Goal: Task Accomplishment & Management: Manage account settings

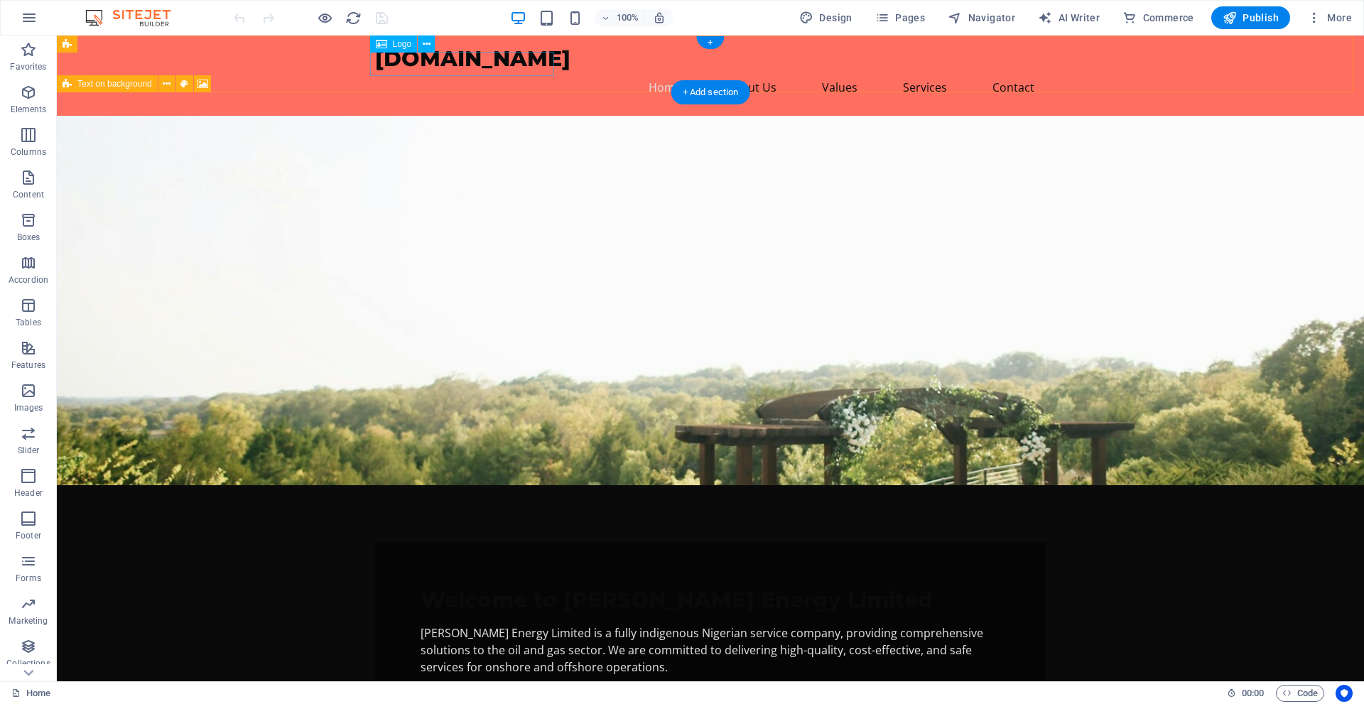
click at [500, 64] on div "[DOMAIN_NAME]" at bounding box center [710, 58] width 671 height 23
click at [455, 63] on div "[DOMAIN_NAME]" at bounding box center [710, 58] width 671 height 23
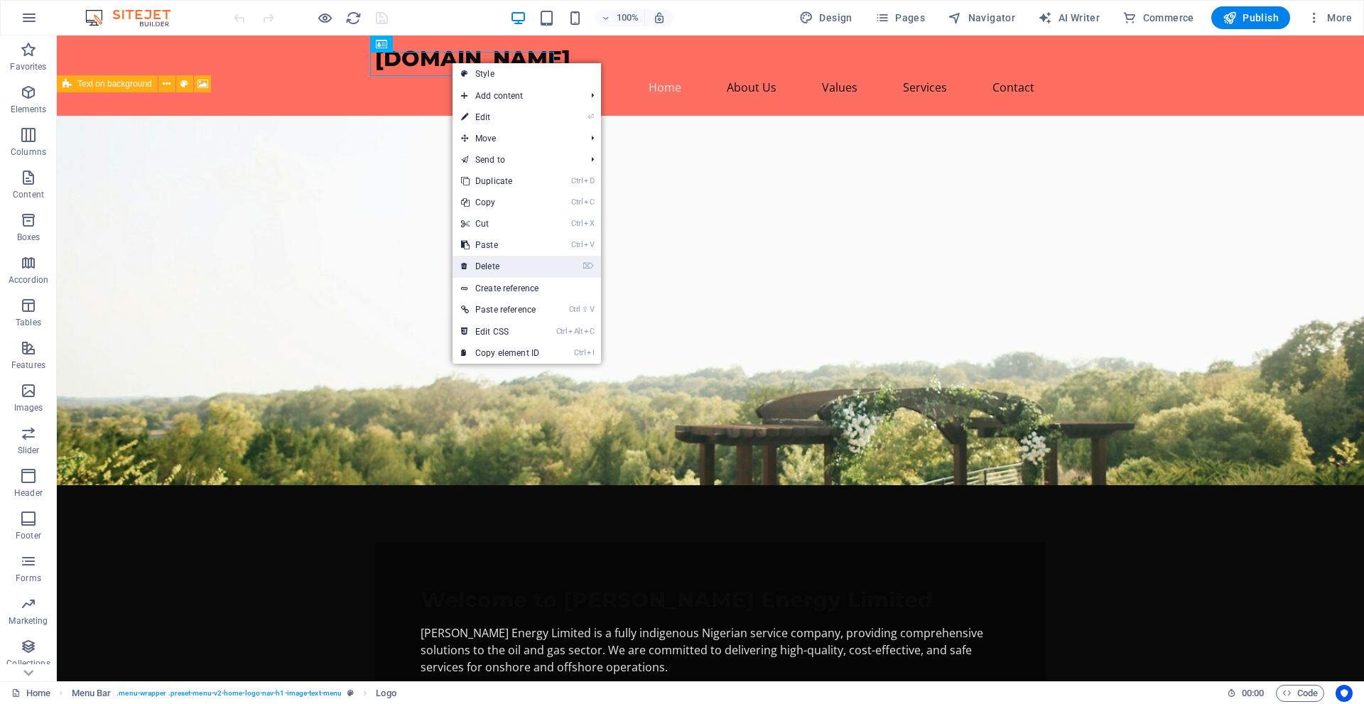
click at [506, 265] on link "⌦ Delete" at bounding box center [500, 266] width 95 height 21
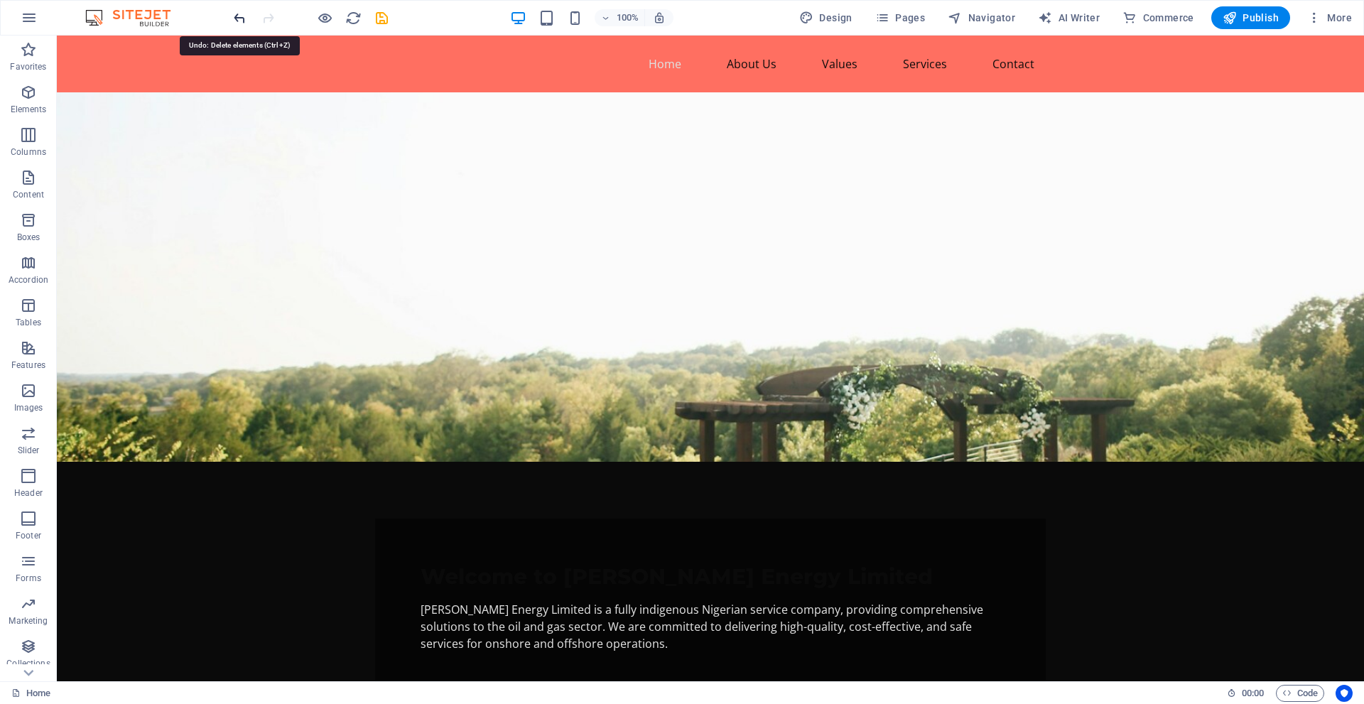
click at [242, 19] on icon "undo" at bounding box center [240, 18] width 16 height 16
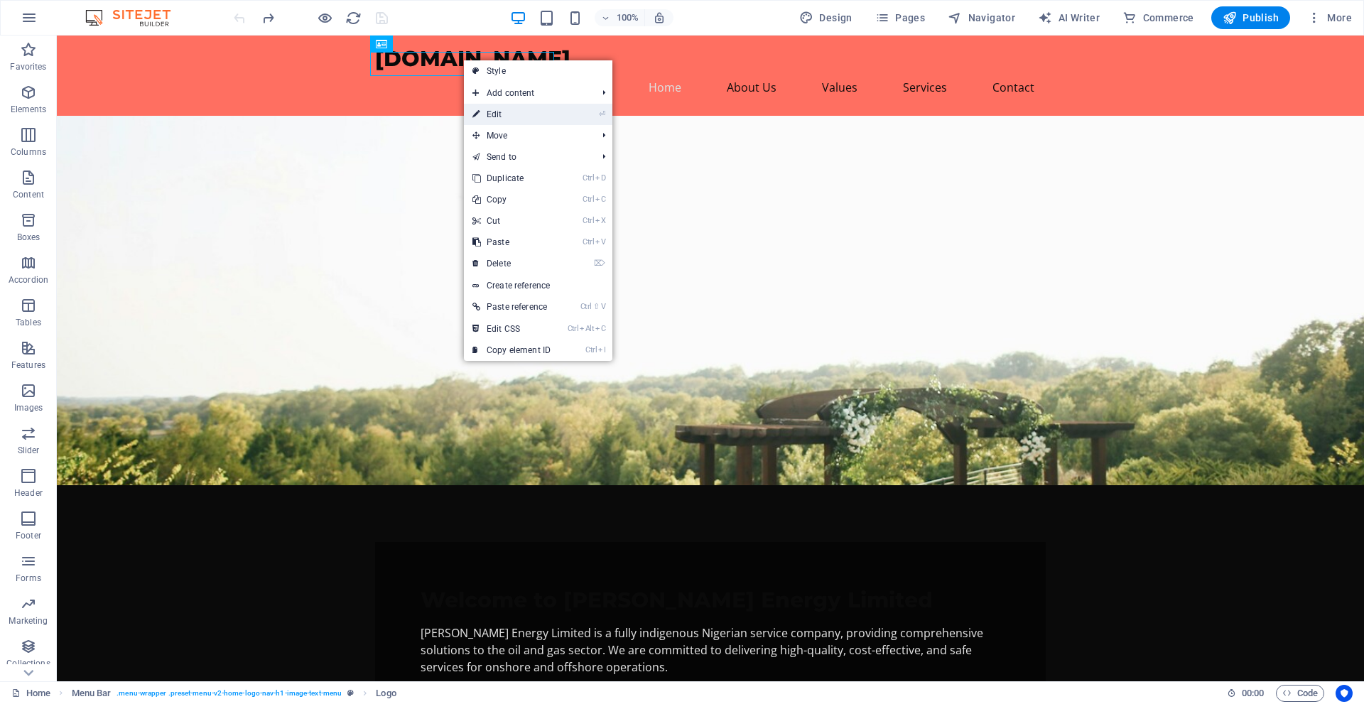
click at [532, 109] on link "⏎ Edit" at bounding box center [511, 114] width 95 height 21
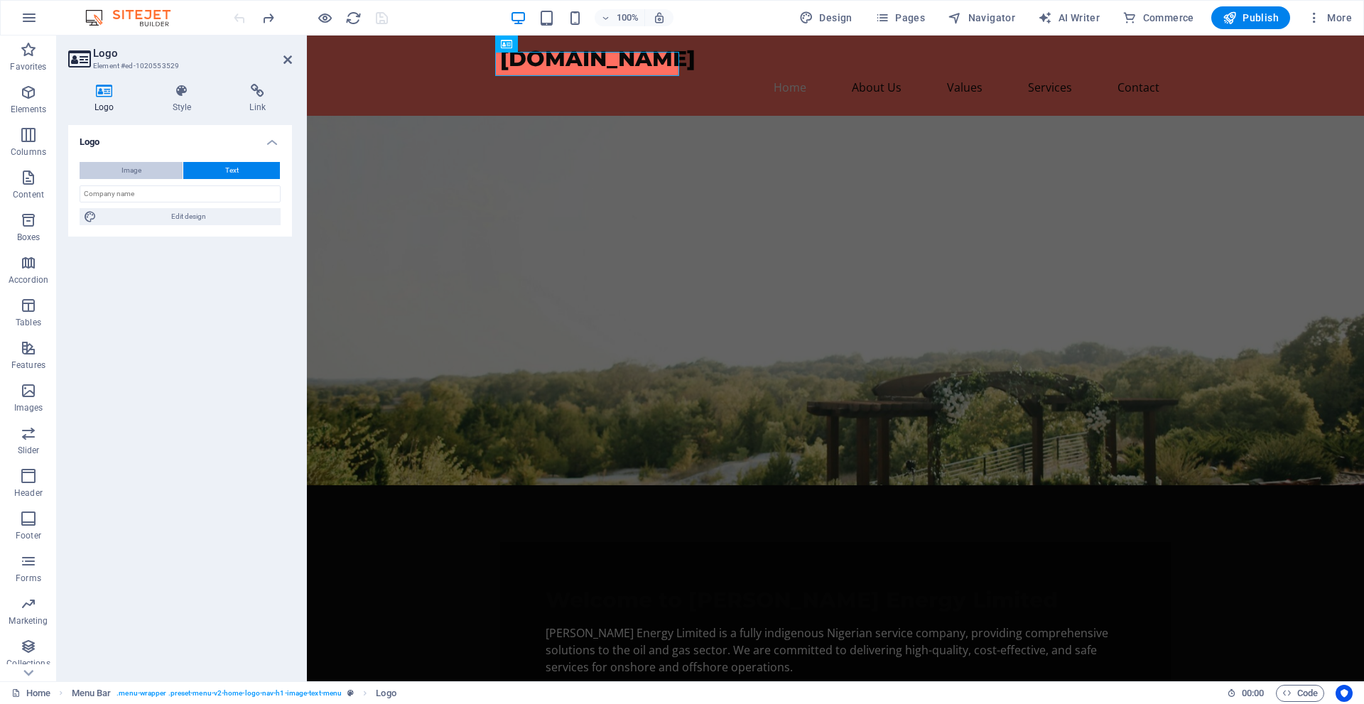
click at [162, 173] on button "Image" at bounding box center [131, 170] width 103 height 17
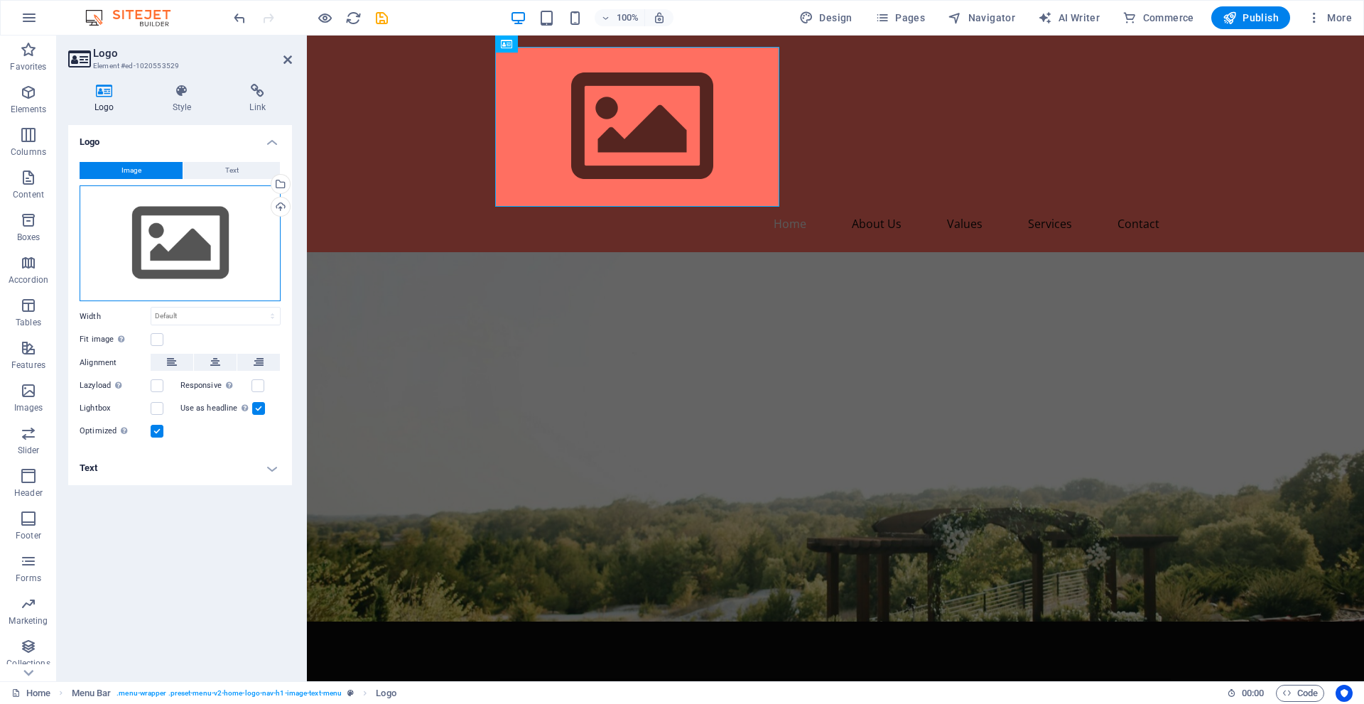
click at [179, 235] on div "Drag files here, click to choose files or select files from Files or our free s…" at bounding box center [180, 243] width 201 height 117
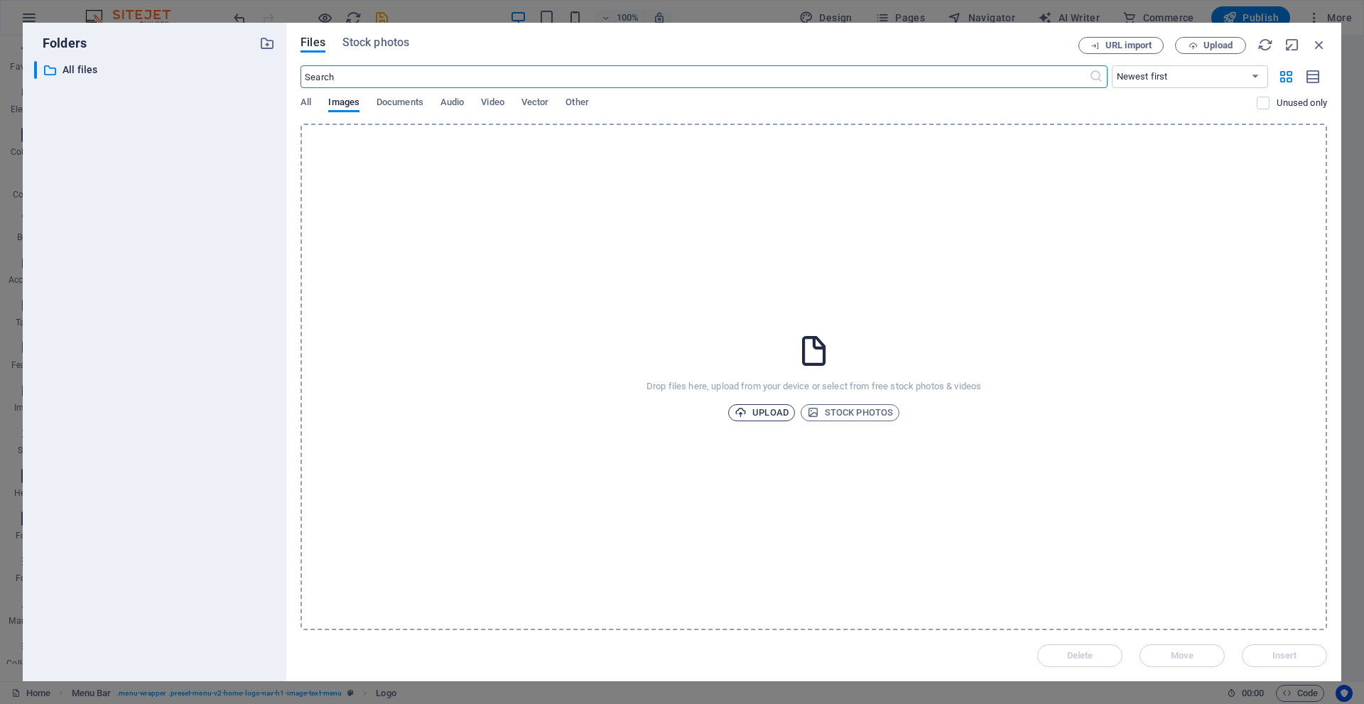
click at [766, 414] on span "Upload" at bounding box center [762, 412] width 54 height 17
click at [753, 408] on span "Upload" at bounding box center [762, 412] width 54 height 17
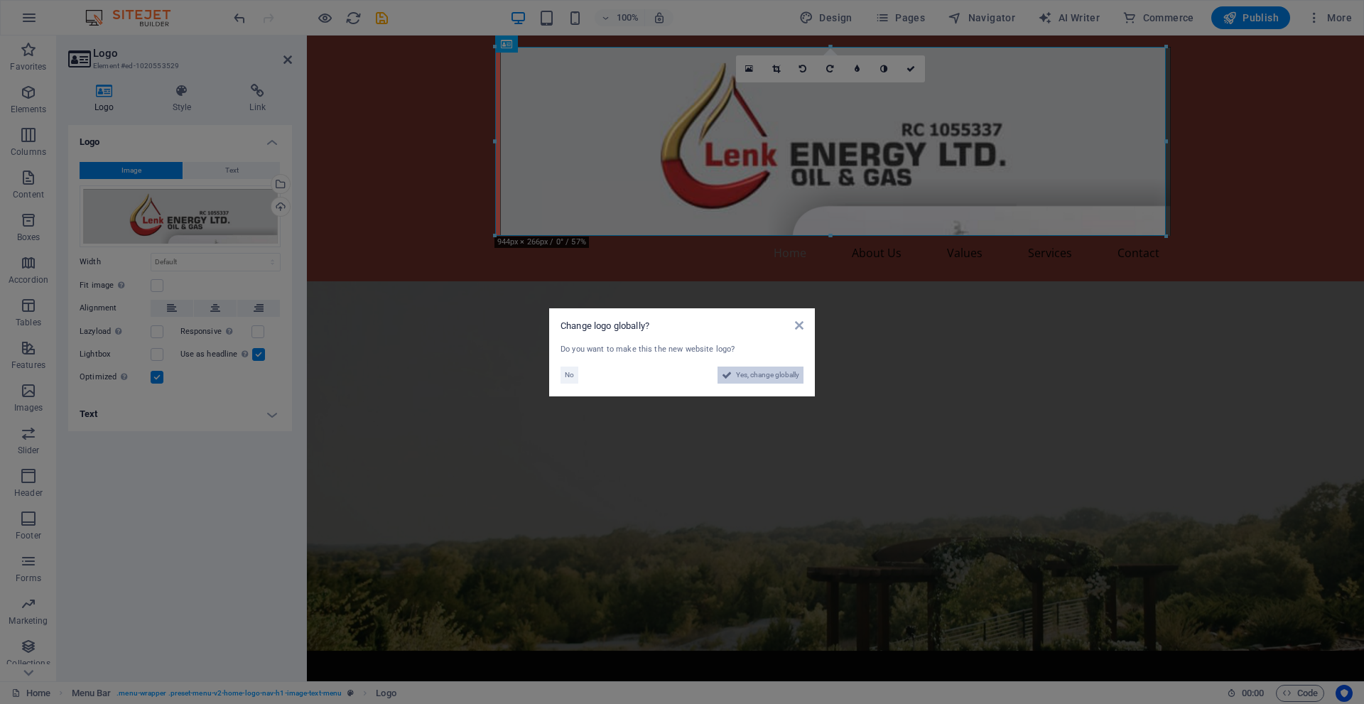
click at [748, 375] on span "Yes, change globally" at bounding box center [767, 375] width 63 height 17
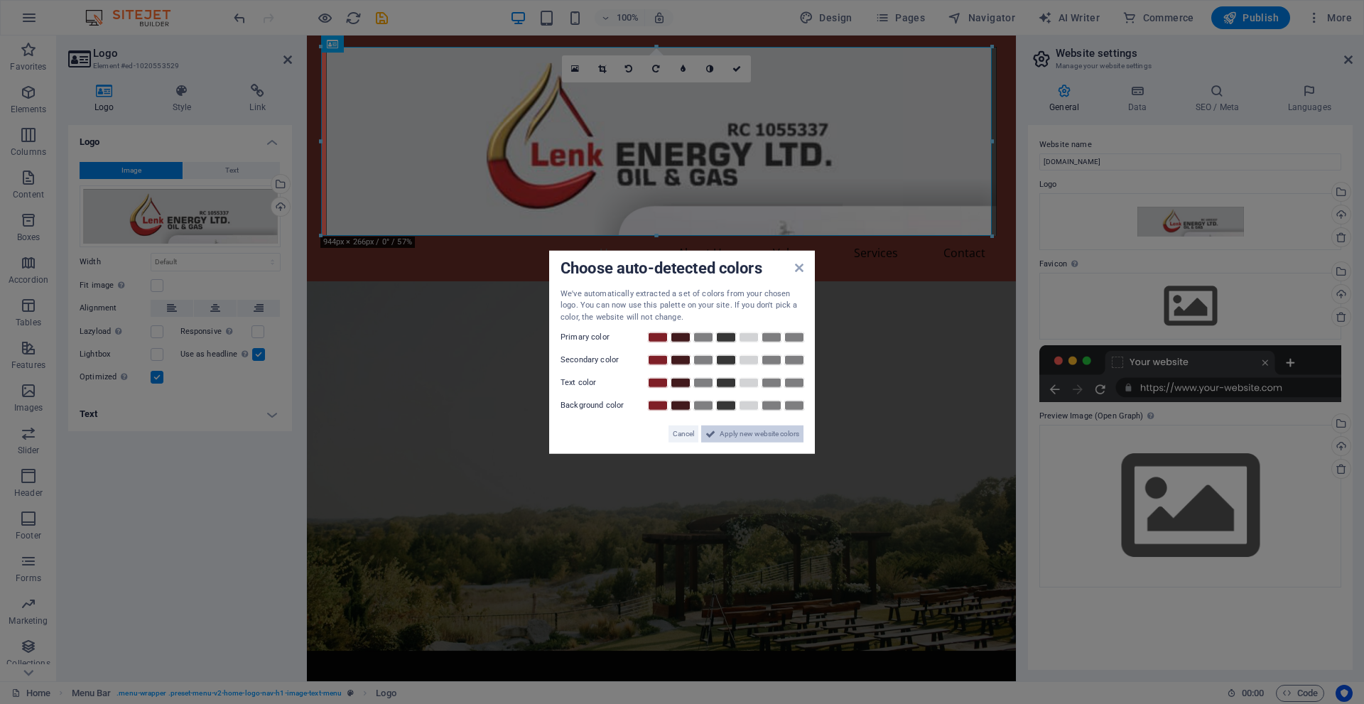
click at [745, 433] on span "Apply new website colors" at bounding box center [760, 434] width 80 height 17
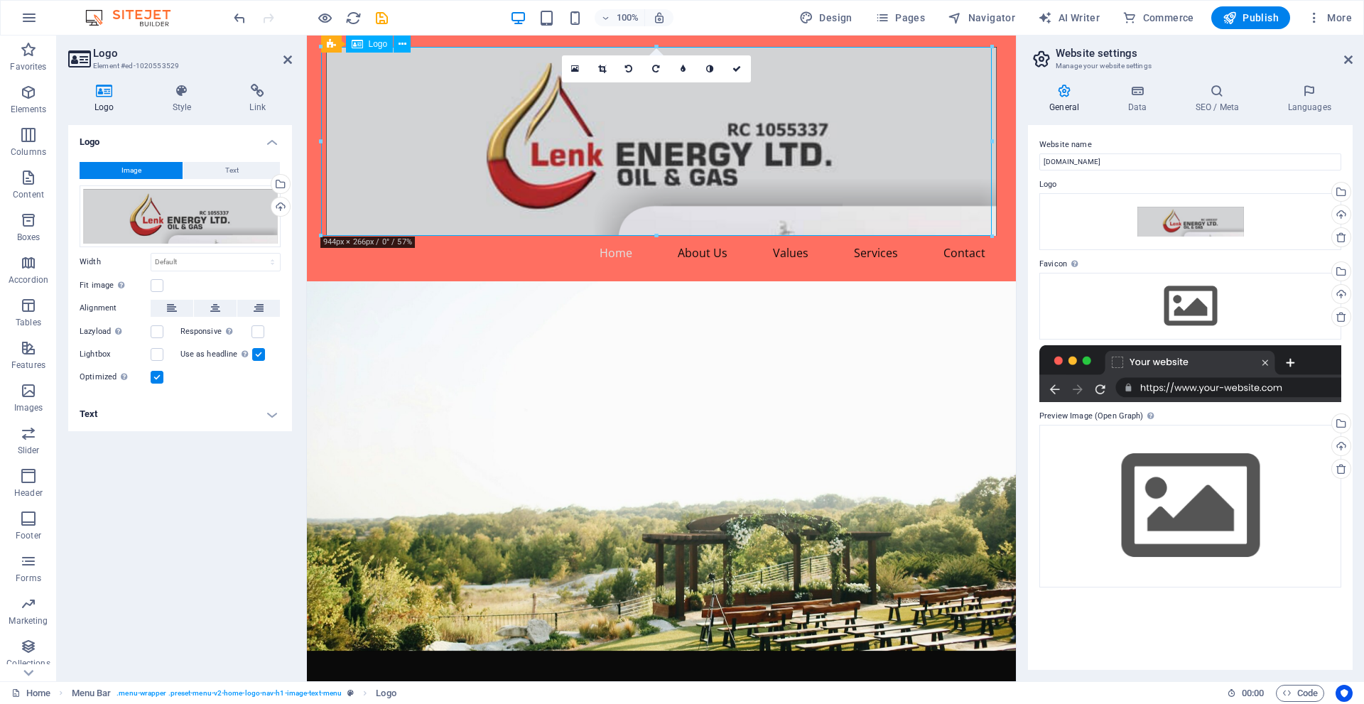
drag, startPoint x: 982, startPoint y: 230, endPoint x: 927, endPoint y: 218, distance: 56.7
click at [927, 218] on div at bounding box center [661, 141] width 671 height 189
click at [931, 158] on div at bounding box center [661, 141] width 671 height 189
drag, startPoint x: 1298, startPoint y: 175, endPoint x: 930, endPoint y: 144, distance: 368.7
click at [777, 83] on div at bounding box center [661, 141] width 671 height 189
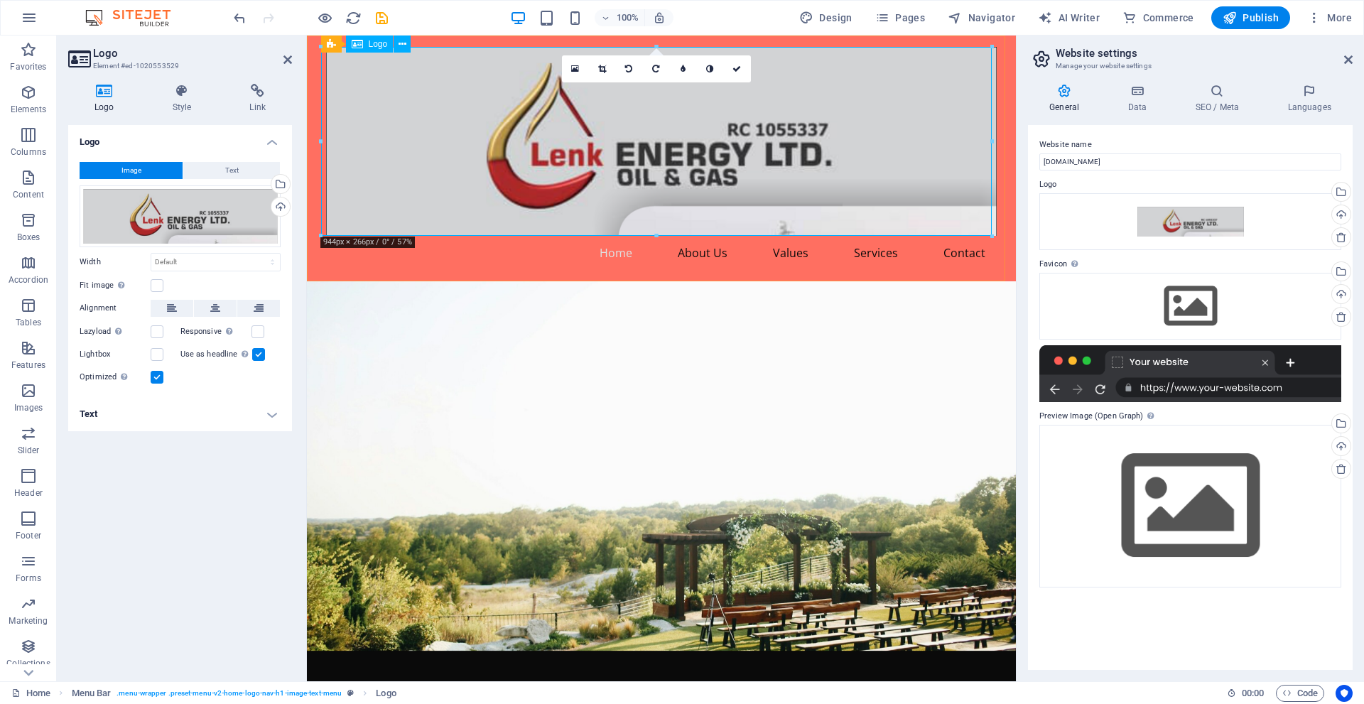
click at [777, 83] on div at bounding box center [661, 141] width 671 height 189
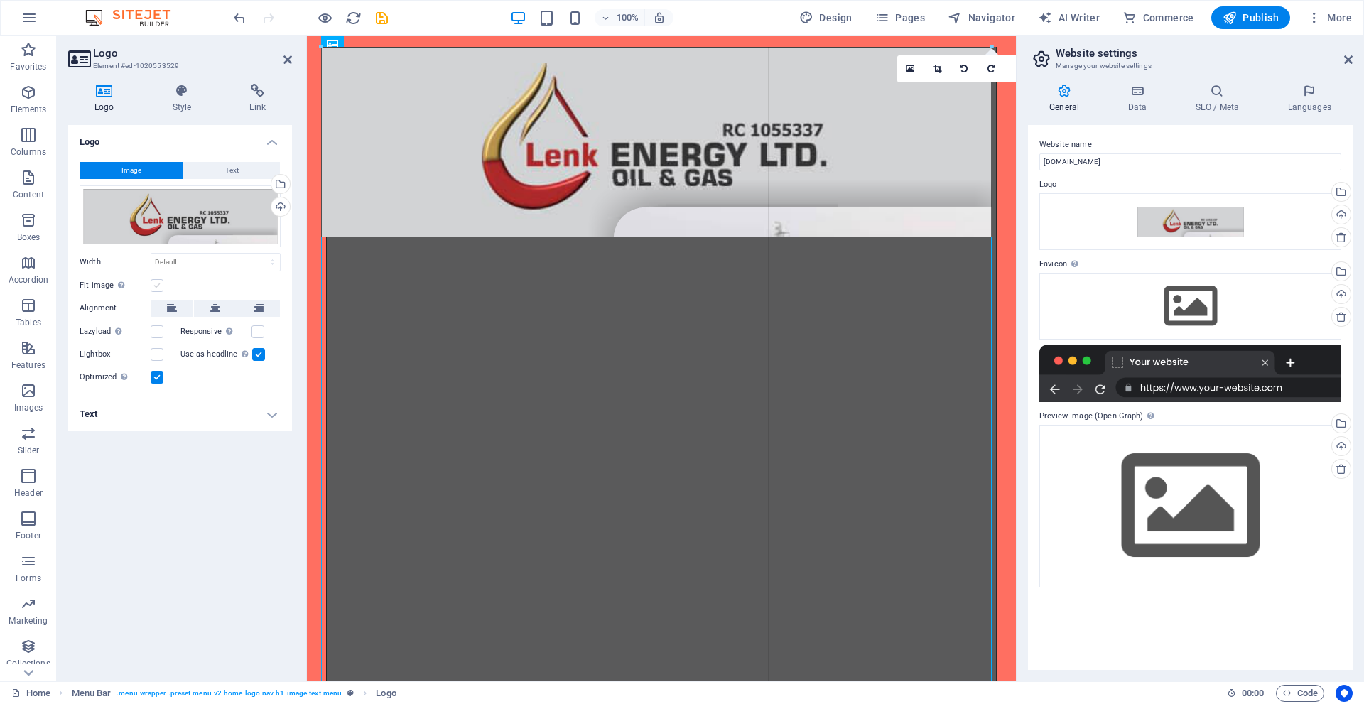
click at [159, 286] on label at bounding box center [157, 285] width 13 height 13
click at [0, 0] on input "Fit image Automatically fit image to a fixed width and height" at bounding box center [0, 0] width 0 height 0
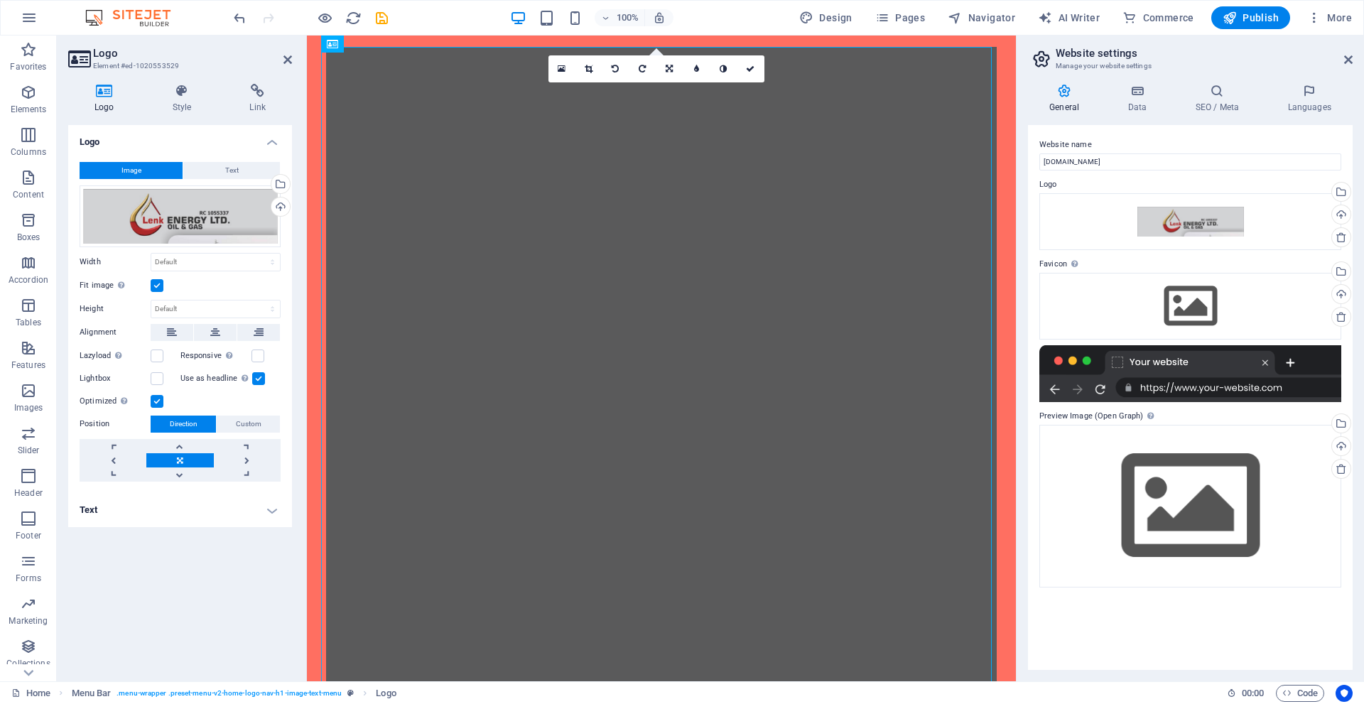
click at [159, 288] on label at bounding box center [157, 285] width 13 height 13
click at [0, 0] on input "Fit image Automatically fit image to a fixed width and height" at bounding box center [0, 0] width 0 height 0
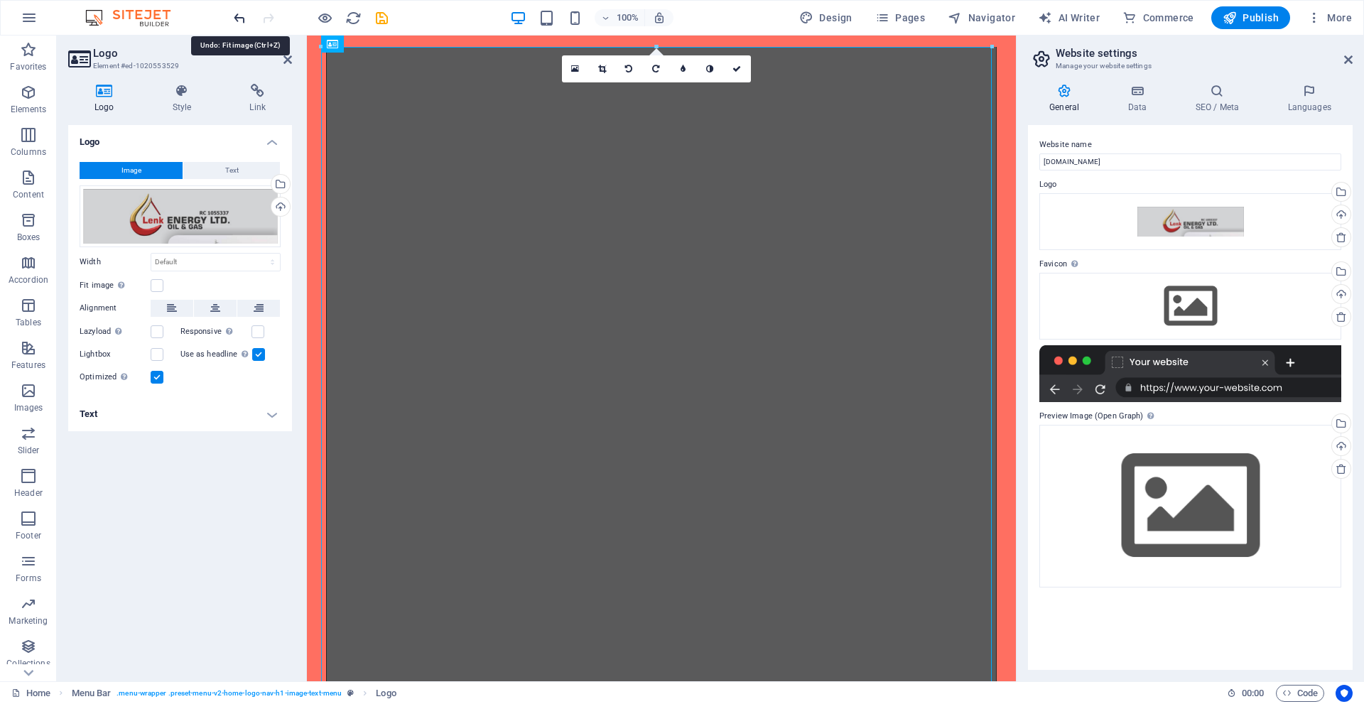
click at [239, 25] on icon "undo" at bounding box center [240, 18] width 16 height 16
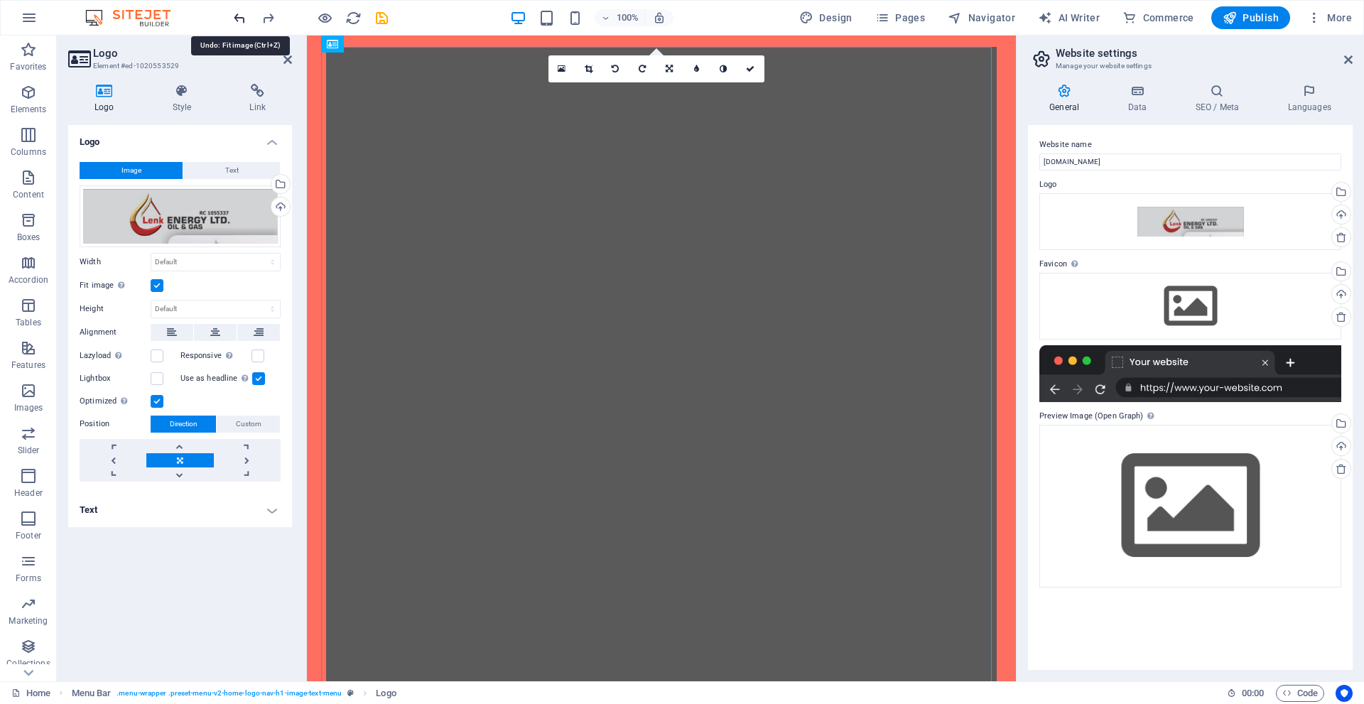
click at [242, 25] on icon "undo" at bounding box center [240, 18] width 16 height 16
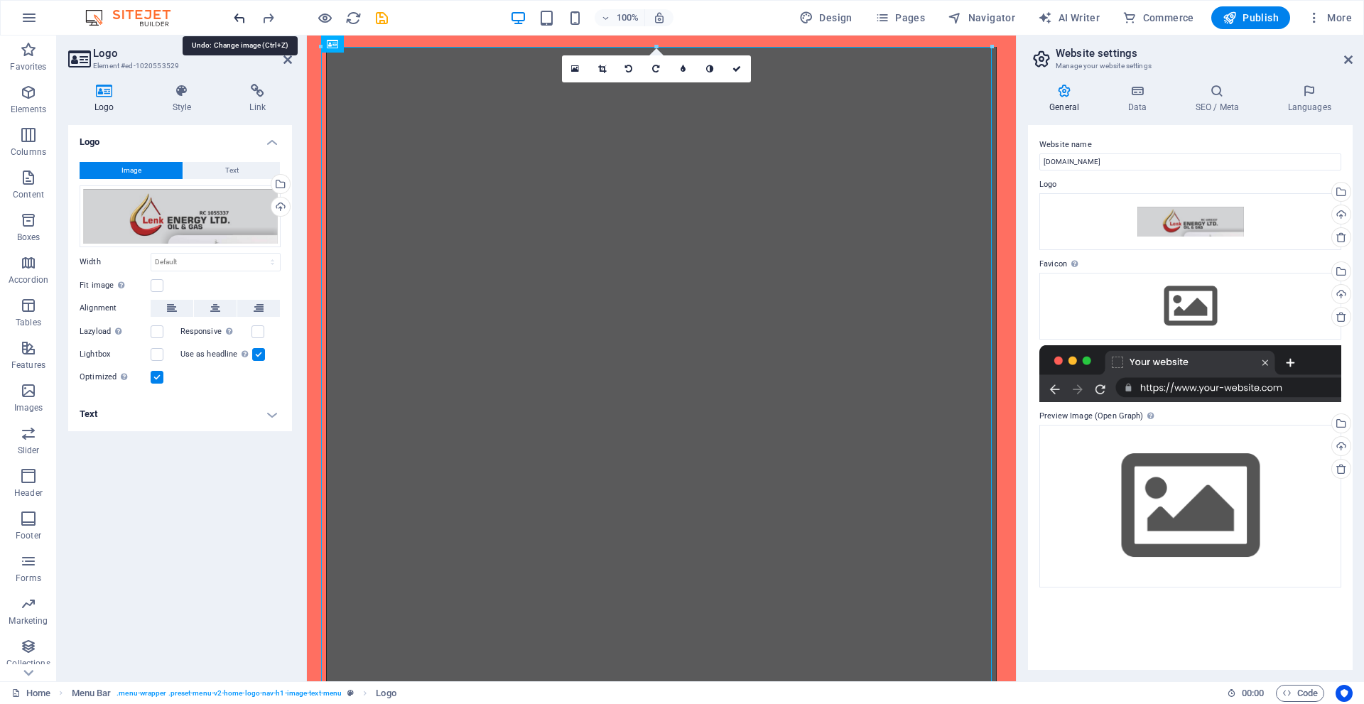
click at [242, 25] on icon "undo" at bounding box center [240, 18] width 16 height 16
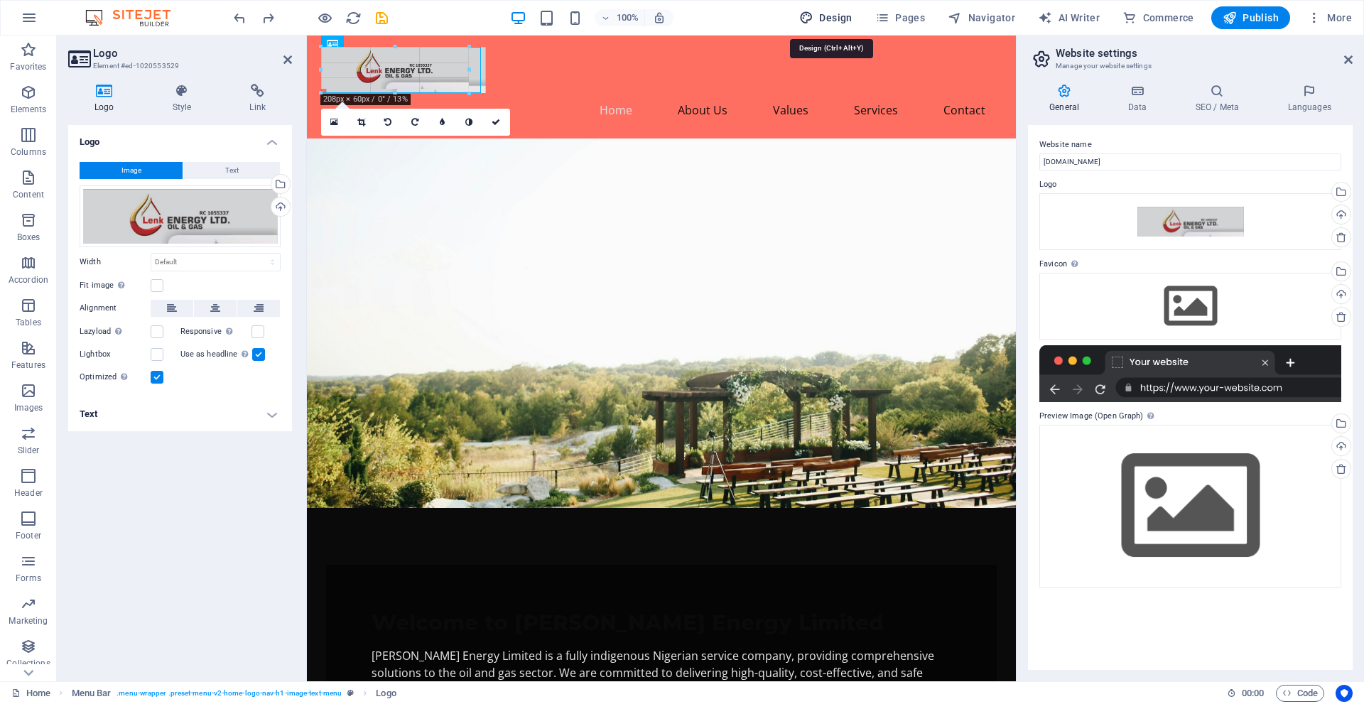
drag, startPoint x: 324, startPoint y: 235, endPoint x: 835, endPoint y: 23, distance: 553.4
type input "225"
select select "px"
click at [827, 158] on figure at bounding box center [661, 323] width 709 height 370
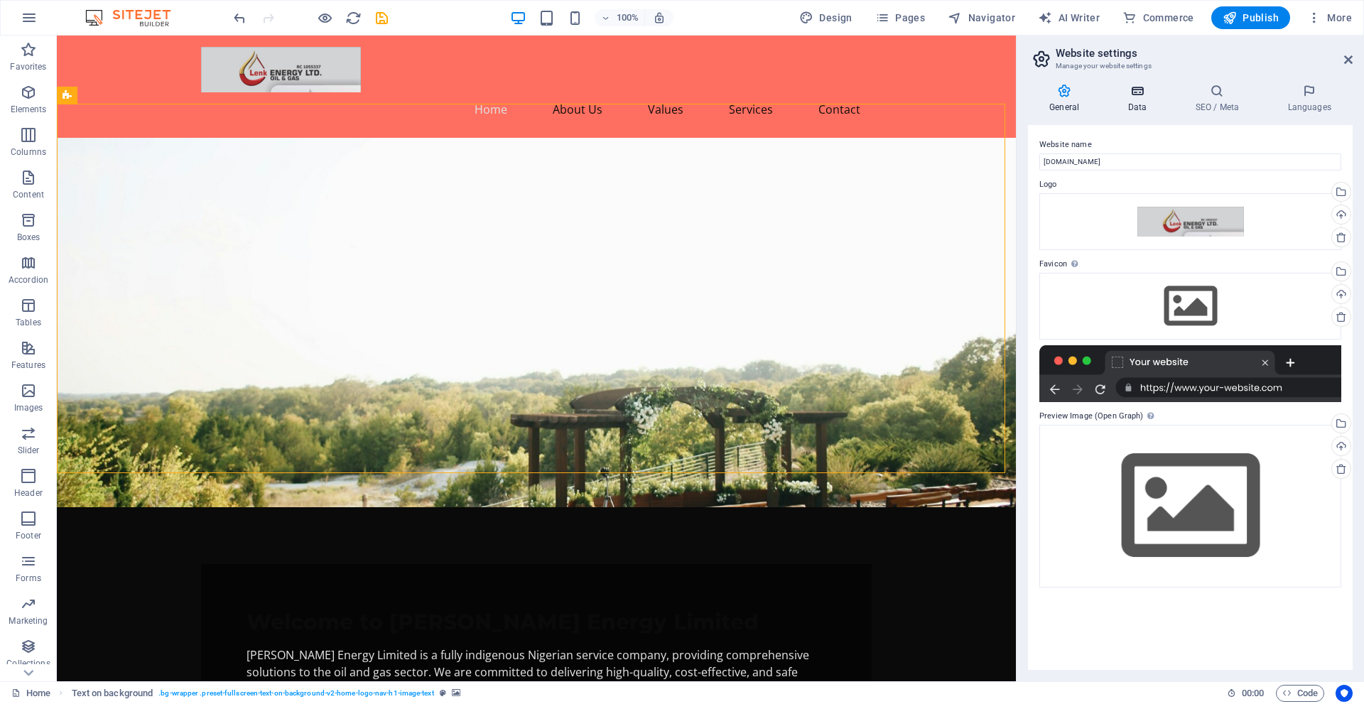
click at [1136, 96] on icon at bounding box center [1137, 91] width 62 height 14
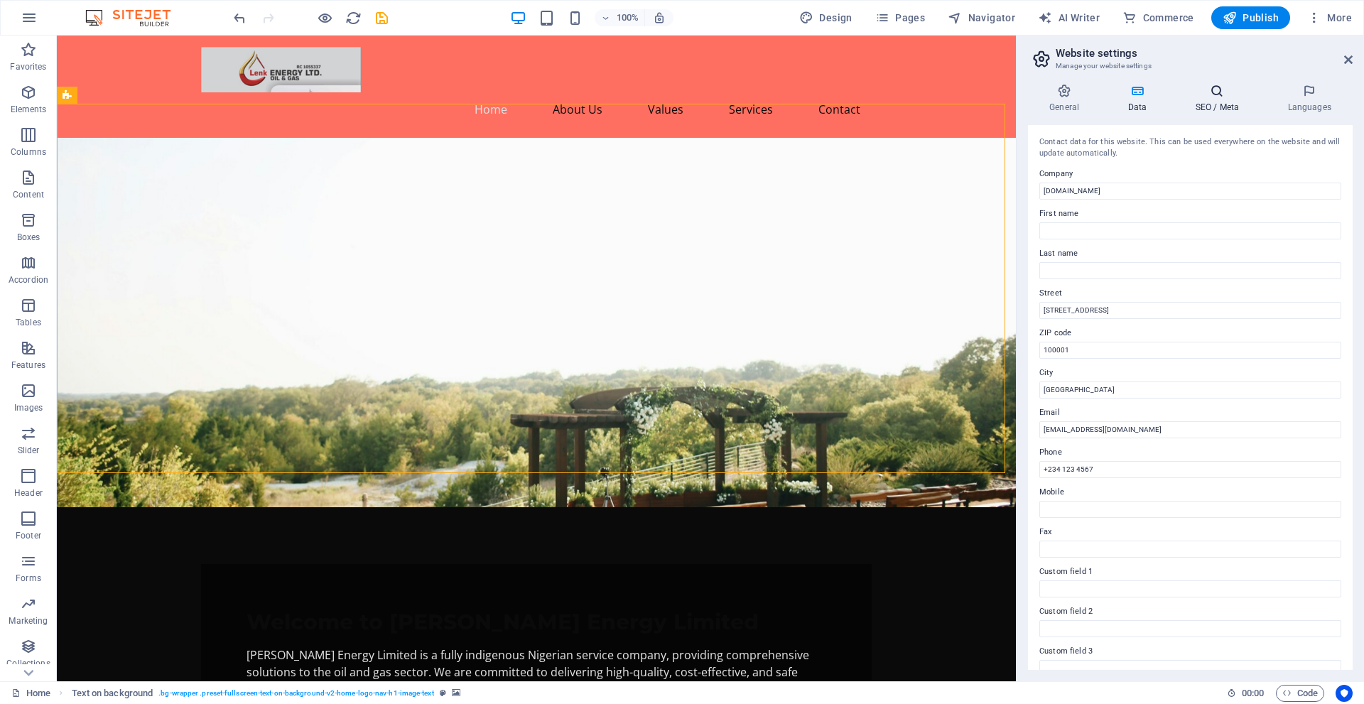
drag, startPoint x: 1219, startPoint y: 95, endPoint x: 1208, endPoint y: 93, distance: 10.9
click at [1212, 95] on icon at bounding box center [1217, 91] width 87 height 14
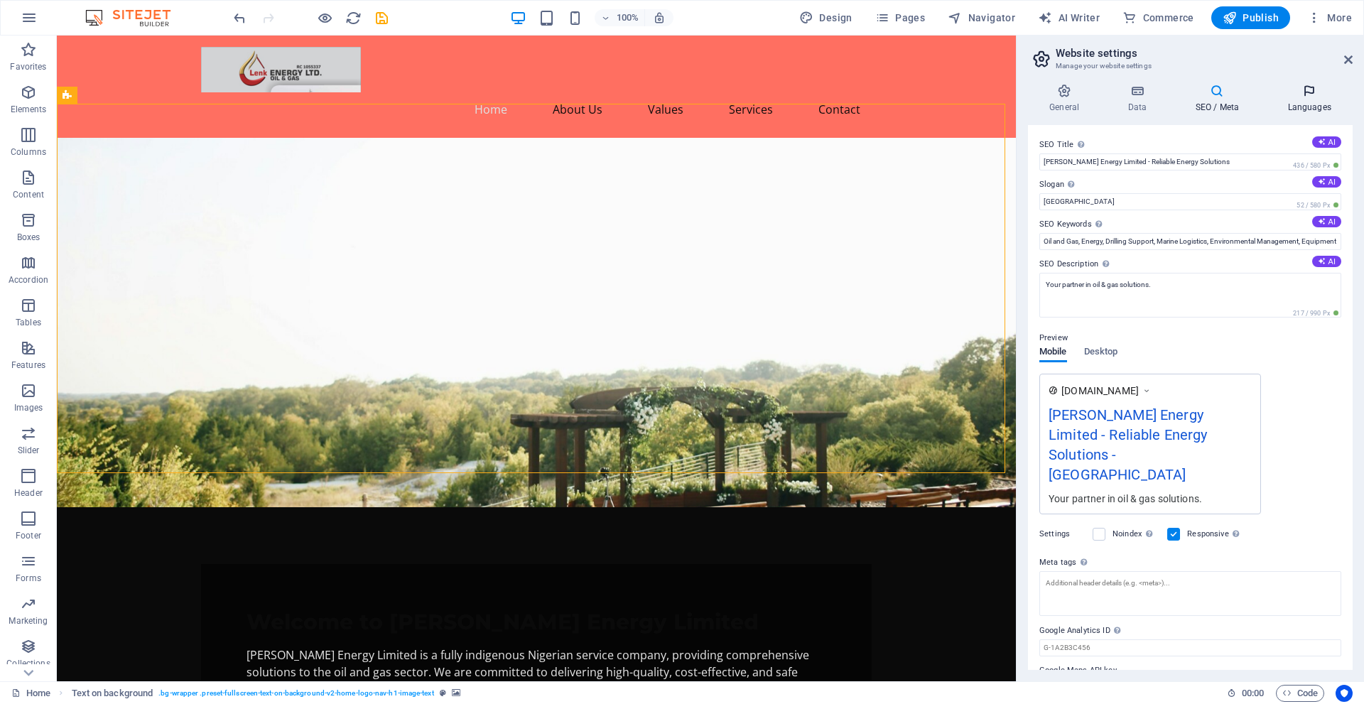
click at [1313, 102] on h4 "Languages" at bounding box center [1309, 99] width 87 height 30
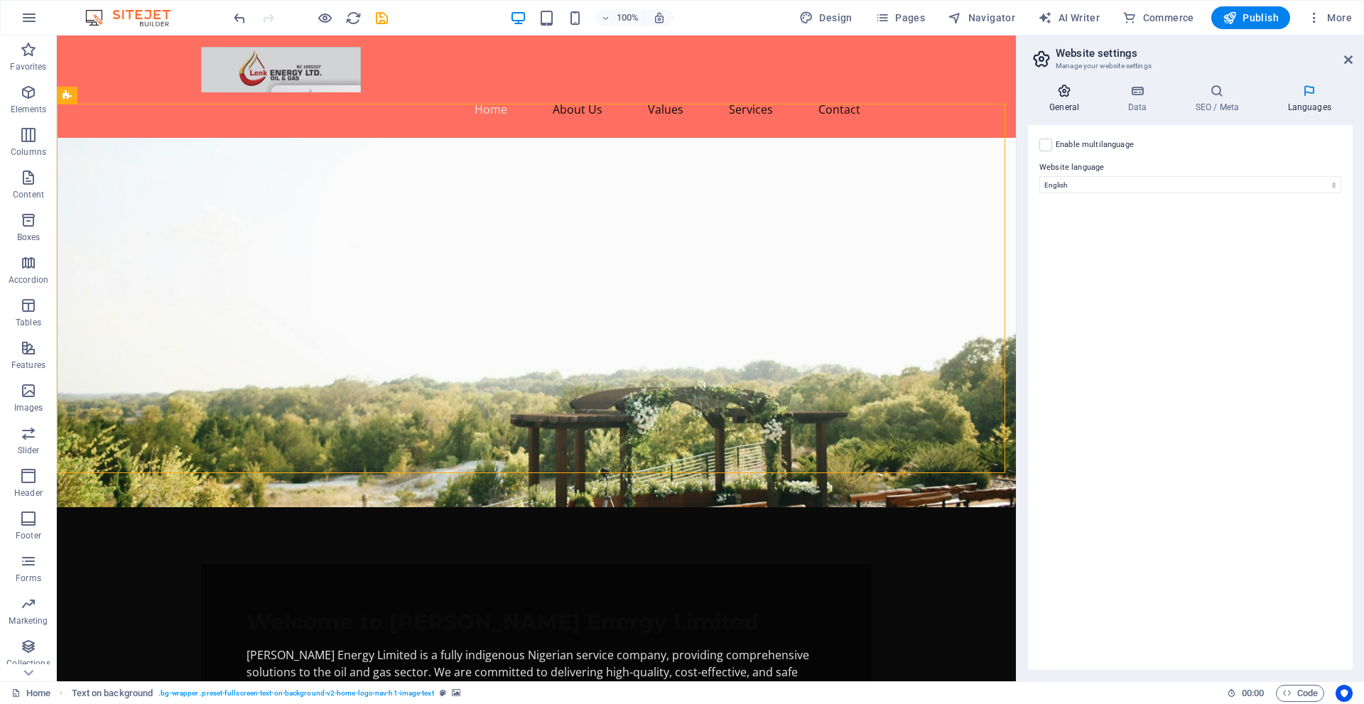
click at [1069, 101] on h4 "General" at bounding box center [1067, 99] width 78 height 30
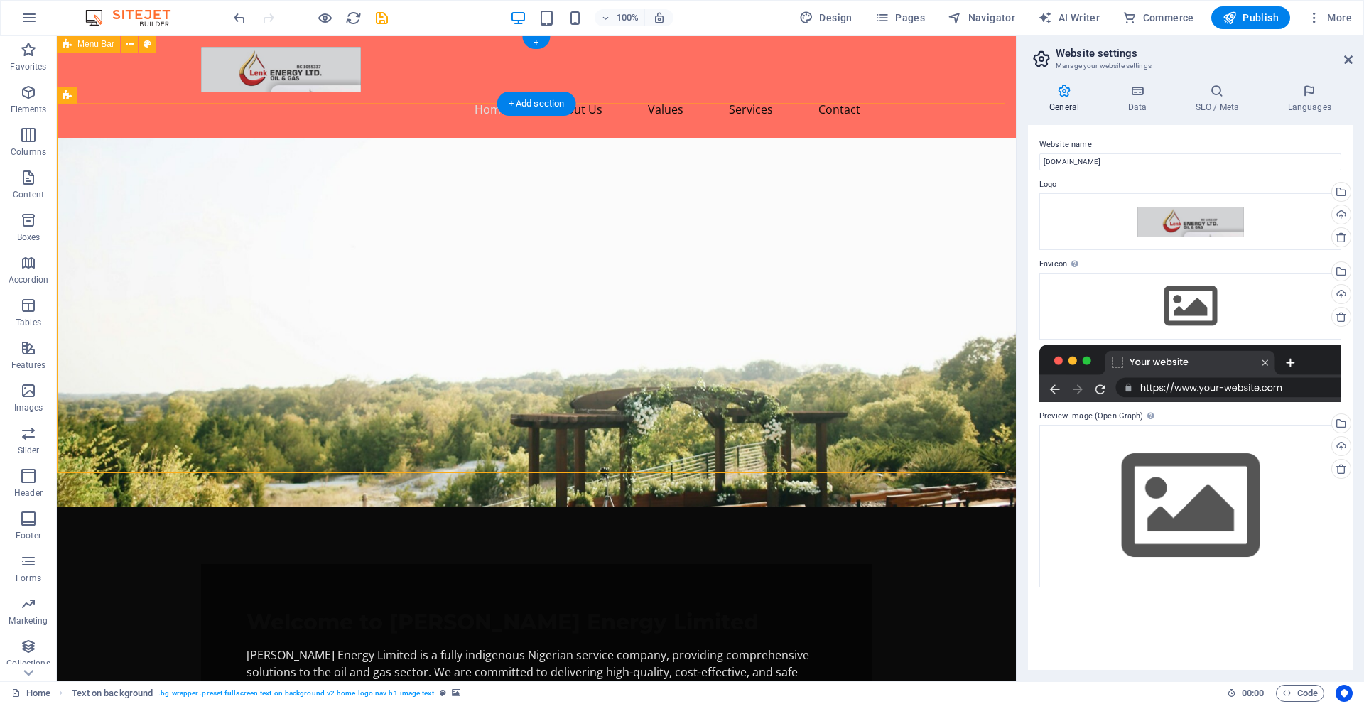
click at [107, 68] on div "Home About Us Values Services Contact" at bounding box center [536, 87] width 959 height 102
select select "header"
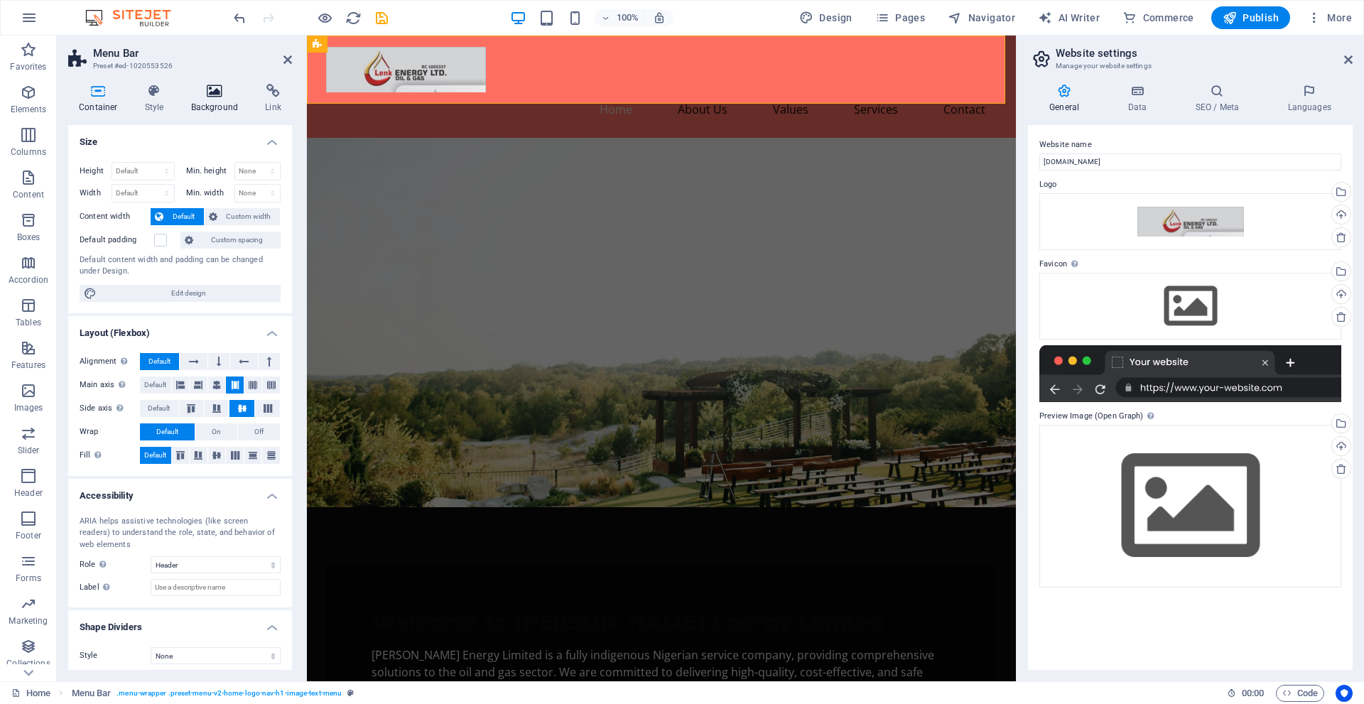
click at [225, 103] on h4 "Background" at bounding box center [218, 99] width 75 height 30
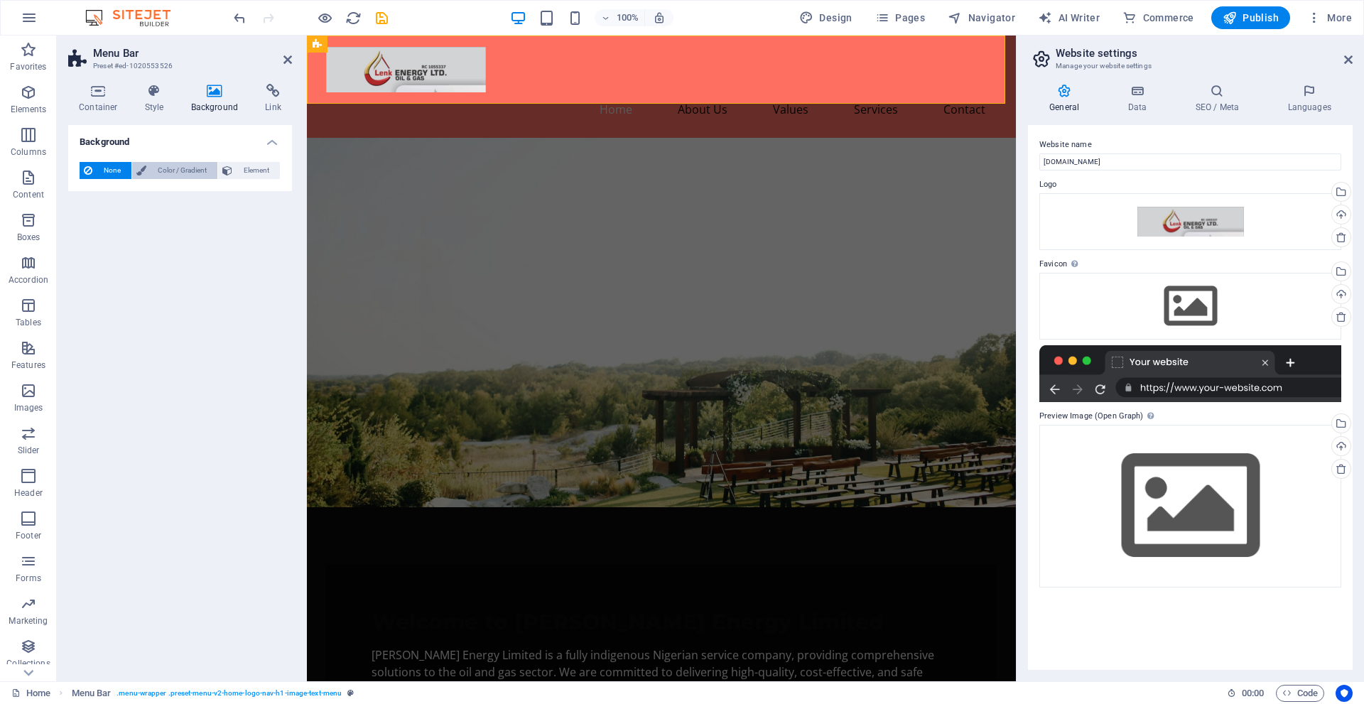
click at [190, 164] on span "Color / Gradient" at bounding box center [182, 170] width 63 height 17
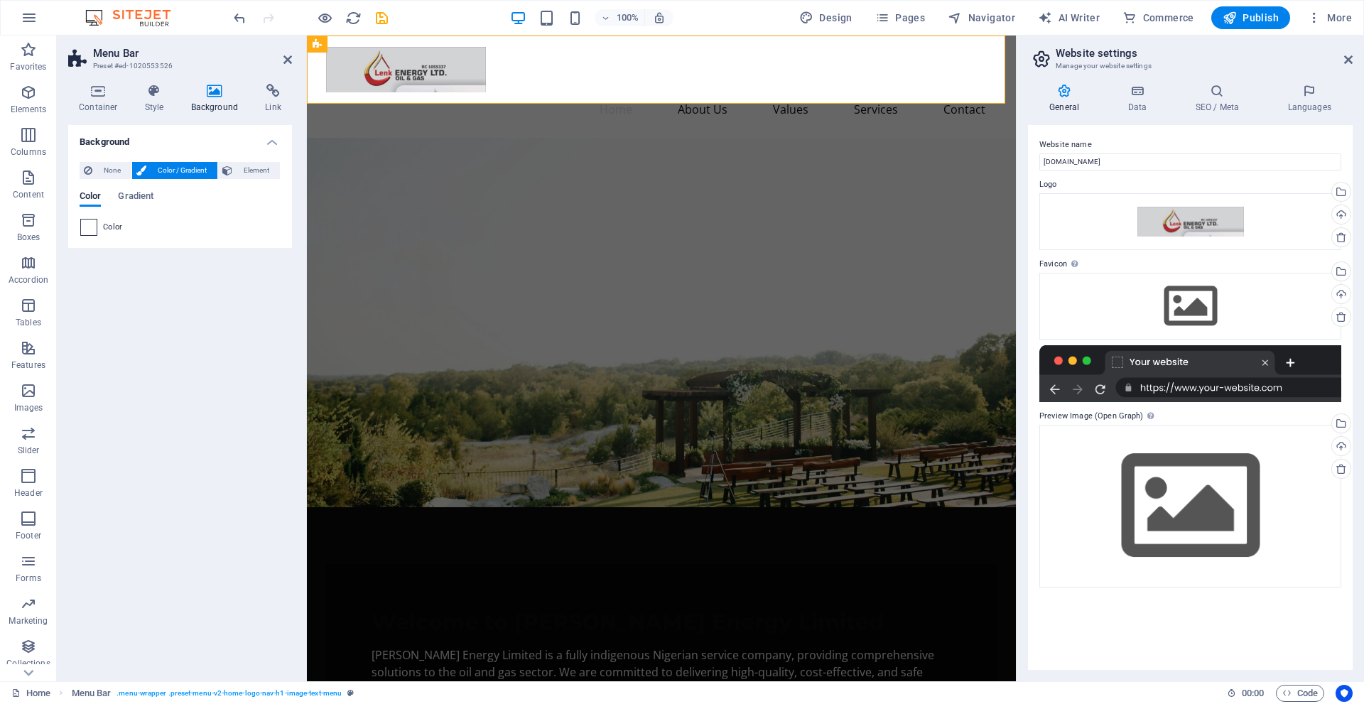
click at [85, 226] on span at bounding box center [89, 228] width 16 height 16
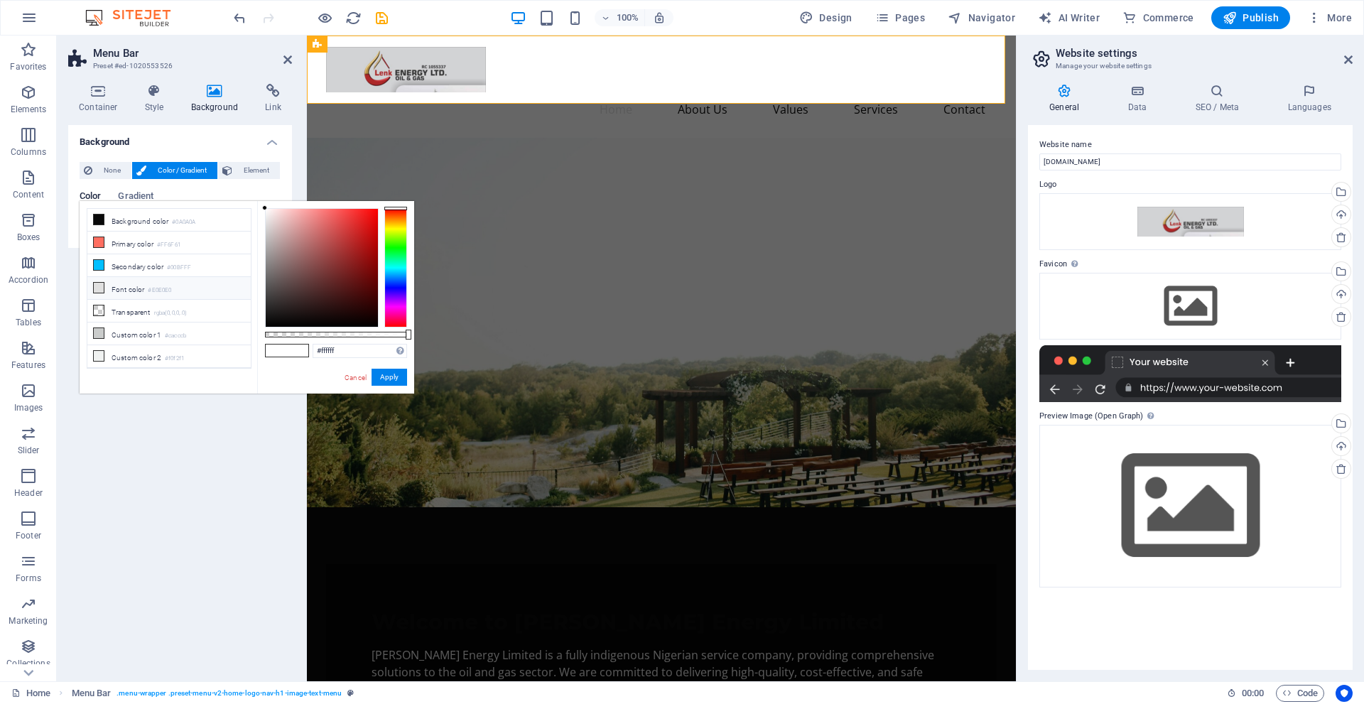
click at [97, 286] on icon at bounding box center [99, 288] width 10 height 10
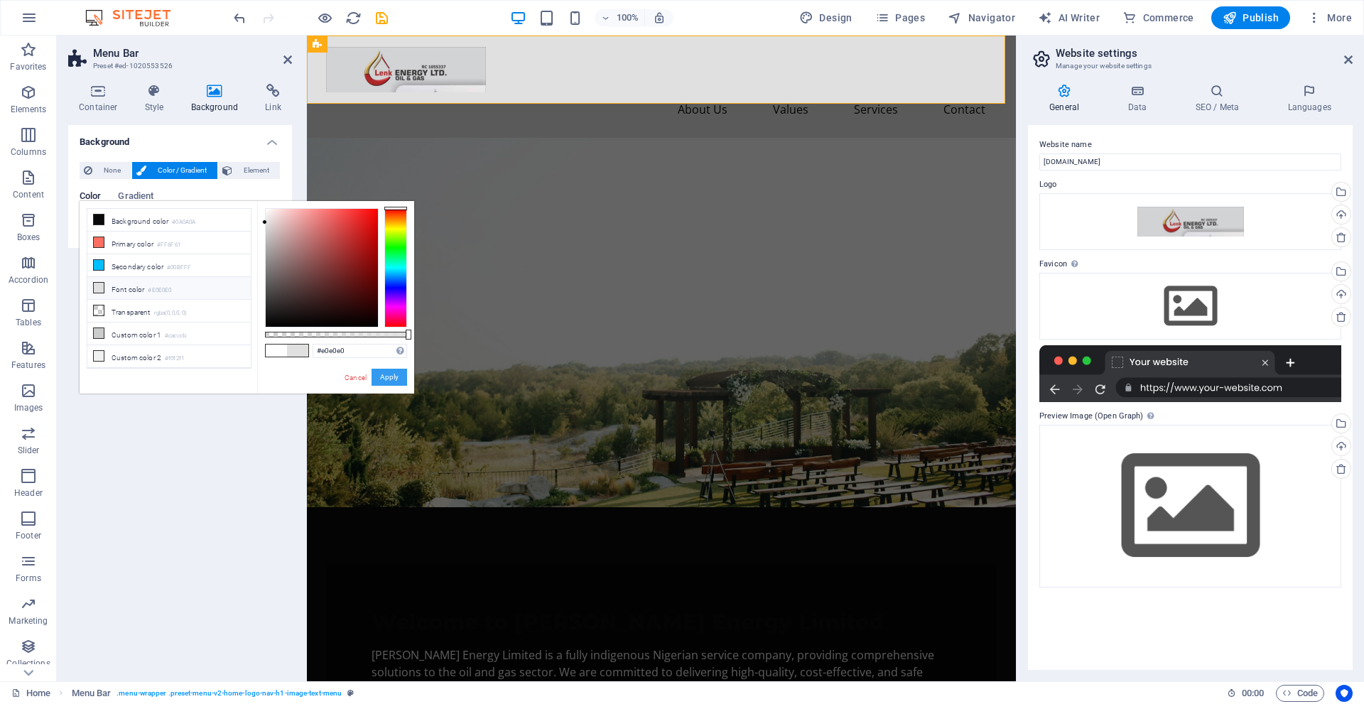
click at [394, 376] on button "Apply" at bounding box center [390, 377] width 36 height 17
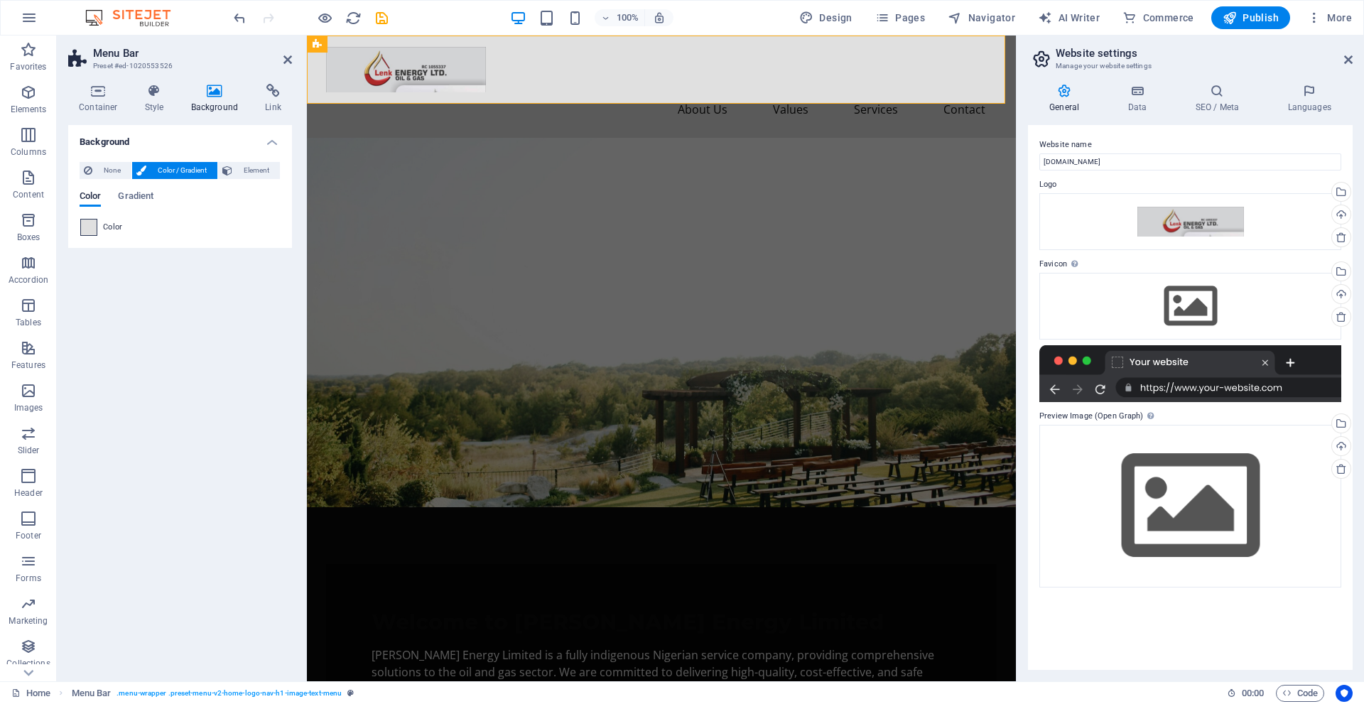
click at [92, 225] on span at bounding box center [89, 228] width 16 height 16
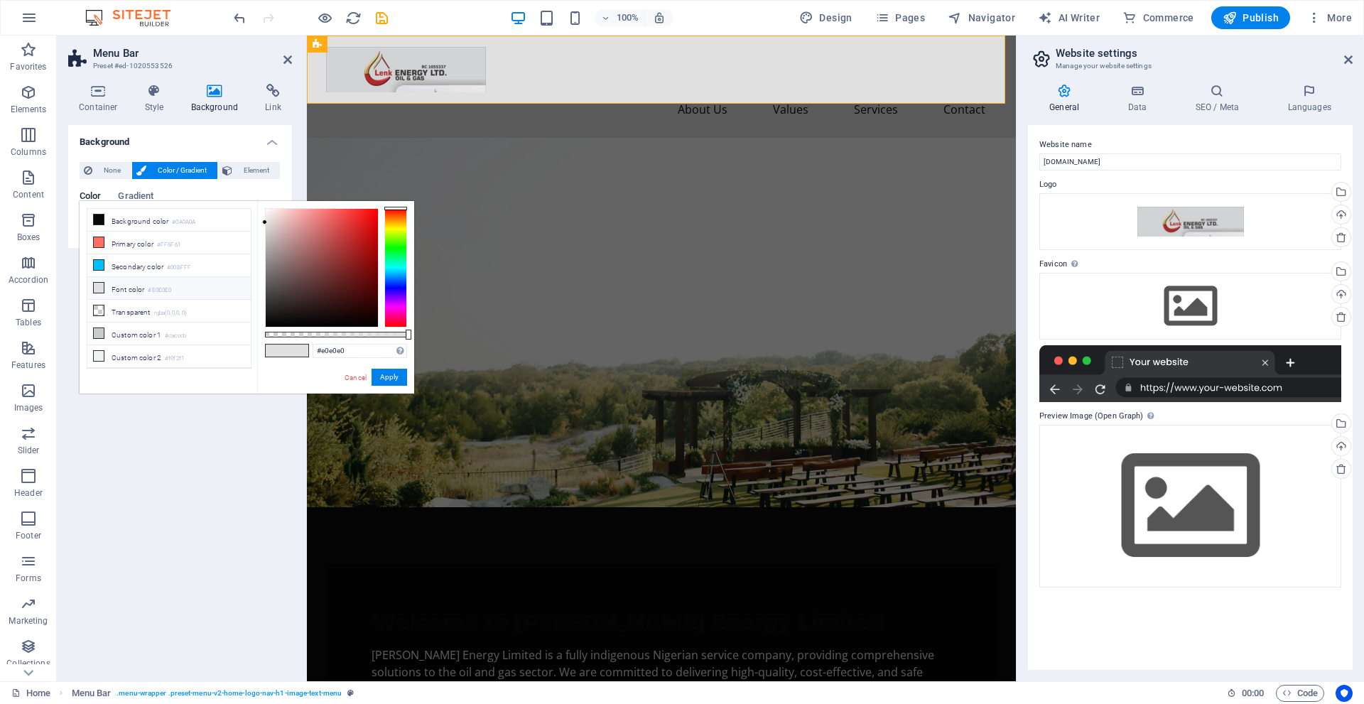
drag, startPoint x: 406, startPoint y: 331, endPoint x: 109, endPoint y: 296, distance: 299.9
click at [416, 331] on body "lenkenergy.com Home Favorites Elements Columns Content Boxes Accordion Tables F…" at bounding box center [682, 352] width 1364 height 704
click at [102, 331] on icon at bounding box center [99, 333] width 10 height 10
type input "#cacccb"
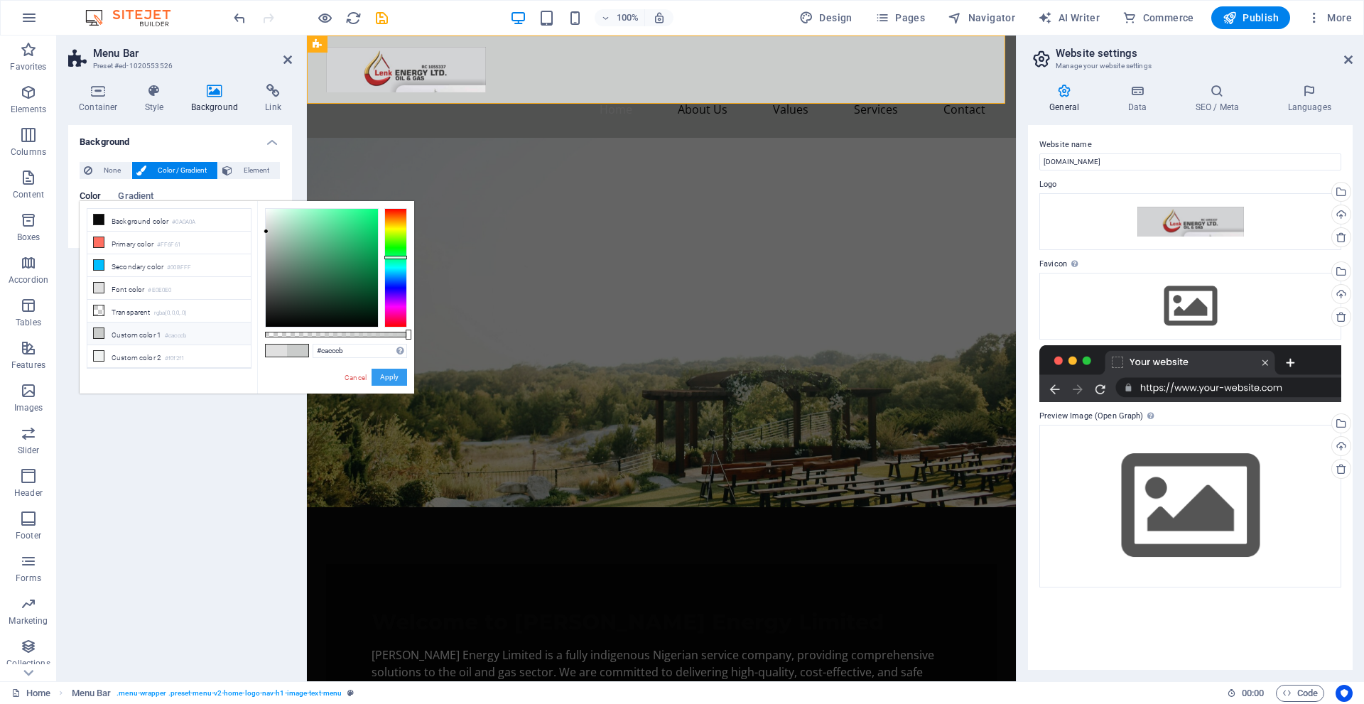
click at [389, 372] on button "Apply" at bounding box center [390, 377] width 36 height 17
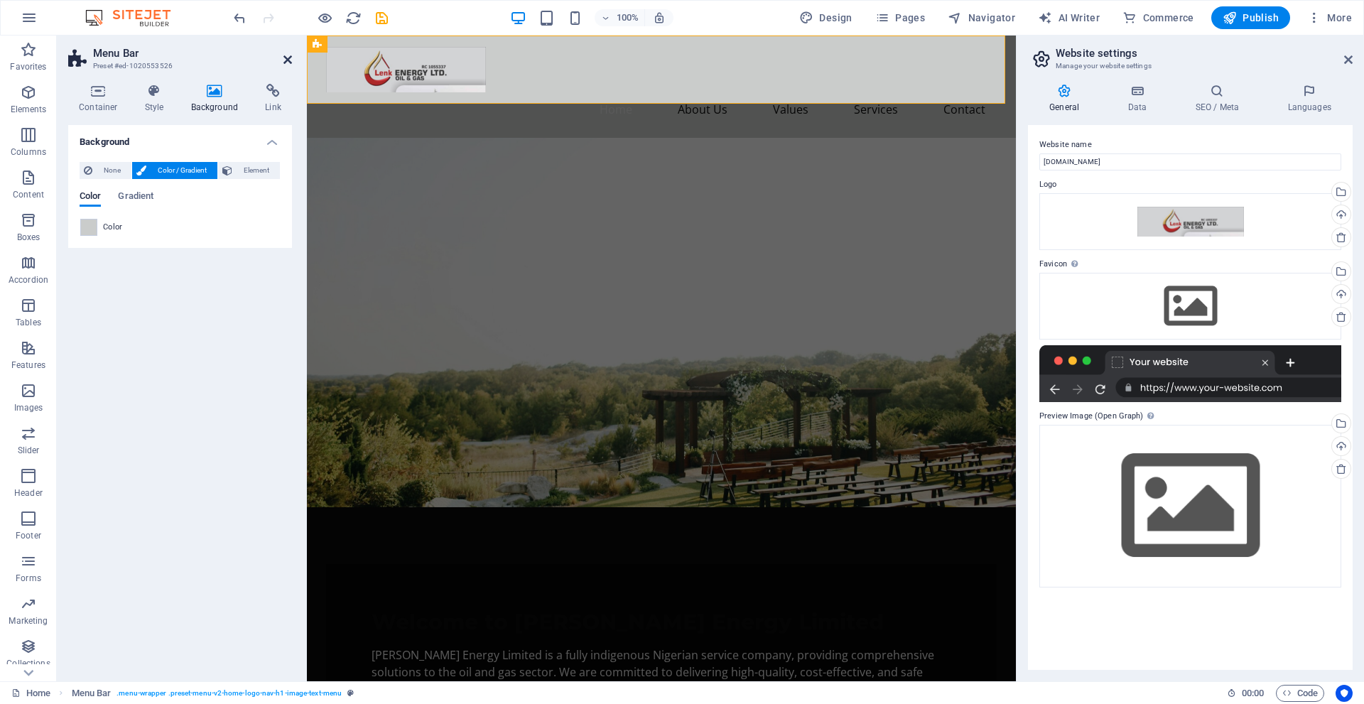
click at [291, 58] on icon at bounding box center [288, 59] width 9 height 11
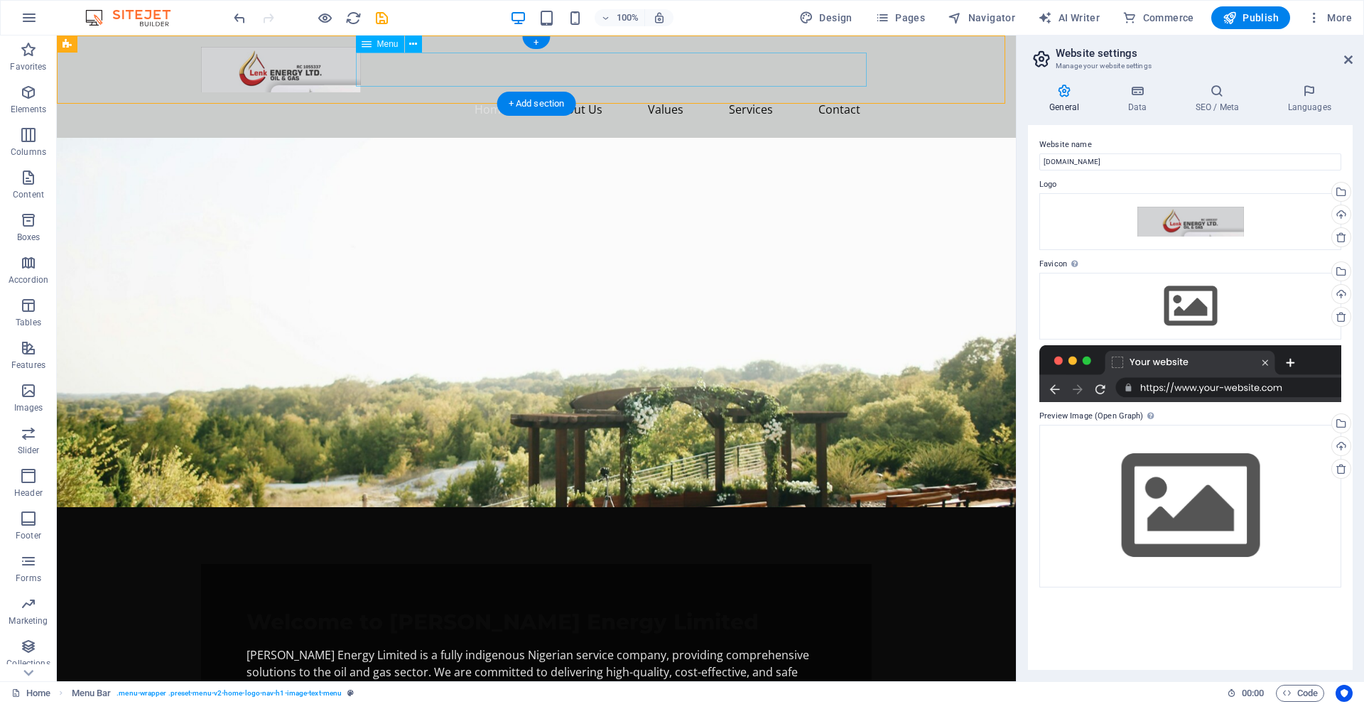
click at [524, 92] on nav "Home About Us Values Services Contact" at bounding box center [536, 109] width 671 height 34
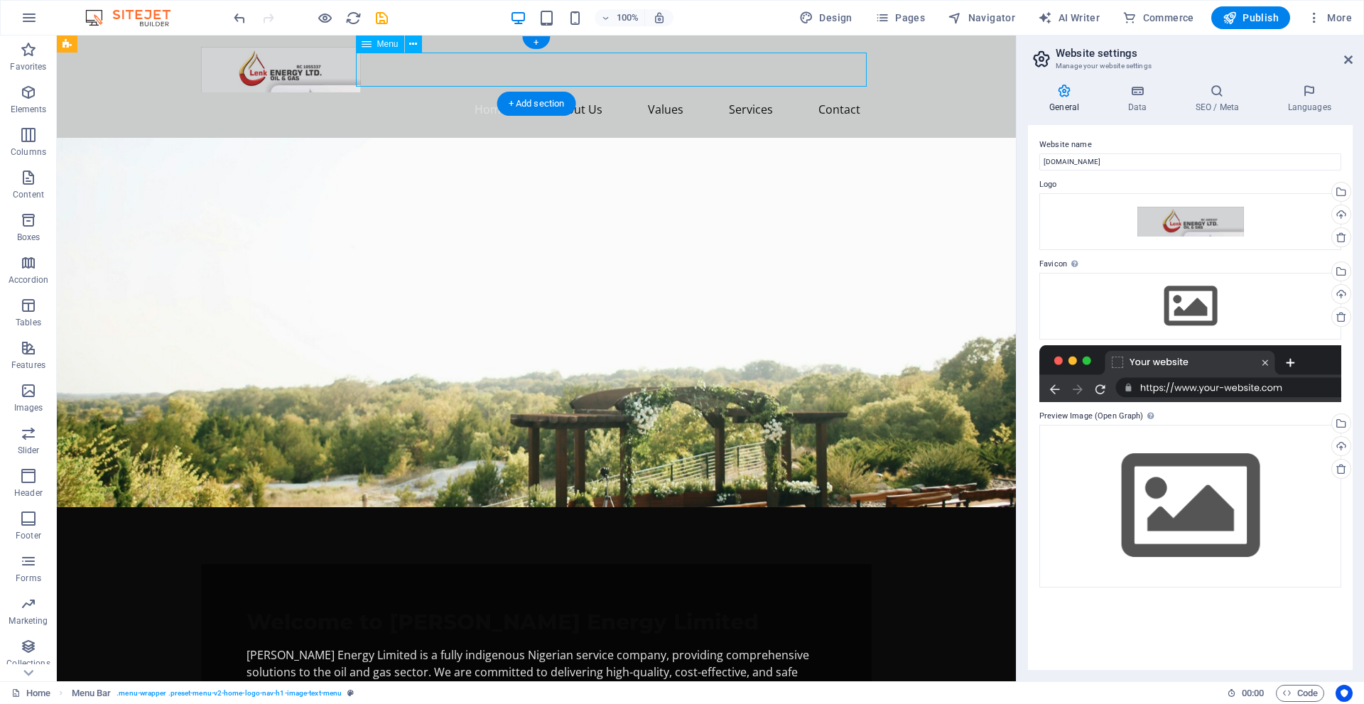
click at [524, 92] on nav "Home About Us Values Services Contact" at bounding box center [536, 109] width 671 height 34
select select
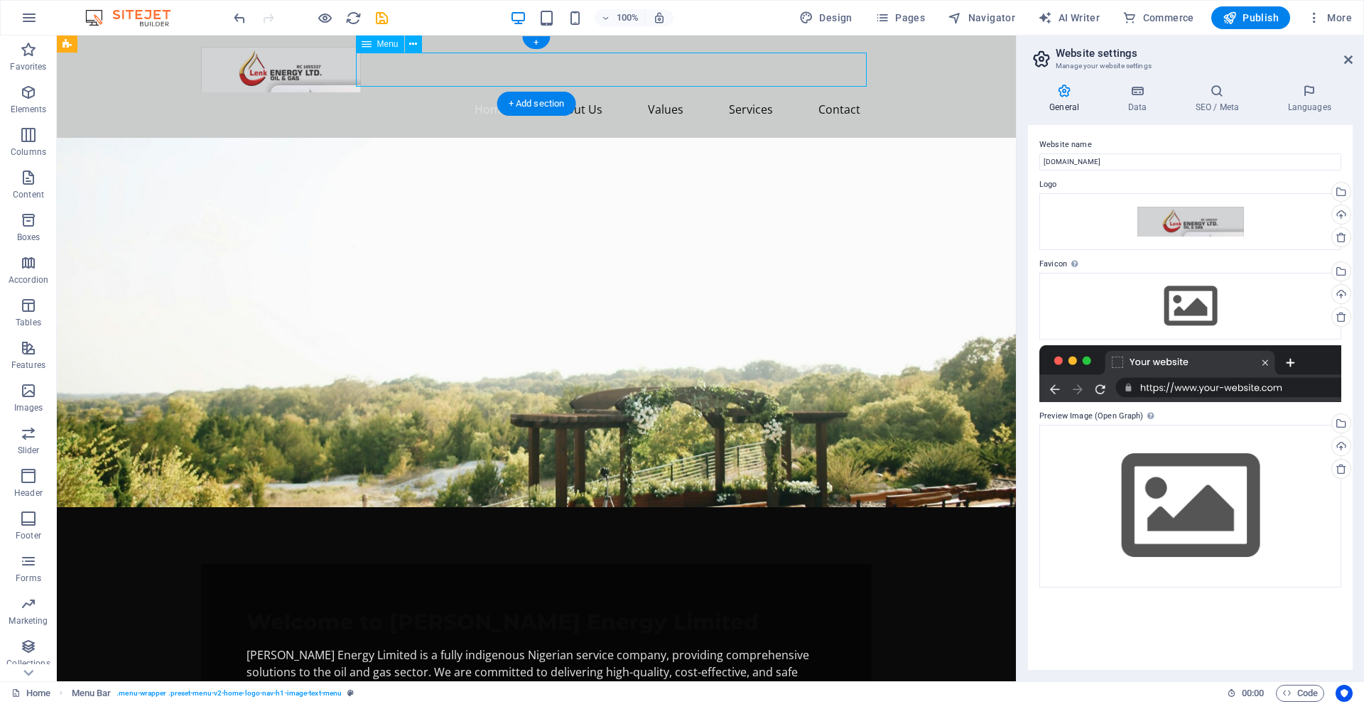
select select
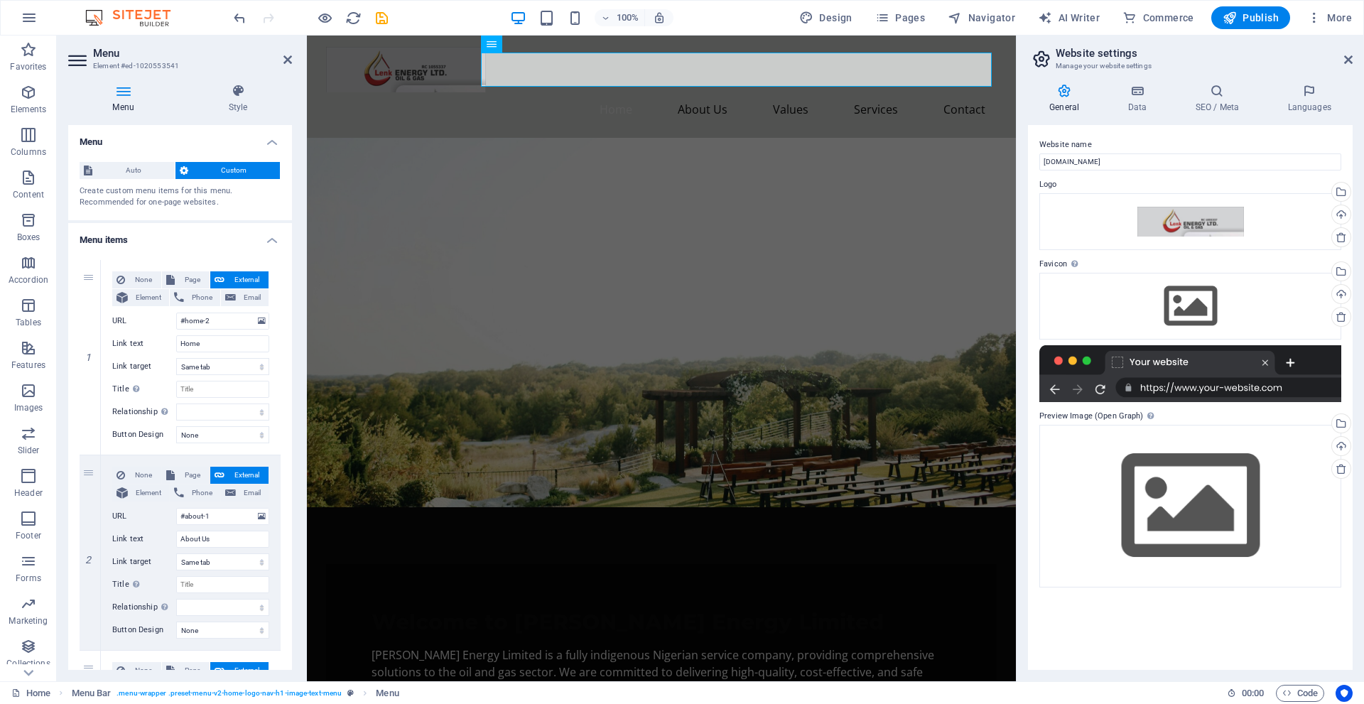
click at [790, 139] on figure at bounding box center [661, 323] width 709 height 370
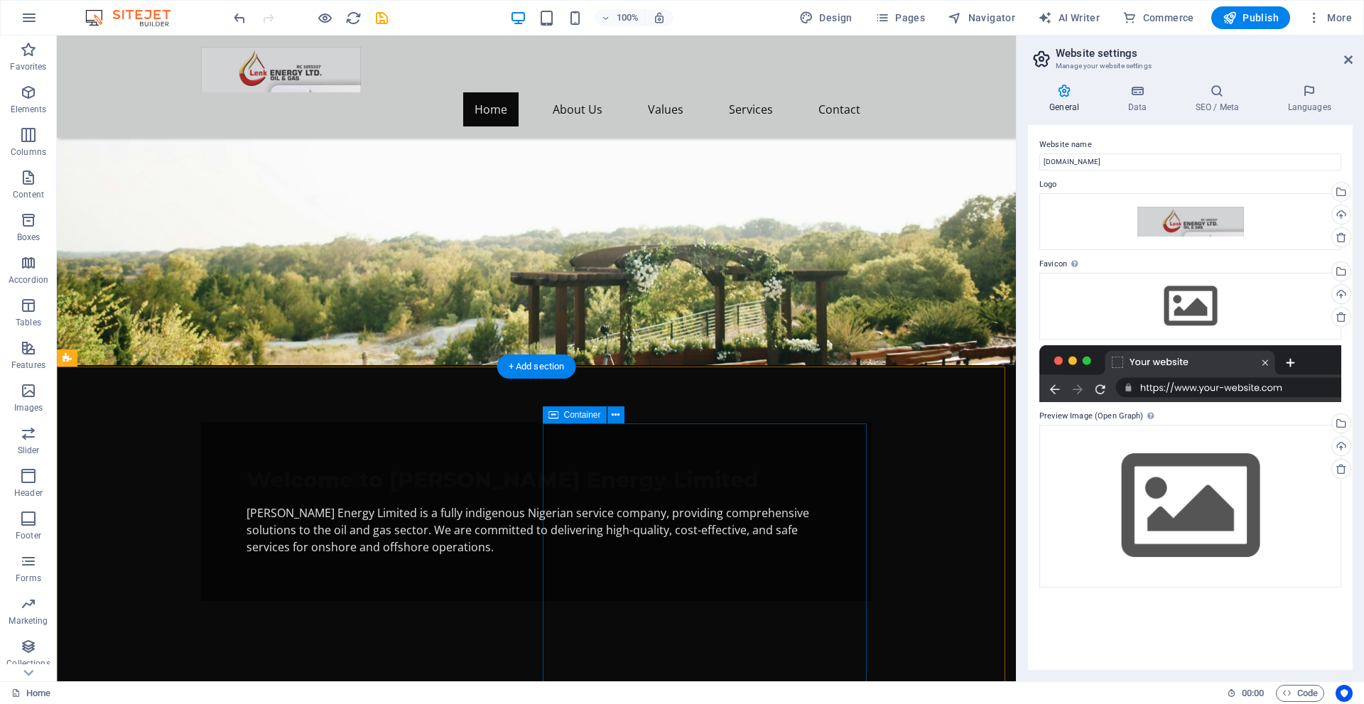
scroll to position [109, 0]
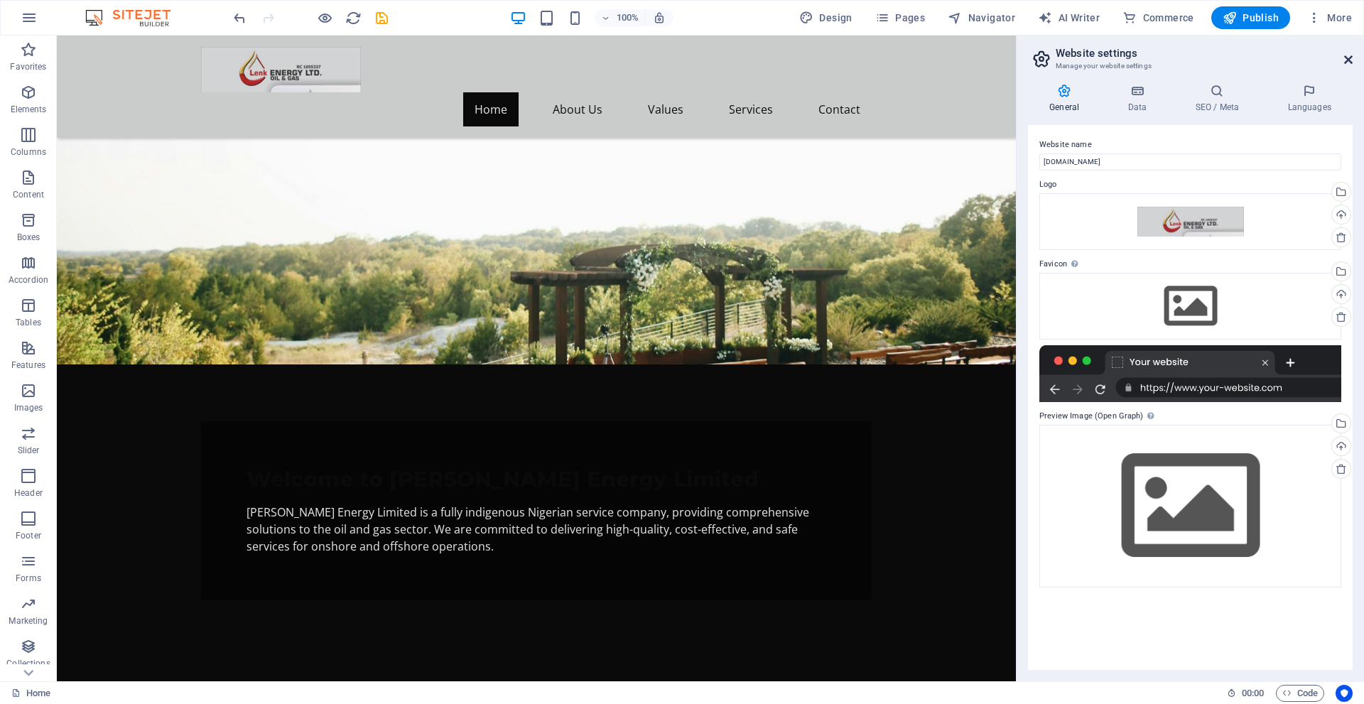
click at [1347, 63] on icon at bounding box center [1349, 59] width 9 height 11
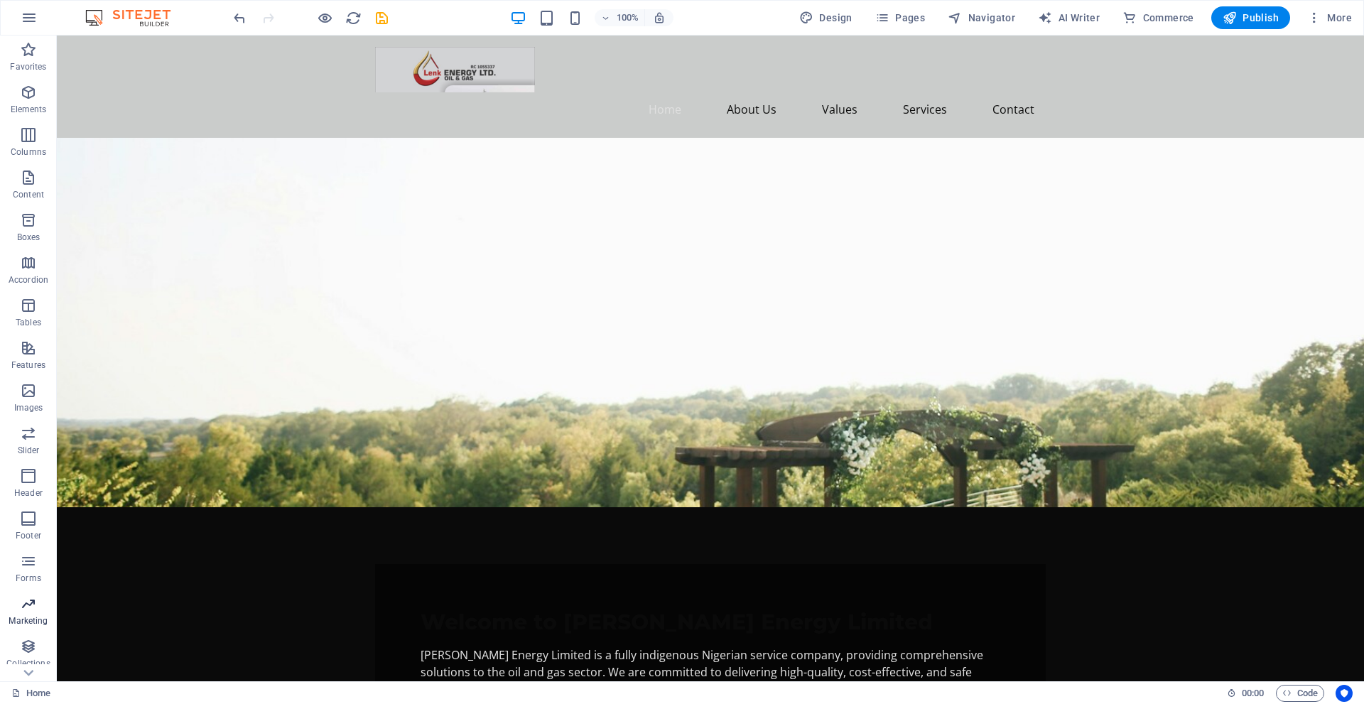
scroll to position [36, 0]
click at [23, 12] on icon "button" at bounding box center [29, 17] width 17 height 17
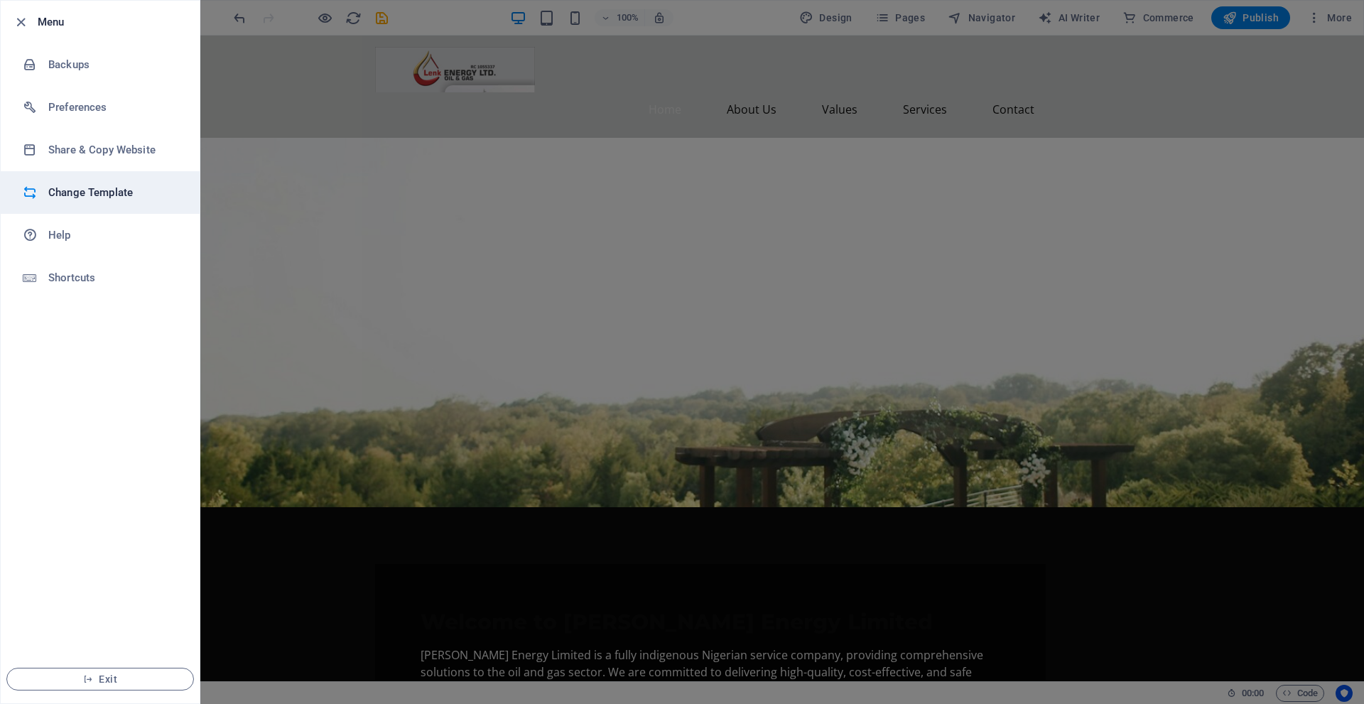
click at [101, 192] on h6 "Change Template" at bounding box center [113, 192] width 131 height 17
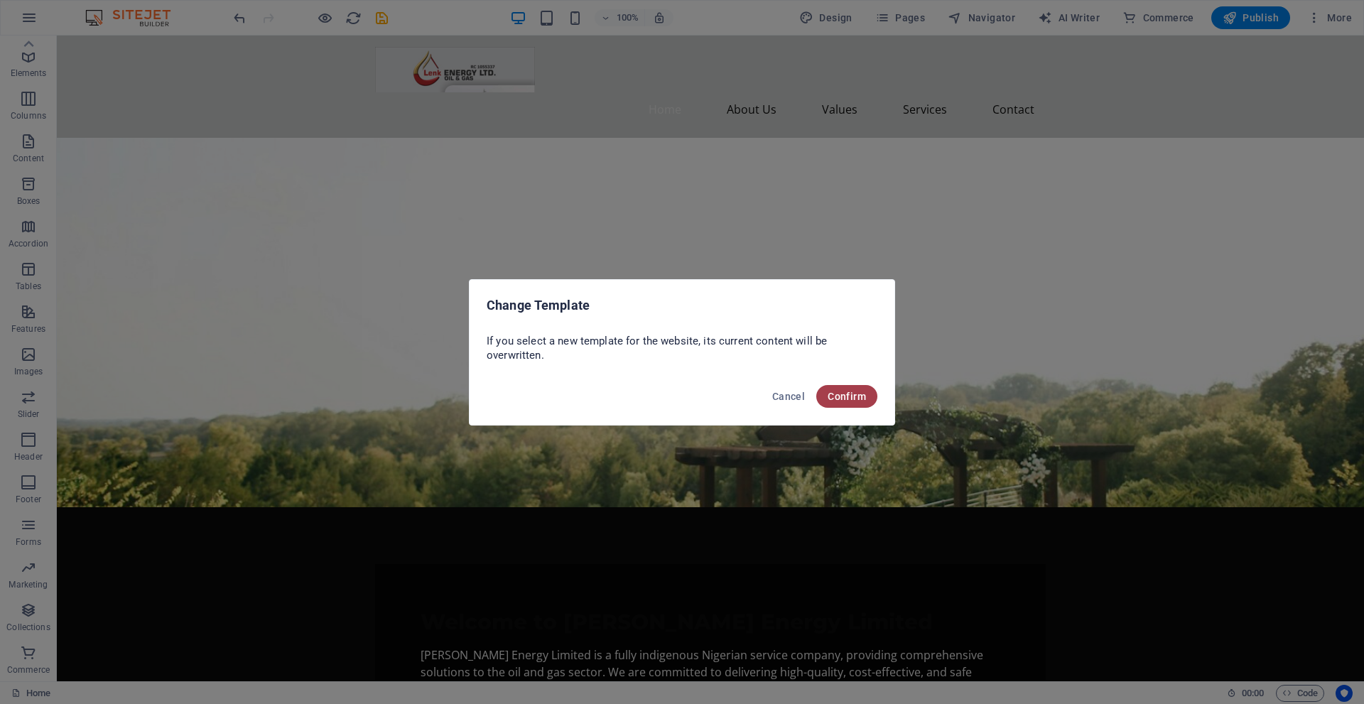
click at [853, 396] on span "Confirm" at bounding box center [847, 396] width 38 height 11
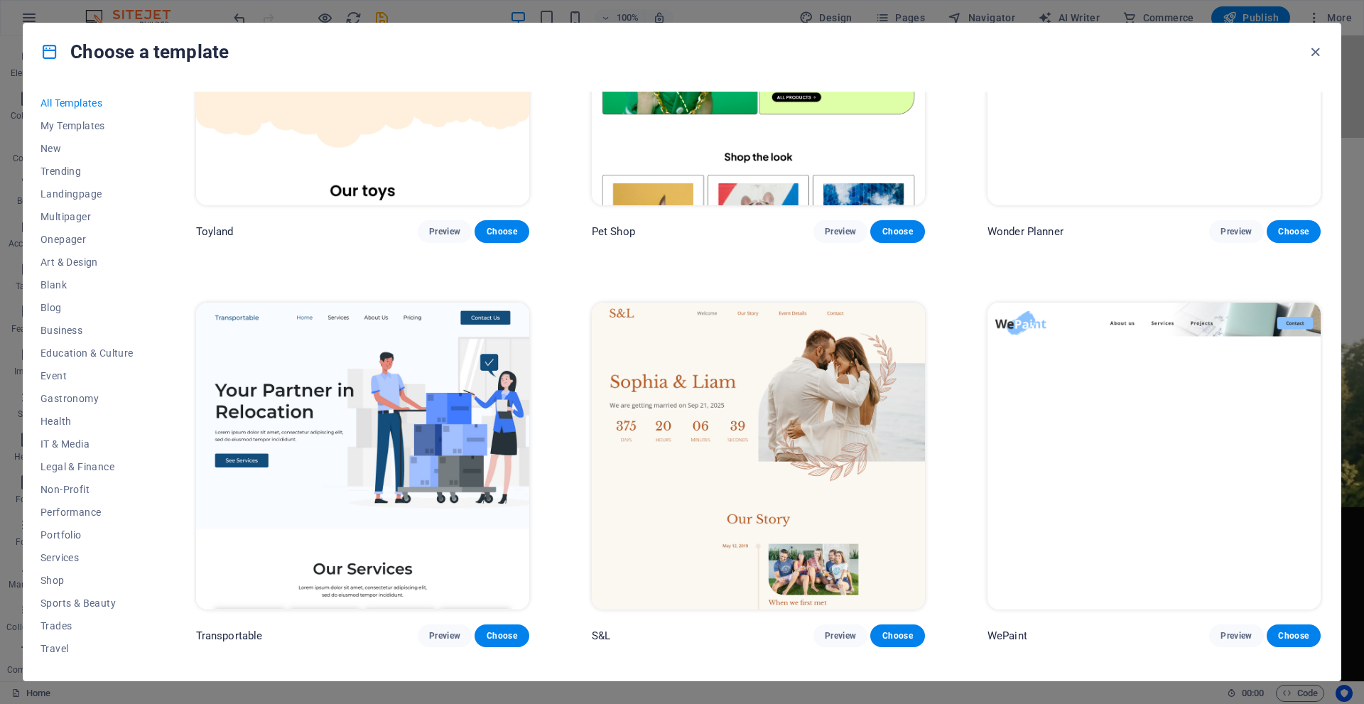
scroll to position [1414, 0]
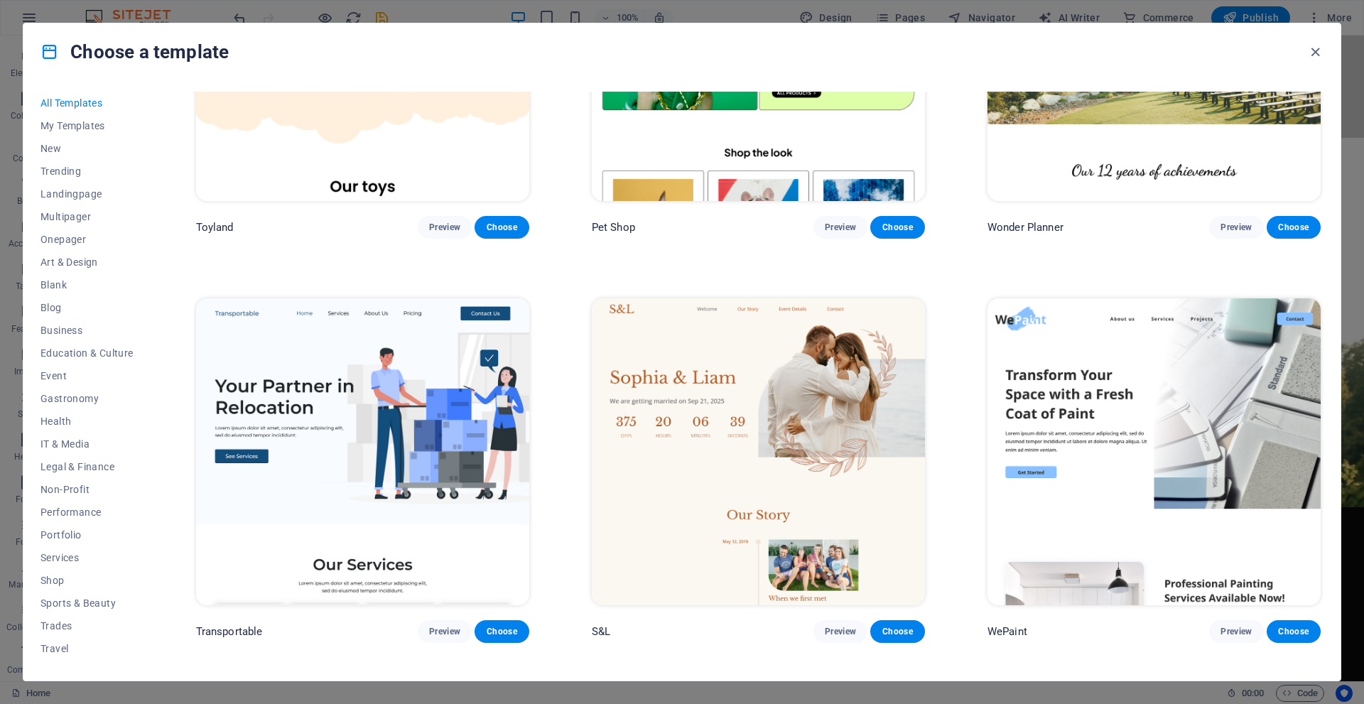
click at [1133, 367] on img at bounding box center [1154, 451] width 333 height 307
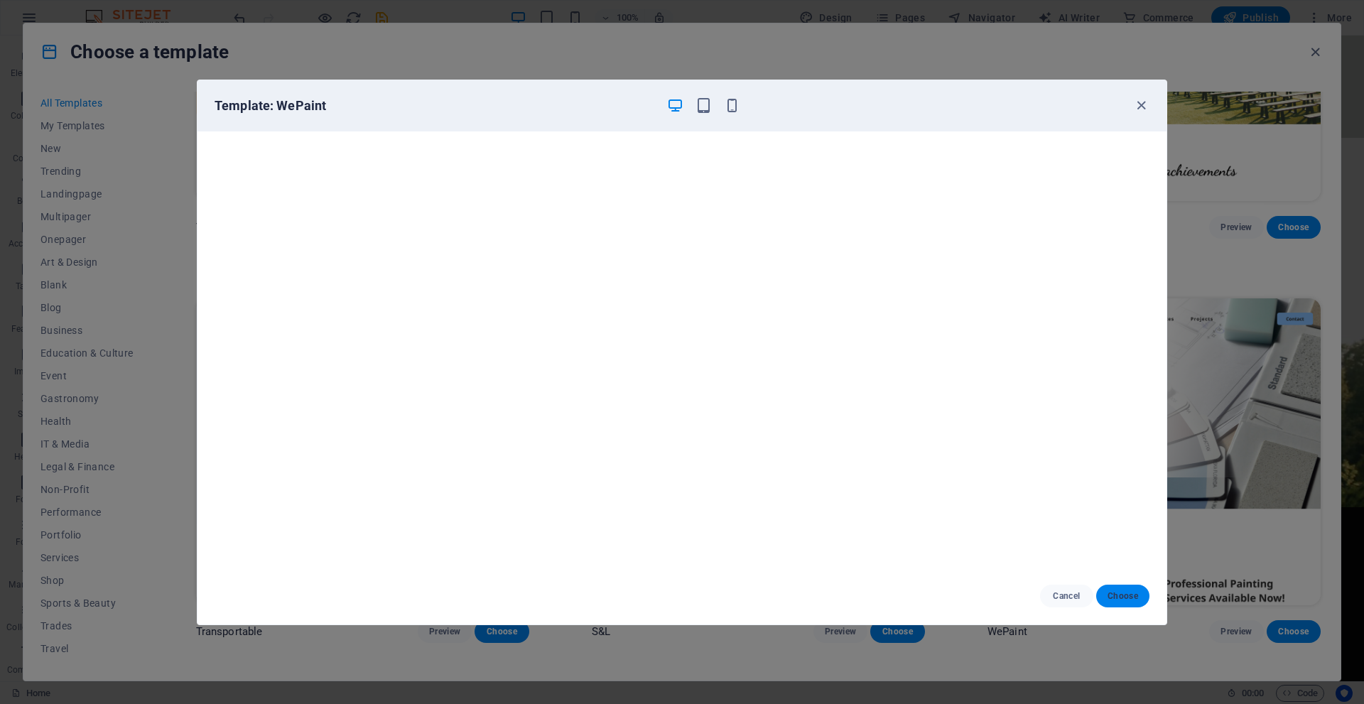
click at [1131, 594] on span "Choose" at bounding box center [1123, 596] width 31 height 11
checkbox input "false"
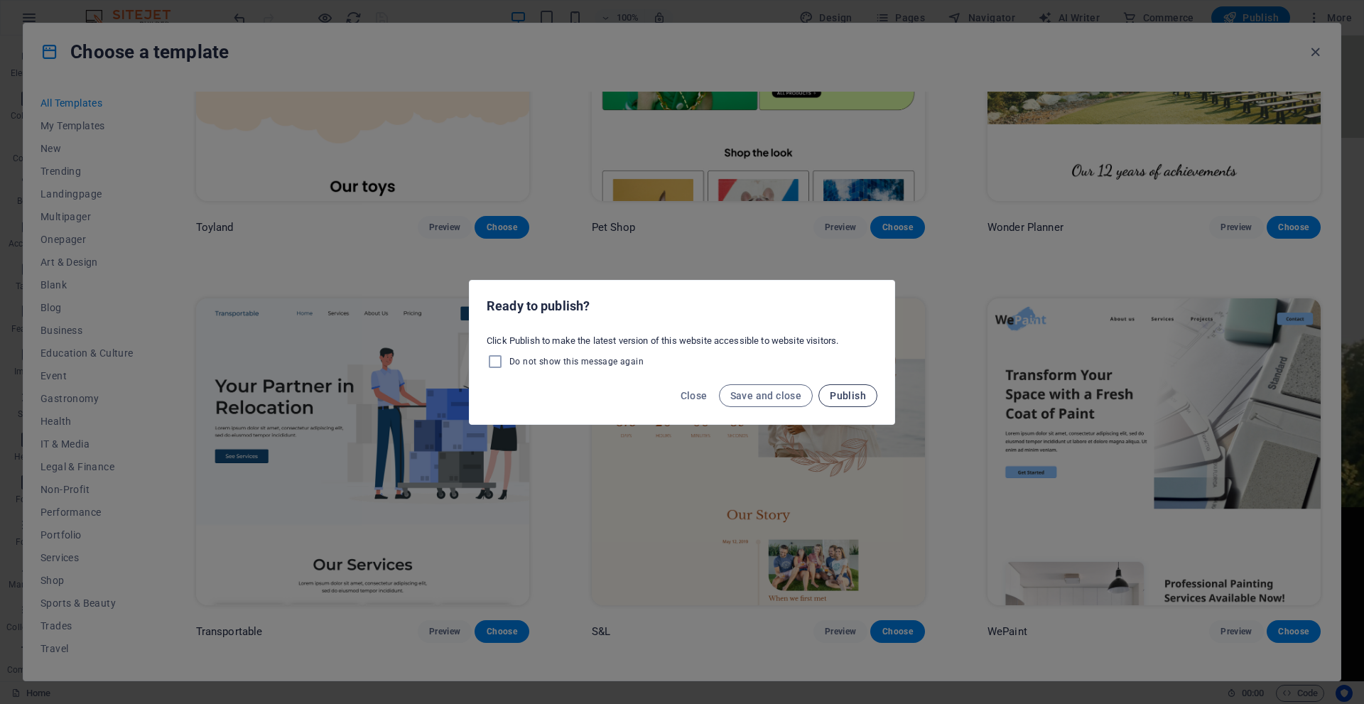
click at [856, 391] on span "Publish" at bounding box center [848, 395] width 36 height 11
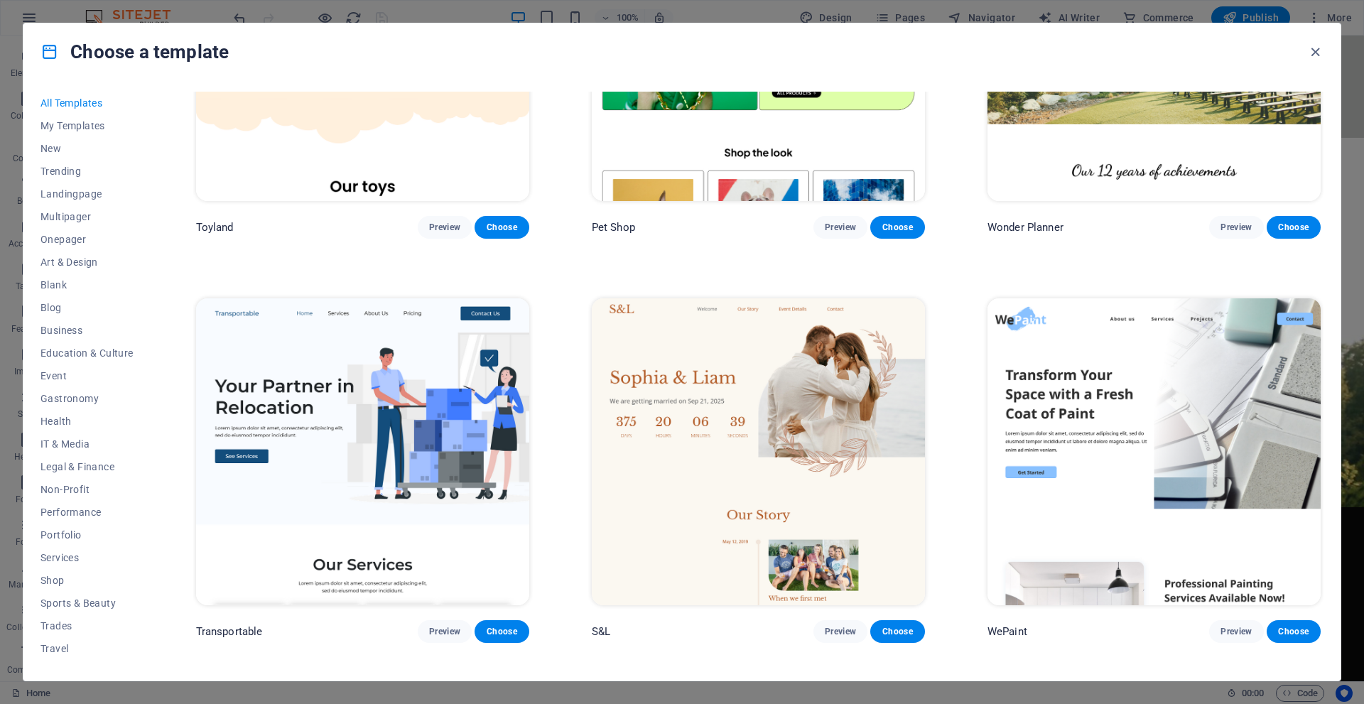
click at [1121, 357] on img at bounding box center [1154, 451] width 333 height 307
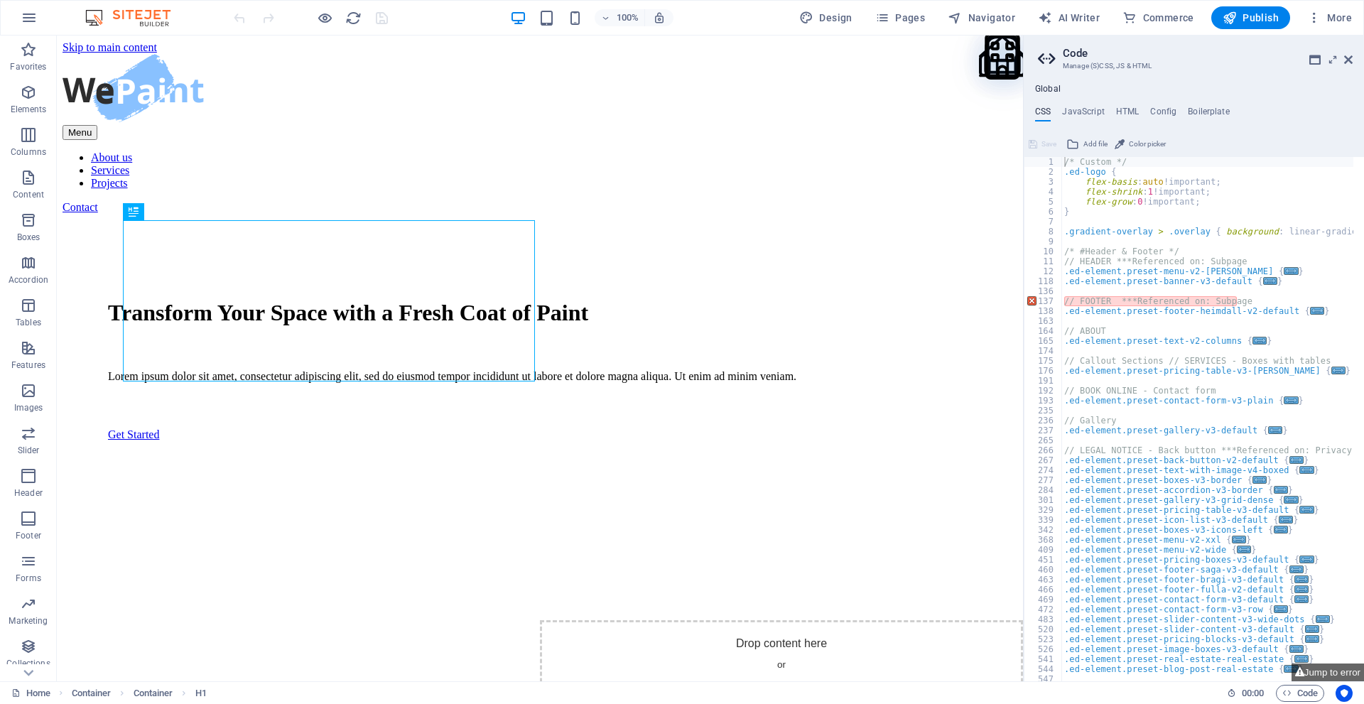
click at [1343, 57] on h2 "Code" at bounding box center [1208, 53] width 290 height 13
click at [1345, 57] on icon at bounding box center [1349, 59] width 9 height 11
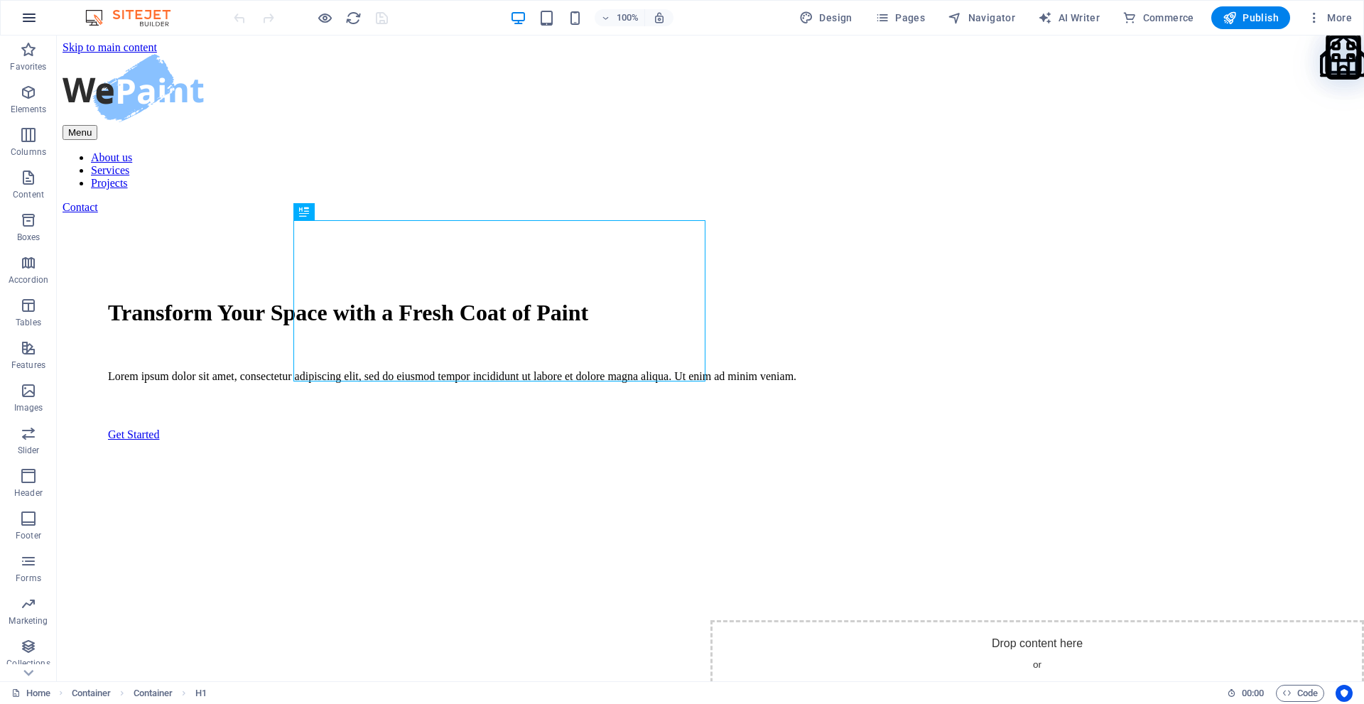
click at [30, 16] on icon "button" at bounding box center [29, 17] width 17 height 17
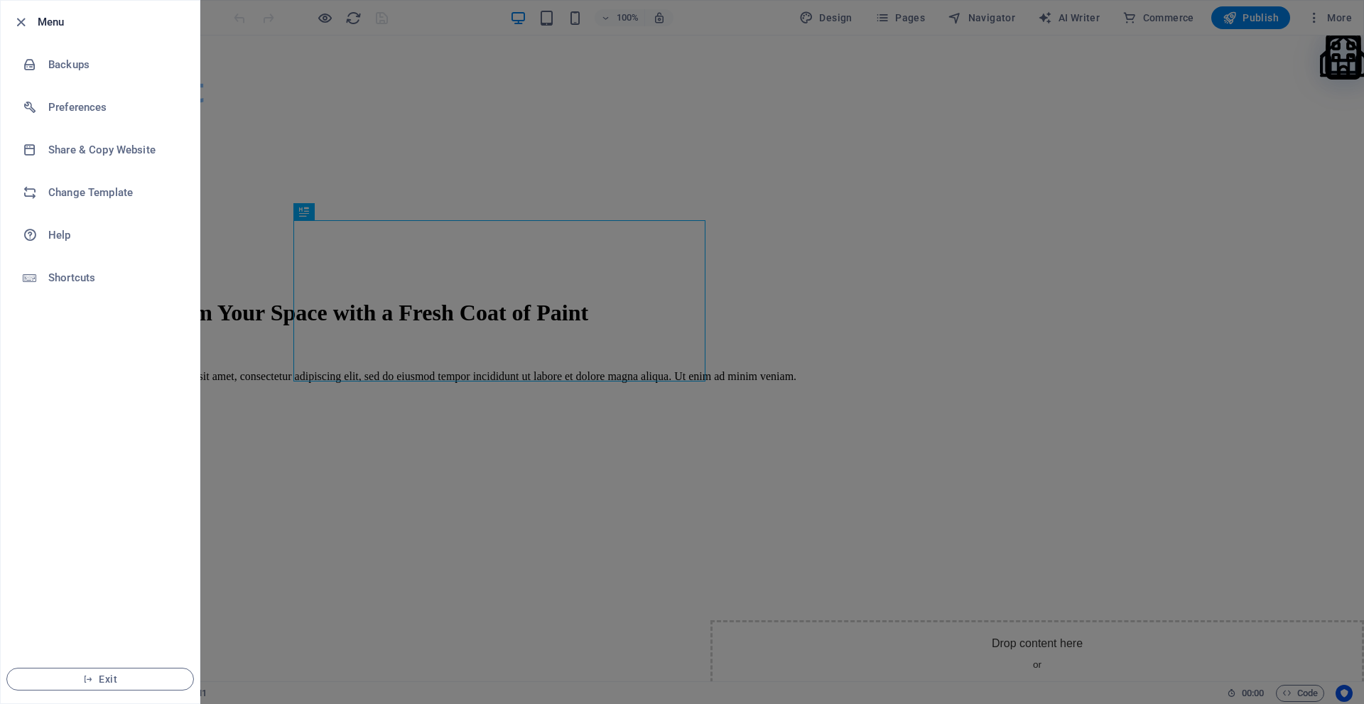
click at [221, 74] on div at bounding box center [682, 352] width 1364 height 704
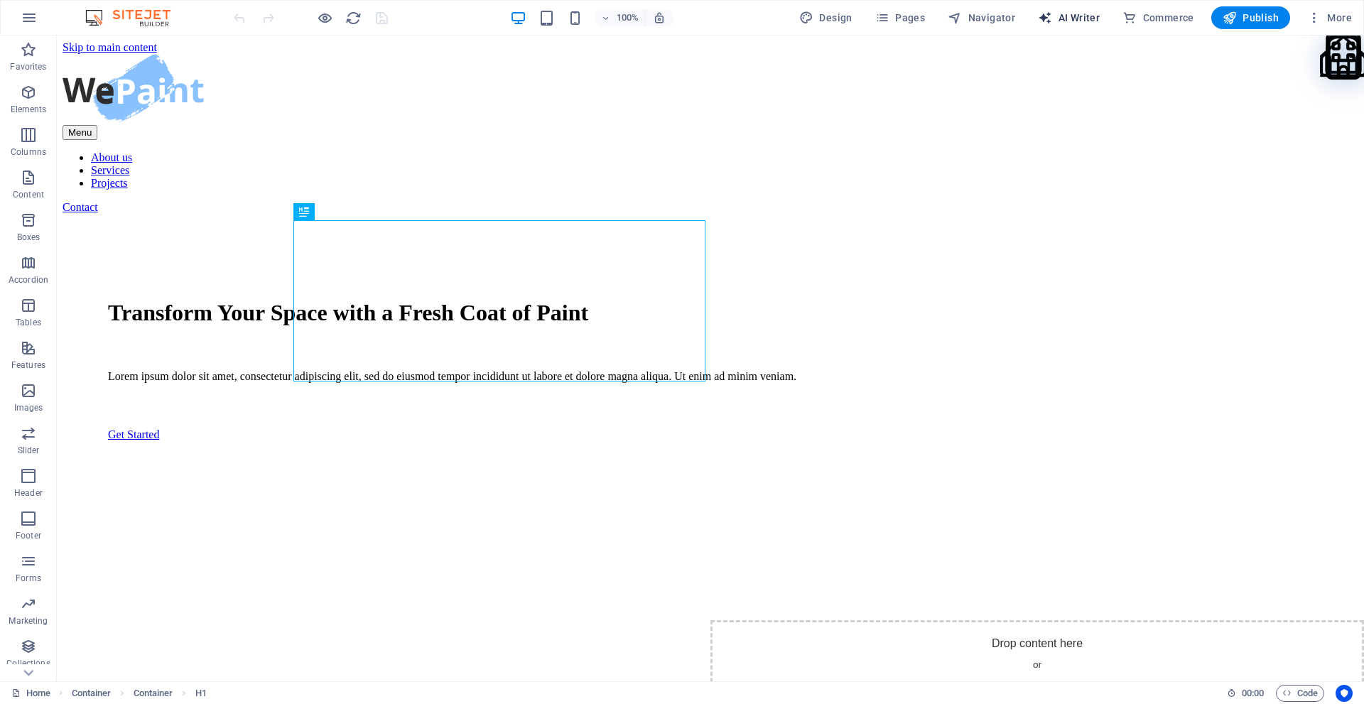
click at [1087, 14] on span "AI Writer" at bounding box center [1069, 18] width 62 height 14
select select "English"
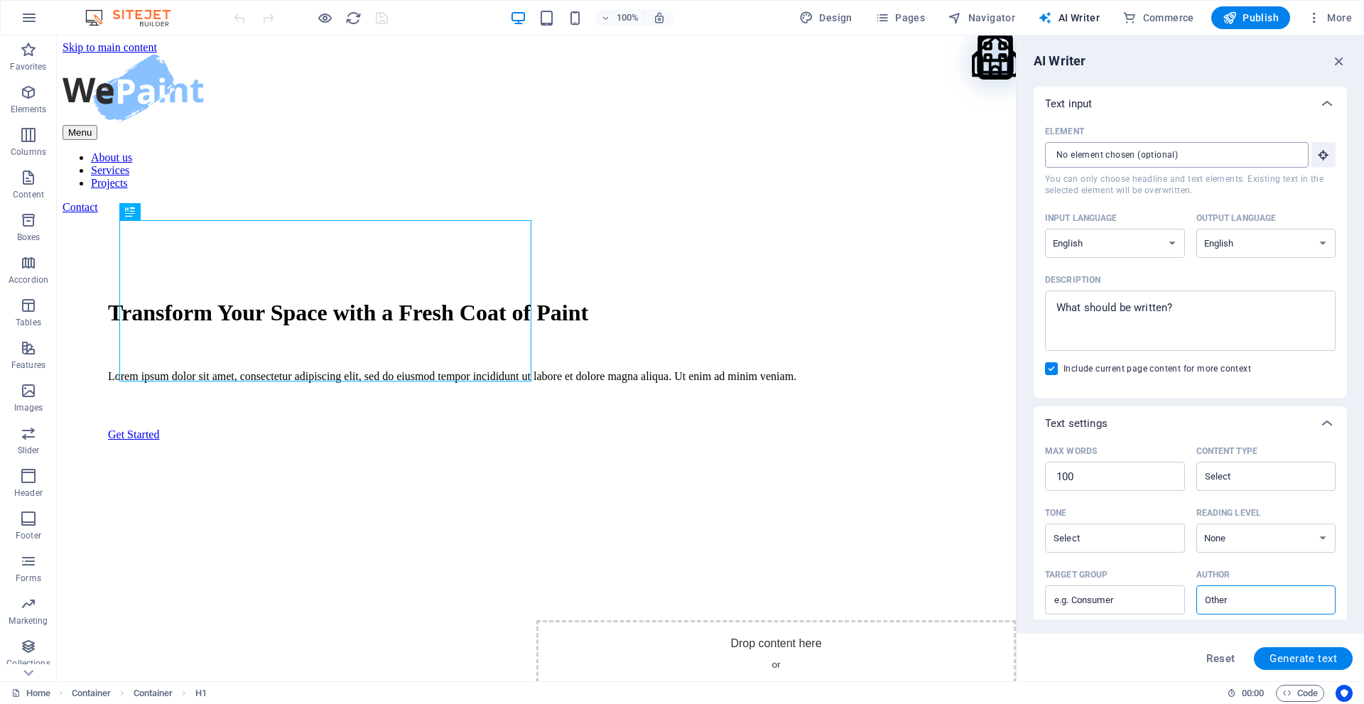
click at [1164, 150] on input "Element ​ You can only choose headline and text elements. Existing text in the …" at bounding box center [1172, 155] width 254 height 26
click at [1191, 160] on input "Element ​ You can only choose headline and text elements. Existing text in the …" at bounding box center [1172, 155] width 254 height 26
click at [1120, 308] on textarea "Description x ​" at bounding box center [1190, 321] width 276 height 46
type textarea "x"
paste textarea "Lenk Energy Limited – Company Summary Lenk Energy Limited is a fully indigenous…"
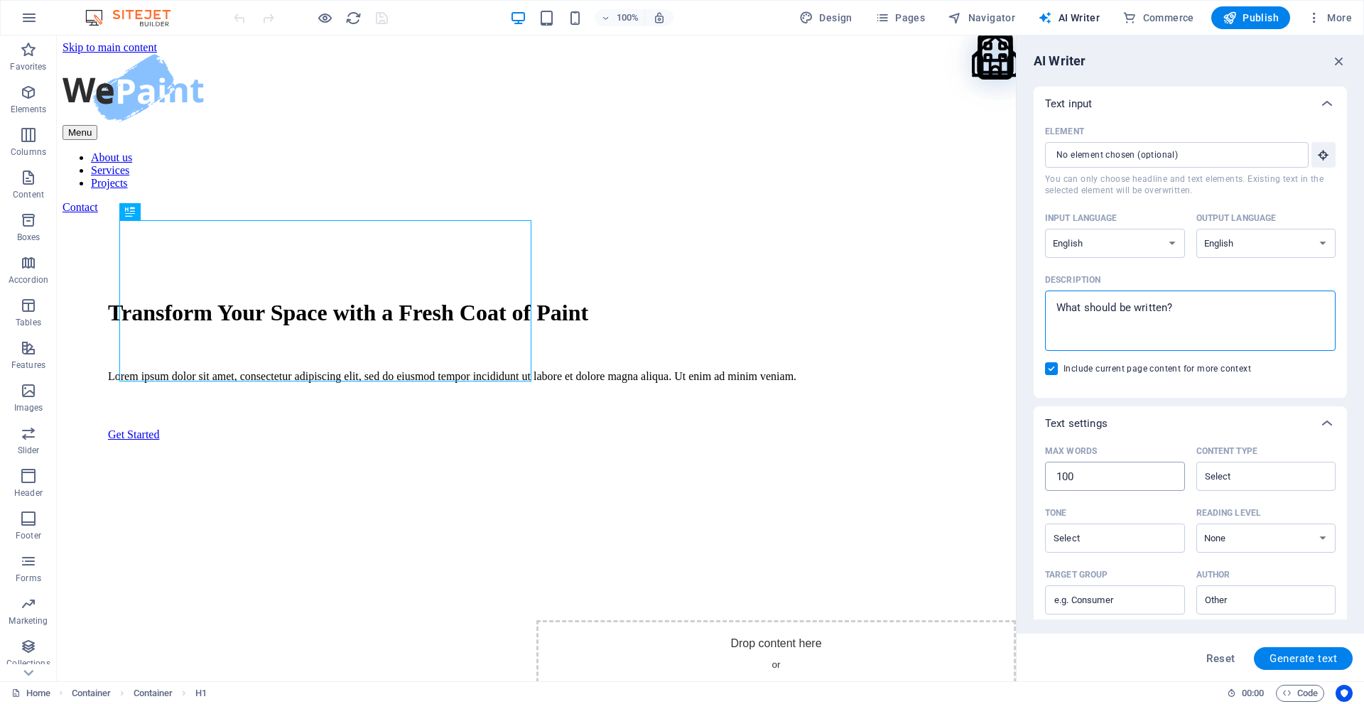
type textarea "Lenk Energy Limited – Company Summary Lenk Energy Limited is a fully indigenous…"
type textarea "x"
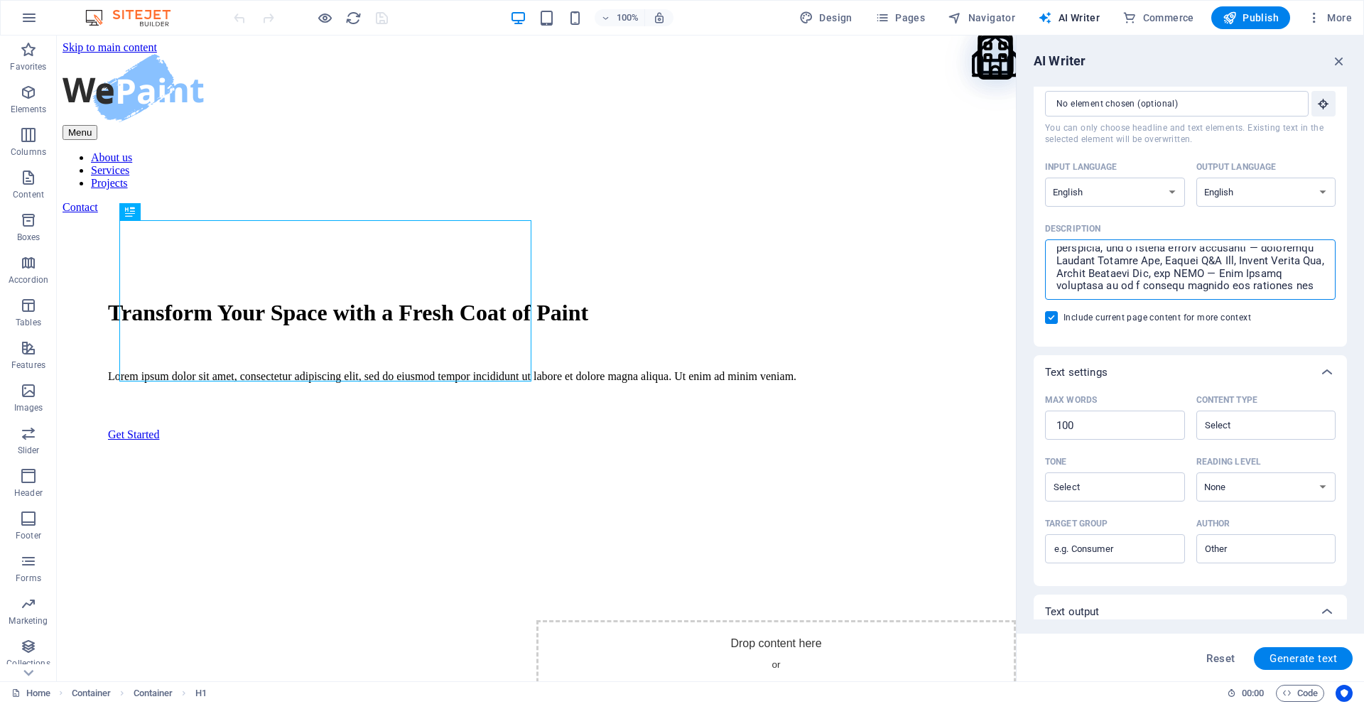
scroll to position [141, 0]
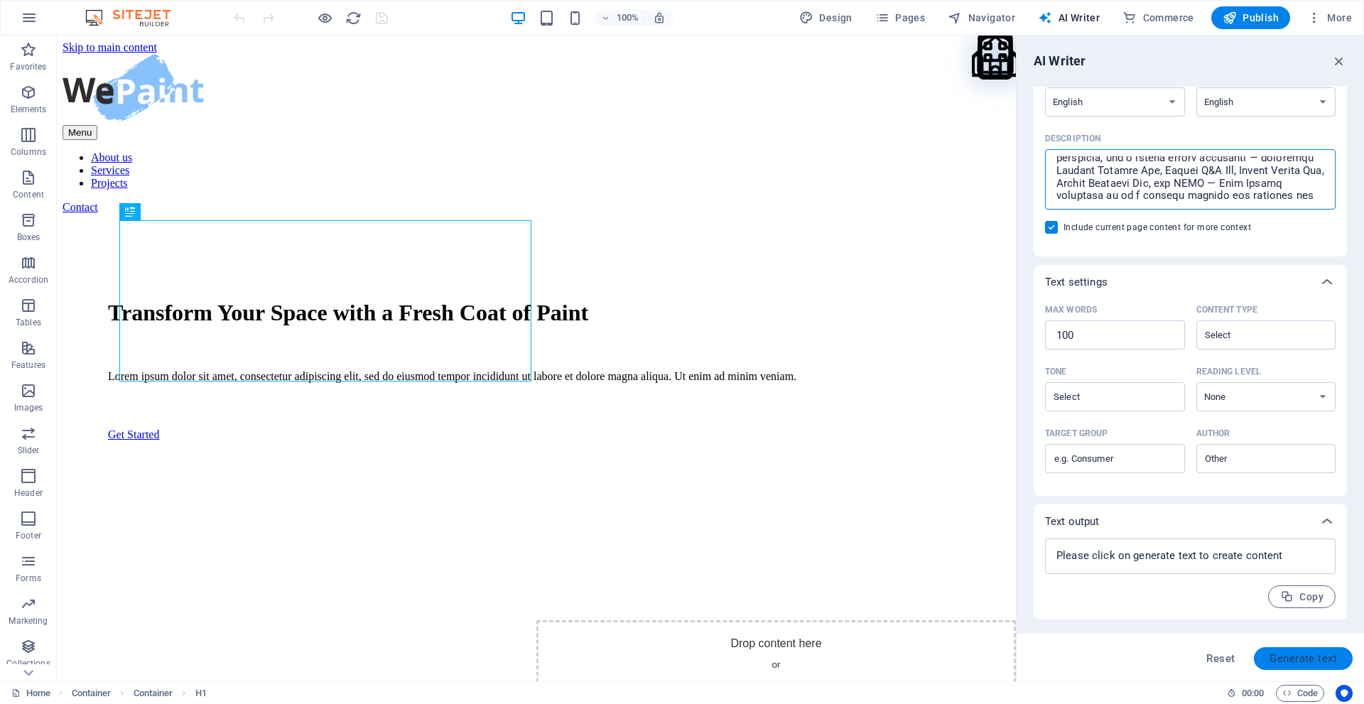
type textarea "Lenk Energy Limited – Company Summary Lenk Energy Limited is a fully indigenous…"
click at [1301, 655] on span "Generate text" at bounding box center [1304, 658] width 68 height 11
type textarea "x"
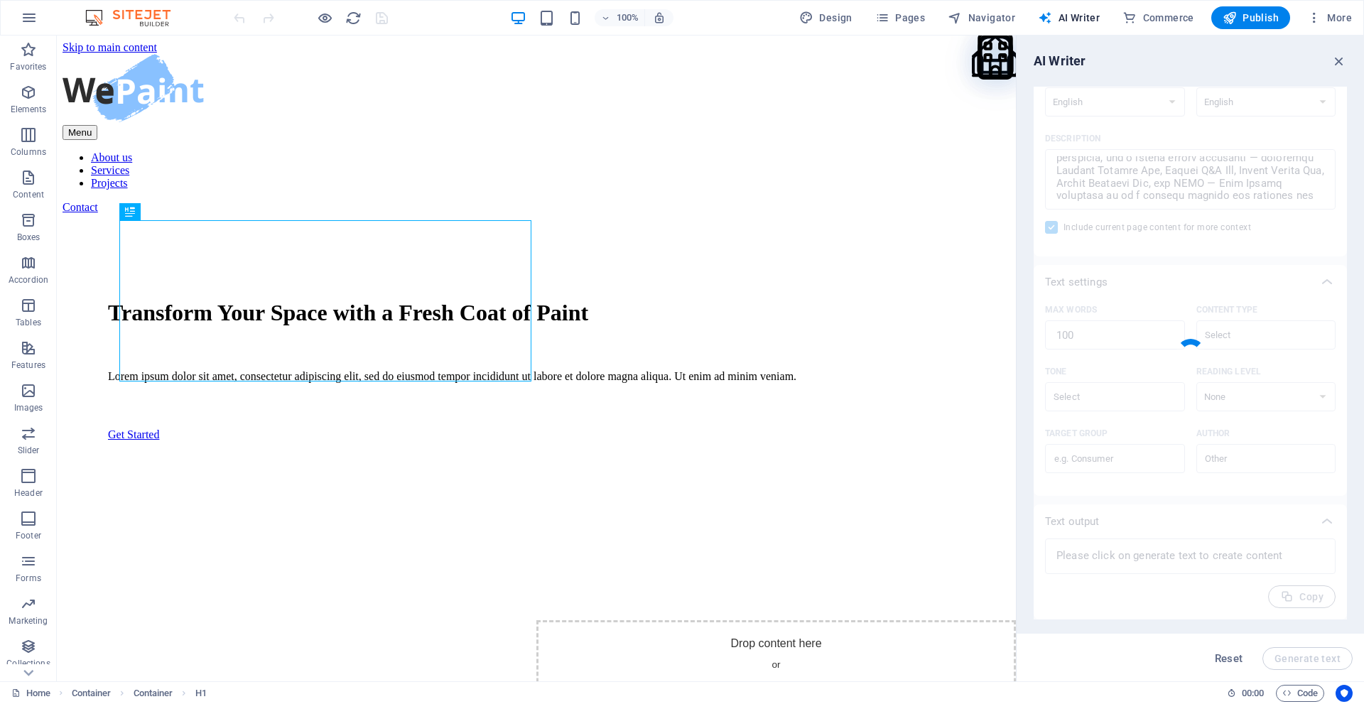
type textarea "x"
type textarea "Lenk Energy Limited is a Nigerian service provider established in 2012, special…"
type textarea "x"
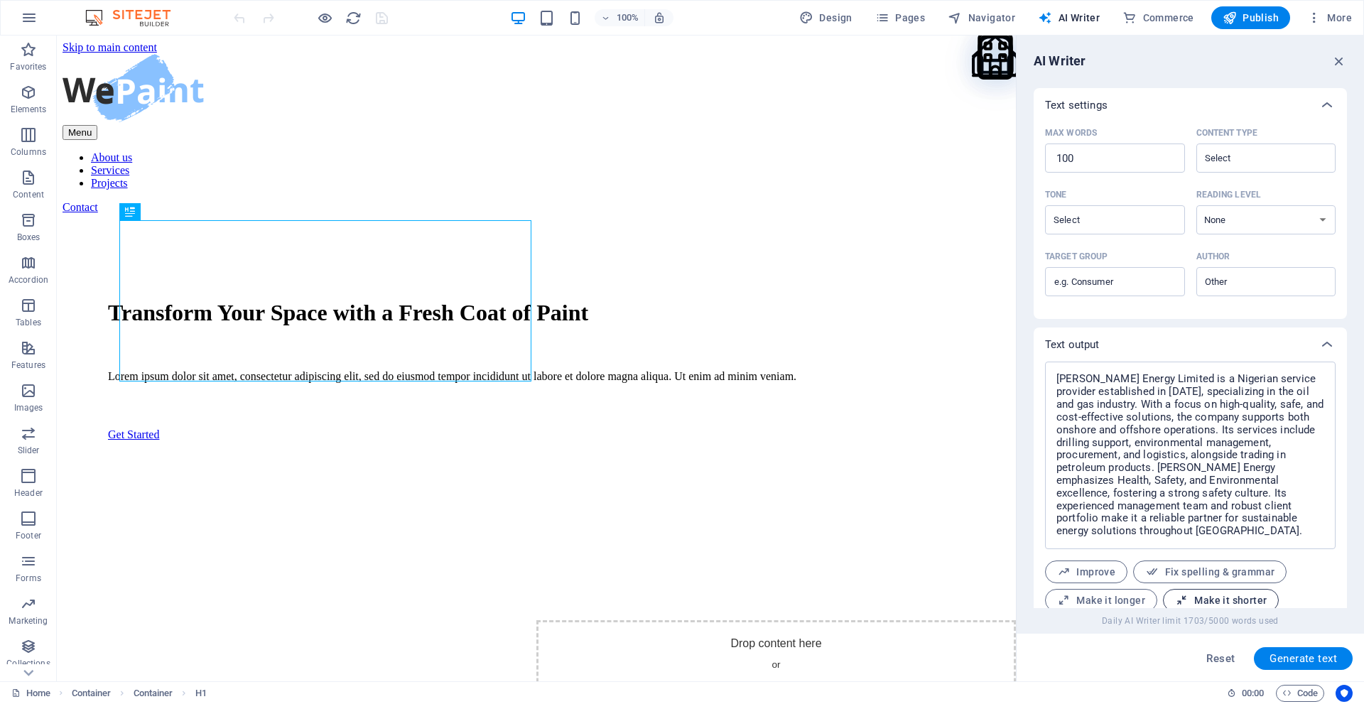
scroll to position [367, 0]
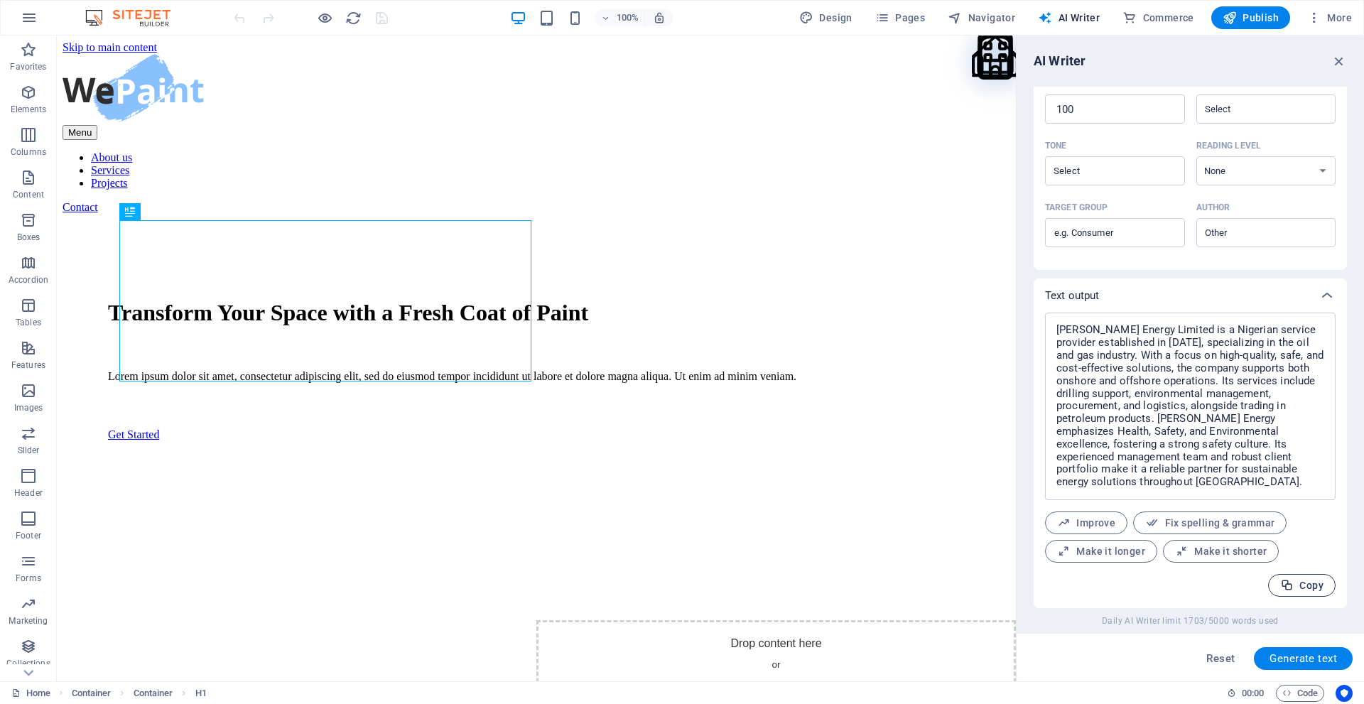
click at [1310, 585] on span "Copy" at bounding box center [1302, 586] width 43 height 14
type textarea "x"
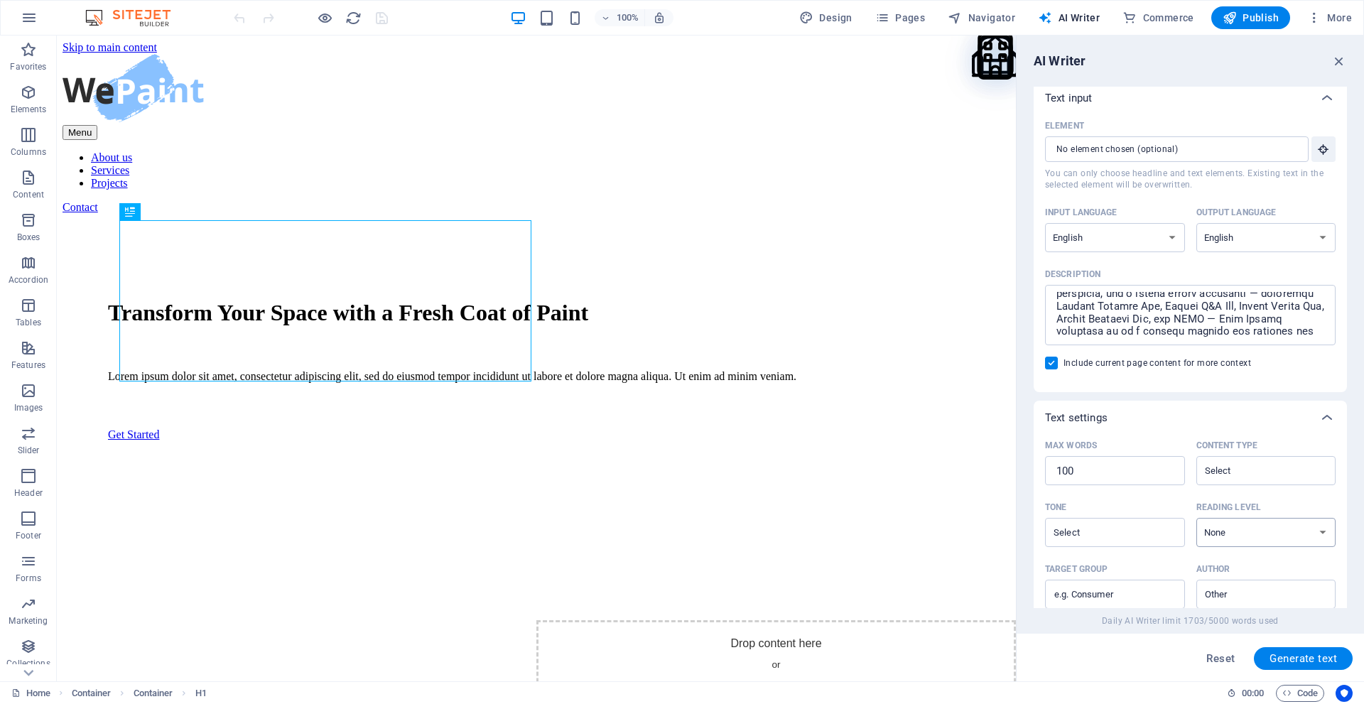
scroll to position [0, 0]
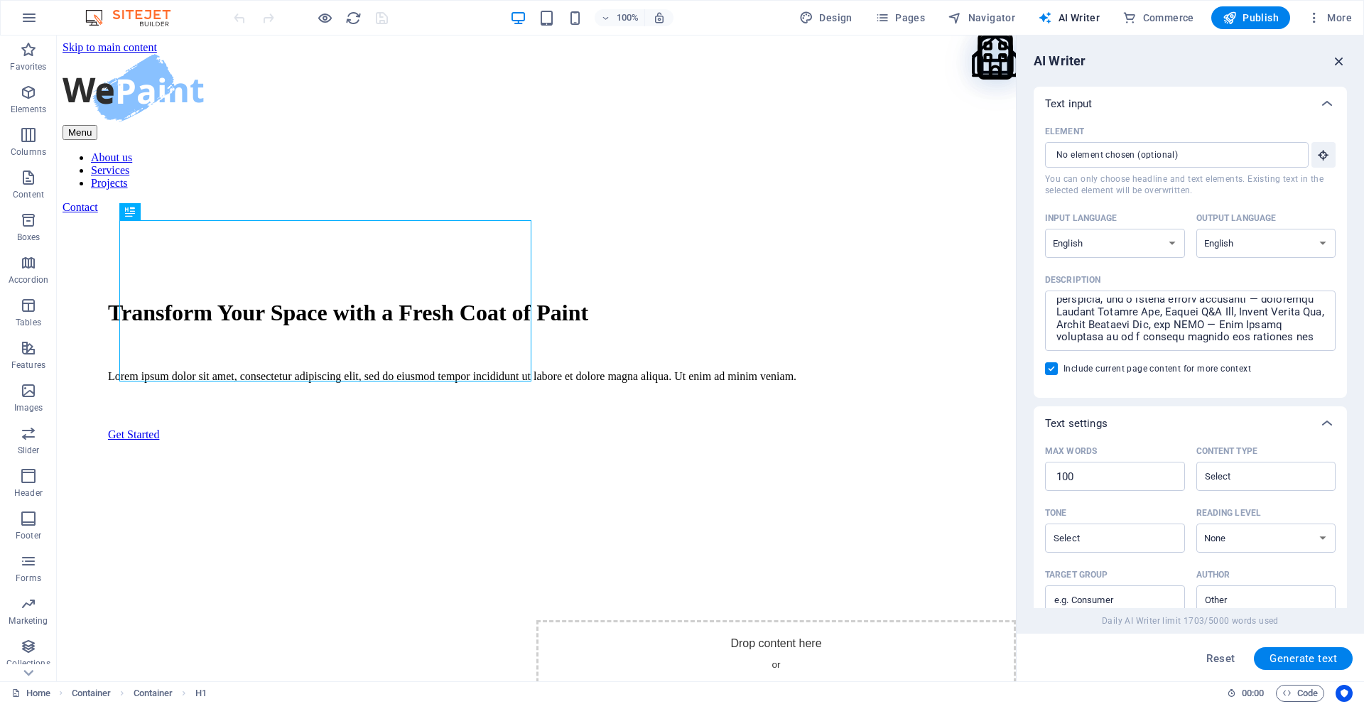
click at [1339, 58] on icon "button" at bounding box center [1340, 61] width 16 height 16
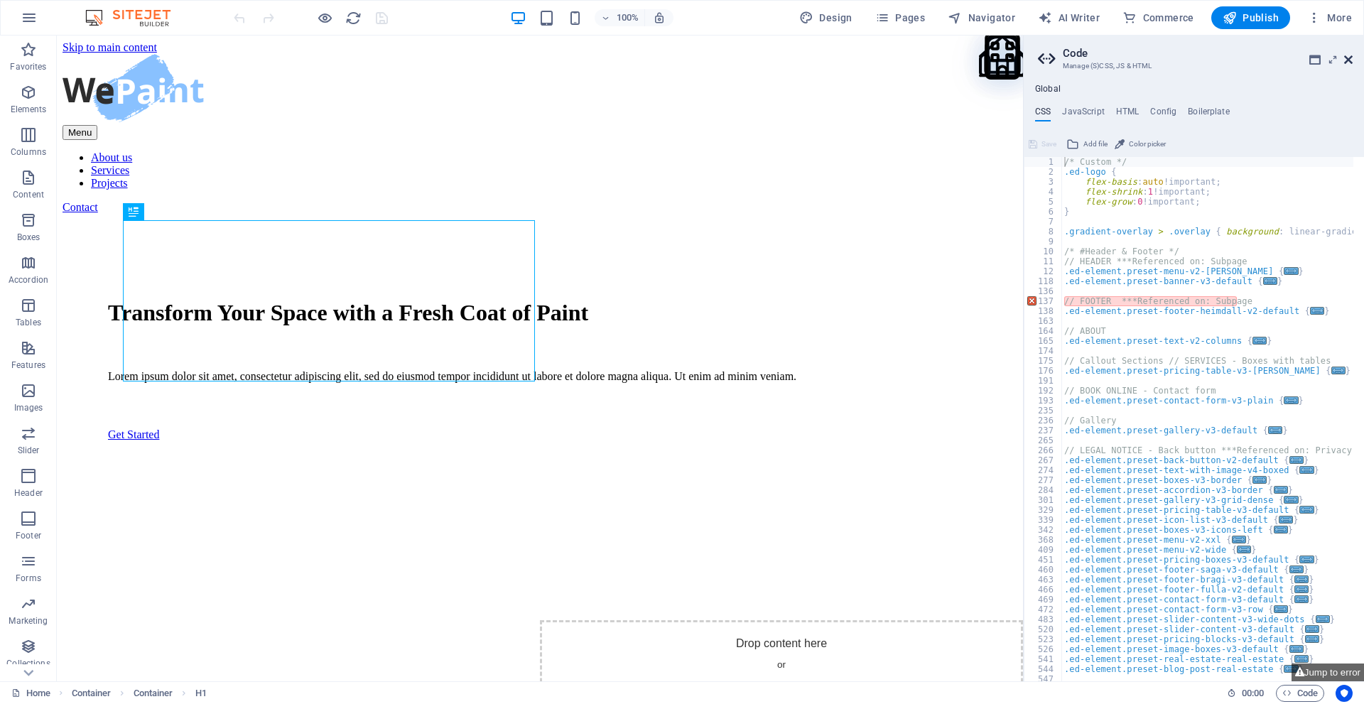
click at [1352, 58] on icon at bounding box center [1349, 59] width 9 height 11
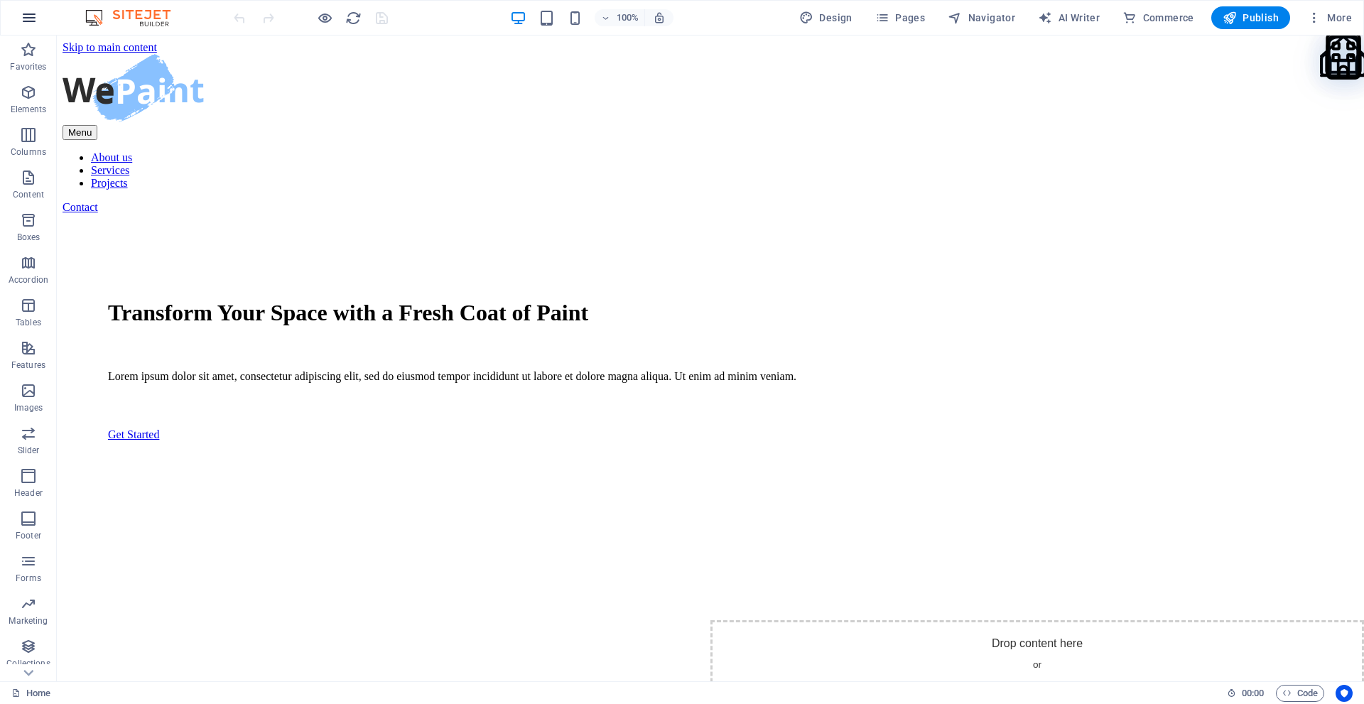
click at [26, 17] on icon "button" at bounding box center [29, 17] width 17 height 17
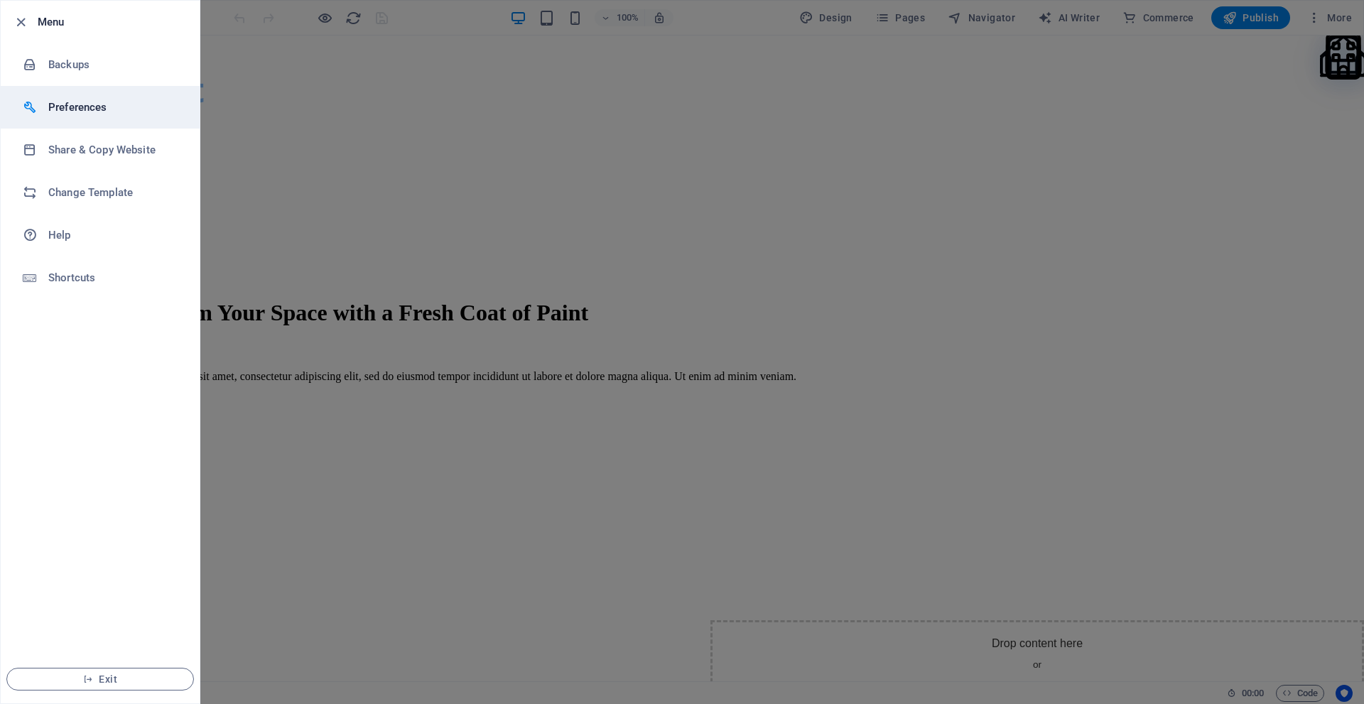
click at [80, 107] on h6 "Preferences" at bounding box center [113, 107] width 131 height 17
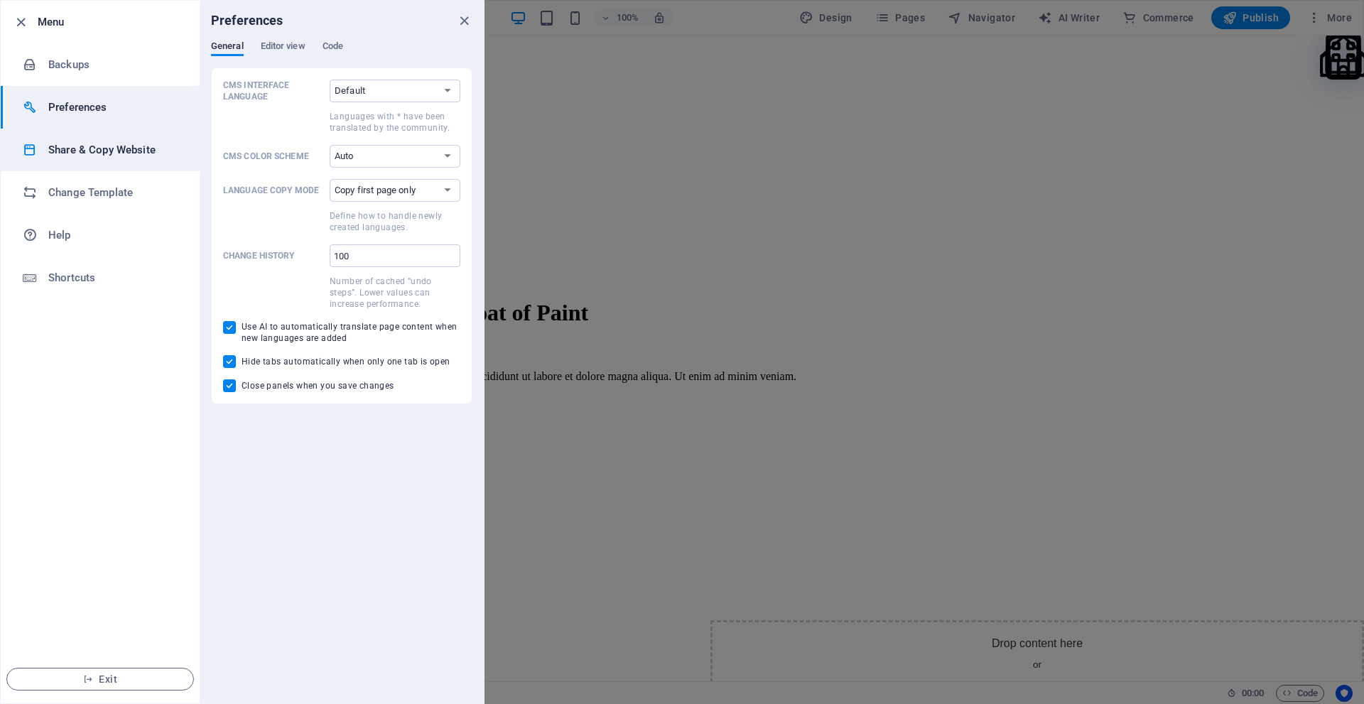
click at [136, 146] on h6 "Share & Copy Website" at bounding box center [113, 149] width 131 height 17
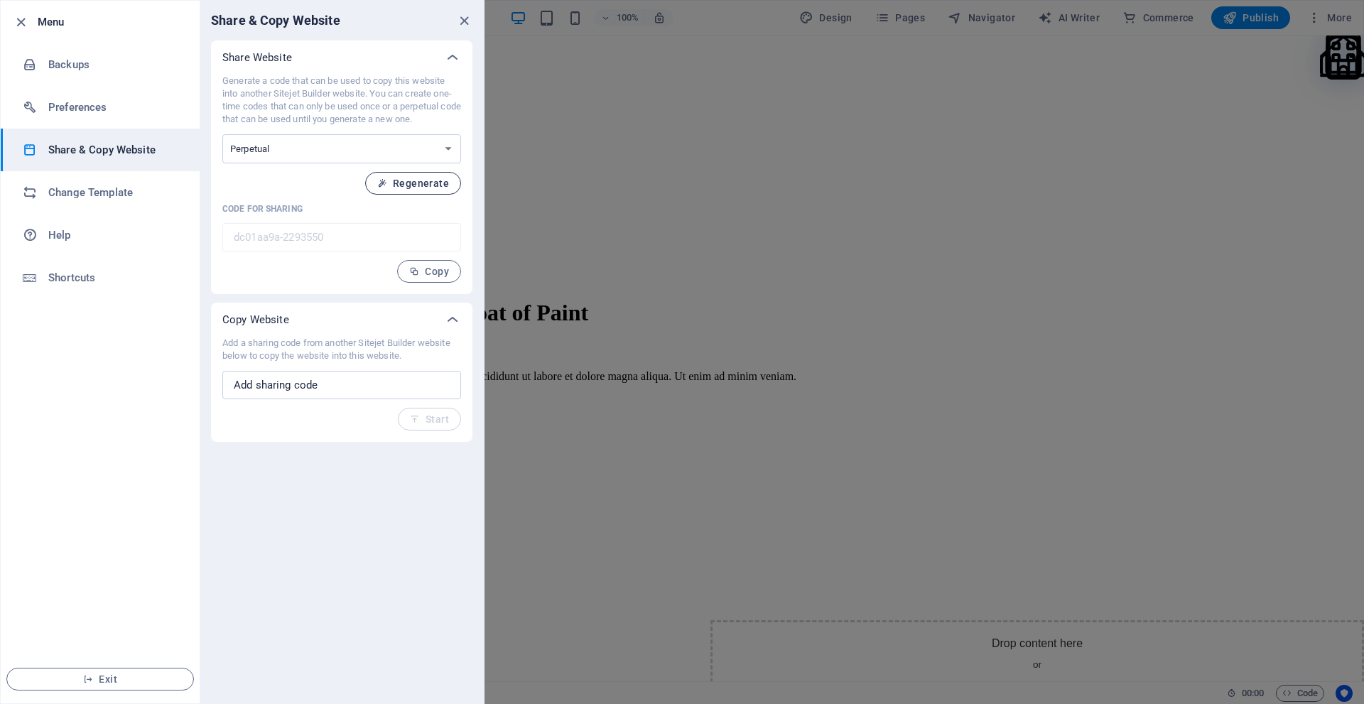
click at [433, 184] on span "Regenerate" at bounding box center [413, 183] width 72 height 11
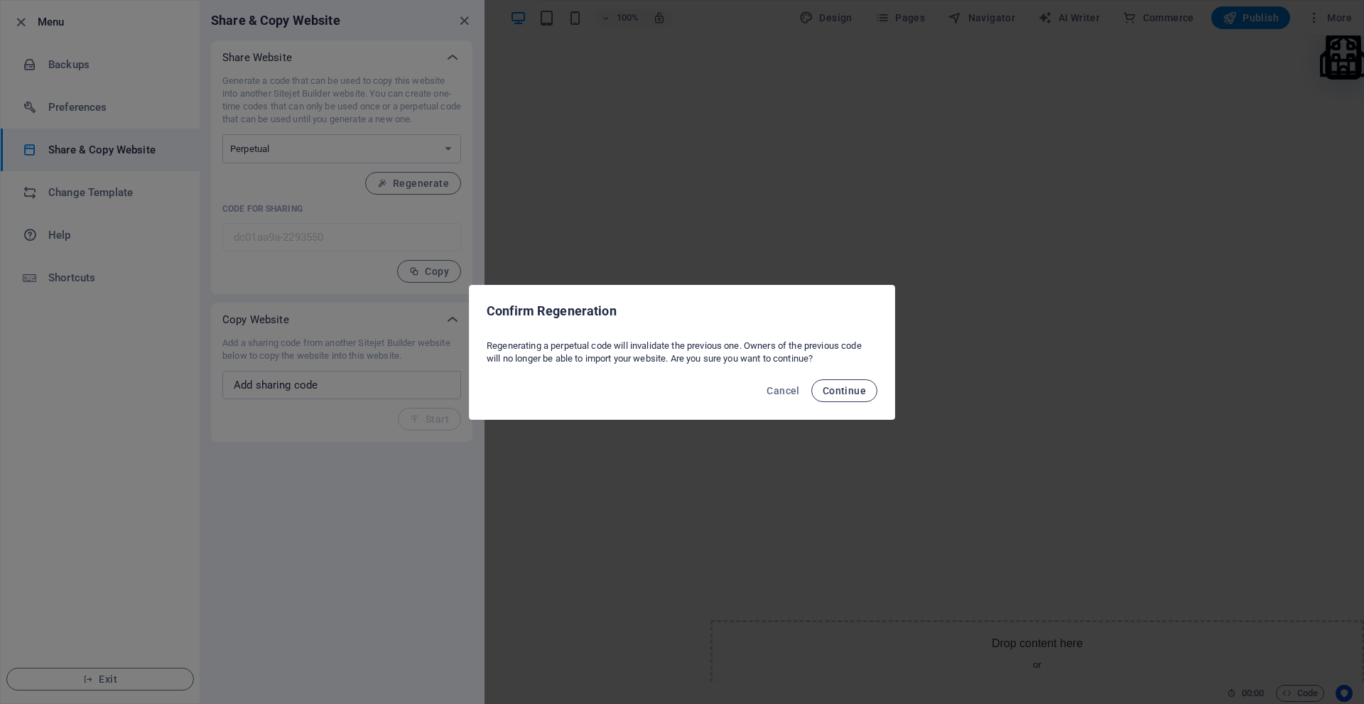
click at [849, 390] on span "Continue" at bounding box center [844, 390] width 43 height 11
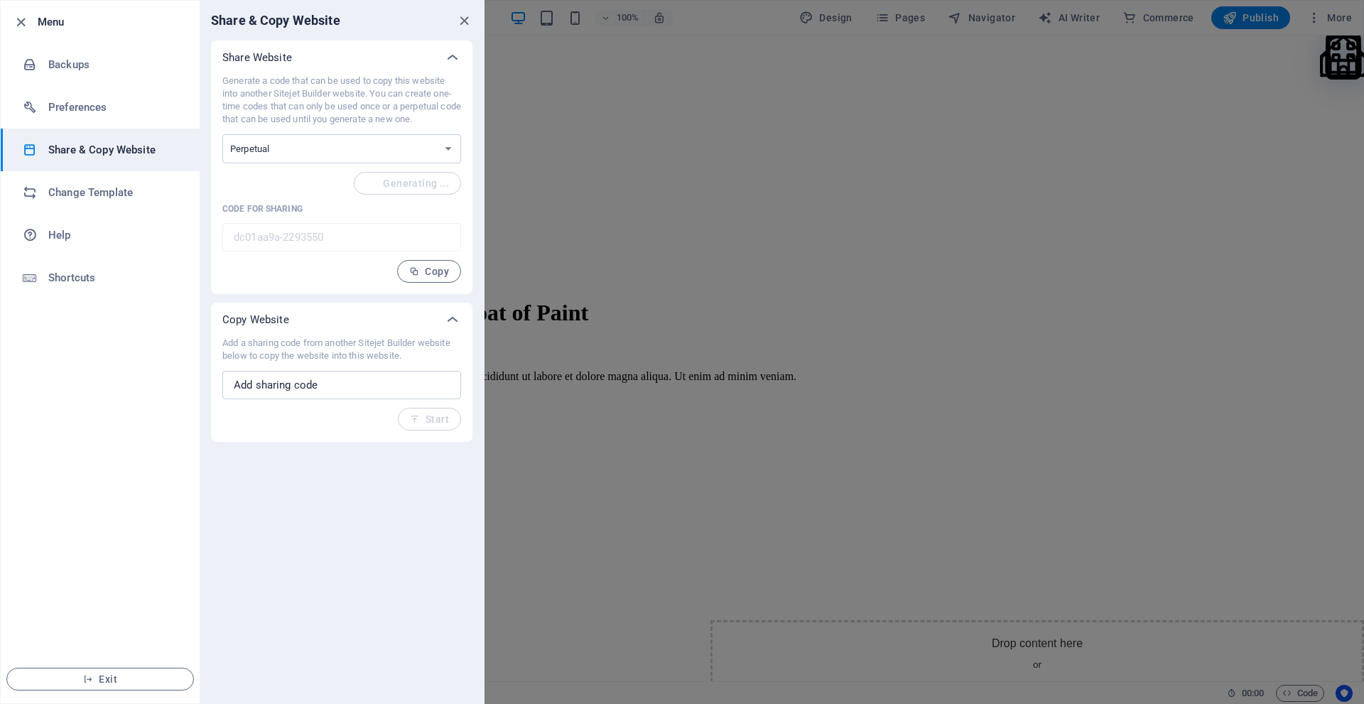
type input "27bcacd7-2293550"
click at [136, 195] on h6 "Change Template" at bounding box center [113, 192] width 131 height 17
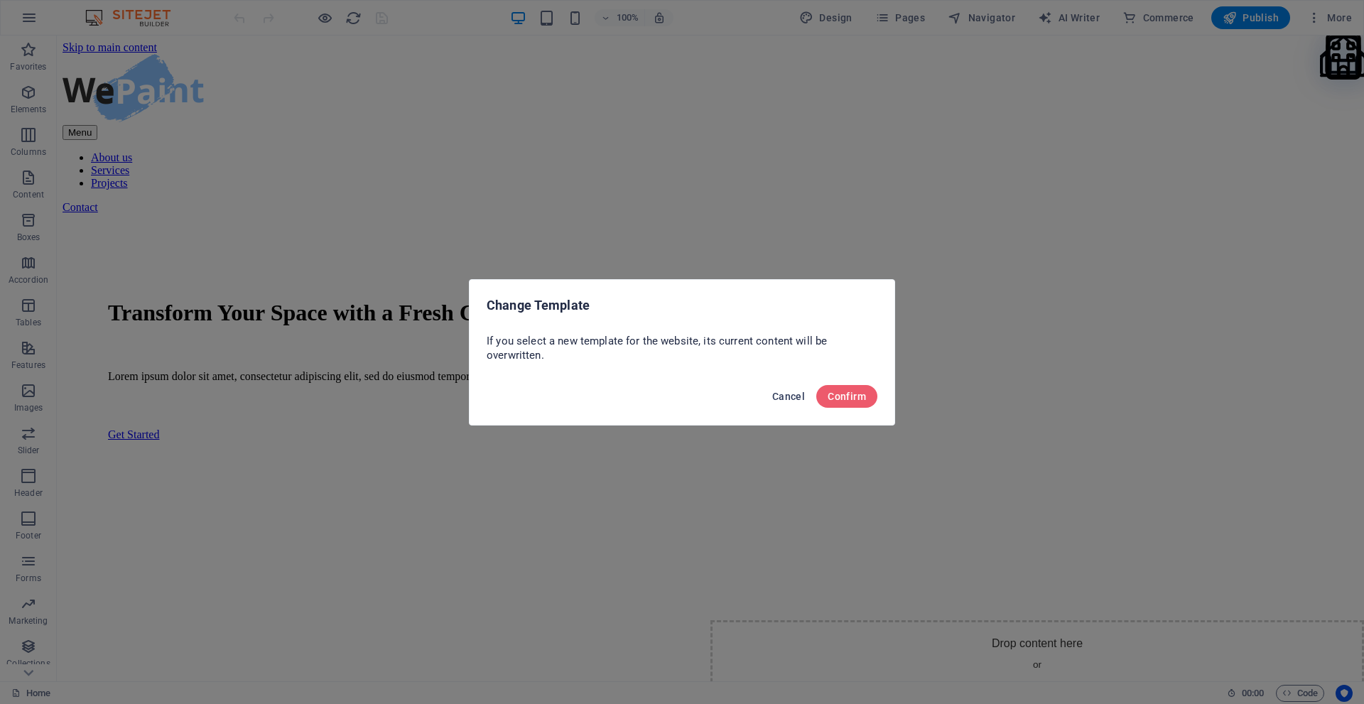
click at [795, 392] on span "Cancel" at bounding box center [788, 396] width 33 height 11
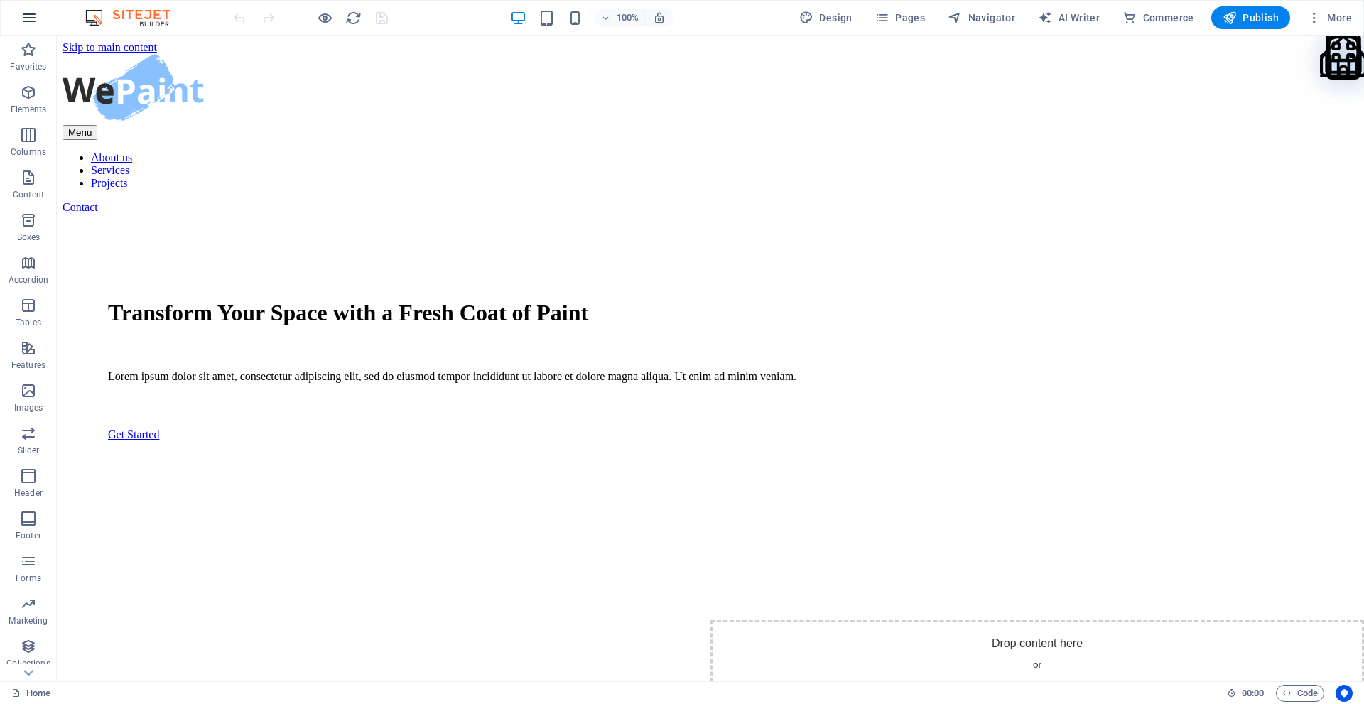
drag, startPoint x: 24, startPoint y: 18, endPoint x: 34, endPoint y: 18, distance: 9.9
click at [34, 18] on icon "button" at bounding box center [29, 17] width 17 height 17
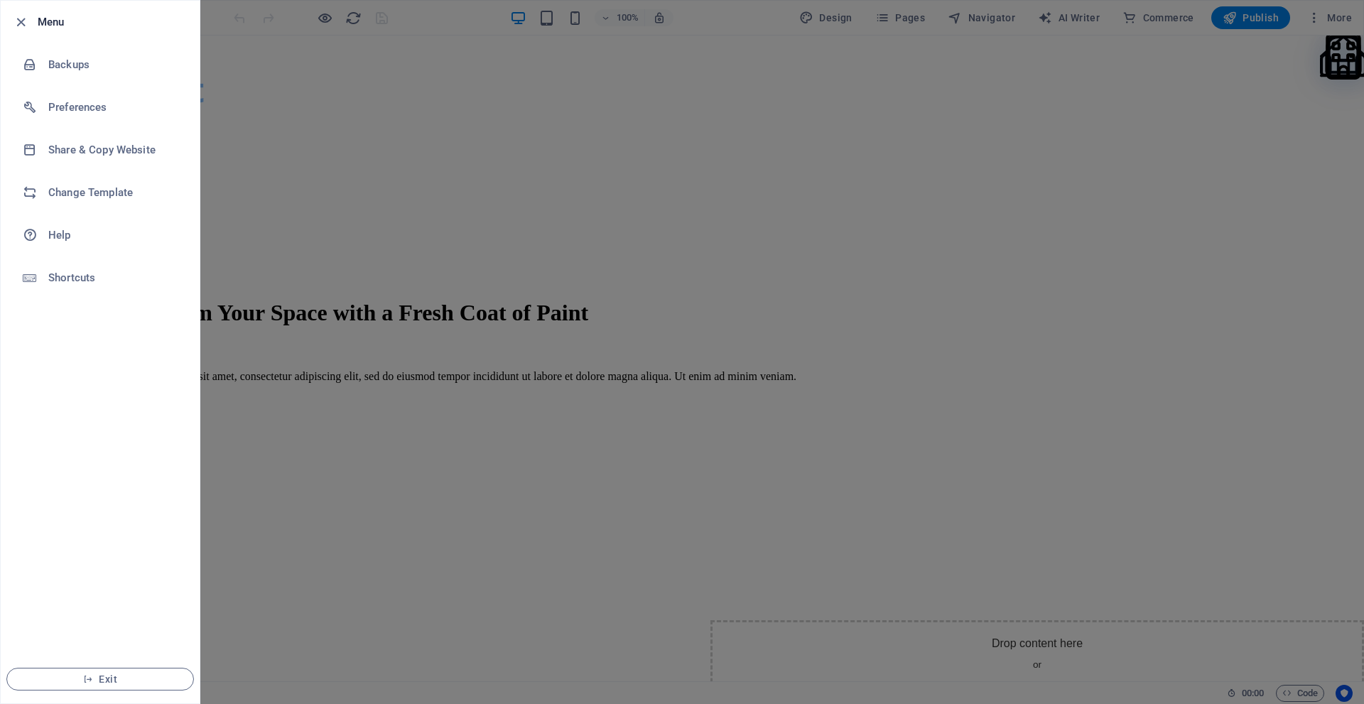
click at [267, 91] on div at bounding box center [682, 352] width 1364 height 704
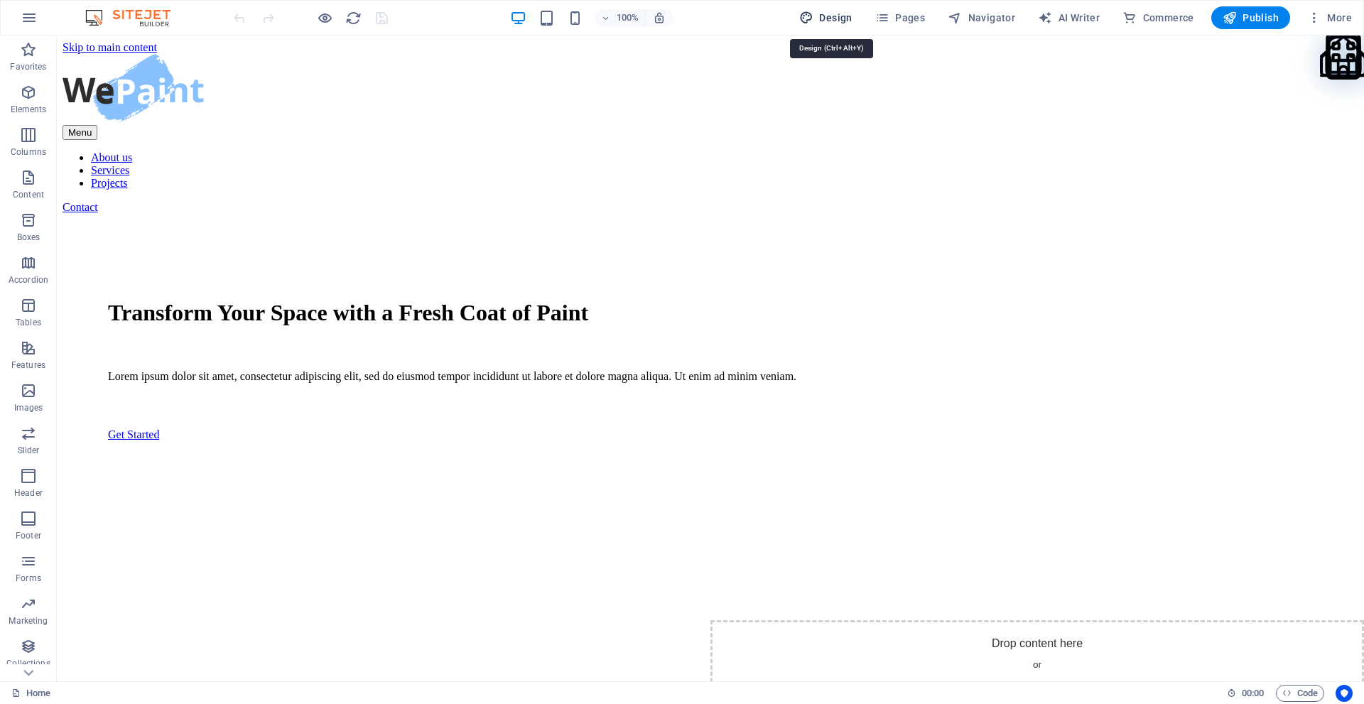
click at [845, 16] on span "Design" at bounding box center [825, 18] width 53 height 14
select select "px"
select select "500"
select select "px"
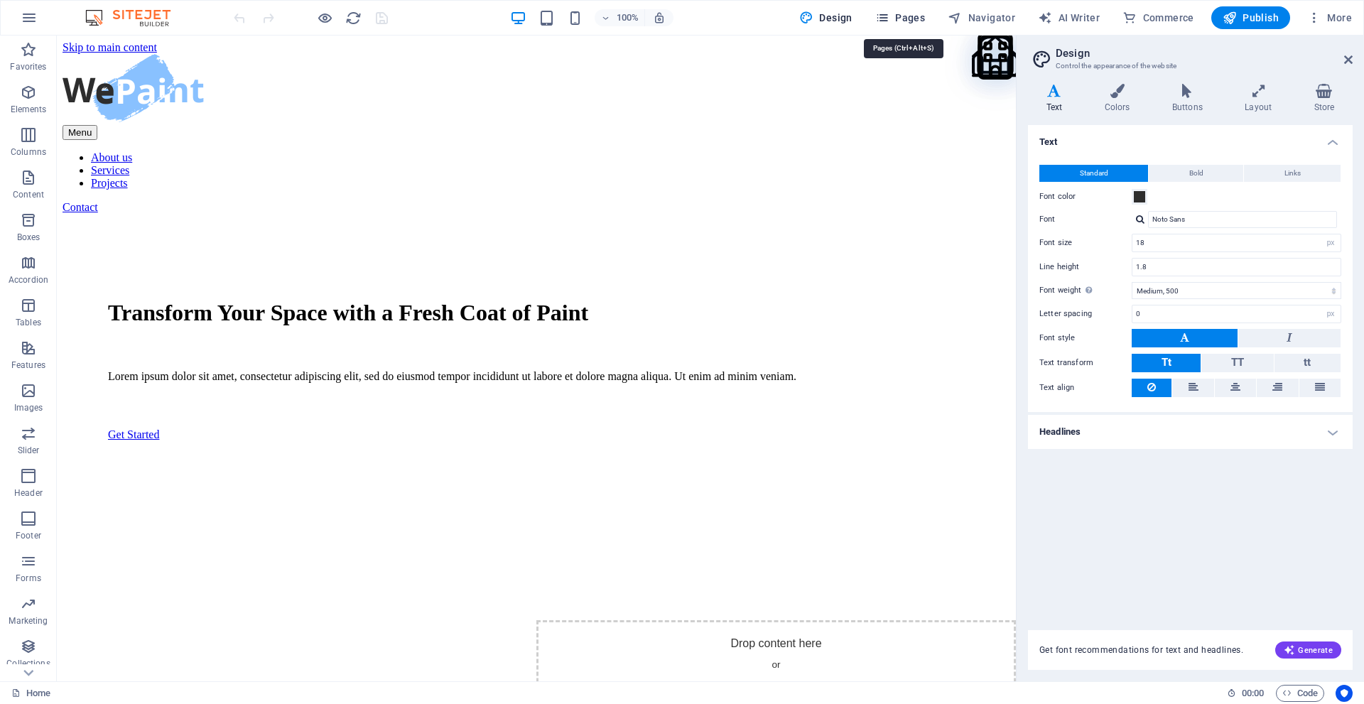
click at [922, 14] on span "Pages" at bounding box center [901, 18] width 50 height 14
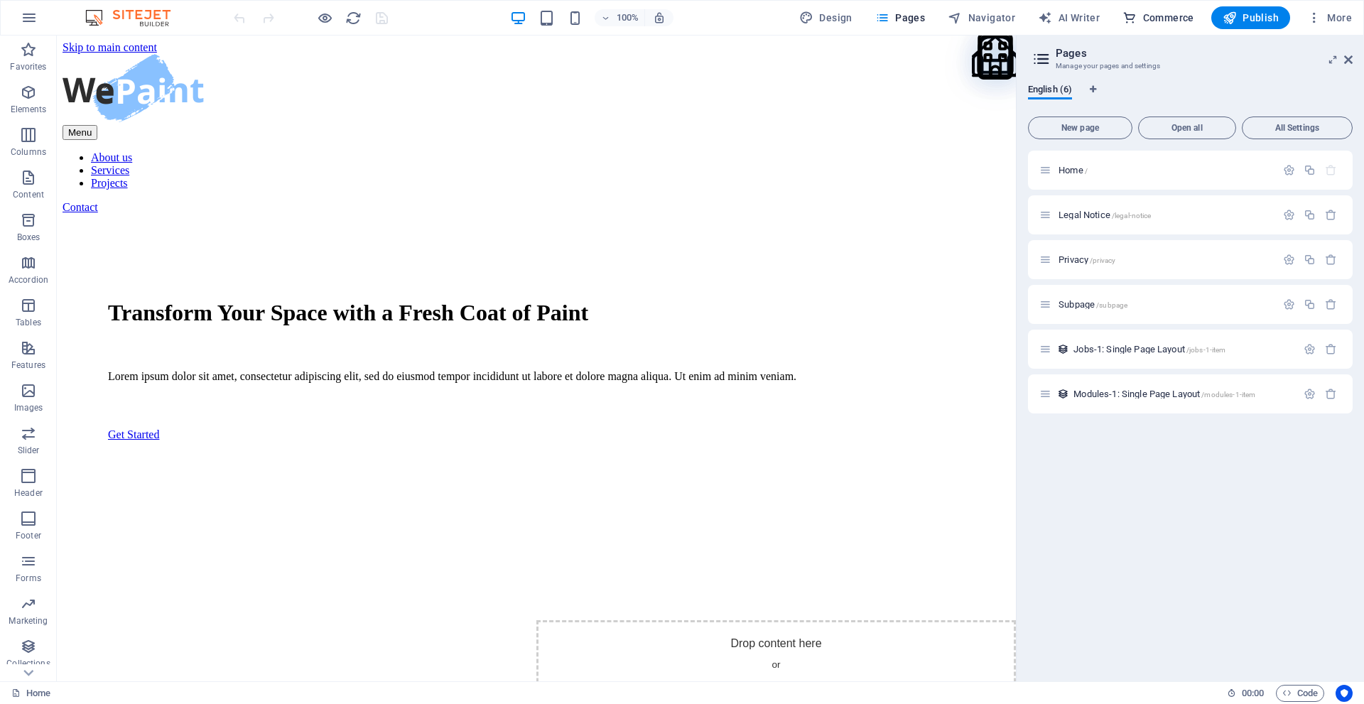
click at [1150, 12] on span "Commerce" at bounding box center [1159, 18] width 72 height 14
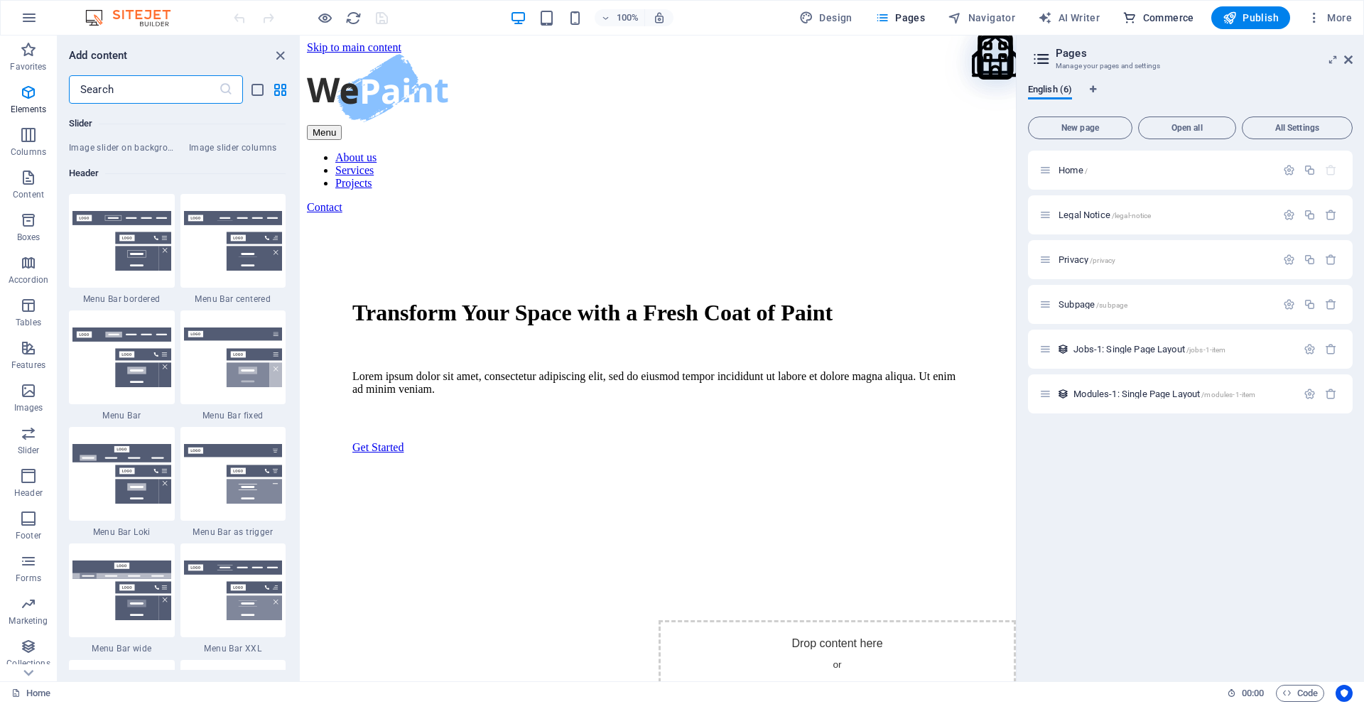
scroll to position [13695, 0]
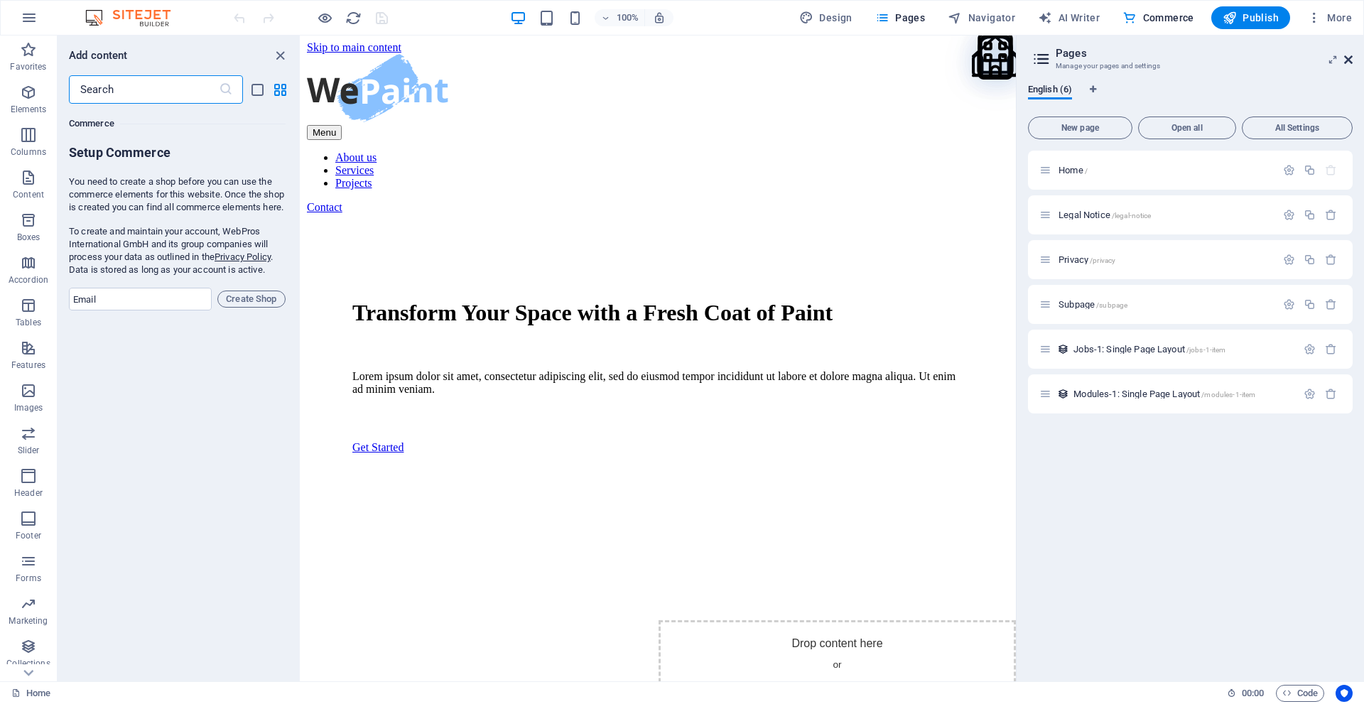
click at [1351, 58] on icon at bounding box center [1349, 59] width 9 height 11
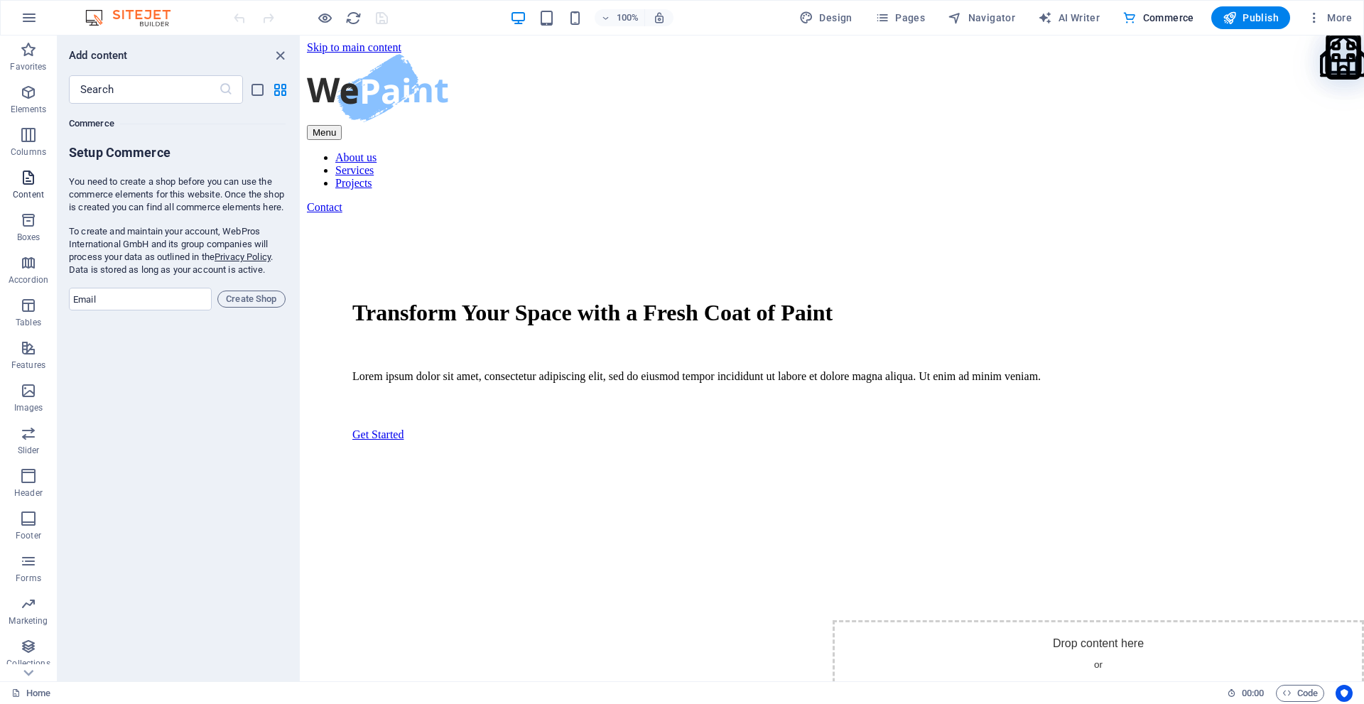
click at [36, 193] on p "Content" at bounding box center [28, 194] width 31 height 11
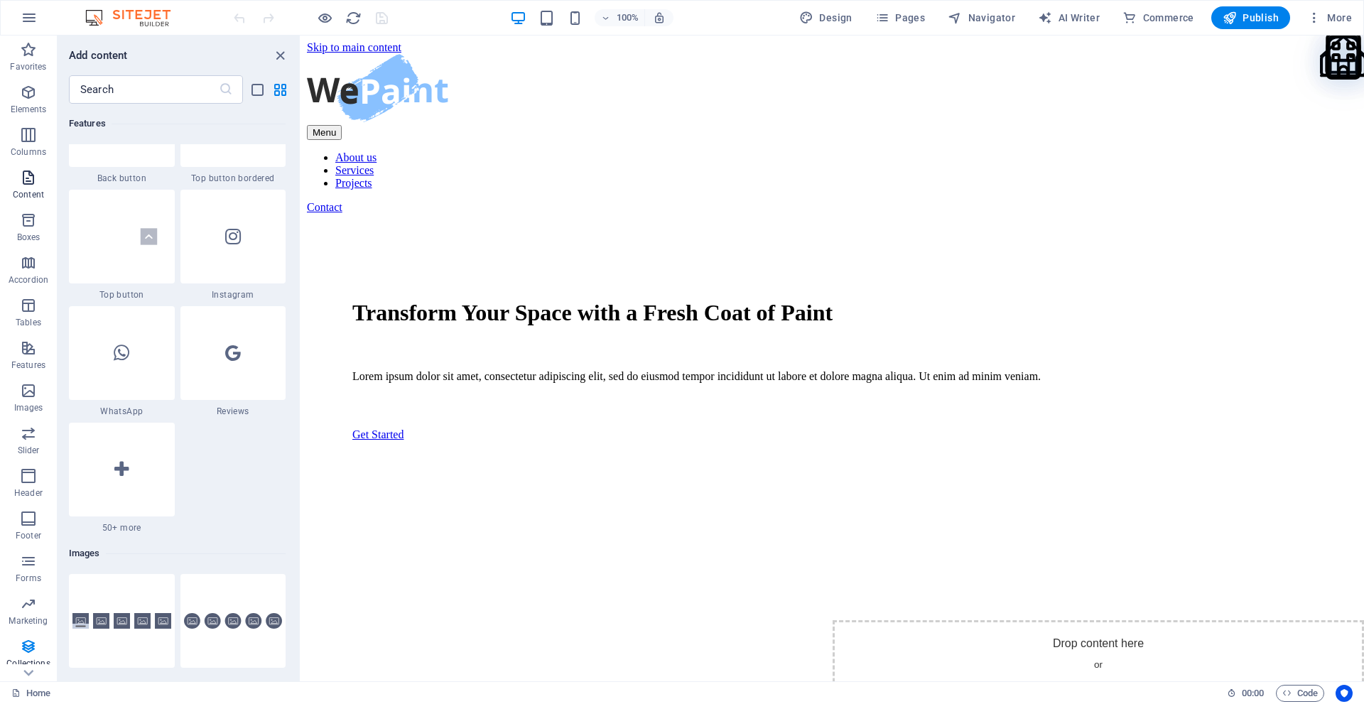
scroll to position [2487, 0]
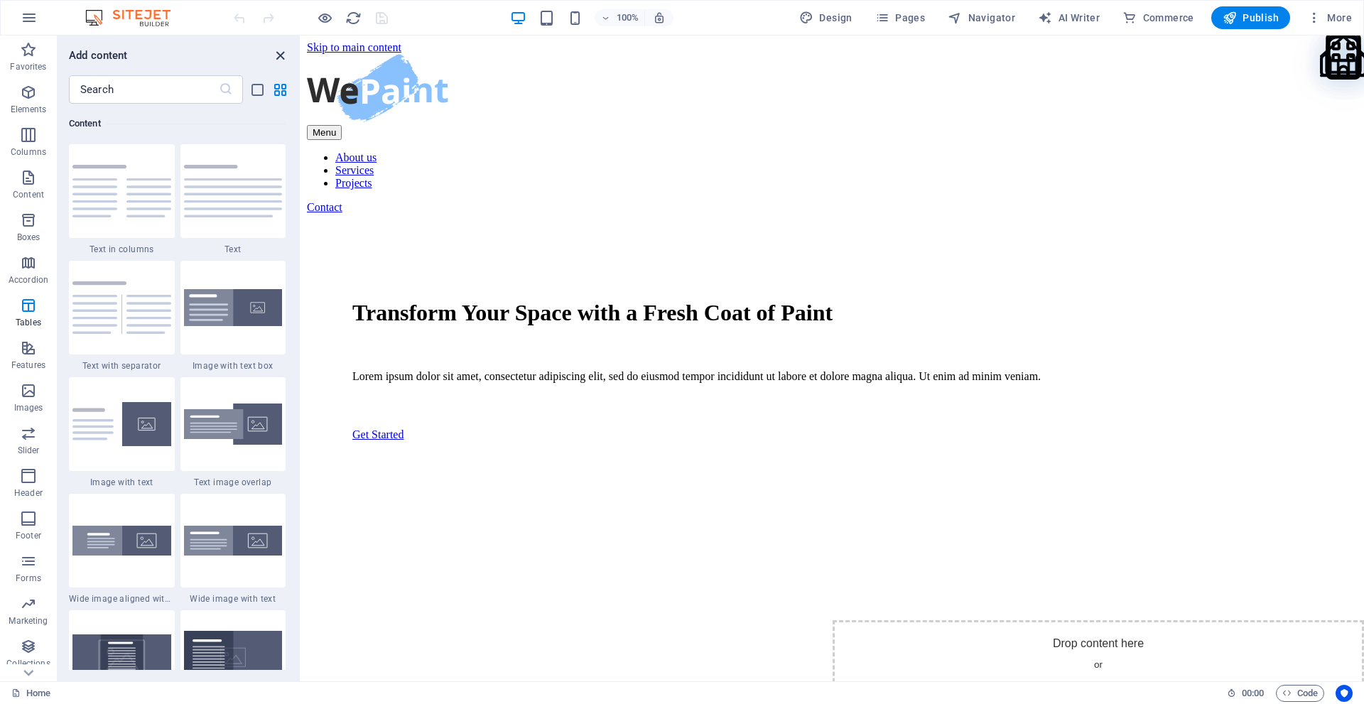
click at [282, 56] on icon "close panel" at bounding box center [280, 56] width 16 height 16
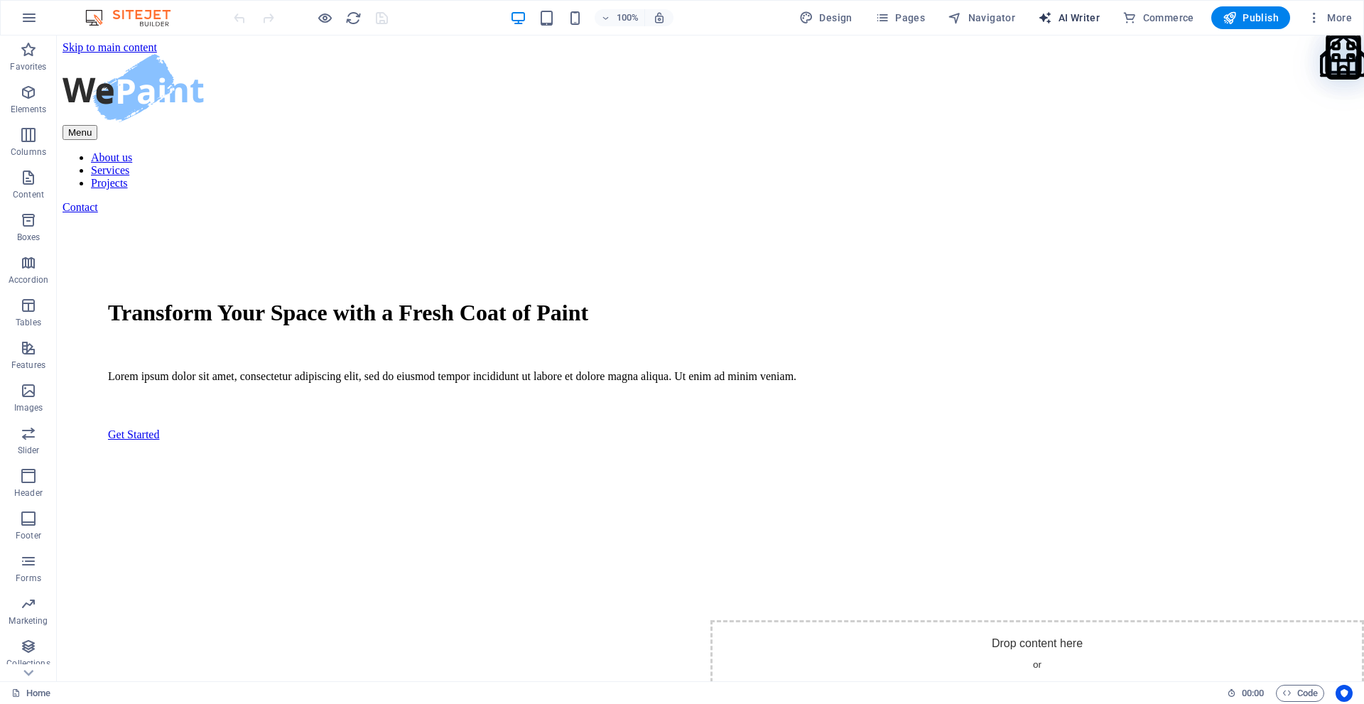
click at [1083, 21] on span "AI Writer" at bounding box center [1069, 18] width 62 height 14
select select "English"
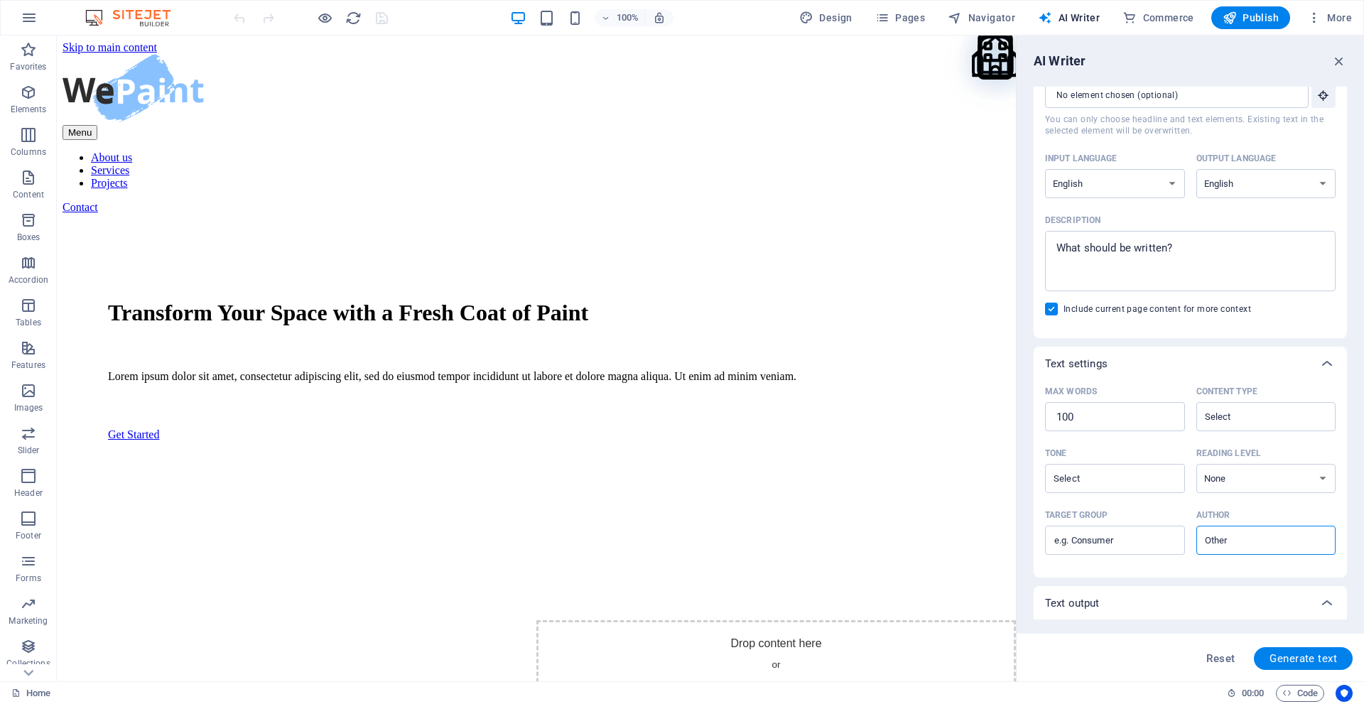
scroll to position [0, 0]
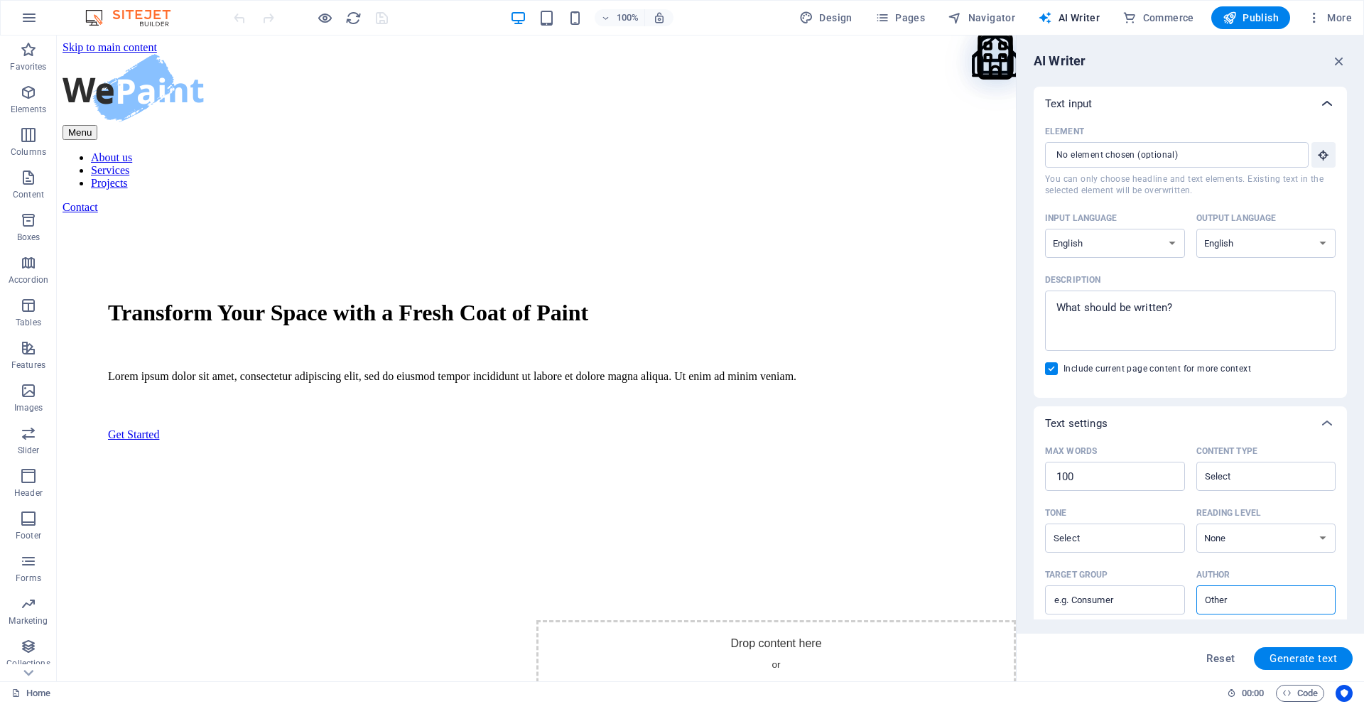
click at [1324, 106] on icon at bounding box center [1327, 103] width 17 height 17
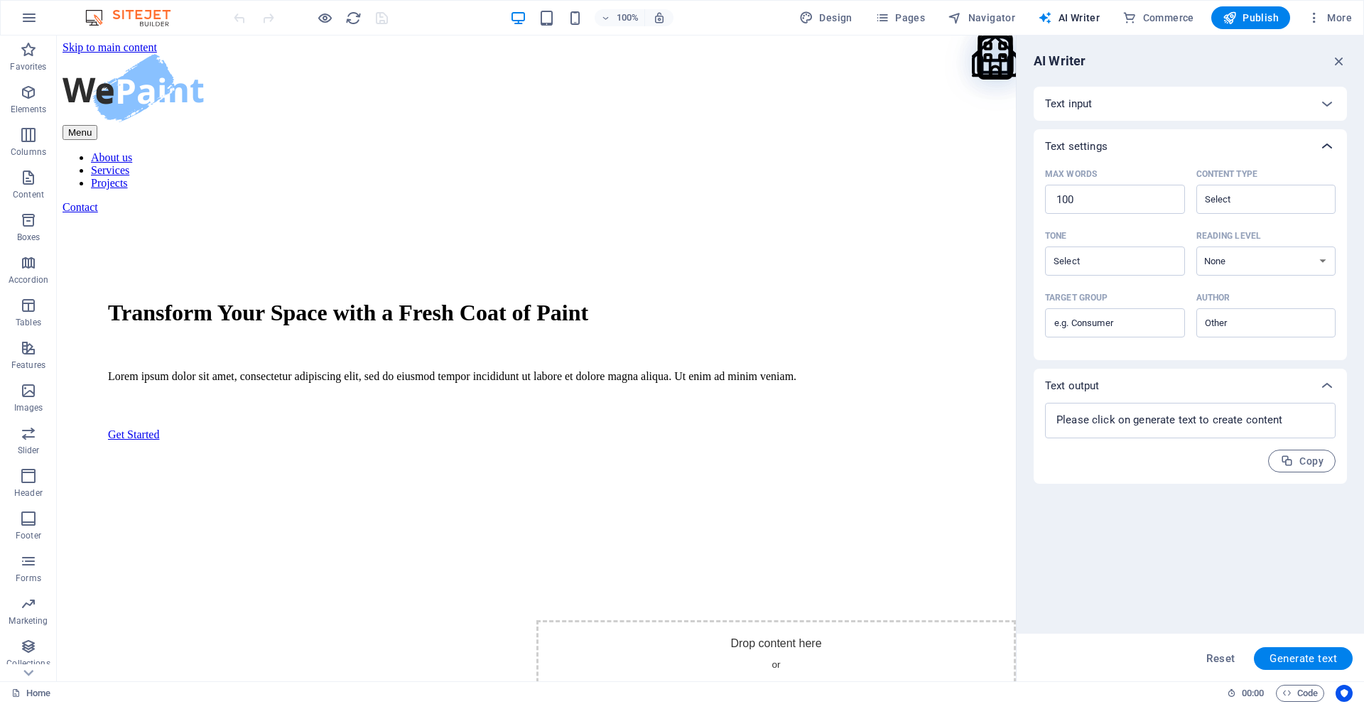
click at [1325, 141] on icon at bounding box center [1327, 146] width 17 height 17
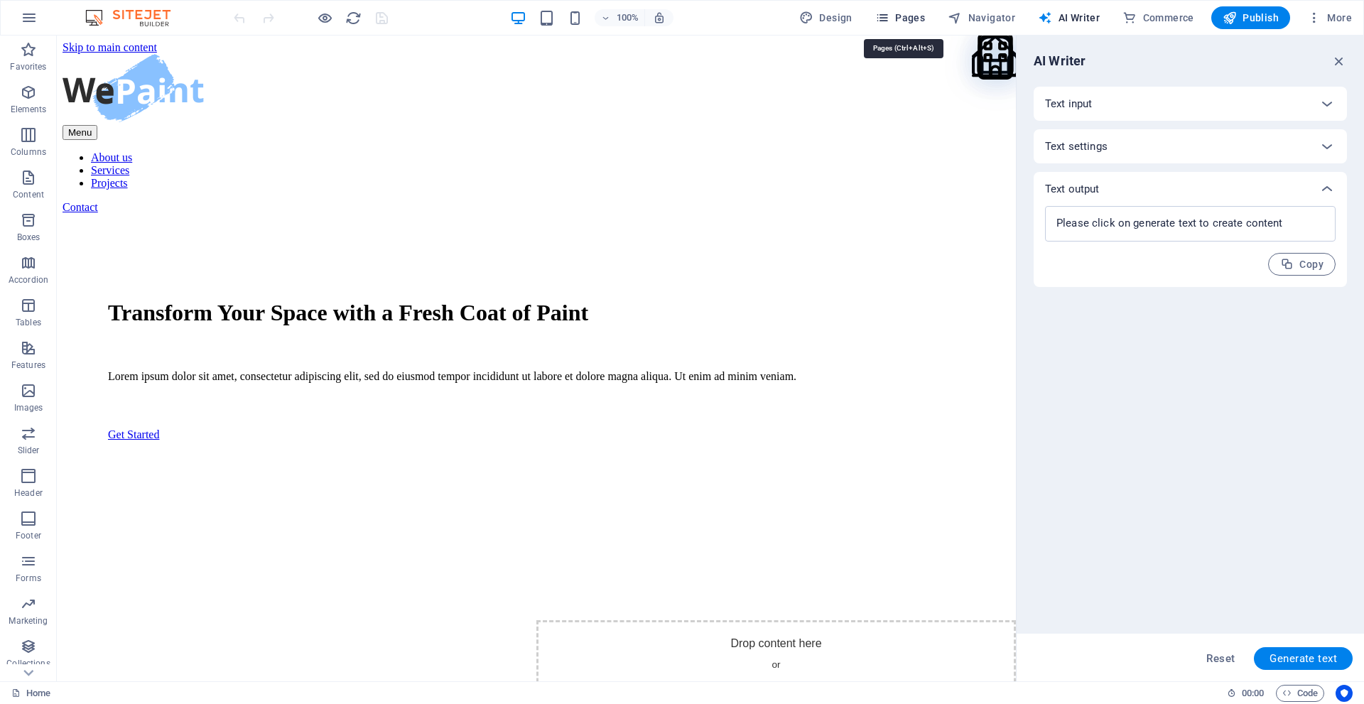
click at [905, 19] on span "Pages" at bounding box center [901, 18] width 50 height 14
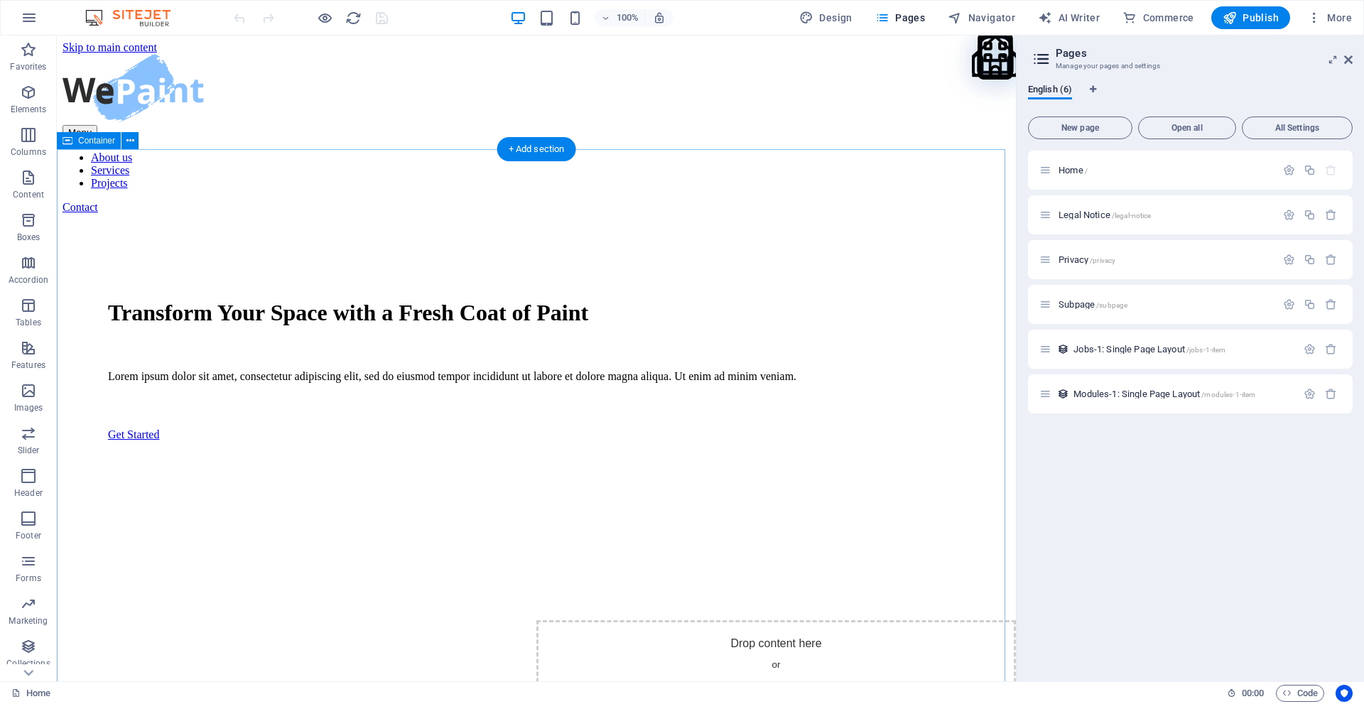
click at [476, 214] on div "Transform Your Space with a Fresh Coat of Paint Lorem ipsum dolor sit amet, con…" at bounding box center [537, 487] width 948 height 547
click at [965, 656] on div "Transform Your Space with a Fresh Coat of Paint Lorem ipsum dolor sit amet, con…" at bounding box center [537, 487] width 948 height 547
click at [1345, 57] on icon at bounding box center [1349, 59] width 9 height 11
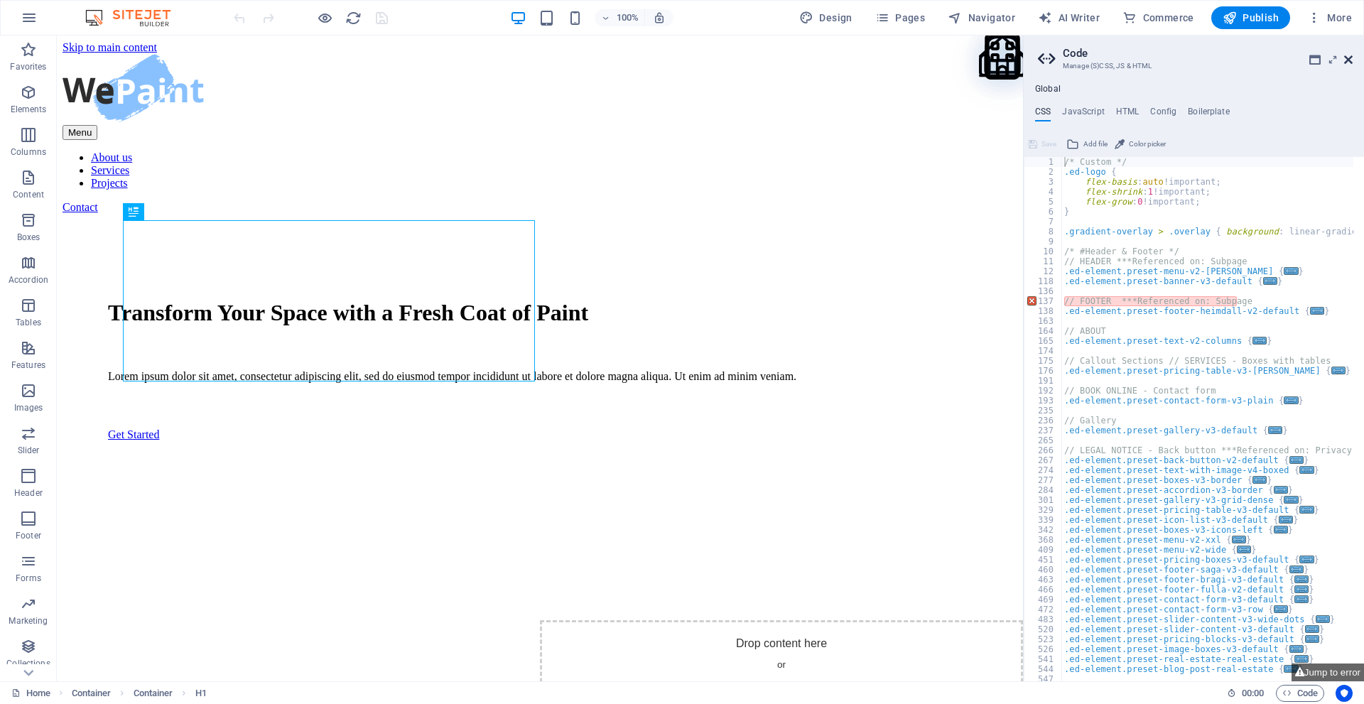
click at [1345, 55] on icon at bounding box center [1349, 59] width 9 height 11
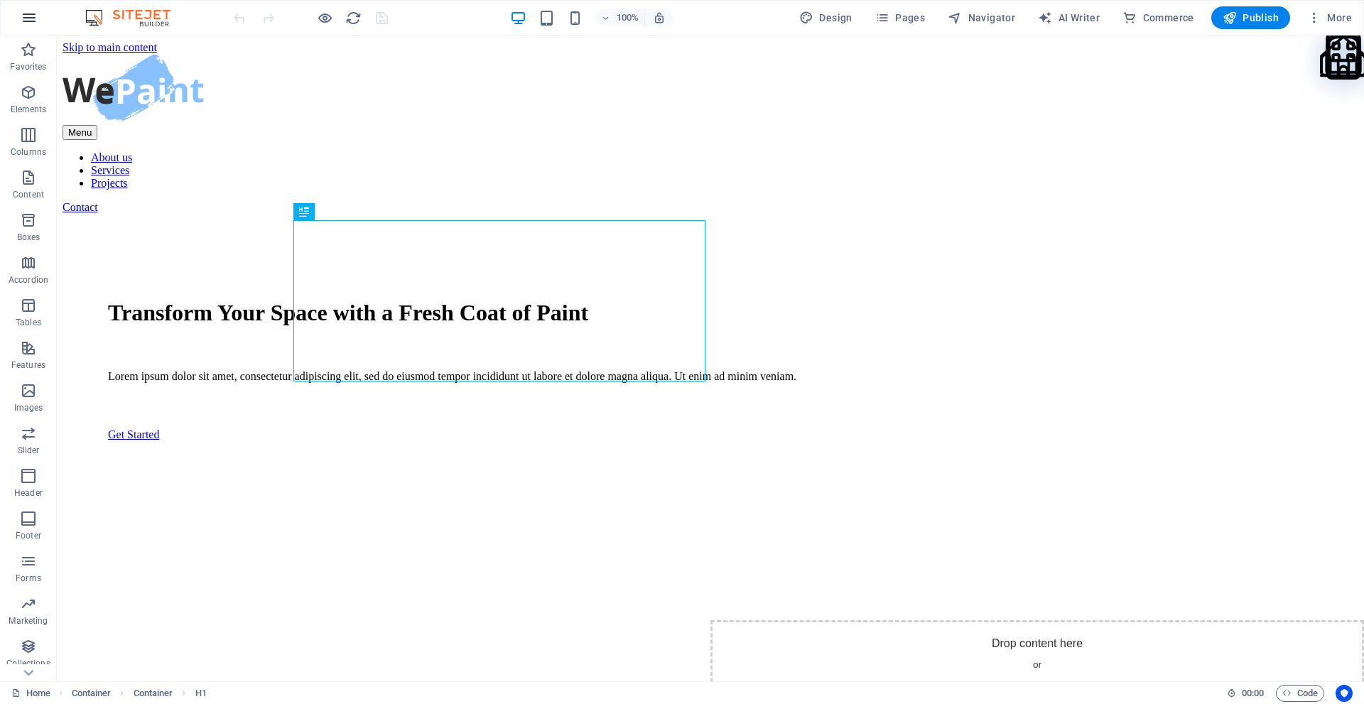
click at [32, 21] on icon "button" at bounding box center [29, 17] width 17 height 17
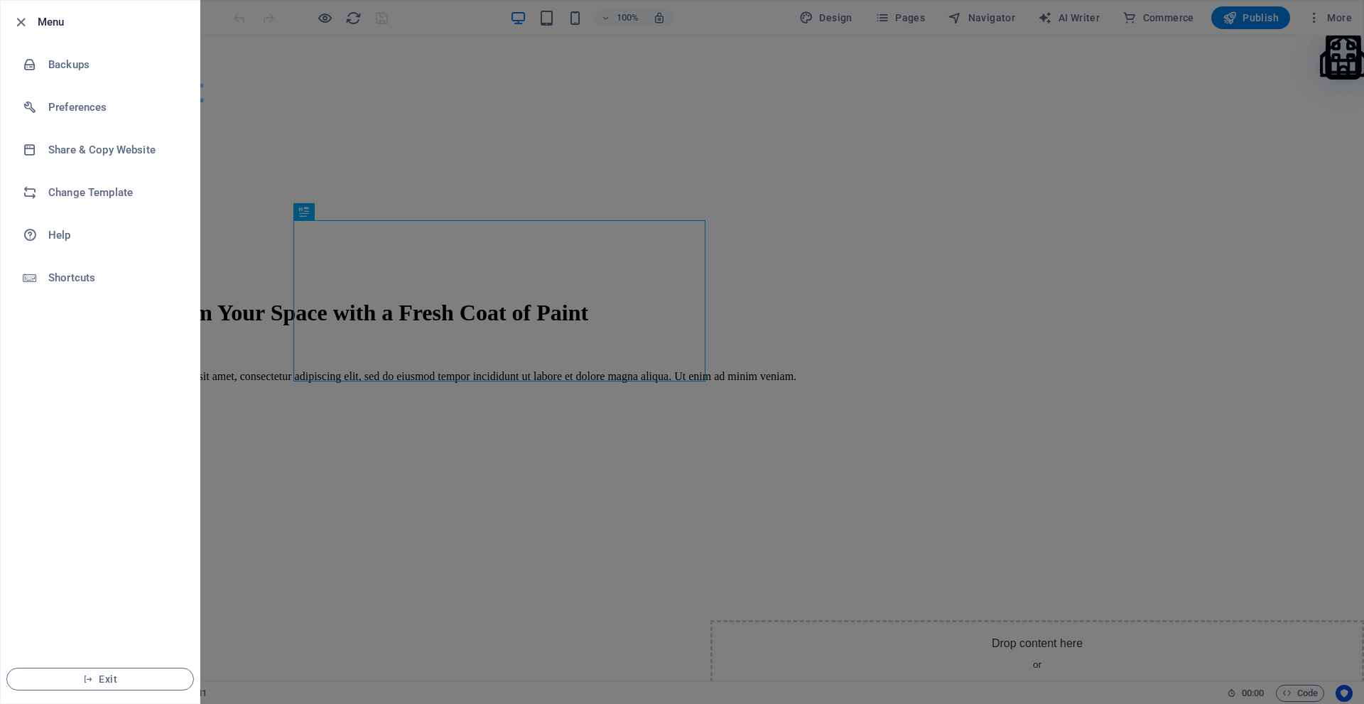
click at [223, 172] on div at bounding box center [682, 352] width 1364 height 704
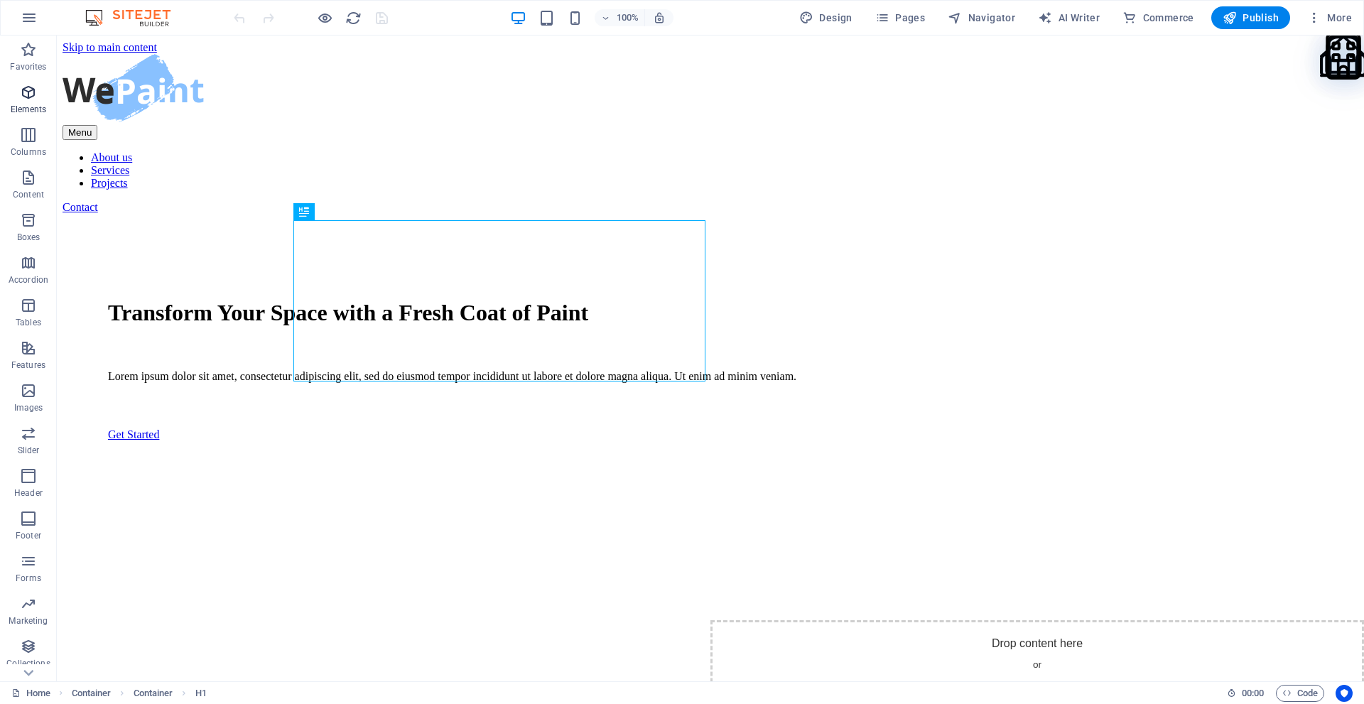
click at [36, 95] on icon "button" at bounding box center [28, 92] width 17 height 17
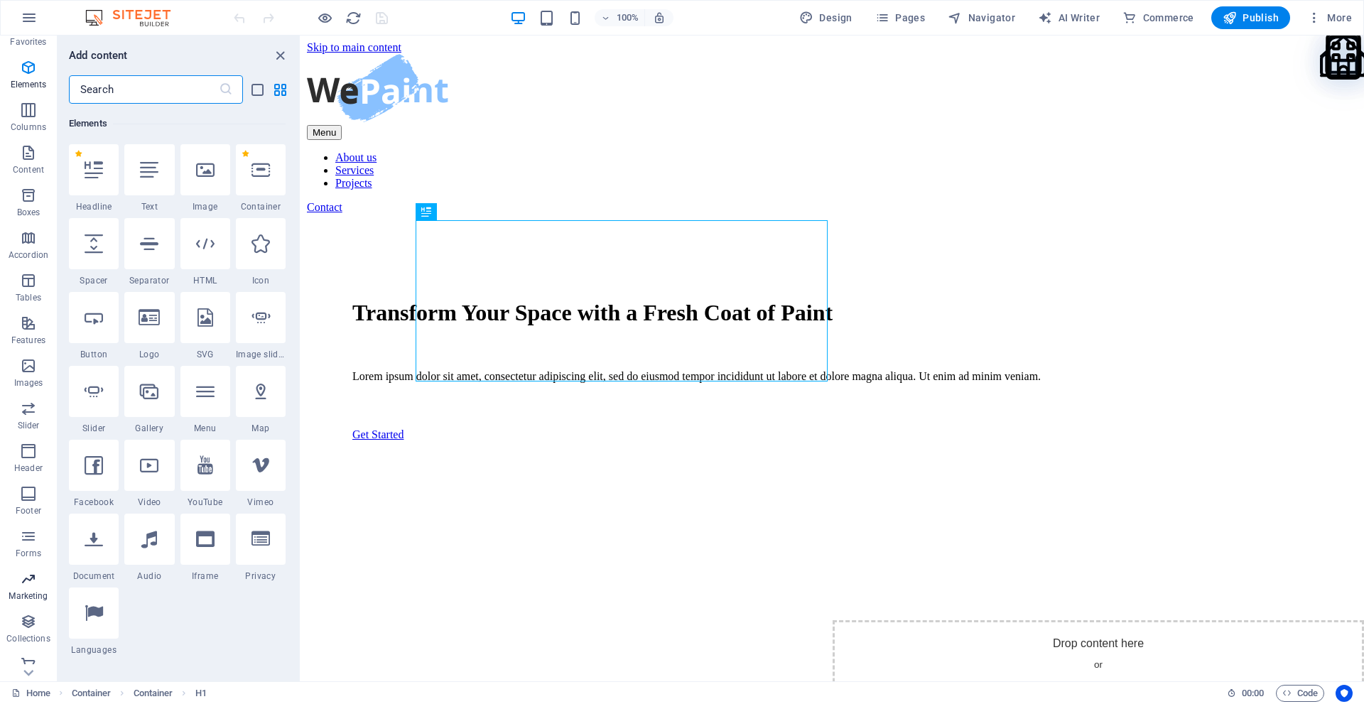
scroll to position [36, 0]
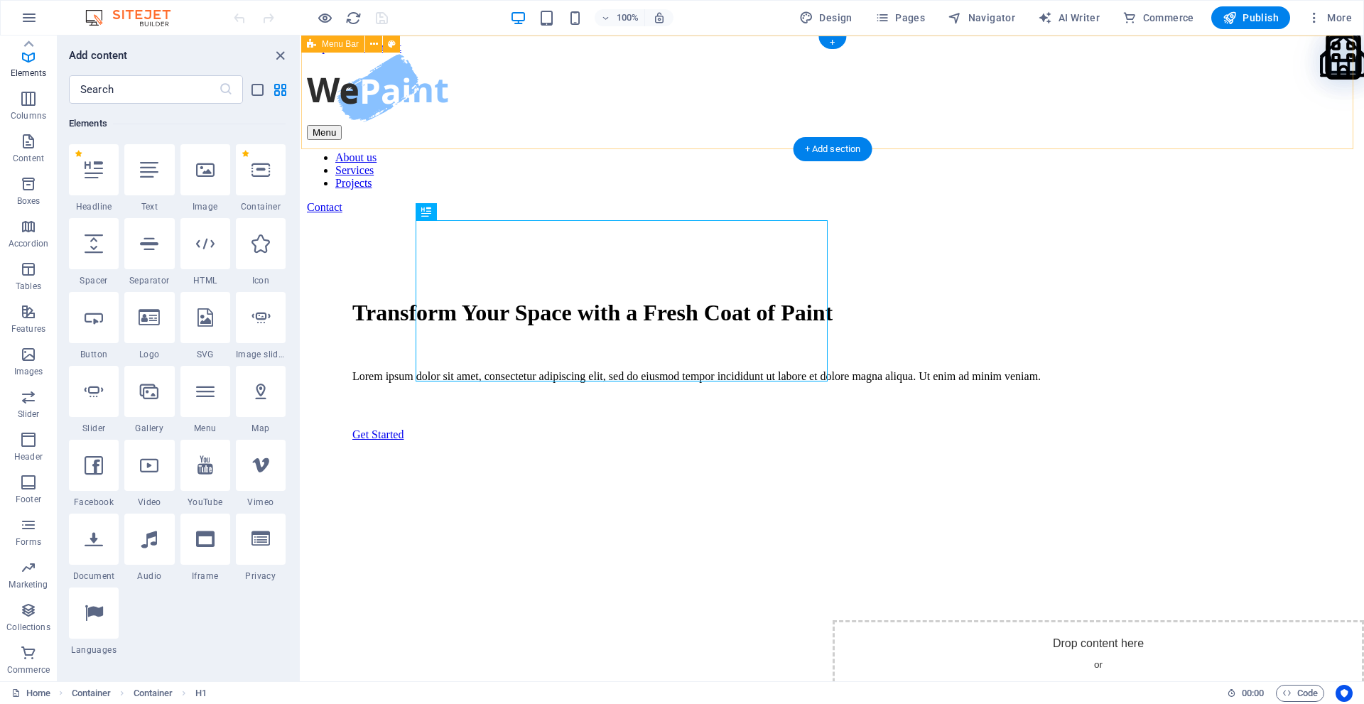
click at [355, 72] on div "Menu About us Services Projects Contact" at bounding box center [833, 134] width 1052 height 160
click at [610, 61] on div "Menu About us Services Projects Contact" at bounding box center [833, 134] width 1052 height 160
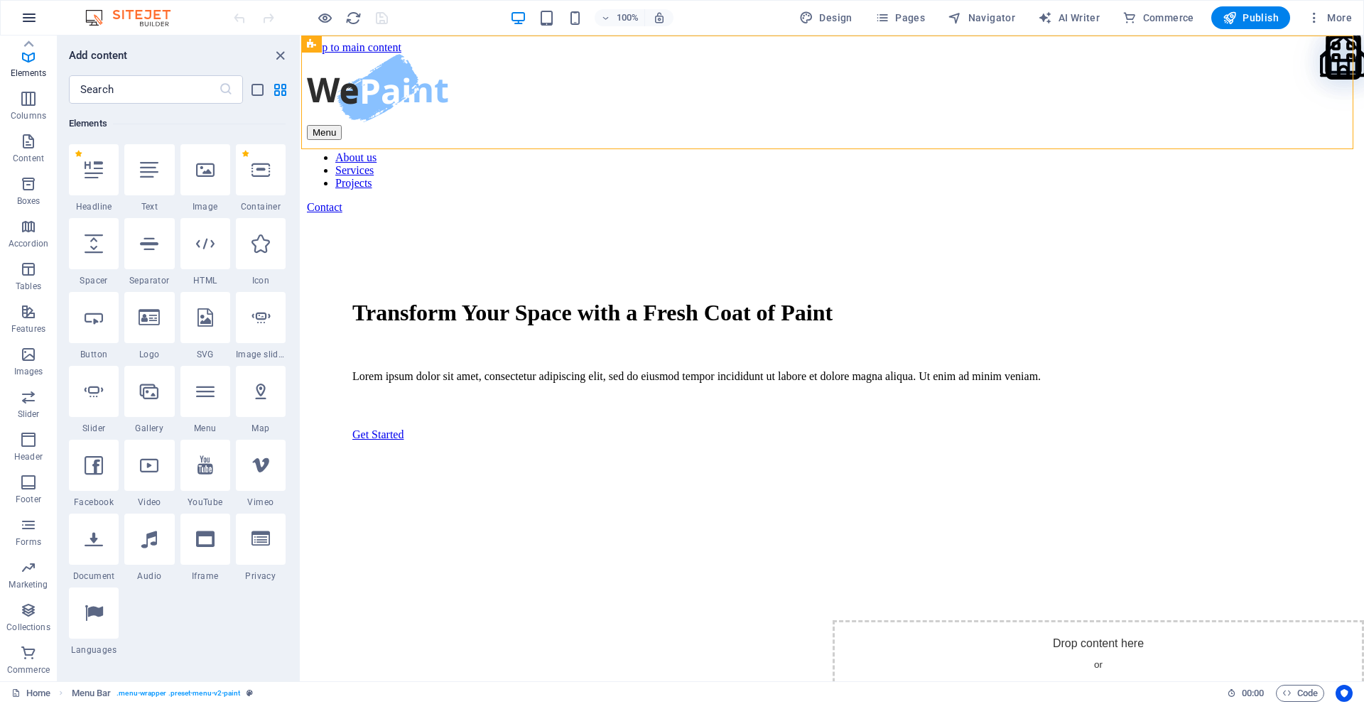
click at [30, 12] on icon "button" at bounding box center [29, 17] width 17 height 17
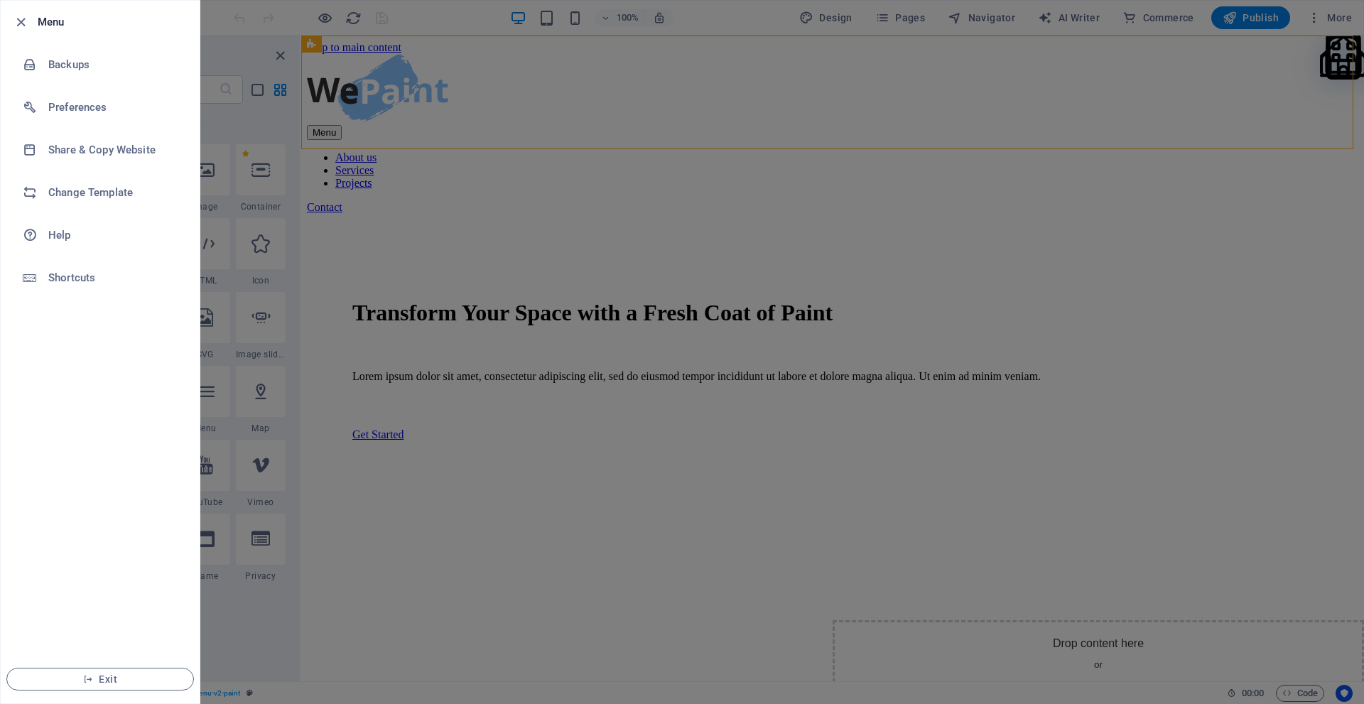
click at [279, 53] on div at bounding box center [682, 352] width 1364 height 704
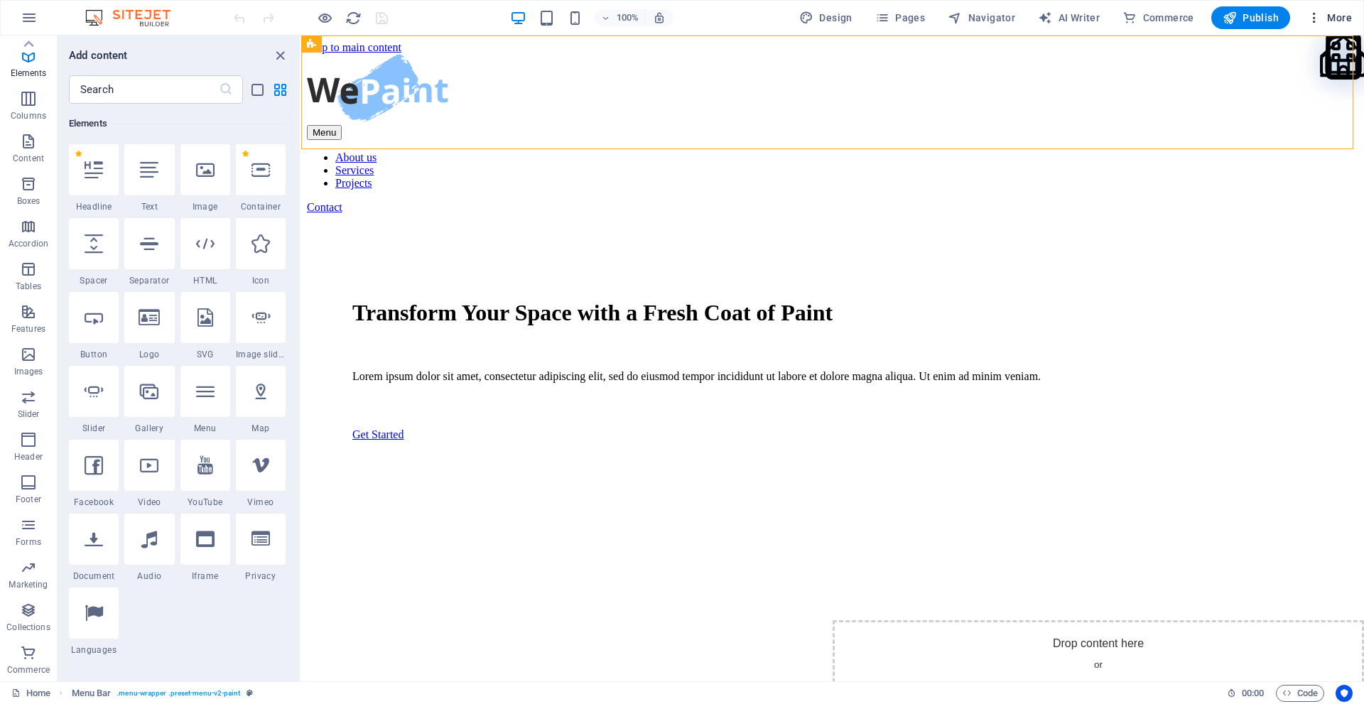
click at [1347, 16] on span "More" at bounding box center [1330, 18] width 45 height 14
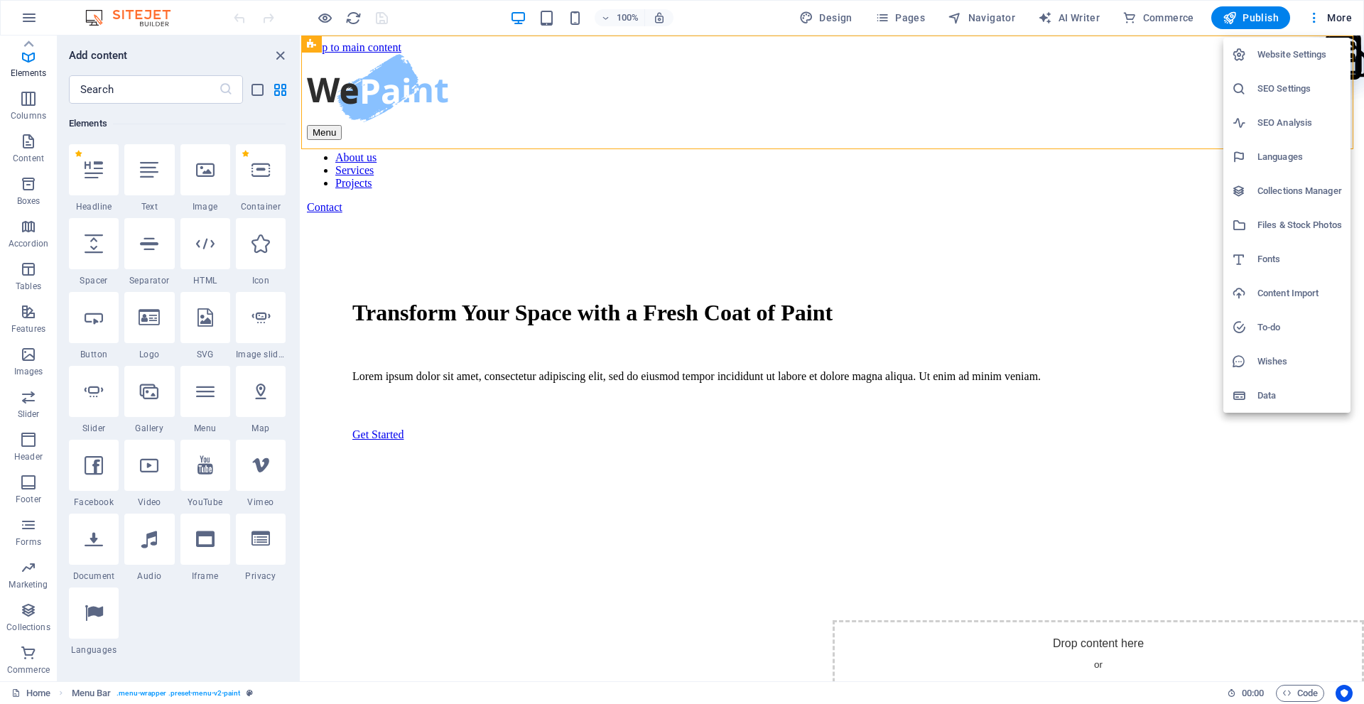
click at [1261, 50] on h6 "Website Settings" at bounding box center [1300, 54] width 85 height 17
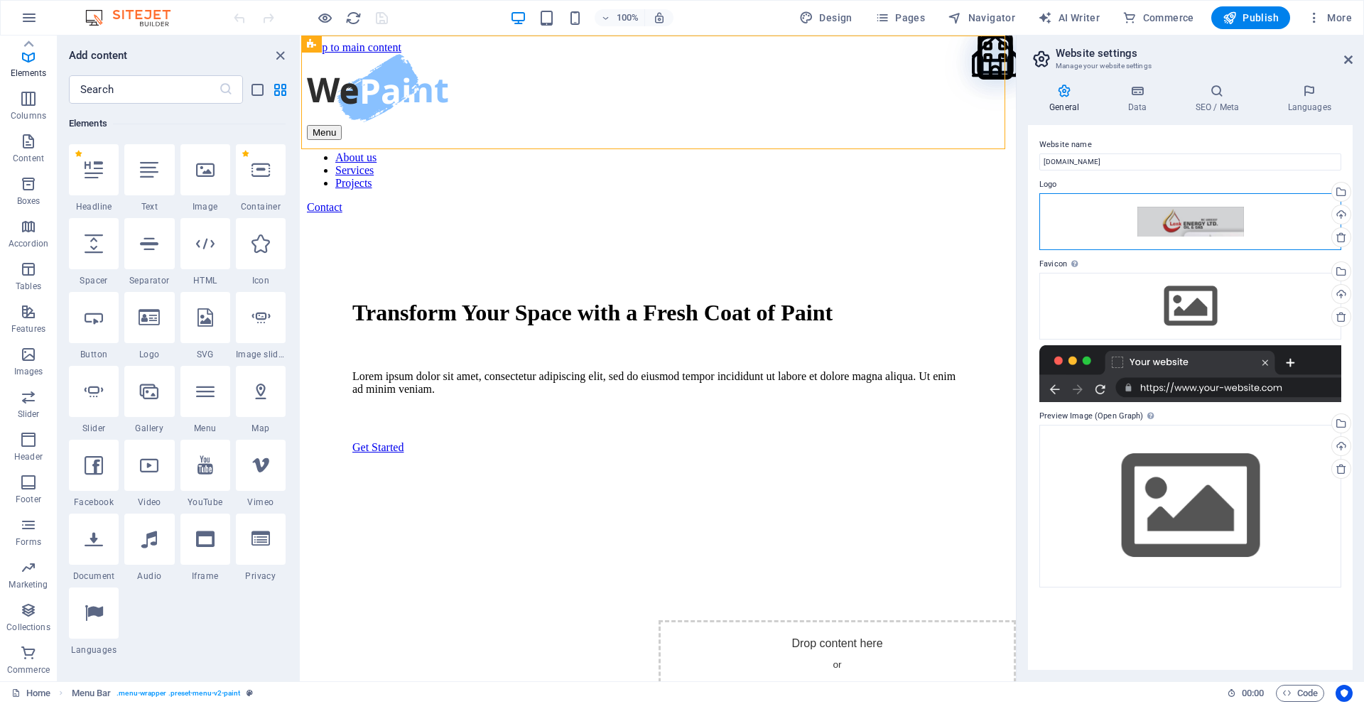
click at [1190, 215] on div "Drag files here, click to choose files or select files from Files or our free s…" at bounding box center [1191, 221] width 302 height 57
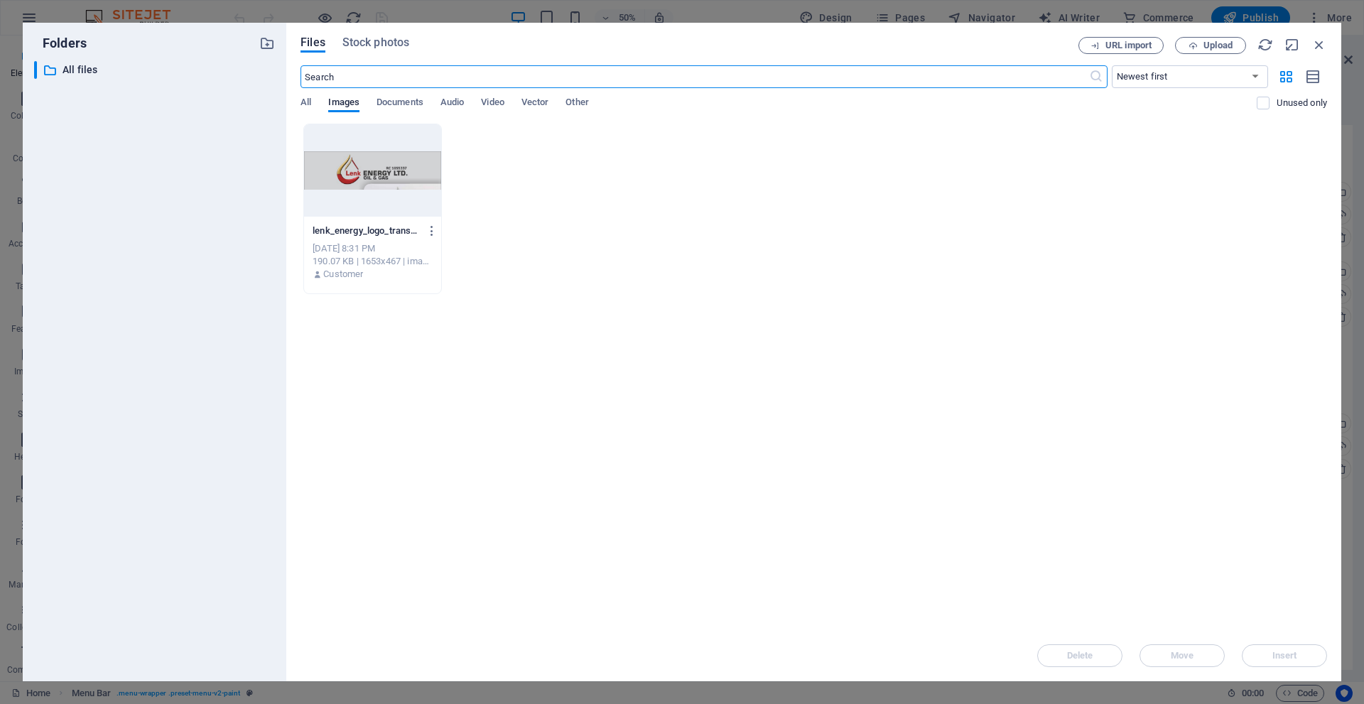
click at [394, 177] on div at bounding box center [372, 170] width 137 height 92
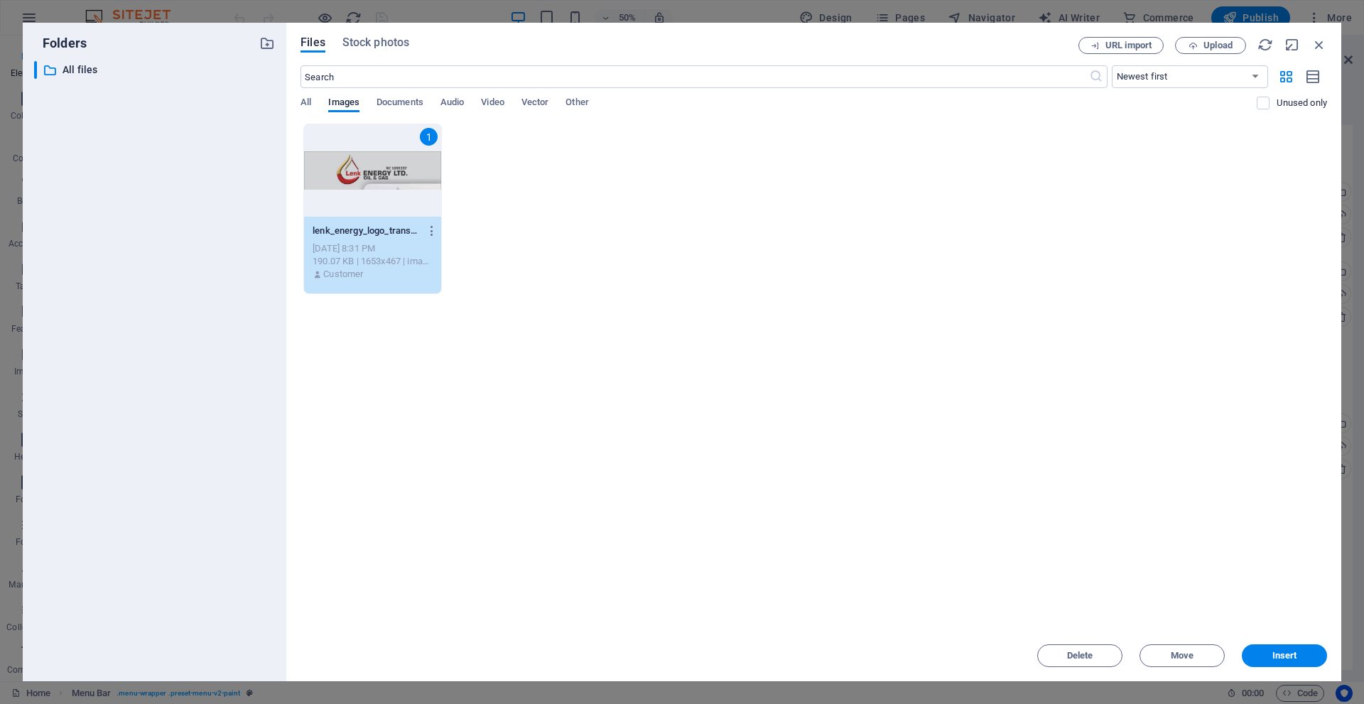
click at [1270, 644] on div "Delete Move Insert" at bounding box center [814, 648] width 1027 height 37
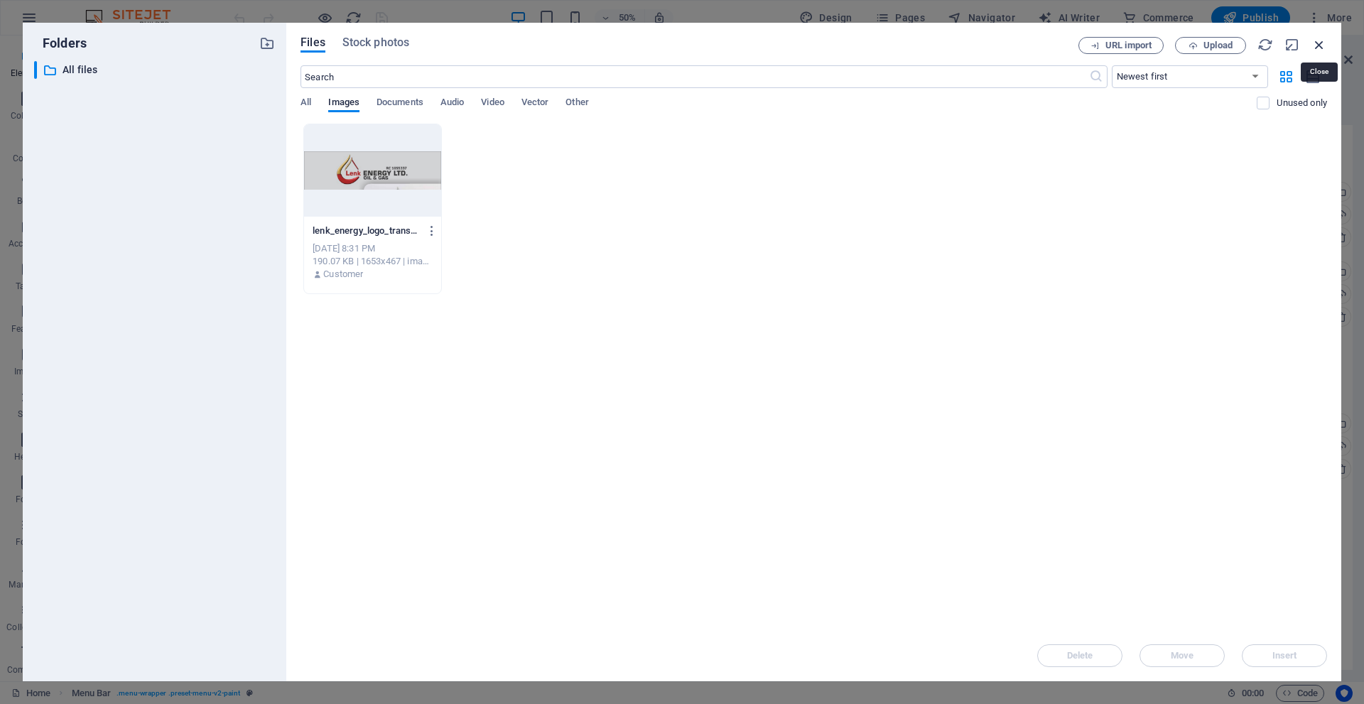
click at [1321, 43] on icon "button" at bounding box center [1320, 45] width 16 height 16
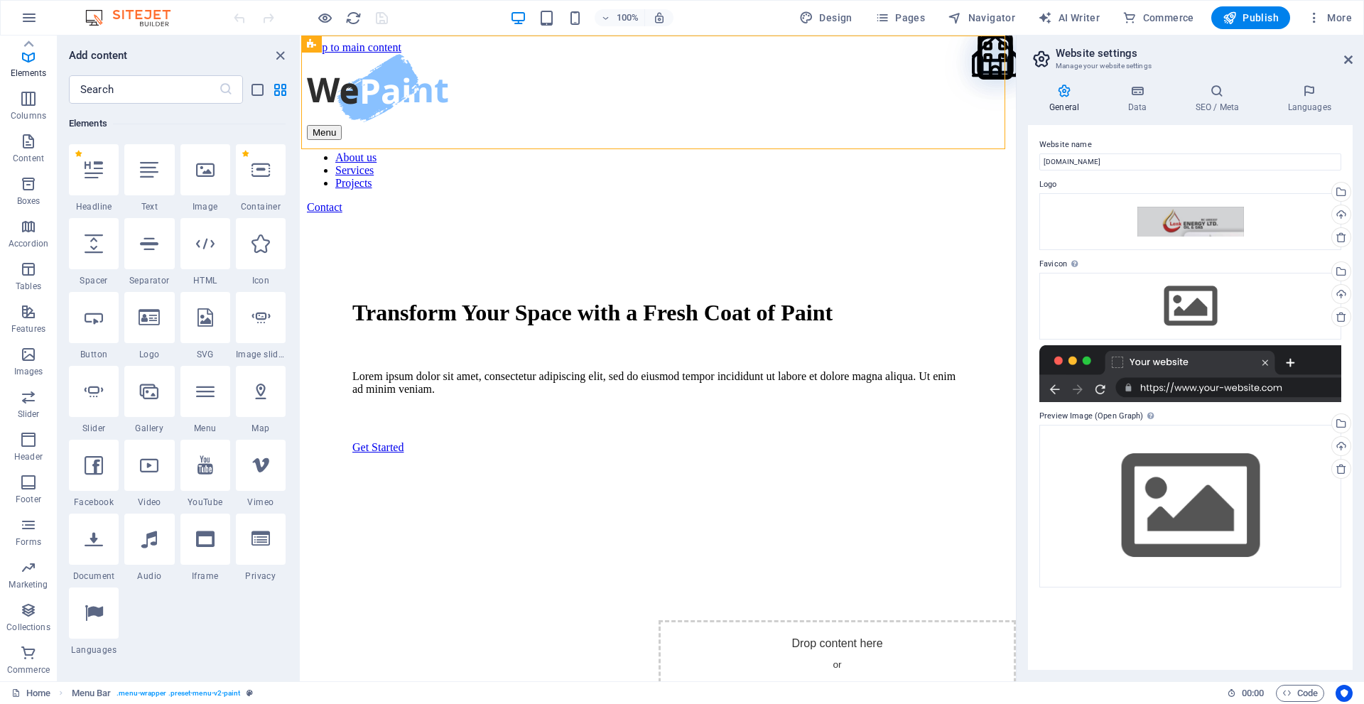
click at [1025, 234] on div "General Data SEO / Meta Languages Website name lenkenergy.com Logo Drag files h…" at bounding box center [1191, 376] width 348 height 609
click at [1347, 53] on h2 "Website settings" at bounding box center [1204, 53] width 297 height 13
click at [1345, 58] on icon at bounding box center [1349, 59] width 9 height 11
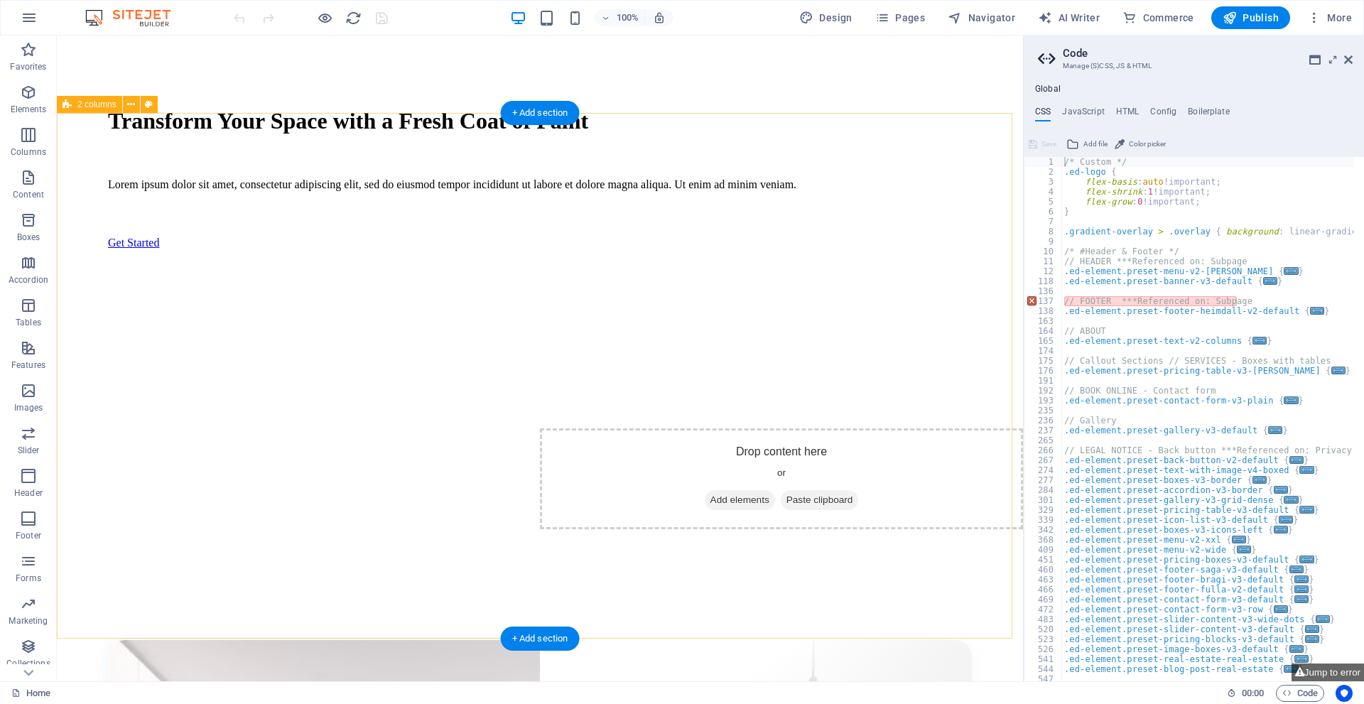
scroll to position [50, 0]
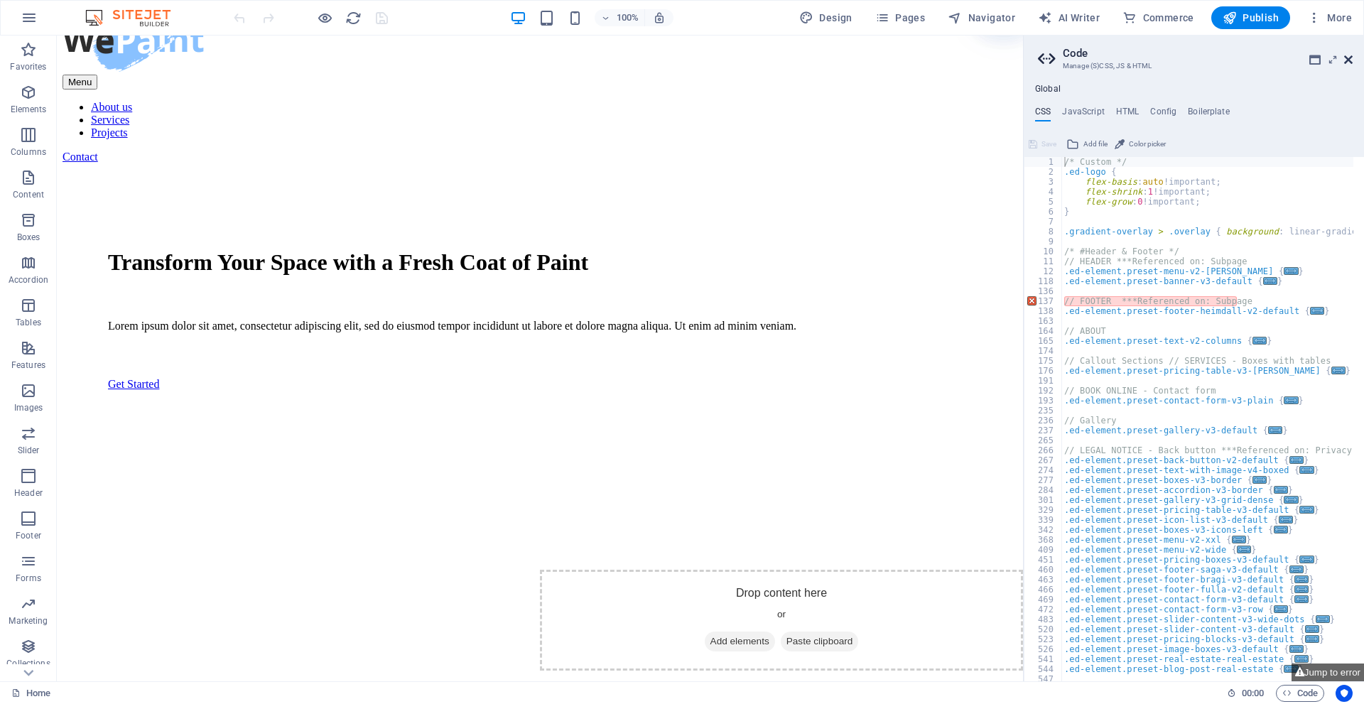
click at [1350, 58] on icon at bounding box center [1349, 59] width 9 height 11
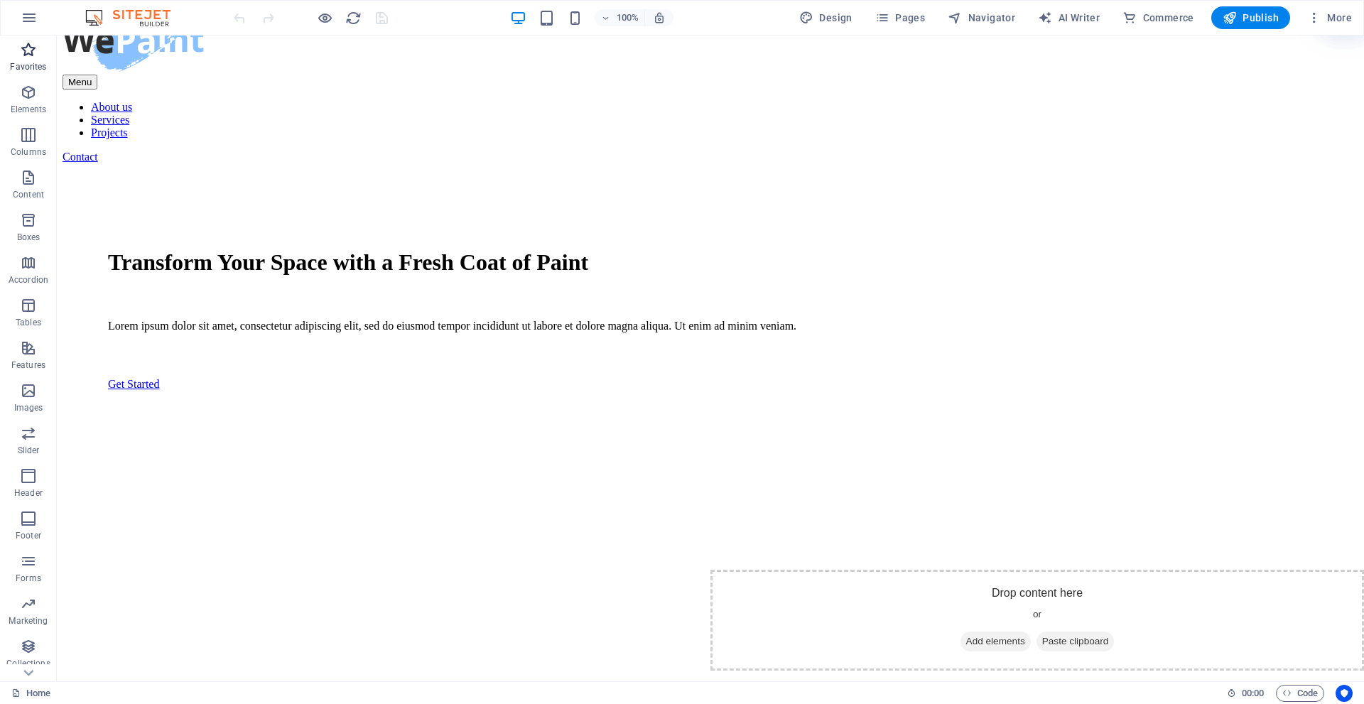
click at [26, 50] on icon "button" at bounding box center [28, 49] width 17 height 17
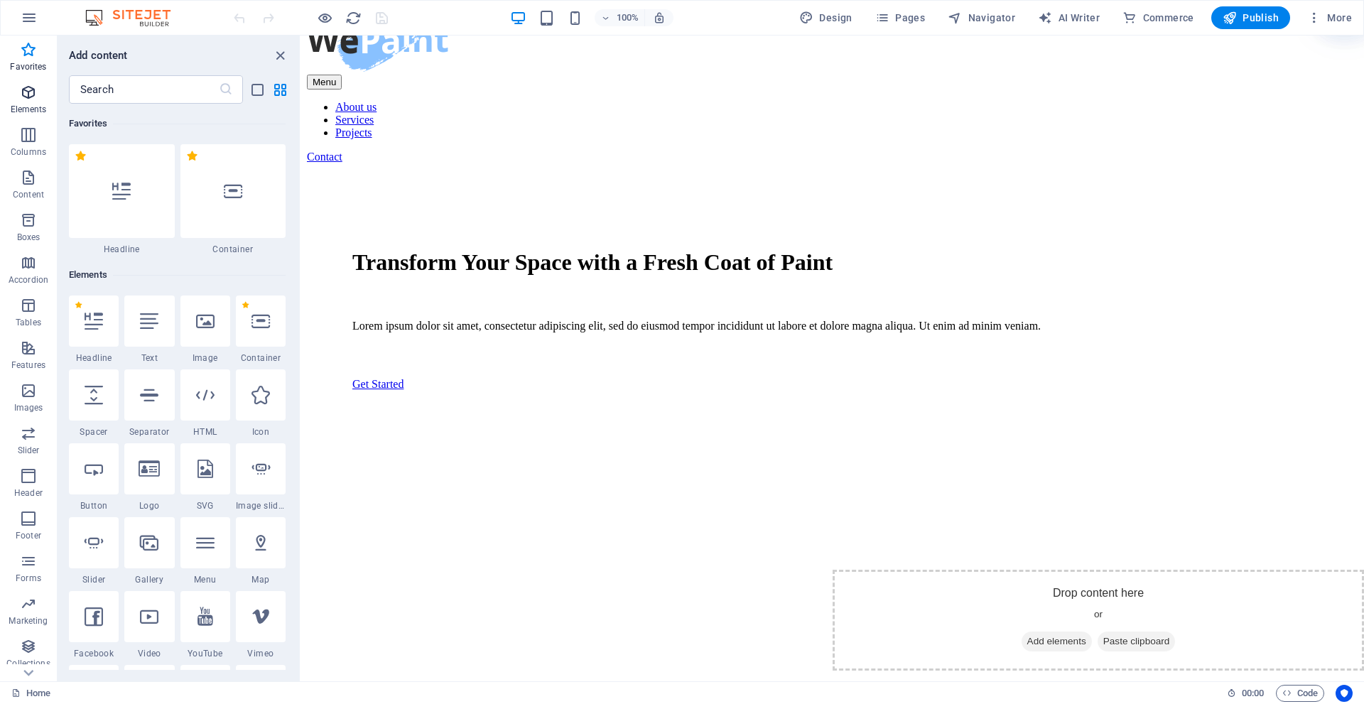
click at [28, 96] on icon "button" at bounding box center [28, 92] width 17 height 17
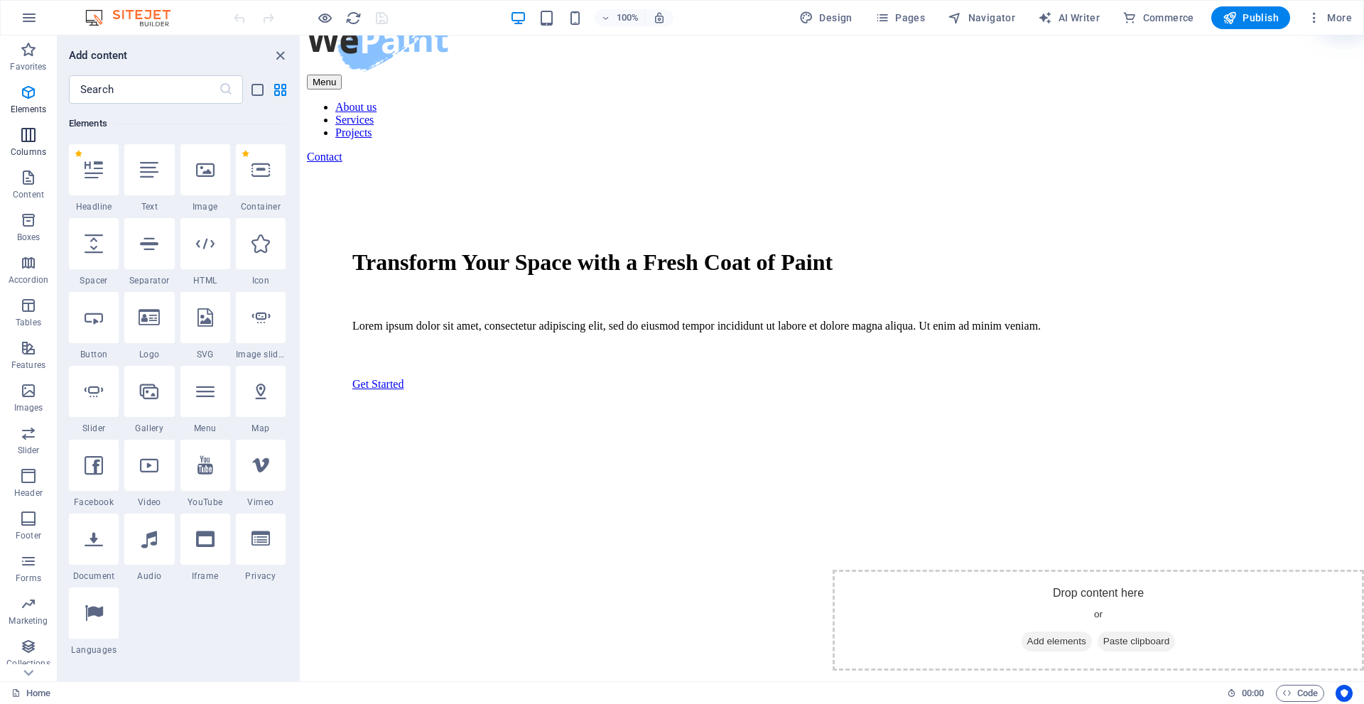
click at [30, 134] on icon "button" at bounding box center [28, 134] width 17 height 17
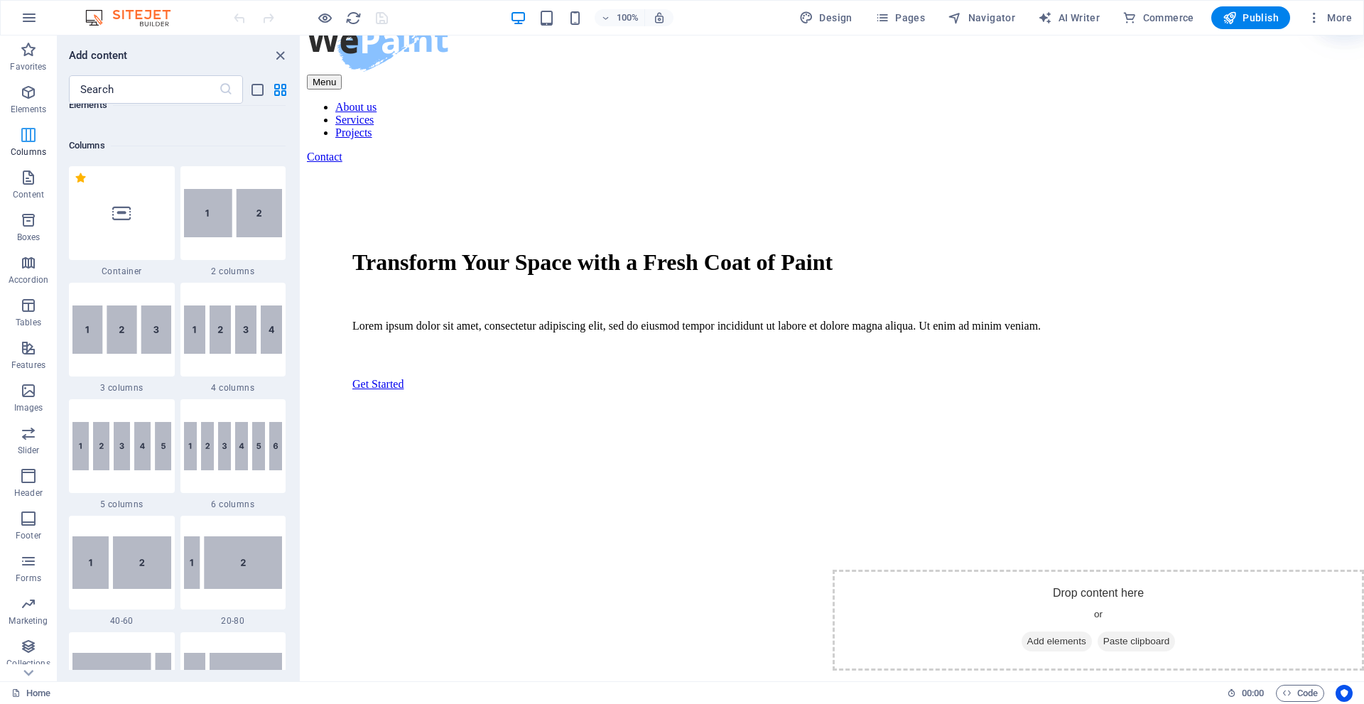
scroll to position [704, 0]
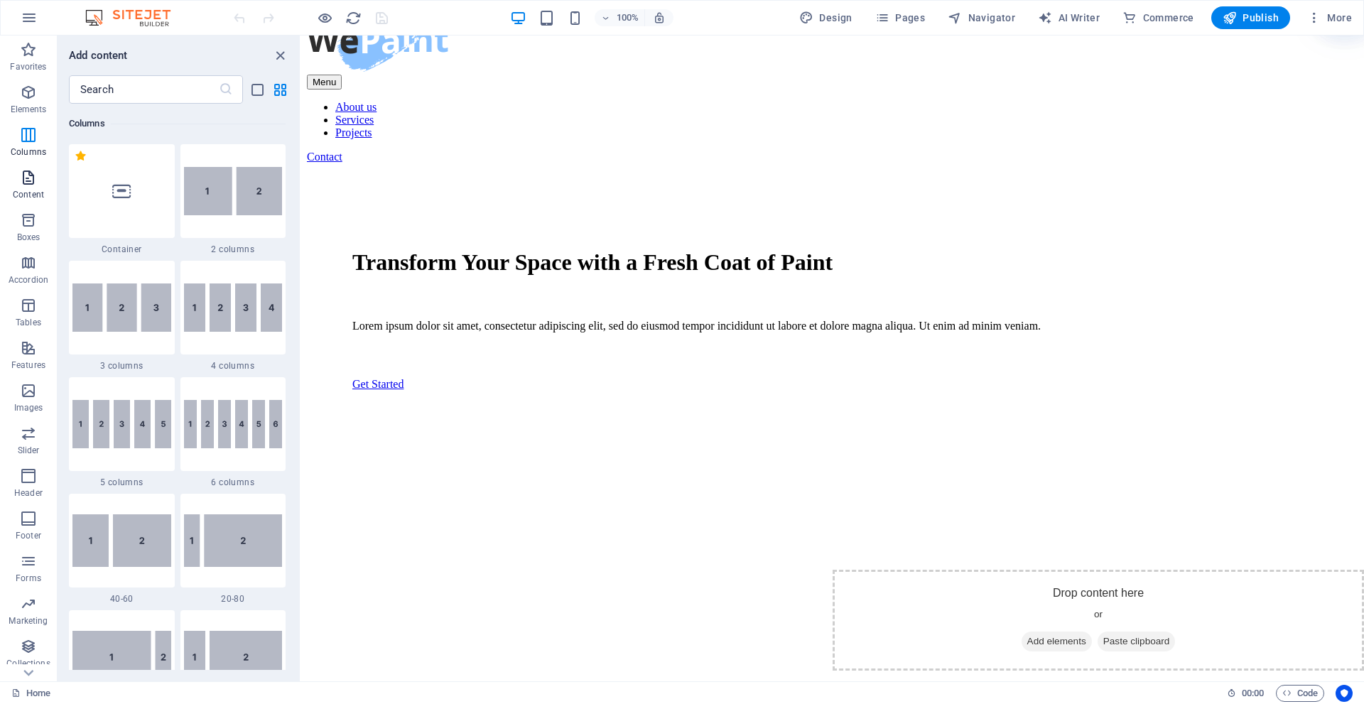
click at [32, 173] on icon "button" at bounding box center [28, 177] width 17 height 17
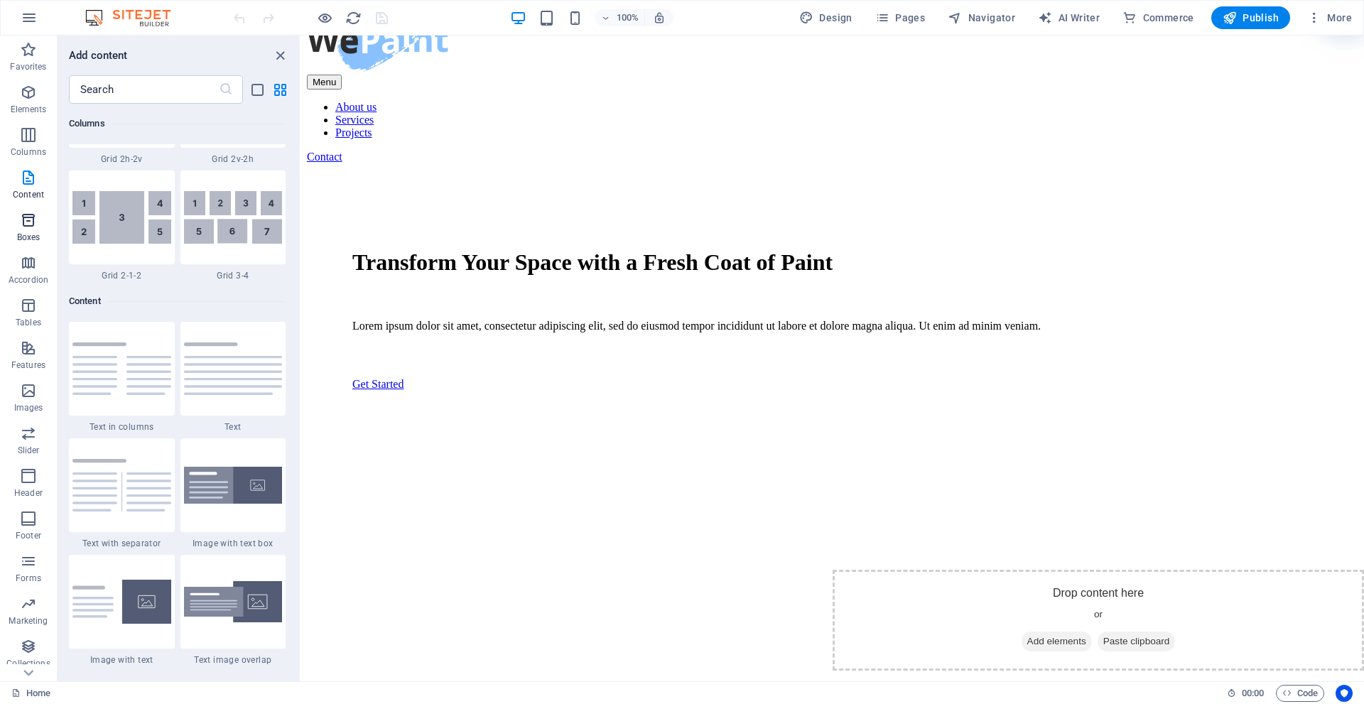
scroll to position [2487, 0]
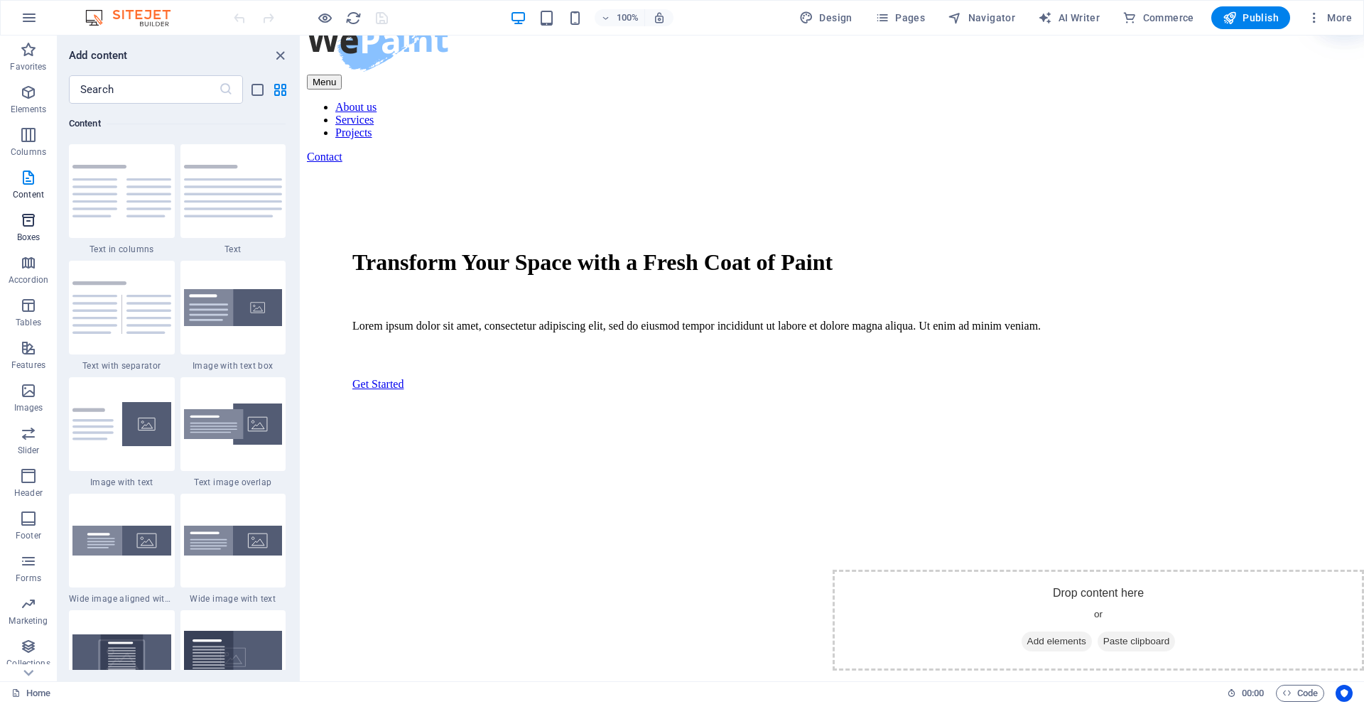
click at [35, 217] on icon "button" at bounding box center [28, 220] width 17 height 17
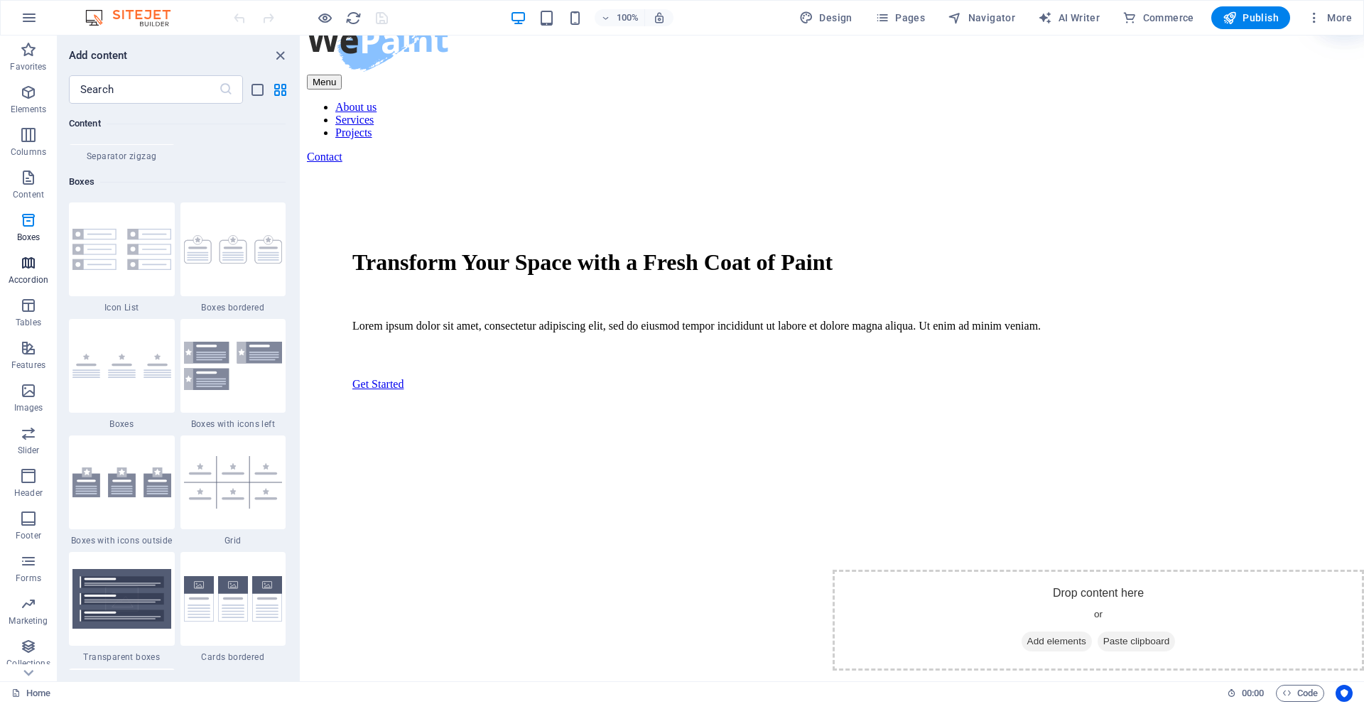
scroll to position [3920, 0]
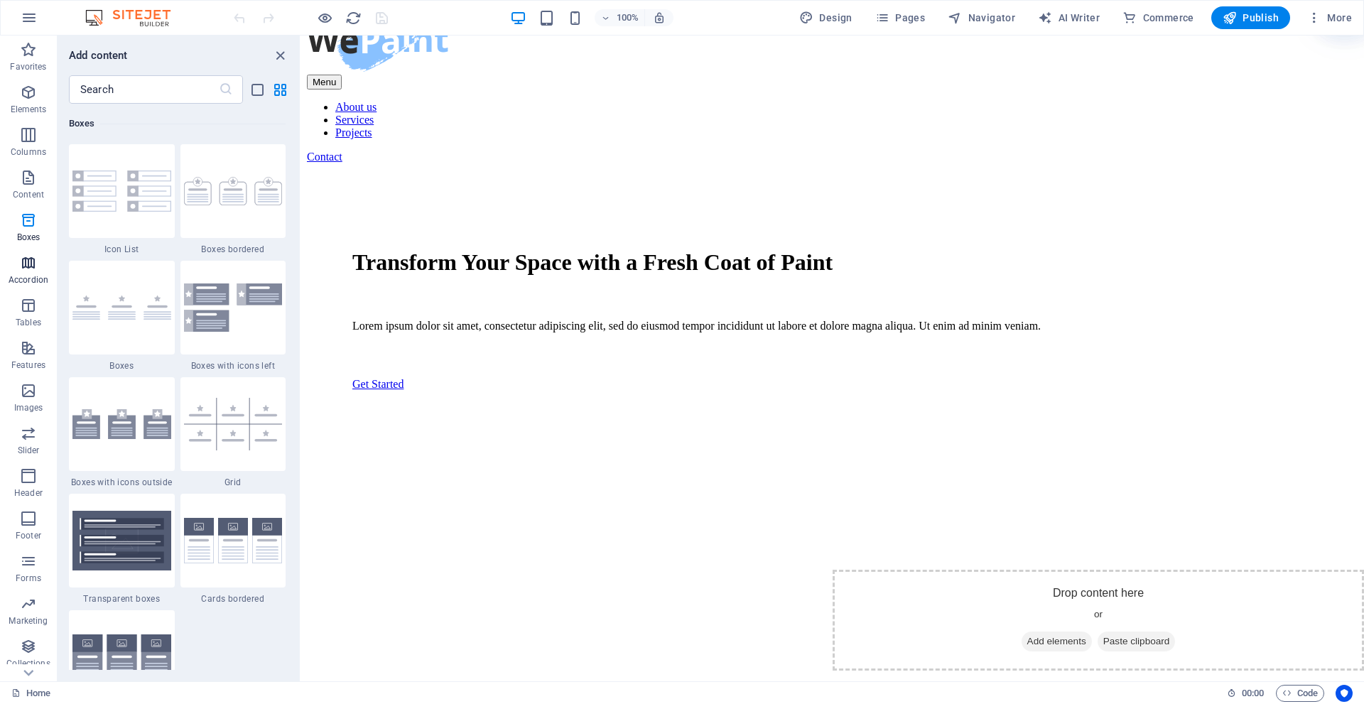
click at [34, 262] on icon "button" at bounding box center [28, 262] width 17 height 17
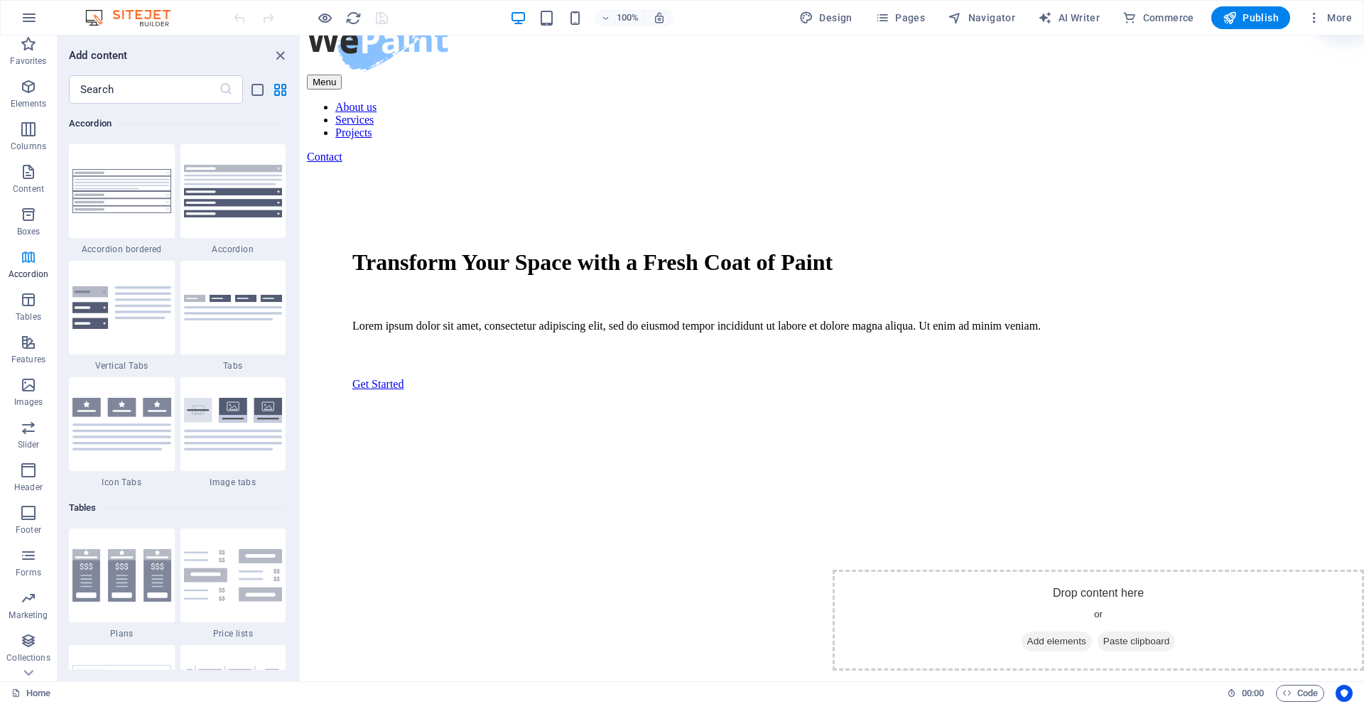
scroll to position [10, 0]
click at [25, 295] on icon "button" at bounding box center [28, 295] width 17 height 17
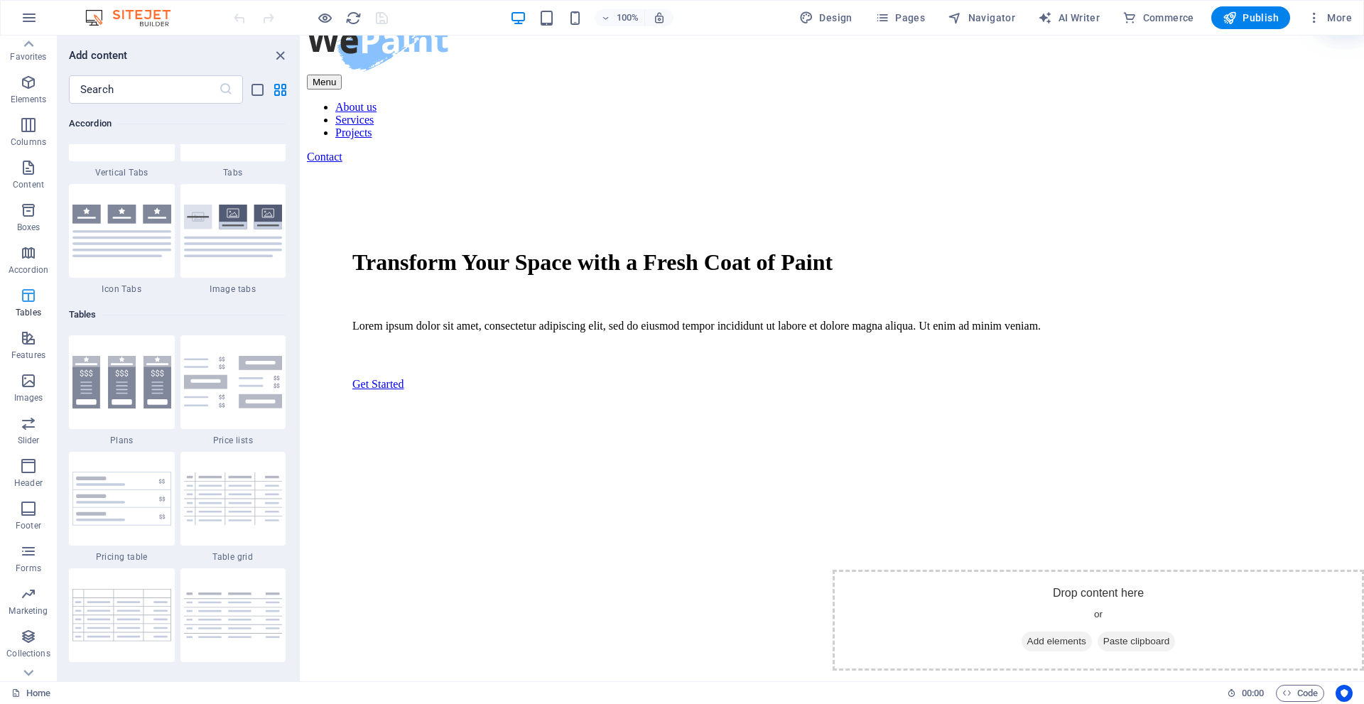
scroll to position [4922, 0]
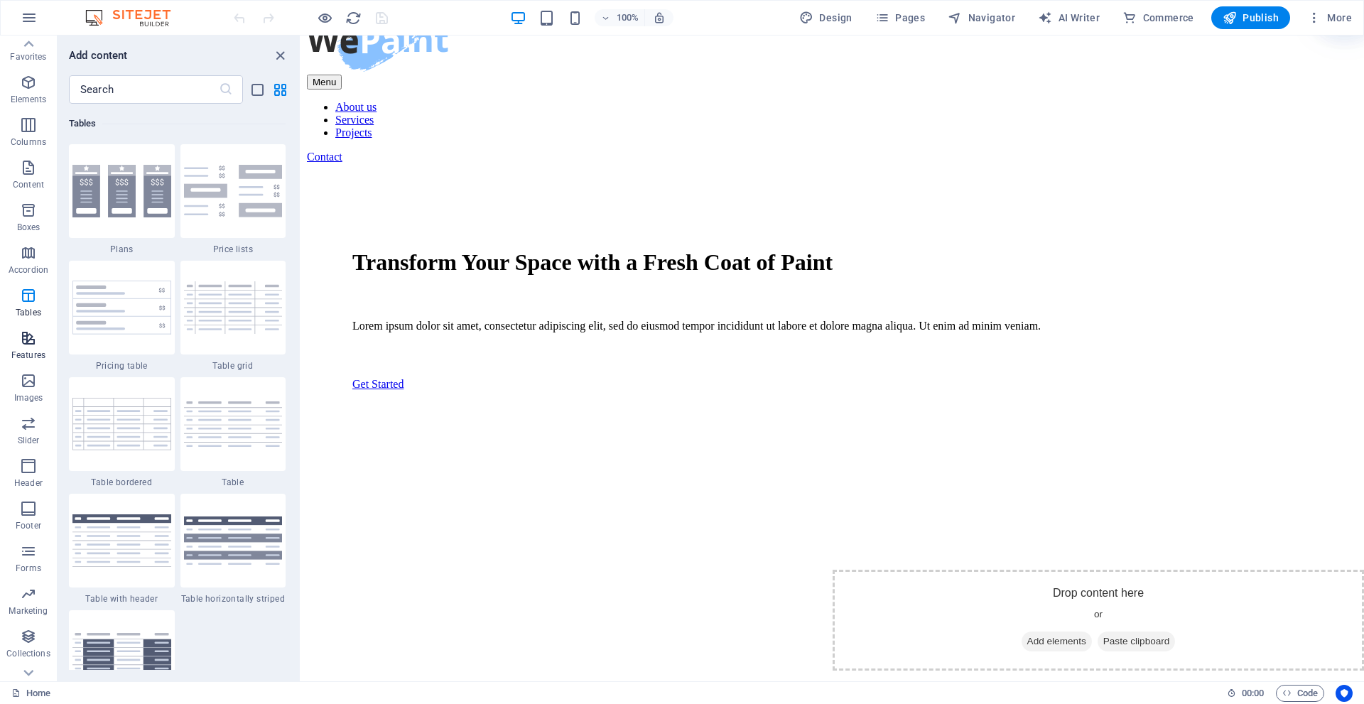
click at [26, 331] on icon "button" at bounding box center [28, 338] width 17 height 17
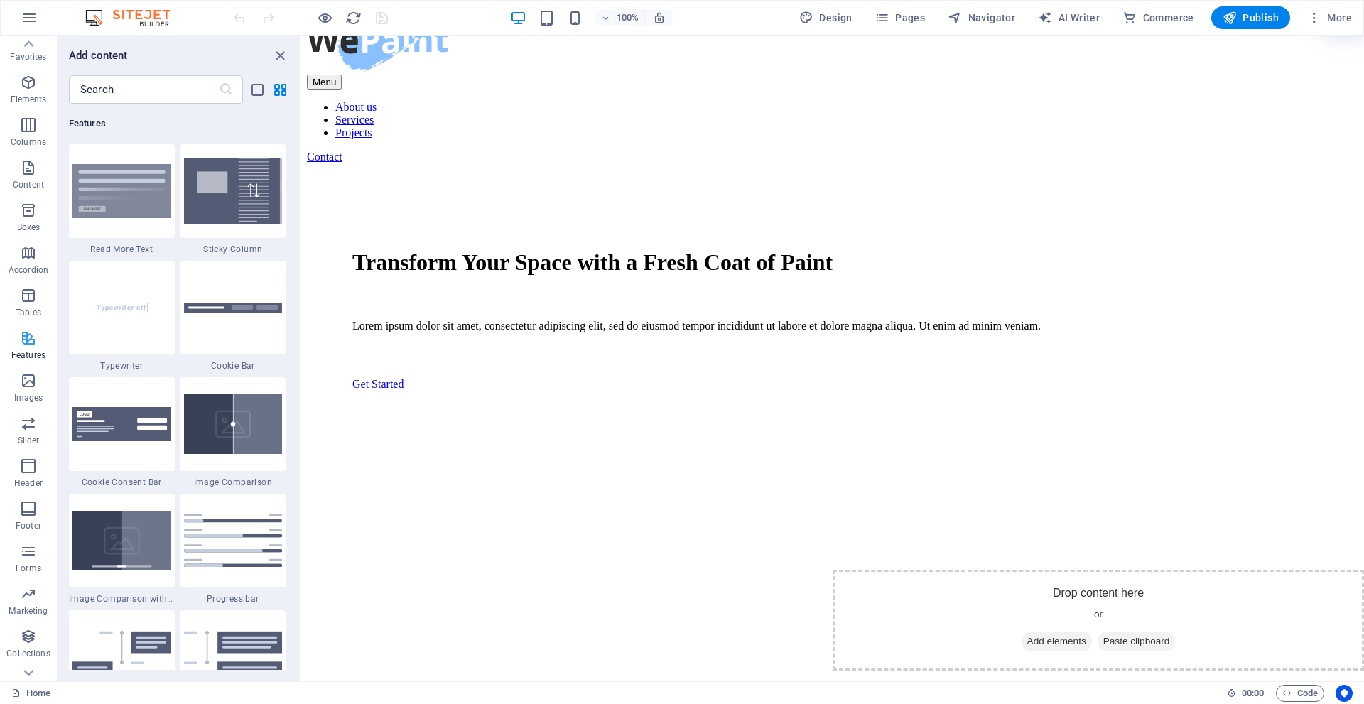
scroll to position [5539, 0]
click at [38, 382] on span "Images" at bounding box center [28, 389] width 57 height 34
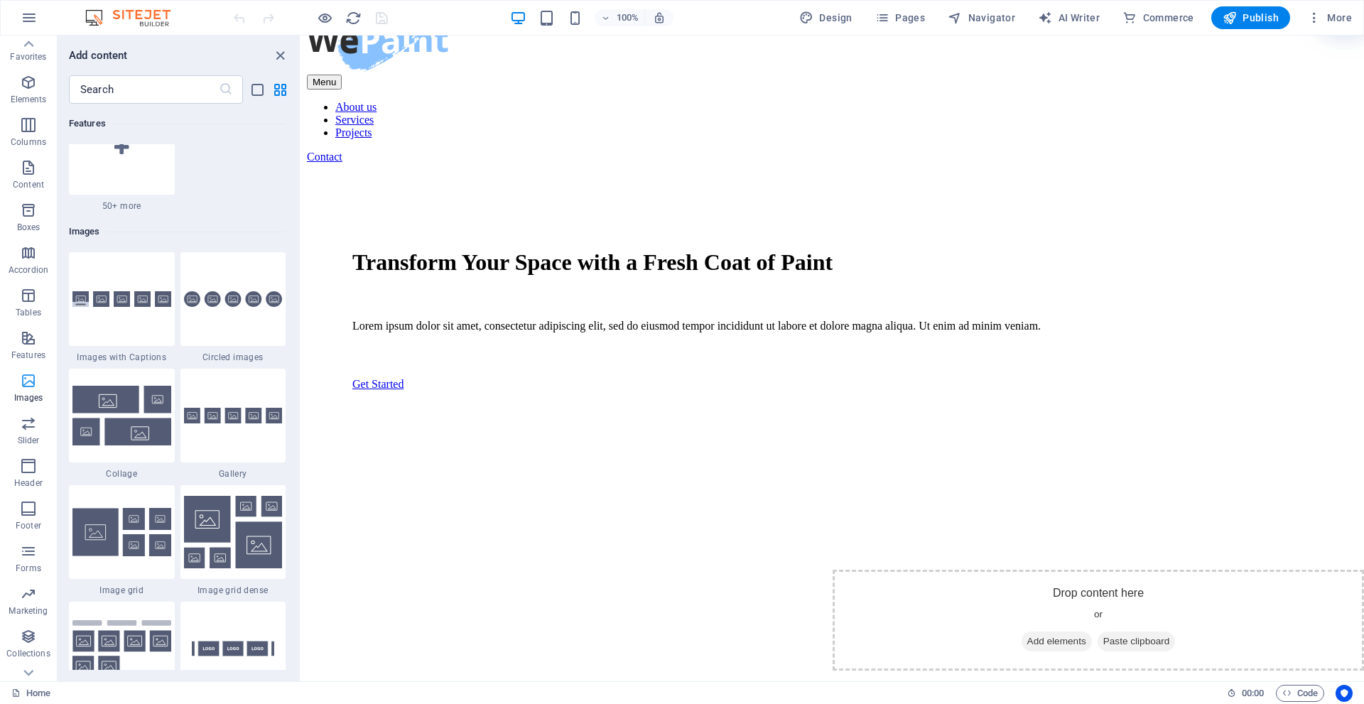
scroll to position [7206, 0]
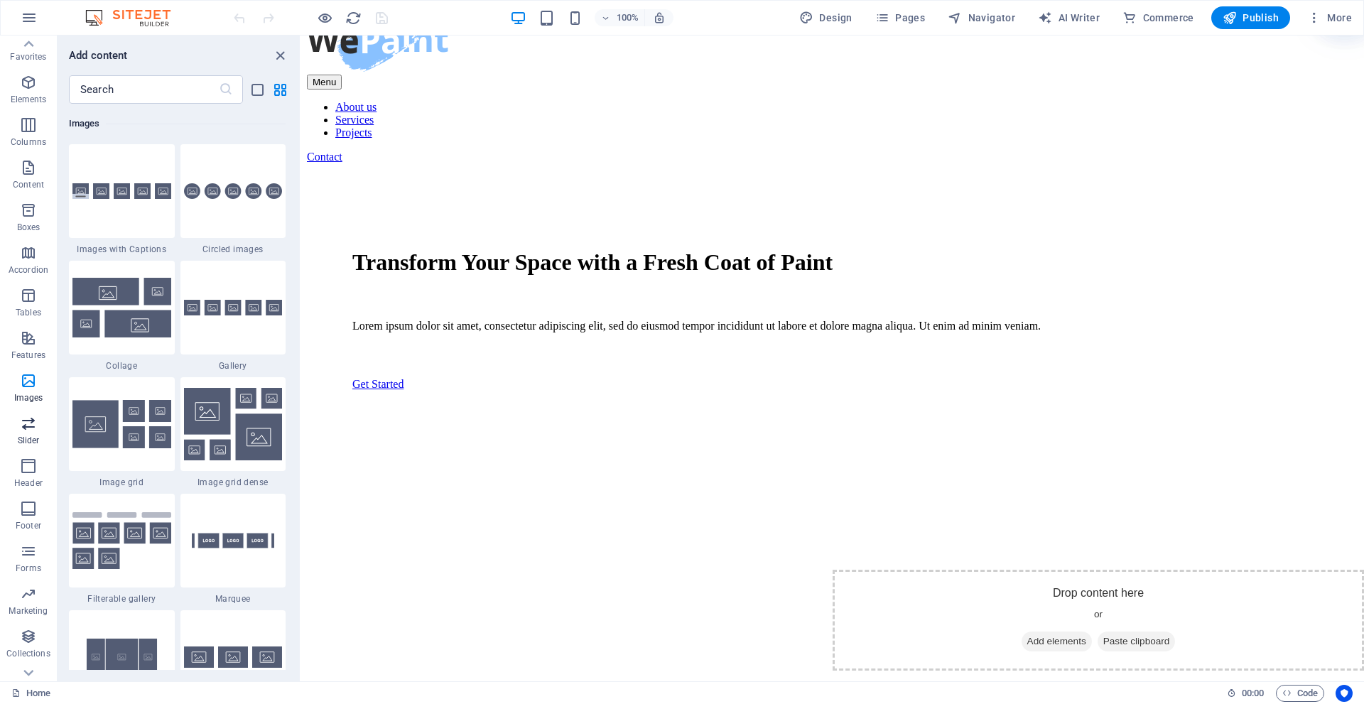
click at [35, 434] on span "Slider" at bounding box center [28, 432] width 57 height 34
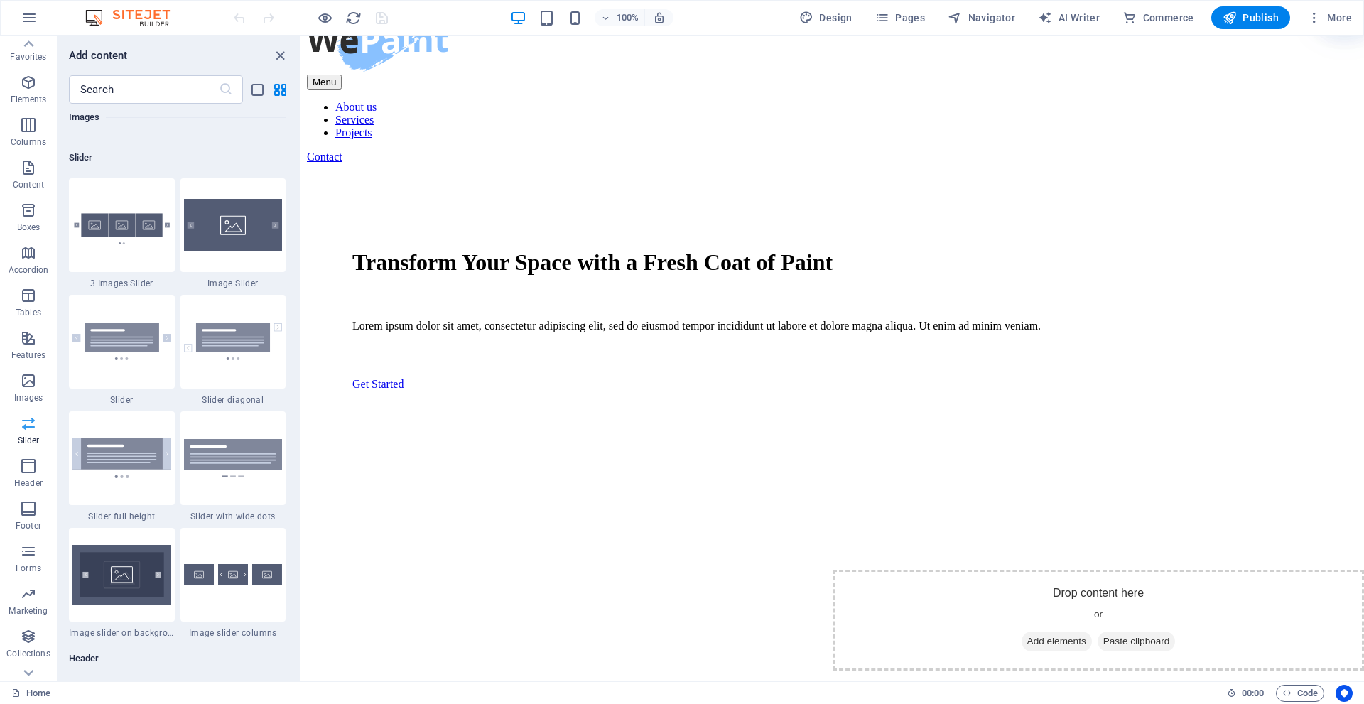
scroll to position [8057, 0]
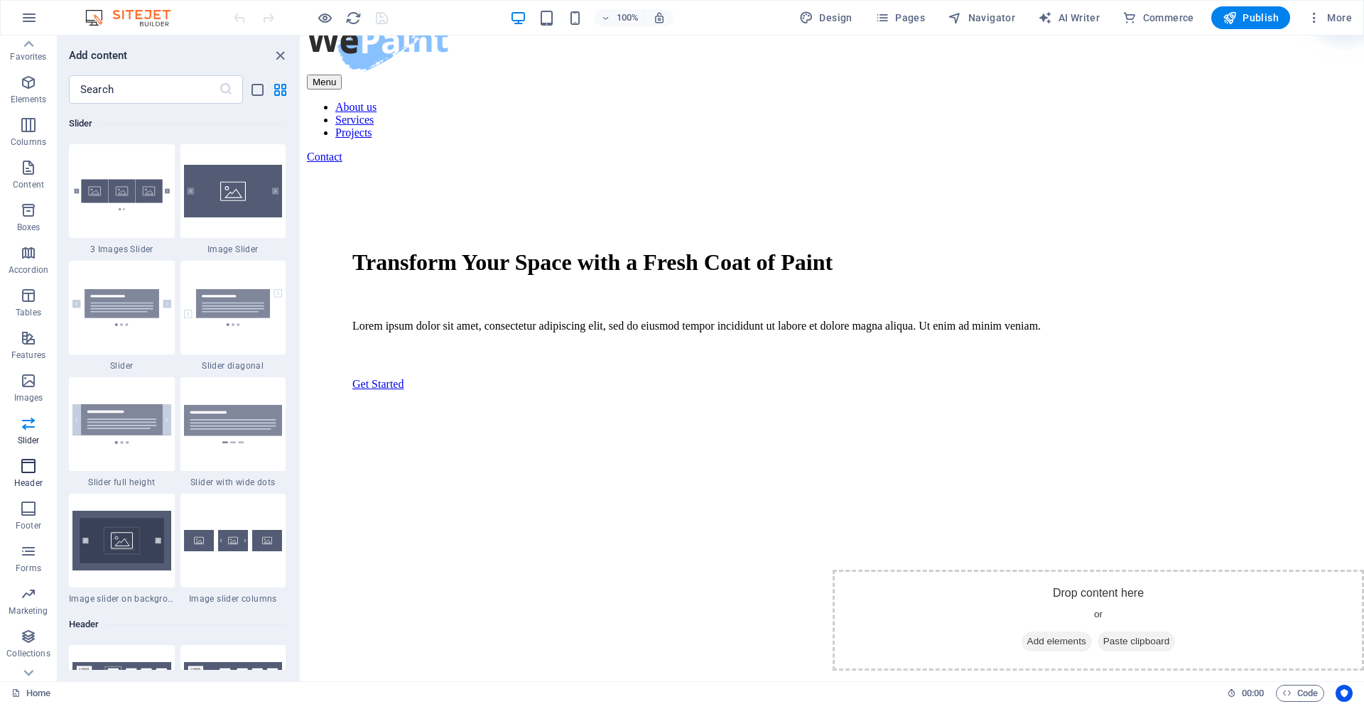
click at [30, 468] on icon "button" at bounding box center [28, 466] width 17 height 17
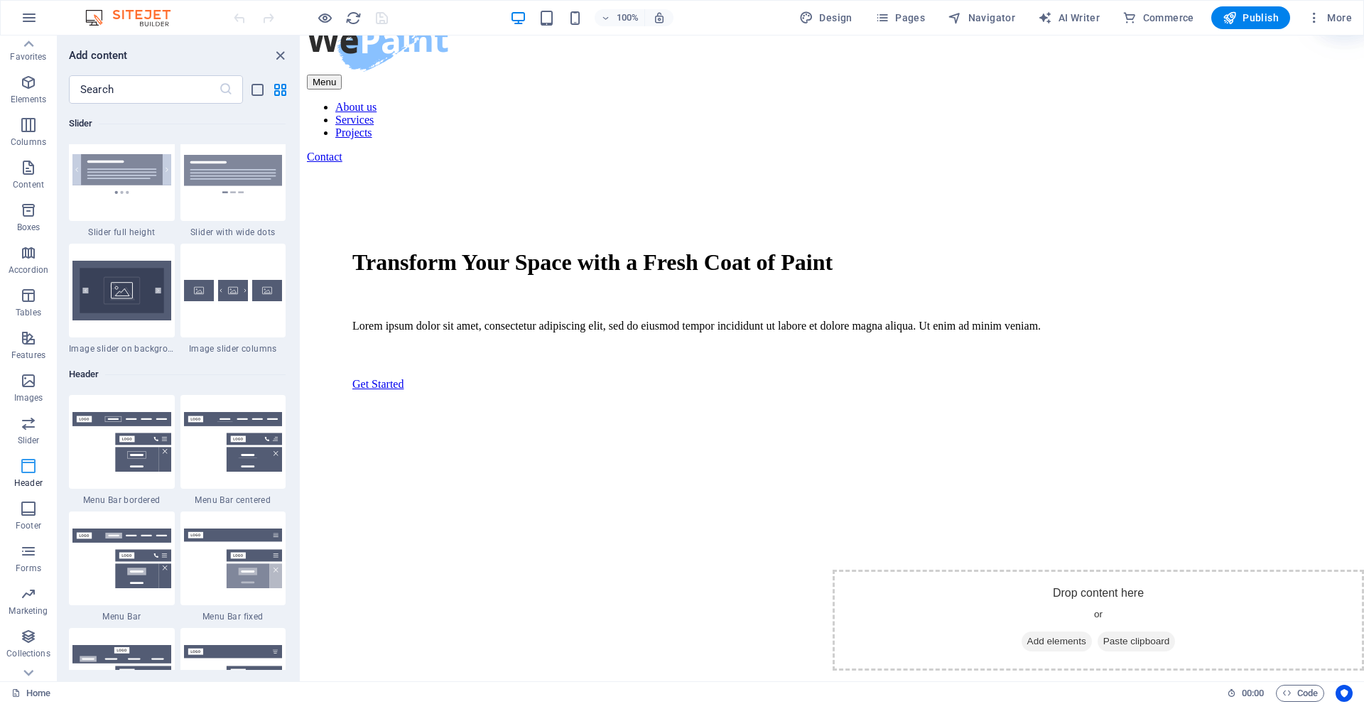
scroll to position [8558, 0]
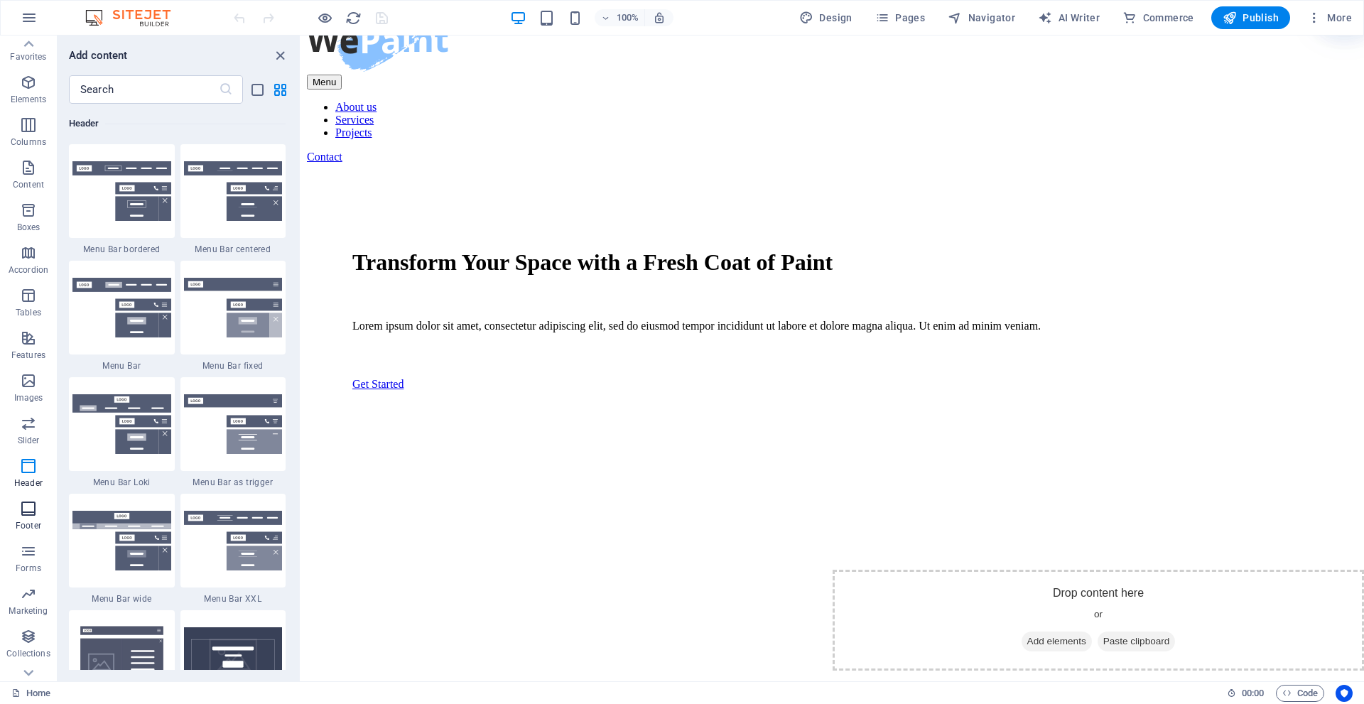
click at [36, 517] on icon "button" at bounding box center [28, 508] width 17 height 17
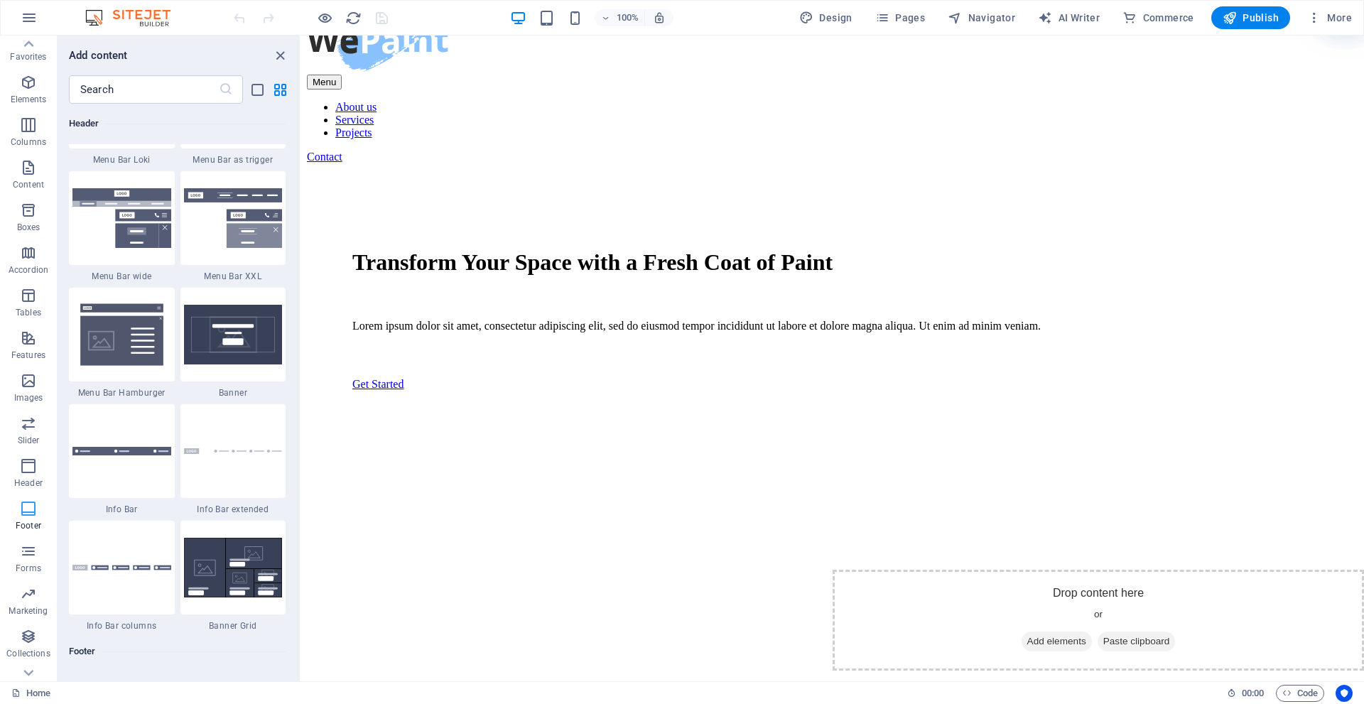
scroll to position [9408, 0]
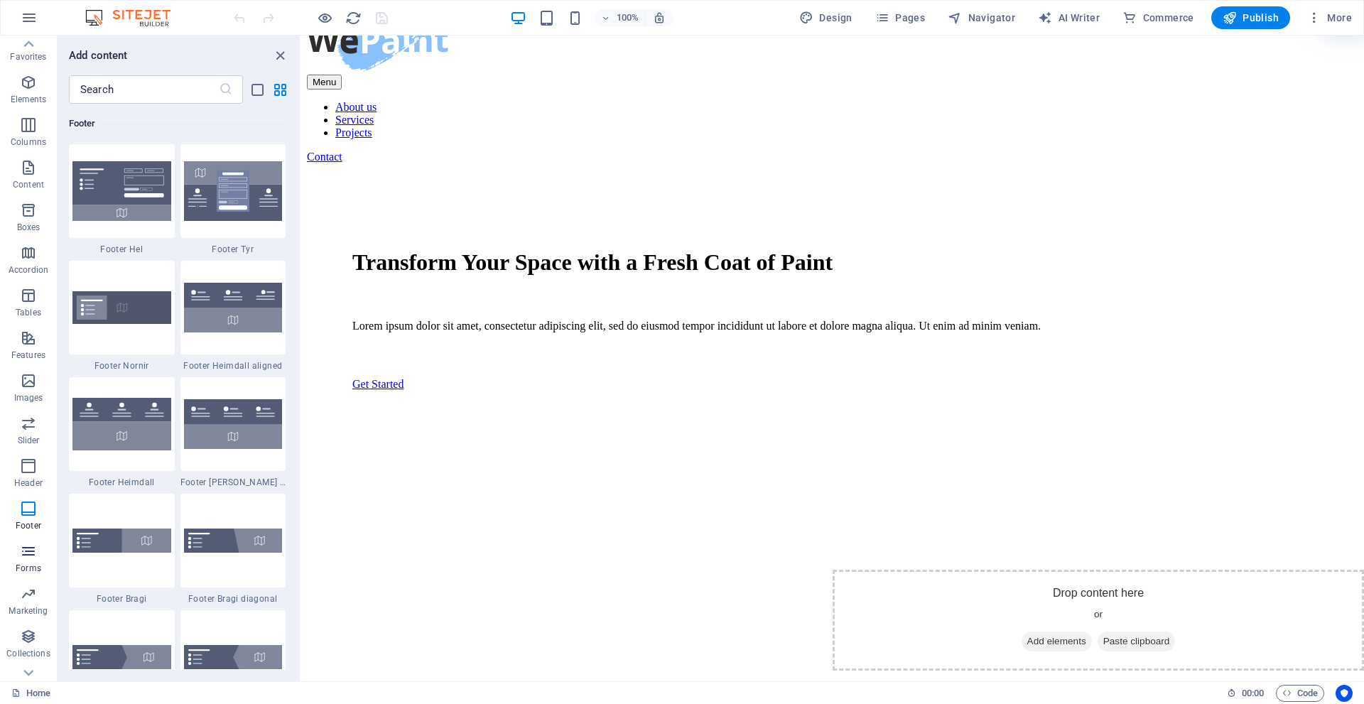
click at [30, 556] on icon "button" at bounding box center [28, 551] width 17 height 17
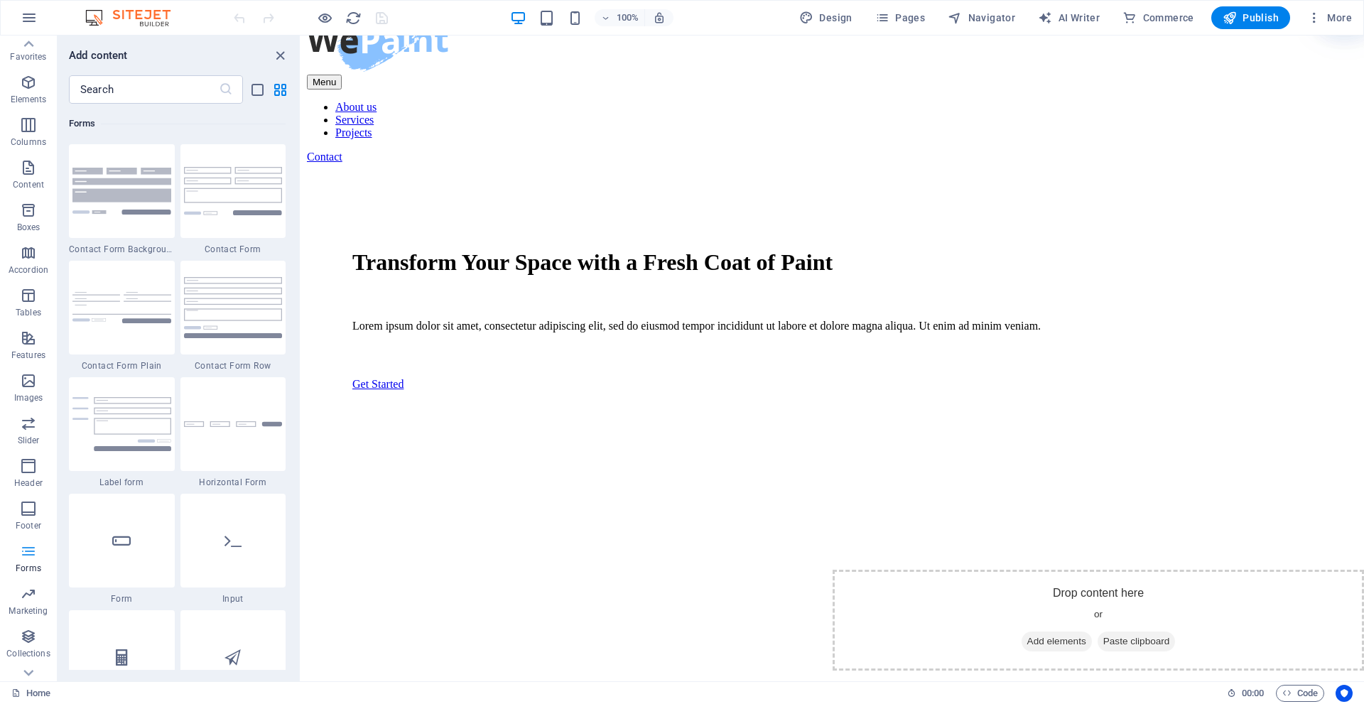
scroll to position [10375, 0]
click at [34, 593] on icon "button" at bounding box center [28, 594] width 17 height 17
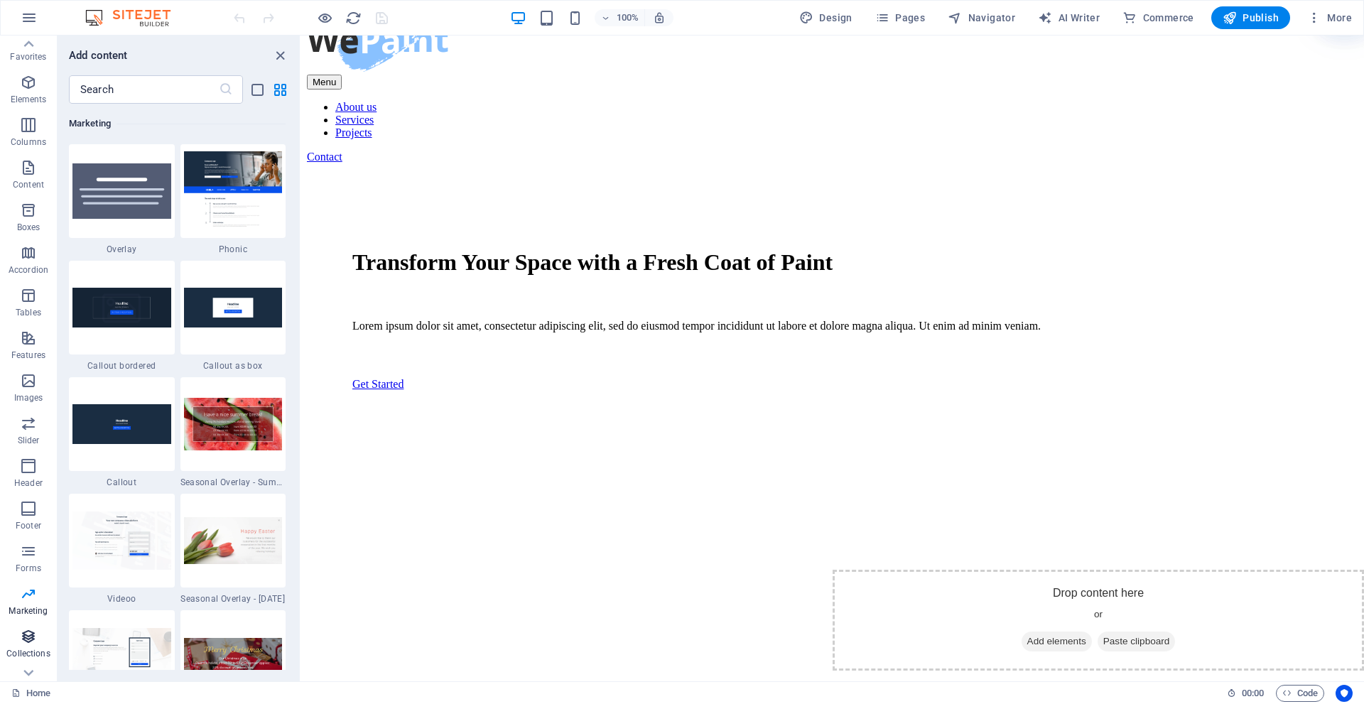
click at [33, 635] on icon "button" at bounding box center [28, 636] width 17 height 17
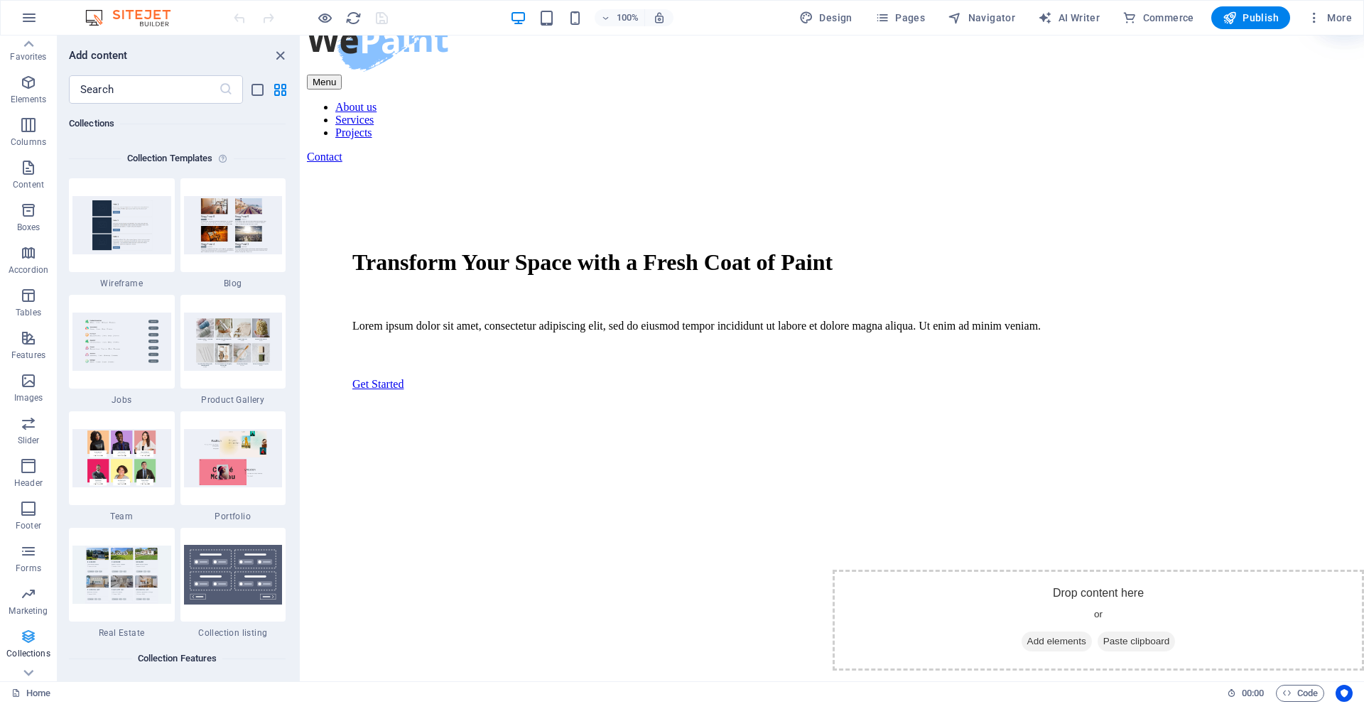
scroll to position [36, 0]
click at [31, 643] on button "Commerce" at bounding box center [28, 660] width 57 height 43
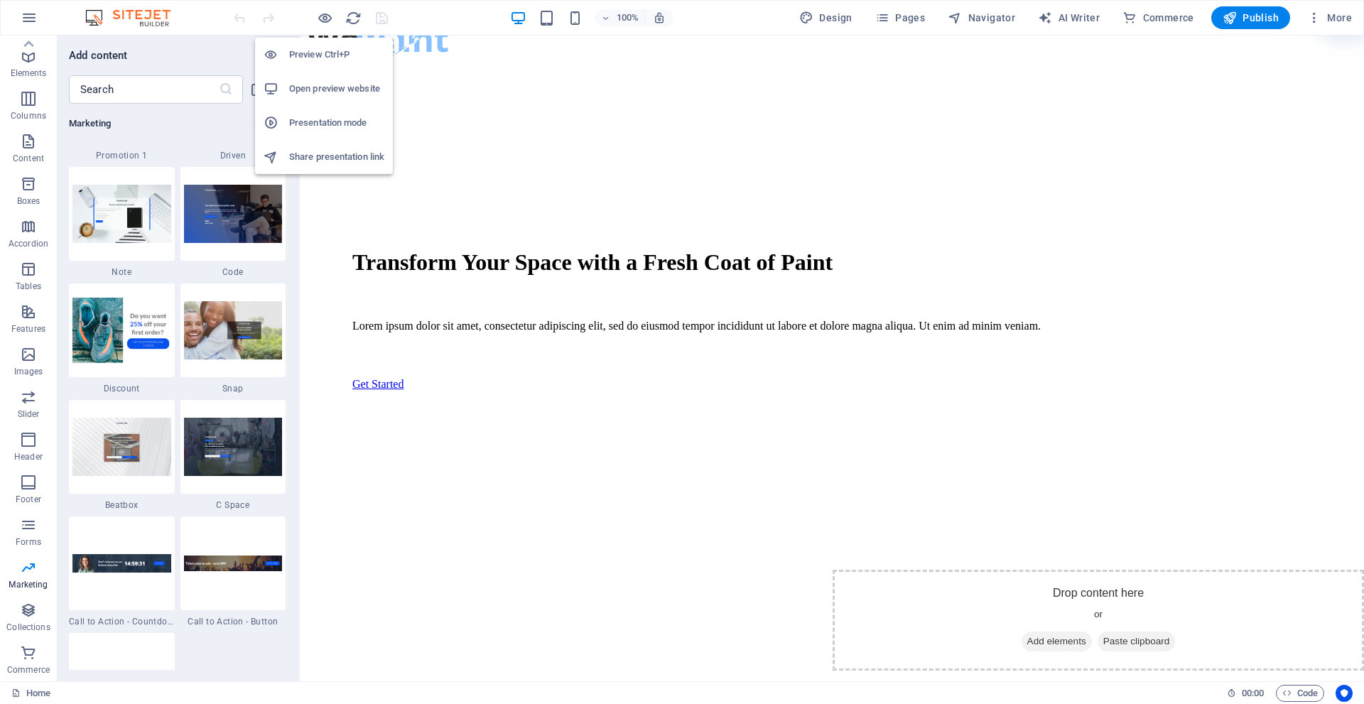
scroll to position [12354, 0]
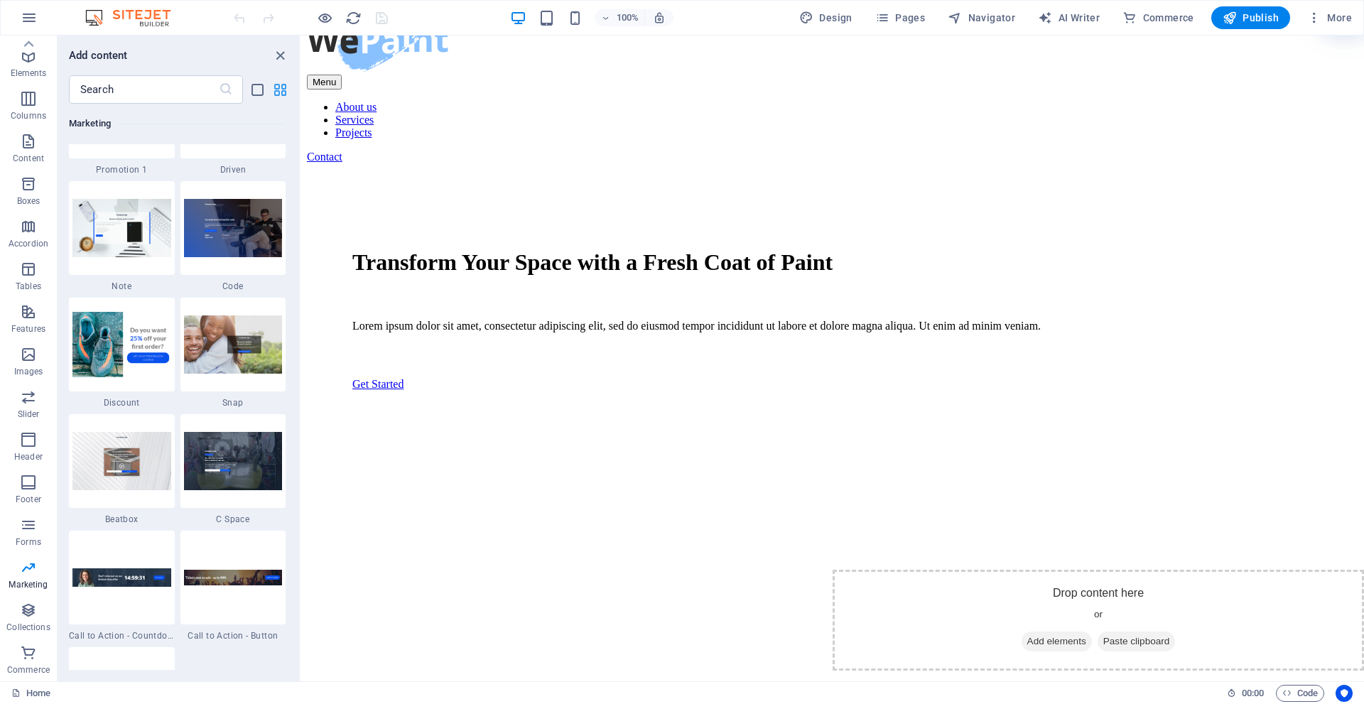
click at [278, 86] on icon "grid-view" at bounding box center [280, 90] width 16 height 16
click at [281, 87] on icon "grid-view" at bounding box center [280, 90] width 16 height 16
click at [277, 87] on icon "grid-view" at bounding box center [280, 90] width 16 height 16
click at [259, 86] on icon "list-view" at bounding box center [257, 90] width 16 height 16
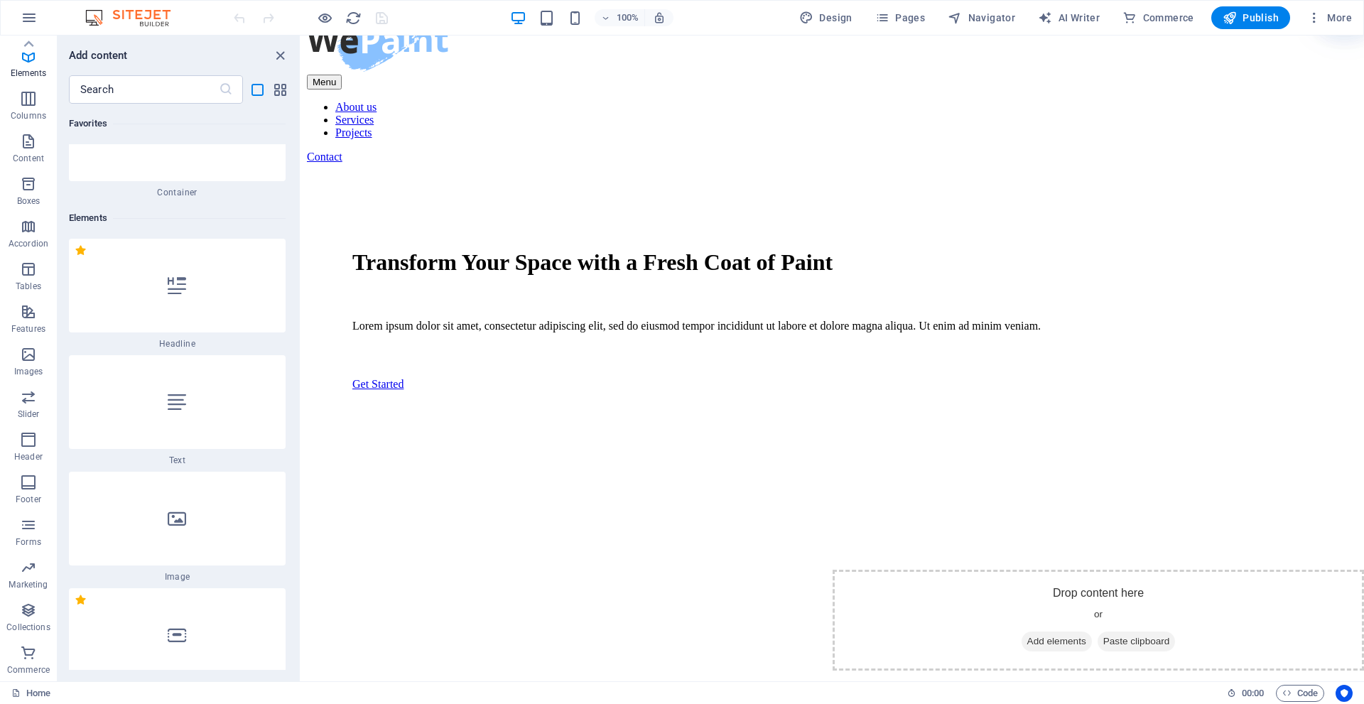
scroll to position [0, 0]
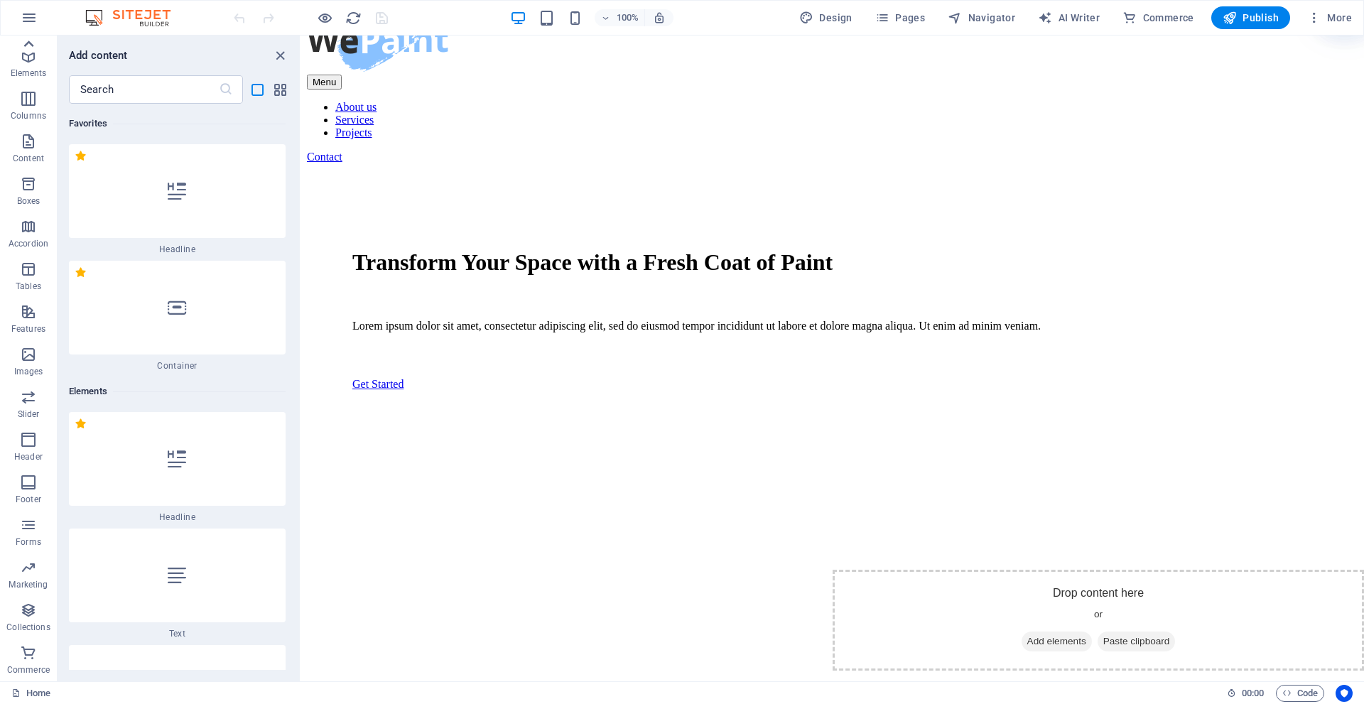
click at [25, 43] on icon at bounding box center [28, 44] width 20 height 20
click at [33, 44] on icon "button" at bounding box center [28, 49] width 17 height 17
click at [814, 11] on icon "button" at bounding box center [806, 18] width 14 height 14
select select "px"
select select "500"
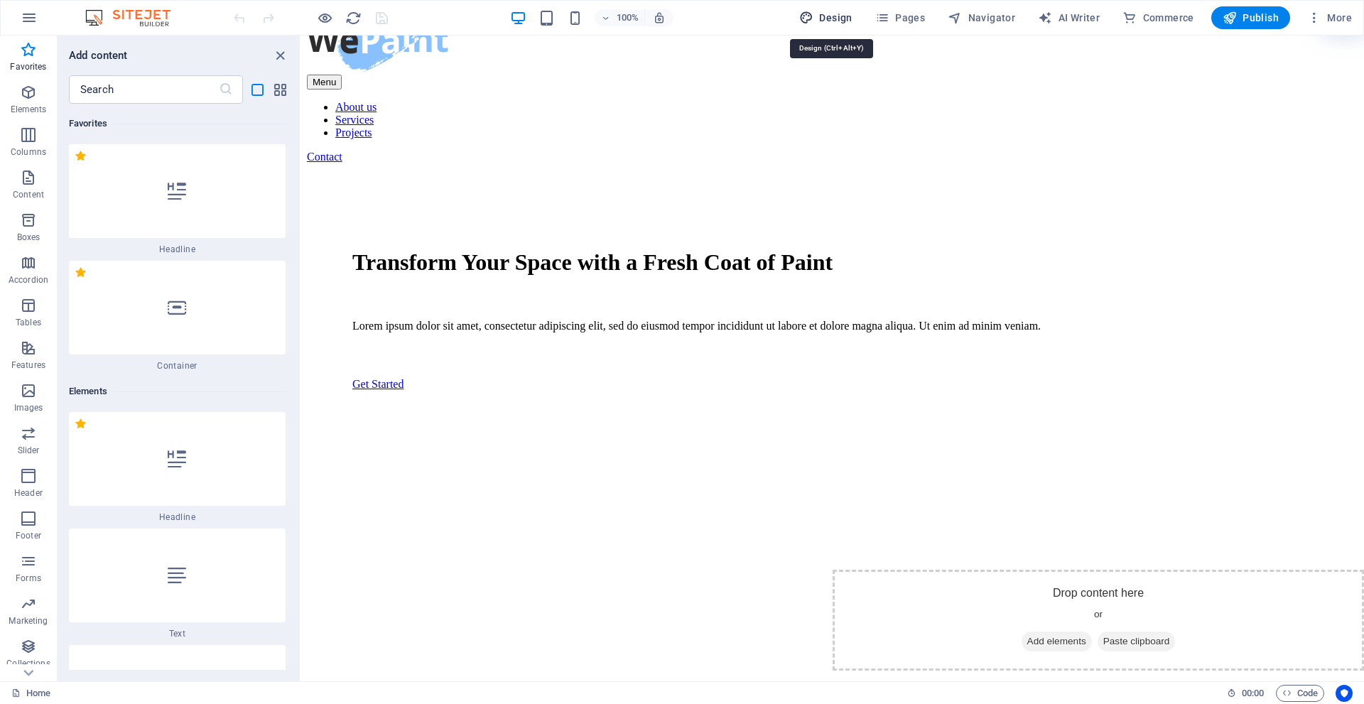
select select "px"
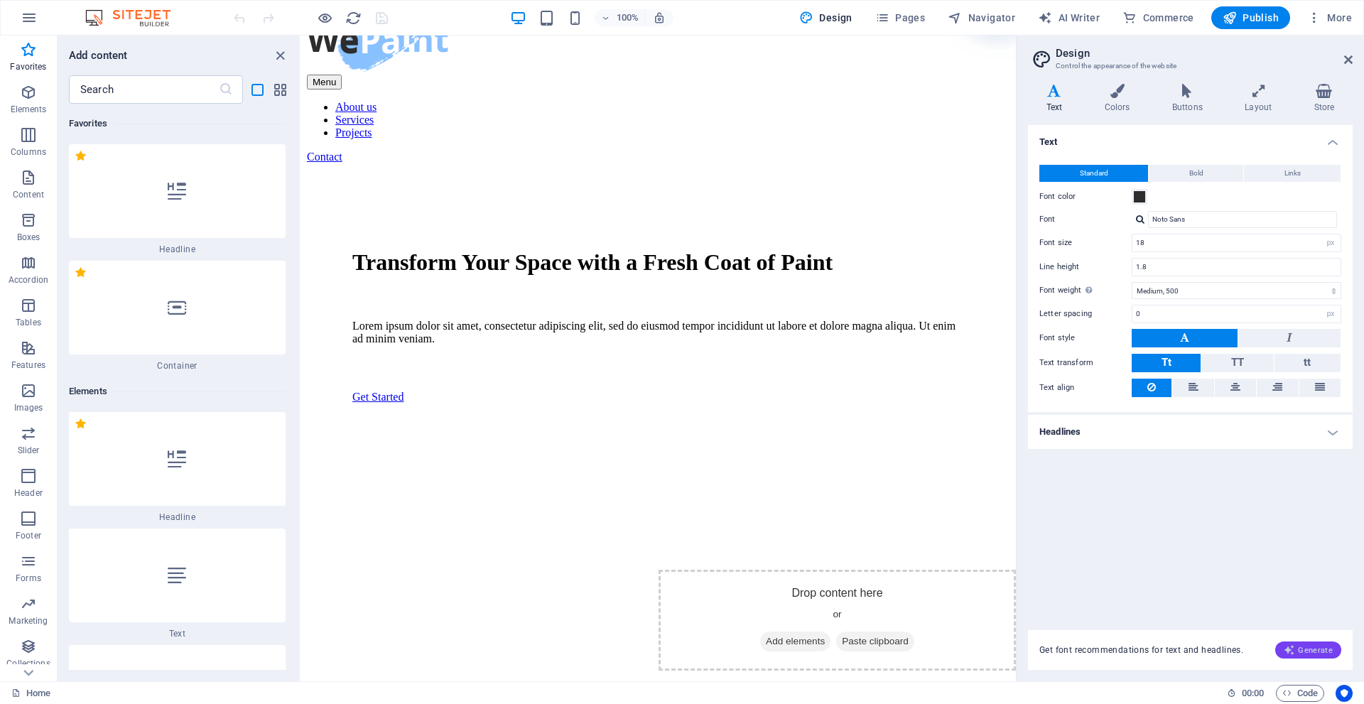
click at [1295, 650] on icon "button" at bounding box center [1289, 650] width 11 height 11
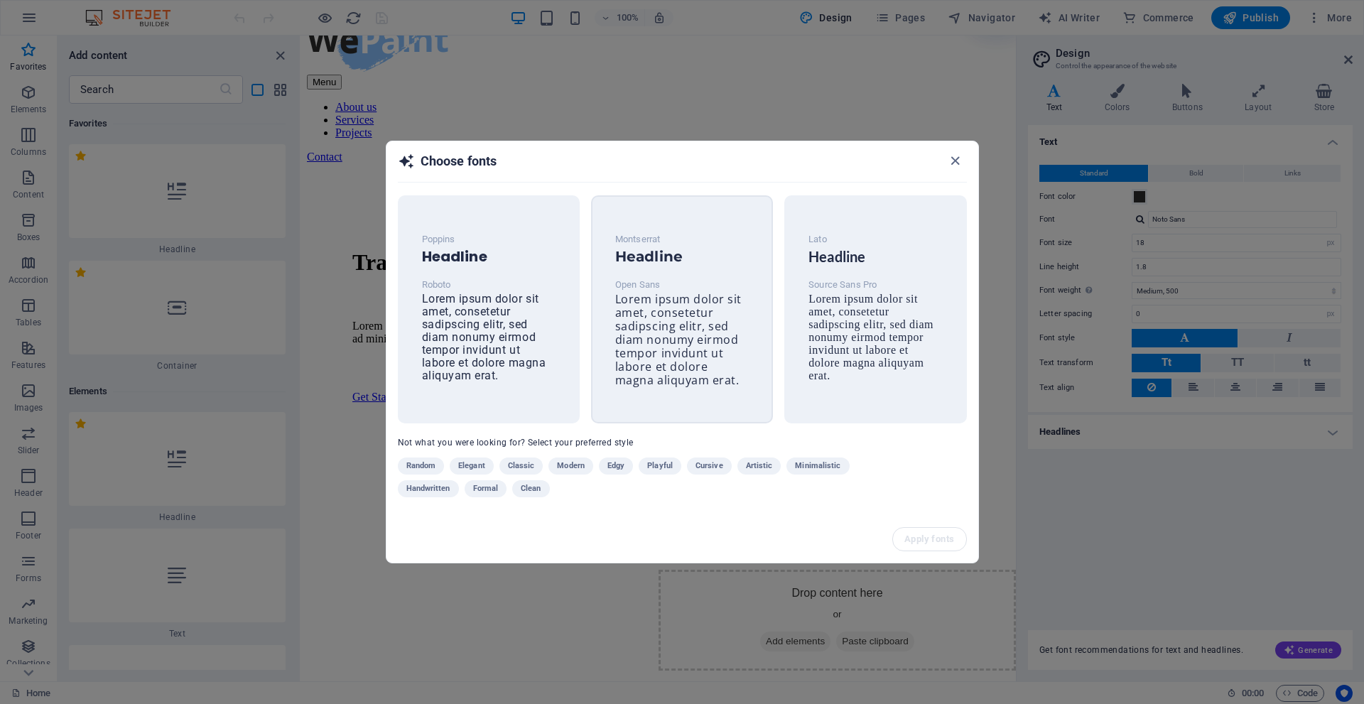
click at [689, 273] on div "Montserrat Headline Open Sans Lorem ipsum dolor sit amet, consetetur sadipscing…" at bounding box center [682, 310] width 156 height 180
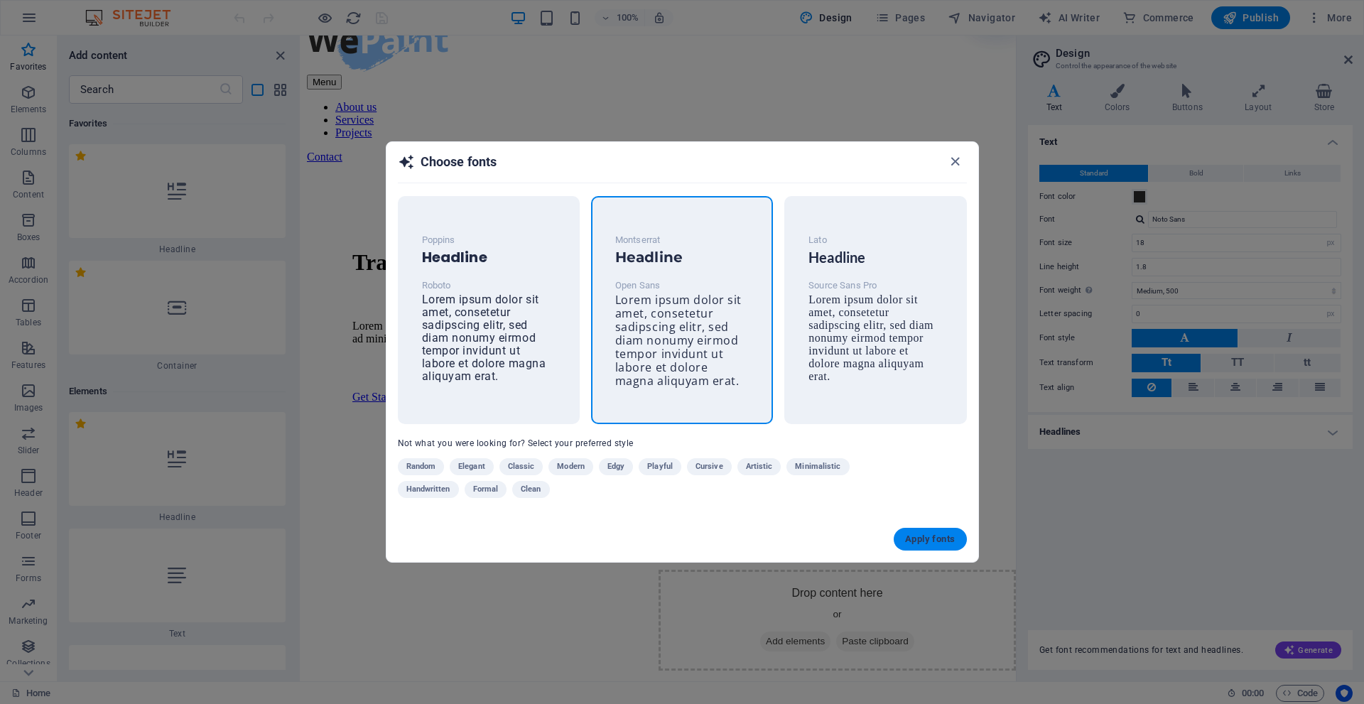
click at [937, 539] on span "Apply fonts" at bounding box center [930, 539] width 50 height 11
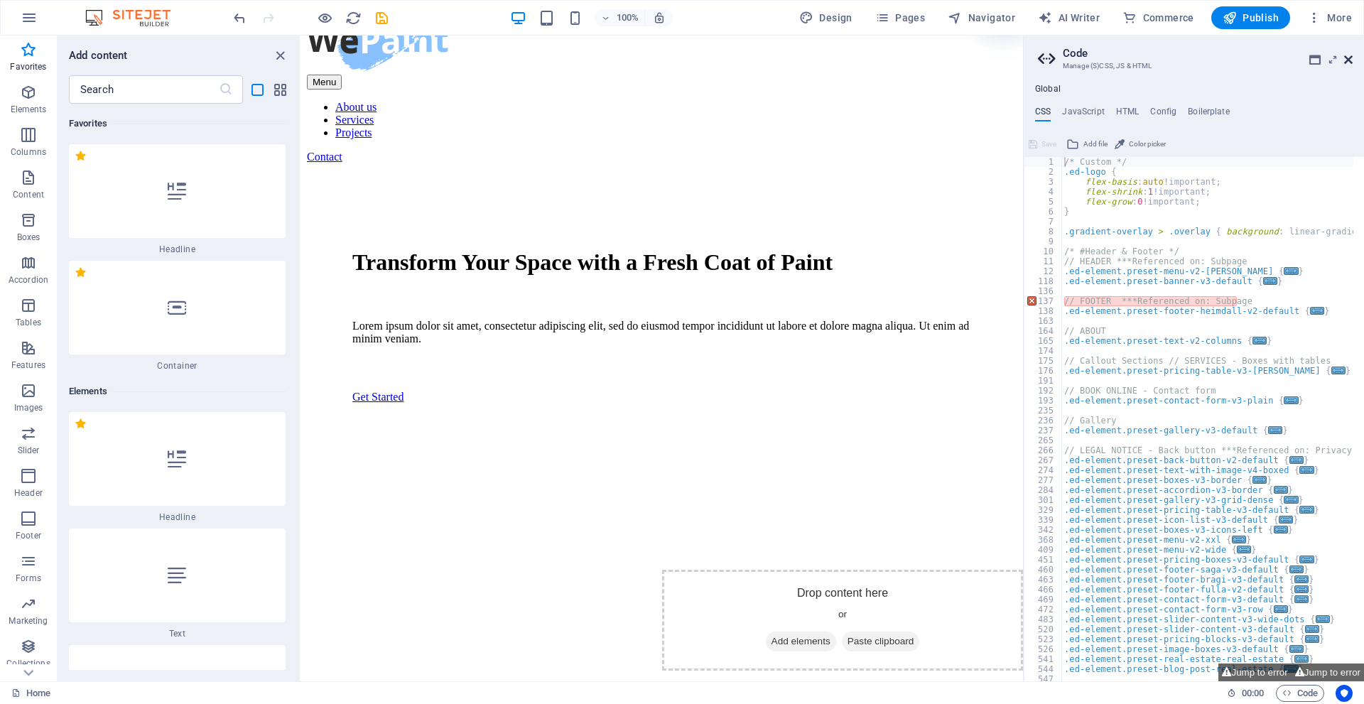
click at [1351, 60] on icon at bounding box center [1349, 59] width 9 height 11
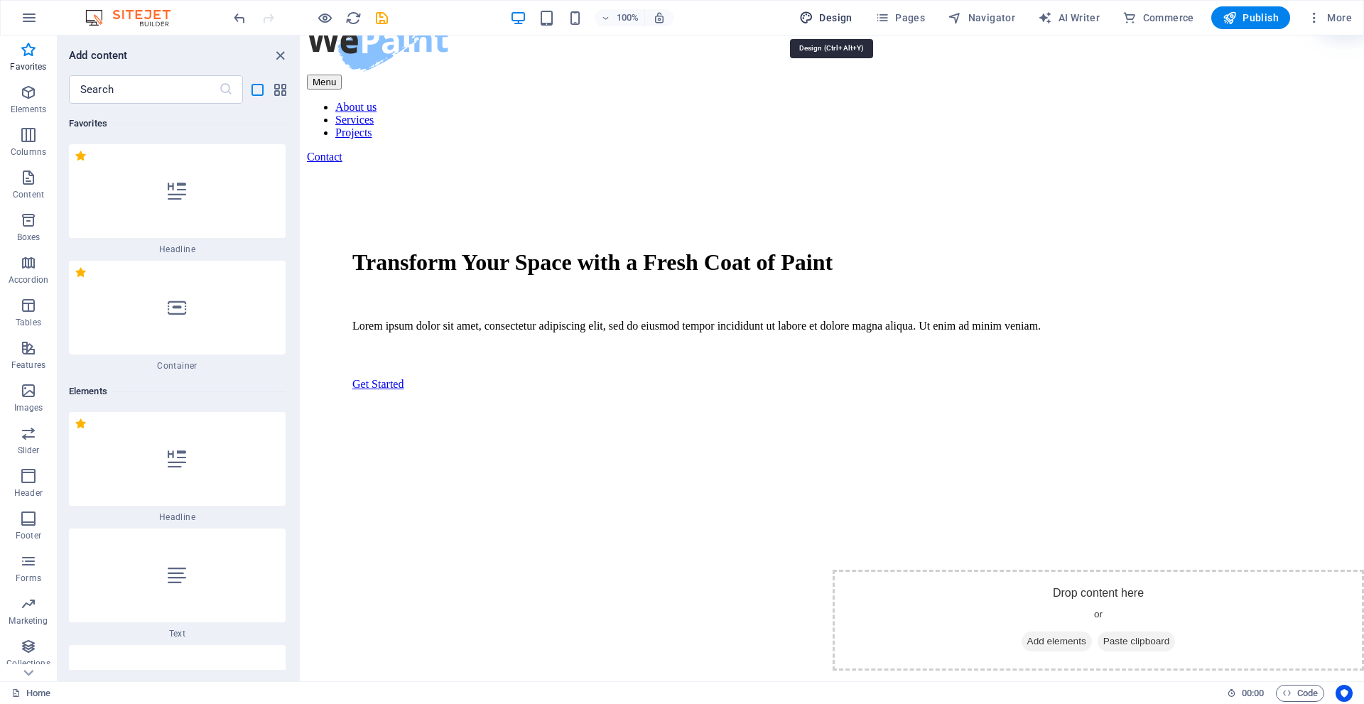
click at [834, 16] on span "Design" at bounding box center [825, 18] width 53 height 14
select select "px"
select select "500"
select select "px"
select select "rem"
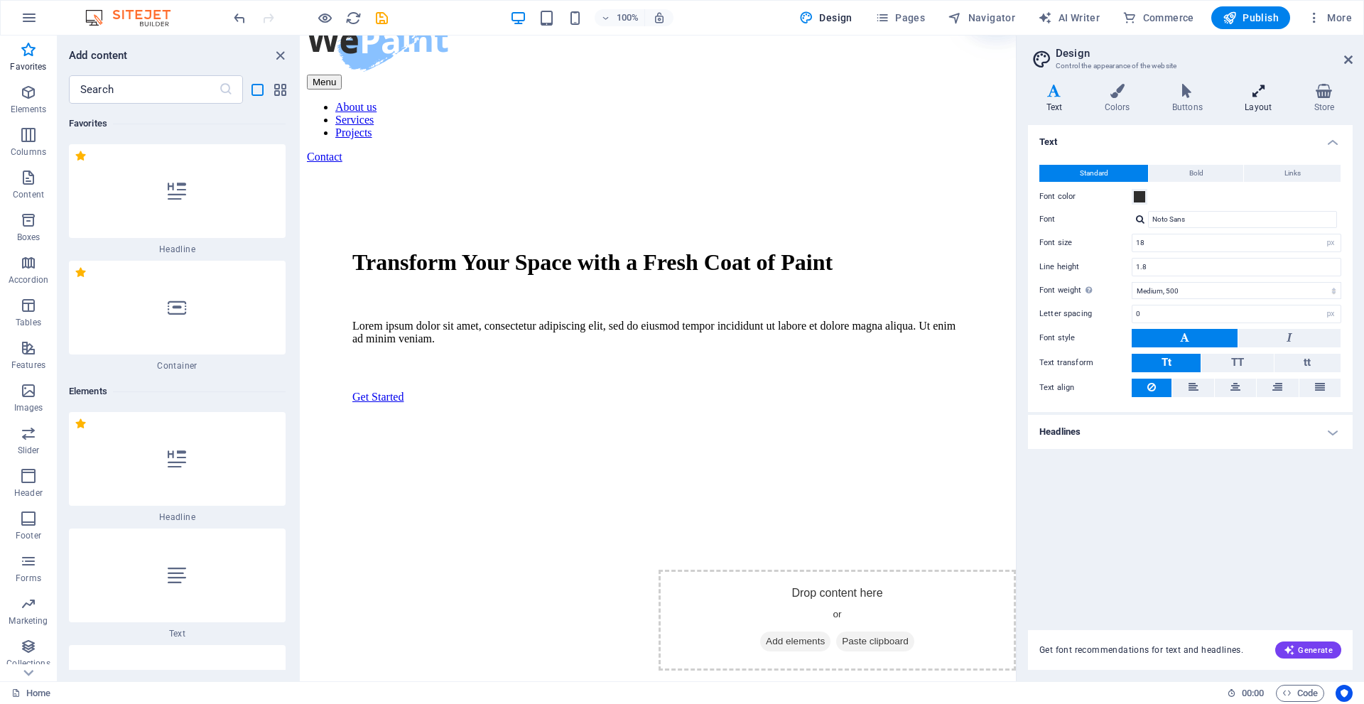
click at [1269, 99] on h4 "Layout" at bounding box center [1261, 99] width 69 height 30
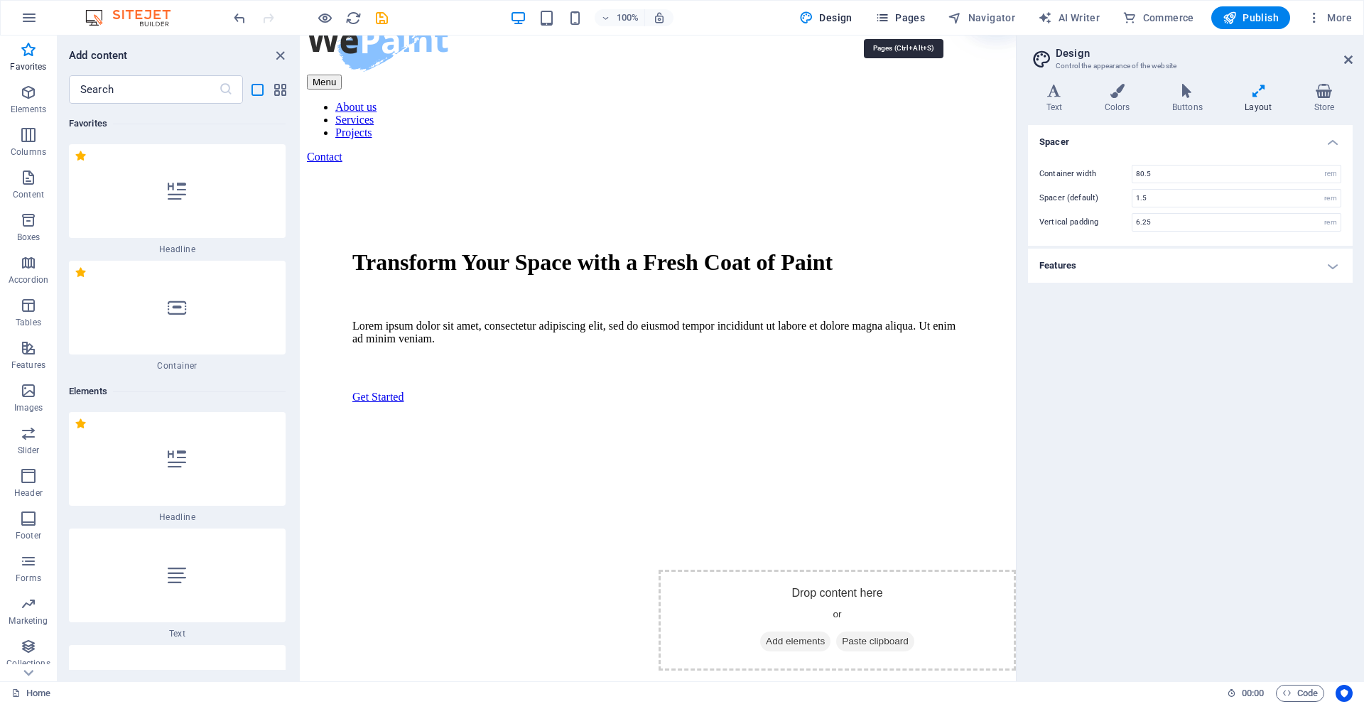
click at [917, 13] on span "Pages" at bounding box center [901, 18] width 50 height 14
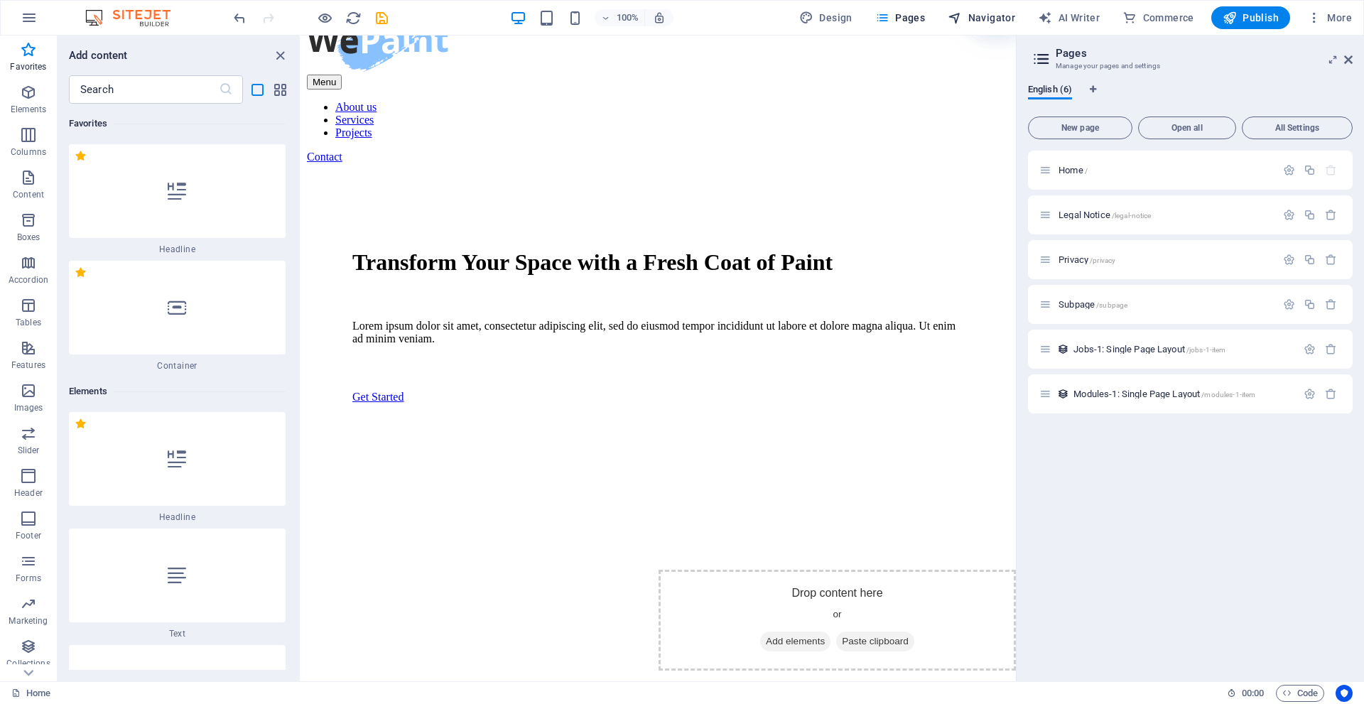
click at [988, 11] on span "Navigator" at bounding box center [982, 18] width 68 height 14
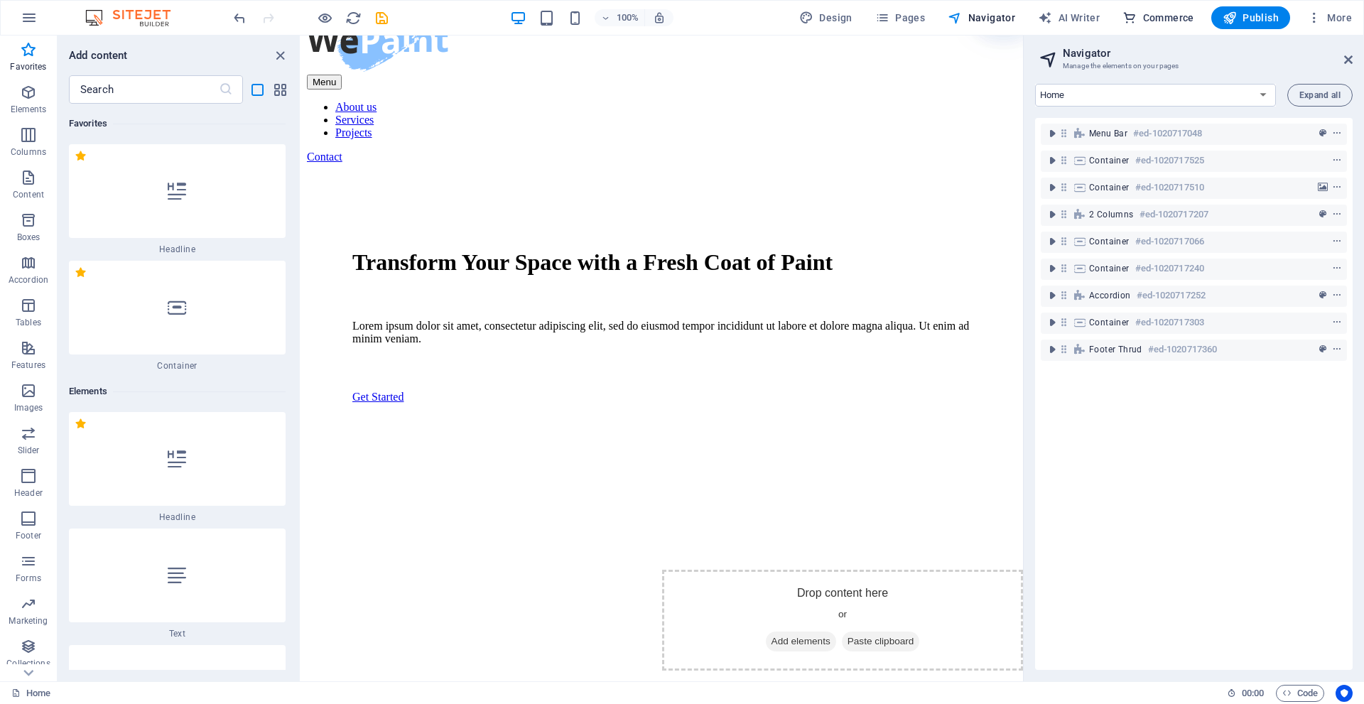
click at [1141, 12] on span "Commerce" at bounding box center [1159, 18] width 72 height 14
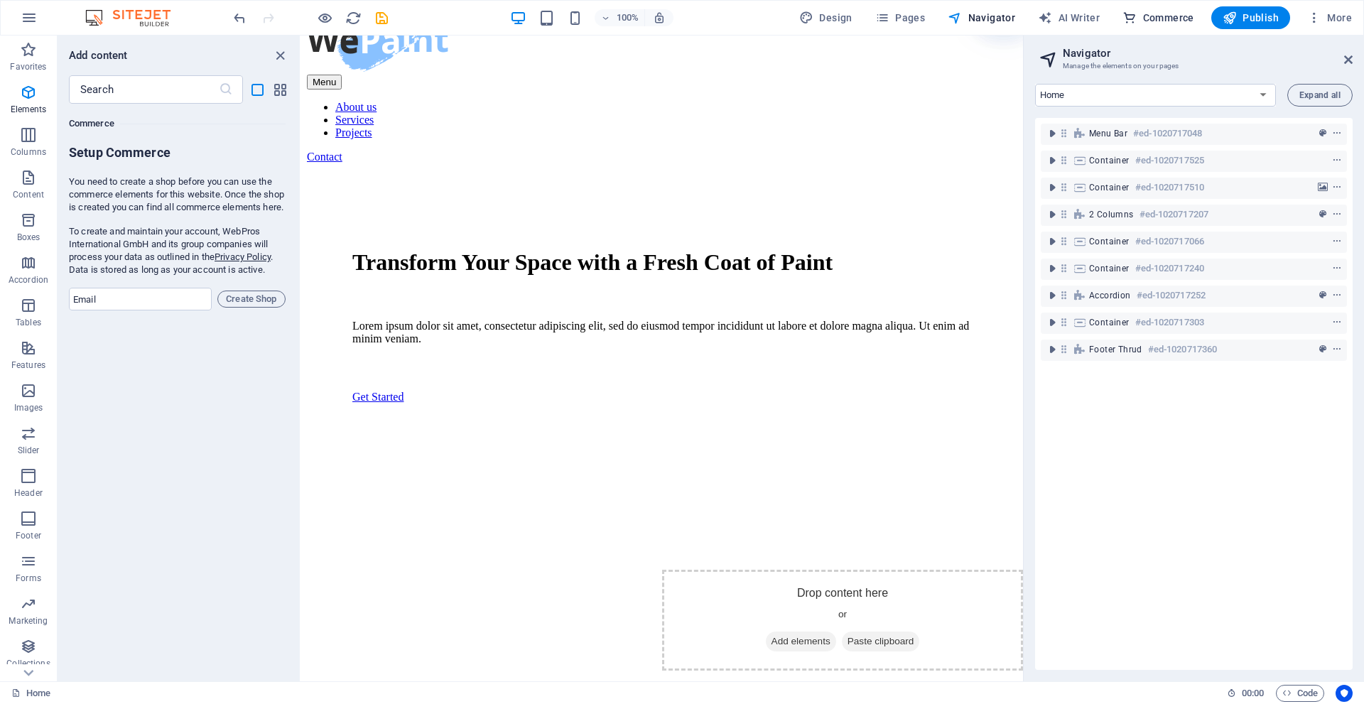
scroll to position [30874, 0]
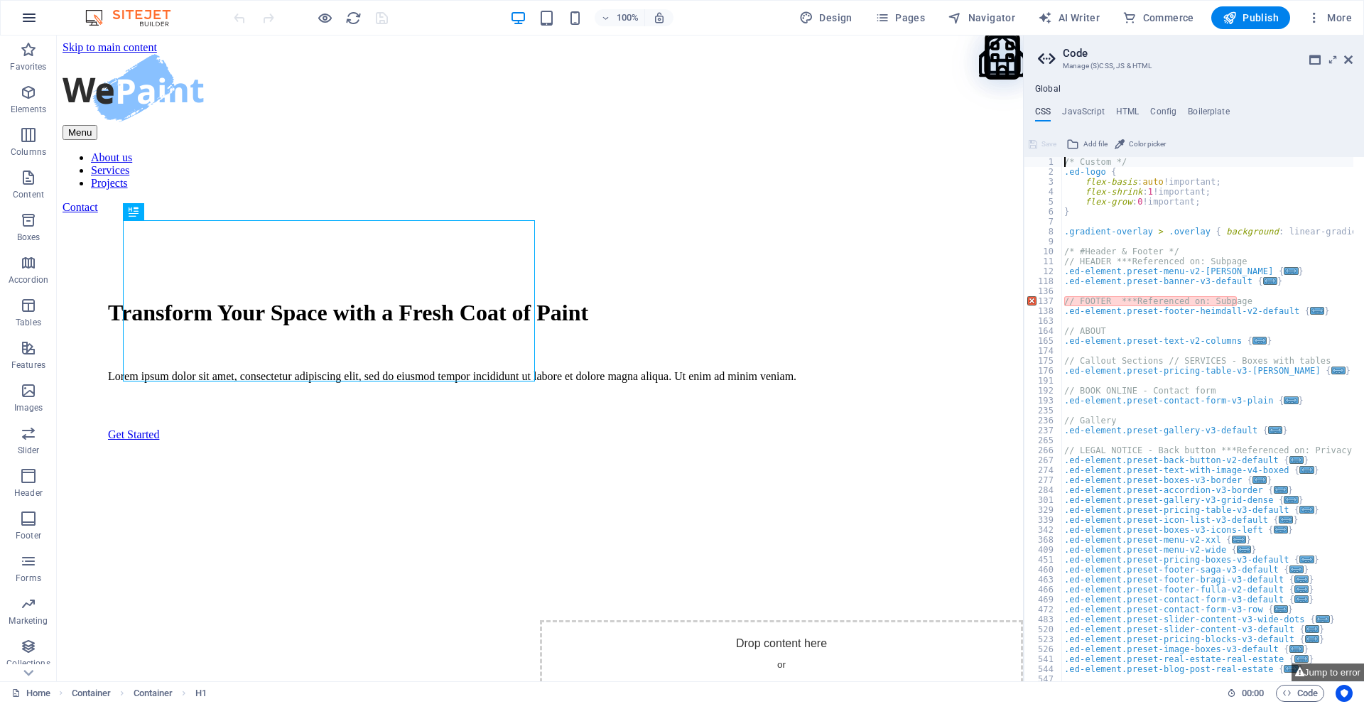
click at [23, 12] on icon "button" at bounding box center [29, 17] width 17 height 17
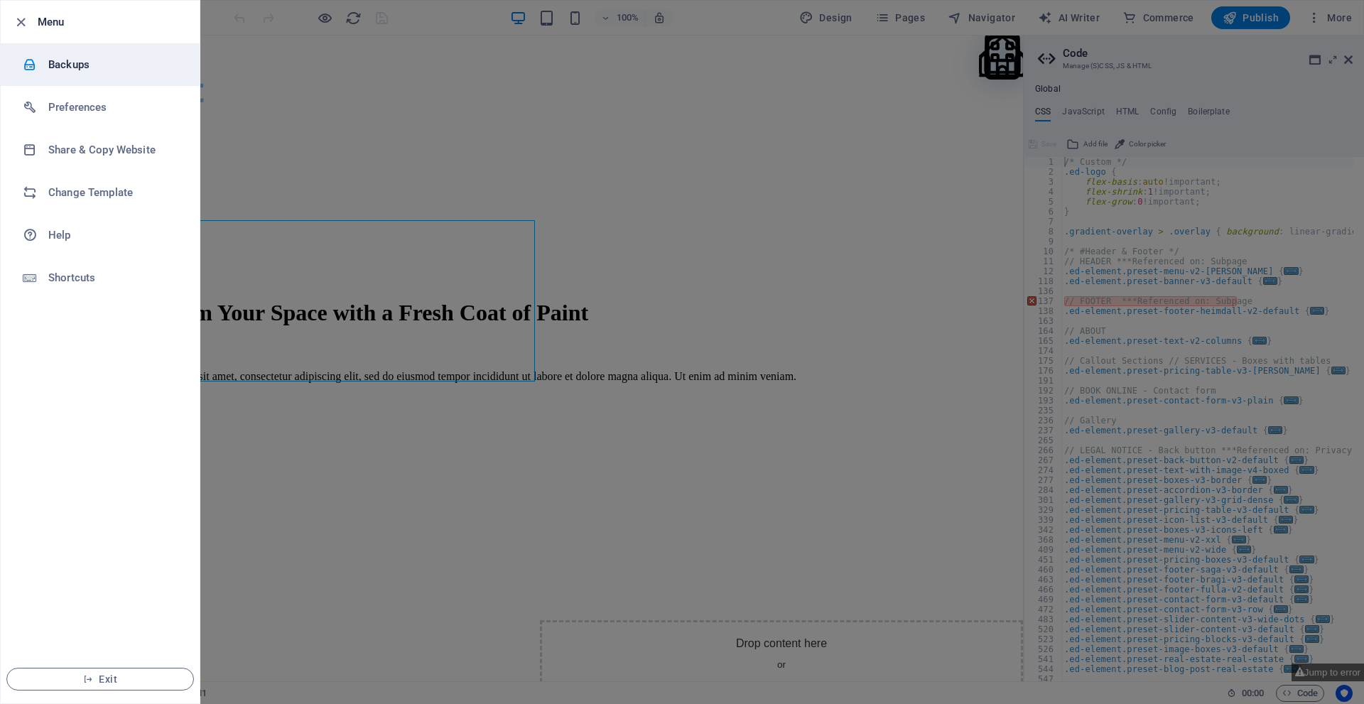
click at [86, 61] on h6 "Backups" at bounding box center [113, 64] width 131 height 17
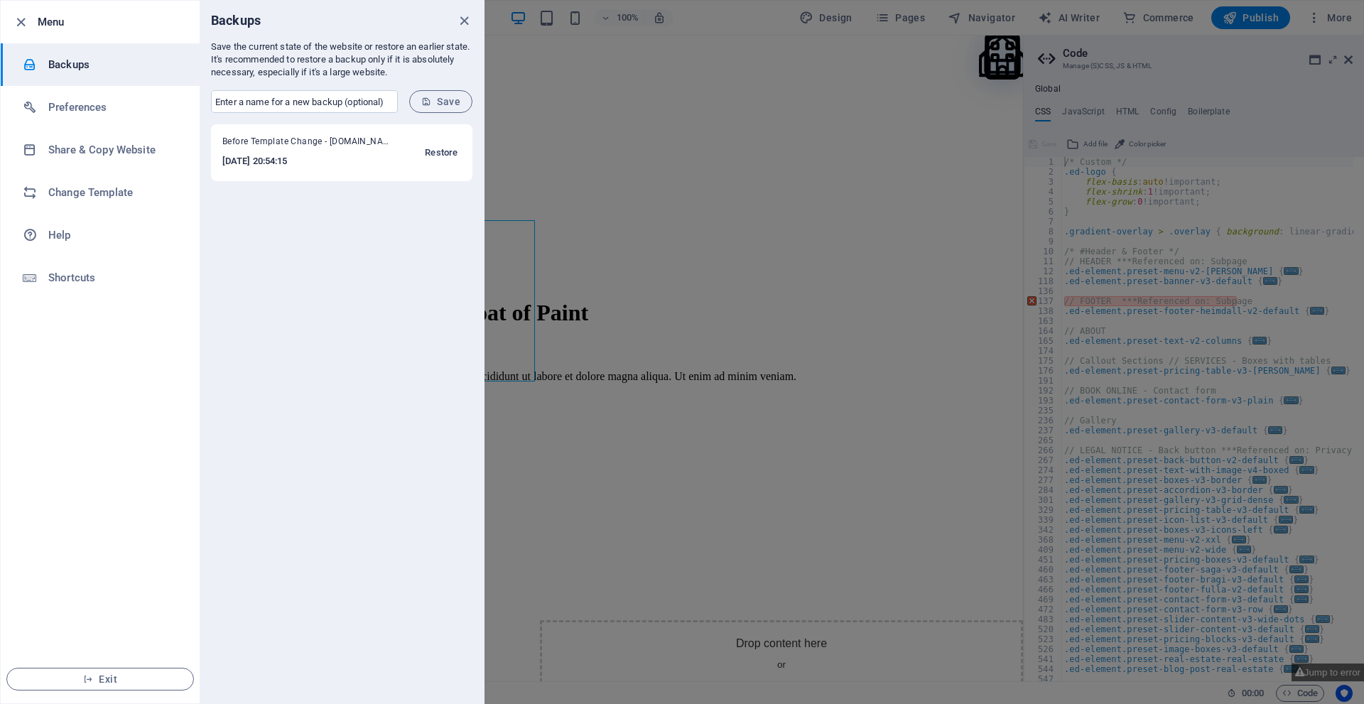
click at [434, 151] on span "Restore" at bounding box center [441, 152] width 33 height 17
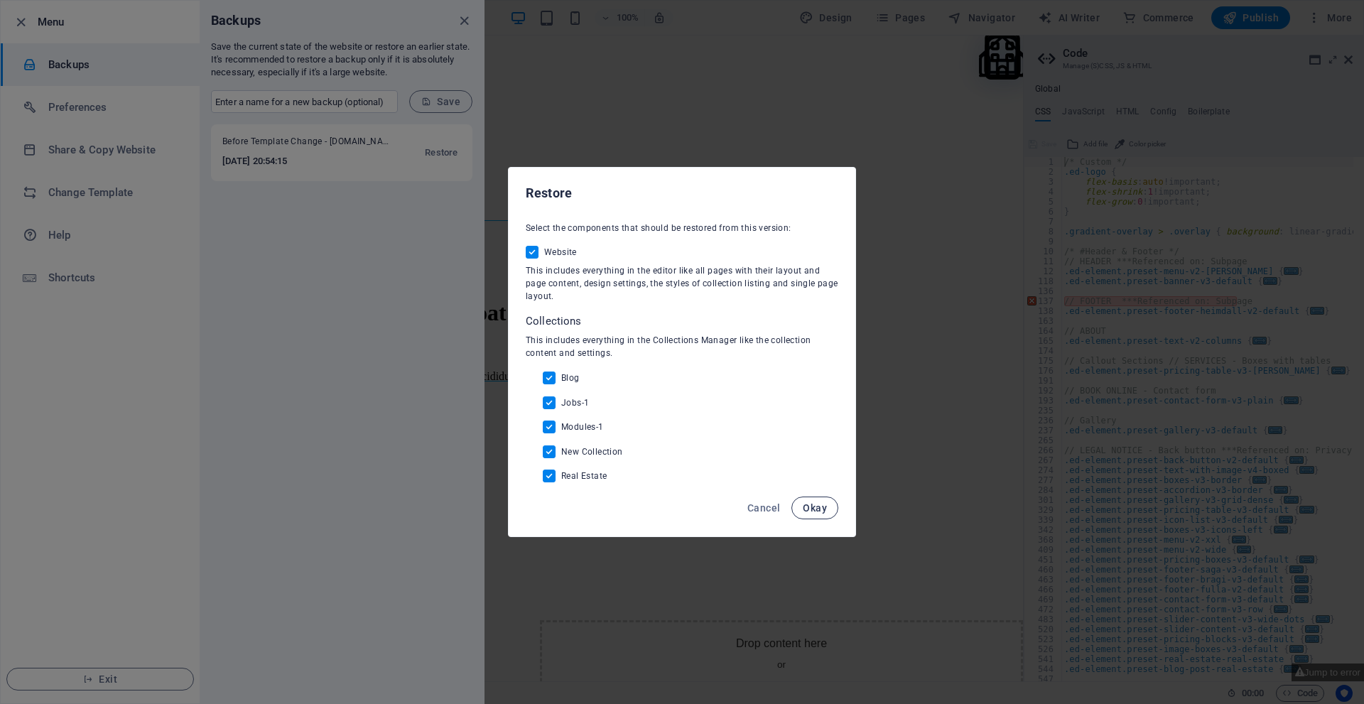
click at [799, 502] on button "Okay" at bounding box center [815, 508] width 47 height 23
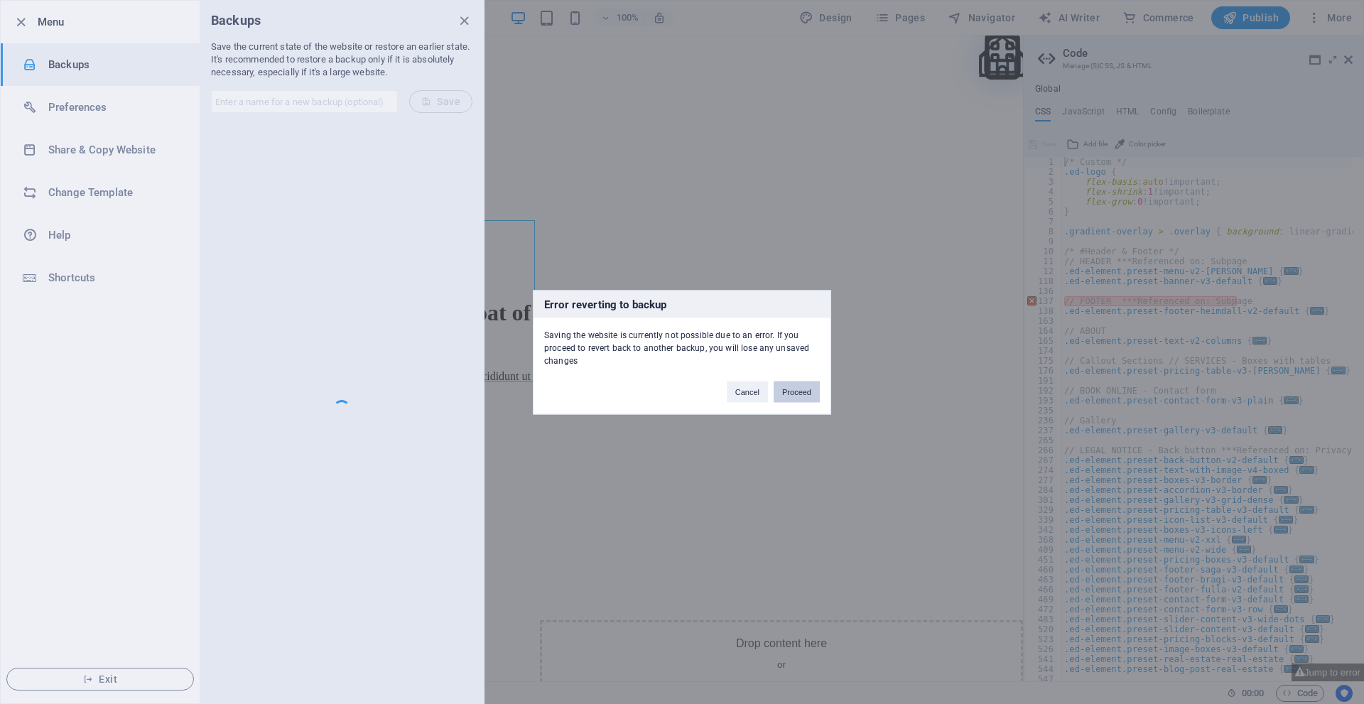
click at [796, 400] on button "Proceed" at bounding box center [797, 391] width 46 height 21
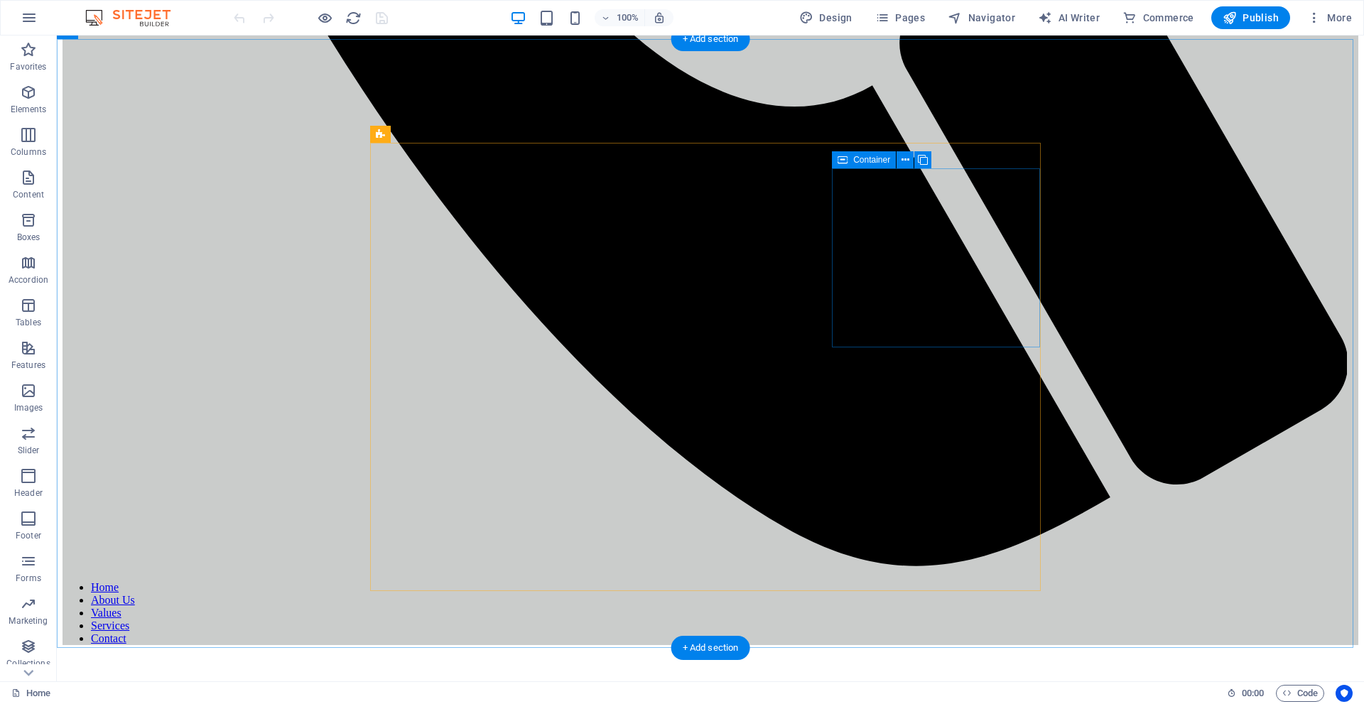
scroll to position [1284, 0]
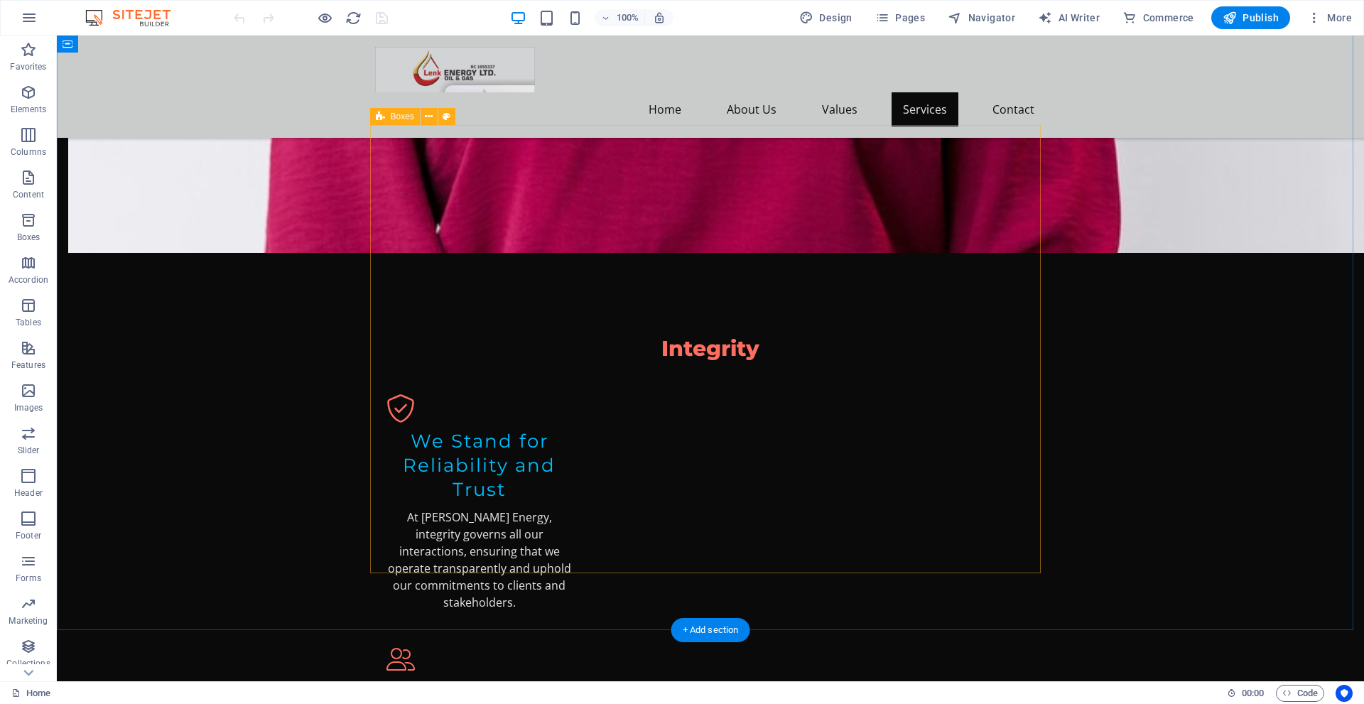
click at [428, 117] on icon at bounding box center [429, 116] width 8 height 15
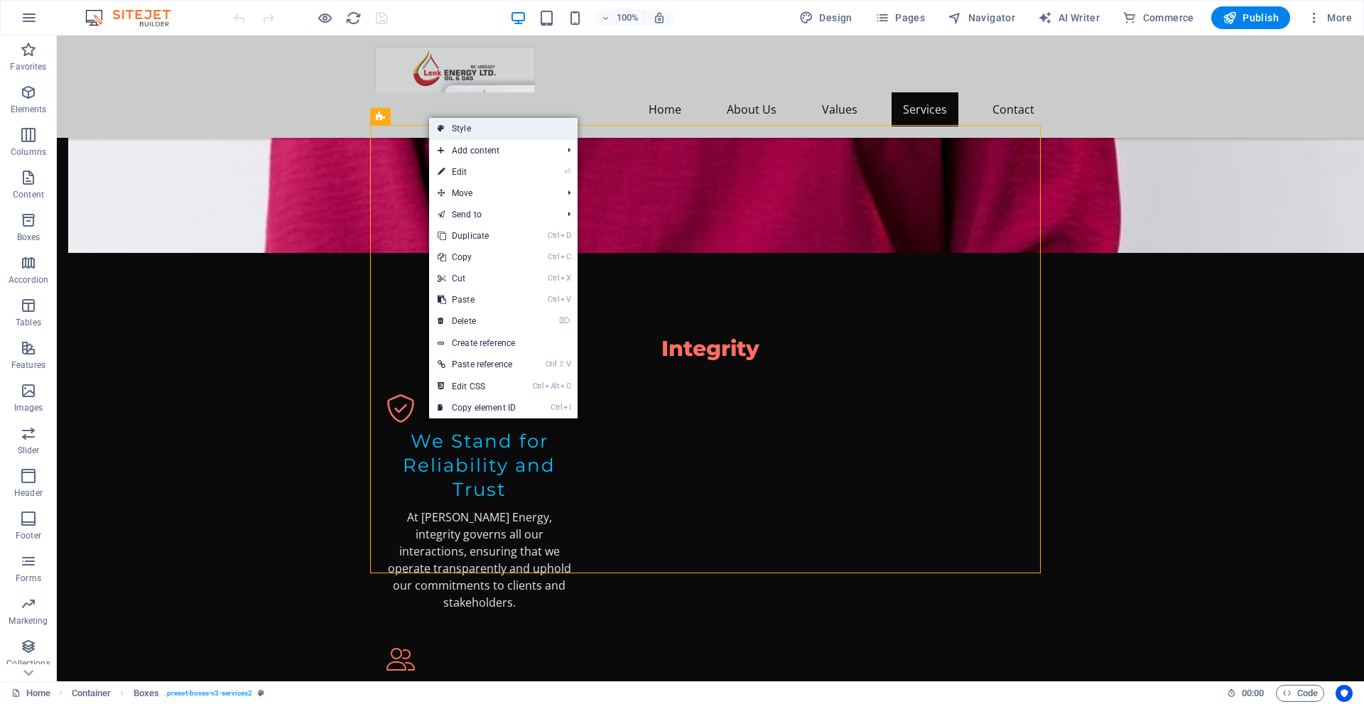
click at [458, 124] on link "Style" at bounding box center [503, 128] width 149 height 21
select select "rem"
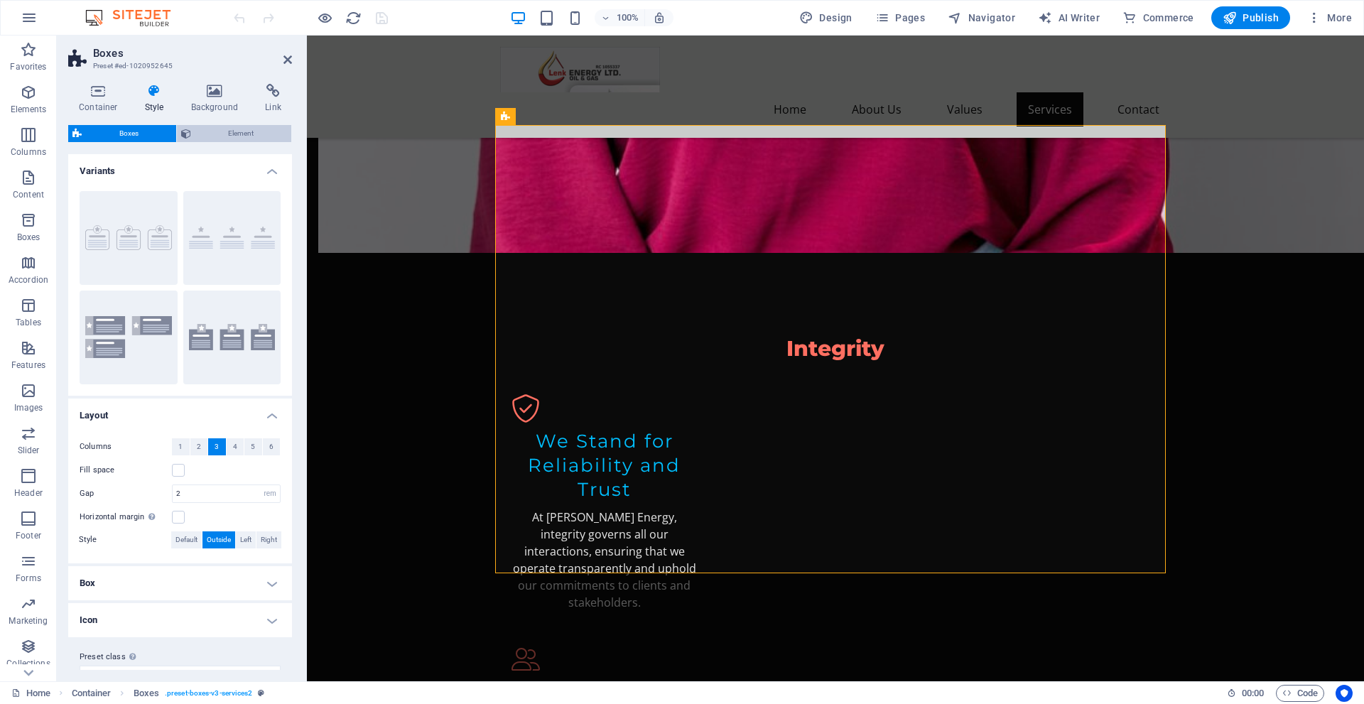
click at [269, 134] on span "Element" at bounding box center [241, 133] width 92 height 17
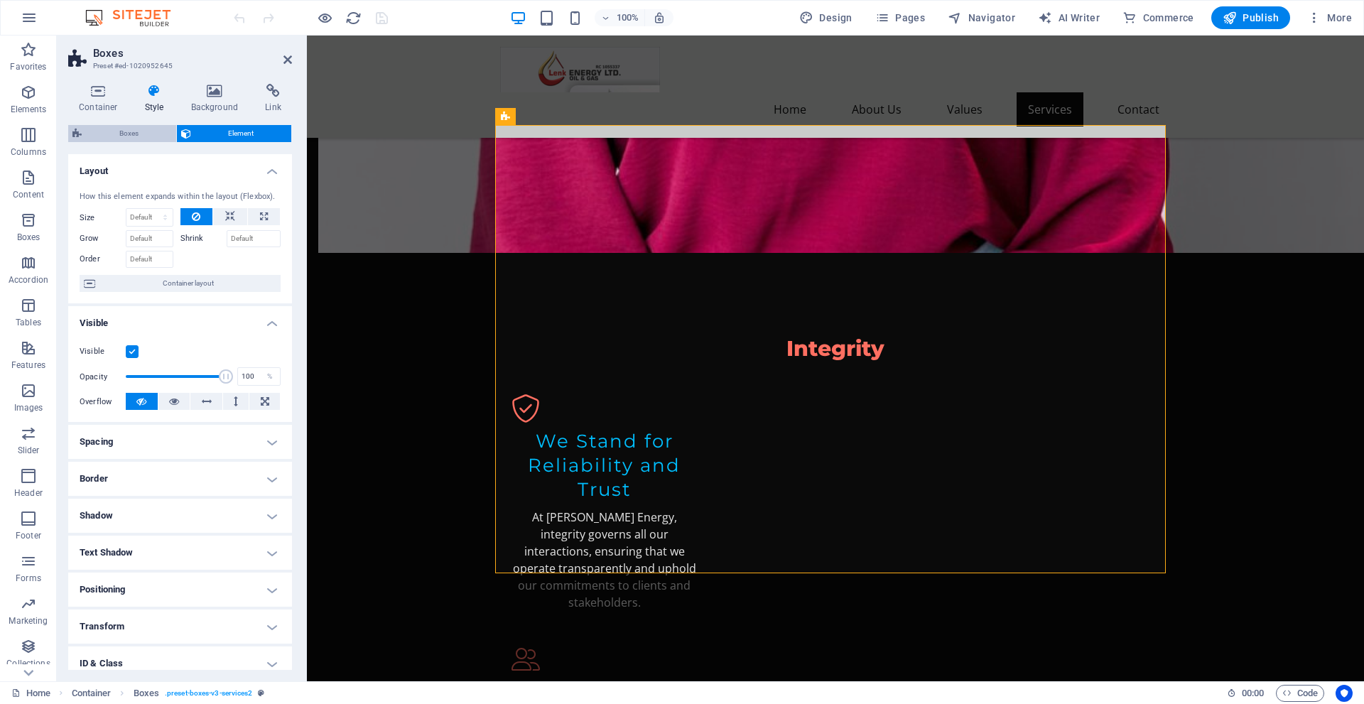
click at [159, 130] on span "Boxes" at bounding box center [129, 133] width 86 height 17
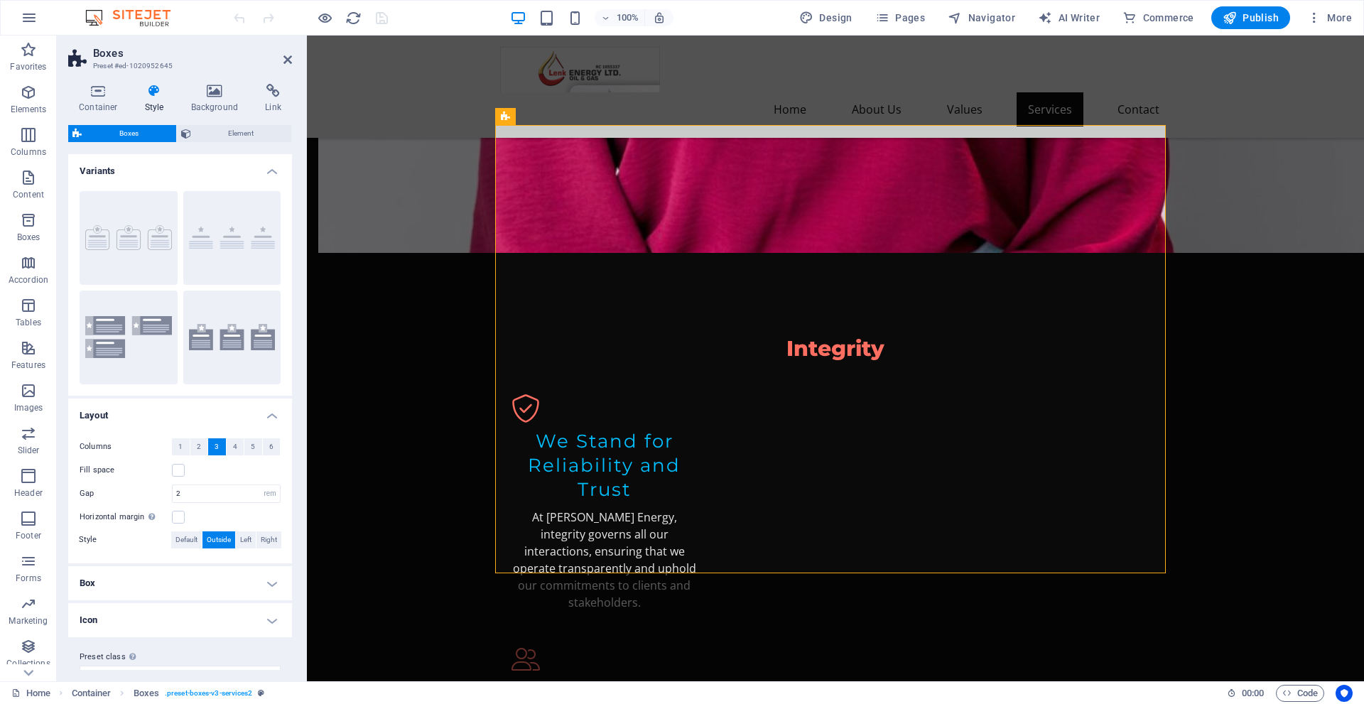
click at [264, 578] on h4 "Box" at bounding box center [180, 583] width 224 height 34
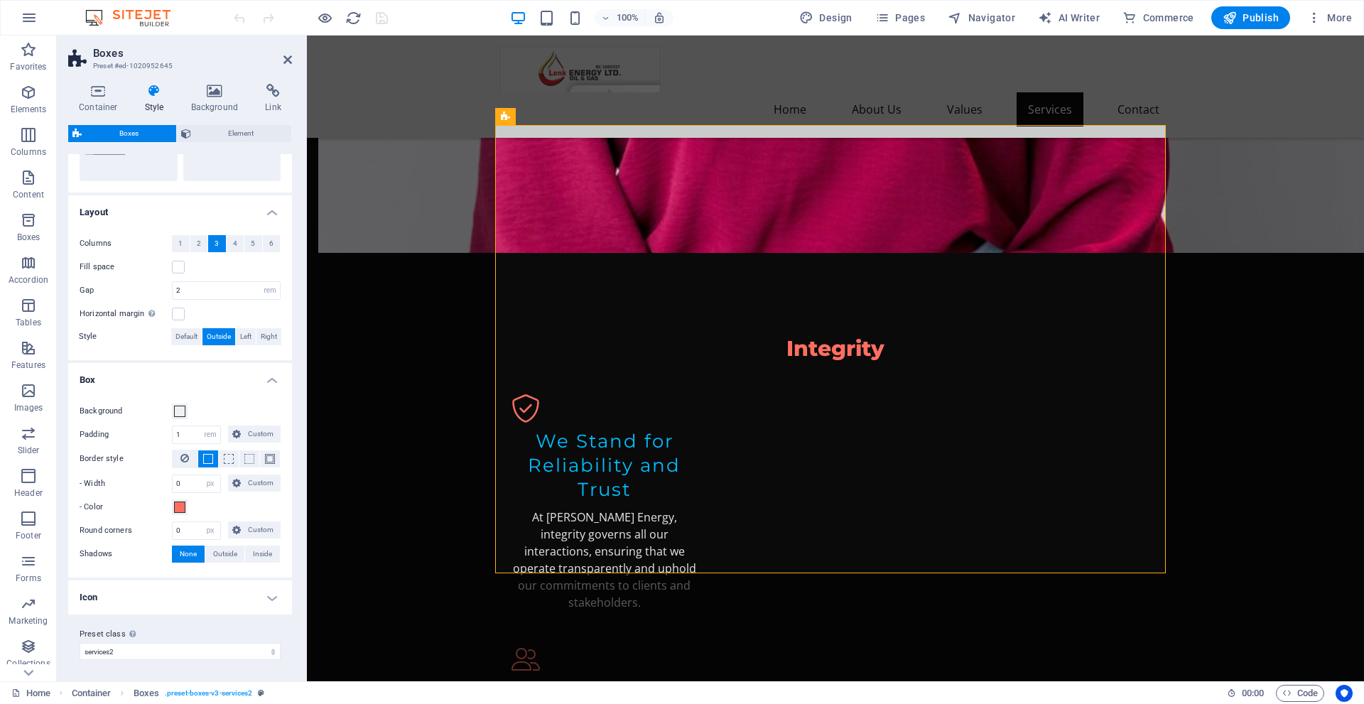
scroll to position [205, 0]
click at [254, 650] on select "border icons-left icons-outside contact-5 services2 Add preset class" at bounding box center [180, 650] width 201 height 17
click at [80, 642] on select "border icons-left icons-outside contact-5 services2 Add preset class" at bounding box center [180, 650] width 201 height 17
select select "preset-boxes-v3-icons-outside"
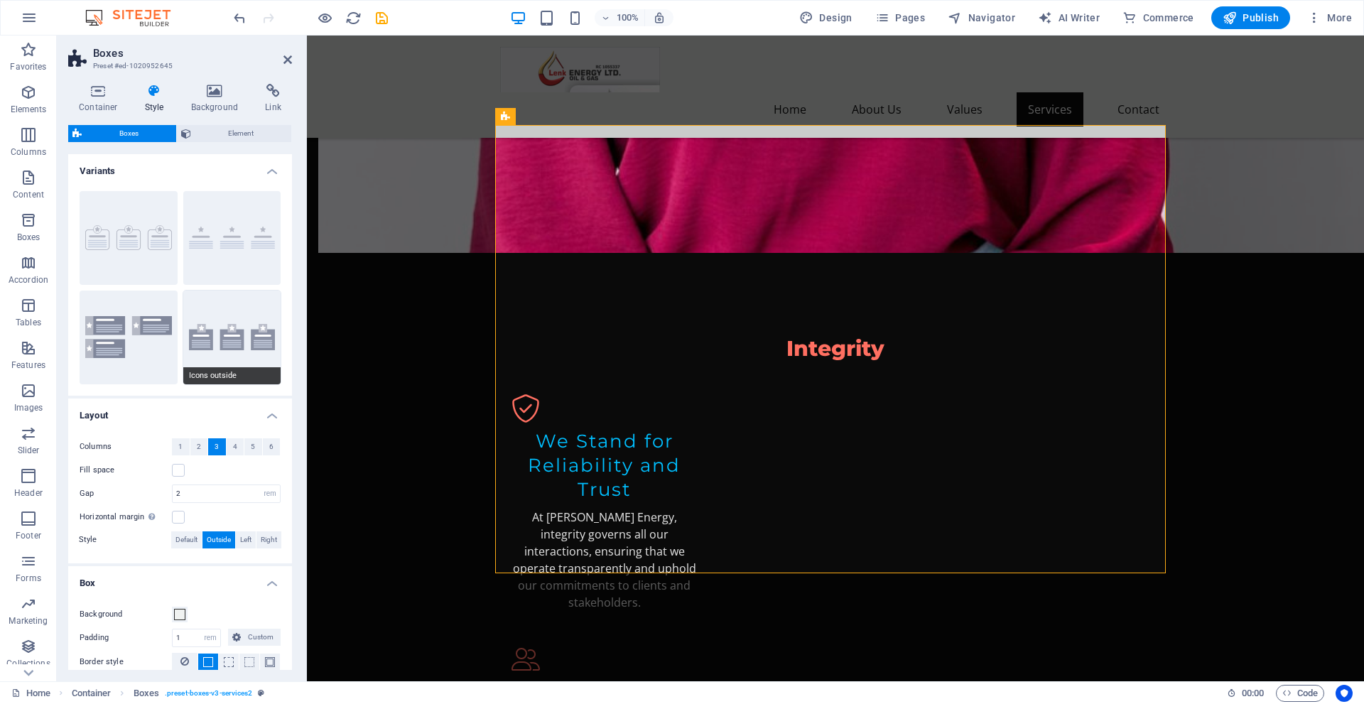
scroll to position [13, 0]
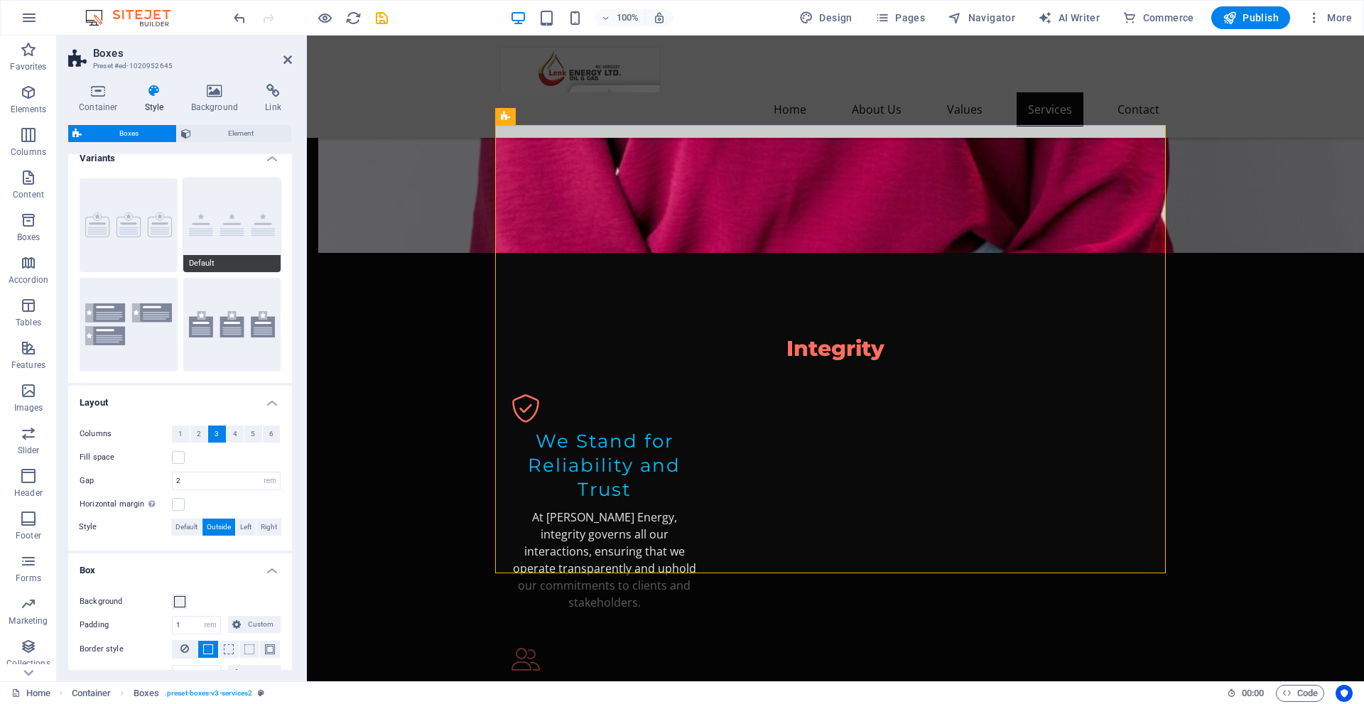
click at [223, 196] on button "Default" at bounding box center [232, 225] width 98 height 94
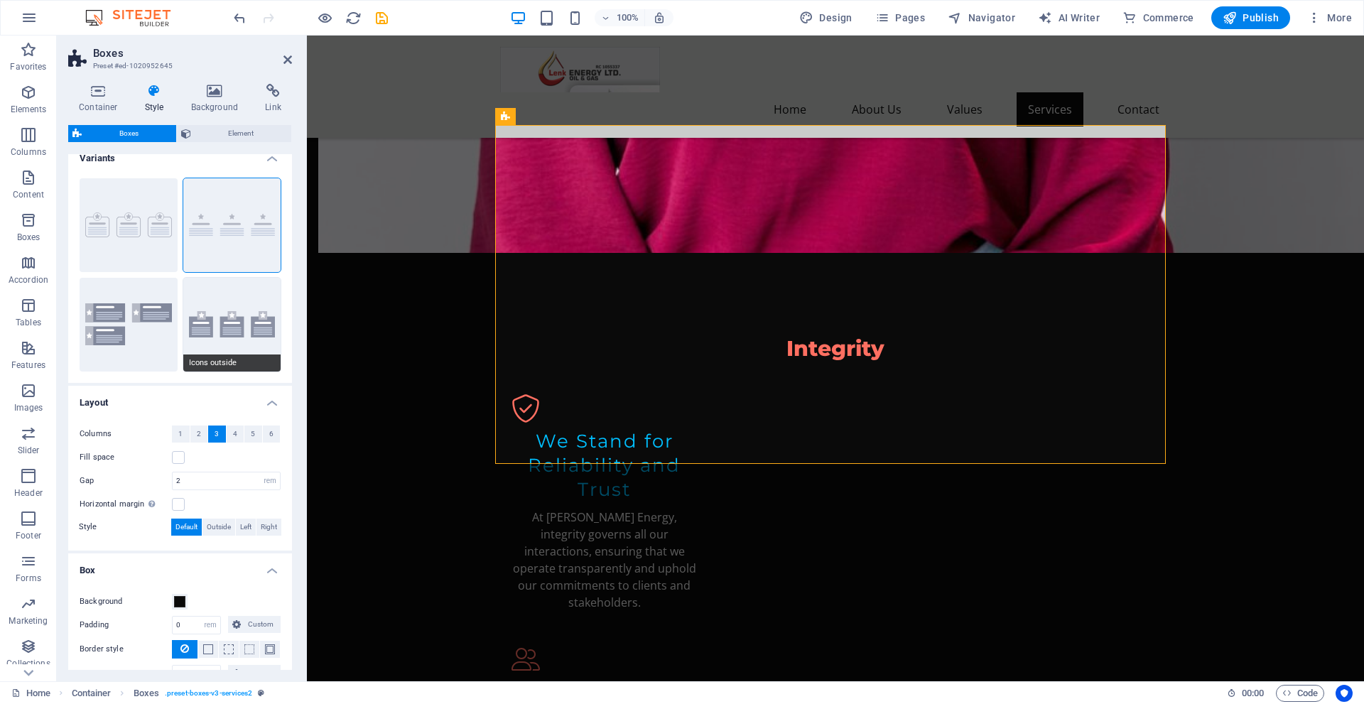
click at [231, 321] on button "Icons outside" at bounding box center [232, 325] width 98 height 94
type input "1"
type input "0"
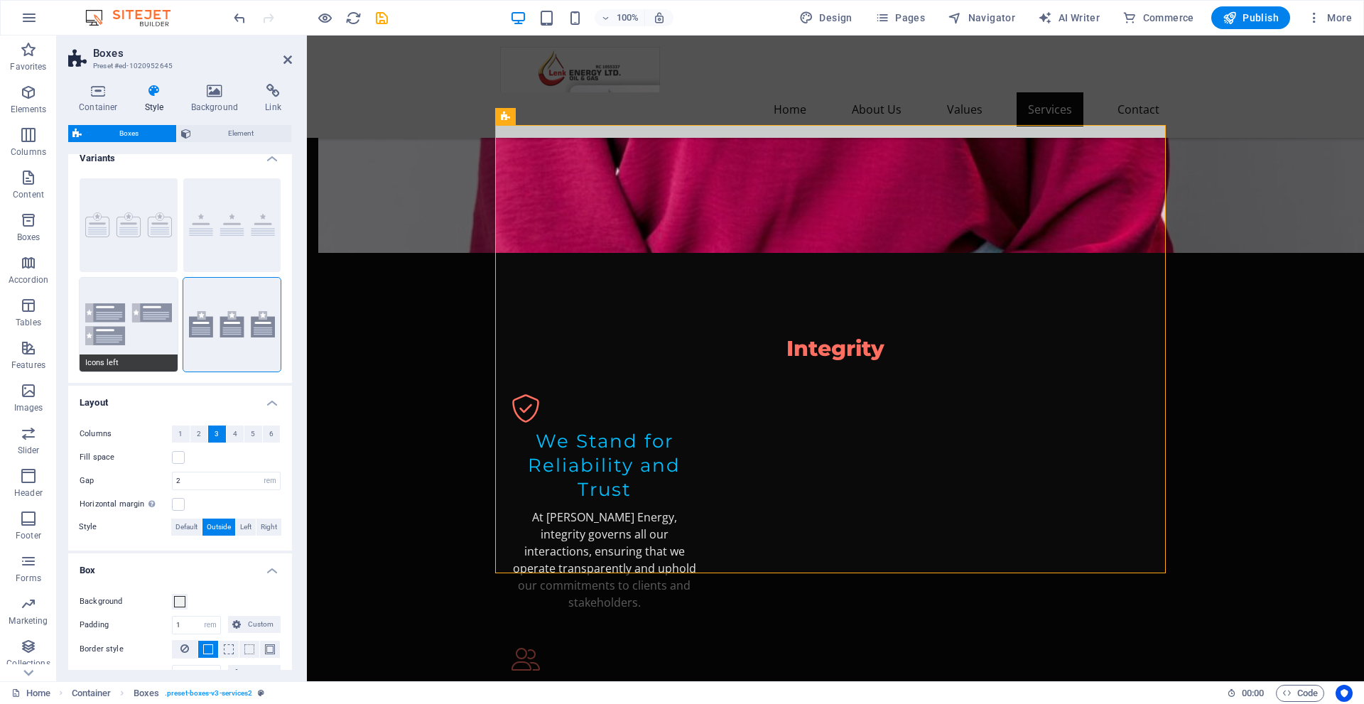
click at [153, 308] on button "Icons left" at bounding box center [129, 325] width 98 height 94
type input "1"
type input "0"
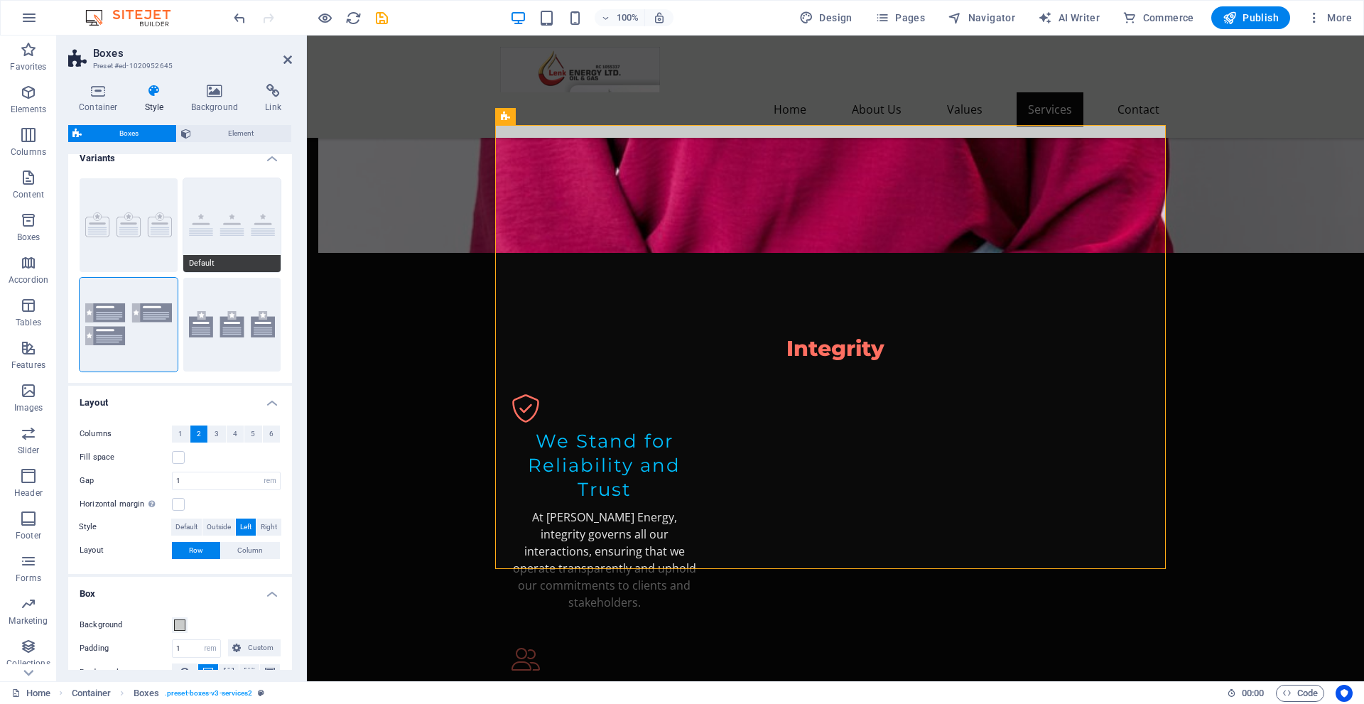
click at [240, 231] on button "Default" at bounding box center [232, 225] width 98 height 94
type input "2"
type input "0"
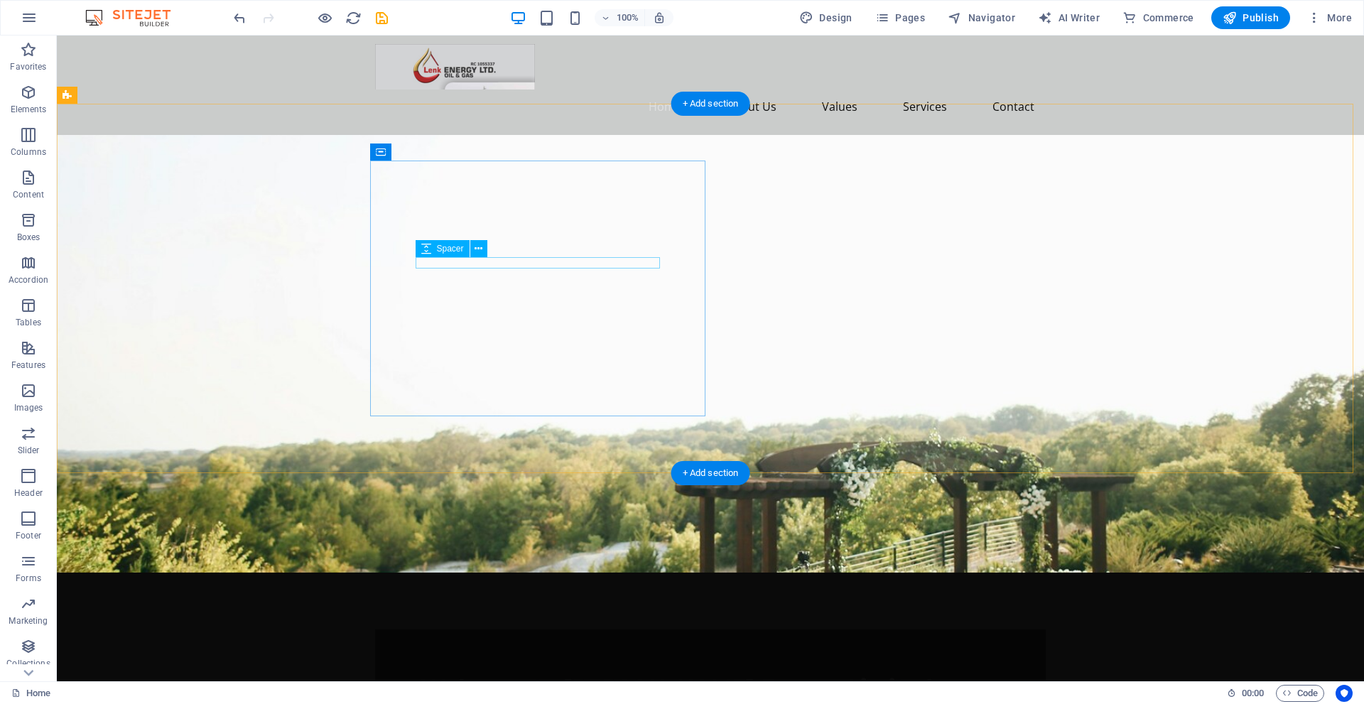
scroll to position [0, 0]
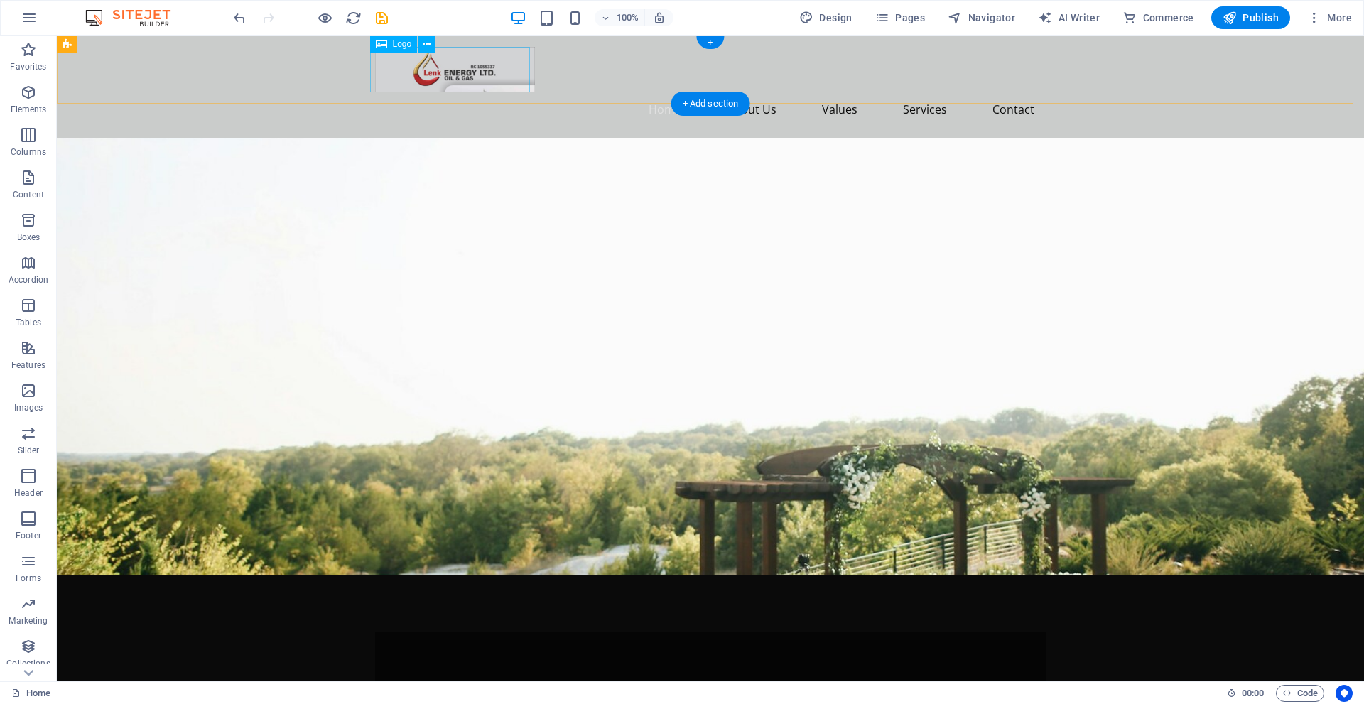
click at [519, 71] on div at bounding box center [710, 69] width 671 height 45
select select "px"
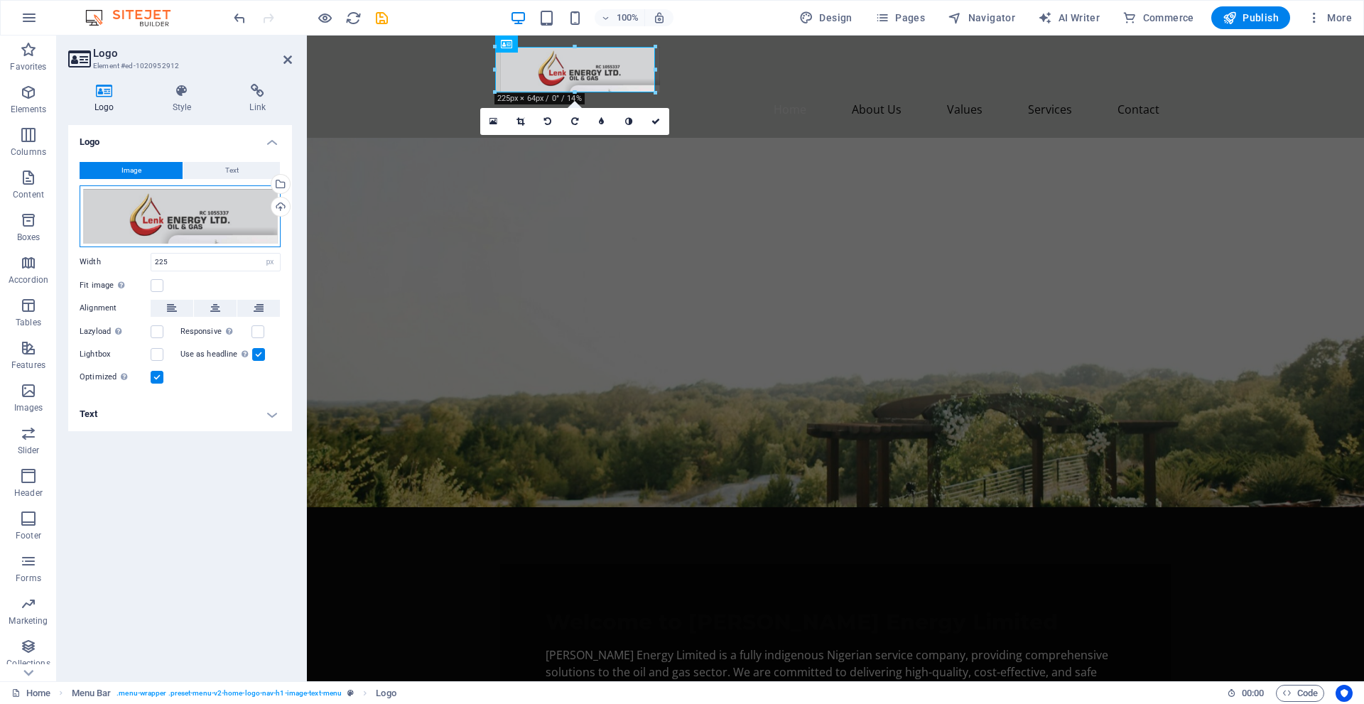
click at [171, 210] on div "Drag files here, click to choose files or select files from Files or our free s…" at bounding box center [180, 216] width 201 height 62
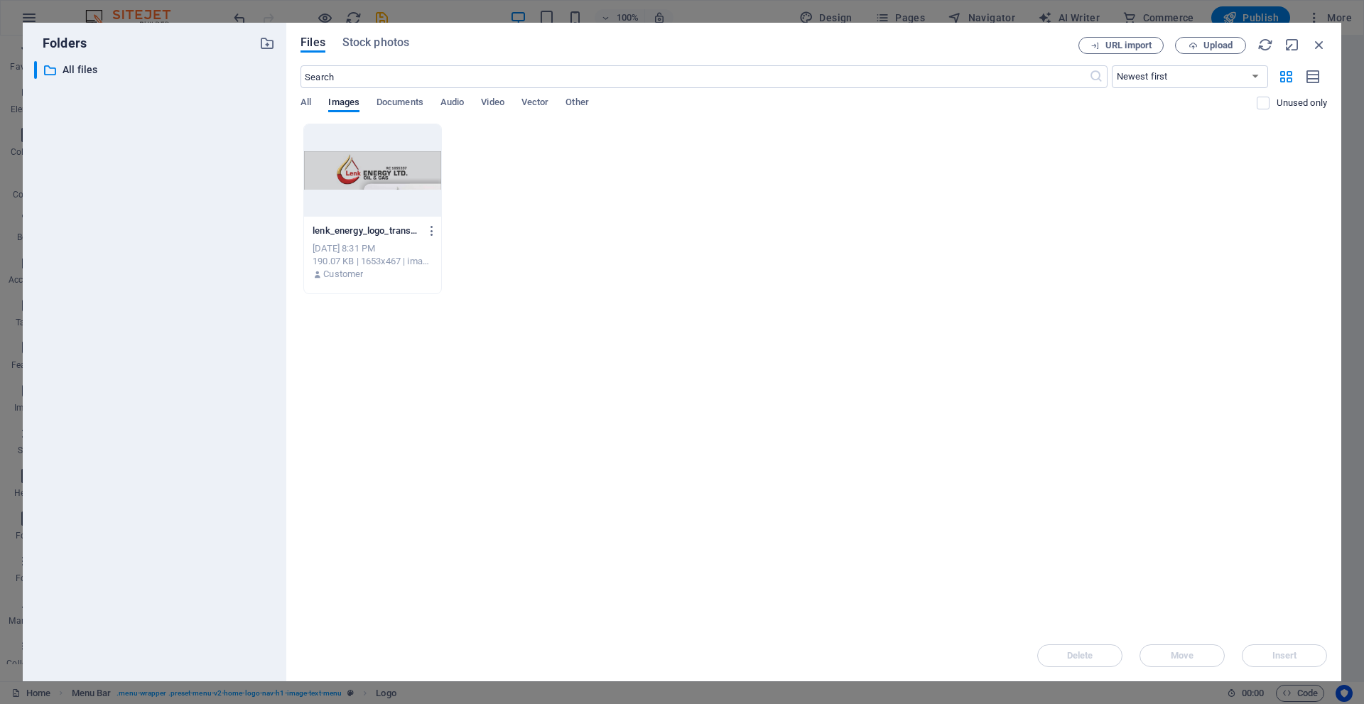
click at [389, 164] on div at bounding box center [372, 170] width 137 height 92
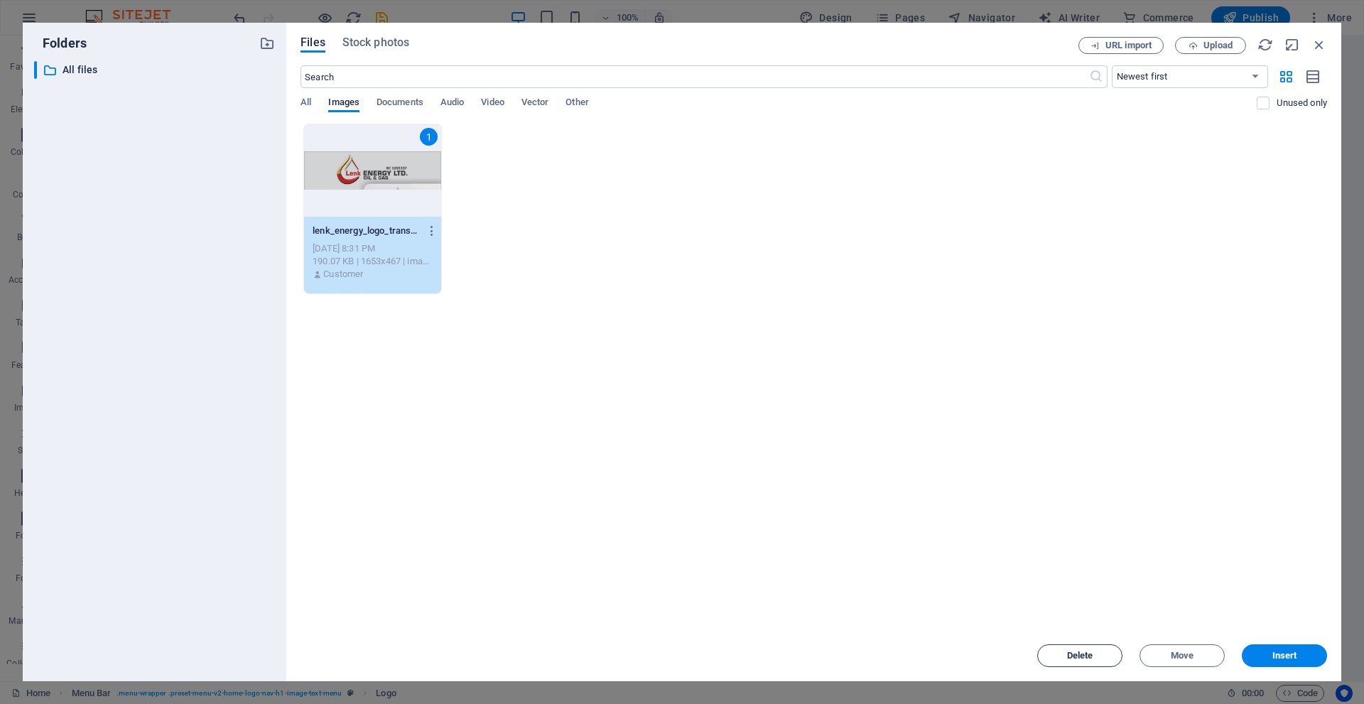
click at [1079, 655] on span "Delete" at bounding box center [1080, 656] width 26 height 9
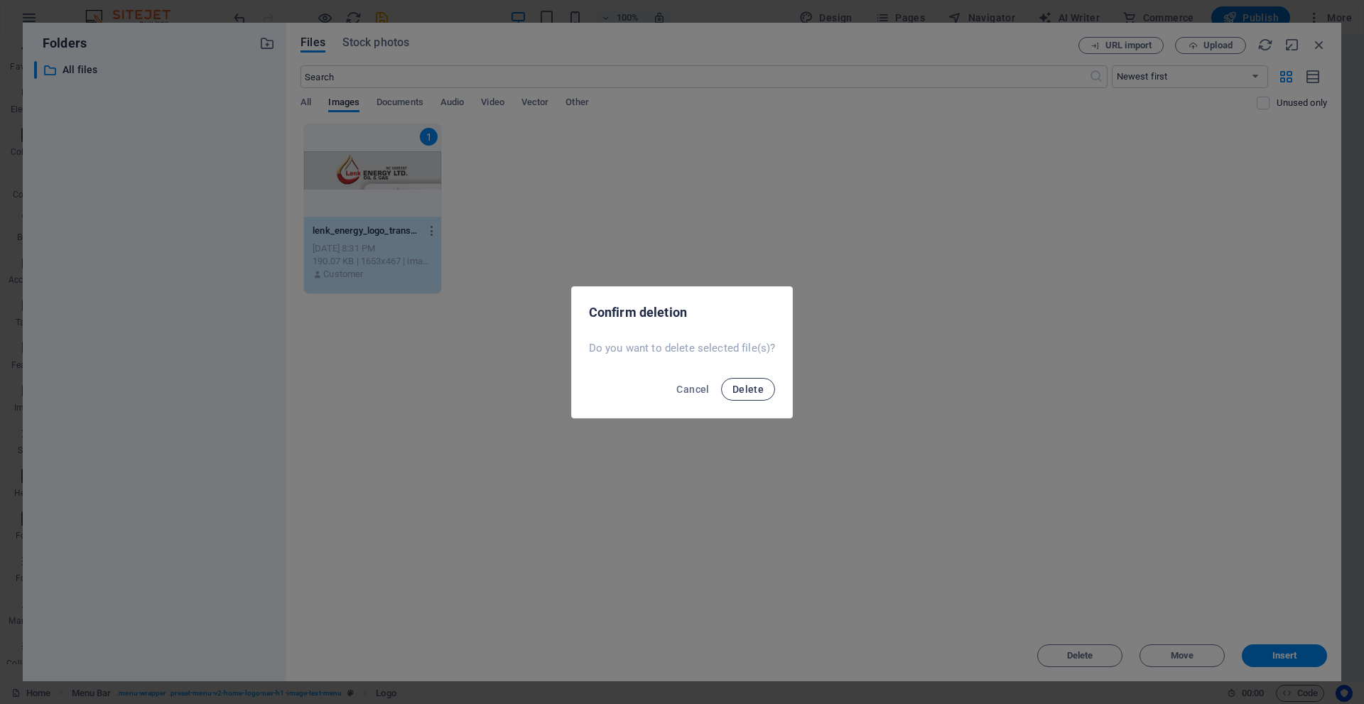
click at [761, 393] on span "Delete" at bounding box center [748, 389] width 31 height 11
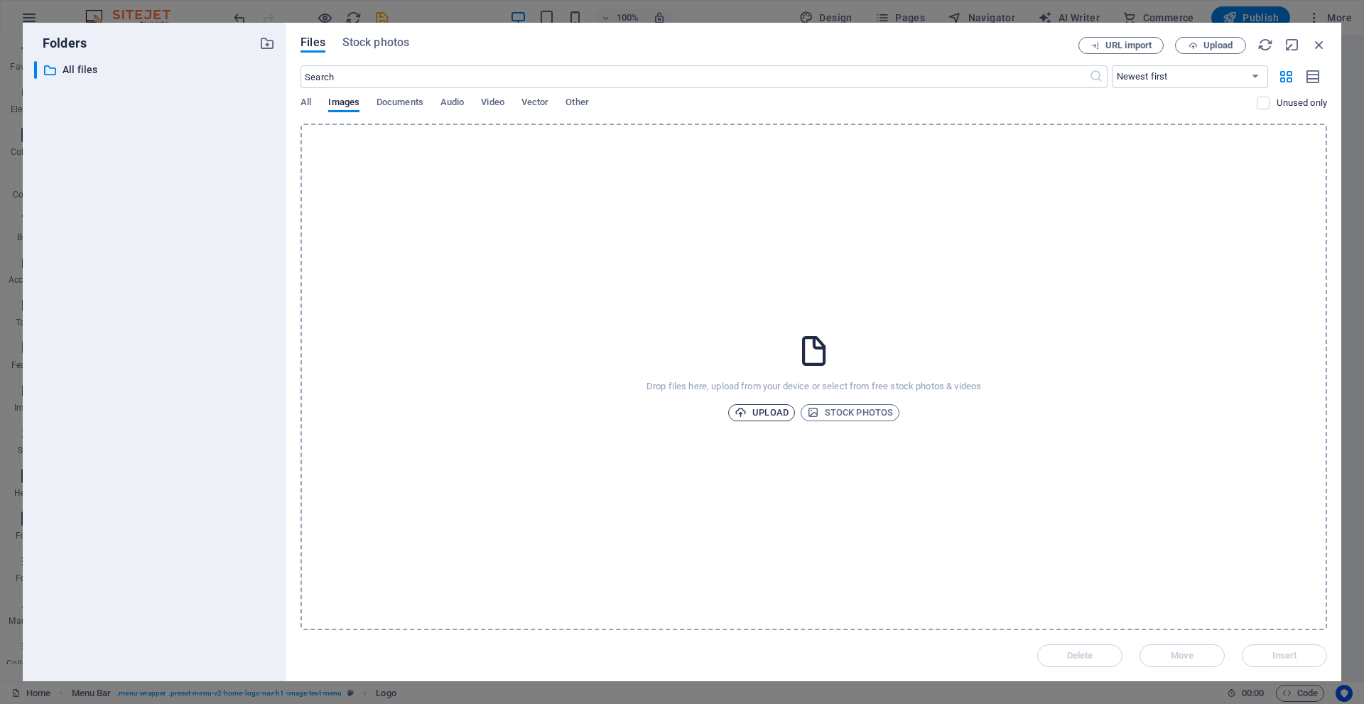
click at [769, 415] on span "Upload" at bounding box center [762, 412] width 54 height 17
click at [765, 406] on span "Upload" at bounding box center [762, 412] width 54 height 17
click at [767, 411] on span "Upload" at bounding box center [762, 412] width 54 height 17
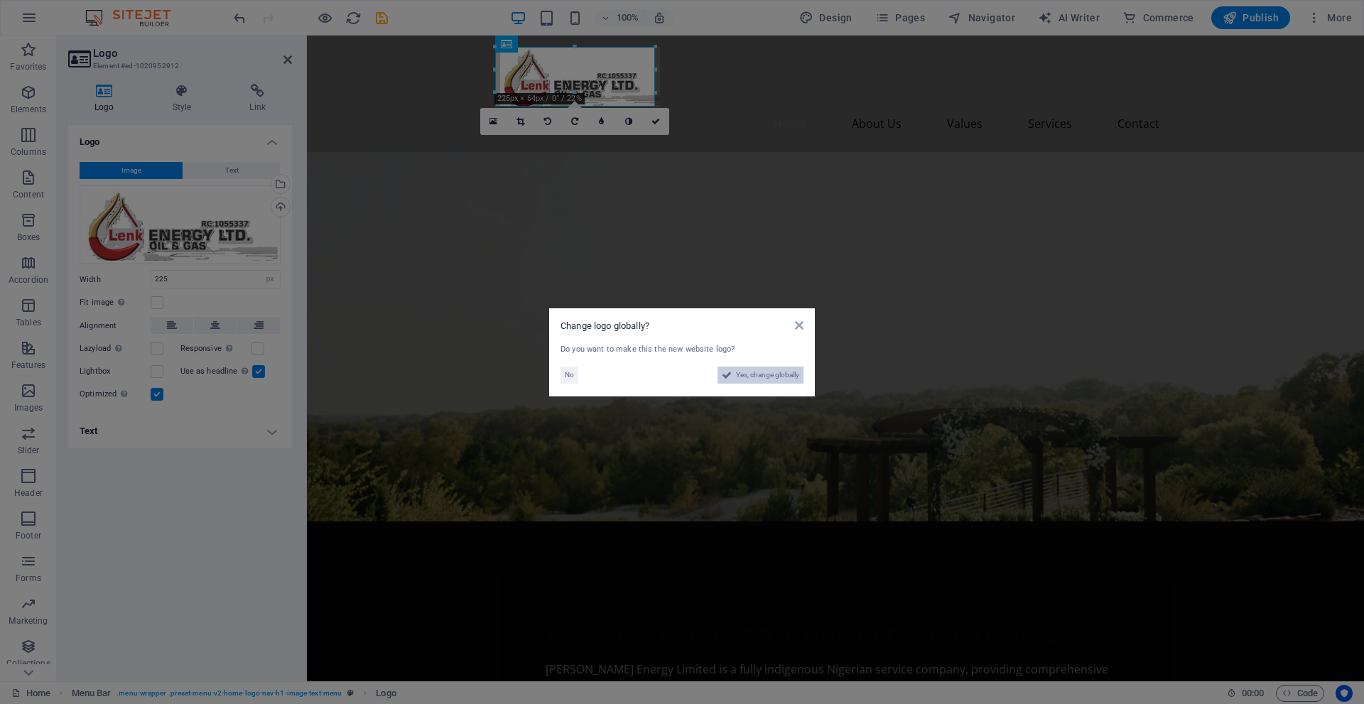
click at [750, 378] on span "Yes, change globally" at bounding box center [767, 375] width 63 height 17
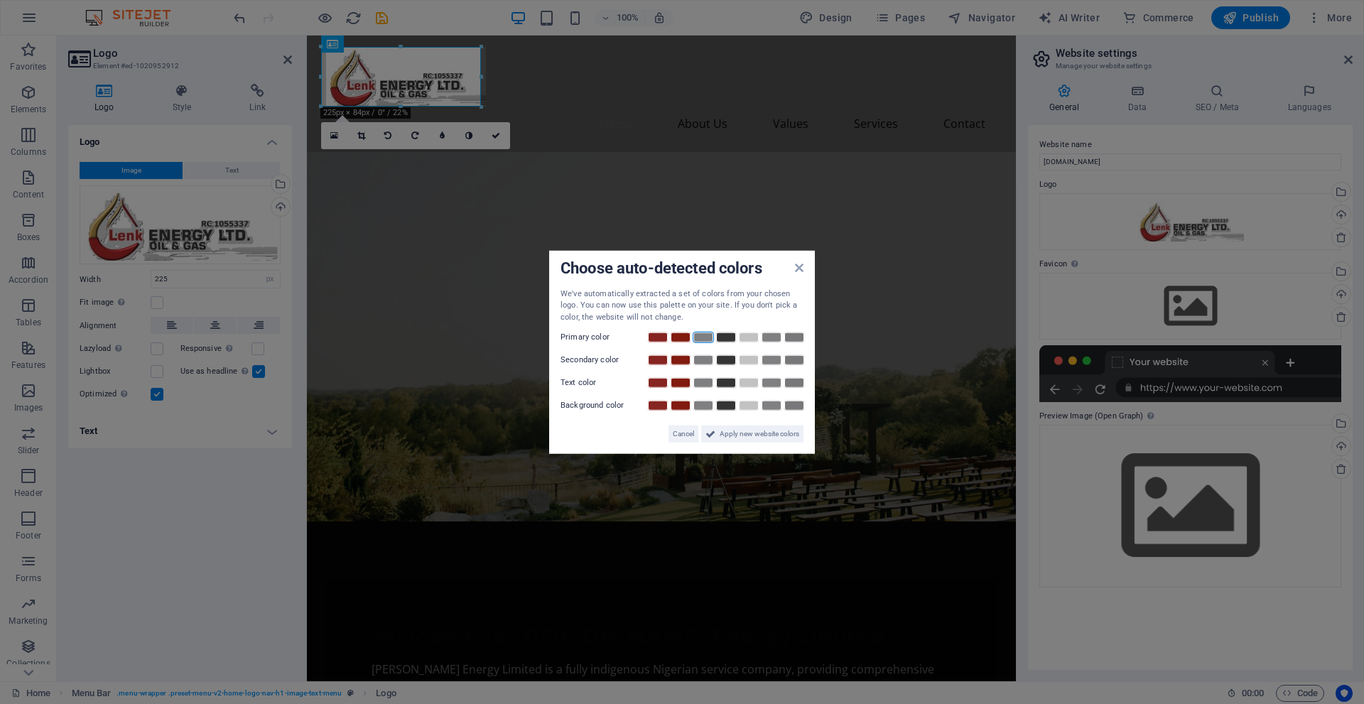
click at [713, 341] on link at bounding box center [703, 337] width 21 height 11
click at [763, 436] on span "Apply new website colors" at bounding box center [760, 434] width 80 height 17
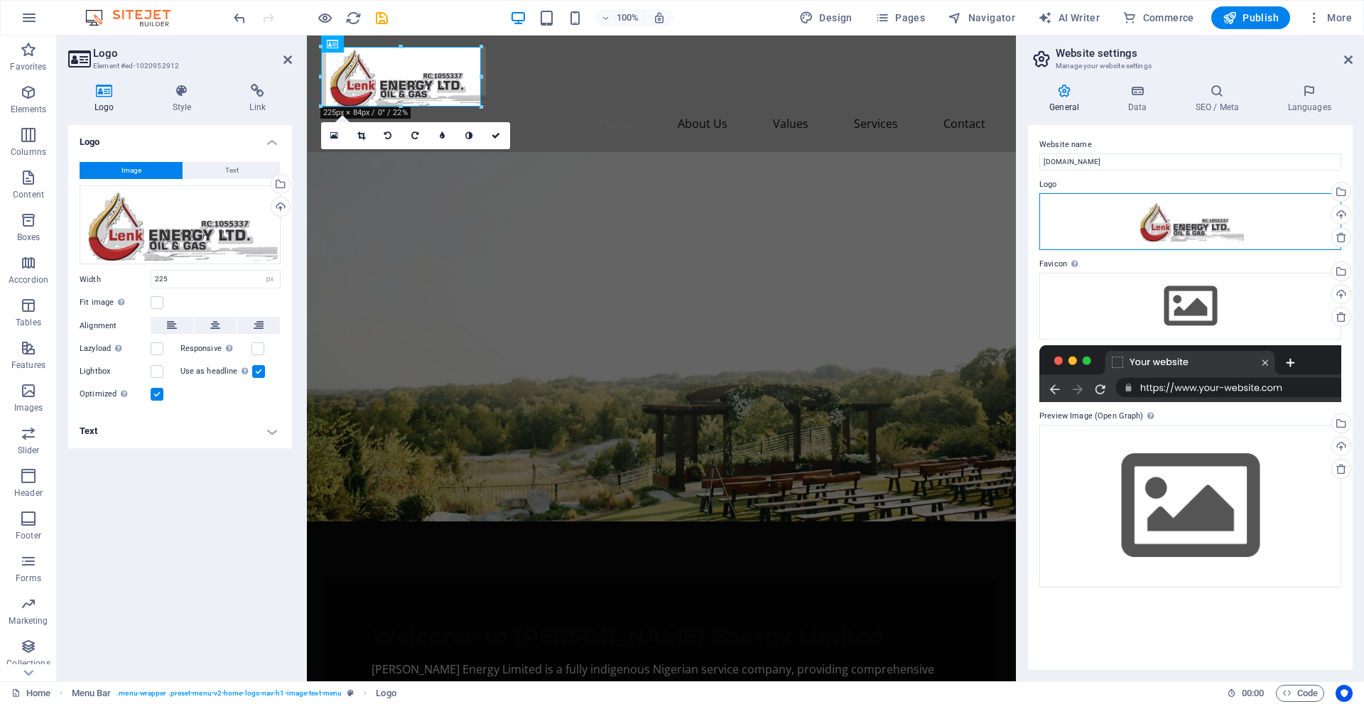
click at [1197, 232] on div "Drag files here, click to choose files or select files from Files or our free s…" at bounding box center [1191, 221] width 302 height 57
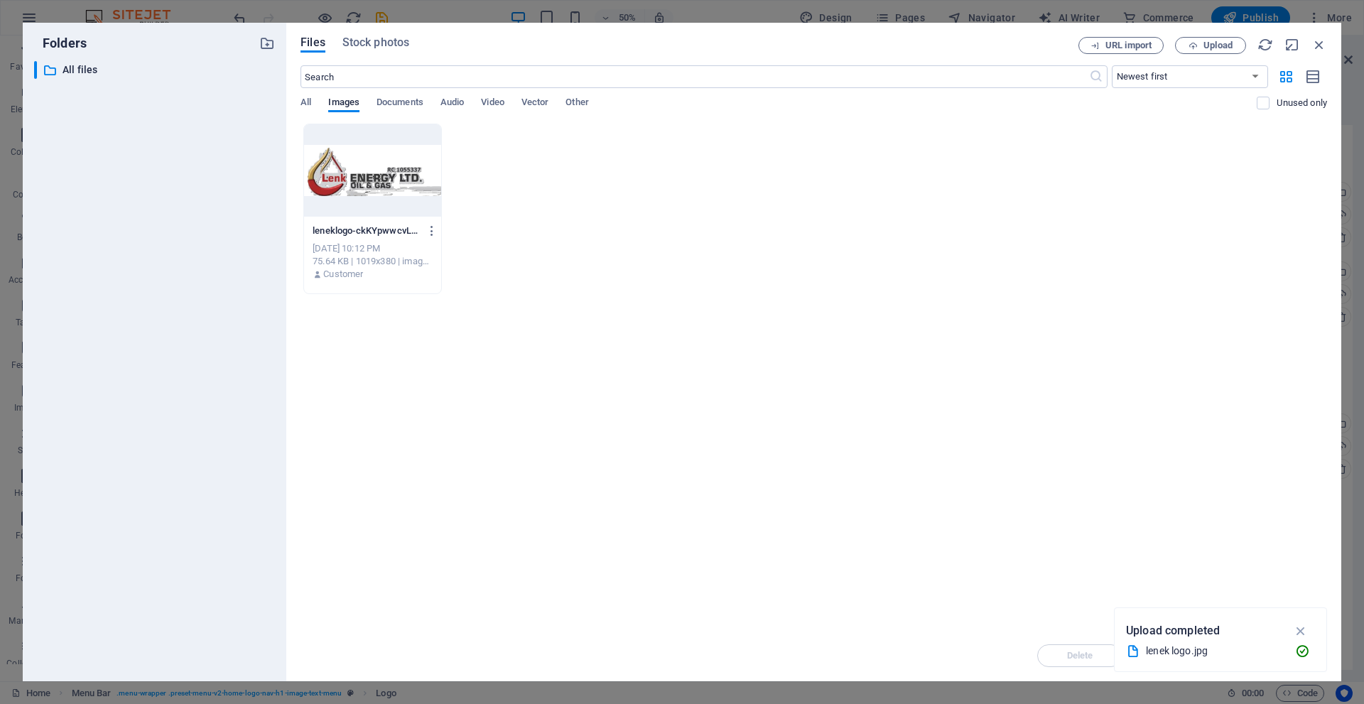
click at [1183, 458] on div "Drop files here to upload them instantly leneklogo-ckKYpwwcvL9HwmGa1rRZ-g.jpg l…" at bounding box center [814, 377] width 1027 height 507
click at [1303, 632] on icon "button" at bounding box center [1301, 631] width 16 height 16
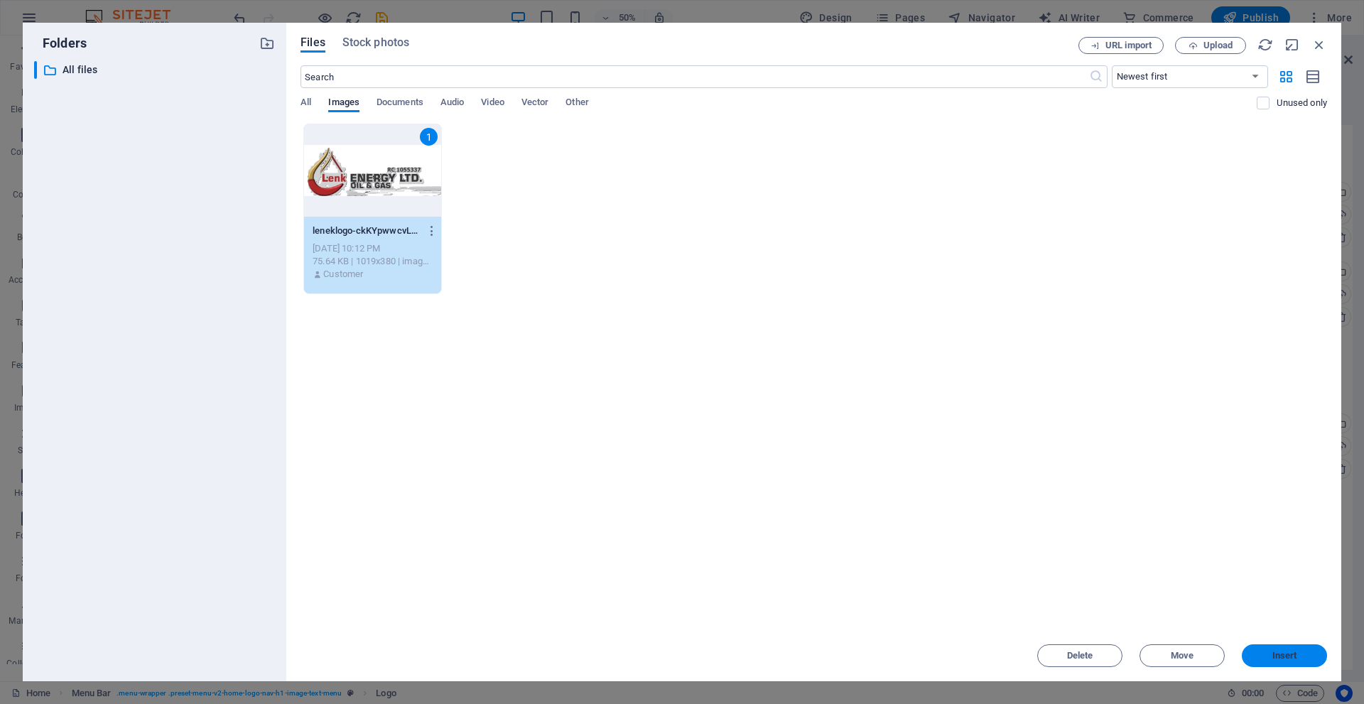
click at [1288, 647] on button "Insert" at bounding box center [1284, 656] width 85 height 23
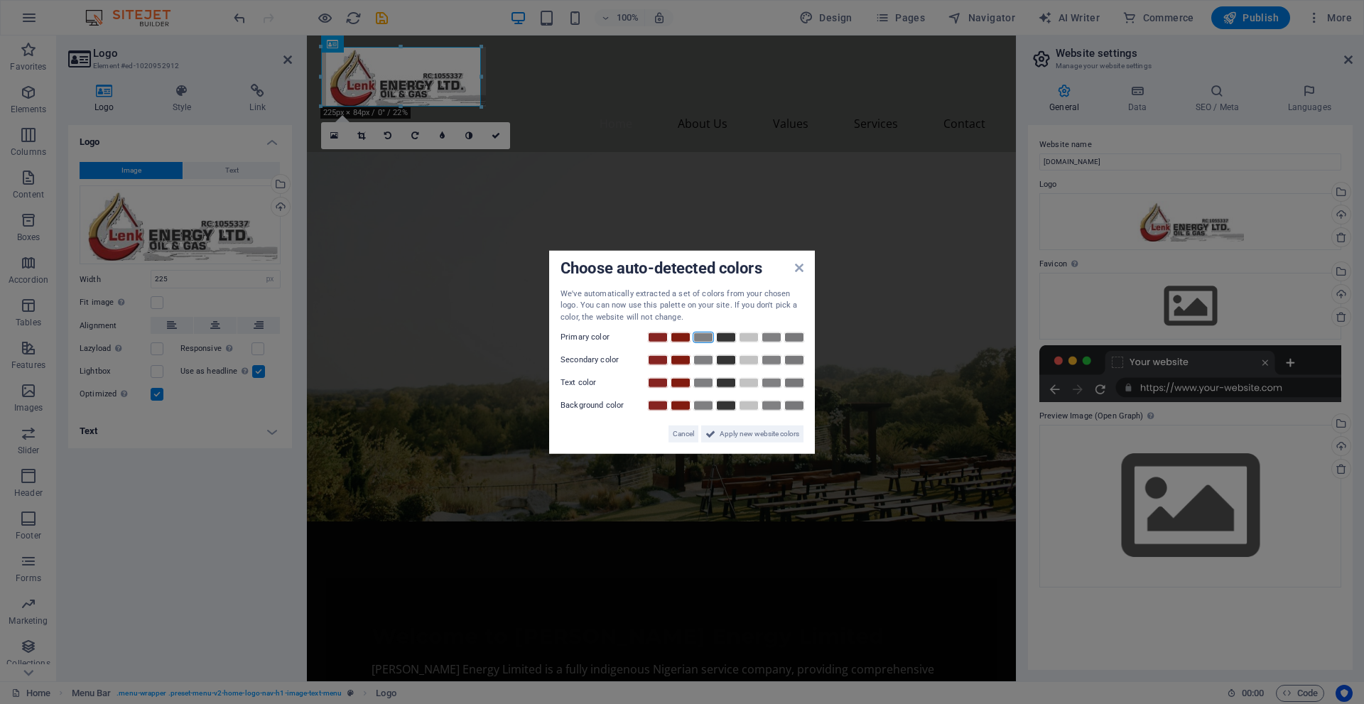
click at [704, 333] on link at bounding box center [703, 337] width 21 height 11
click at [801, 269] on icon at bounding box center [799, 267] width 9 height 11
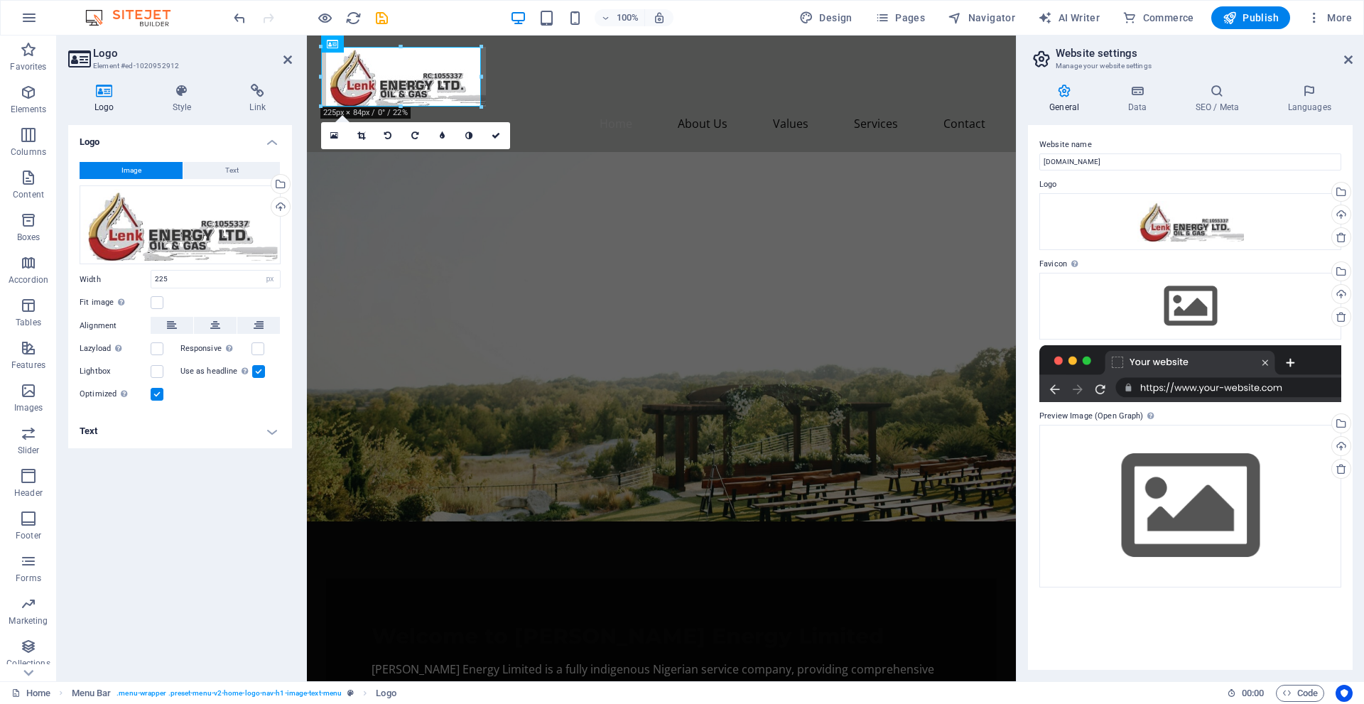
click at [801, 269] on figure at bounding box center [661, 337] width 709 height 370
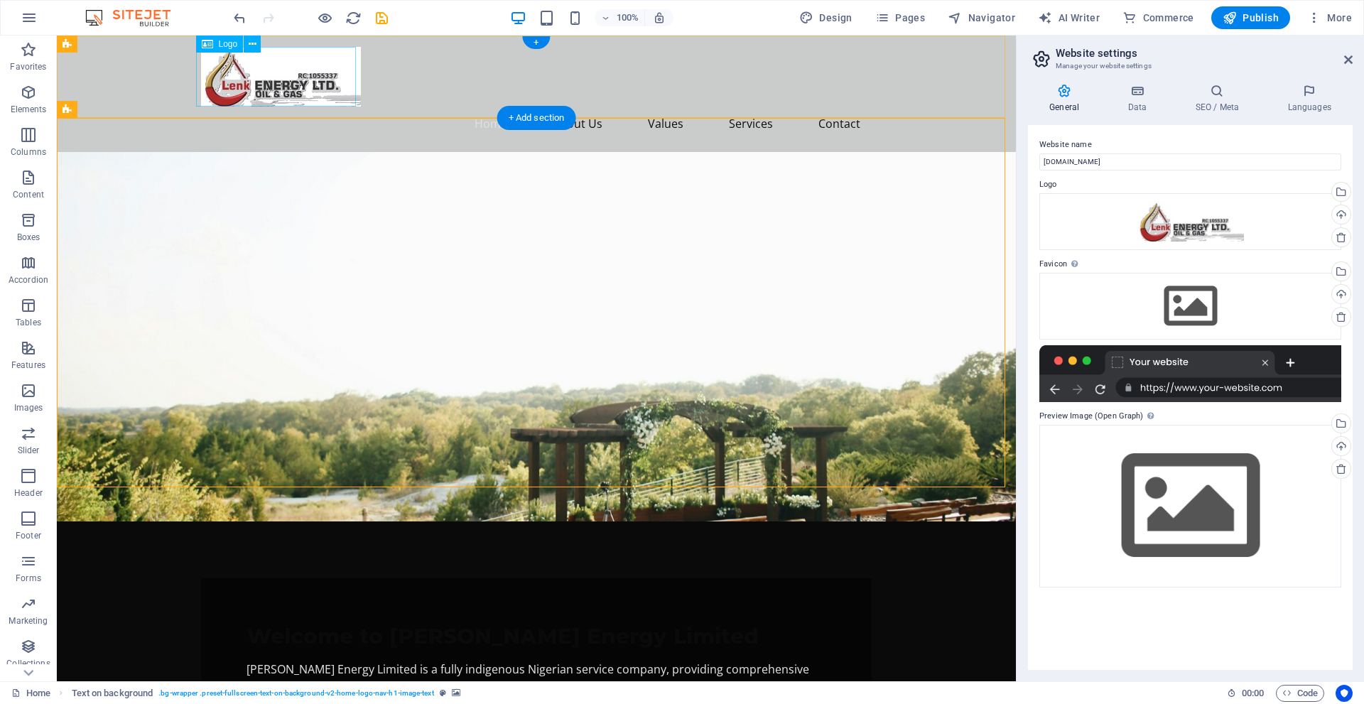
click at [332, 86] on div at bounding box center [536, 77] width 671 height 60
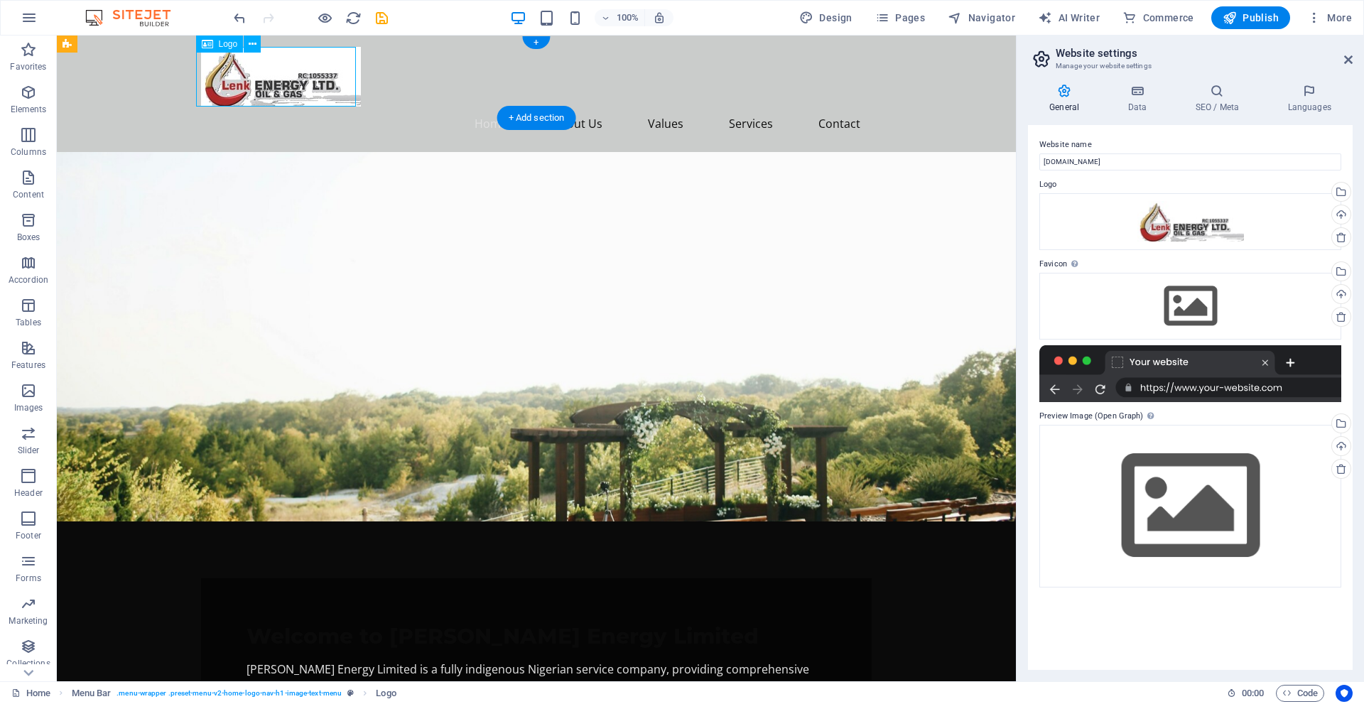
click at [332, 86] on div at bounding box center [536, 77] width 671 height 60
select select "px"
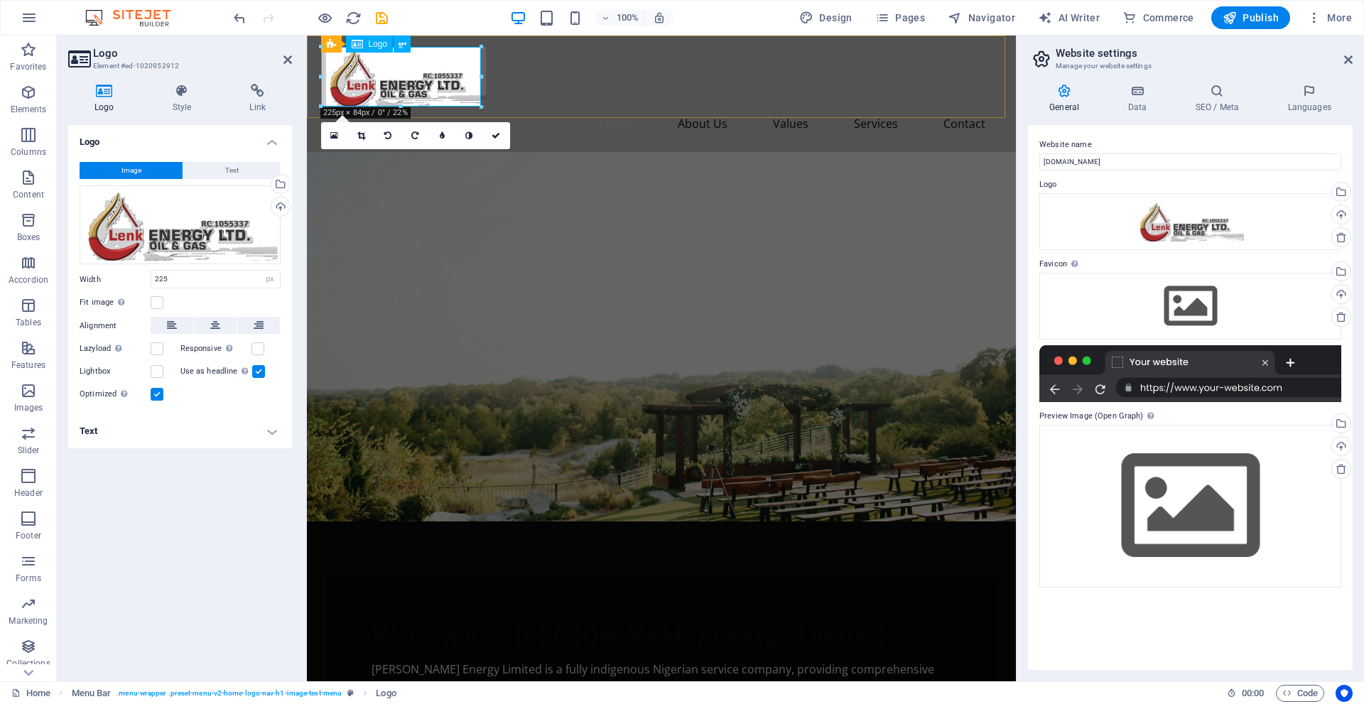
click at [436, 83] on div at bounding box center [661, 77] width 671 height 60
click at [438, 74] on div at bounding box center [661, 77] width 671 height 60
click at [379, 50] on div "Logo" at bounding box center [370, 44] width 48 height 17
click at [1138, 208] on div "Drag files here, click to choose files or select files from Files or our free s…" at bounding box center [1191, 221] width 302 height 57
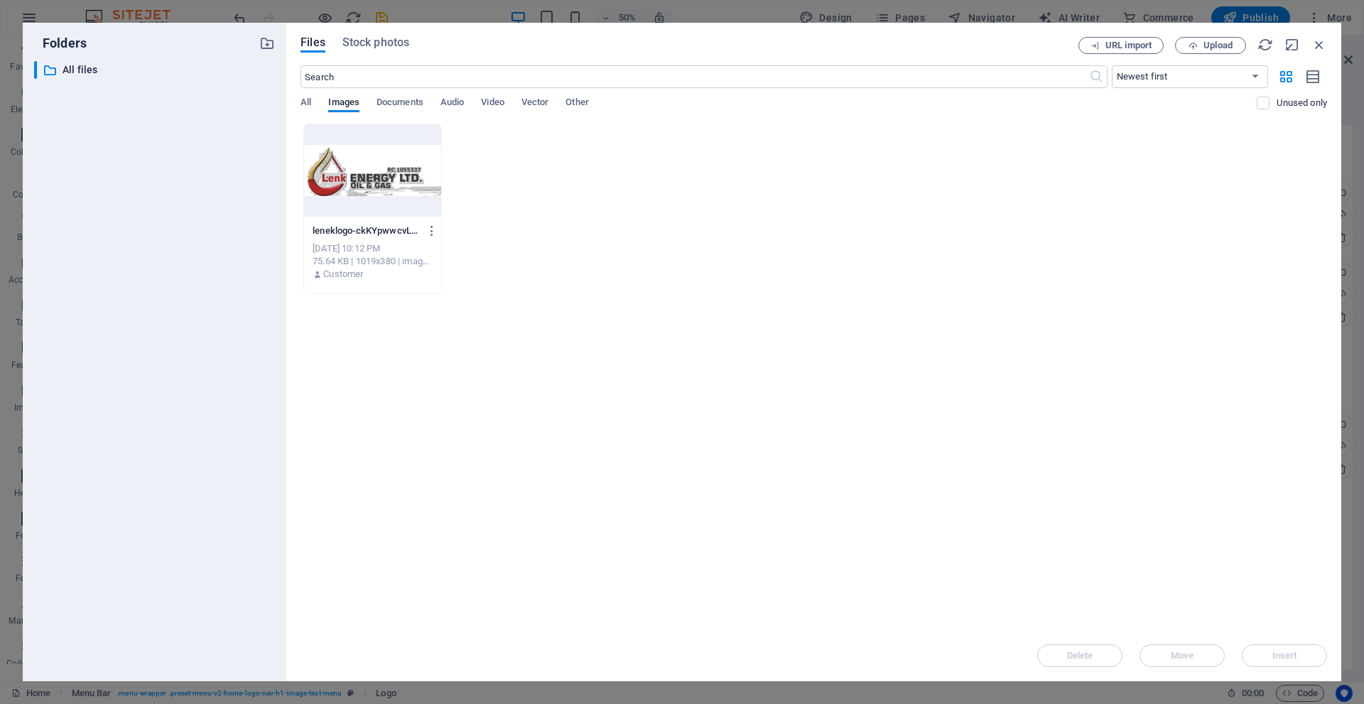
click at [1138, 208] on div "leneklogo-ckKYpwwcvL9HwmGa1rRZ-g.jpg leneklogo-ckKYpwwcvL9HwmGa1rRZ-g.jpg Oct 6…" at bounding box center [814, 209] width 1027 height 171
click at [1197, 44] on icon "button" at bounding box center [1193, 45] width 9 height 9
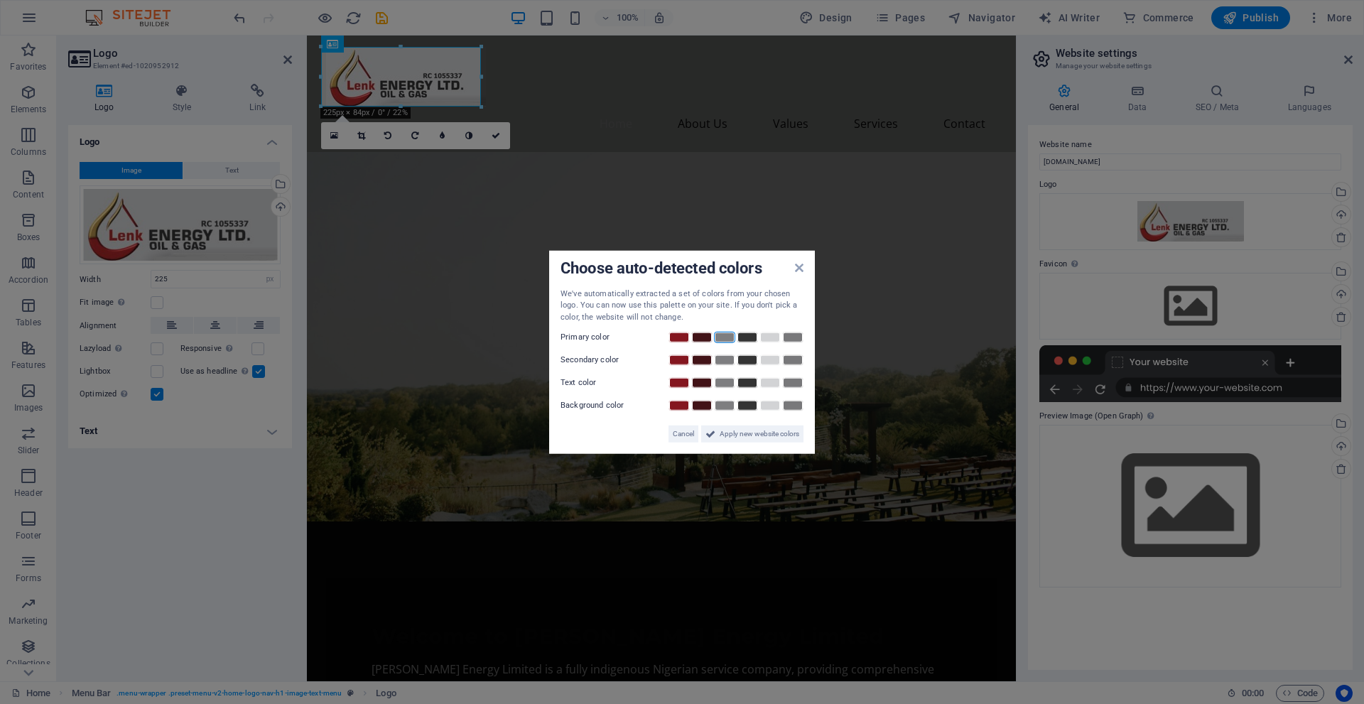
click at [726, 333] on link at bounding box center [724, 337] width 21 height 11
click at [781, 430] on span "Apply new website colors" at bounding box center [760, 434] width 80 height 17
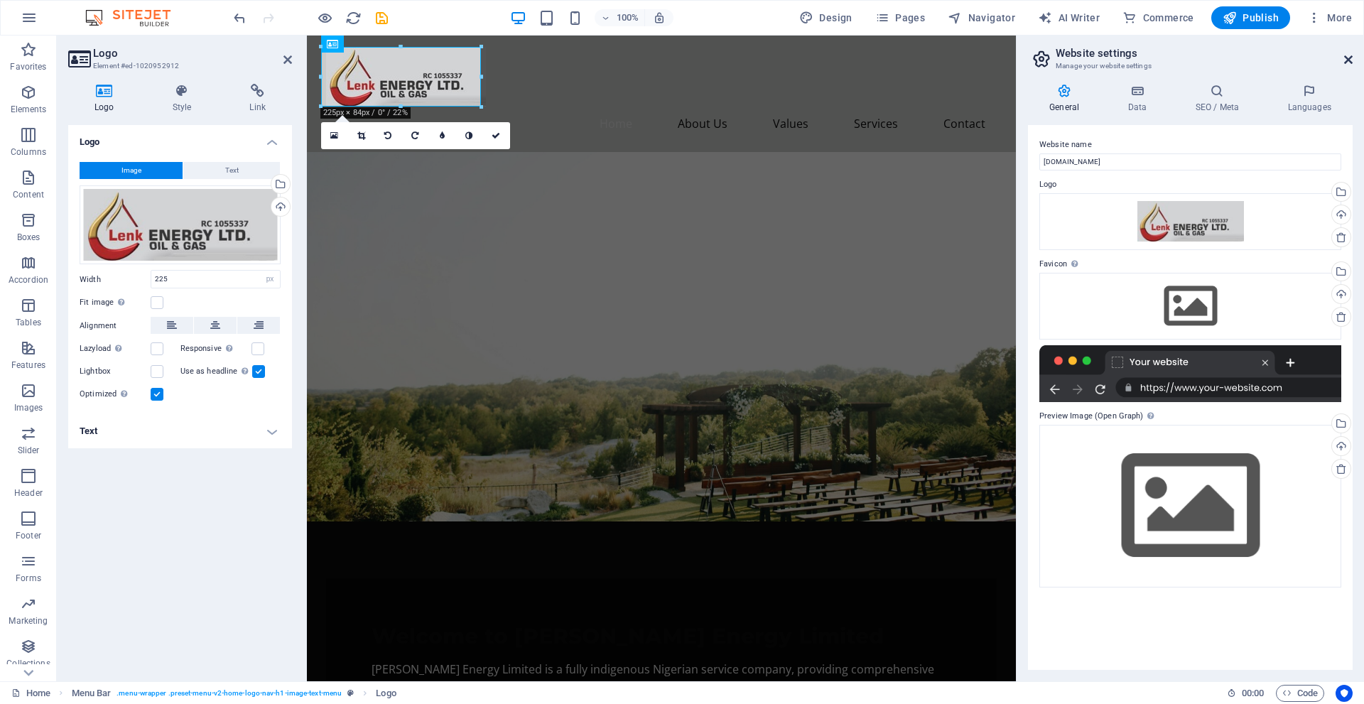
click at [1346, 59] on icon at bounding box center [1349, 59] width 9 height 11
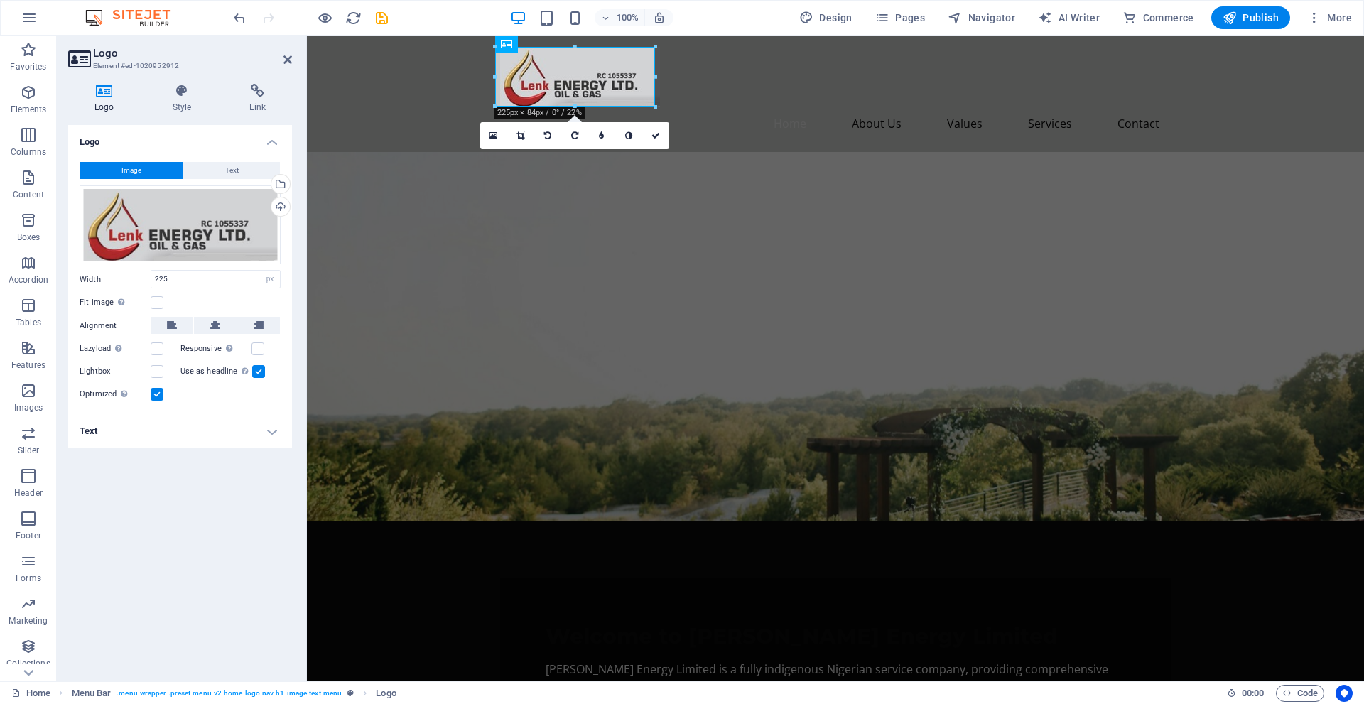
click at [1045, 181] on figure at bounding box center [835, 337] width 1057 height 370
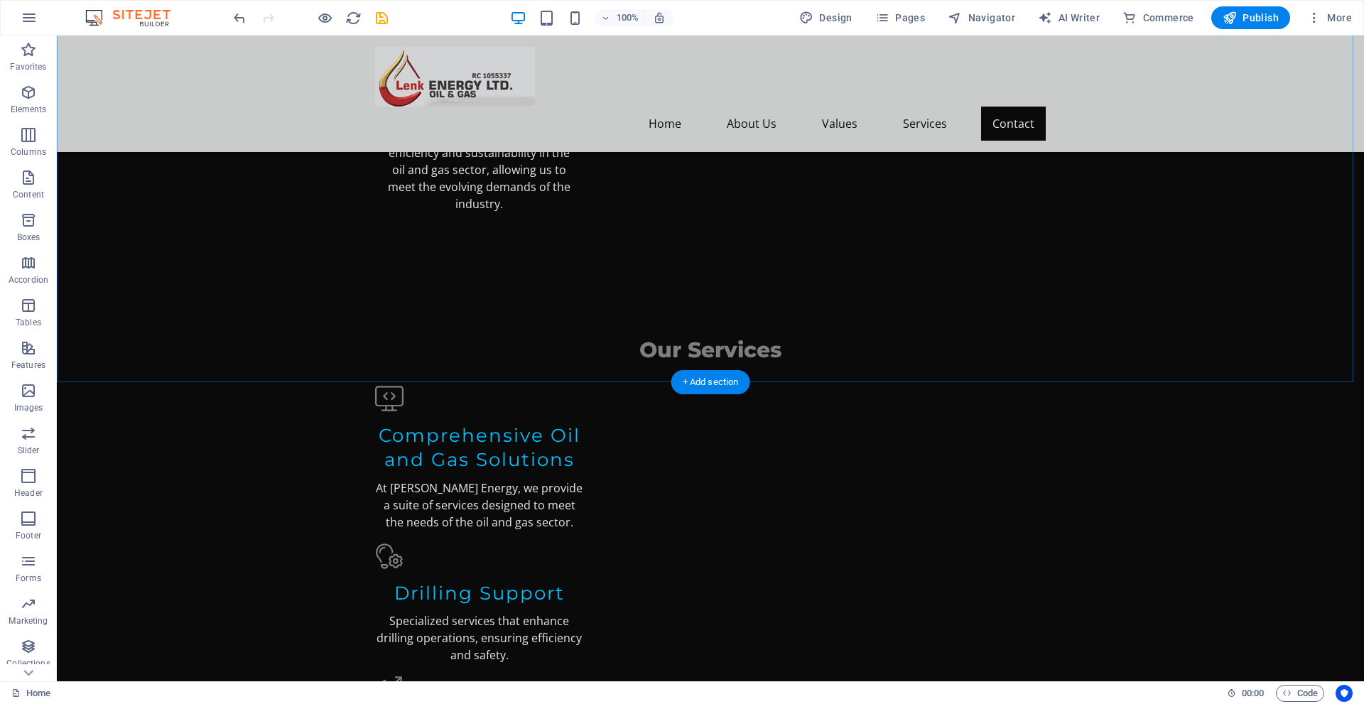
scroll to position [2241, 0]
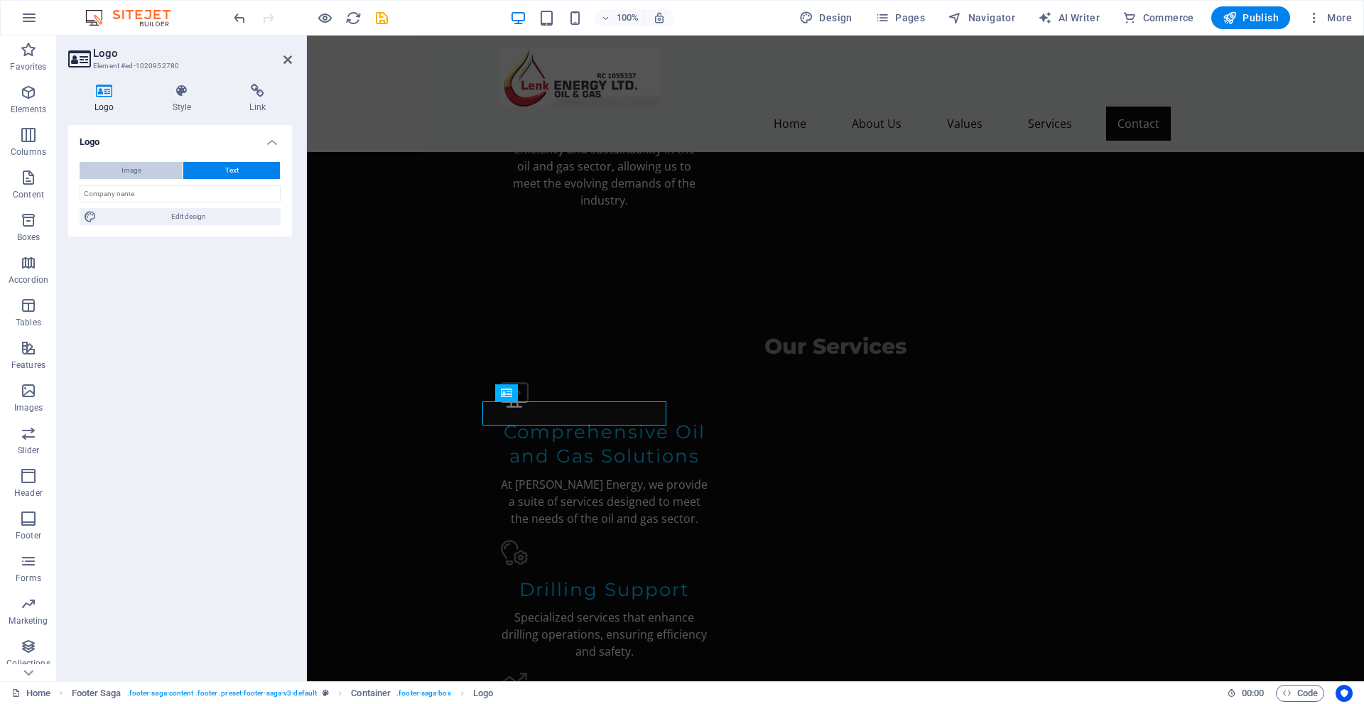
click at [130, 169] on span "Image" at bounding box center [132, 170] width 20 height 17
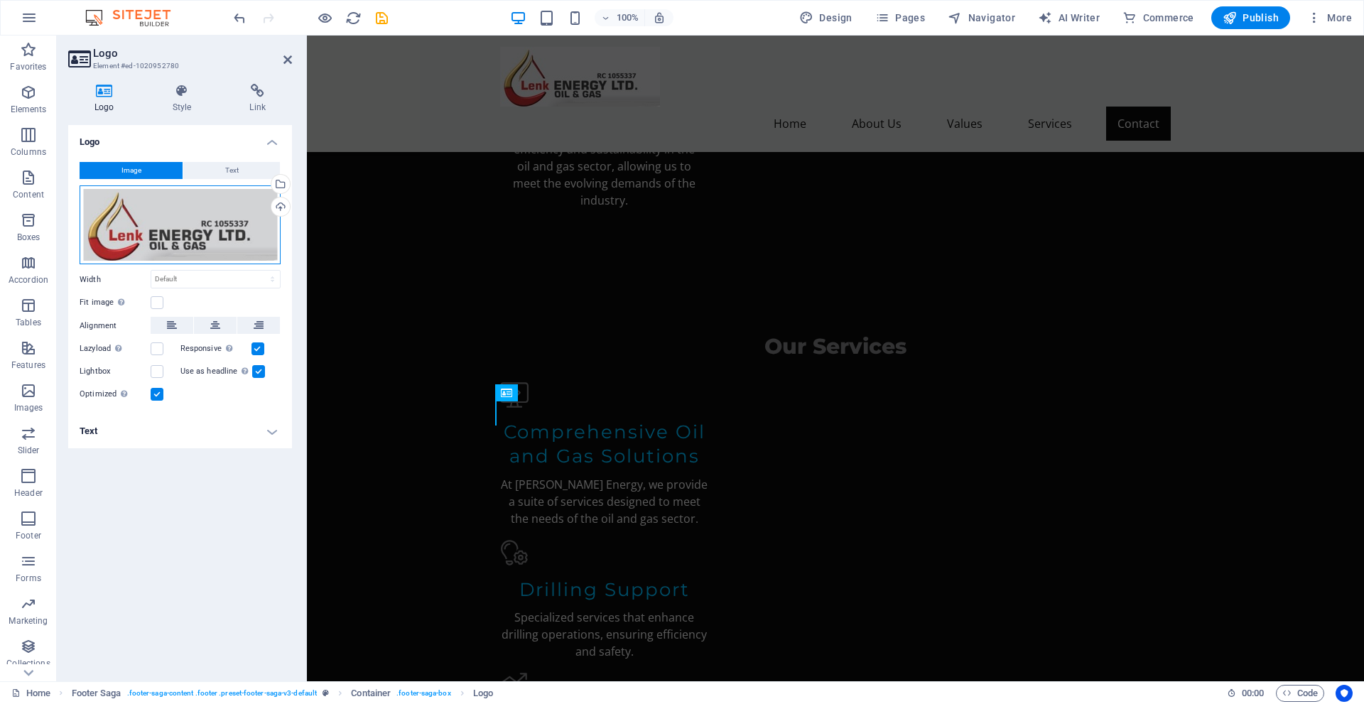
click at [161, 228] on div "Drag files here, click to choose files or select files from Files or our free s…" at bounding box center [180, 225] width 201 height 80
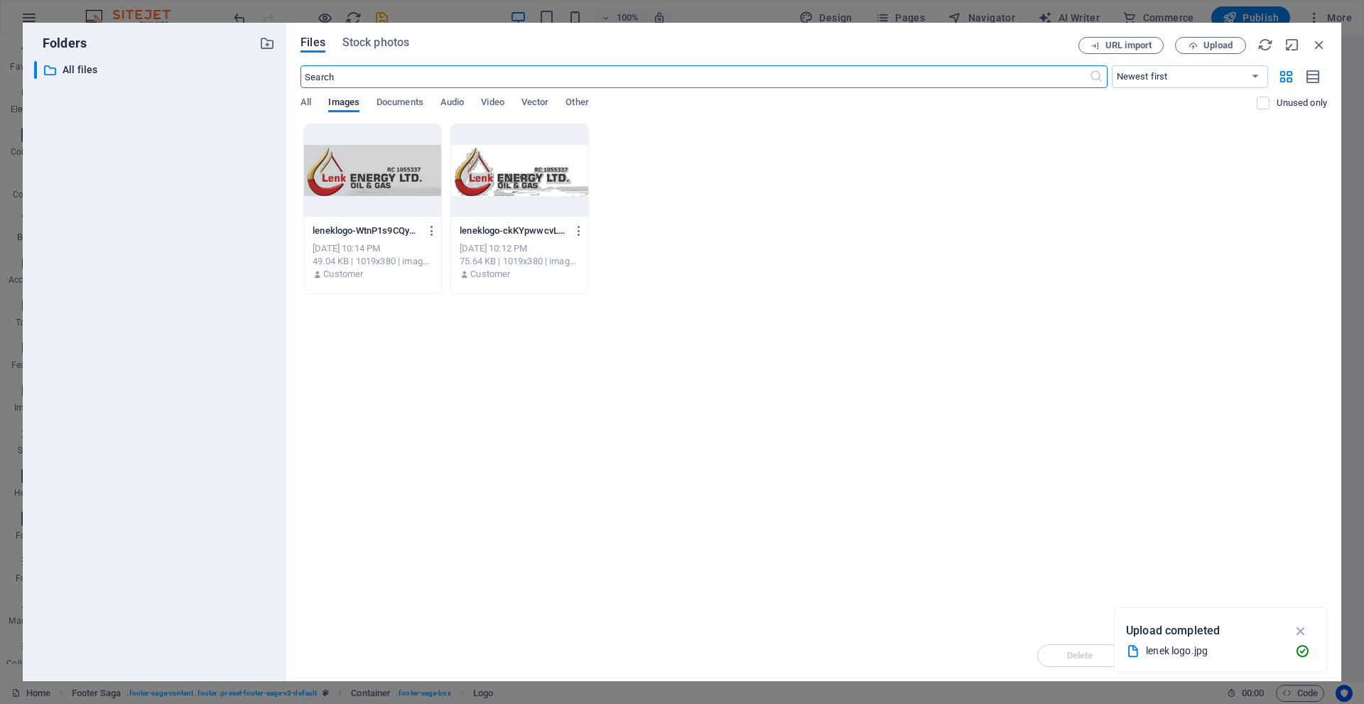
click at [376, 183] on div at bounding box center [372, 170] width 137 height 92
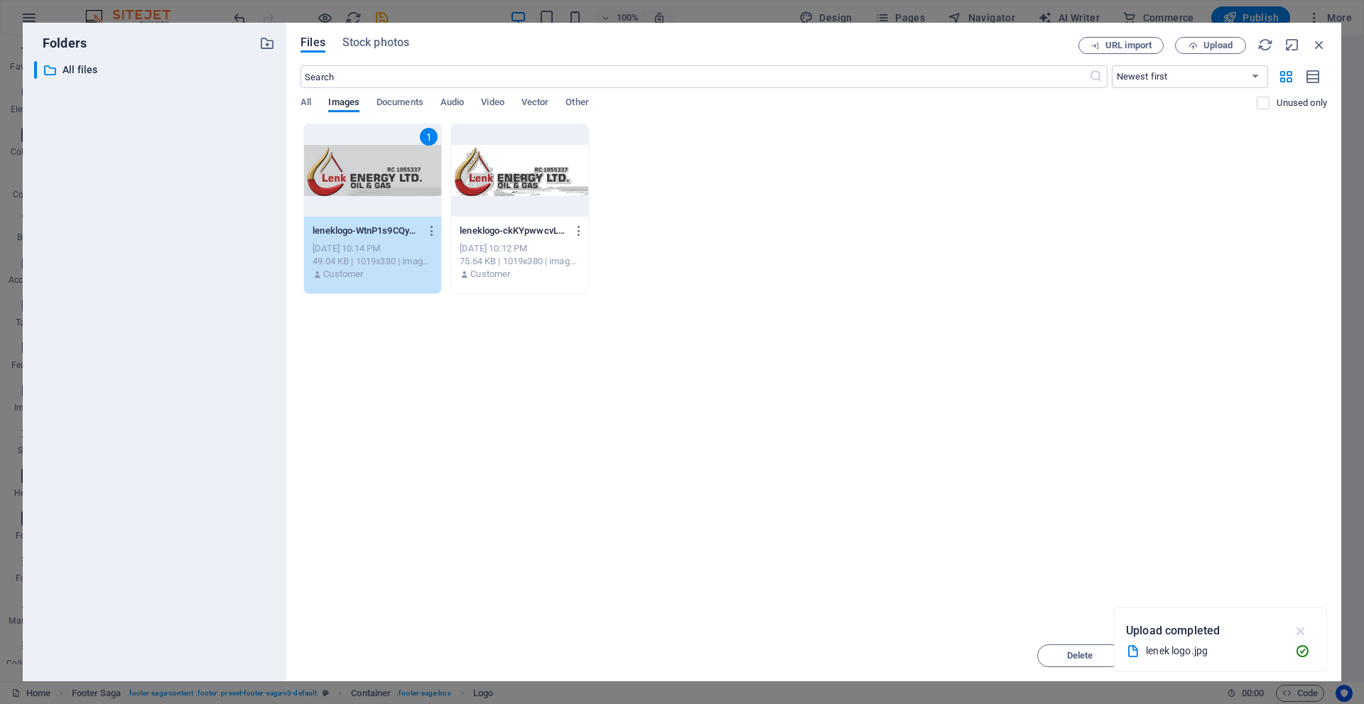
click at [1300, 632] on icon "button" at bounding box center [1301, 631] width 16 height 16
click at [1268, 652] on span "Insert" at bounding box center [1285, 656] width 74 height 9
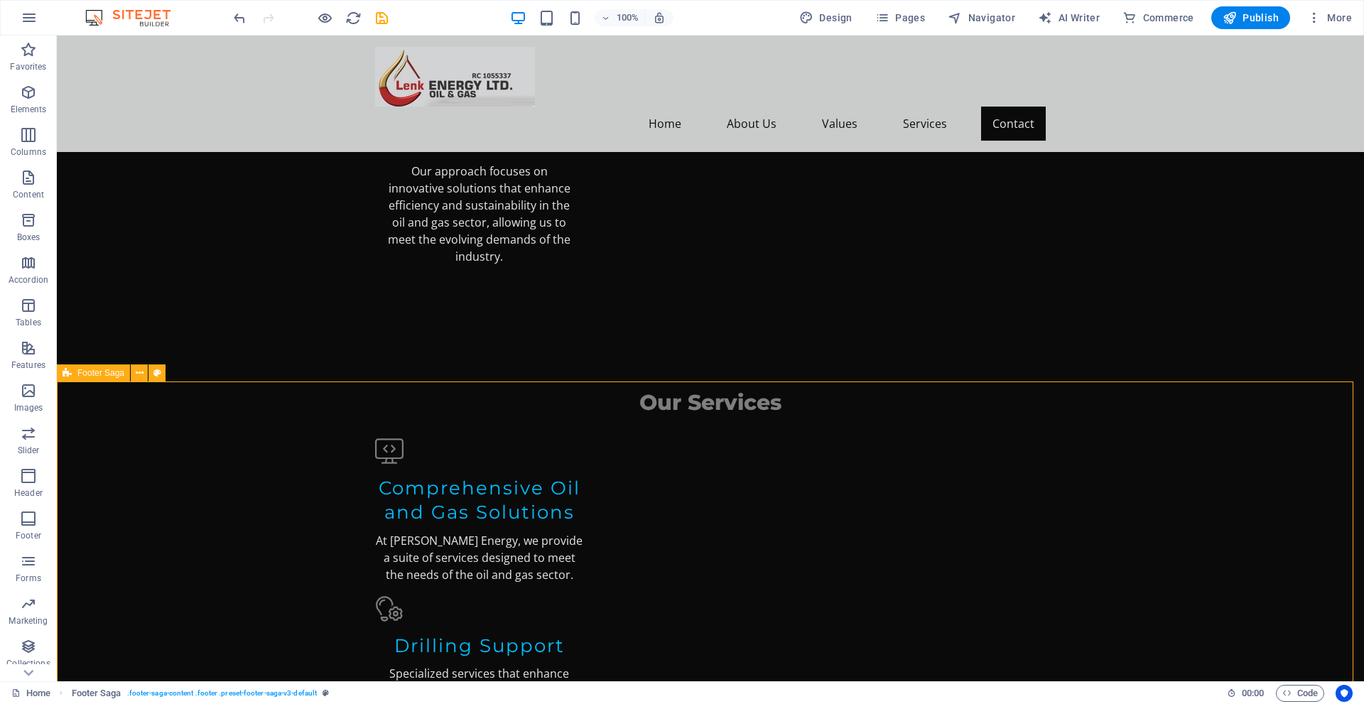
scroll to position [2182, 0]
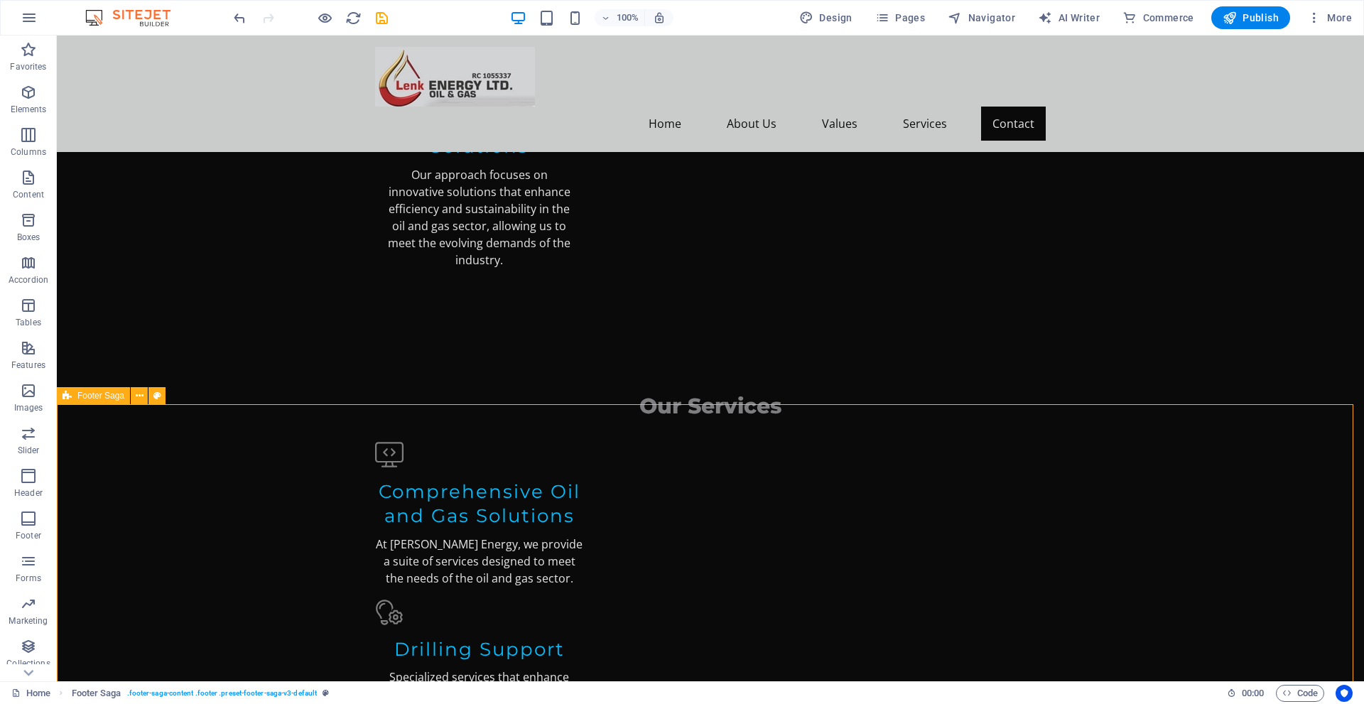
select select "footer"
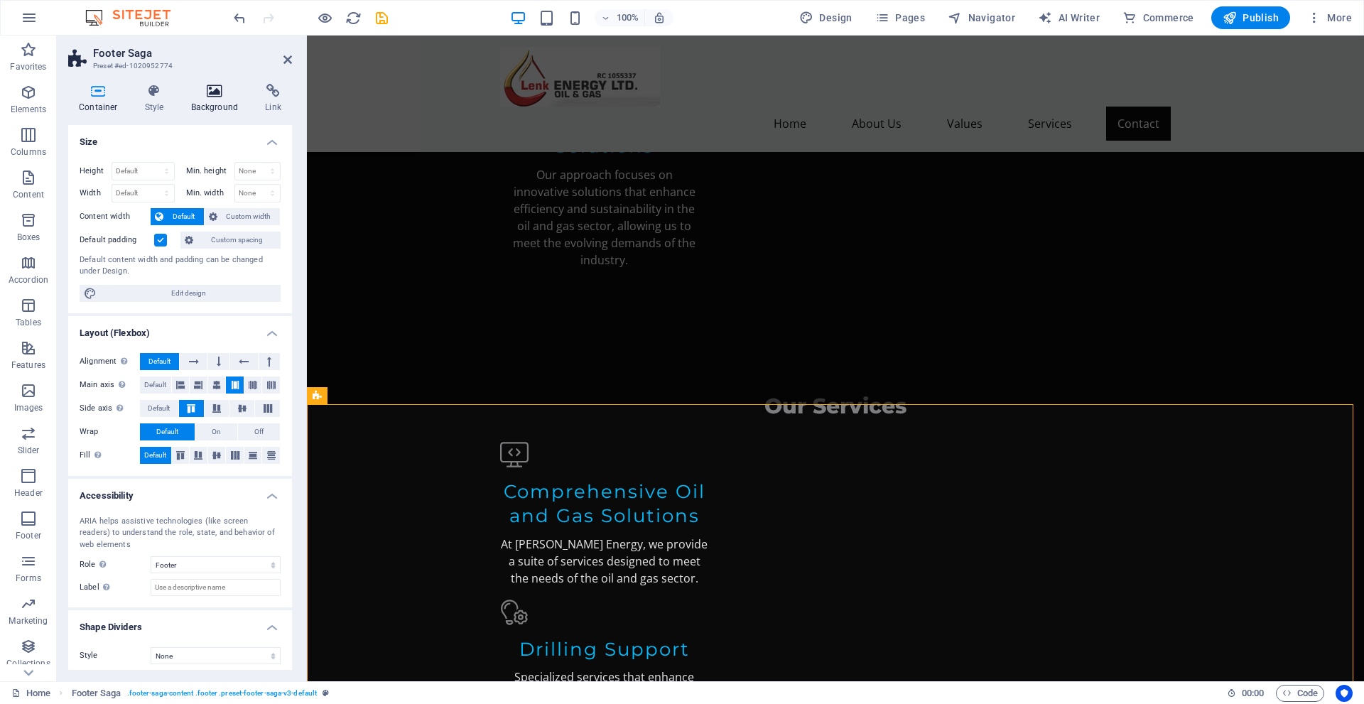
click at [219, 95] on icon at bounding box center [215, 91] width 69 height 14
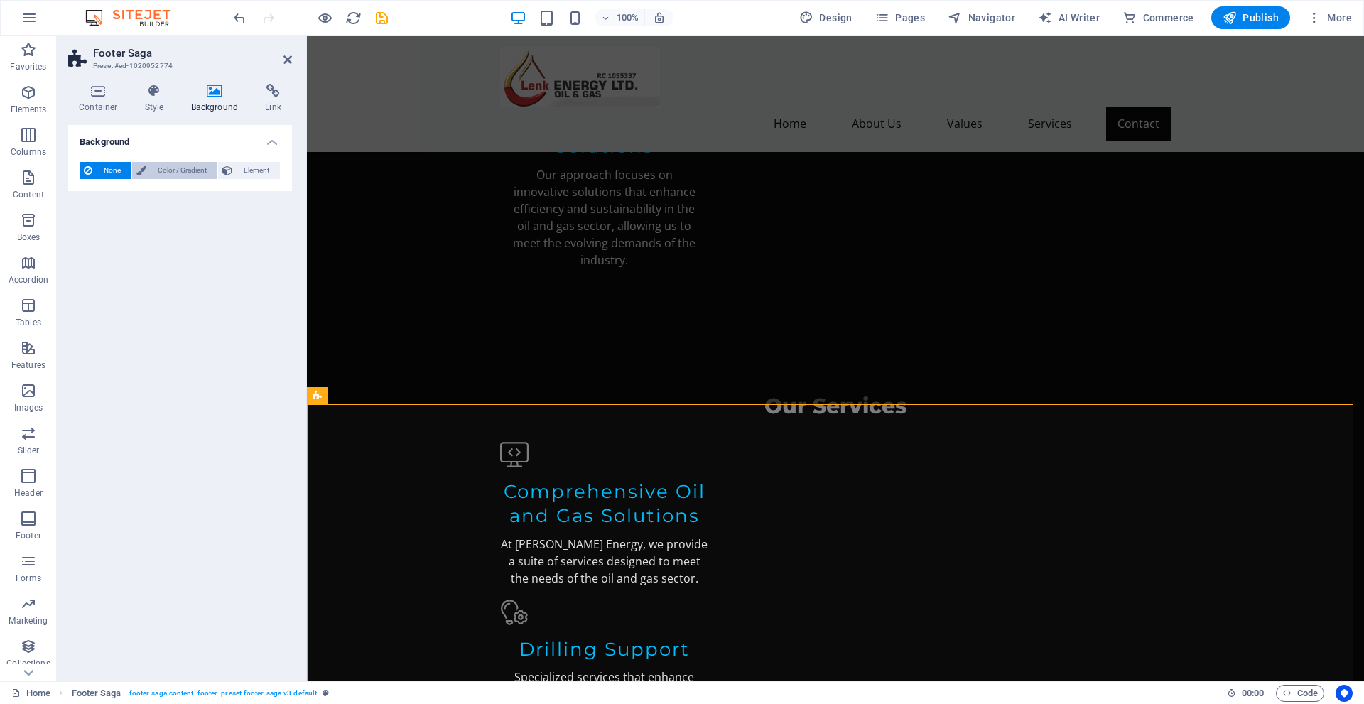
click at [188, 164] on span "Color / Gradient" at bounding box center [182, 170] width 63 height 17
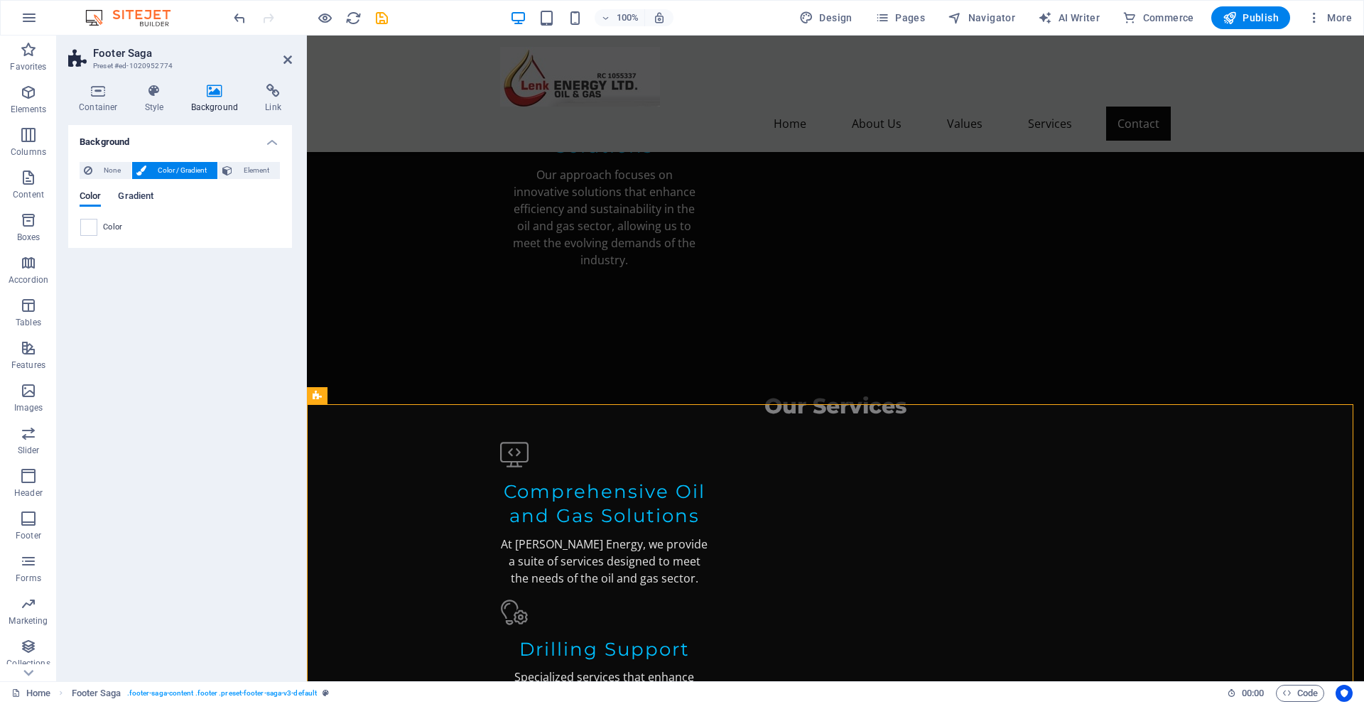
click at [145, 190] on span "Gradient" at bounding box center [136, 198] width 36 height 20
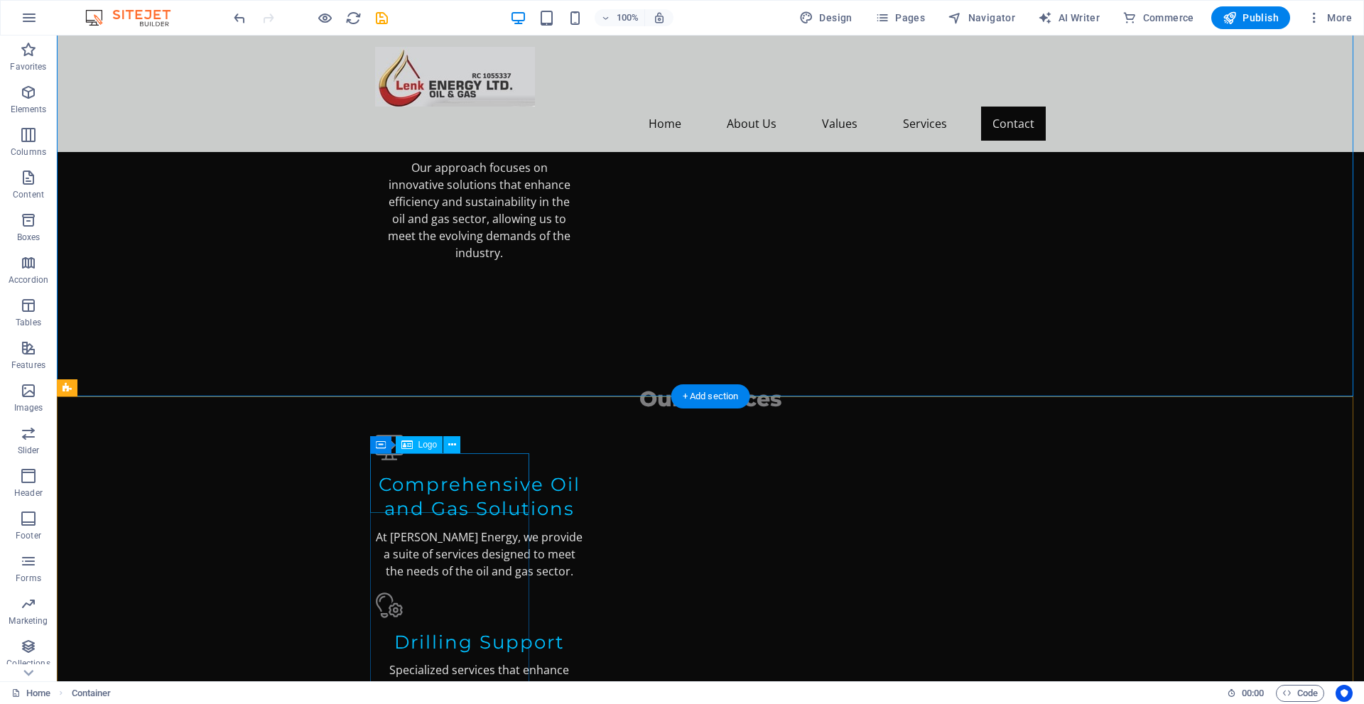
scroll to position [2189, 0]
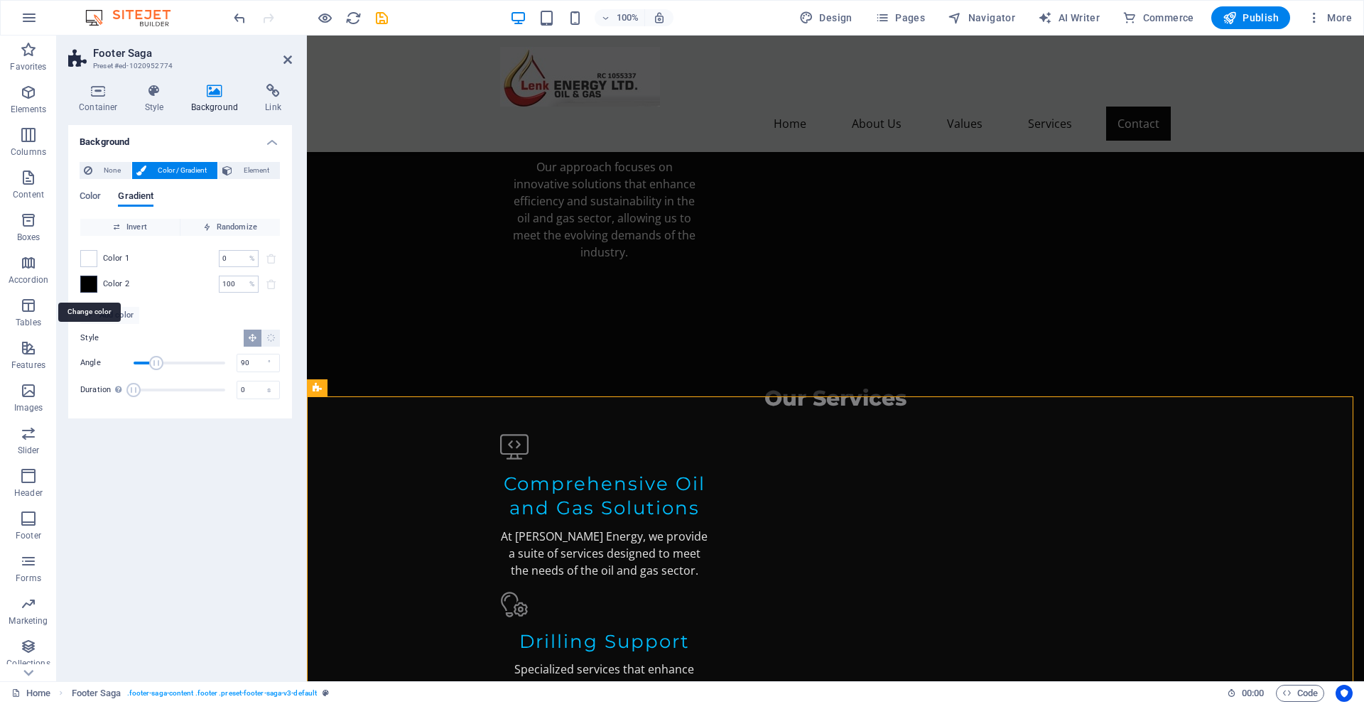
click at [87, 283] on span at bounding box center [89, 284] width 16 height 16
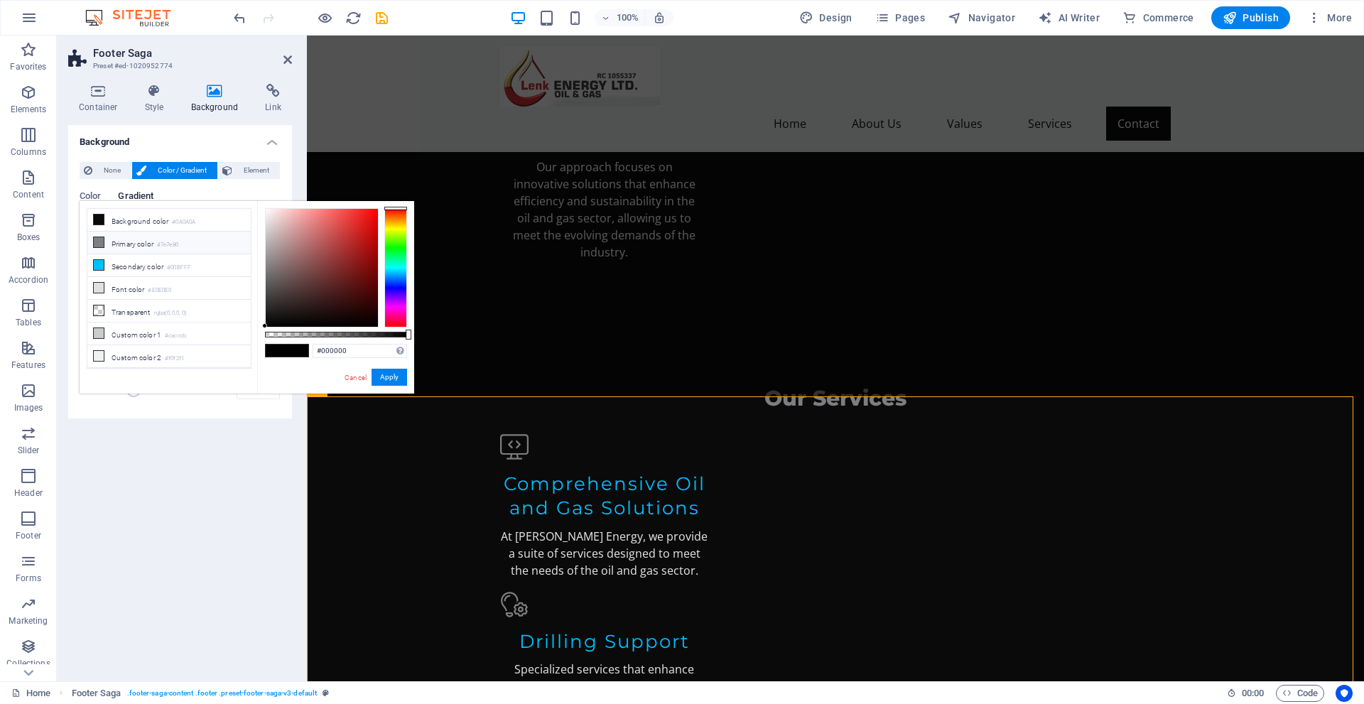
click at [102, 245] on icon at bounding box center [99, 242] width 10 height 10
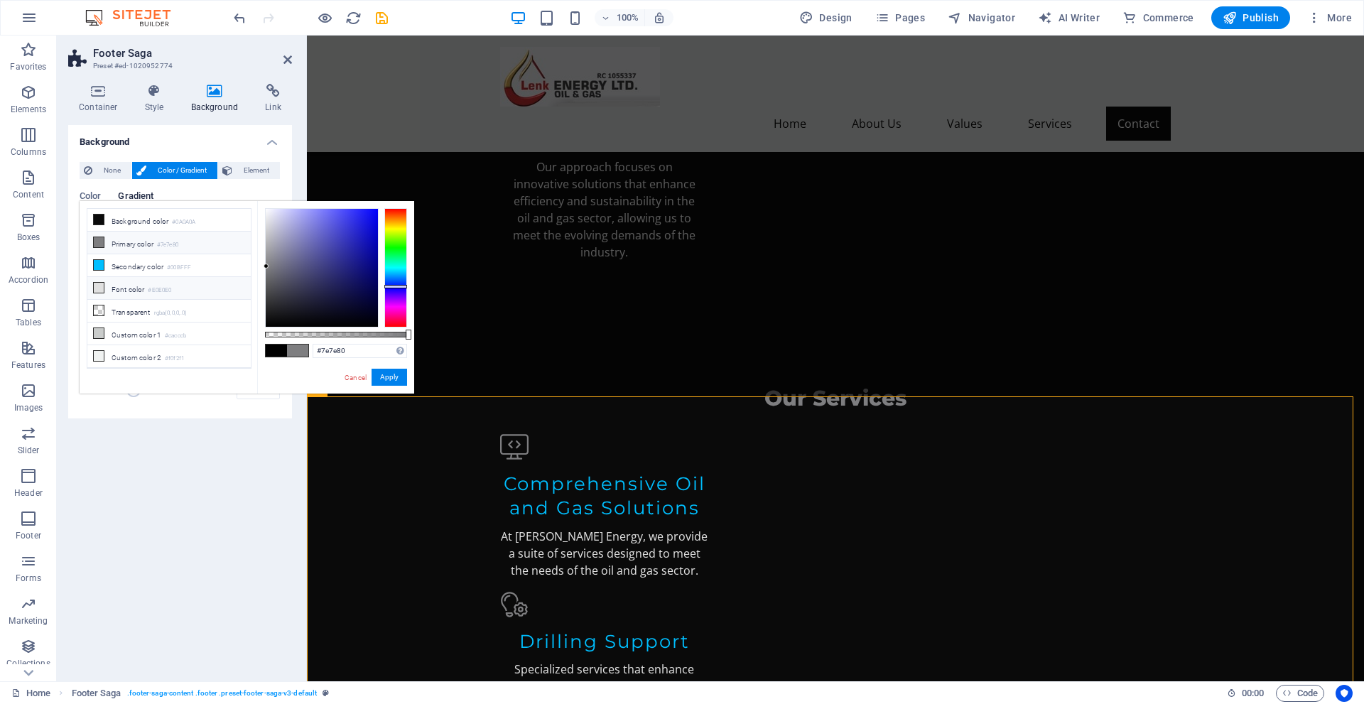
click at [98, 283] on icon at bounding box center [99, 288] width 10 height 10
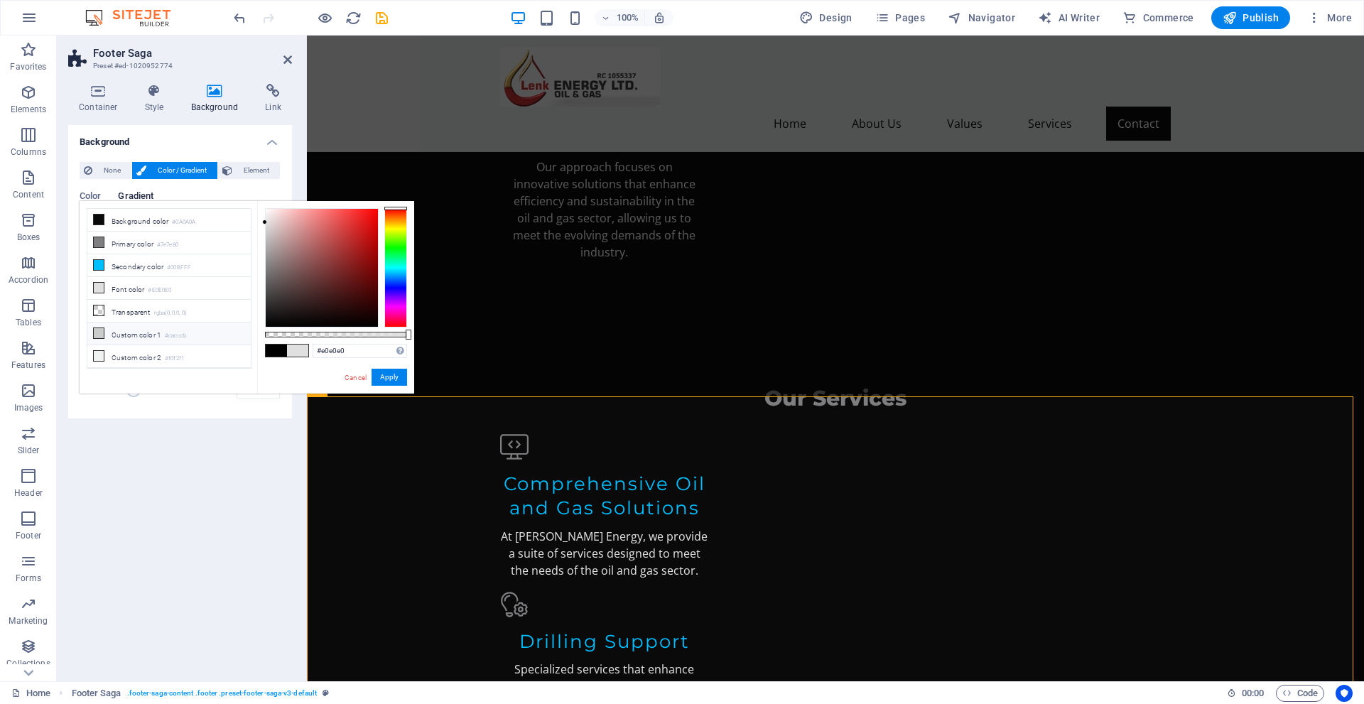
click at [98, 329] on icon at bounding box center [99, 333] width 10 height 10
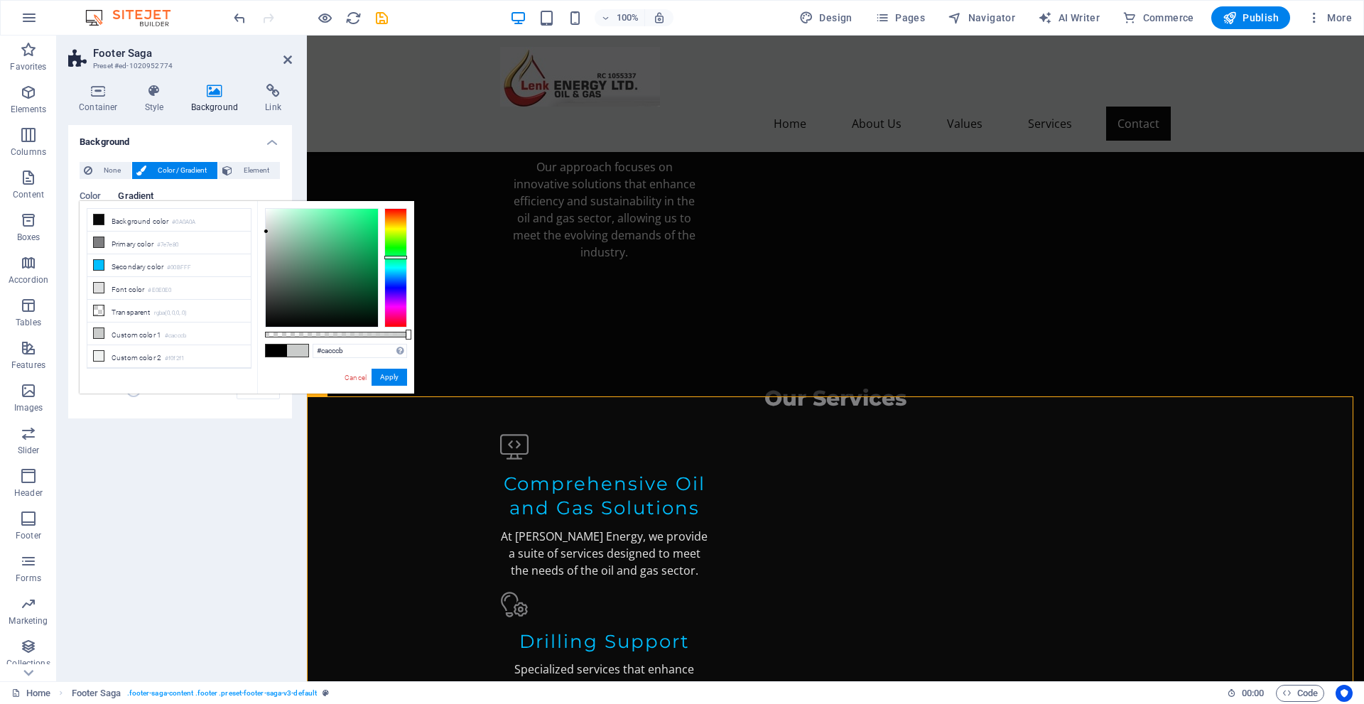
click at [299, 348] on span at bounding box center [297, 351] width 21 height 12
click at [392, 332] on div at bounding box center [336, 335] width 142 height 6
click at [402, 332] on div at bounding box center [336, 335] width 142 height 6
type input "rgba(202, 204, 203, 0.485)"
drag, startPoint x: 402, startPoint y: 332, endPoint x: 334, endPoint y: 342, distance: 68.2
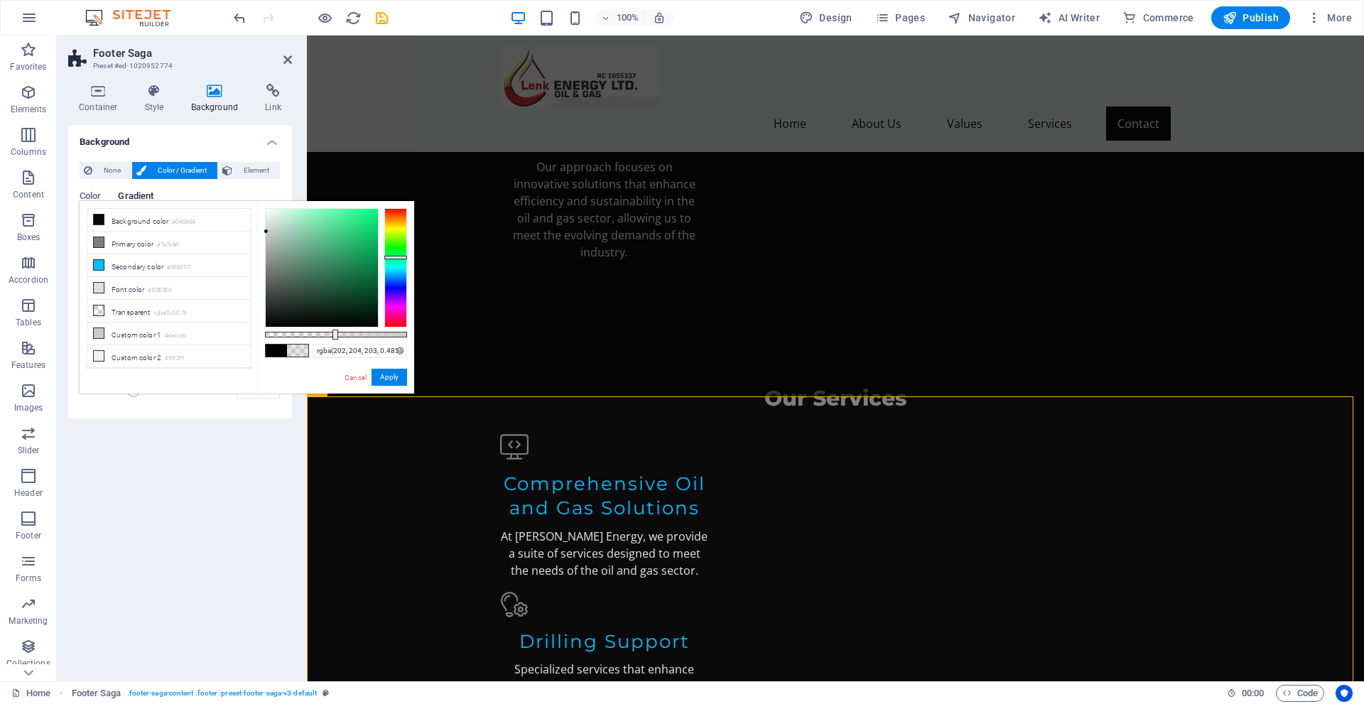
click at [334, 342] on div "rgba(202, 204, 203, 0.485) Supported formats #0852ed rgb(8, 82, 237) rgba(8, 82…" at bounding box center [335, 400] width 157 height 399
drag, startPoint x: 384, startPoint y: 372, endPoint x: 74, endPoint y: 348, distance: 310.8
click at [384, 372] on button "Apply" at bounding box center [390, 377] width 36 height 17
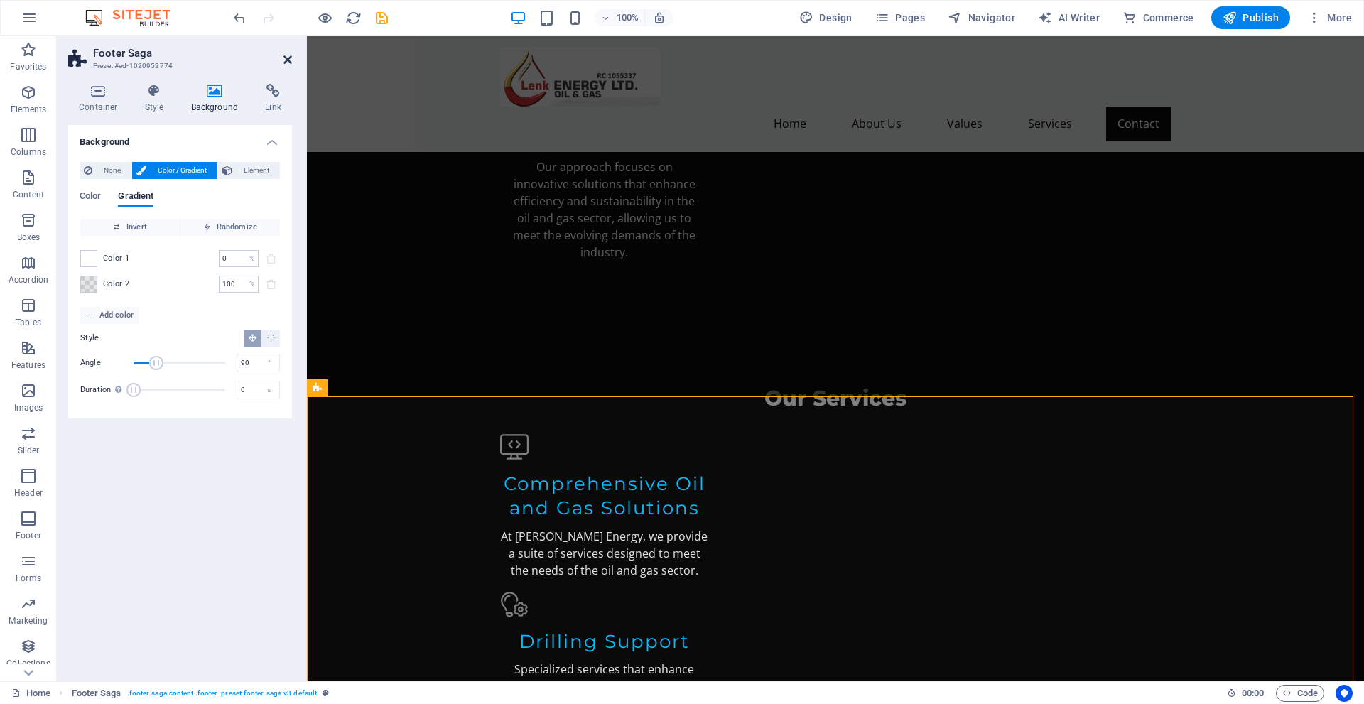
click at [284, 56] on icon at bounding box center [288, 59] width 9 height 11
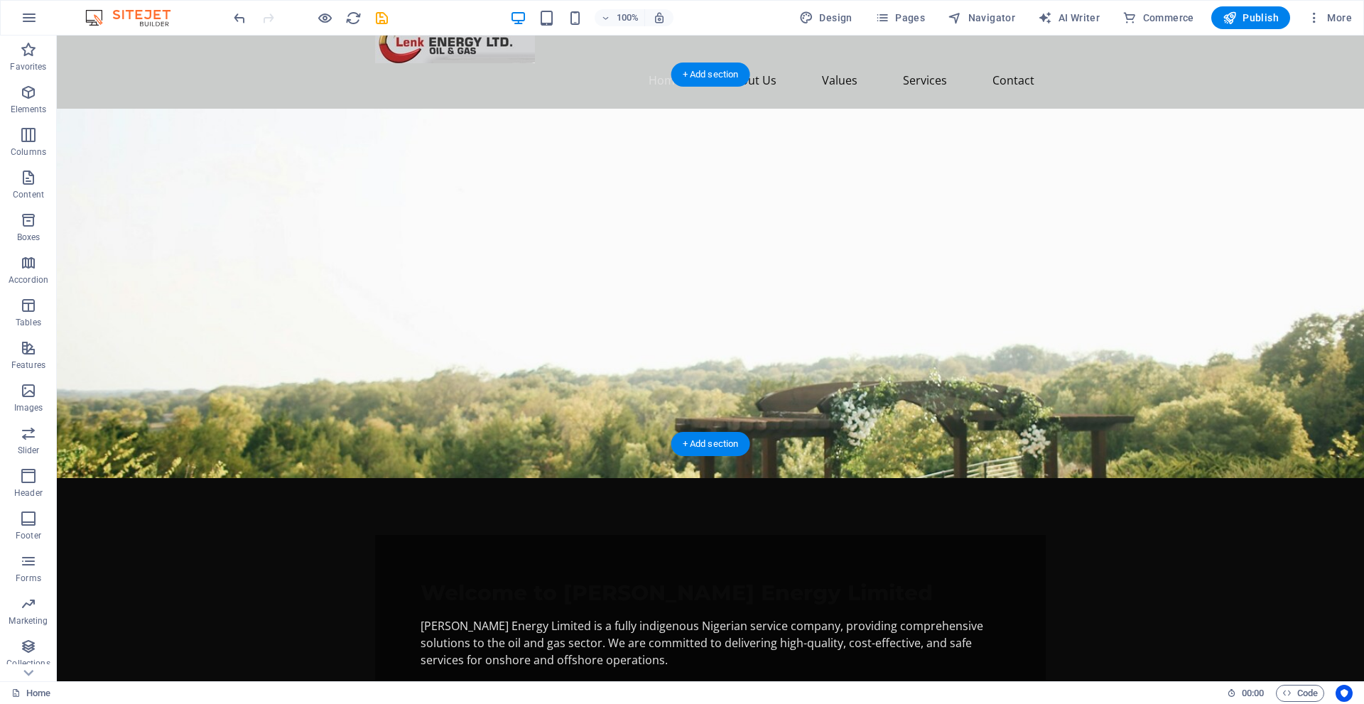
scroll to position [48, 0]
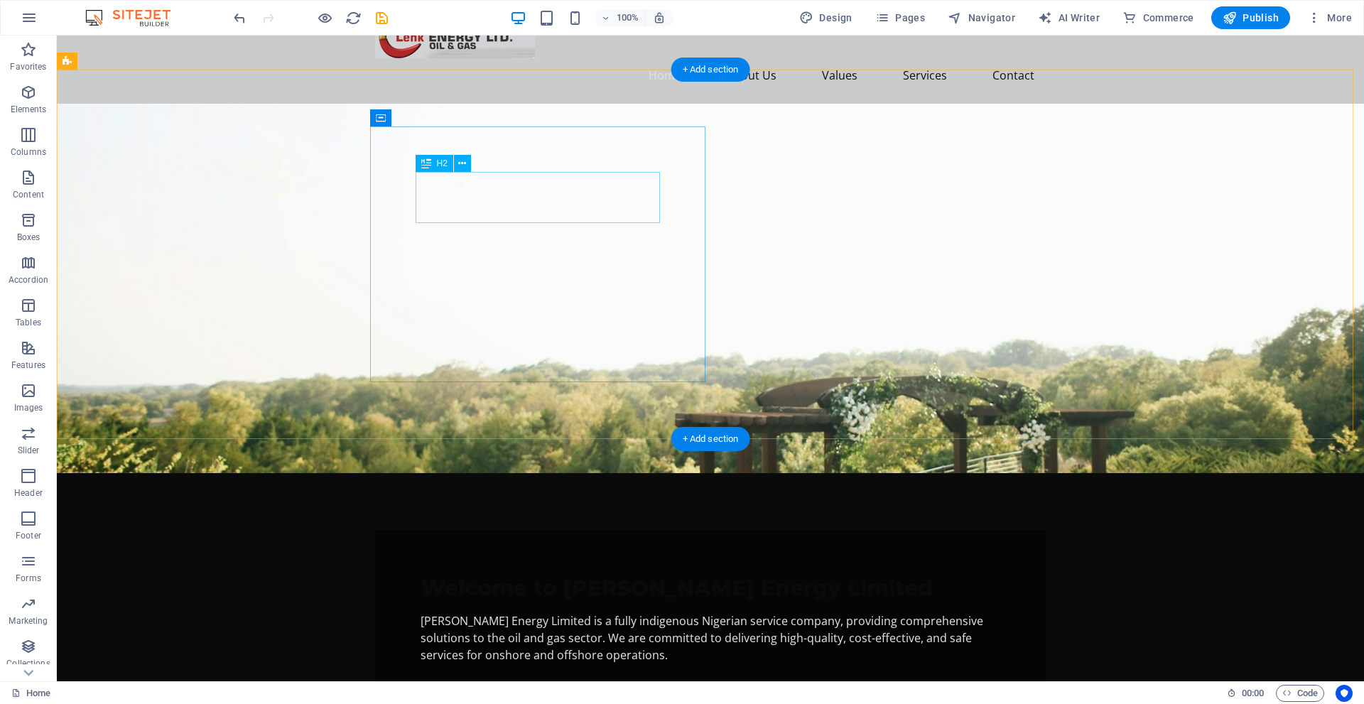
click at [597, 576] on div "Welcome to [PERSON_NAME] Energy Limited" at bounding box center [711, 589] width 580 height 26
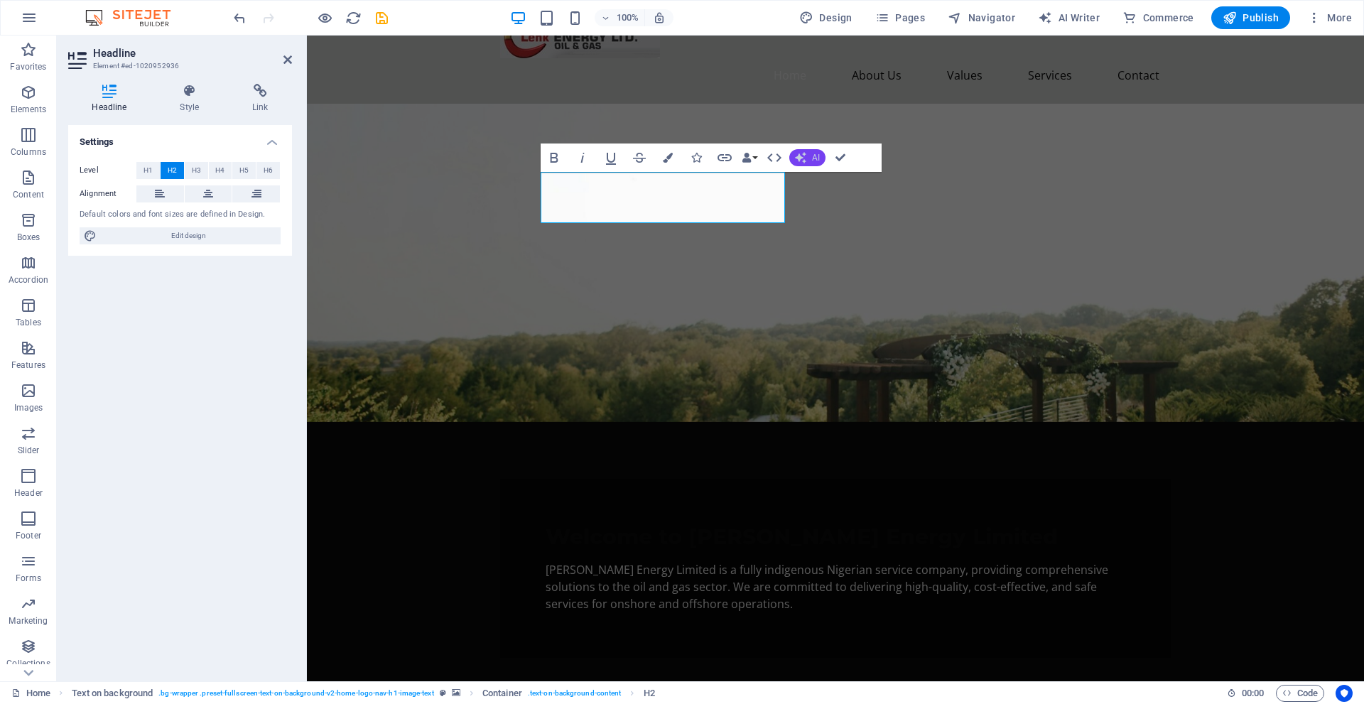
click at [815, 157] on span "AI" at bounding box center [816, 157] width 8 height 9
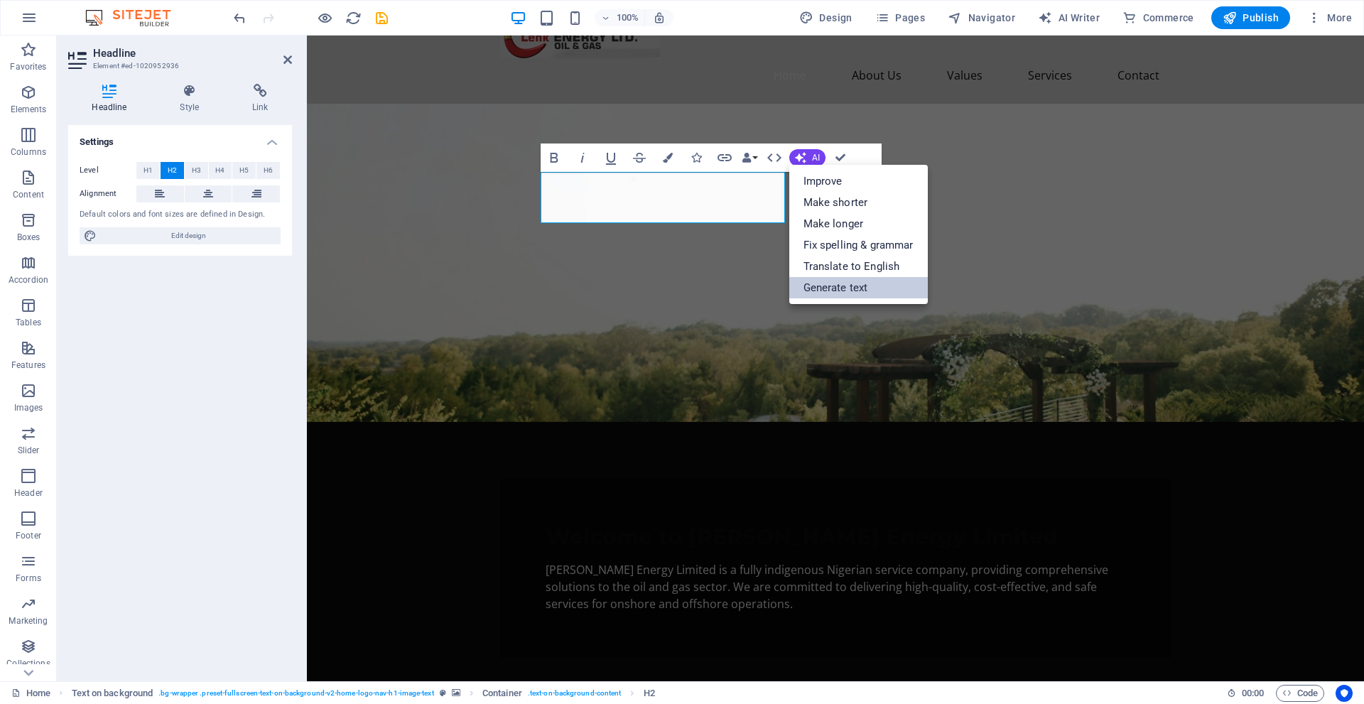
click at [845, 280] on link "Generate text" at bounding box center [859, 287] width 139 height 21
select select "English"
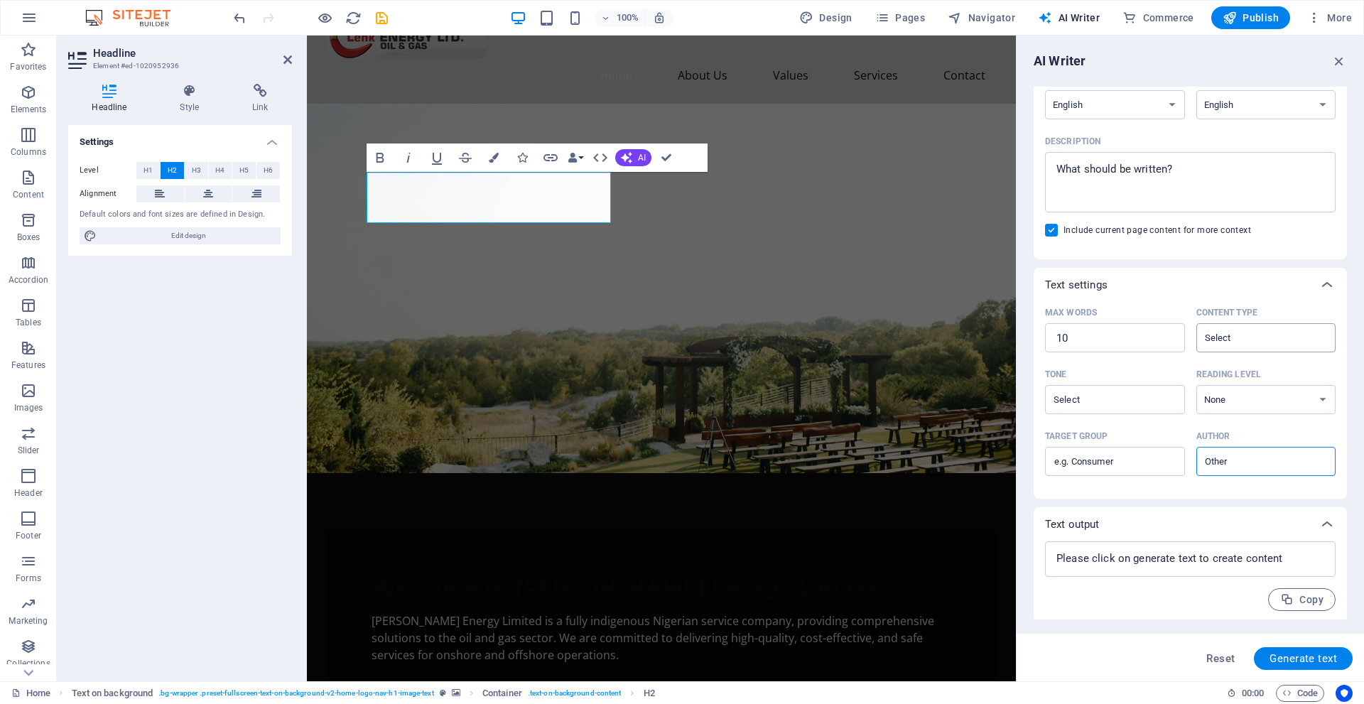
scroll to position [141, 0]
click at [883, 205] on figure at bounding box center [661, 289] width 709 height 370
click at [382, 160] on icon "button" at bounding box center [380, 158] width 8 height 10
click at [373, 575] on strong "Welcome to [PERSON_NAME] Energy Limited" at bounding box center [617, 588] width 490 height 26
click at [591, 576] on h2 "Welcome to [PERSON_NAME] Energy Limited" at bounding box center [662, 589] width 580 height 26
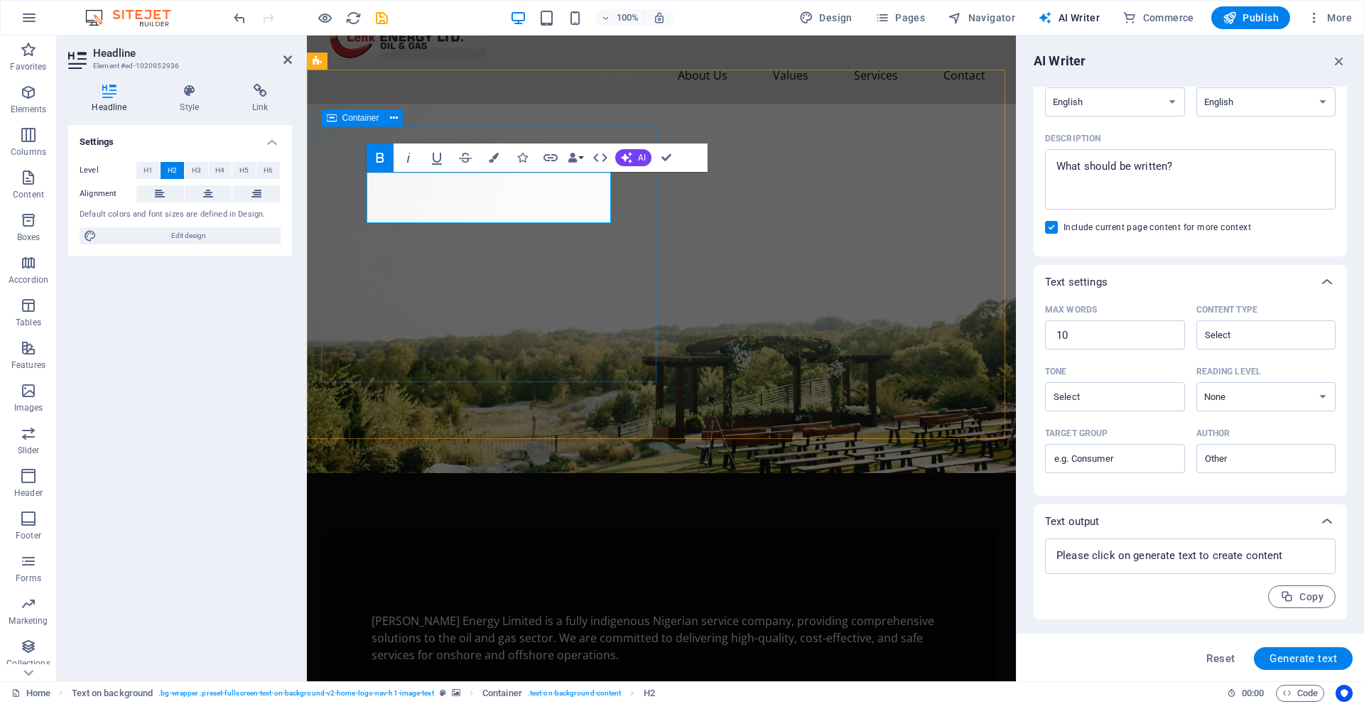
click at [620, 530] on div "Welcome to Lenk Energy Limited Lenk Energy Limited is a fully indigenous Nigeri…" at bounding box center [661, 619] width 671 height 179
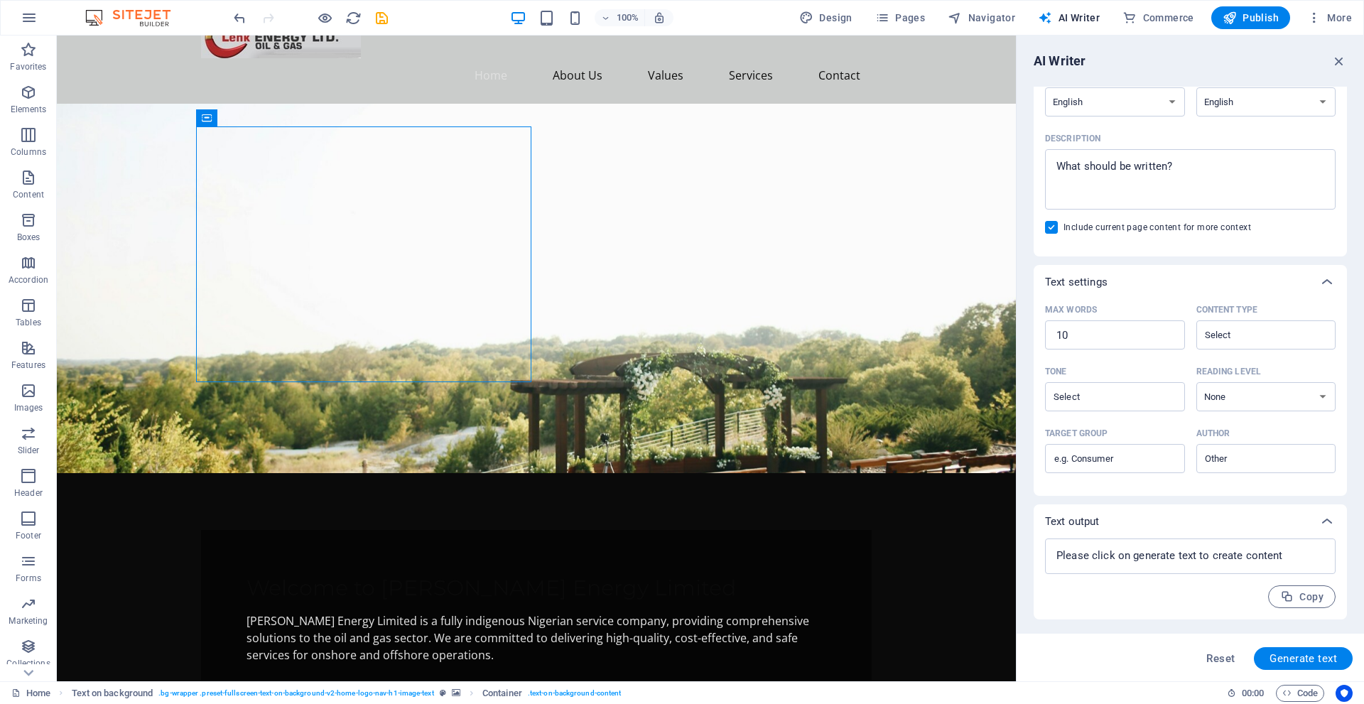
click at [746, 190] on figure at bounding box center [536, 289] width 959 height 370
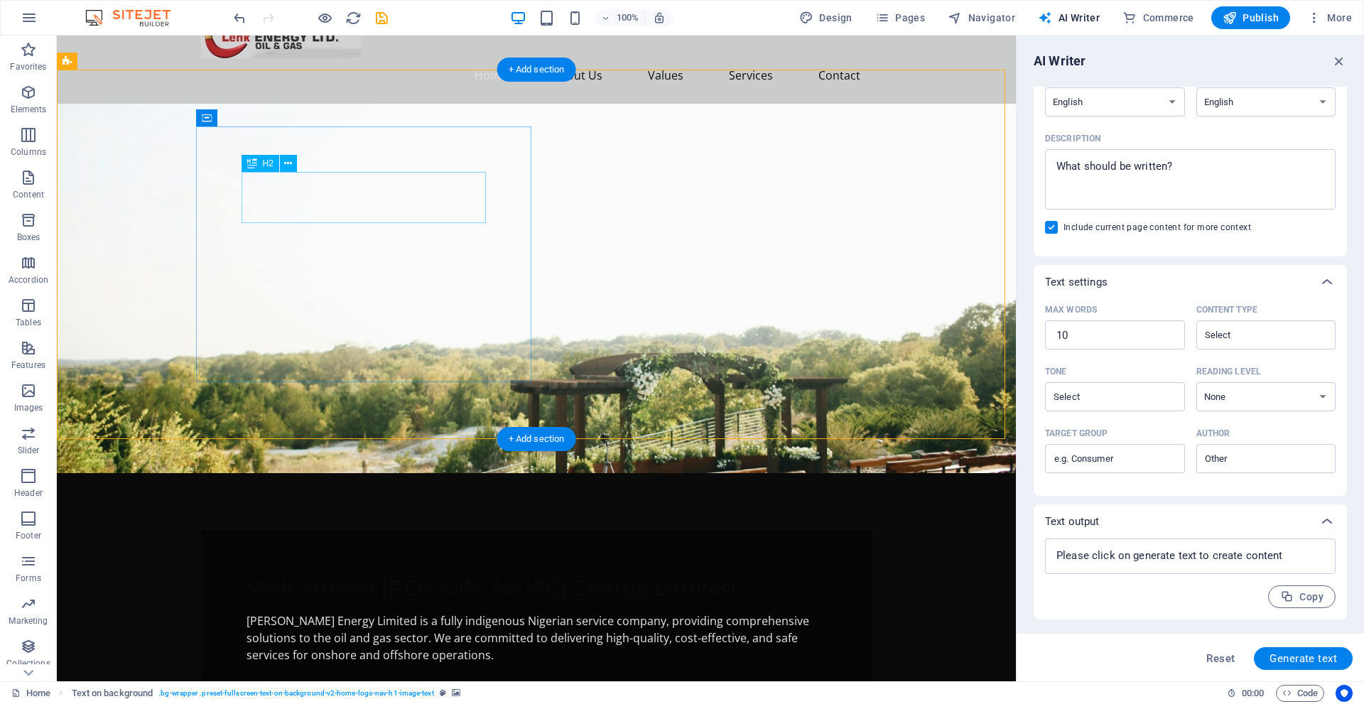
click at [380, 576] on div "Welcome to [PERSON_NAME] Energy Limited" at bounding box center [537, 589] width 580 height 26
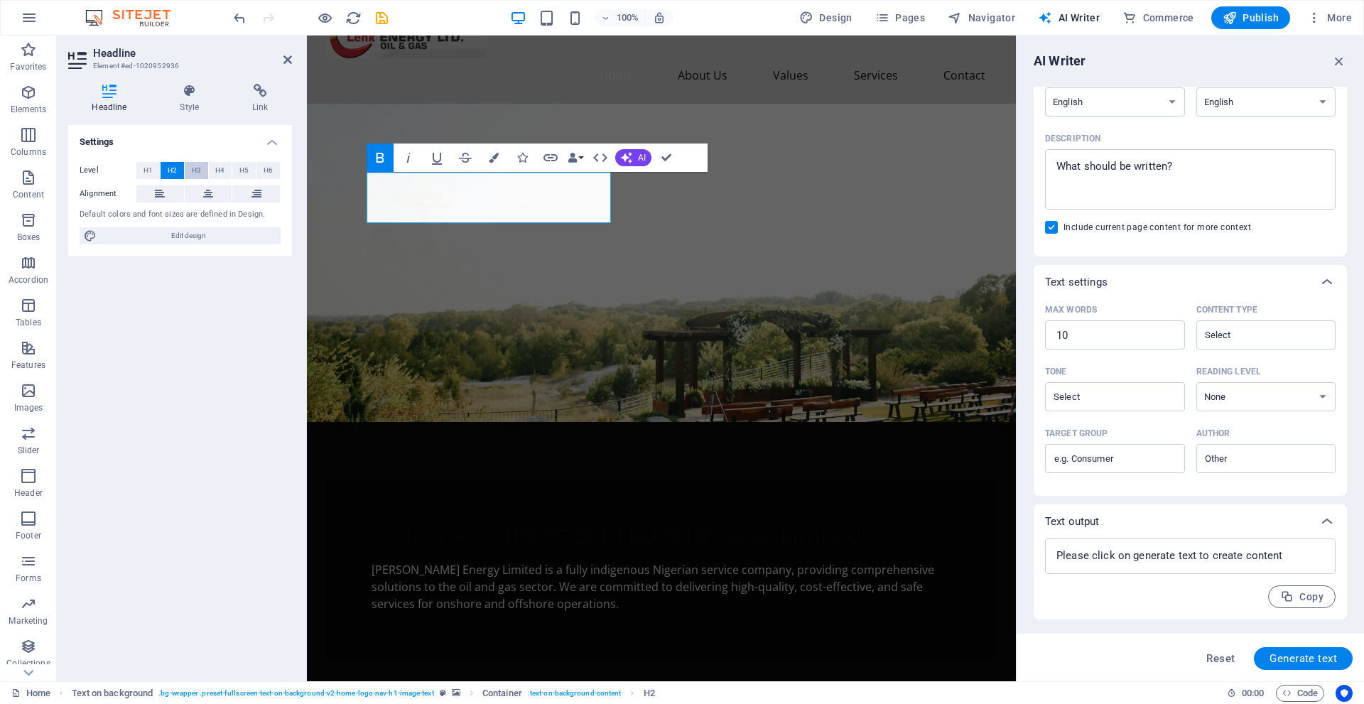
click at [203, 169] on button "H3" at bounding box center [196, 170] width 23 height 17
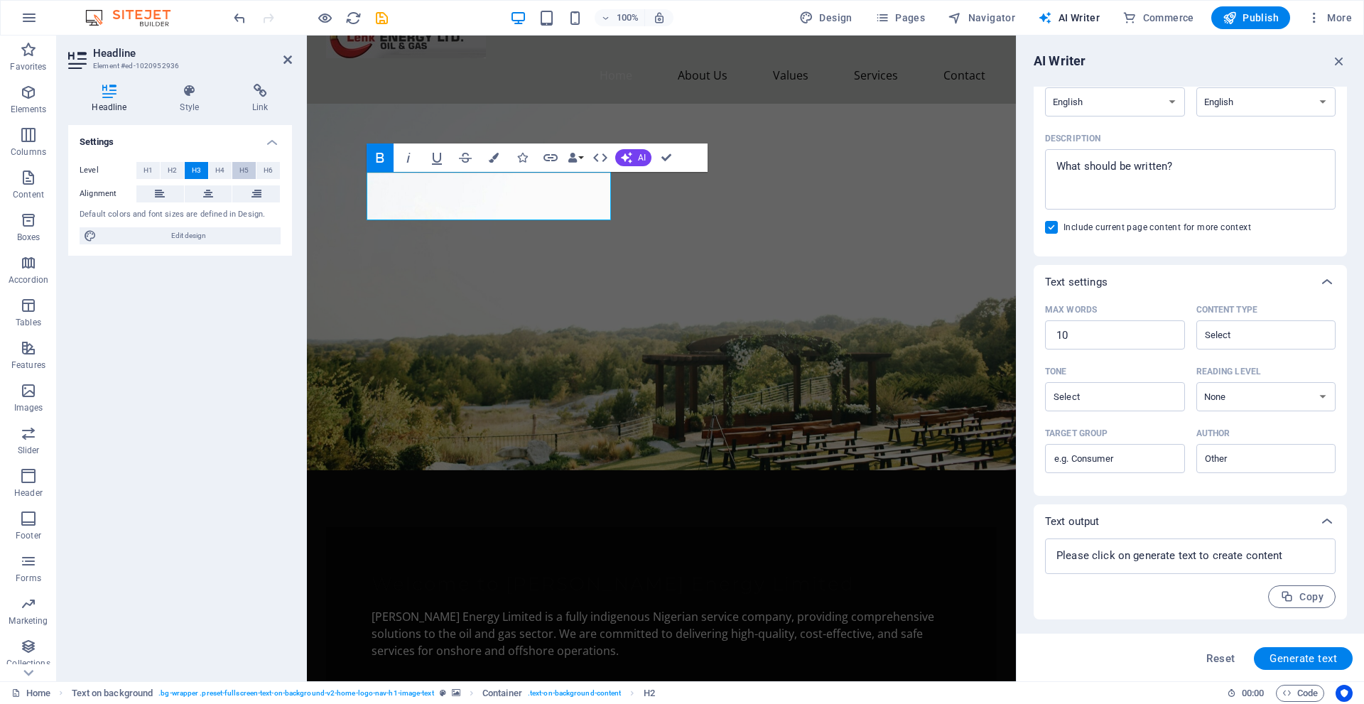
click at [237, 170] on button "H5" at bounding box center [243, 170] width 23 height 17
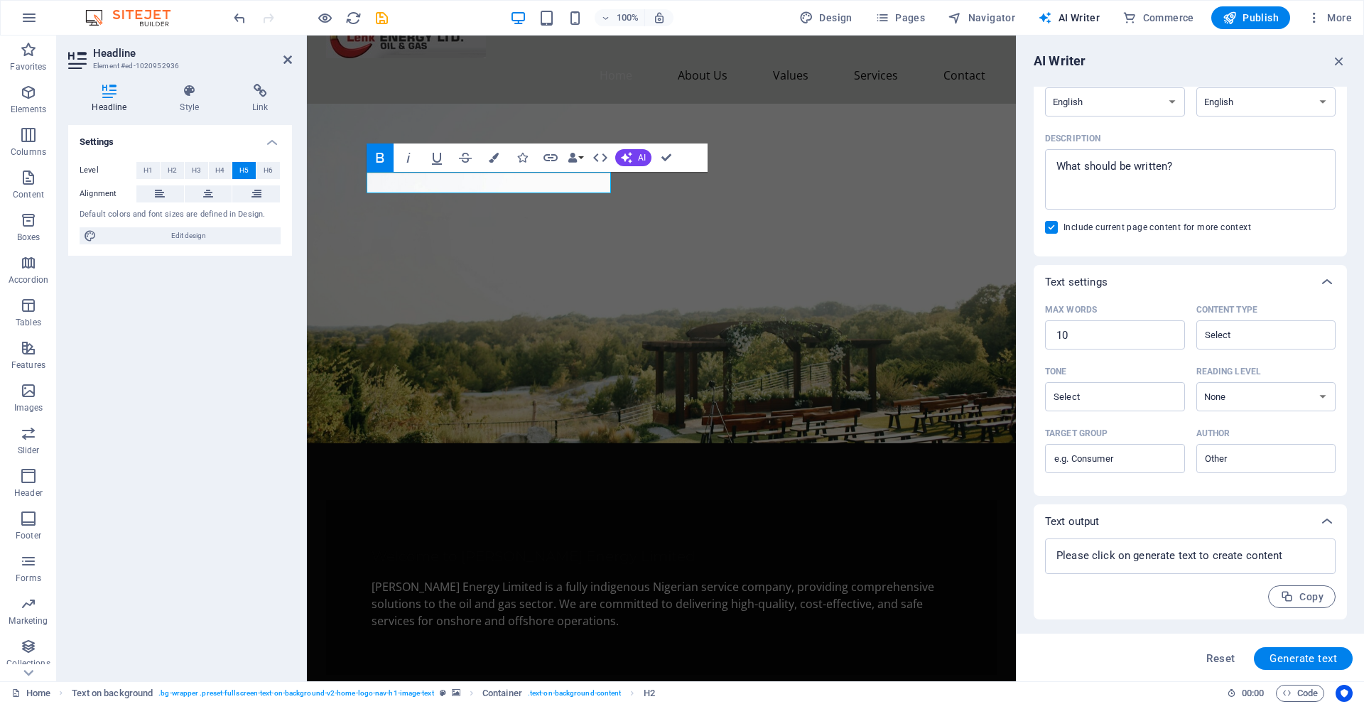
click at [386, 160] on icon "button" at bounding box center [380, 157] width 17 height 17
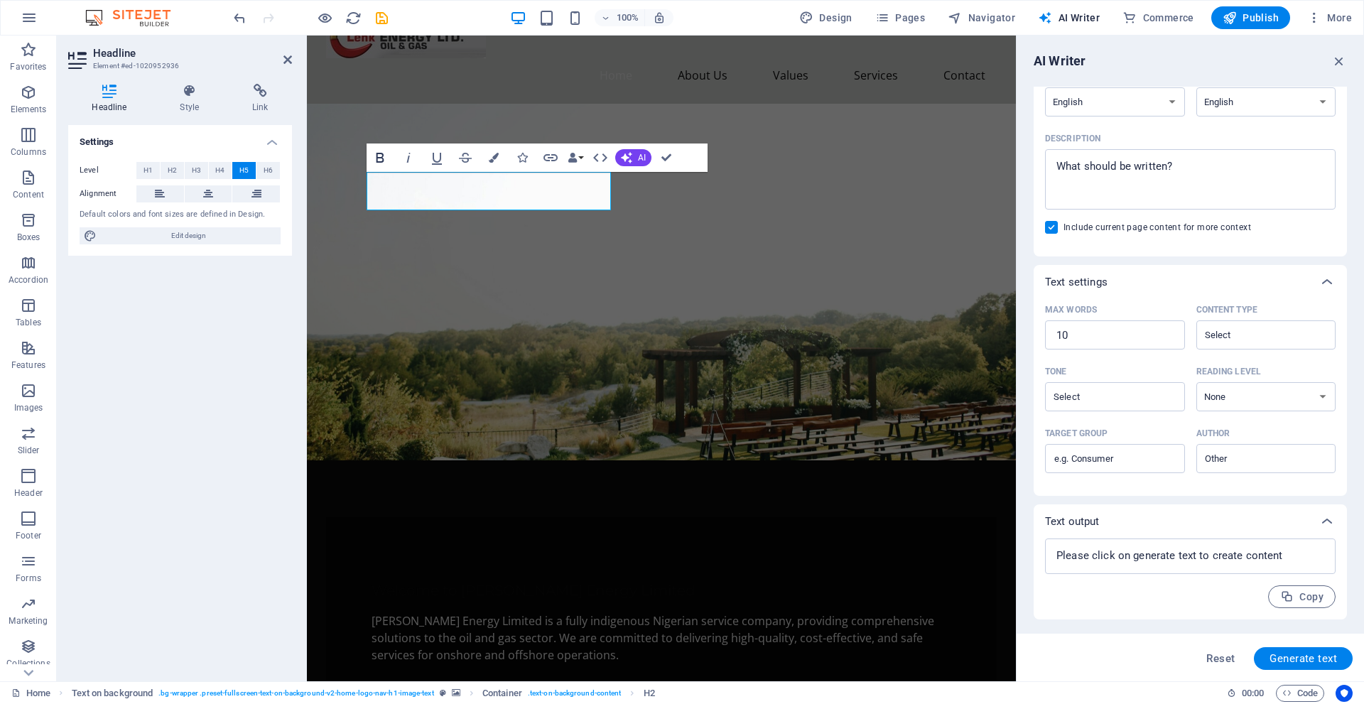
click at [386, 157] on icon "button" at bounding box center [380, 157] width 17 height 17
click at [242, 21] on icon "undo" at bounding box center [240, 18] width 16 height 16
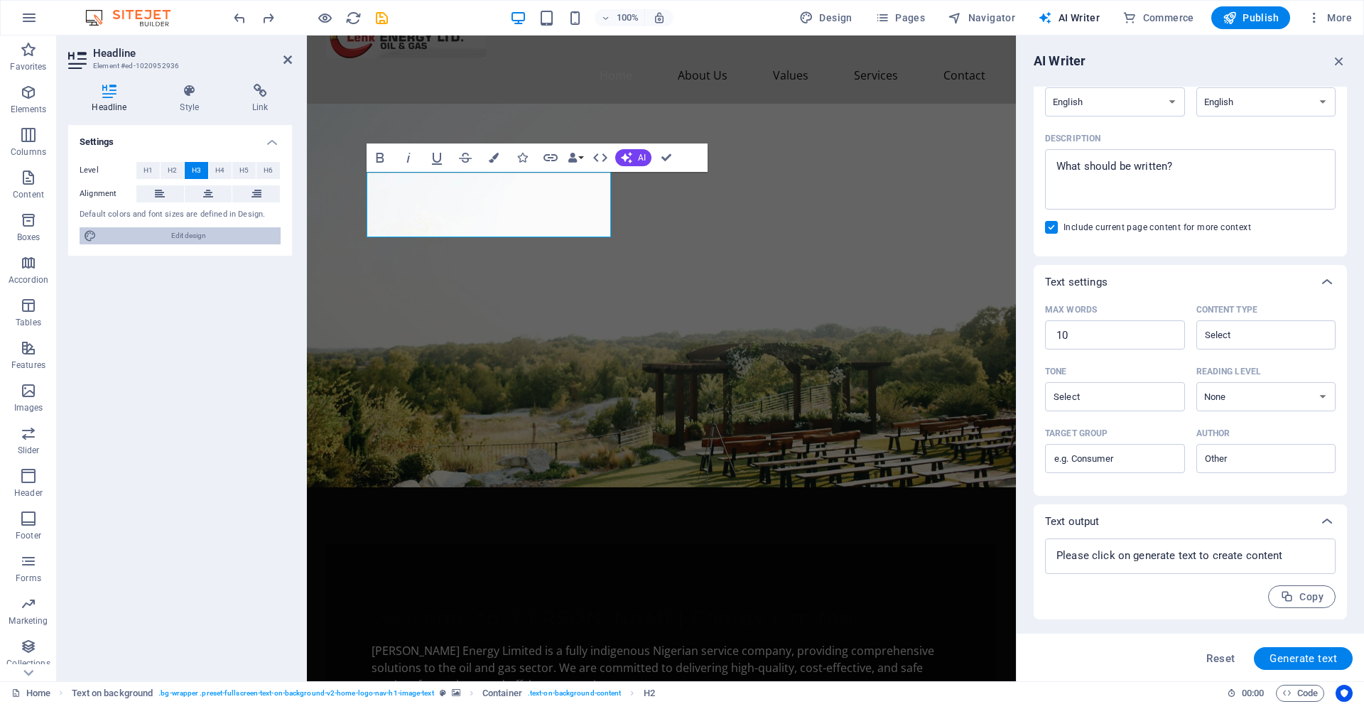
click at [240, 161] on div "Level H1 H2 H3 H4 H5 H6 Alignment Default colors and font sizes are defined in …" at bounding box center [180, 204] width 224 height 106
click at [247, 173] on span "H5" at bounding box center [243, 170] width 9 height 17
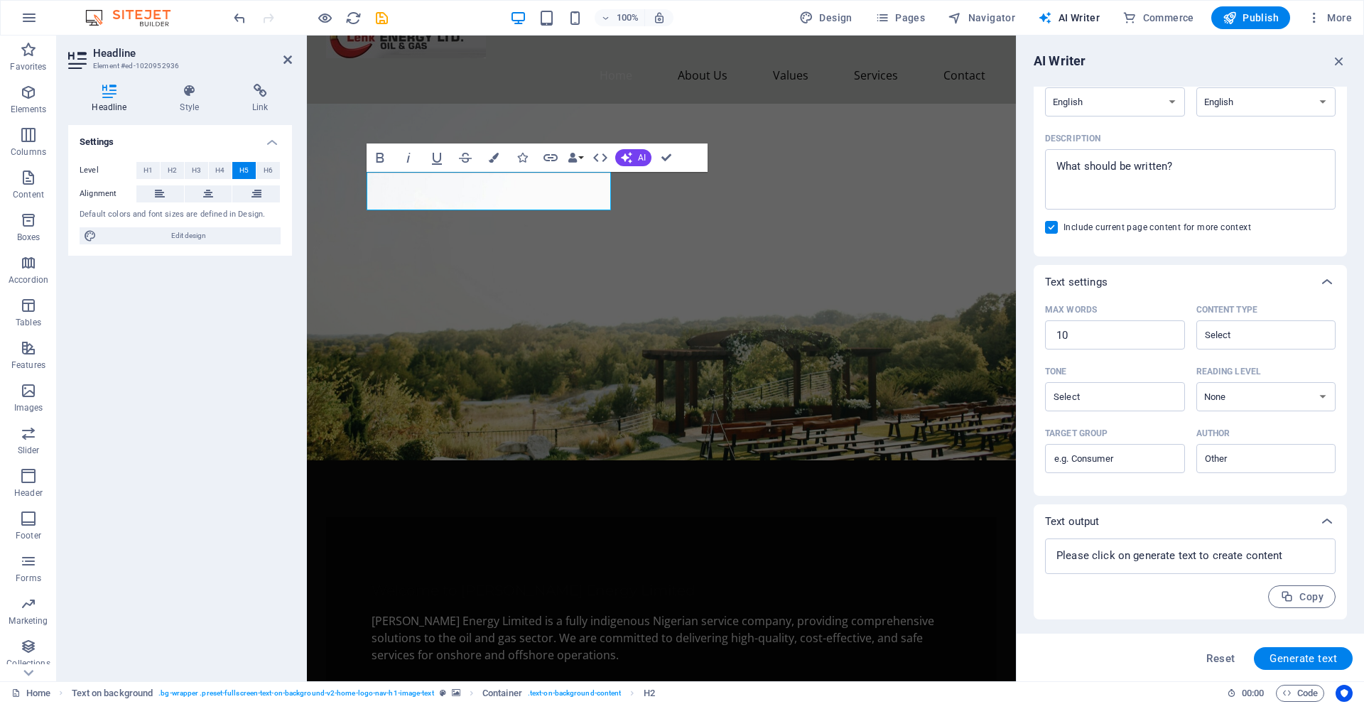
drag, startPoint x: 696, startPoint y: 254, endPoint x: 696, endPoint y: 239, distance: 14.9
click at [696, 239] on figure at bounding box center [661, 282] width 709 height 357
click at [635, 517] on div "​ ​ ​​​ Welcome to Lenk Energy Limited Lenk Energy Limited is a fully indigenou…" at bounding box center [661, 613] width 671 height 192
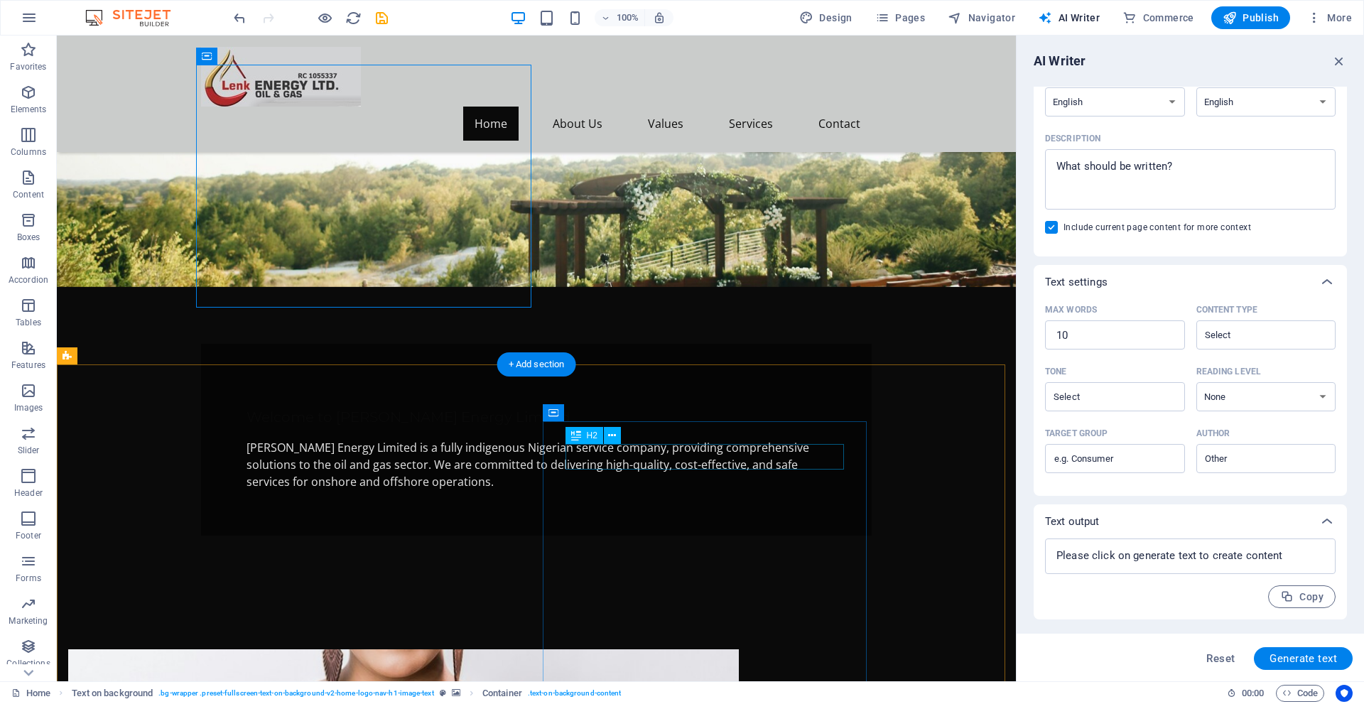
scroll to position [199, 0]
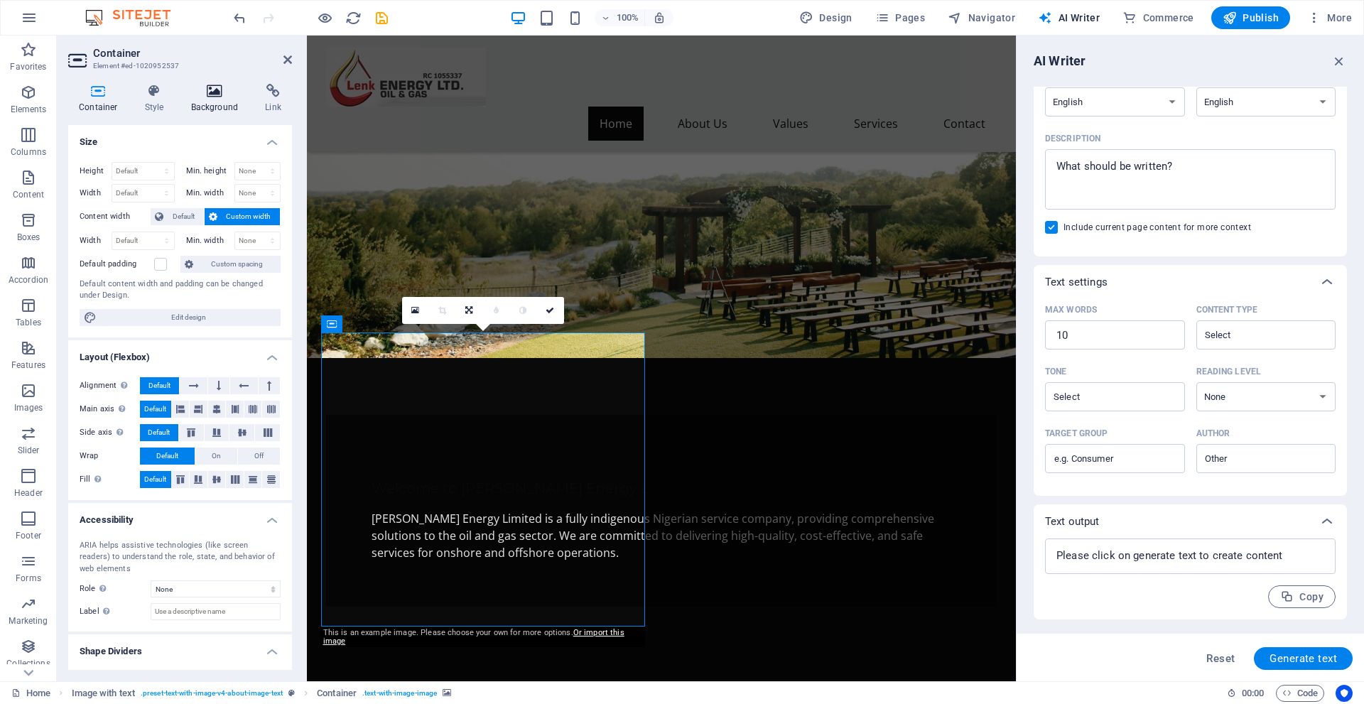
click at [211, 104] on h4 "Background" at bounding box center [218, 99] width 75 height 30
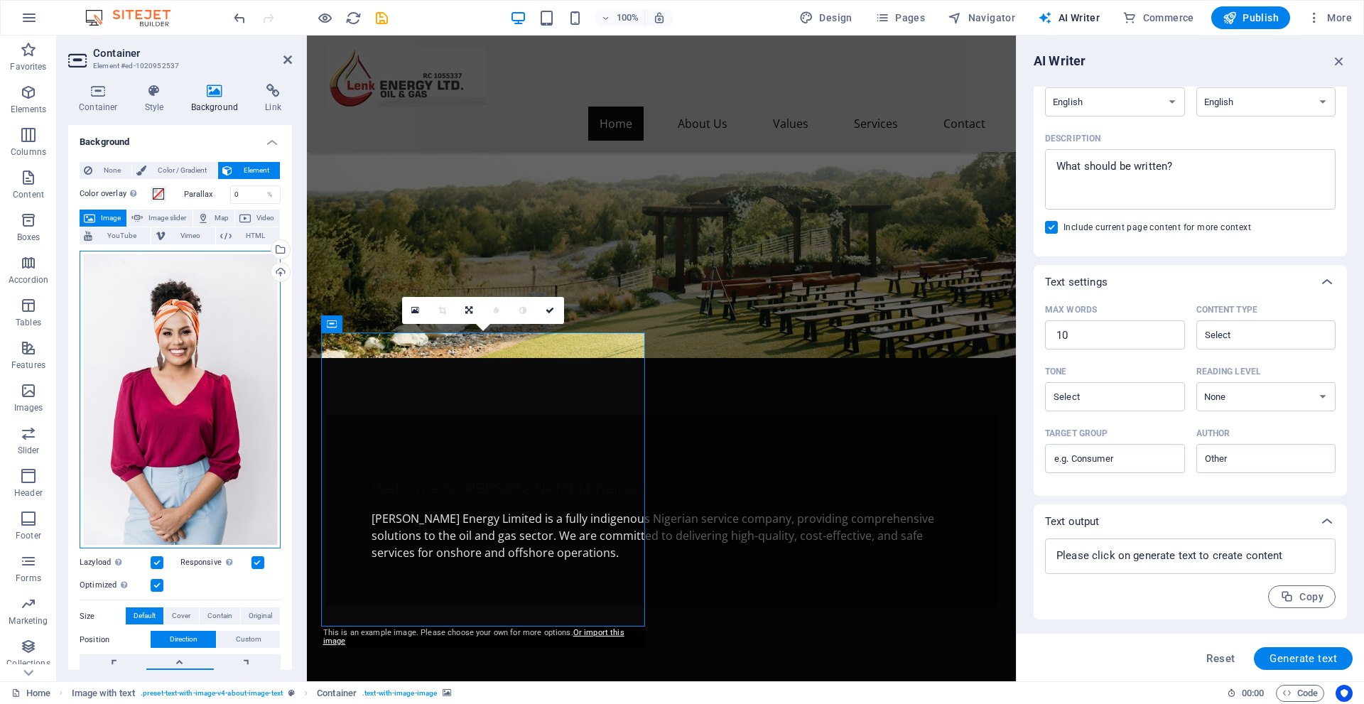
click at [206, 325] on div "Drag files here, click to choose files or select files from Files or our free s…" at bounding box center [180, 400] width 201 height 298
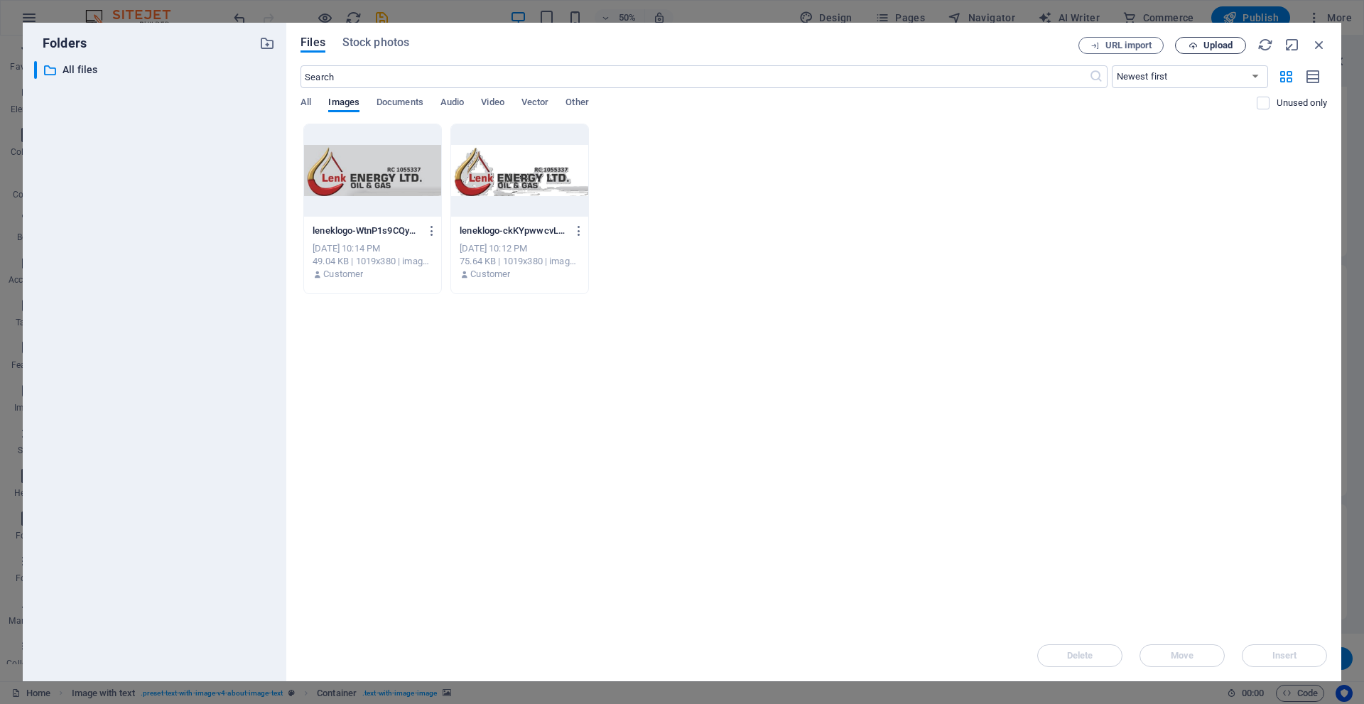
click at [1215, 47] on span "Upload" at bounding box center [1218, 45] width 29 height 9
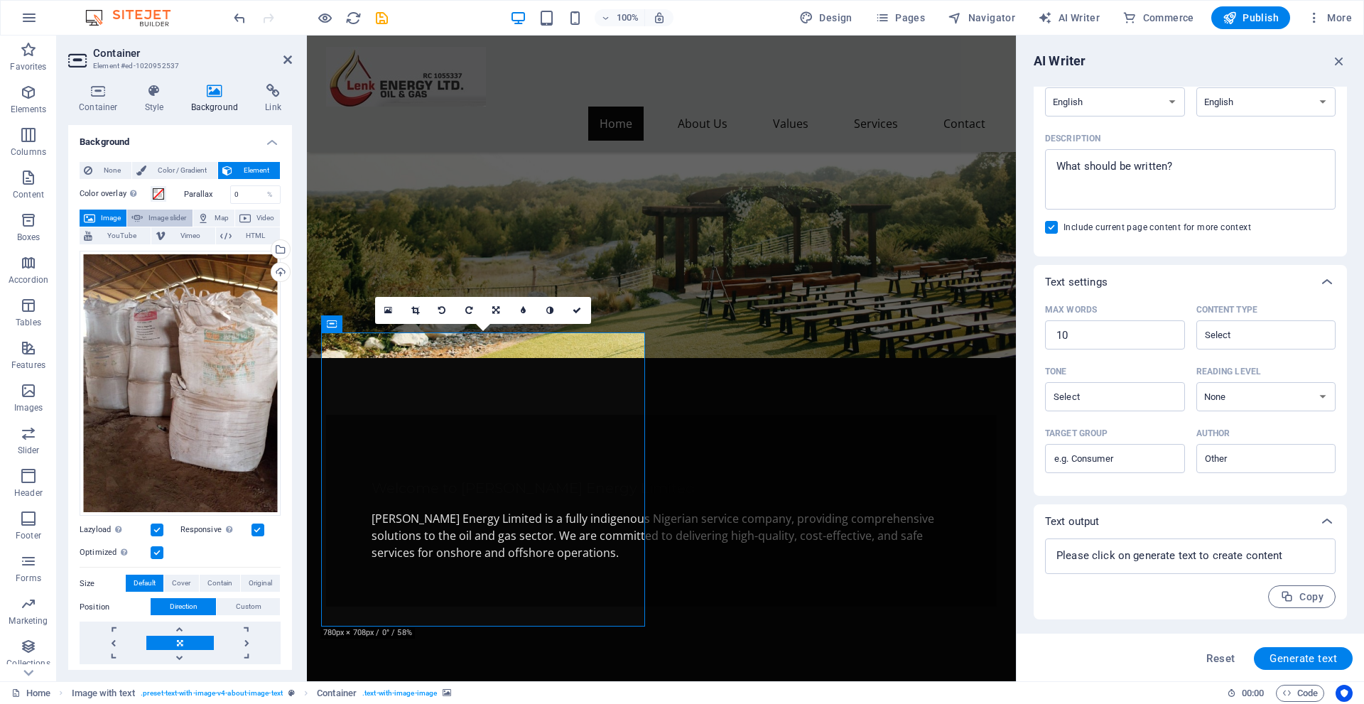
click at [180, 220] on span "Image slider" at bounding box center [167, 218] width 41 height 17
select select "ms"
select select "s"
select select "progressive"
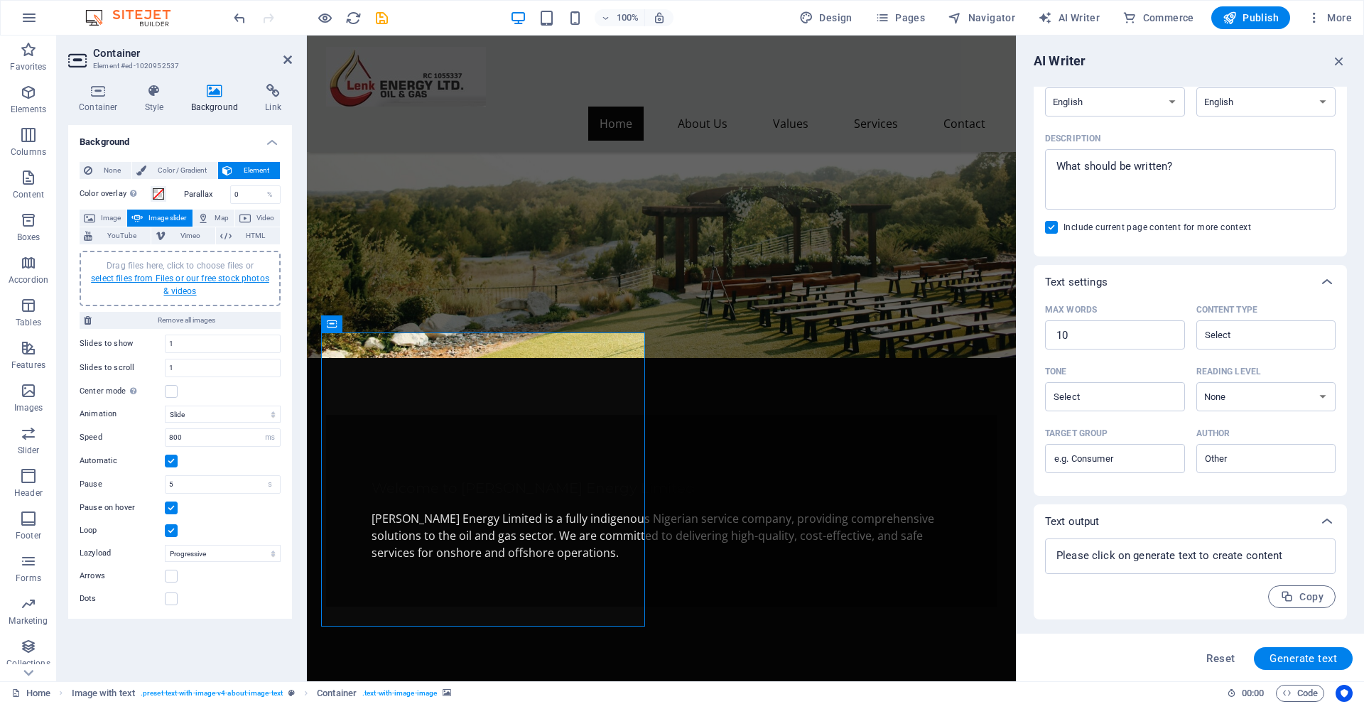
click at [190, 279] on link "select files from Files or our free stock photos & videos" at bounding box center [180, 285] width 178 height 23
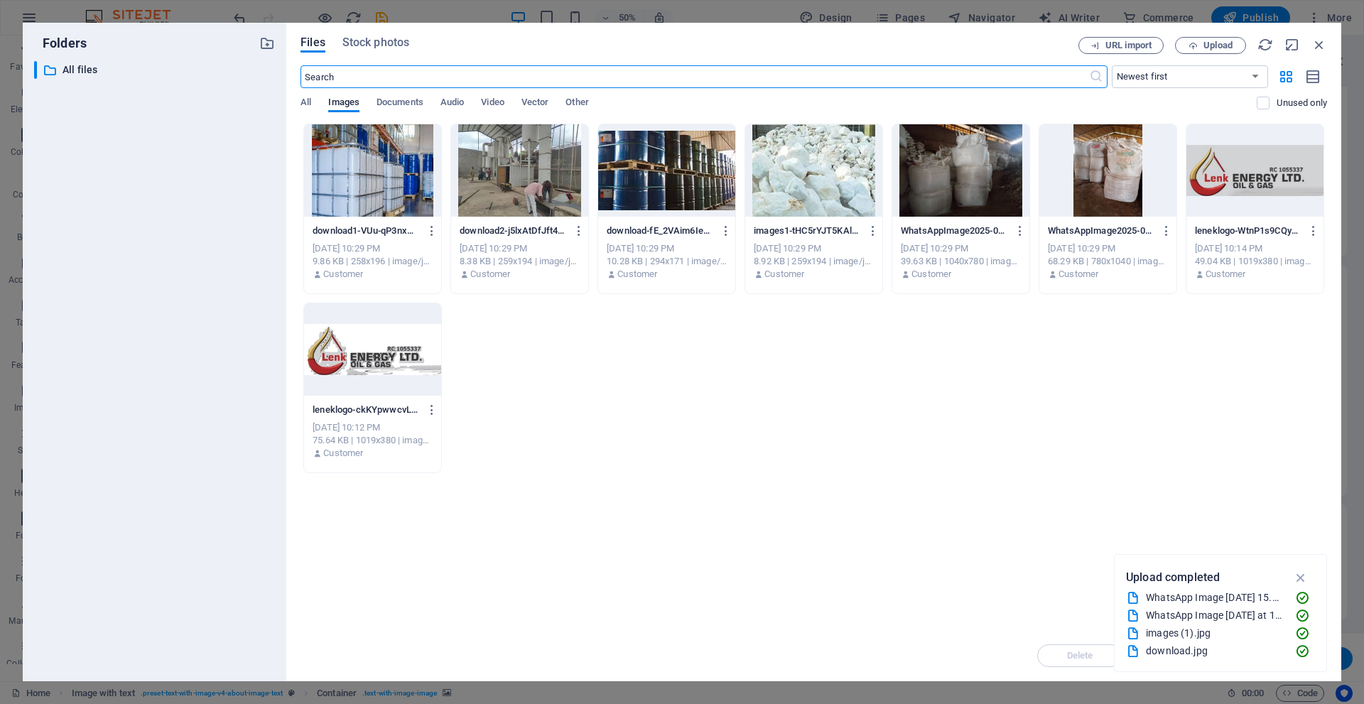
click at [377, 204] on div at bounding box center [372, 170] width 137 height 92
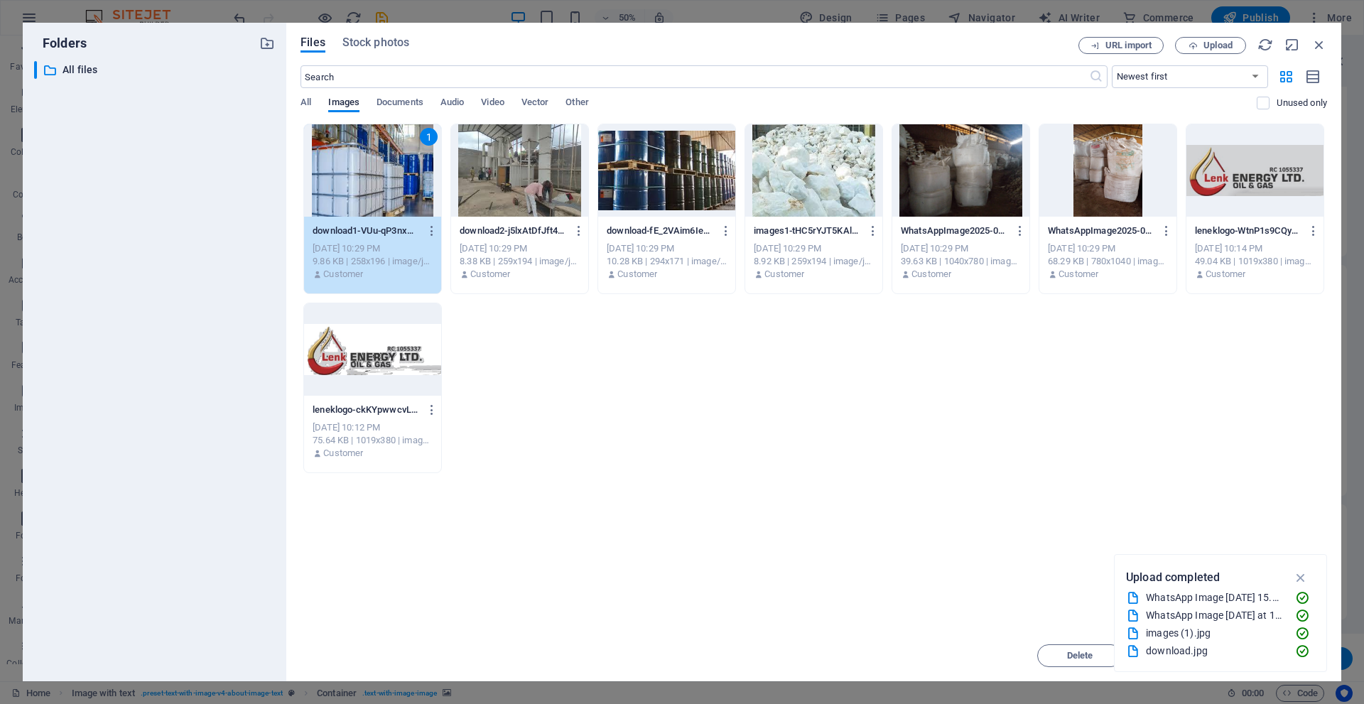
click at [544, 191] on div at bounding box center [519, 170] width 137 height 92
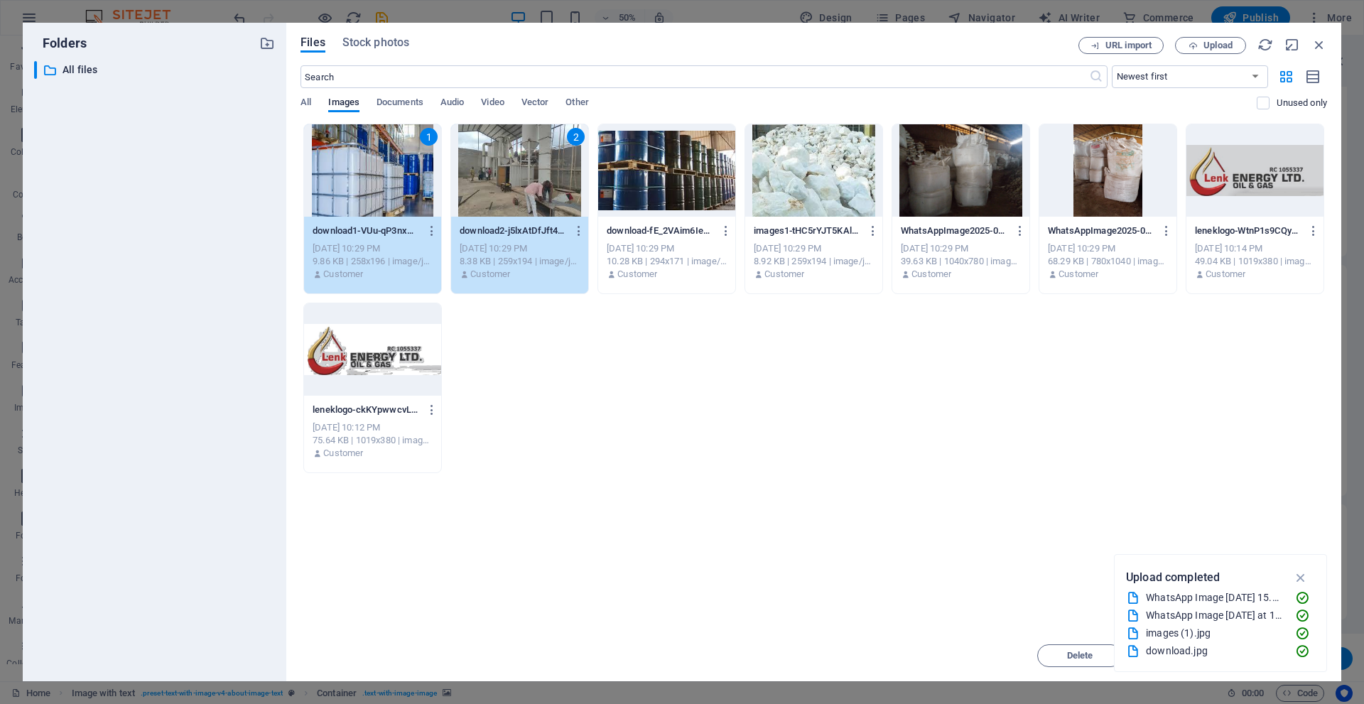
click at [645, 179] on div at bounding box center [666, 170] width 137 height 92
click at [781, 168] on div at bounding box center [813, 170] width 137 height 92
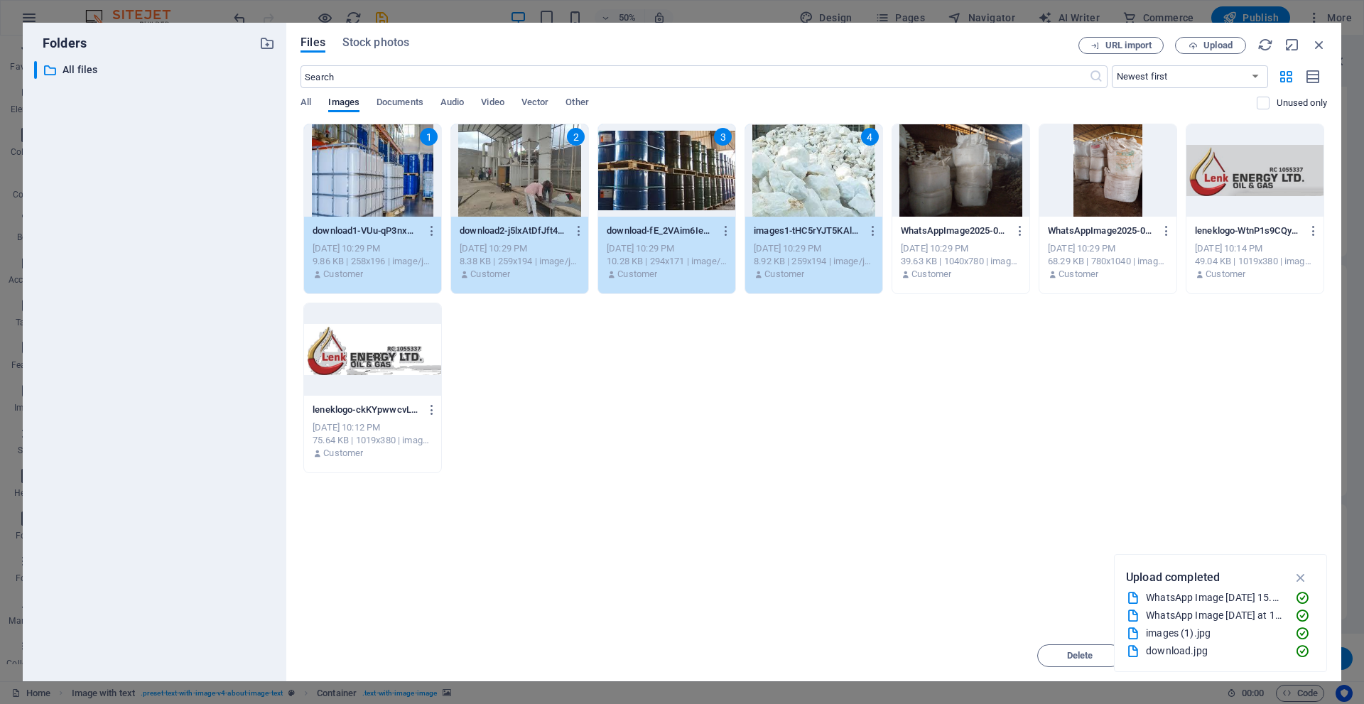
click at [1119, 199] on div at bounding box center [1108, 170] width 137 height 92
click at [1300, 580] on icon "button" at bounding box center [1301, 578] width 16 height 16
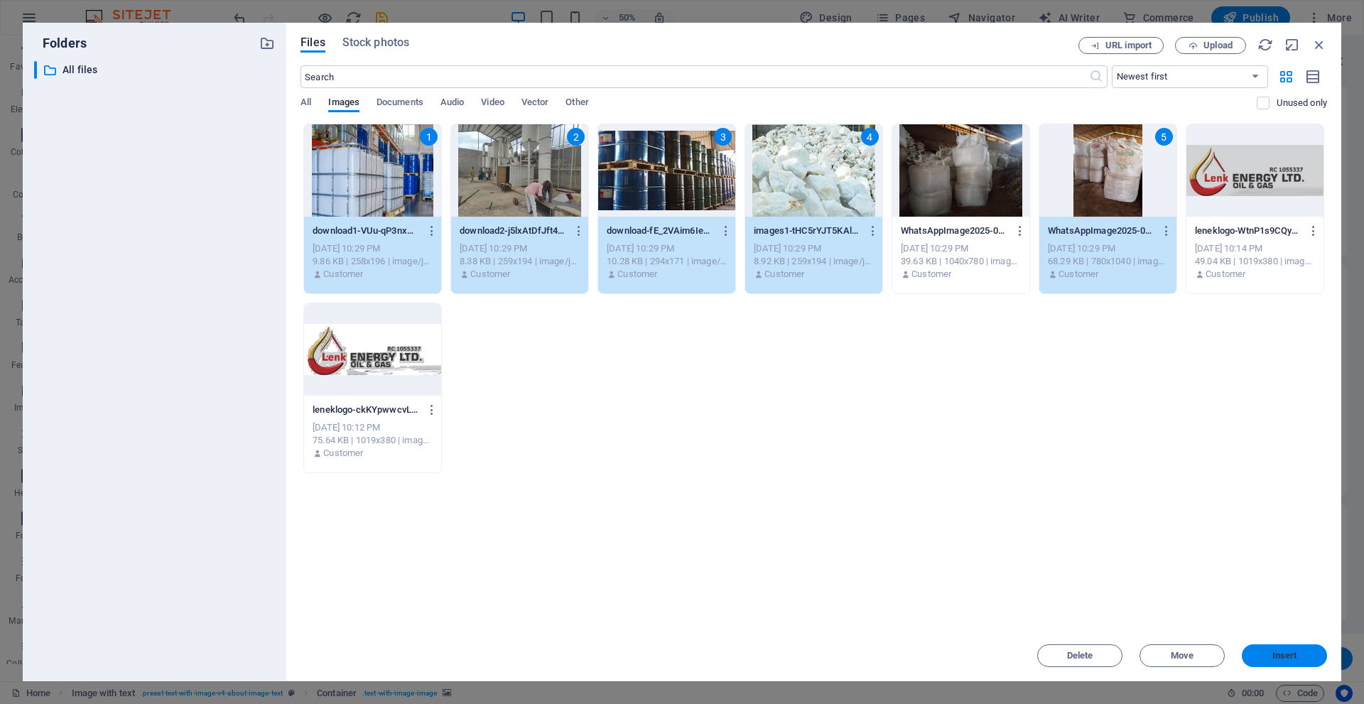
click at [1286, 650] on button "Insert" at bounding box center [1284, 656] width 85 height 23
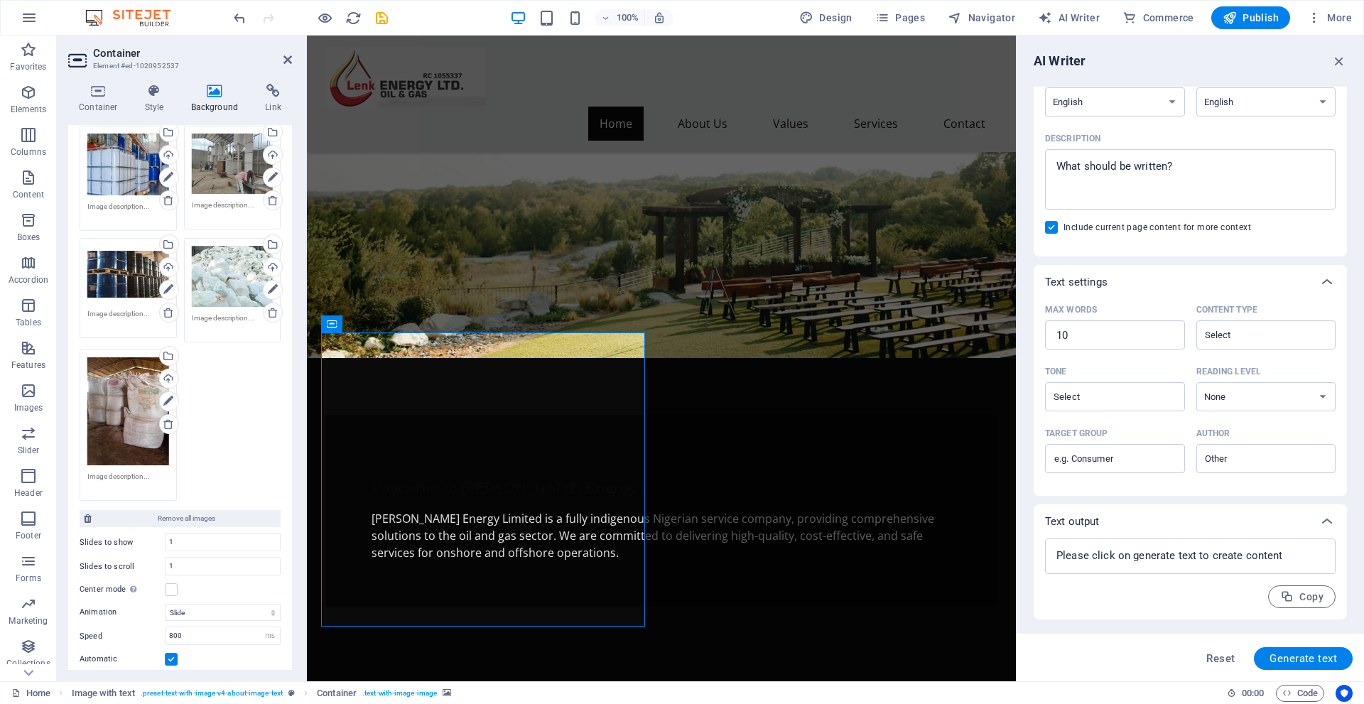
scroll to position [264, 0]
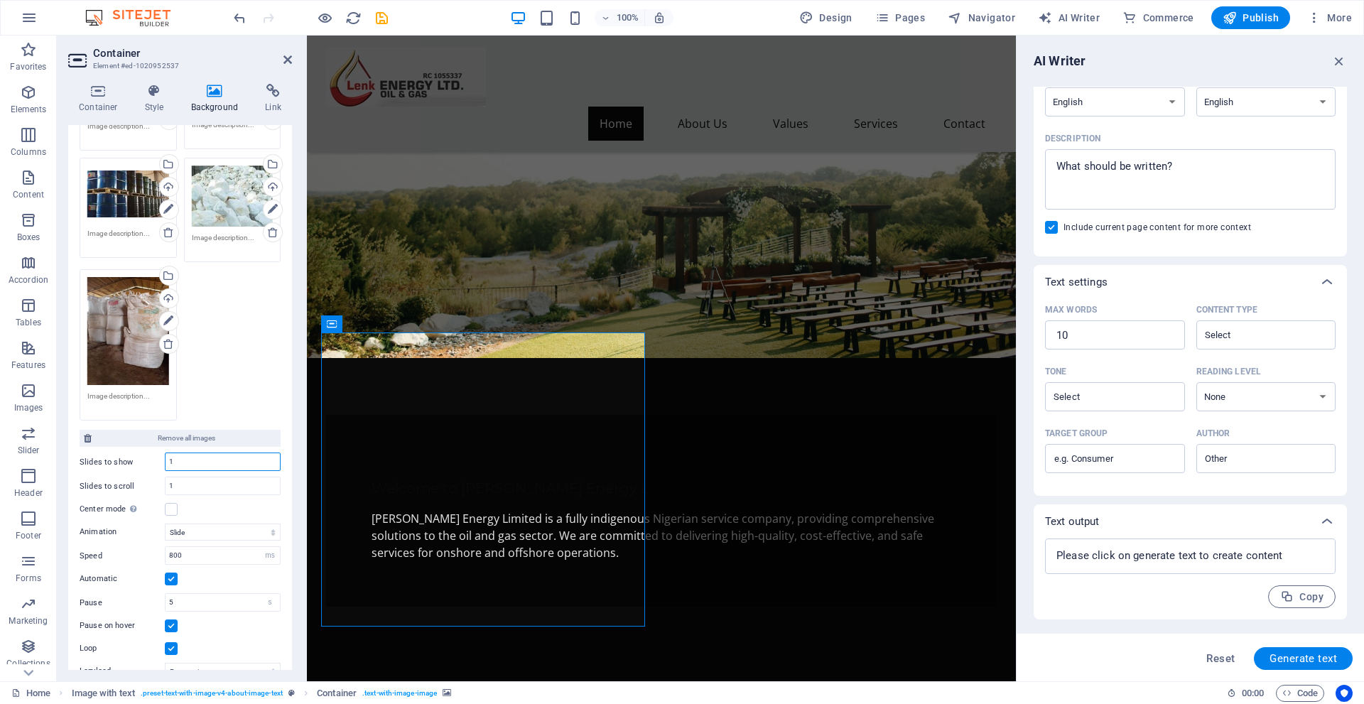
click at [200, 460] on input "1" at bounding box center [223, 461] width 114 height 17
type input "5"
type input "1"
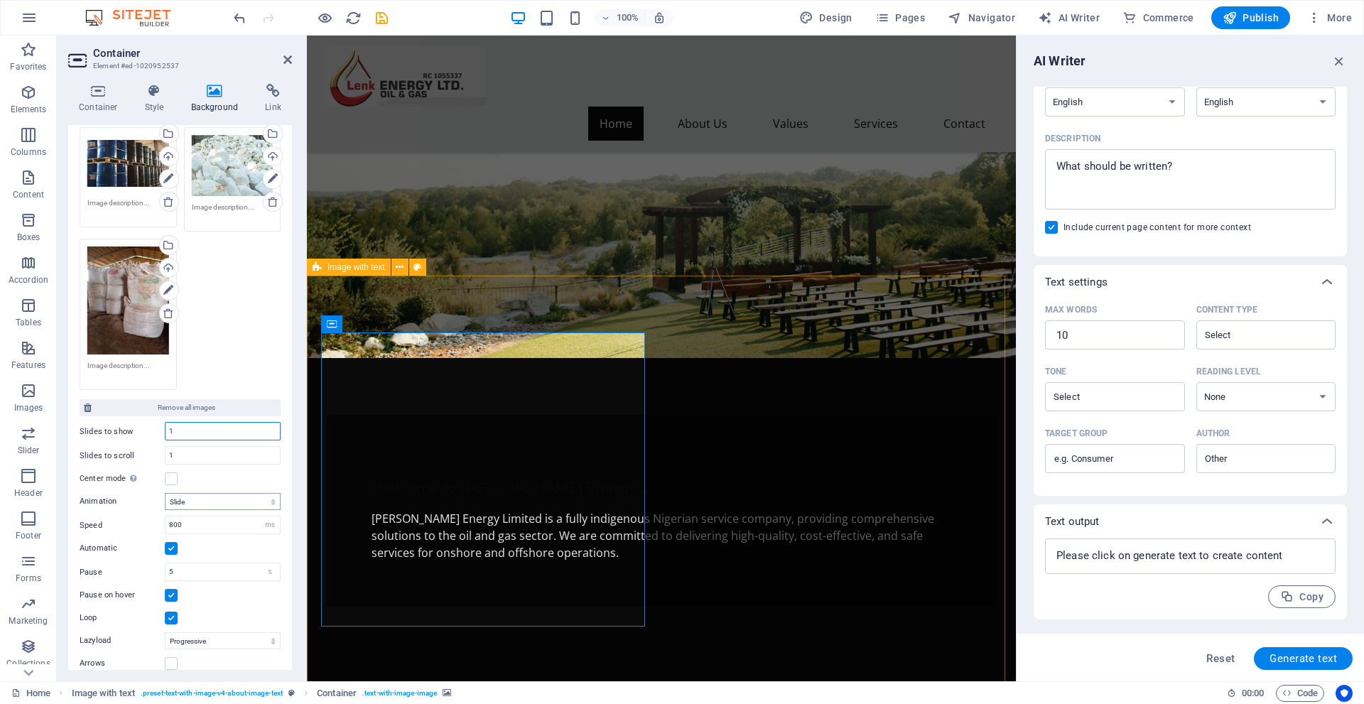
scroll to position [328, 0]
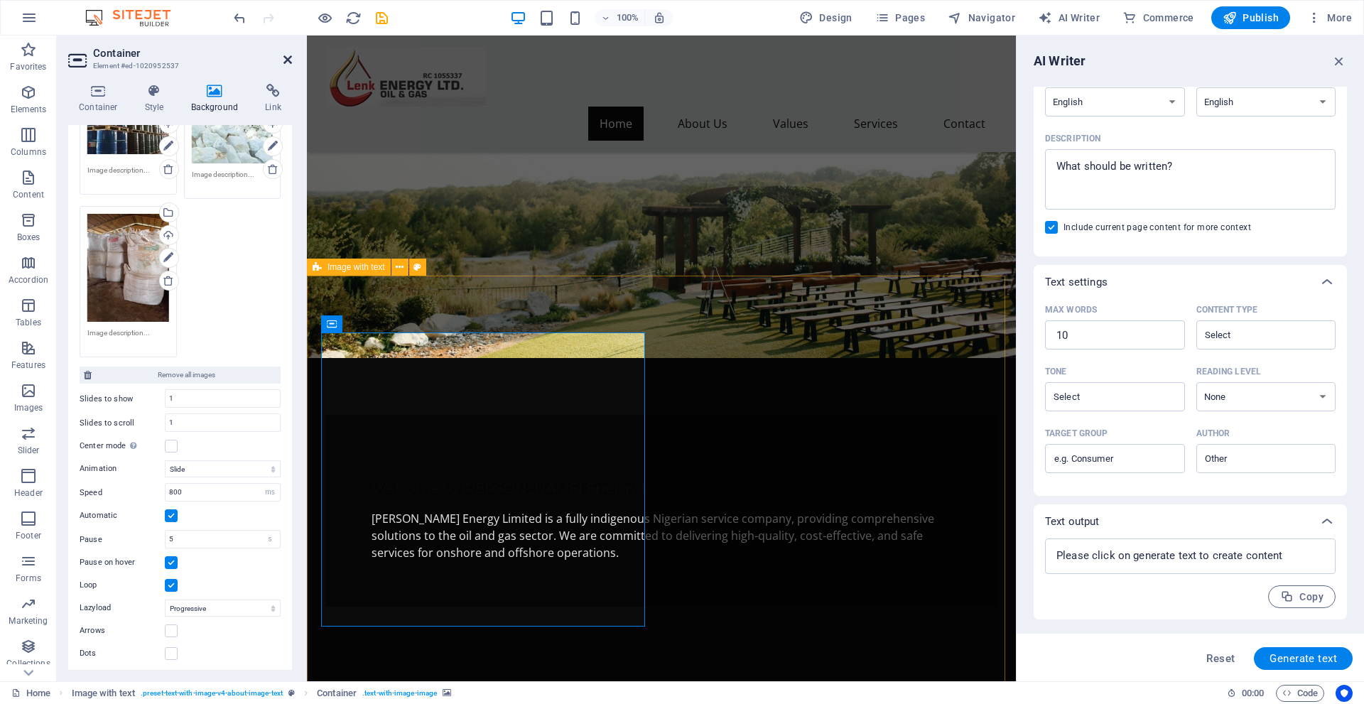
click at [290, 60] on icon at bounding box center [288, 59] width 9 height 11
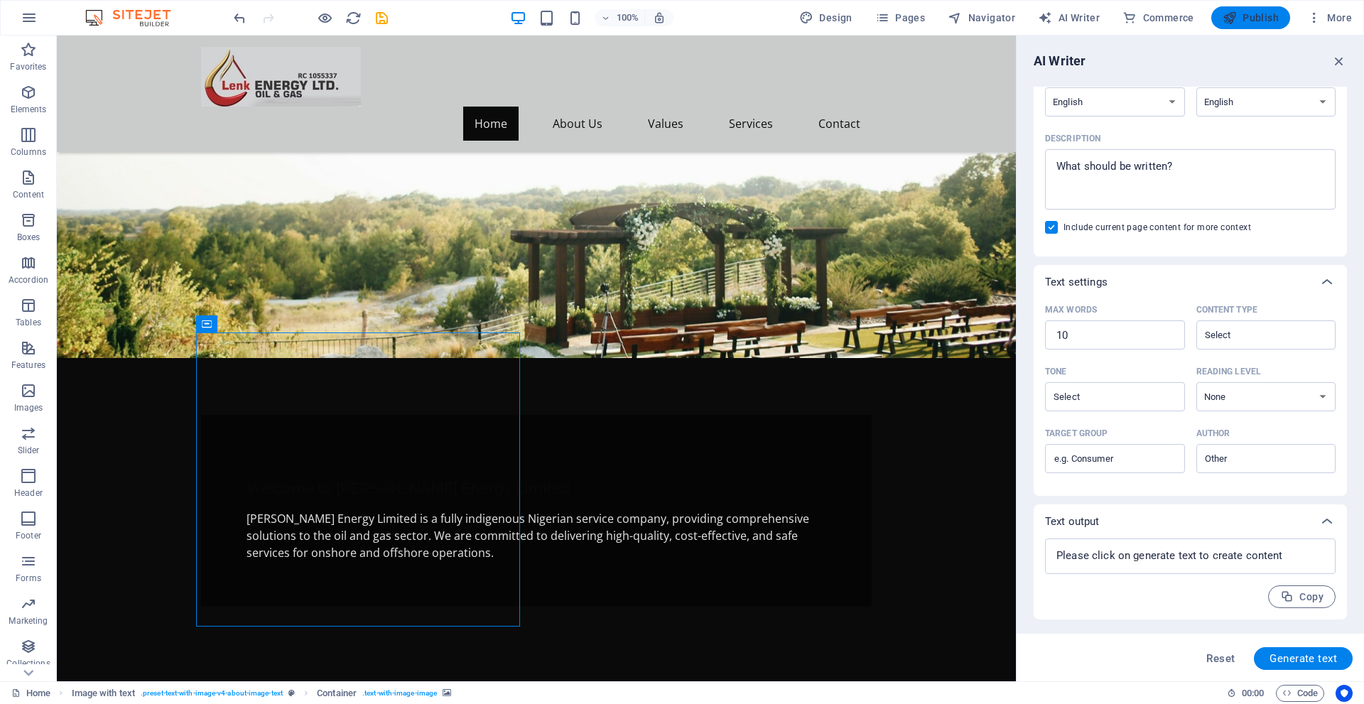
click at [1270, 16] on span "Publish" at bounding box center [1251, 18] width 56 height 14
checkbox input "false"
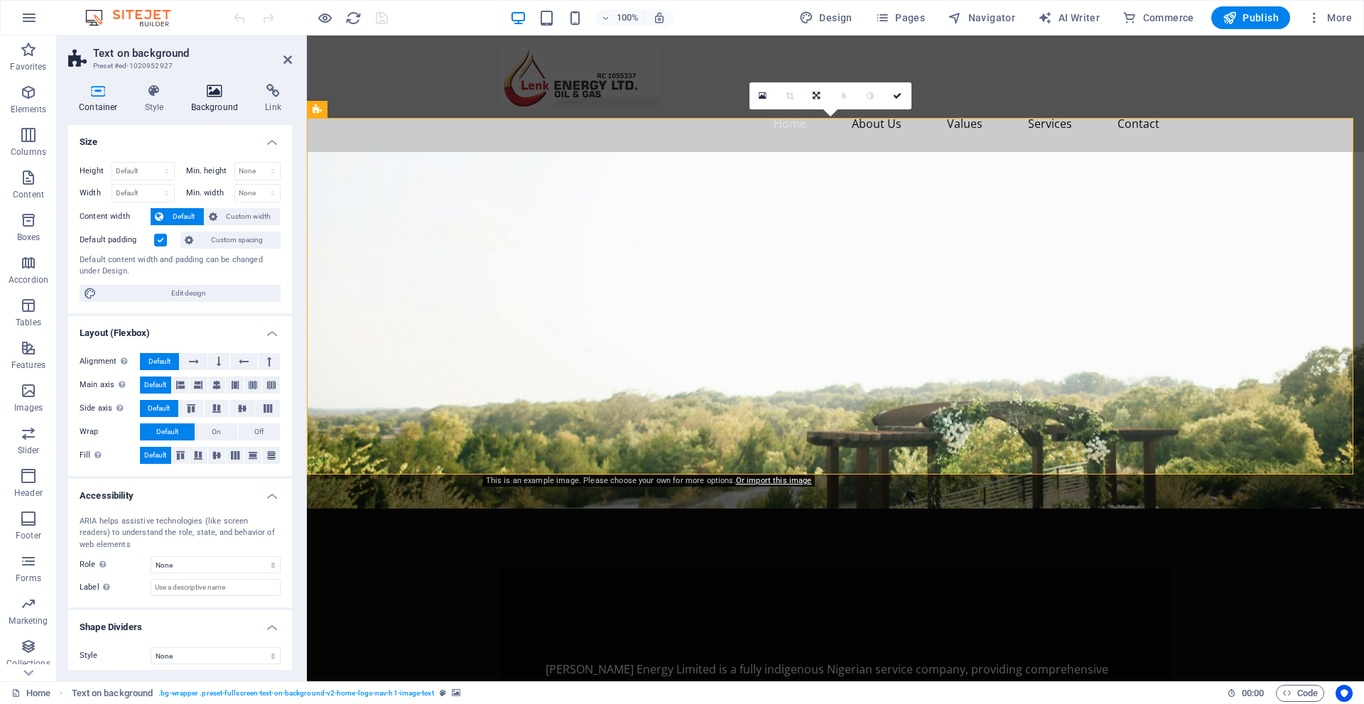
click at [215, 101] on h4 "Background" at bounding box center [218, 99] width 75 height 30
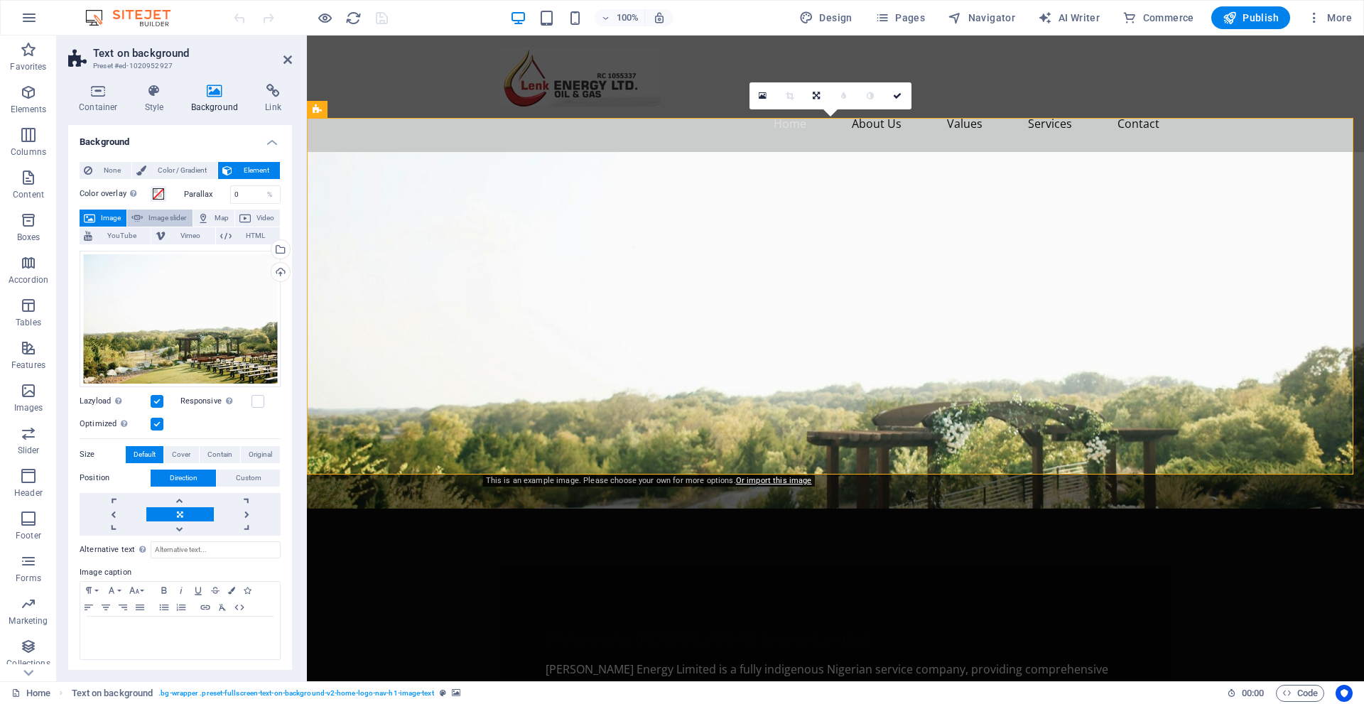
click at [154, 216] on span "Image slider" at bounding box center [167, 218] width 41 height 17
select select "ms"
select select "s"
select select "progressive"
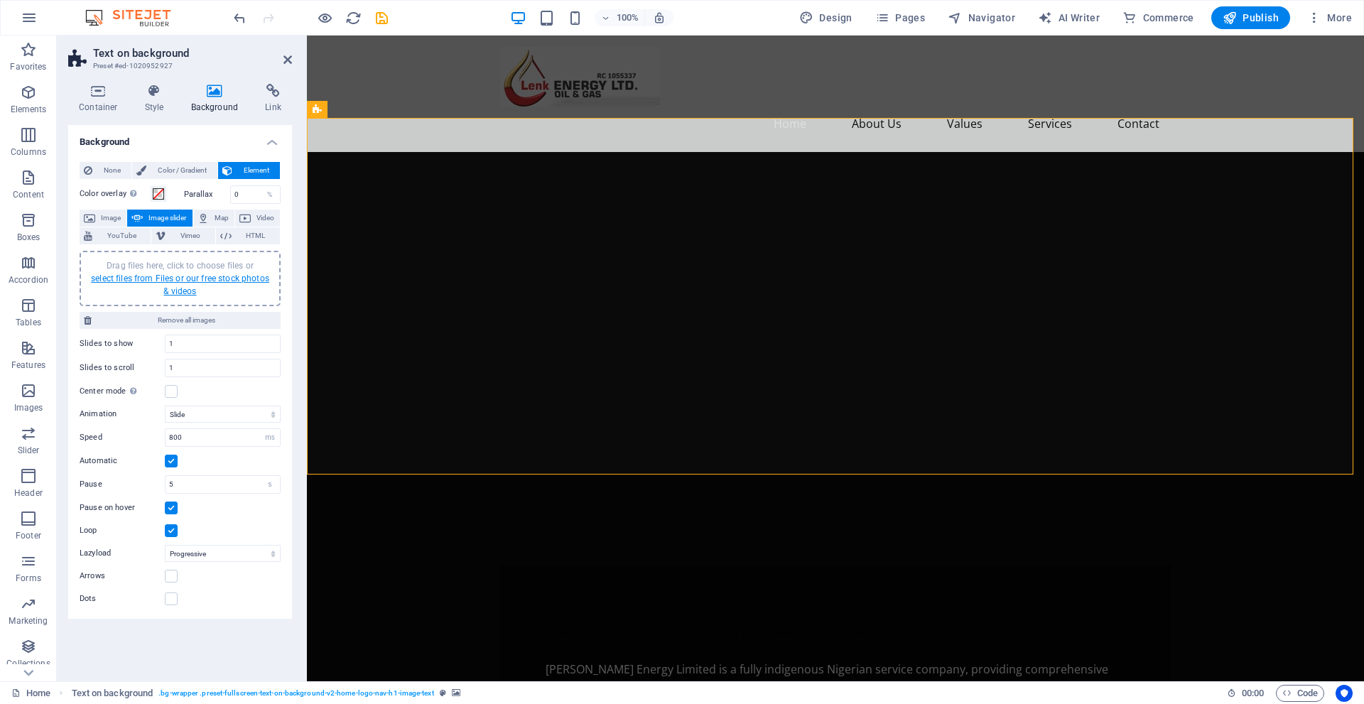
click at [156, 276] on link "select files from Files or our free stock photos & videos" at bounding box center [180, 285] width 178 height 23
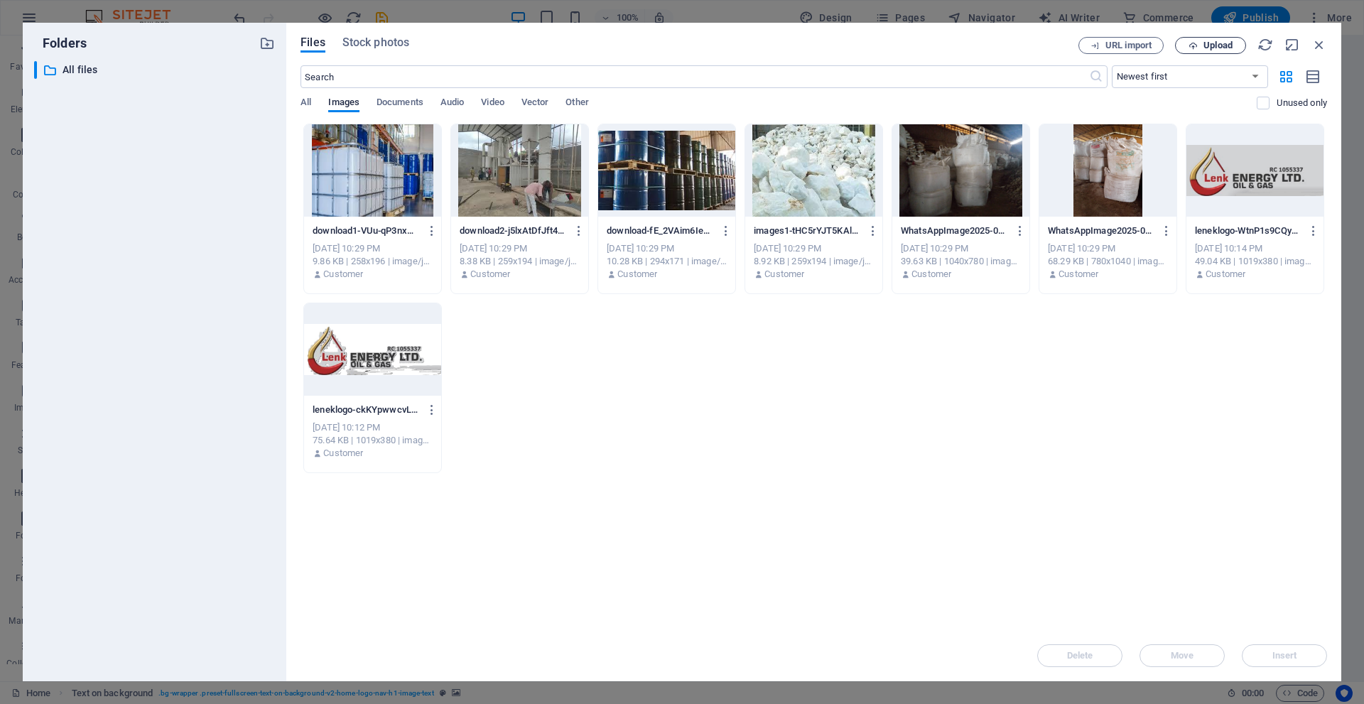
click at [1202, 49] on span "Upload" at bounding box center [1211, 45] width 58 height 9
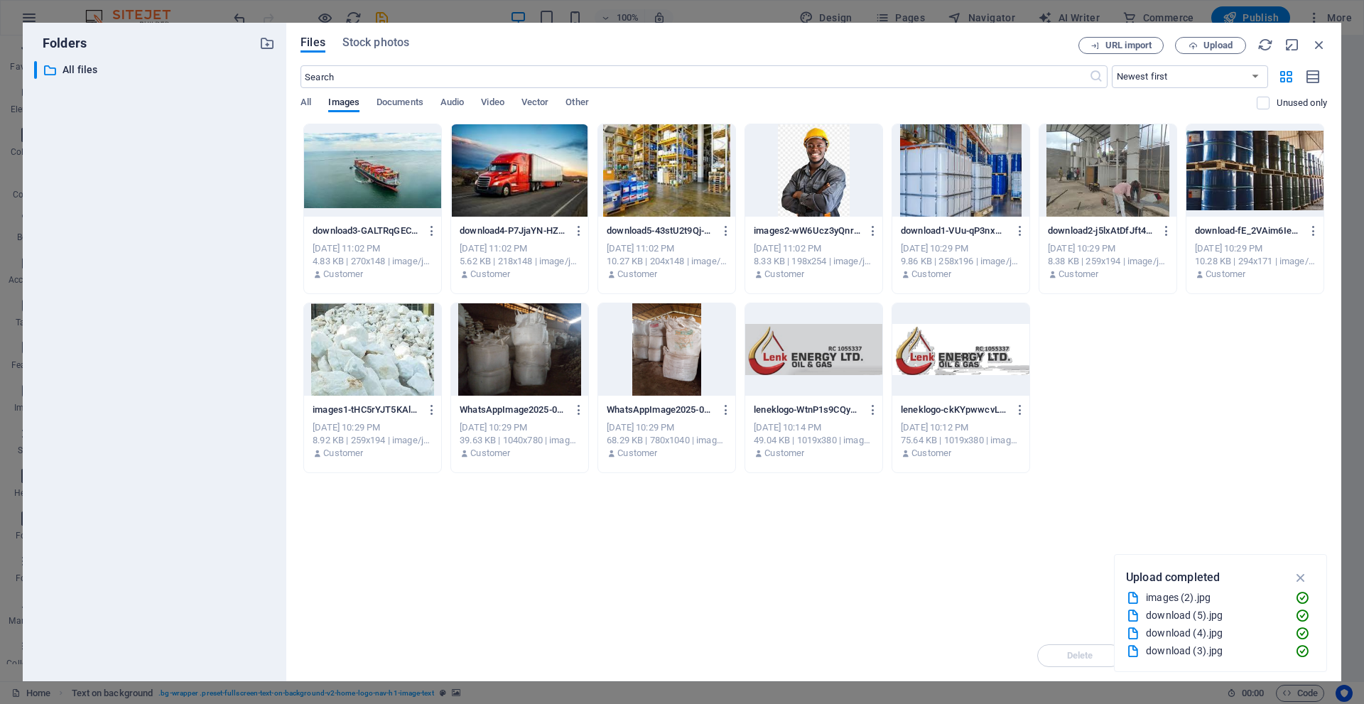
click at [326, 170] on div at bounding box center [372, 170] width 137 height 92
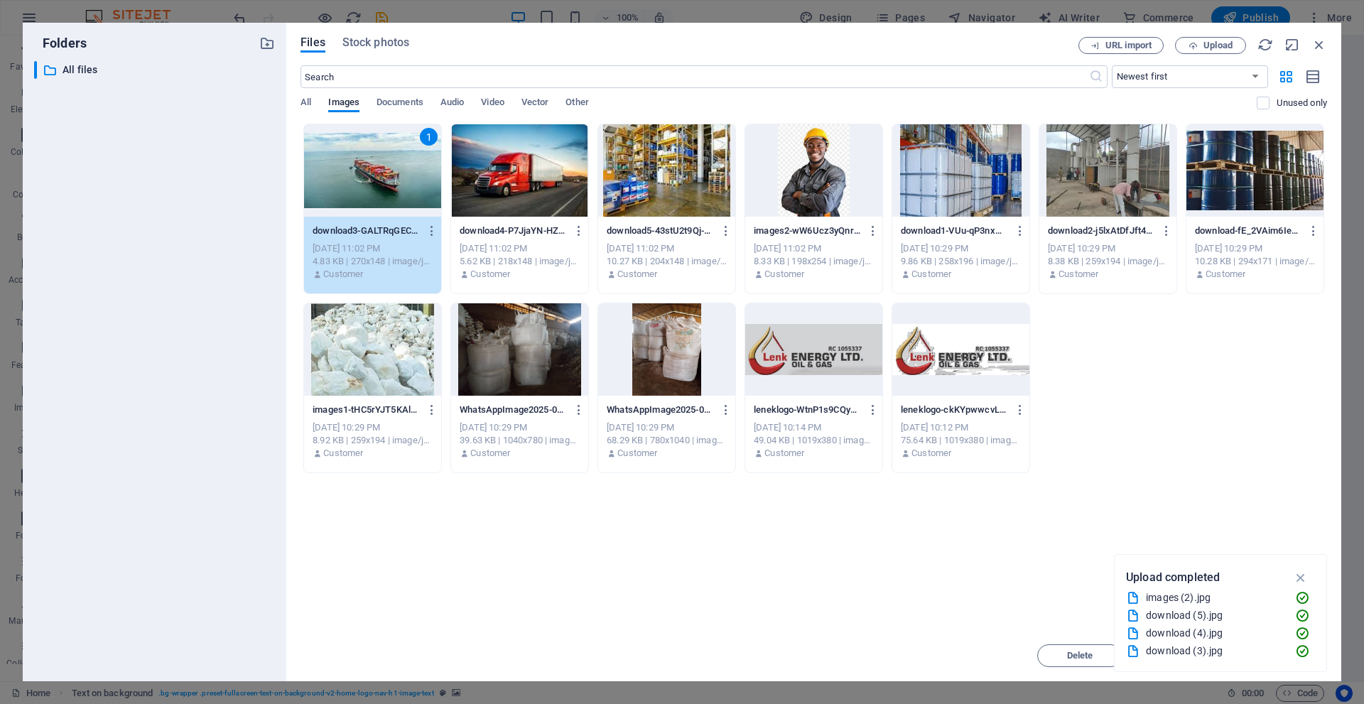
drag, startPoint x: 491, startPoint y: 160, endPoint x: 498, endPoint y: 161, distance: 7.1
click at [492, 161] on div at bounding box center [519, 170] width 137 height 92
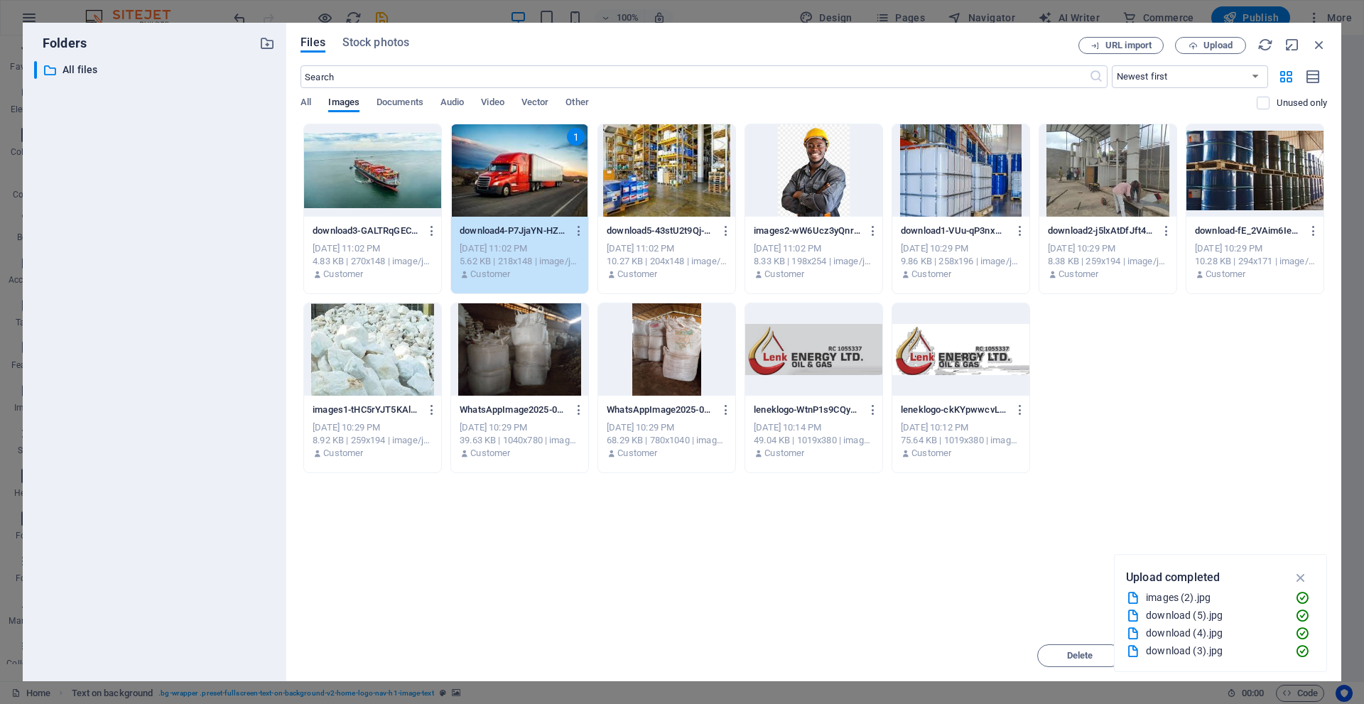
click at [635, 160] on div at bounding box center [666, 170] width 137 height 92
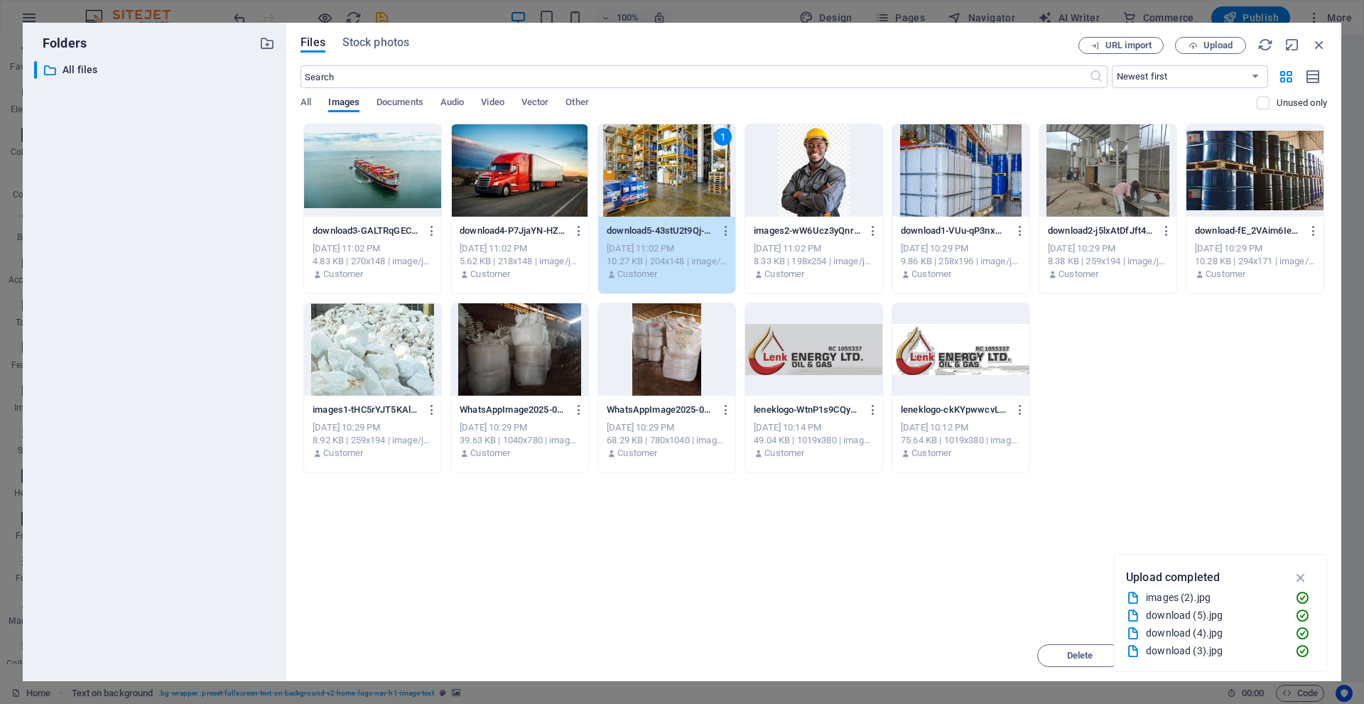
click at [392, 158] on div at bounding box center [372, 170] width 137 height 92
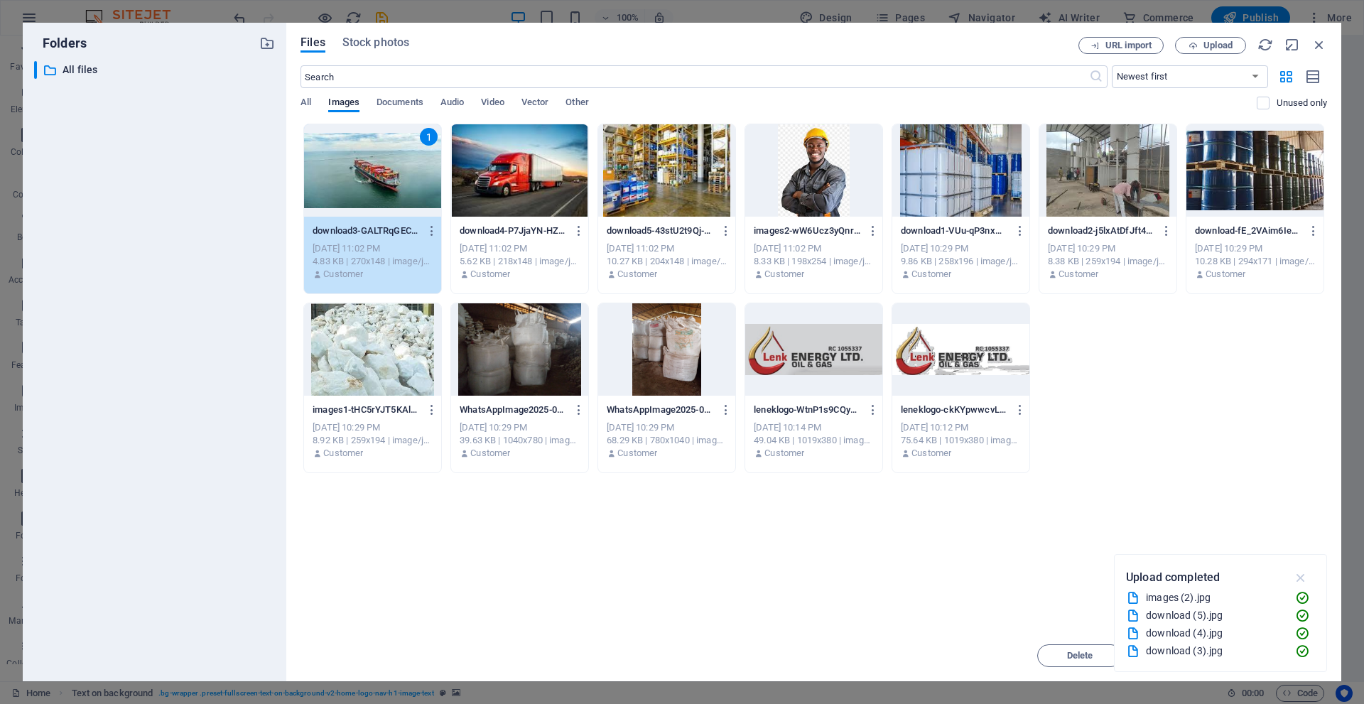
click at [1303, 577] on icon "button" at bounding box center [1301, 578] width 16 height 16
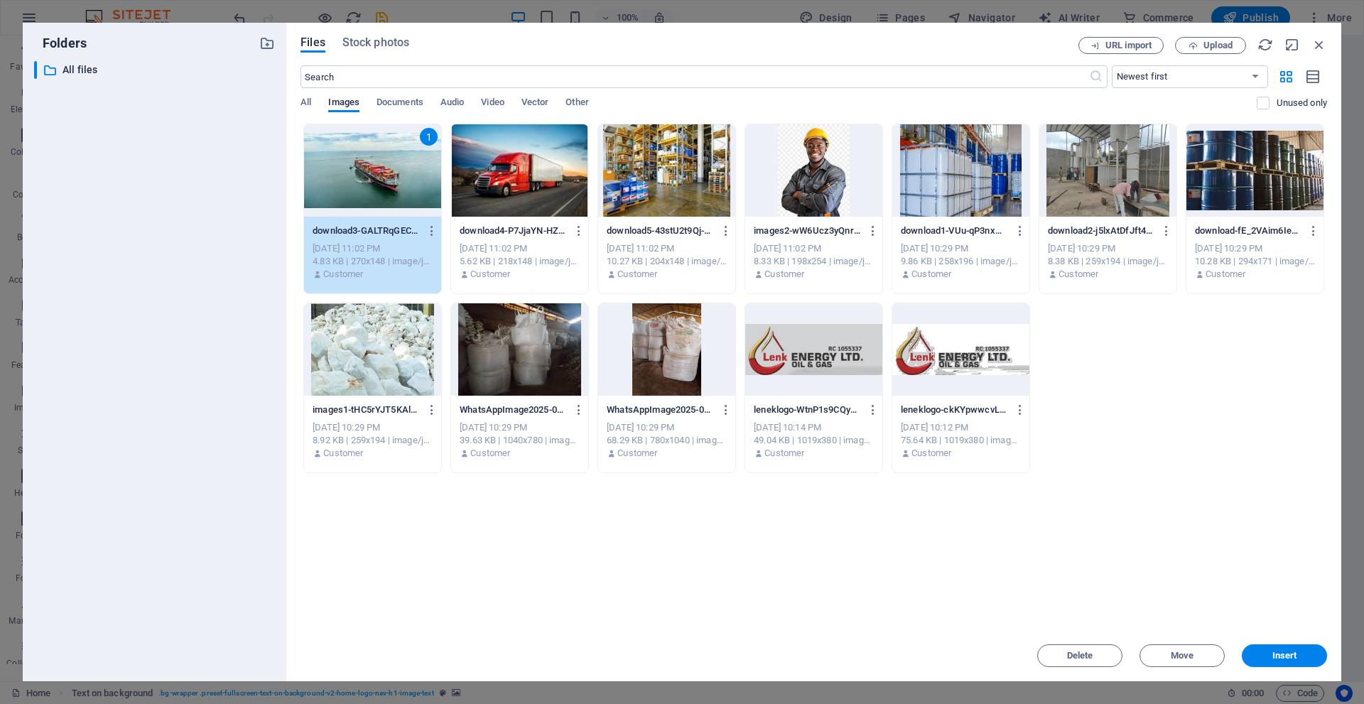
click at [522, 157] on div at bounding box center [519, 170] width 137 height 92
click at [654, 170] on div at bounding box center [666, 170] width 137 height 92
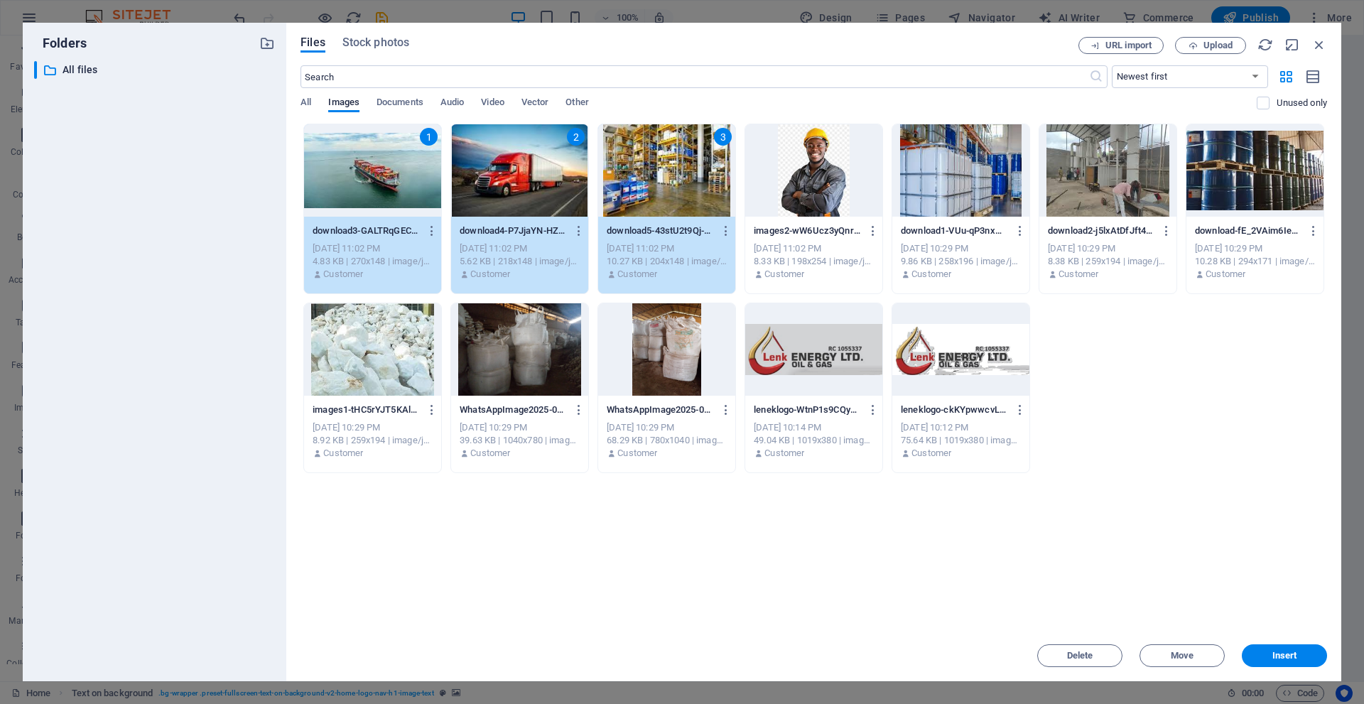
click at [834, 170] on div at bounding box center [813, 170] width 137 height 92
click at [830, 170] on div "4" at bounding box center [813, 170] width 137 height 92
click at [949, 168] on div at bounding box center [961, 170] width 137 height 92
click at [1085, 159] on div at bounding box center [1108, 170] width 137 height 92
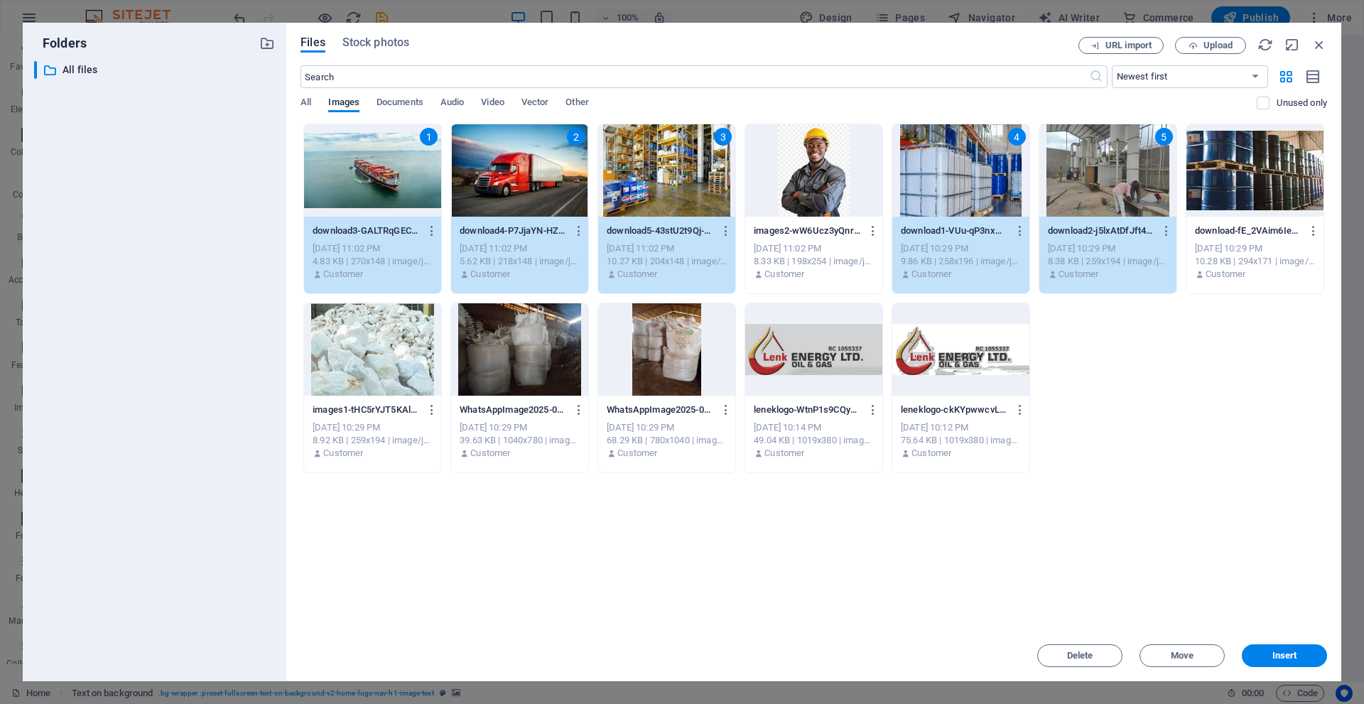
click at [1224, 163] on div at bounding box center [1255, 170] width 137 height 92
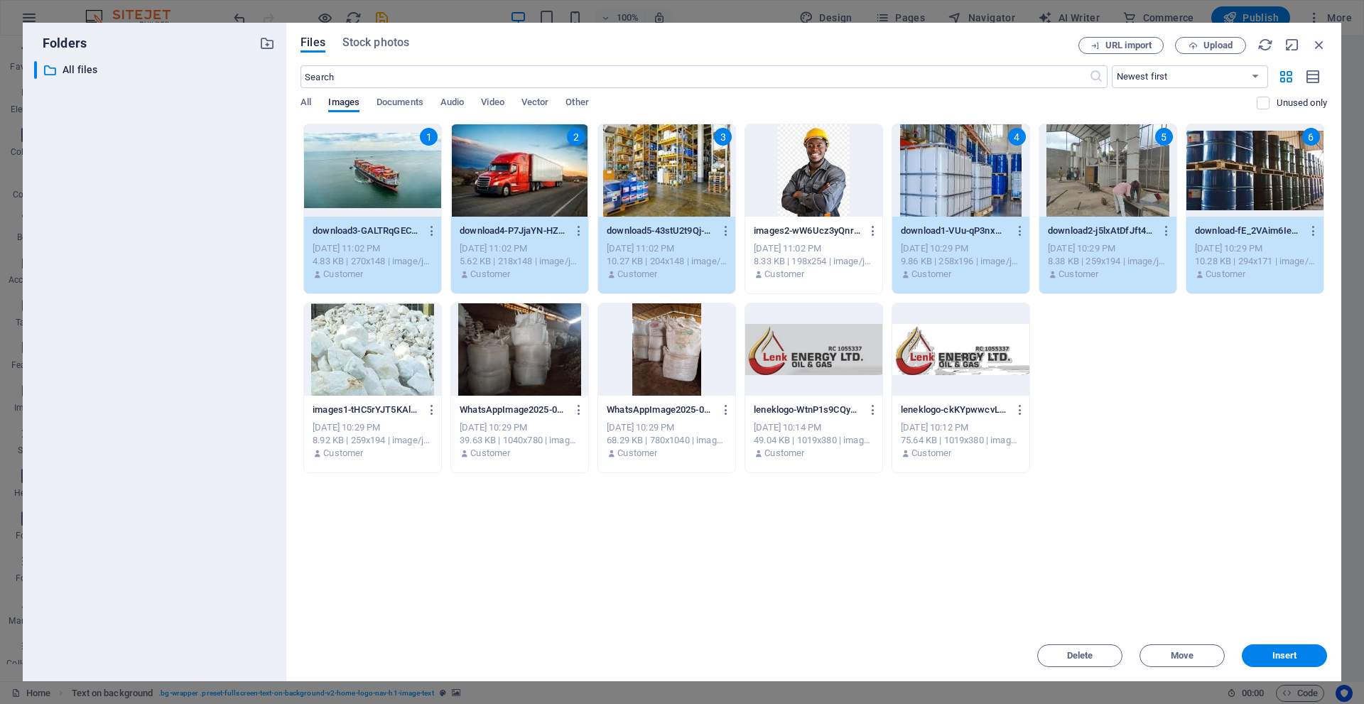
click at [391, 332] on div at bounding box center [372, 349] width 137 height 92
click at [685, 351] on div at bounding box center [666, 349] width 137 height 92
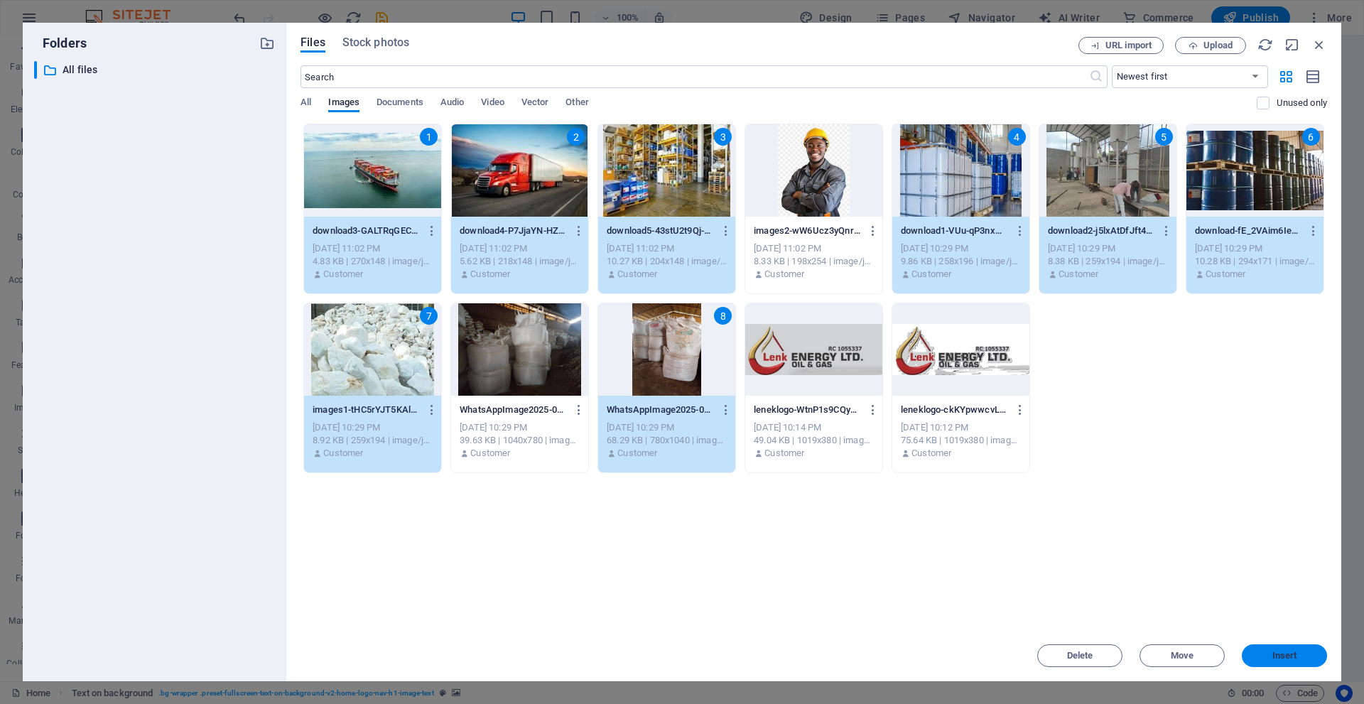
click at [1285, 657] on span "Insert" at bounding box center [1285, 656] width 25 height 9
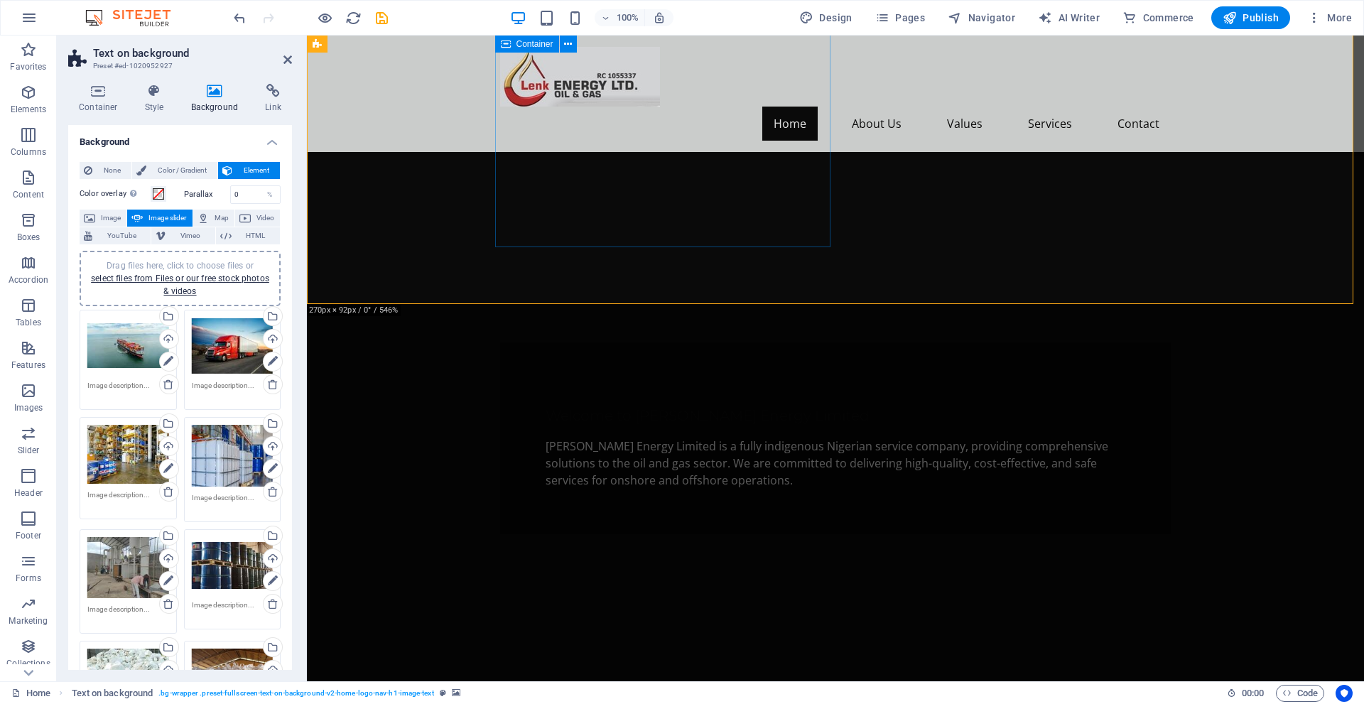
scroll to position [190, 0]
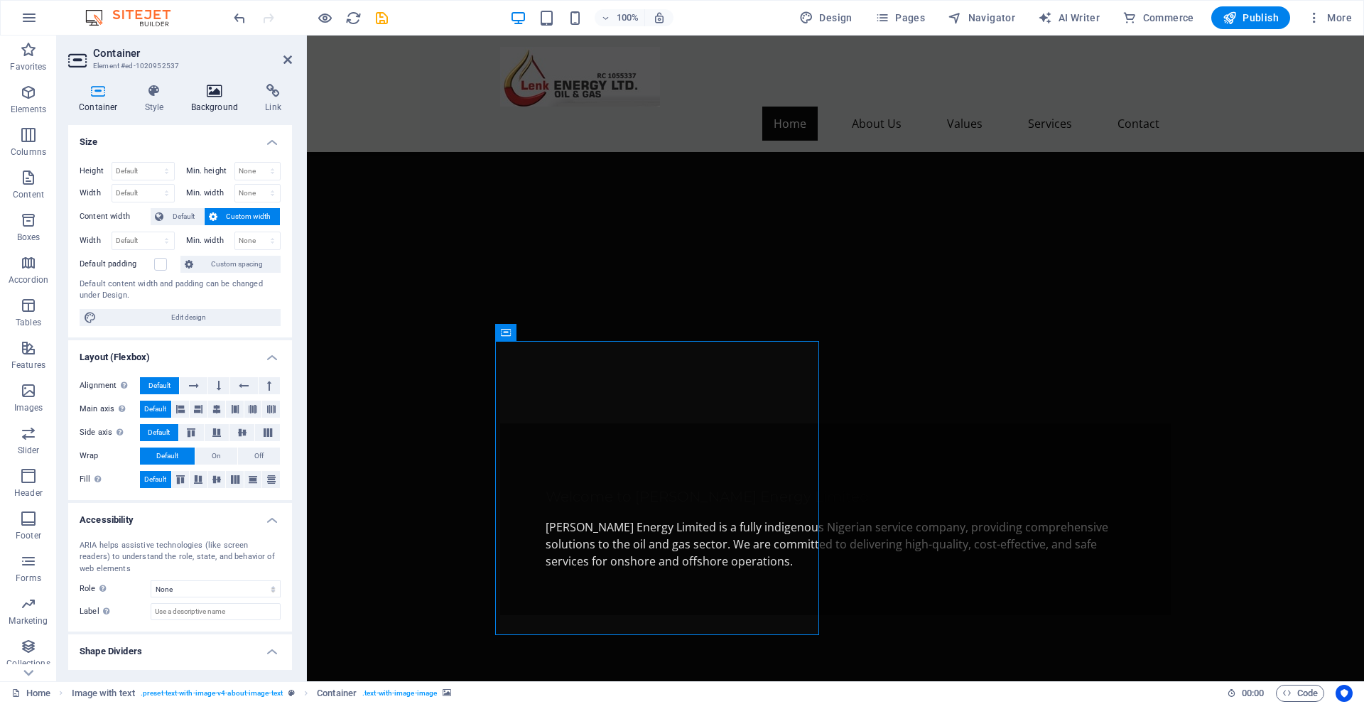
click at [210, 102] on h4 "Background" at bounding box center [218, 99] width 75 height 30
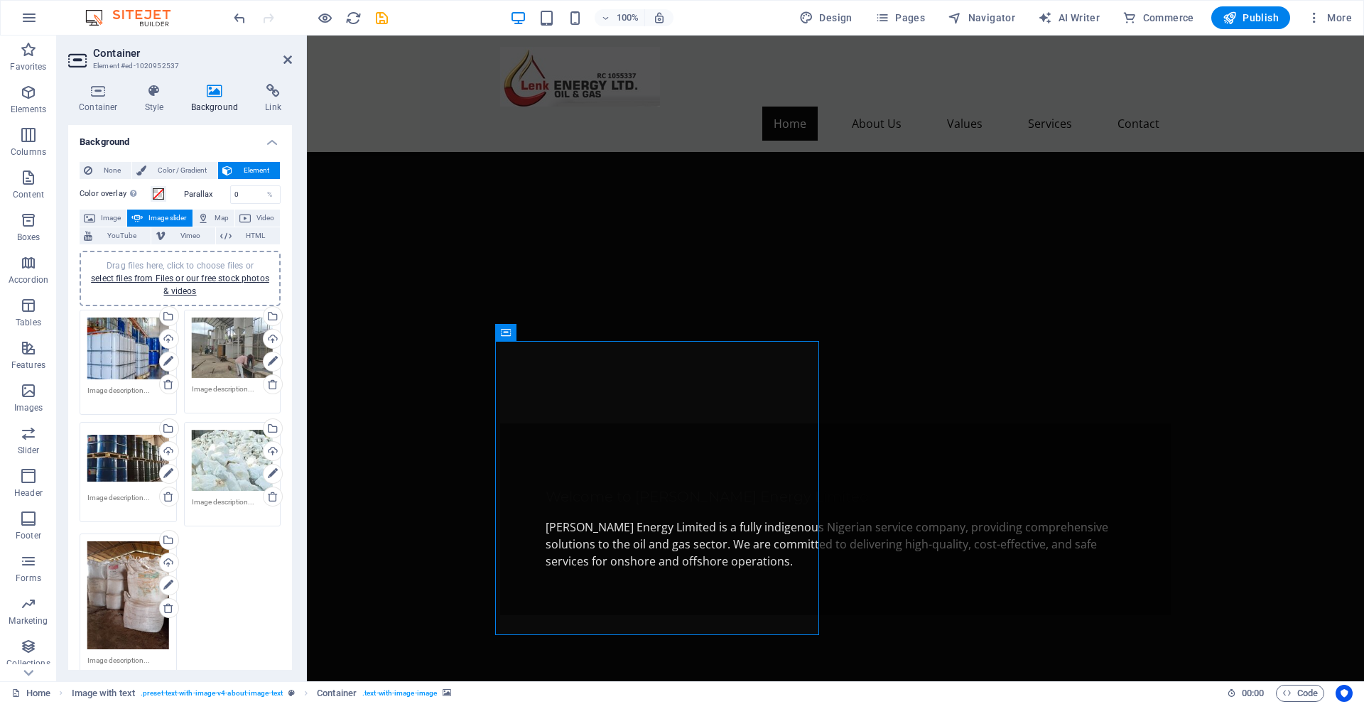
click at [131, 333] on div "Drag files here, click to choose files or select files from Files or our free s…" at bounding box center [128, 349] width 82 height 62
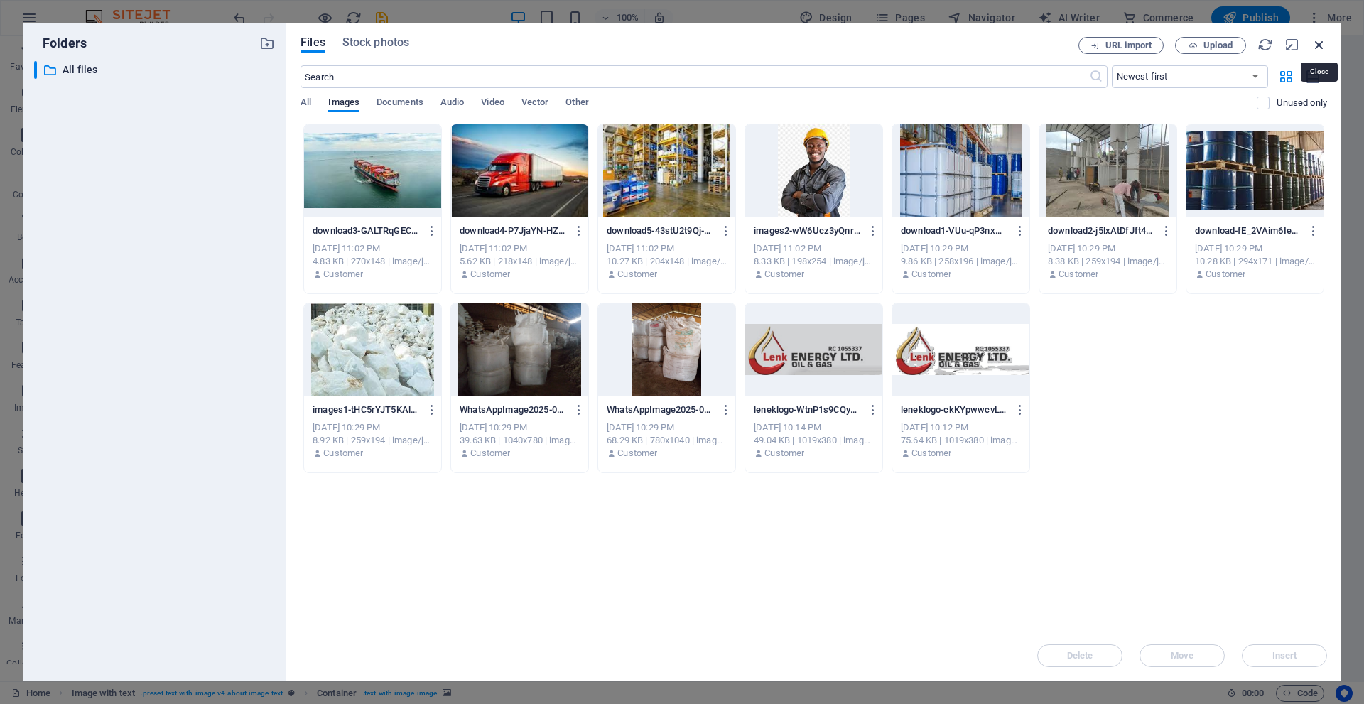
click at [1320, 45] on icon "button" at bounding box center [1320, 45] width 16 height 16
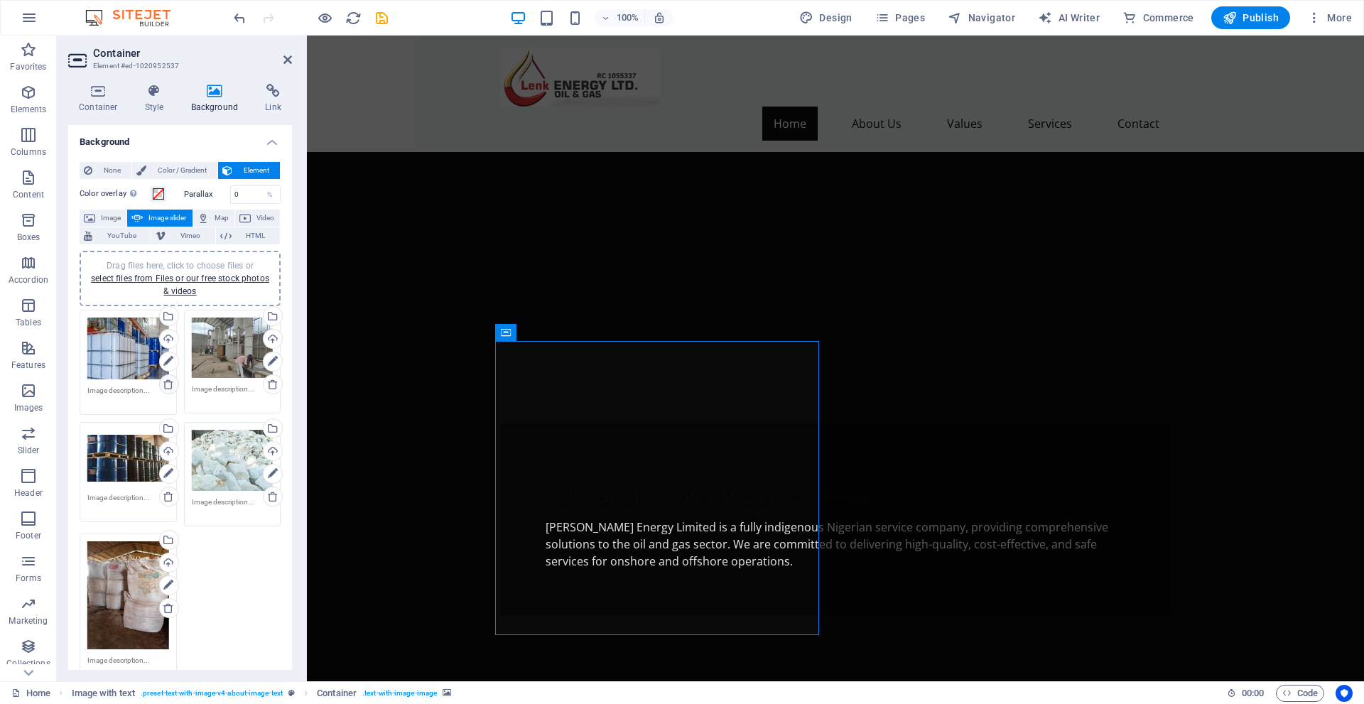
click at [166, 385] on icon at bounding box center [168, 384] width 11 height 11
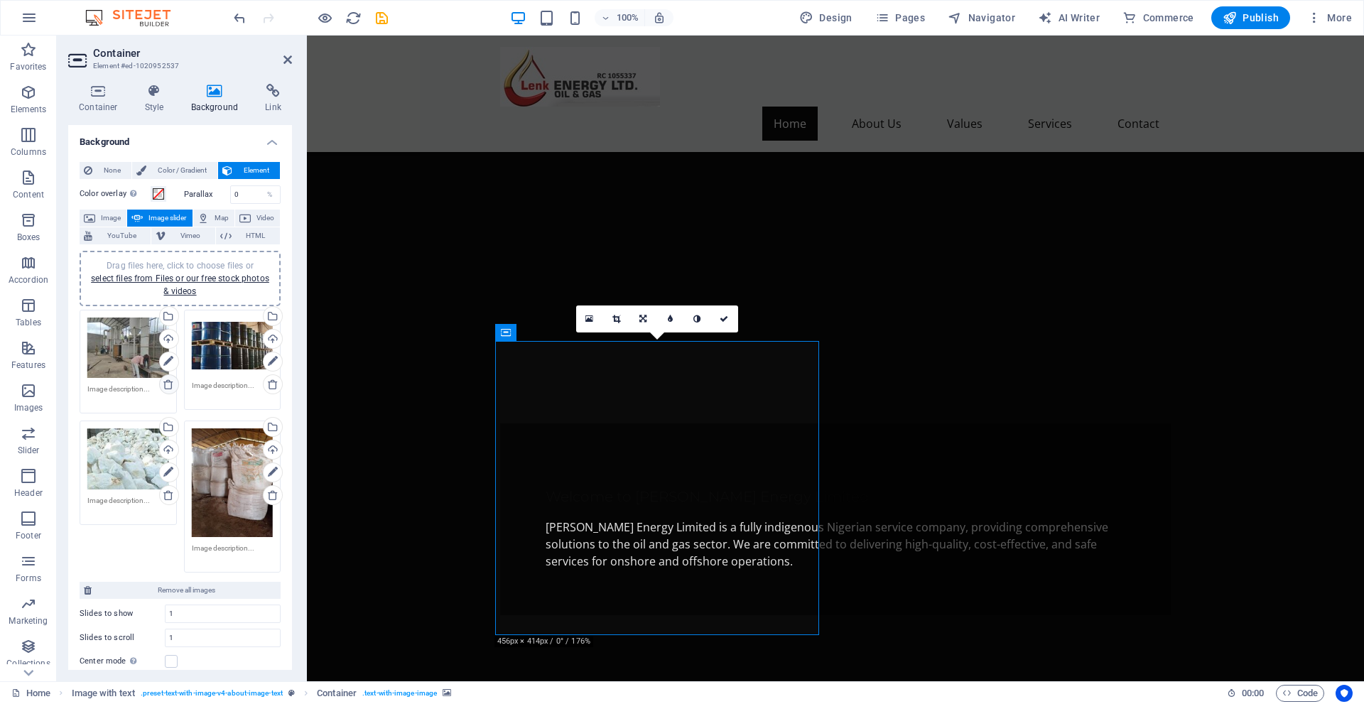
click at [171, 383] on icon at bounding box center [168, 384] width 11 height 11
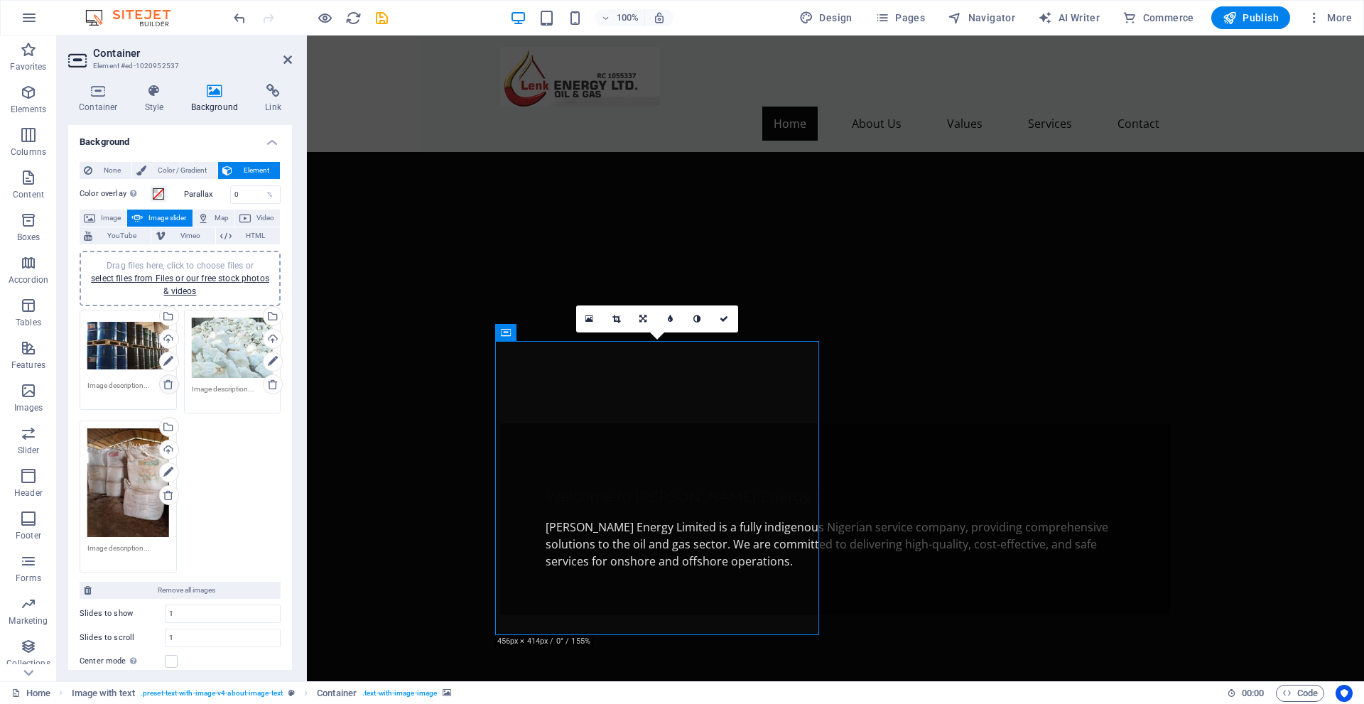
click at [167, 386] on icon at bounding box center [168, 384] width 11 height 11
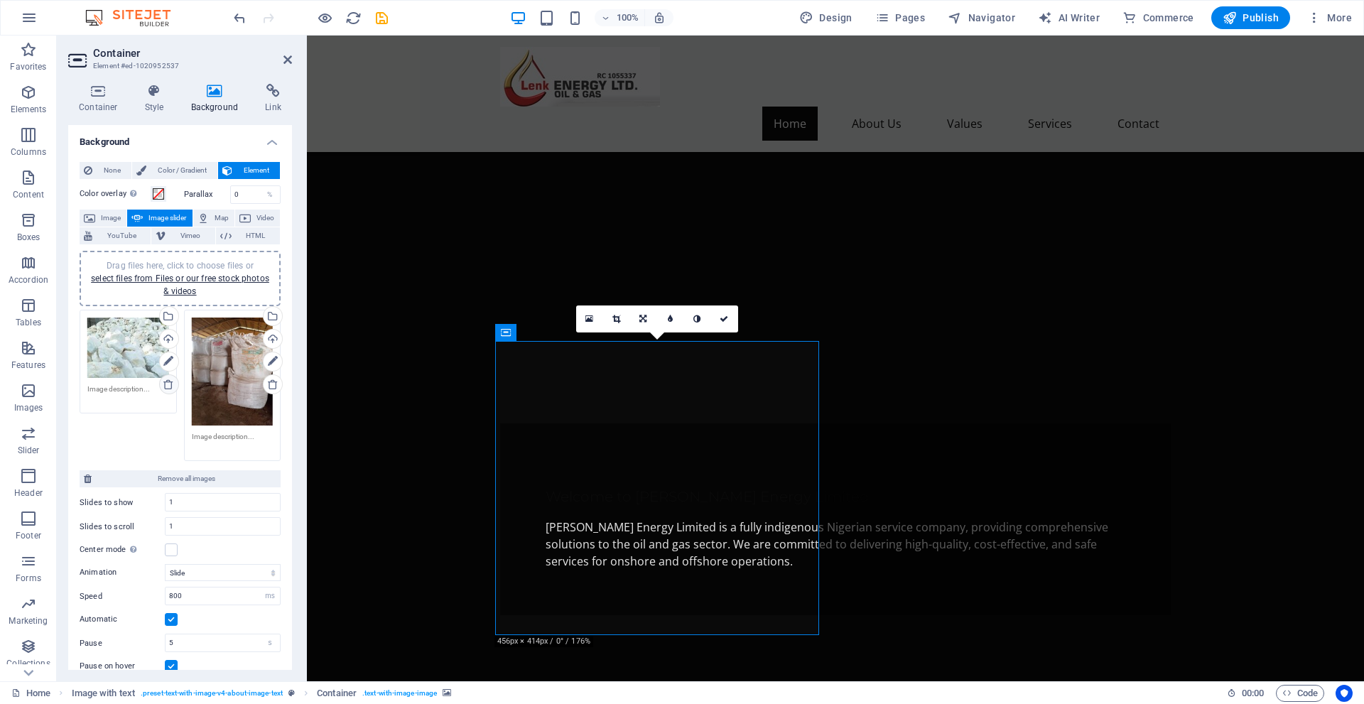
click at [166, 386] on icon at bounding box center [168, 384] width 11 height 11
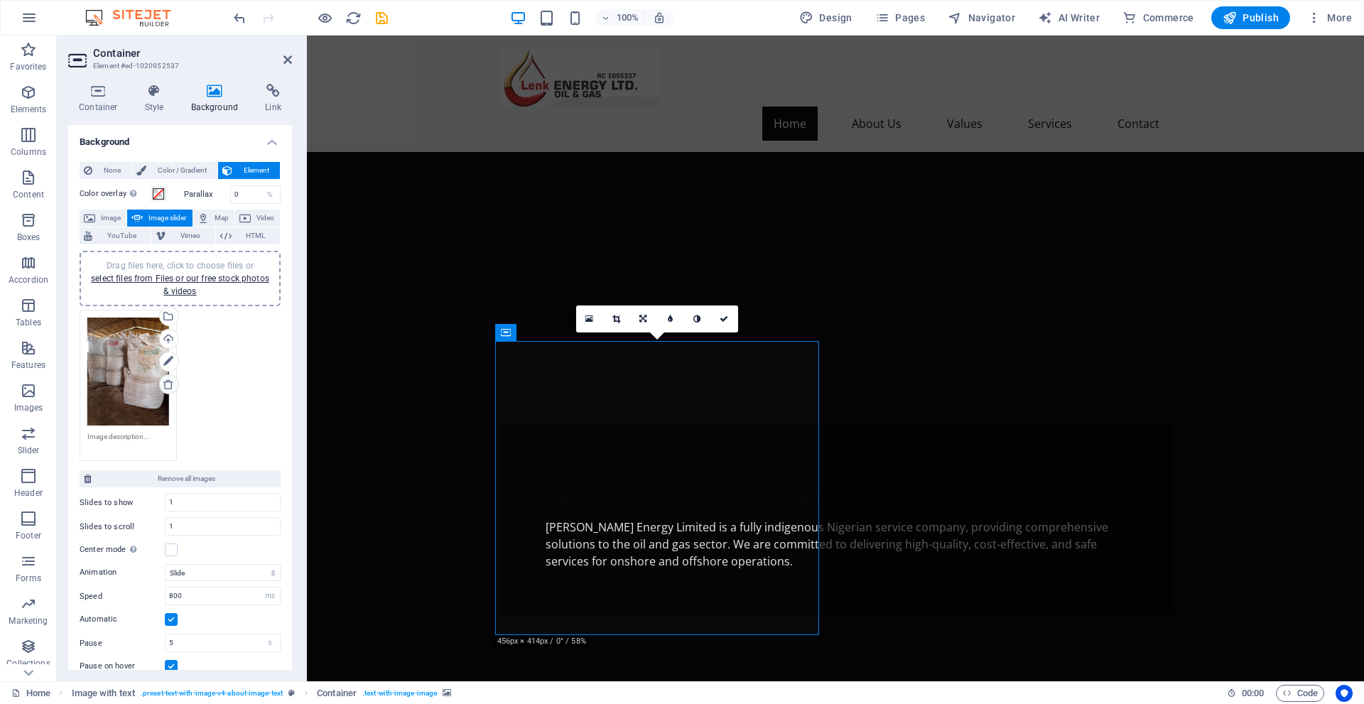
click at [170, 389] on icon at bounding box center [168, 384] width 11 height 11
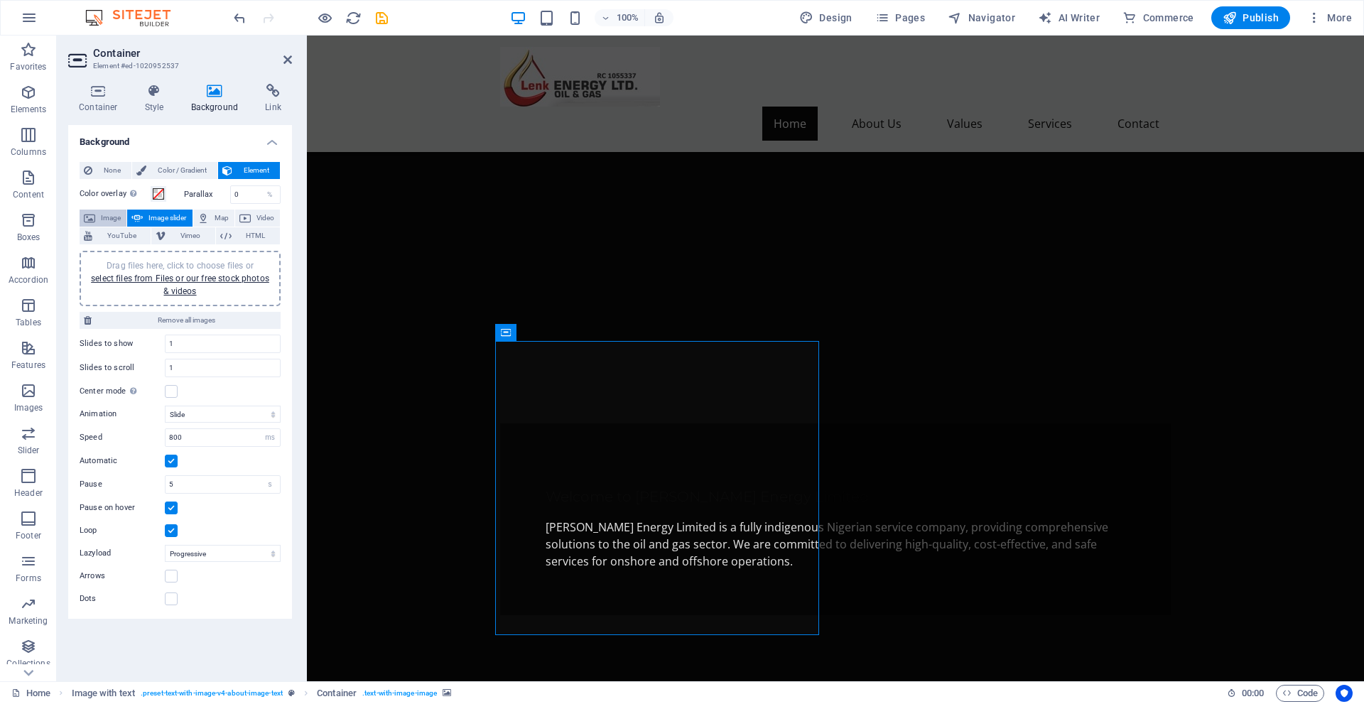
click at [112, 215] on span "Image" at bounding box center [110, 218] width 23 height 17
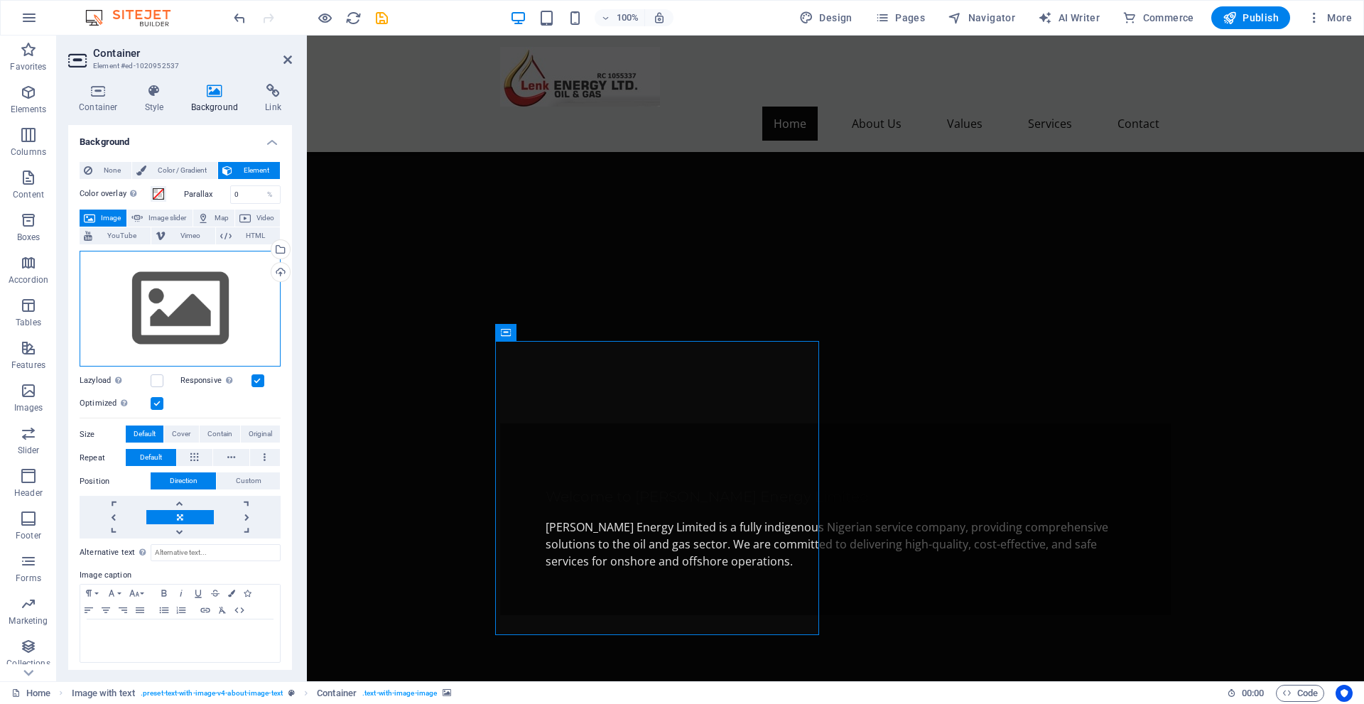
click at [190, 296] on div "Drag files here, click to choose files or select files from Files or our free s…" at bounding box center [180, 309] width 201 height 117
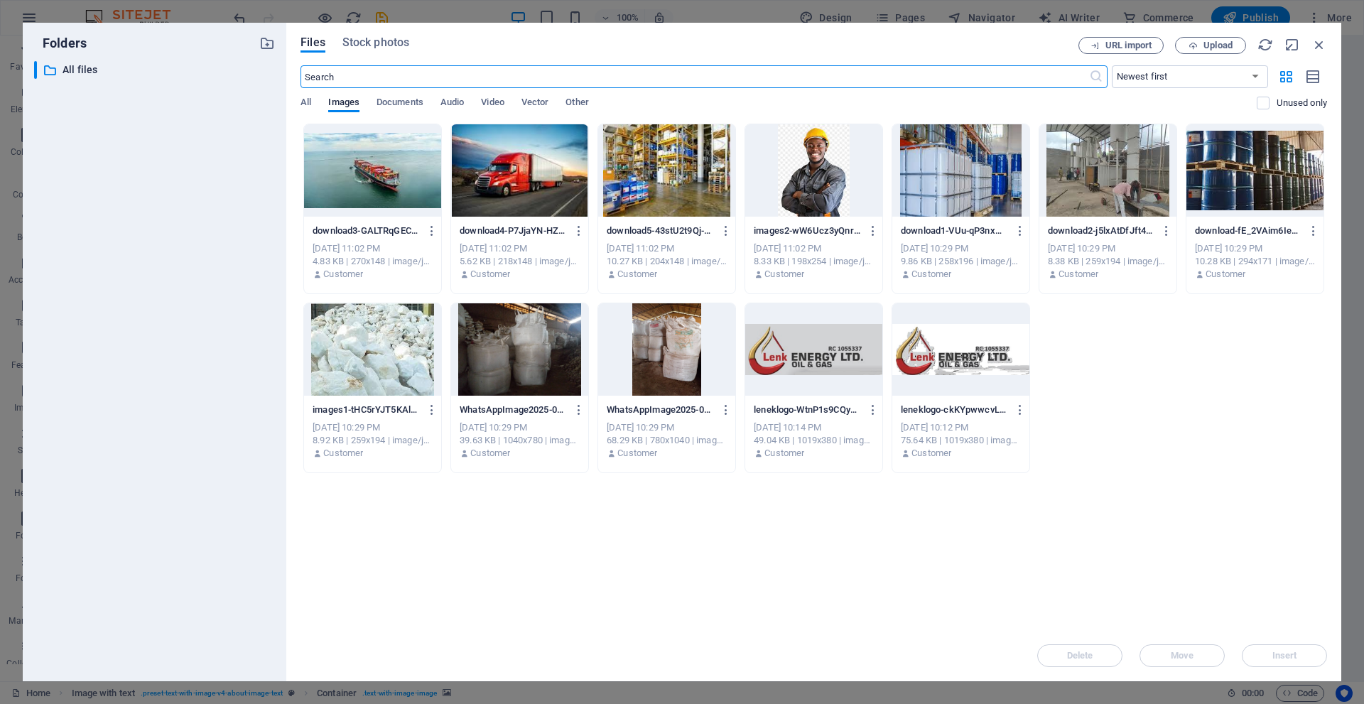
click at [819, 176] on div at bounding box center [813, 170] width 137 height 92
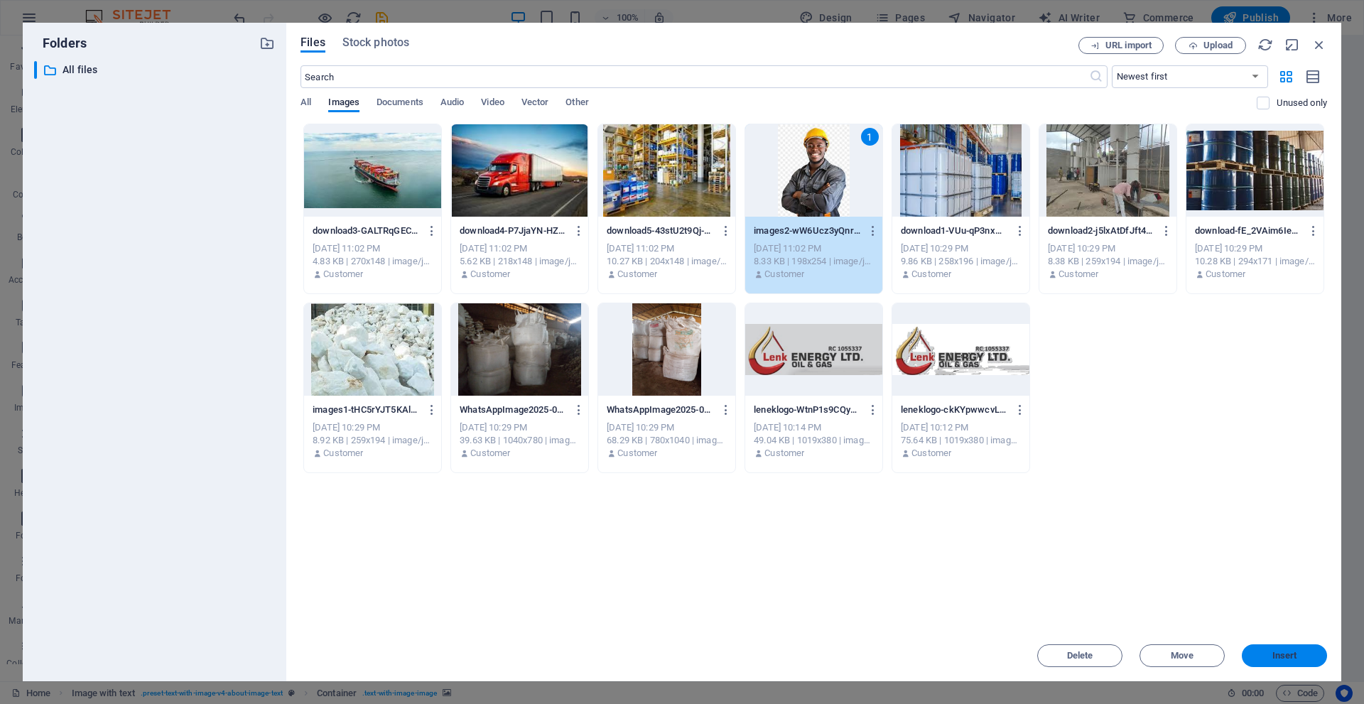
drag, startPoint x: 1268, startPoint y: 659, endPoint x: 957, endPoint y: 624, distance: 313.3
click at [1268, 659] on span "Insert" at bounding box center [1285, 656] width 74 height 9
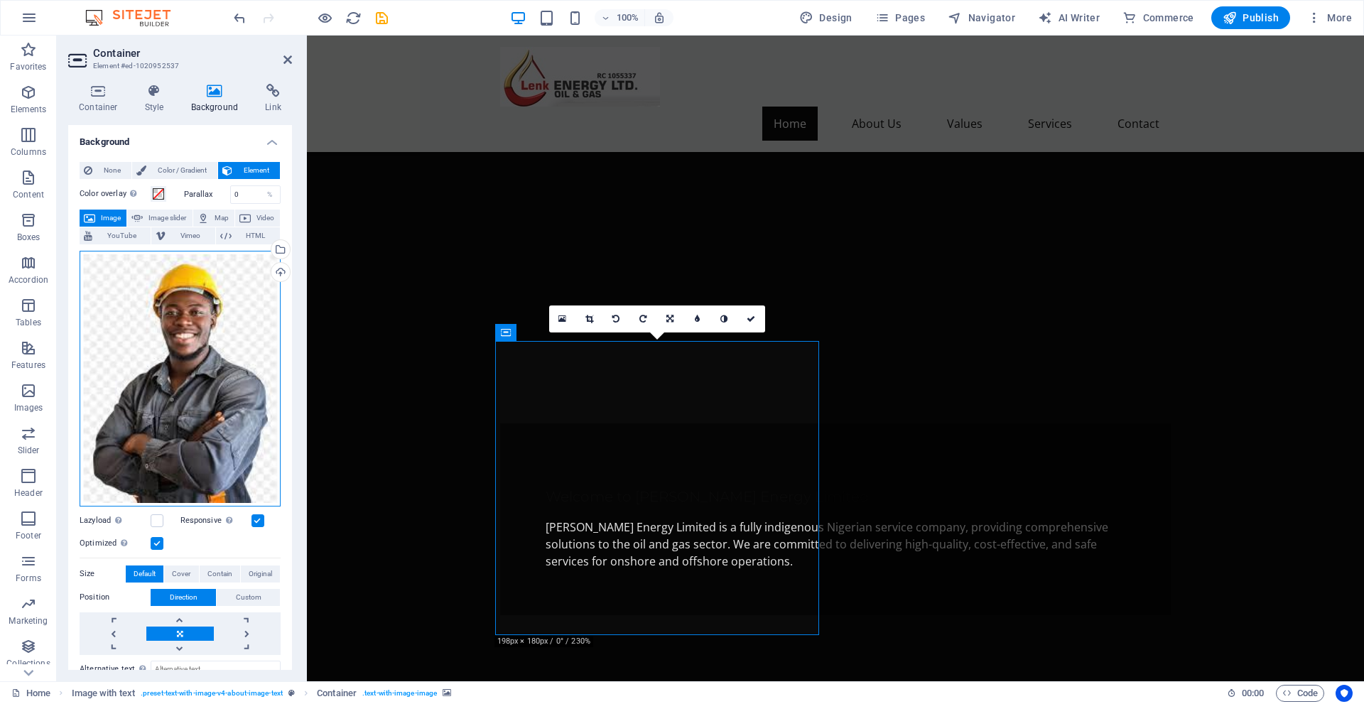
click at [227, 317] on div "Drag files here, click to choose files or select files from Files or our free s…" at bounding box center [180, 379] width 201 height 256
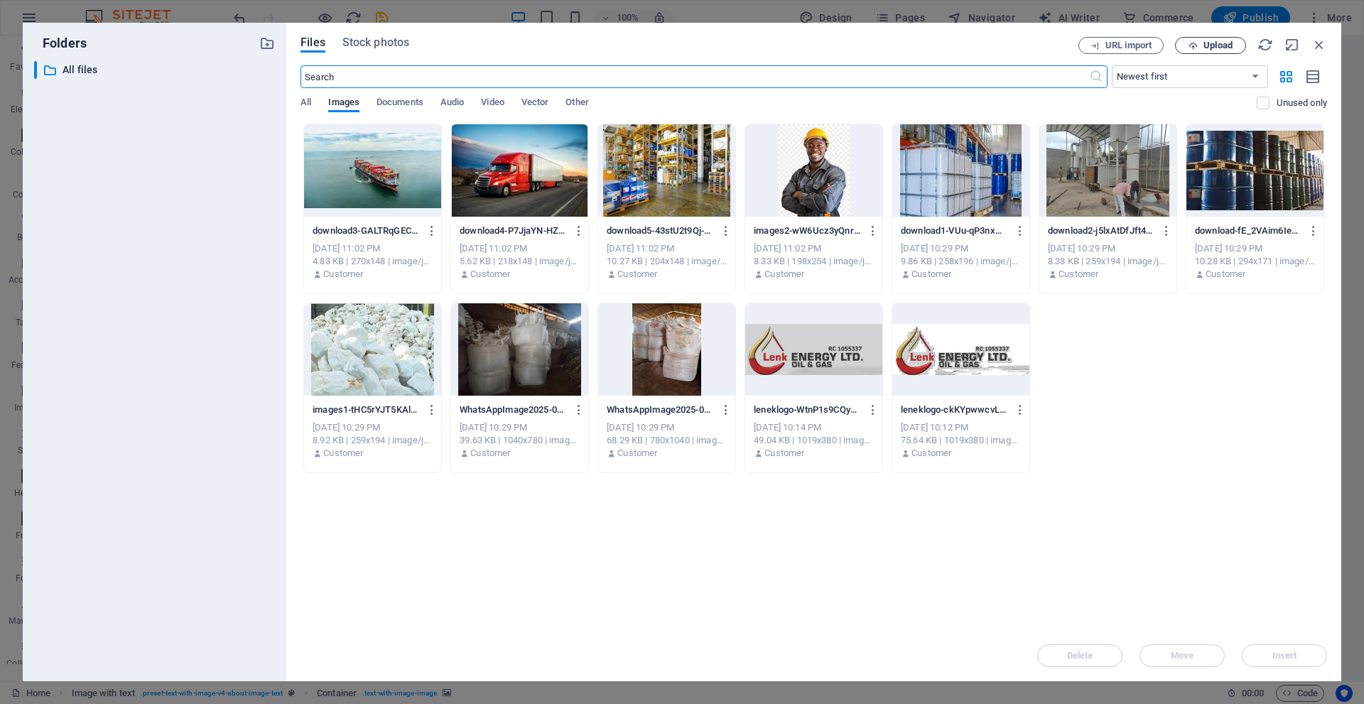
click at [1216, 41] on span "Upload" at bounding box center [1218, 45] width 29 height 9
click at [1194, 41] on icon "button" at bounding box center [1193, 45] width 9 height 9
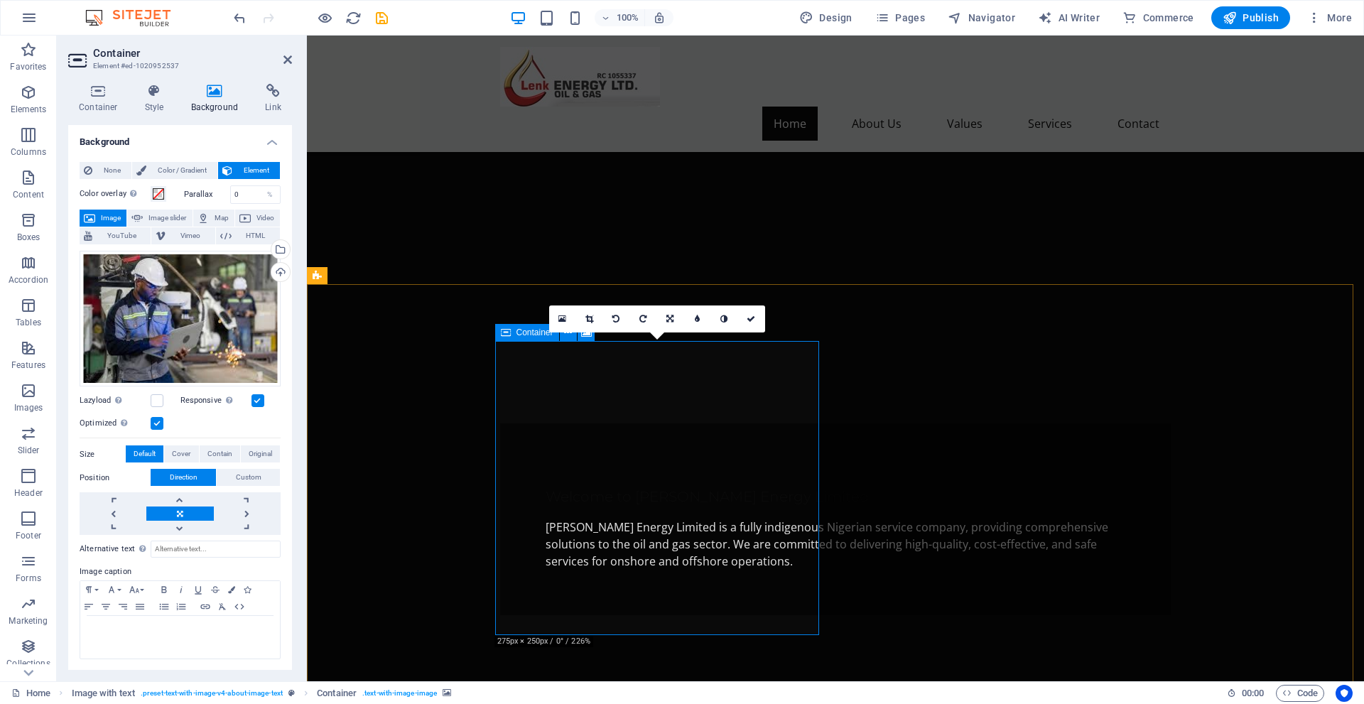
click at [291, 62] on icon at bounding box center [288, 59] width 9 height 11
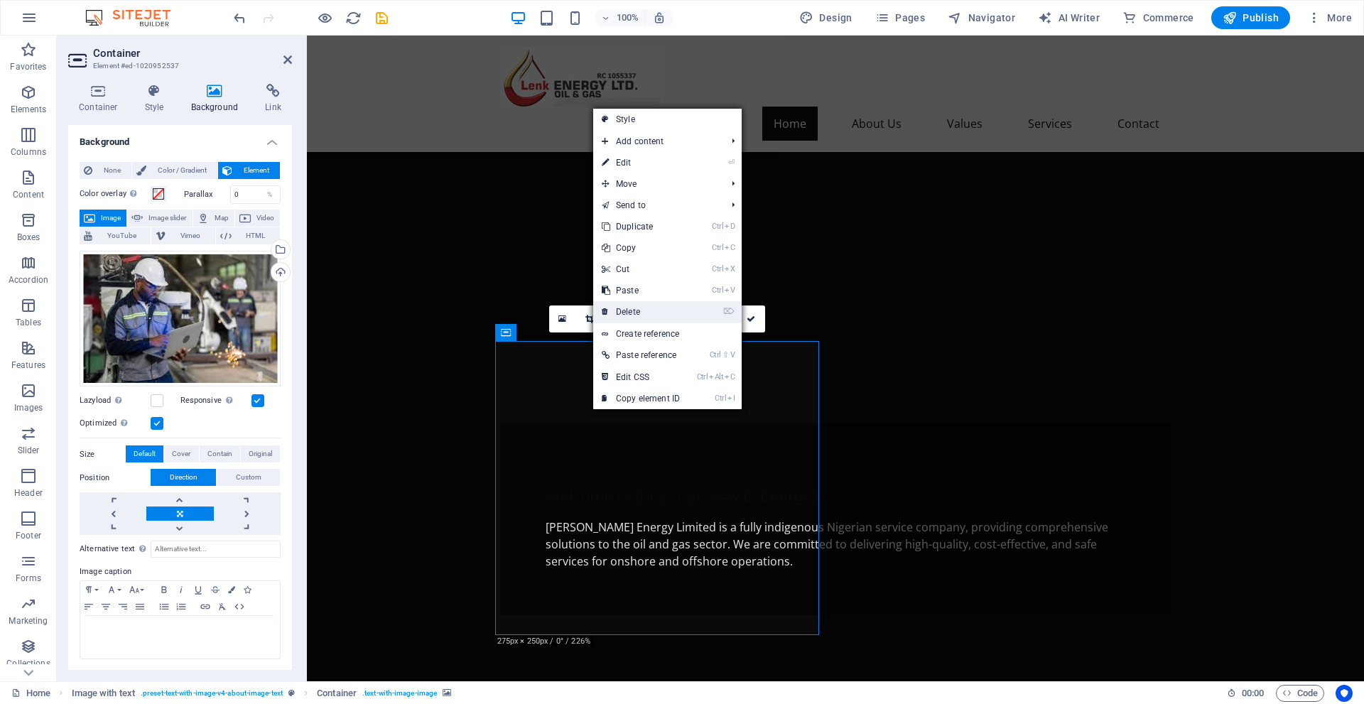
click at [635, 306] on link "⌦ Delete" at bounding box center [640, 311] width 95 height 21
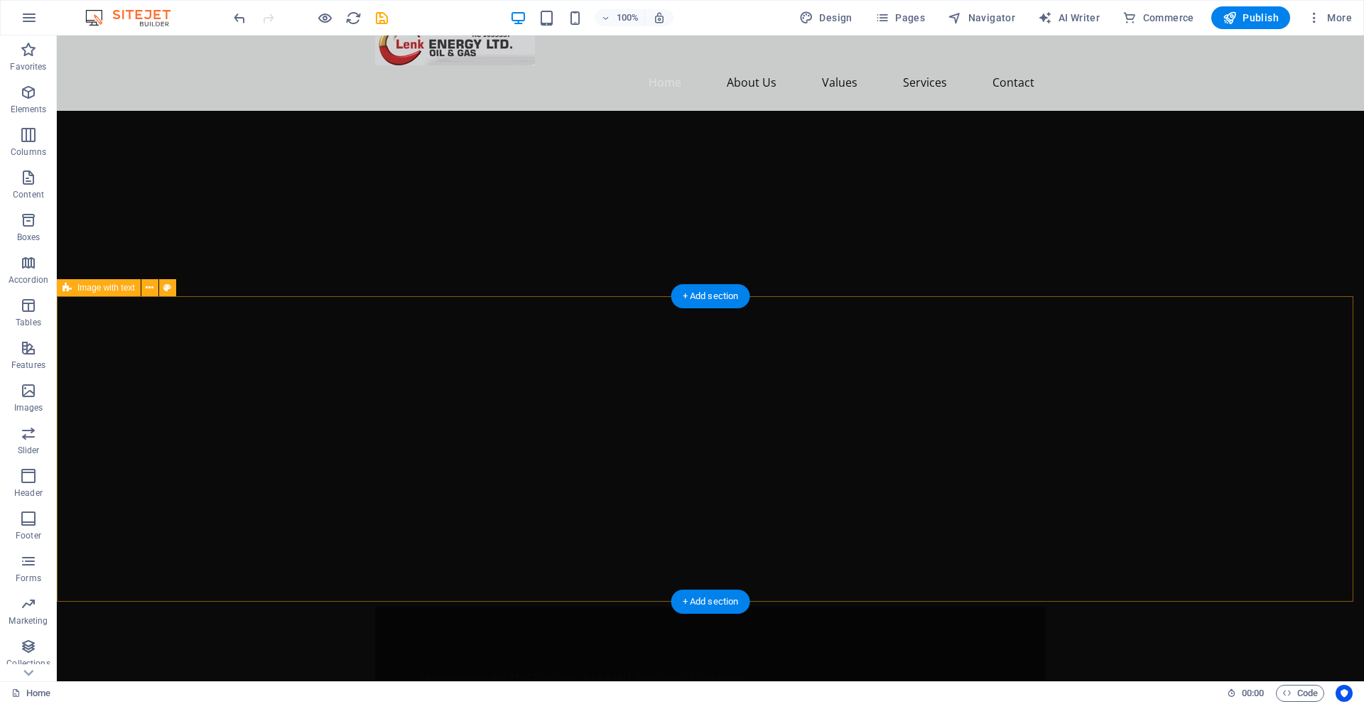
scroll to position [0, 0]
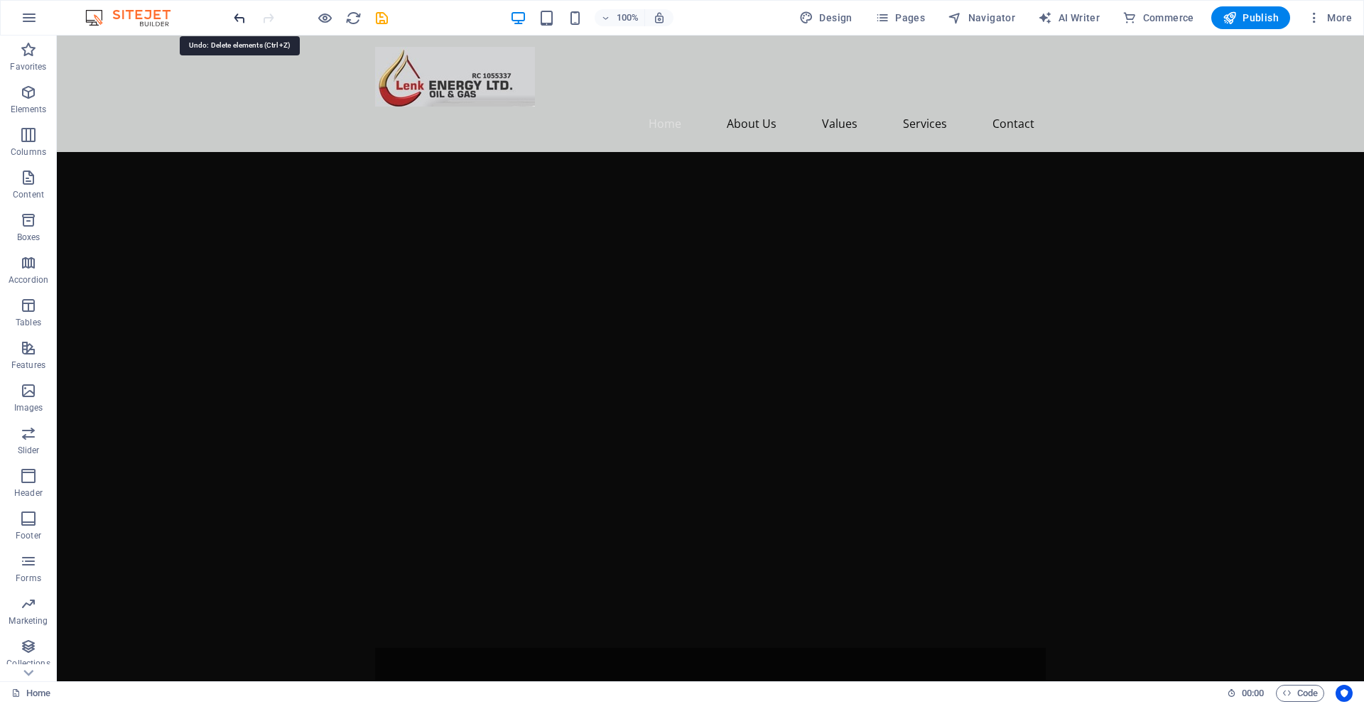
click at [243, 15] on icon "undo" at bounding box center [240, 18] width 16 height 16
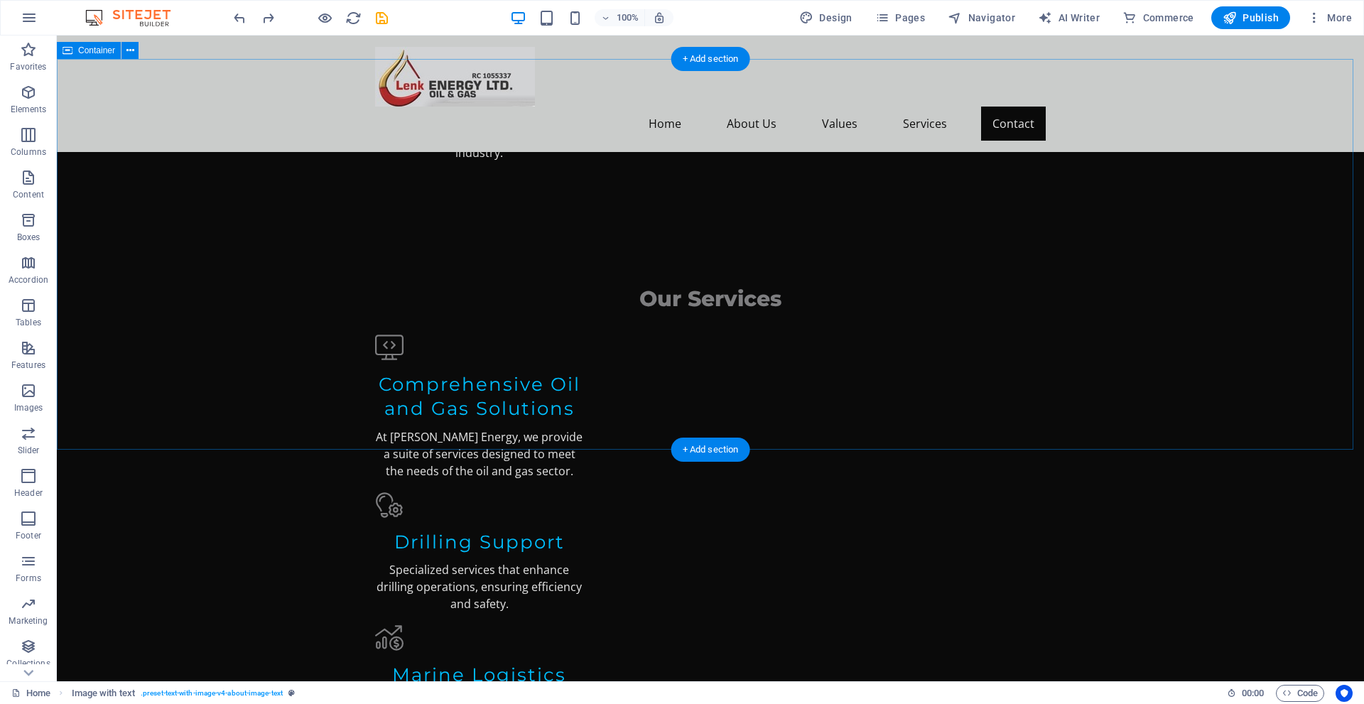
scroll to position [2238, 0]
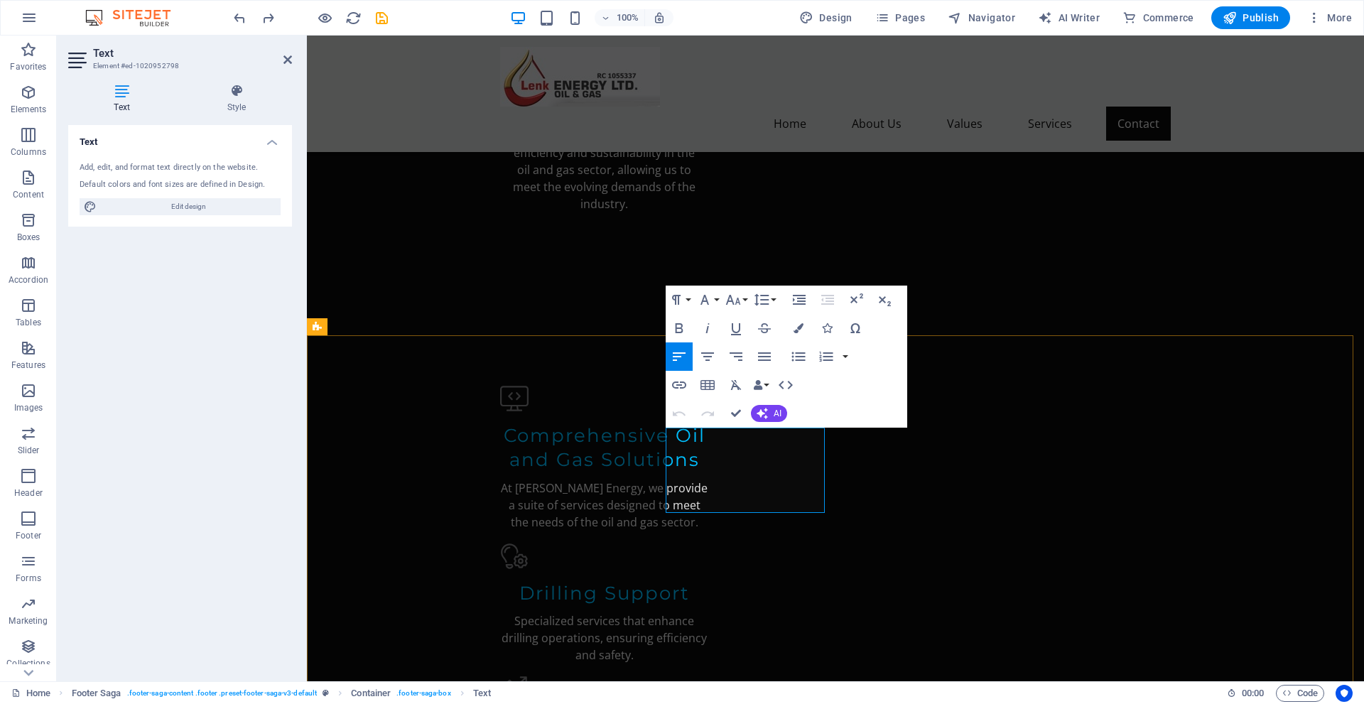
drag, startPoint x: 765, startPoint y: 433, endPoint x: 772, endPoint y: 432, distance: 7.9
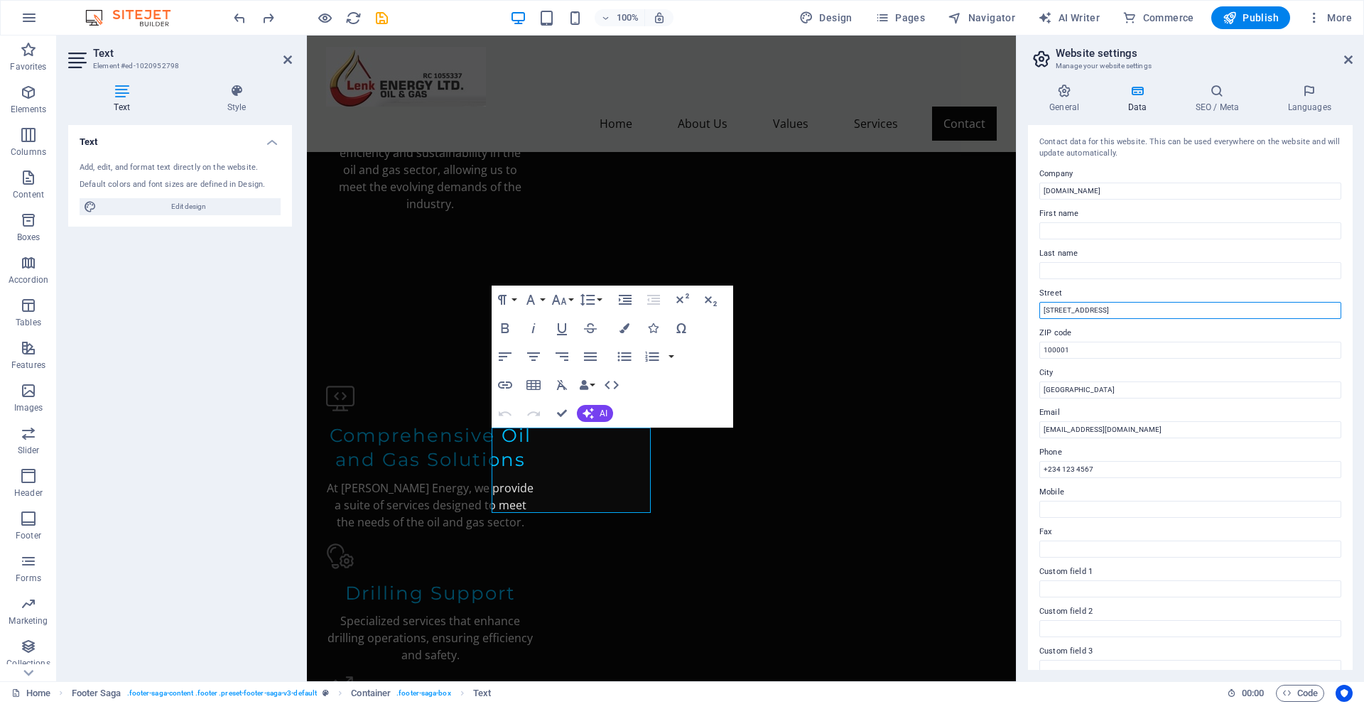
click at [1148, 312] on input "123 Energy Avenue" at bounding box center [1191, 310] width 302 height 17
type input "1"
type input "[STREET_ADDRESS]"
click at [1089, 394] on input "Lagos" at bounding box center [1191, 390] width 302 height 17
type input "L"
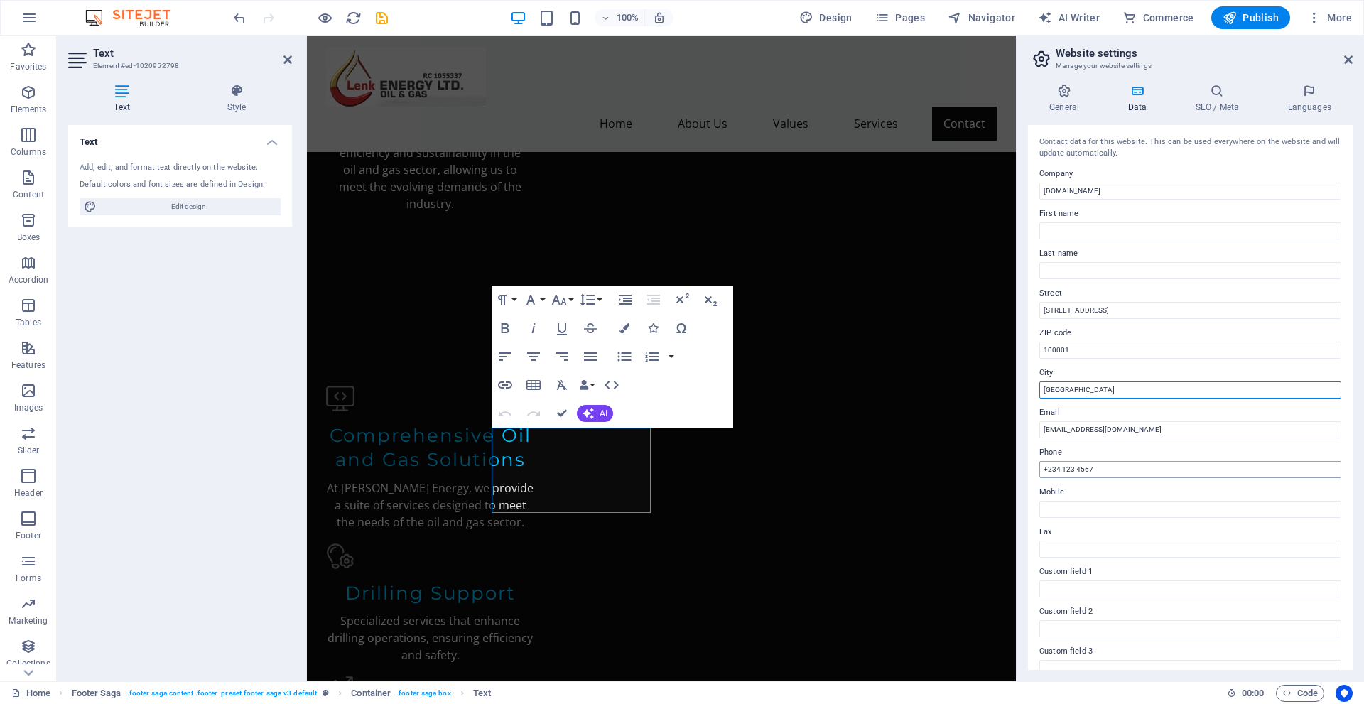
type input "[GEOGRAPHIC_DATA]"
click at [1099, 469] on input "+234 123 4567" at bounding box center [1191, 469] width 302 height 17
type input "+"
type input "[PHONE_NUMBER]"
click at [1045, 506] on input "Mobile" at bounding box center [1191, 509] width 302 height 17
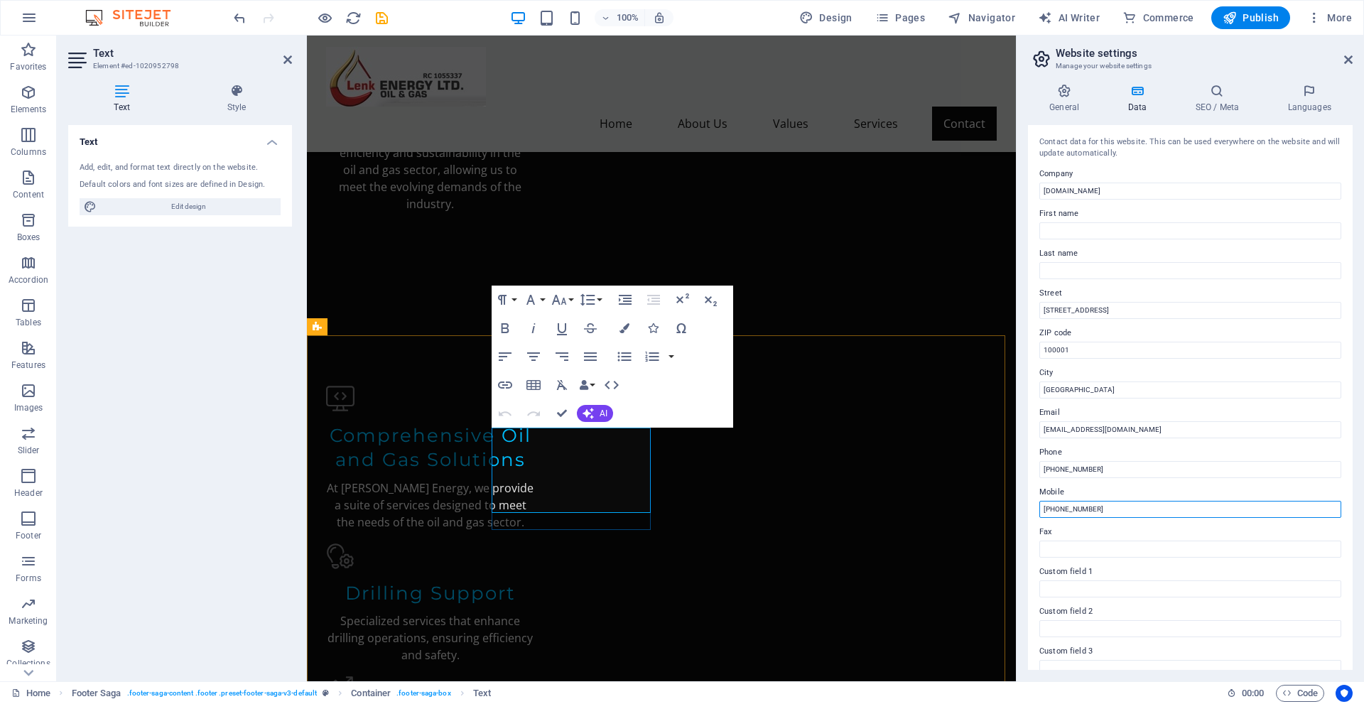
type input "[PHONE_NUMBER]"
click at [603, 380] on icon "button" at bounding box center [611, 385] width 17 height 17
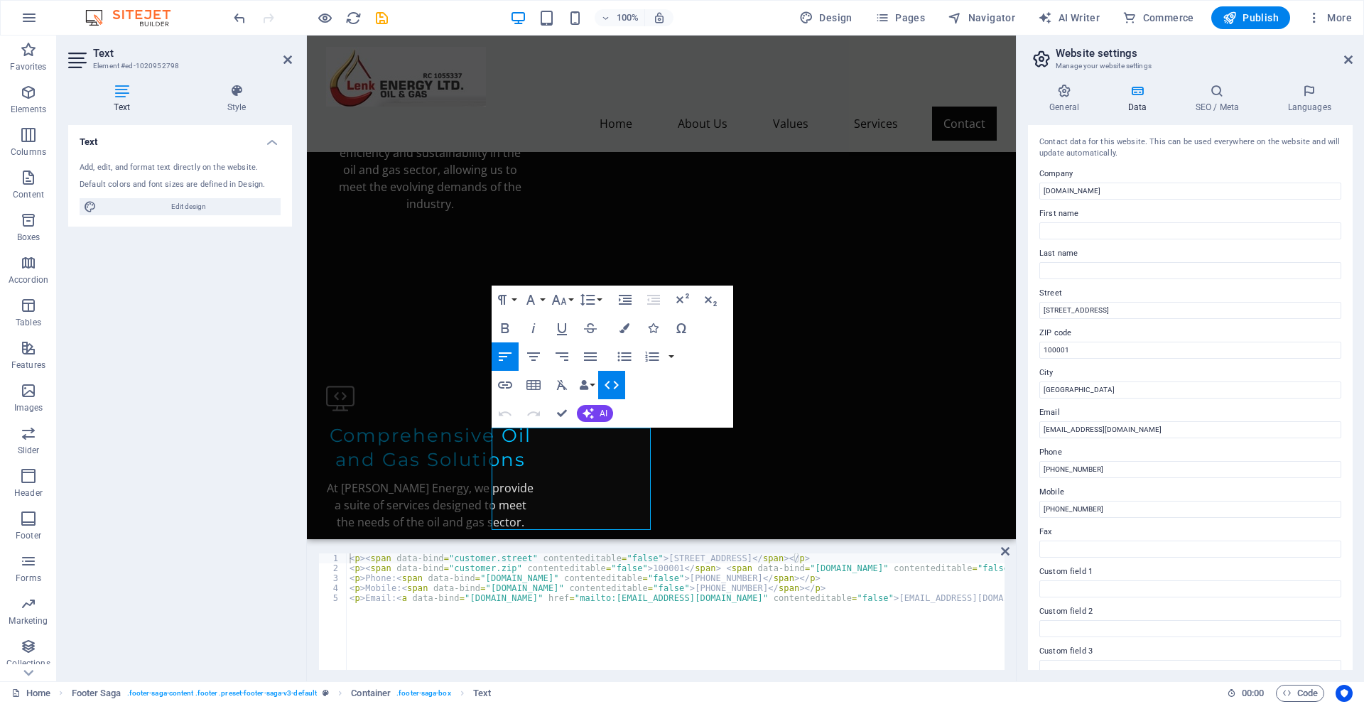
click at [603, 380] on icon "button" at bounding box center [611, 385] width 17 height 17
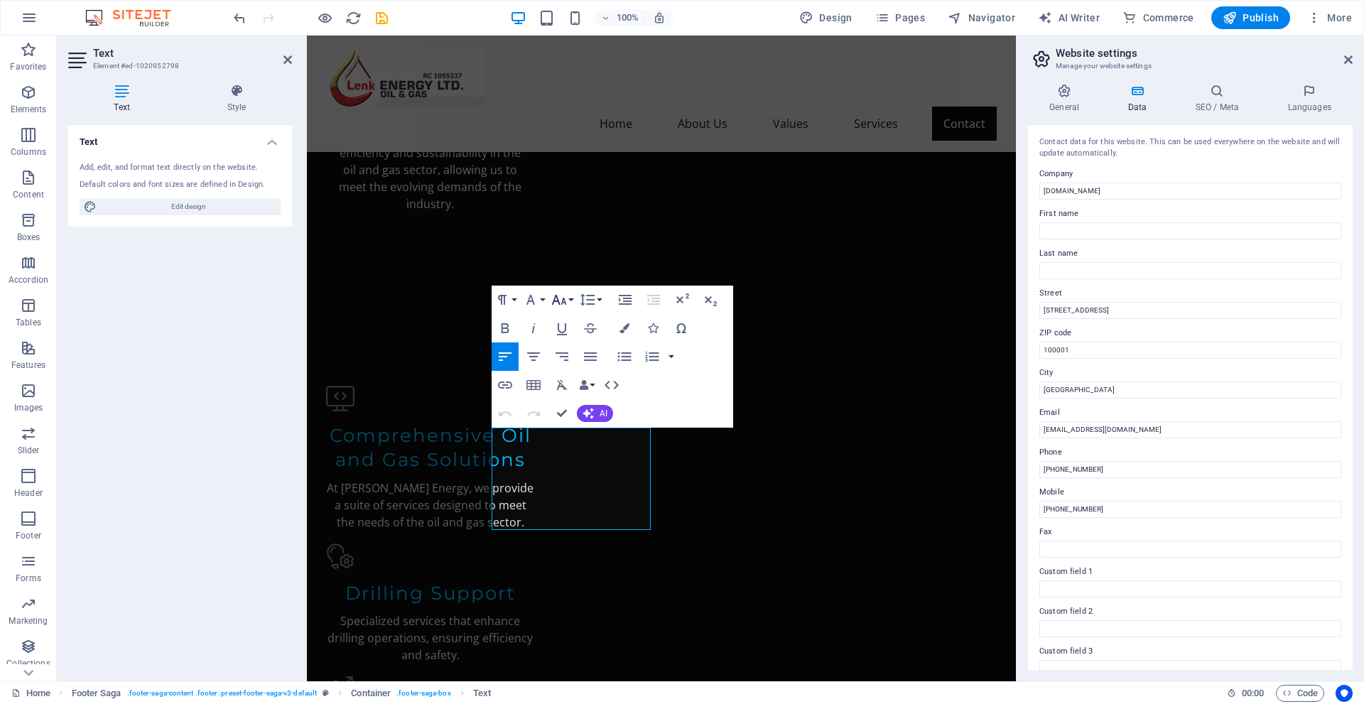
click at [569, 298] on button "Font Size" at bounding box center [562, 300] width 27 height 28
click at [570, 350] on link "9" at bounding box center [574, 348] width 51 height 21
click at [561, 301] on icon "button" at bounding box center [559, 299] width 17 height 17
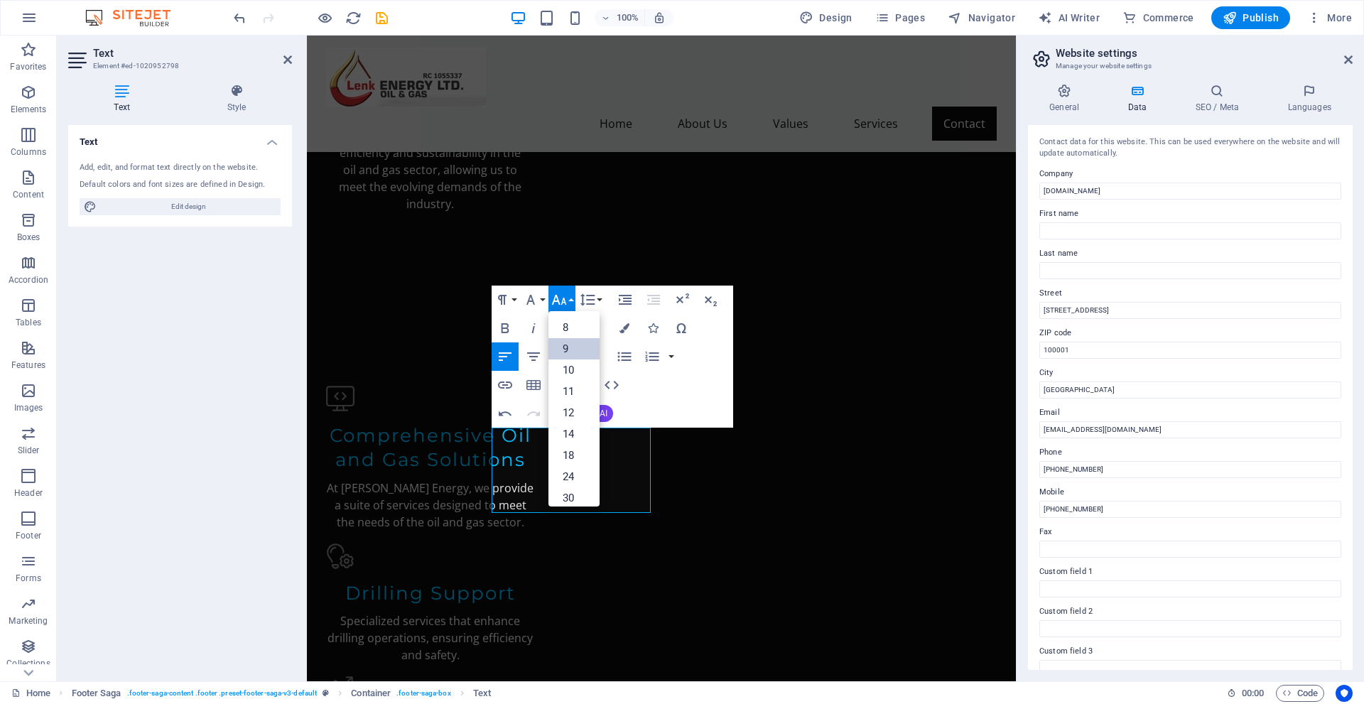
scroll to position [38, 0]
click at [578, 367] on link "12" at bounding box center [574, 375] width 51 height 21
click at [564, 306] on icon "button" at bounding box center [559, 299] width 17 height 17
click at [578, 393] on link "30" at bounding box center [574, 396] width 51 height 21
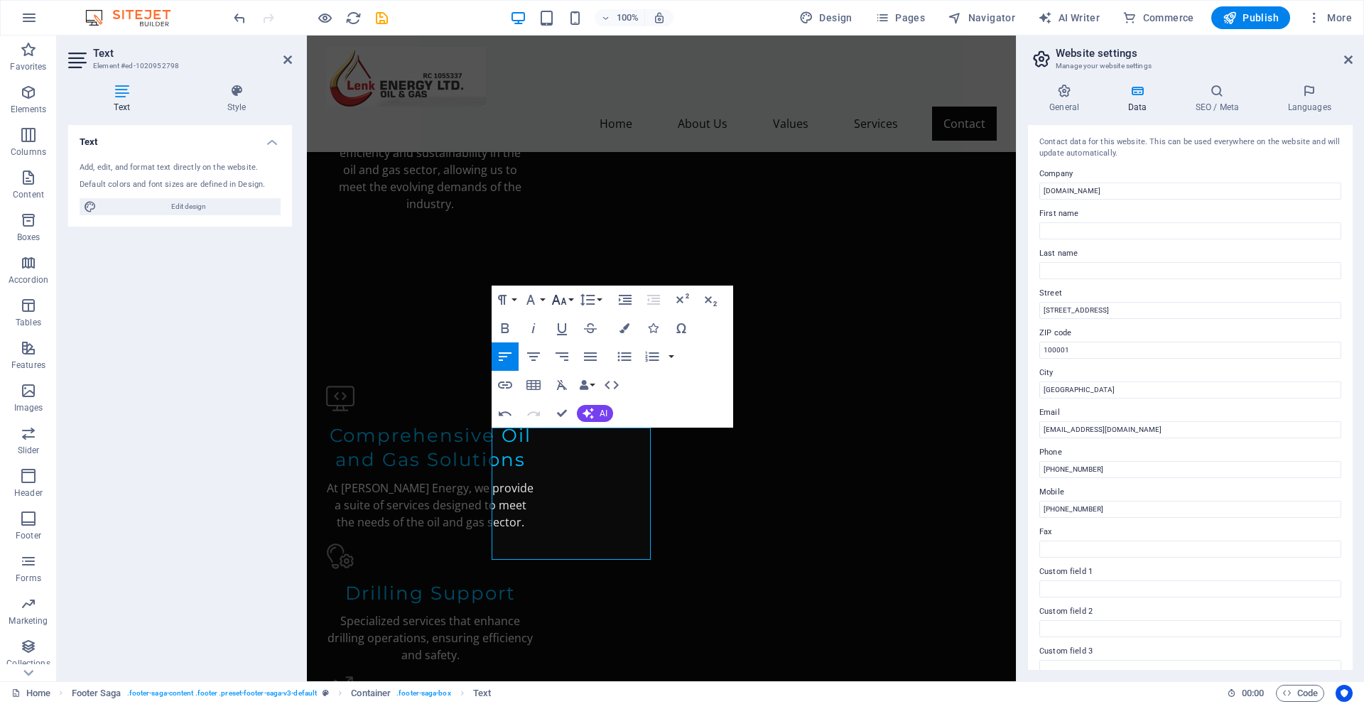
click at [569, 293] on button "Font Size" at bounding box center [562, 300] width 27 height 28
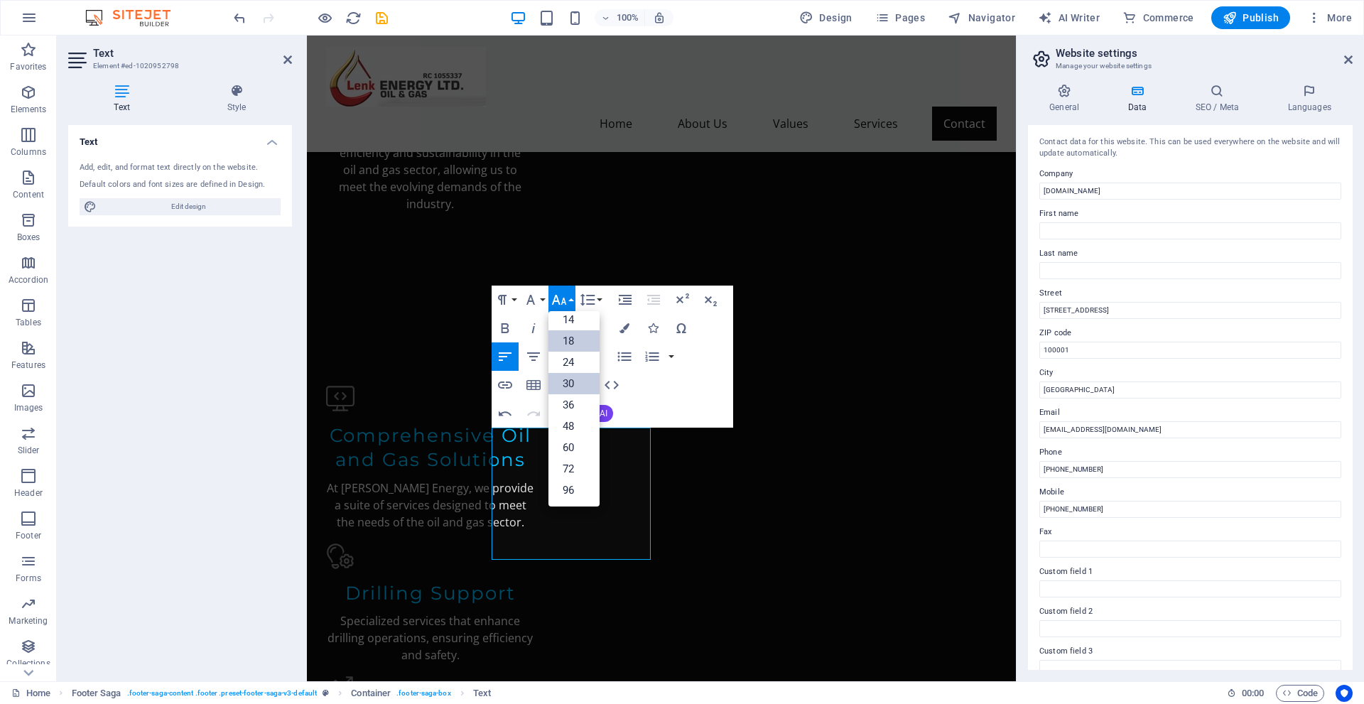
scroll to position [114, 0]
click at [573, 345] on link "18" at bounding box center [574, 340] width 51 height 21
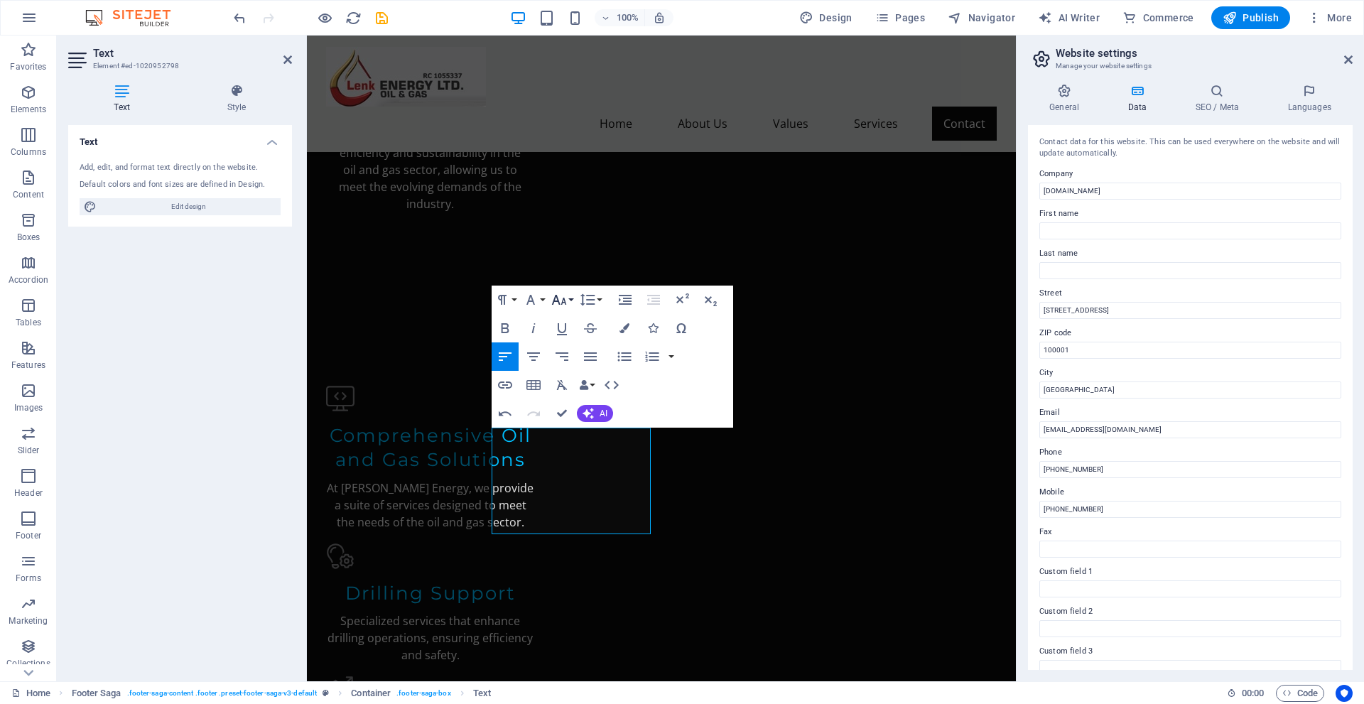
click at [564, 304] on icon "button" at bounding box center [559, 299] width 17 height 17
click at [578, 326] on link "14" at bounding box center [574, 319] width 51 height 21
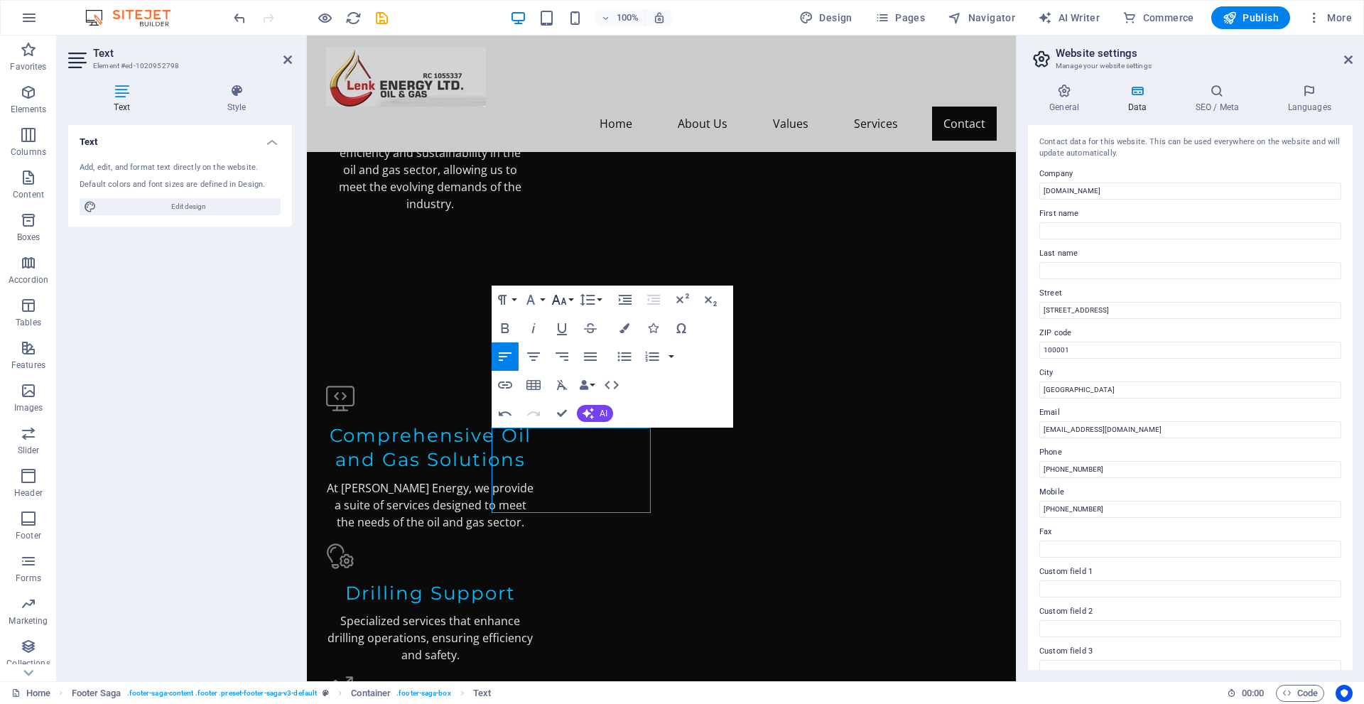
click at [562, 301] on icon "button" at bounding box center [559, 299] width 17 height 17
click at [574, 323] on link "14" at bounding box center [574, 319] width 51 height 21
click at [562, 294] on icon "button" at bounding box center [559, 299] width 17 height 17
click at [571, 324] on link "14" at bounding box center [574, 319] width 51 height 21
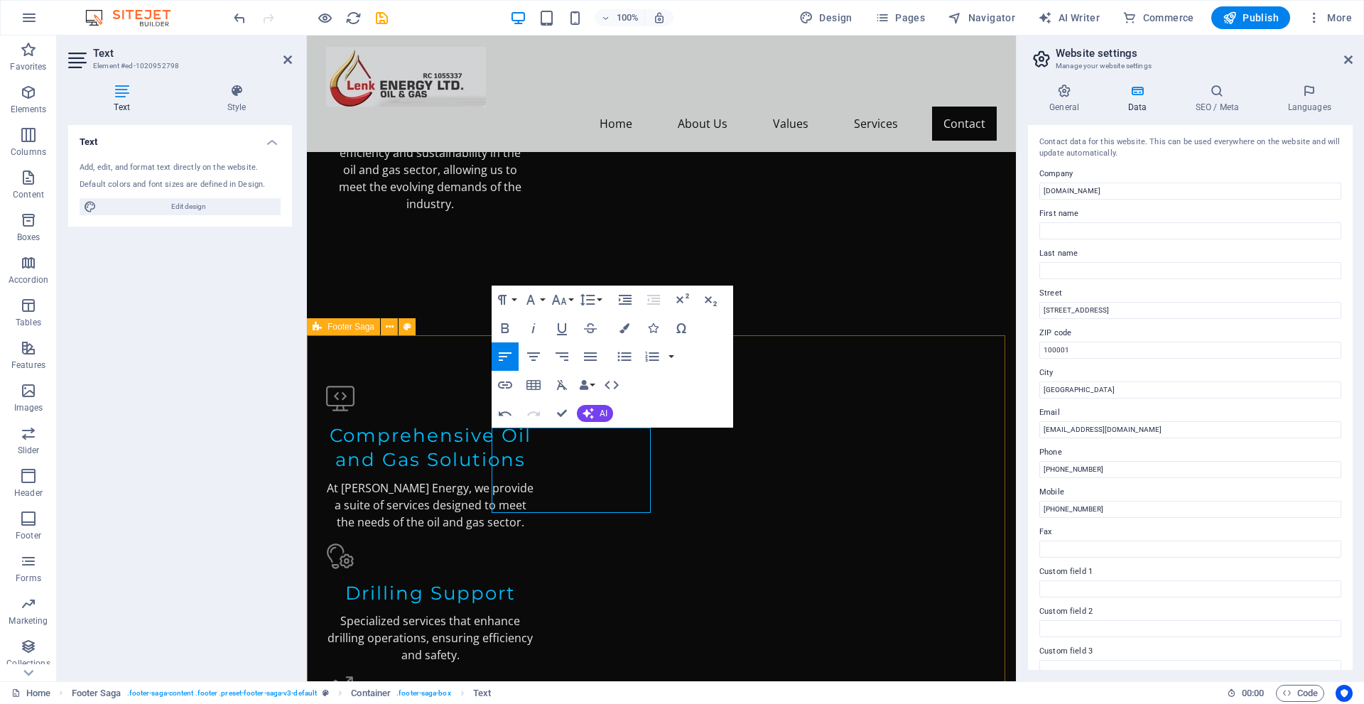
drag, startPoint x: 566, startPoint y: 529, endPoint x: 841, endPoint y: 507, distance: 275.9
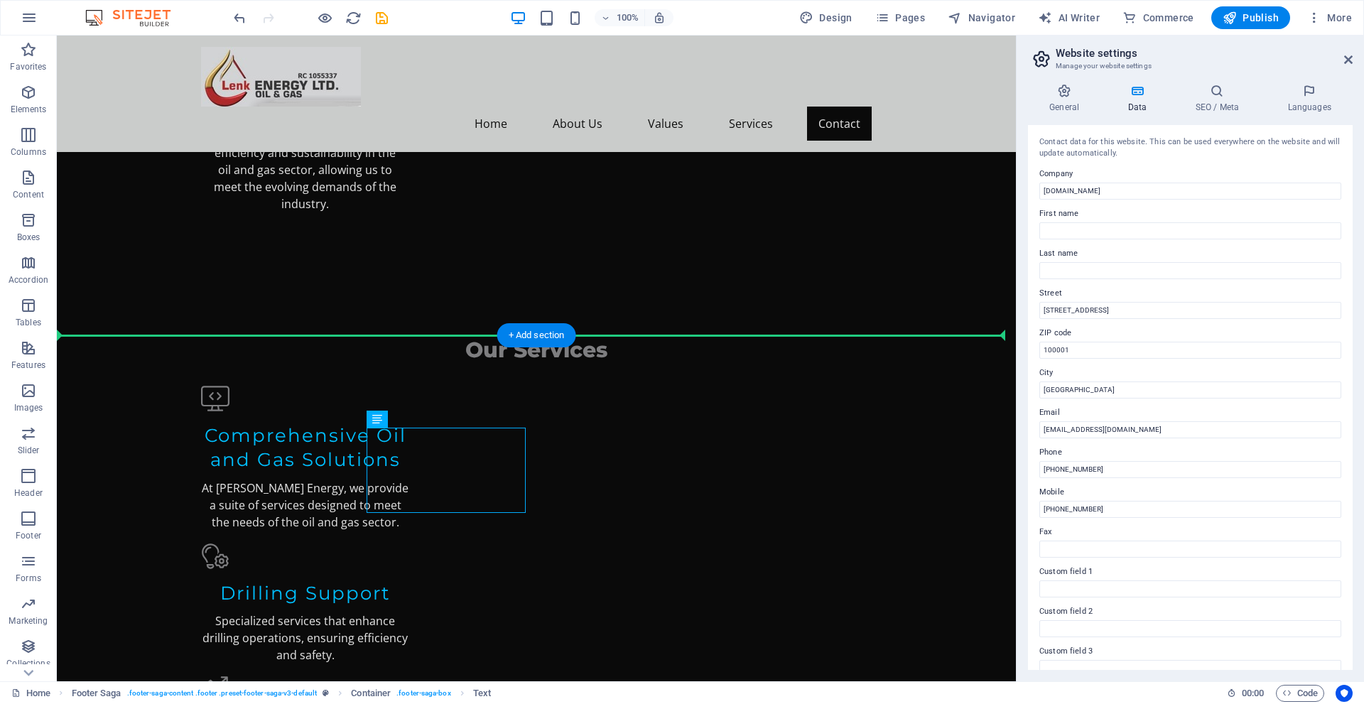
drag, startPoint x: 483, startPoint y: 451, endPoint x: 365, endPoint y: 426, distance: 121.3
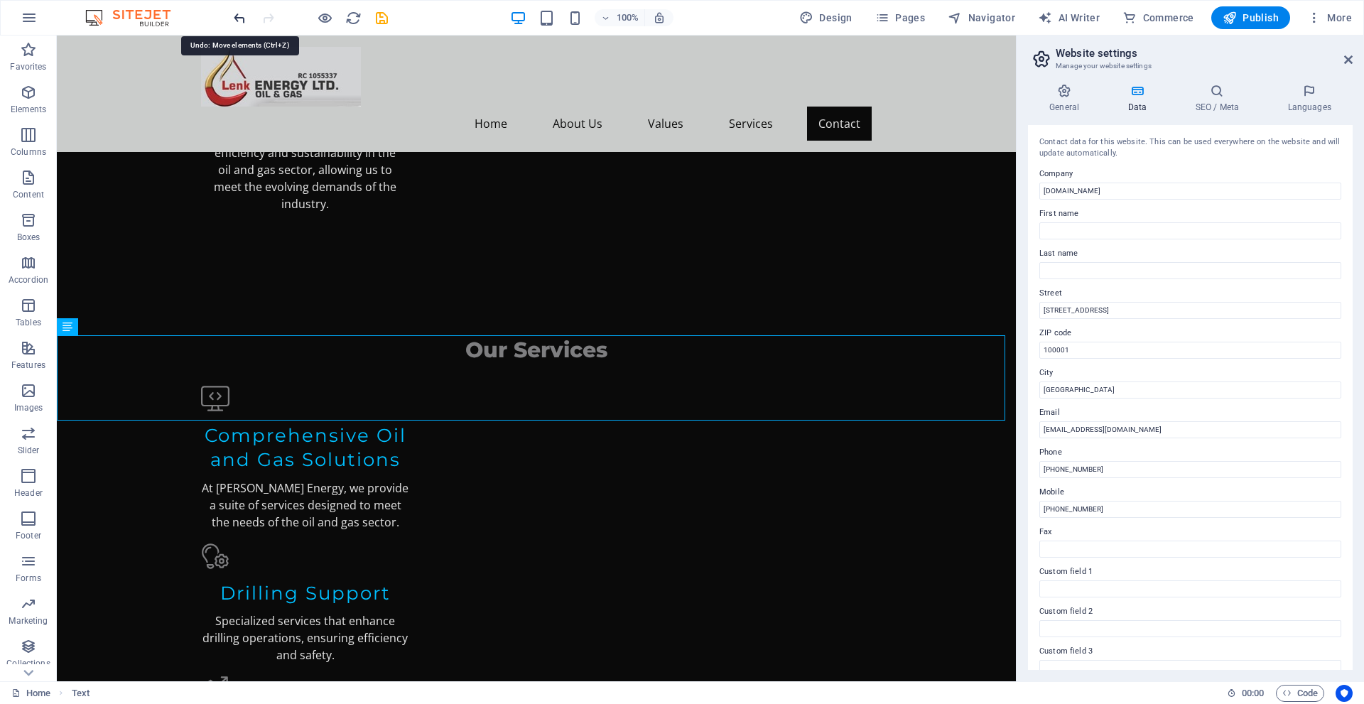
click at [239, 17] on icon "undo" at bounding box center [240, 18] width 16 height 16
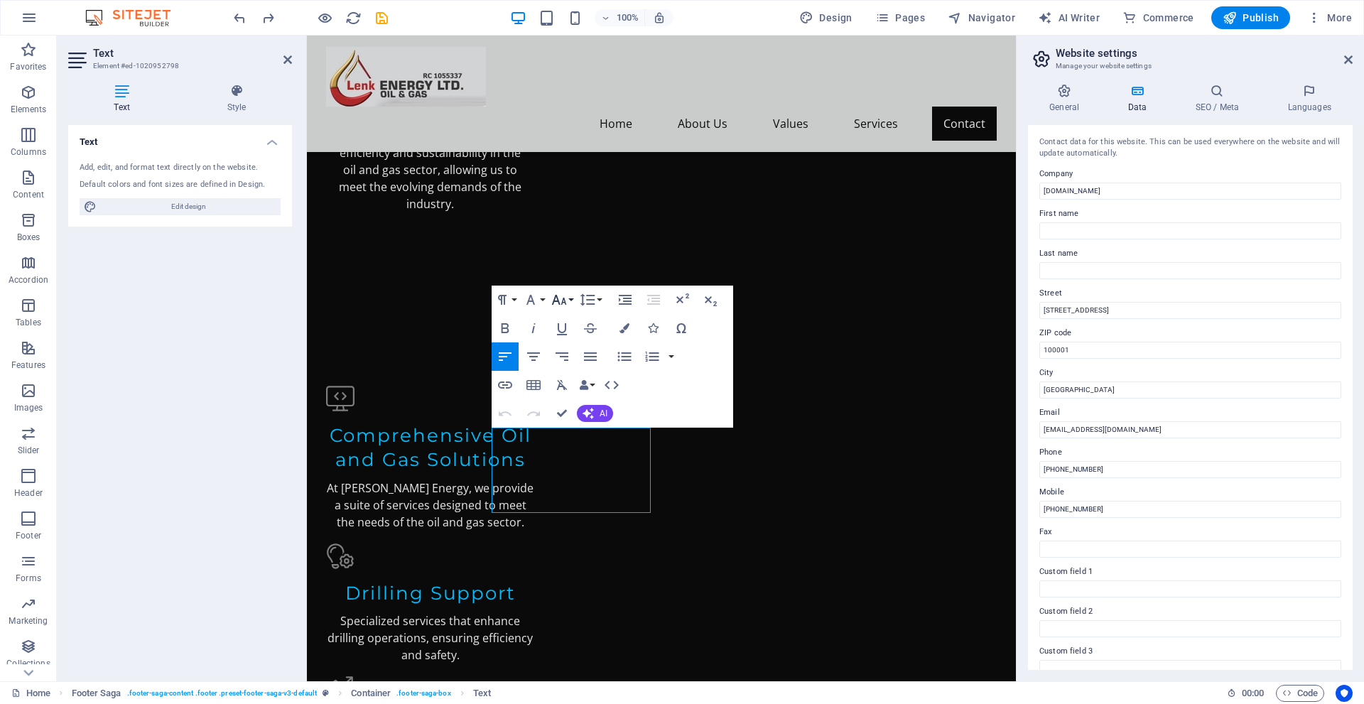
click at [569, 304] on button "Font Size" at bounding box center [562, 300] width 27 height 28
click at [570, 431] on link "14" at bounding box center [574, 434] width 51 height 21
click at [566, 304] on icon "button" at bounding box center [558, 300] width 15 height 10
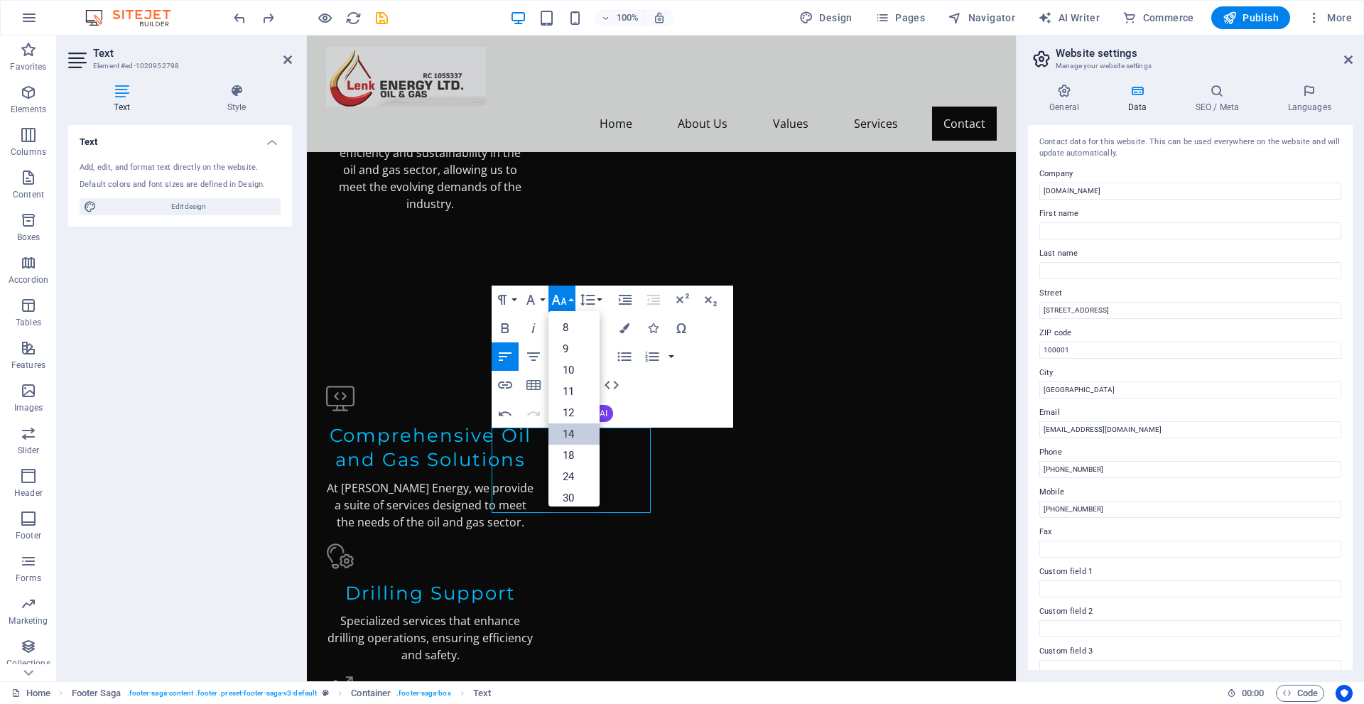
click at [565, 427] on link "14" at bounding box center [574, 434] width 51 height 21
click at [557, 300] on icon "button" at bounding box center [558, 300] width 15 height 10
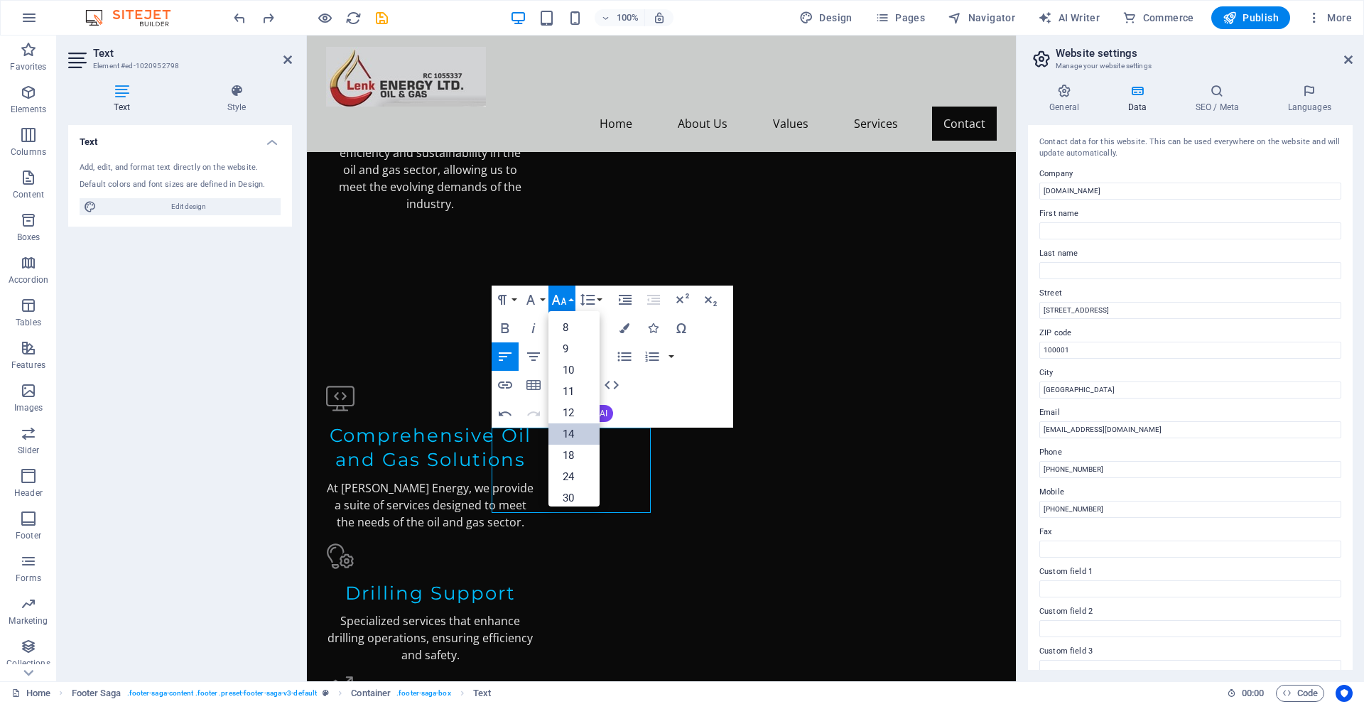
click at [563, 434] on link "14" at bounding box center [574, 434] width 51 height 21
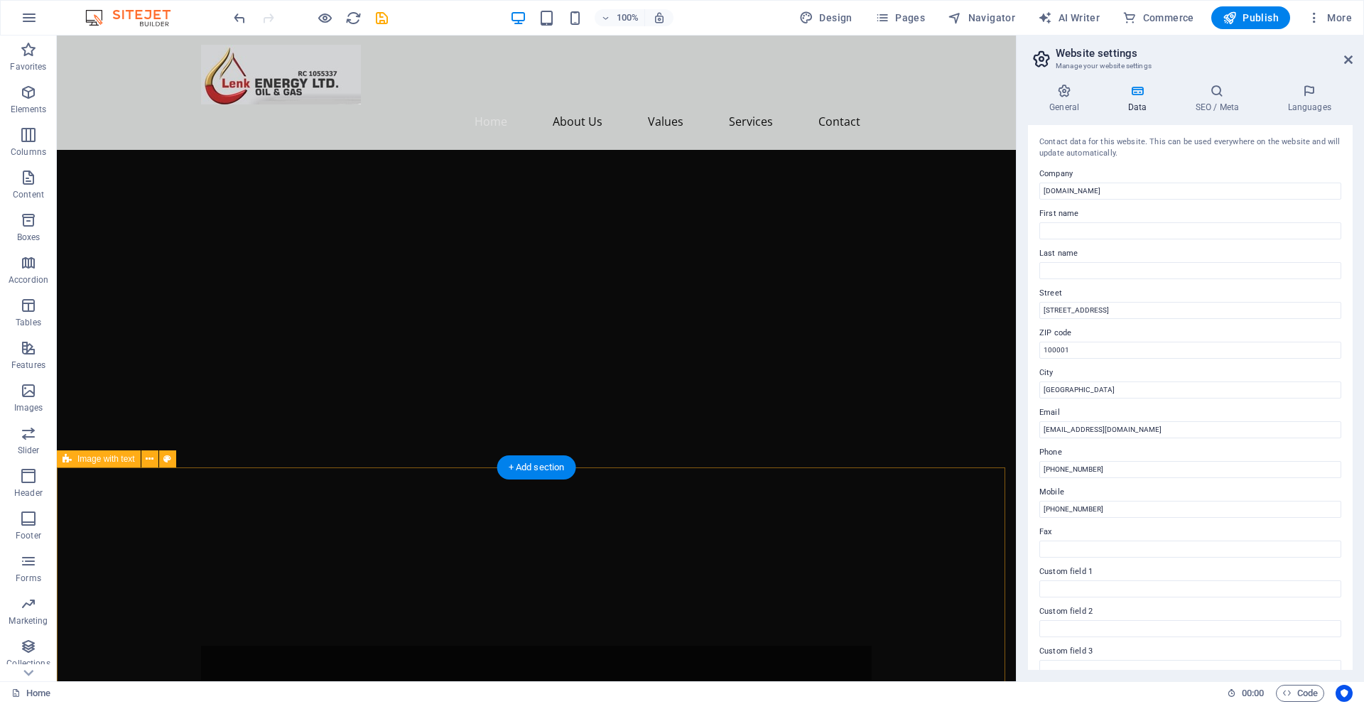
scroll to position [0, 0]
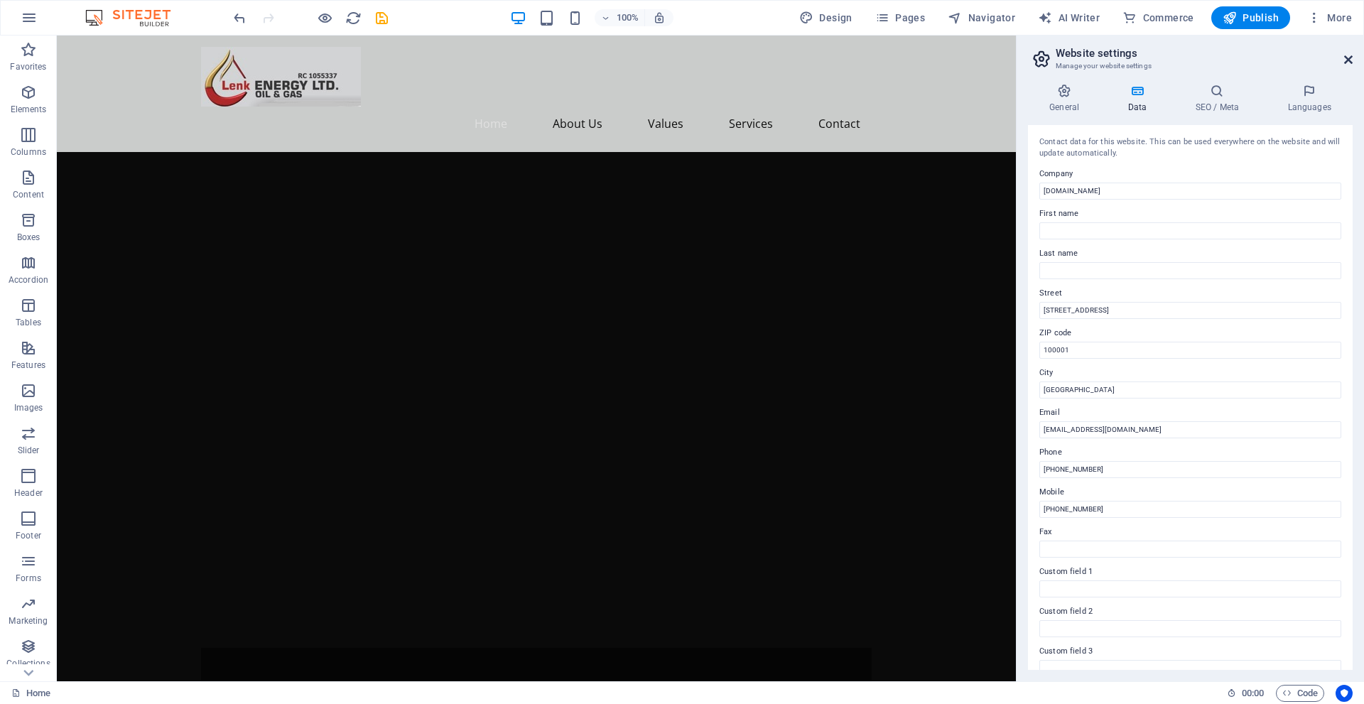
click at [1347, 59] on icon at bounding box center [1349, 59] width 9 height 11
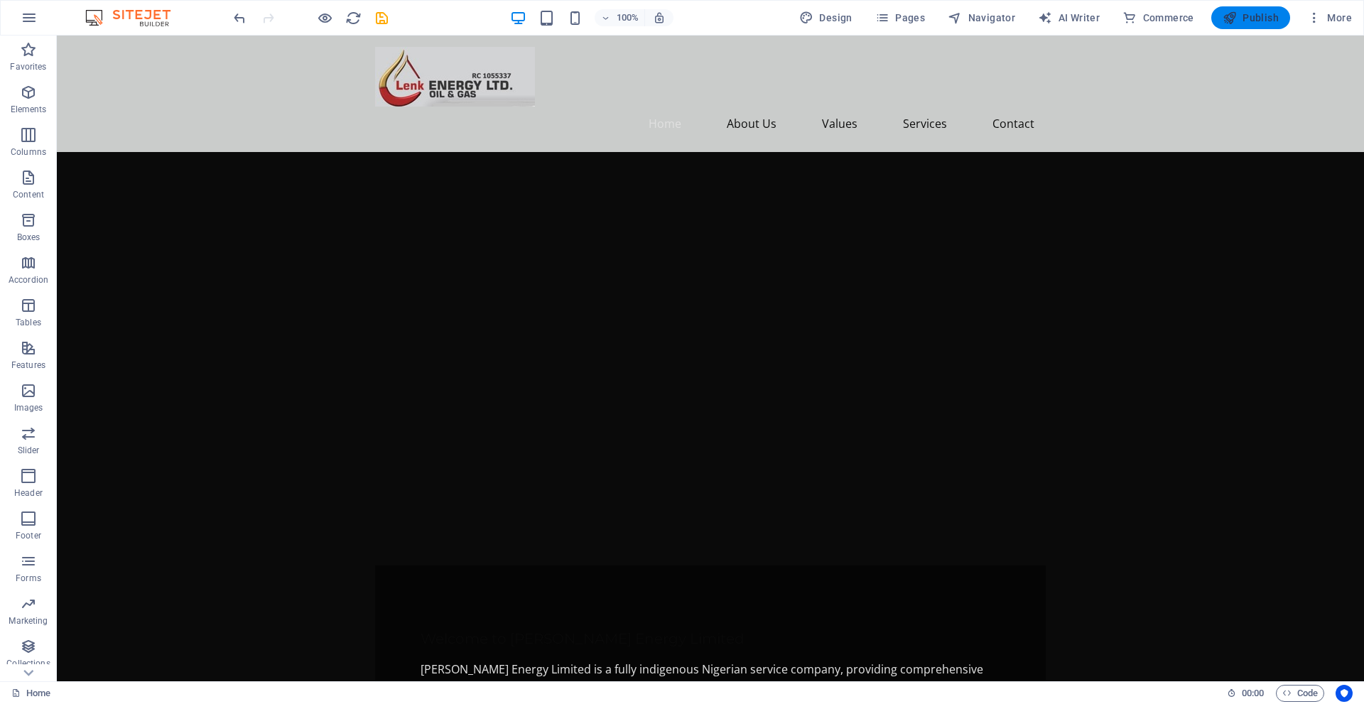
click at [1239, 10] on button "Publish" at bounding box center [1251, 17] width 79 height 23
checkbox input "false"
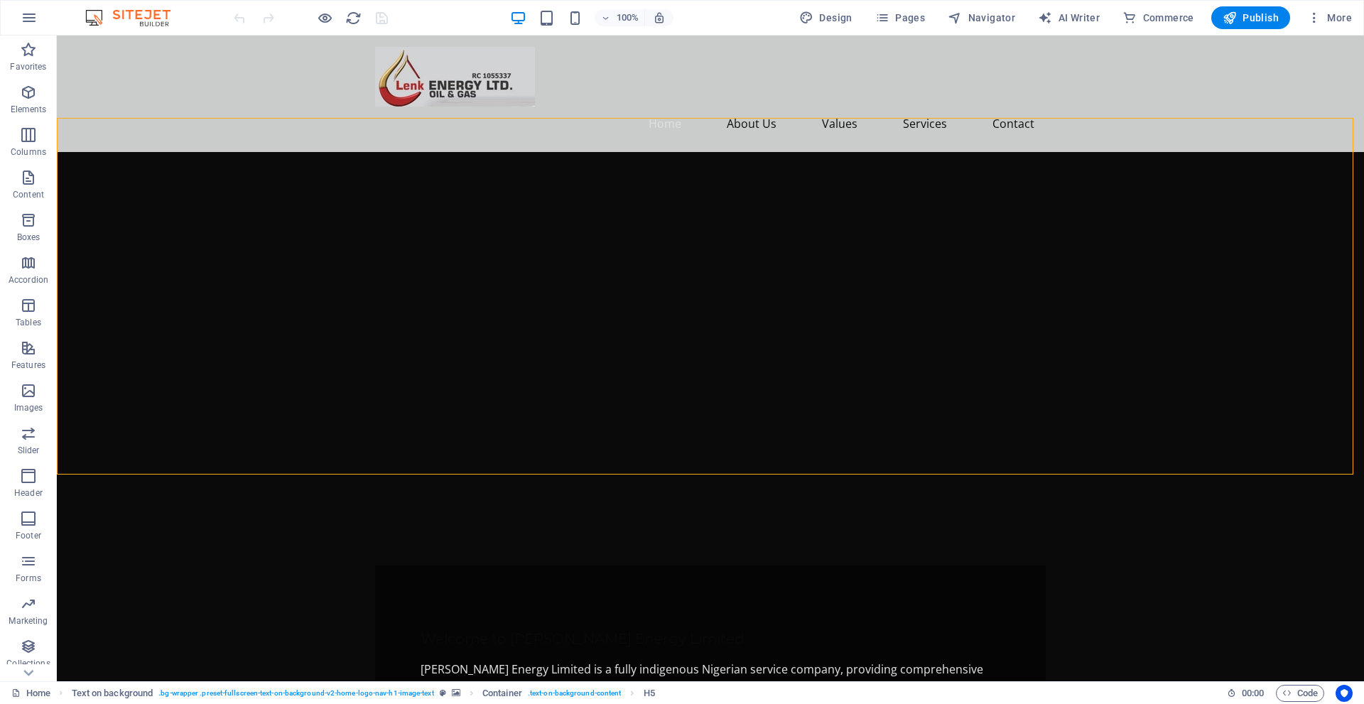
select select "ms"
select select "s"
select select "progressive"
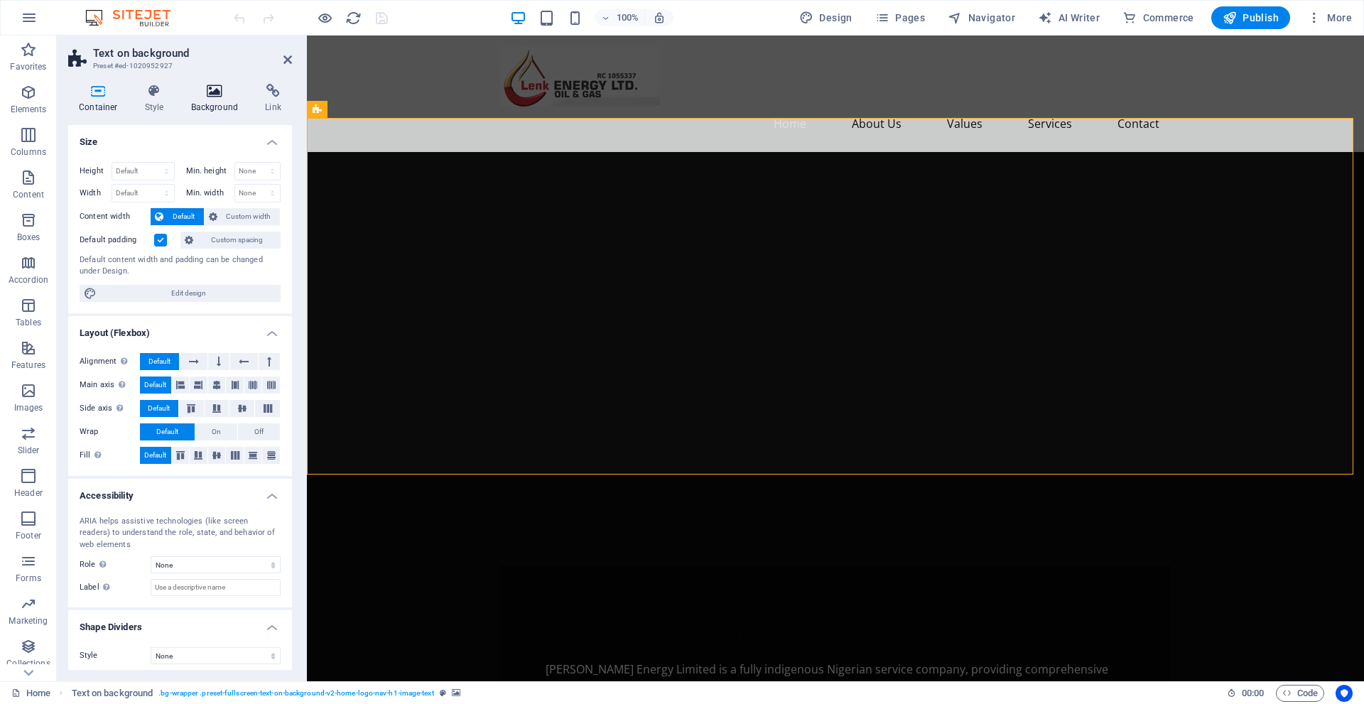
click at [208, 89] on icon at bounding box center [215, 91] width 69 height 14
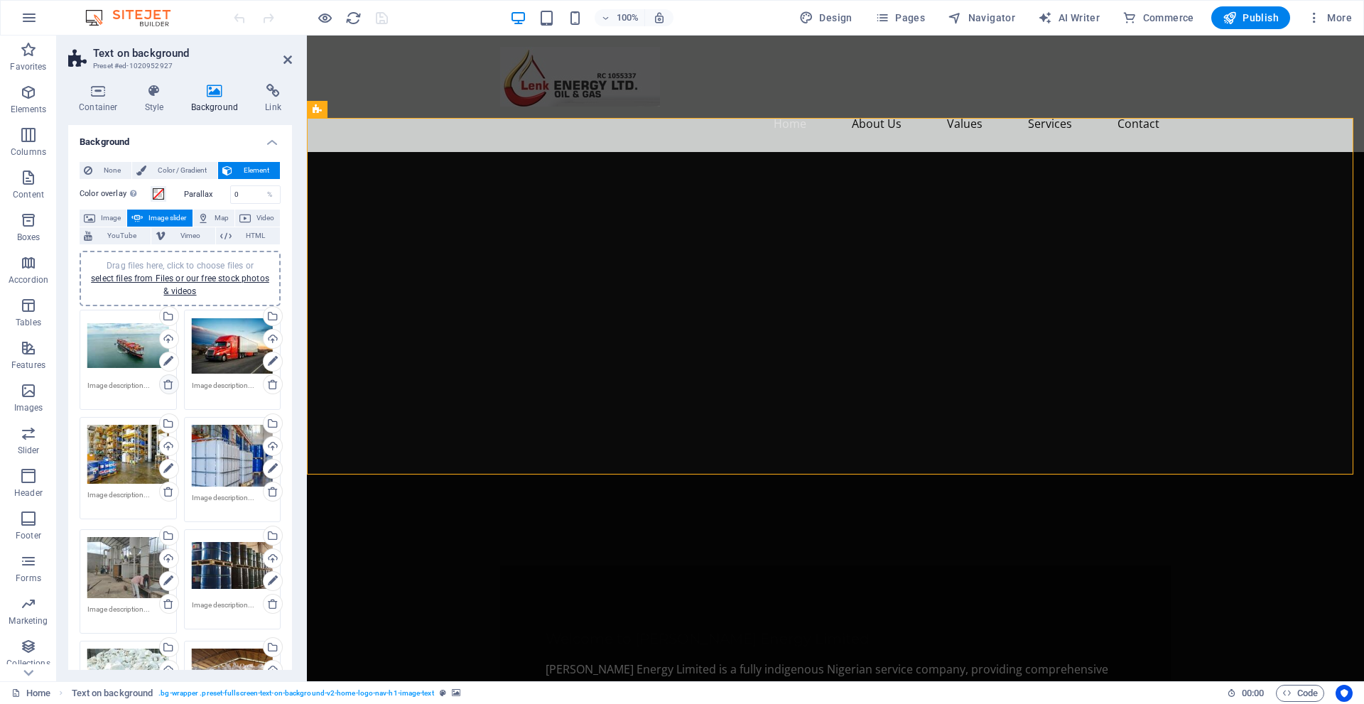
click at [163, 382] on icon at bounding box center [168, 384] width 11 height 11
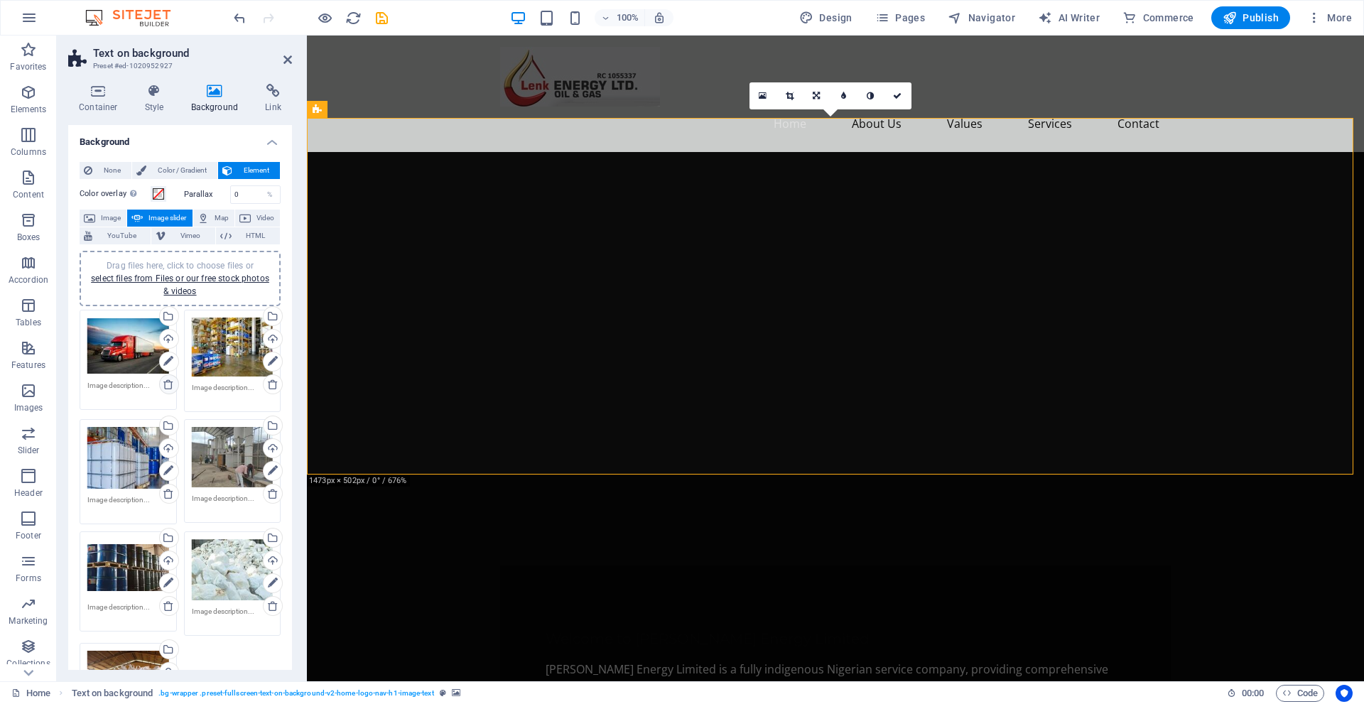
click at [164, 385] on icon at bounding box center [168, 384] width 11 height 11
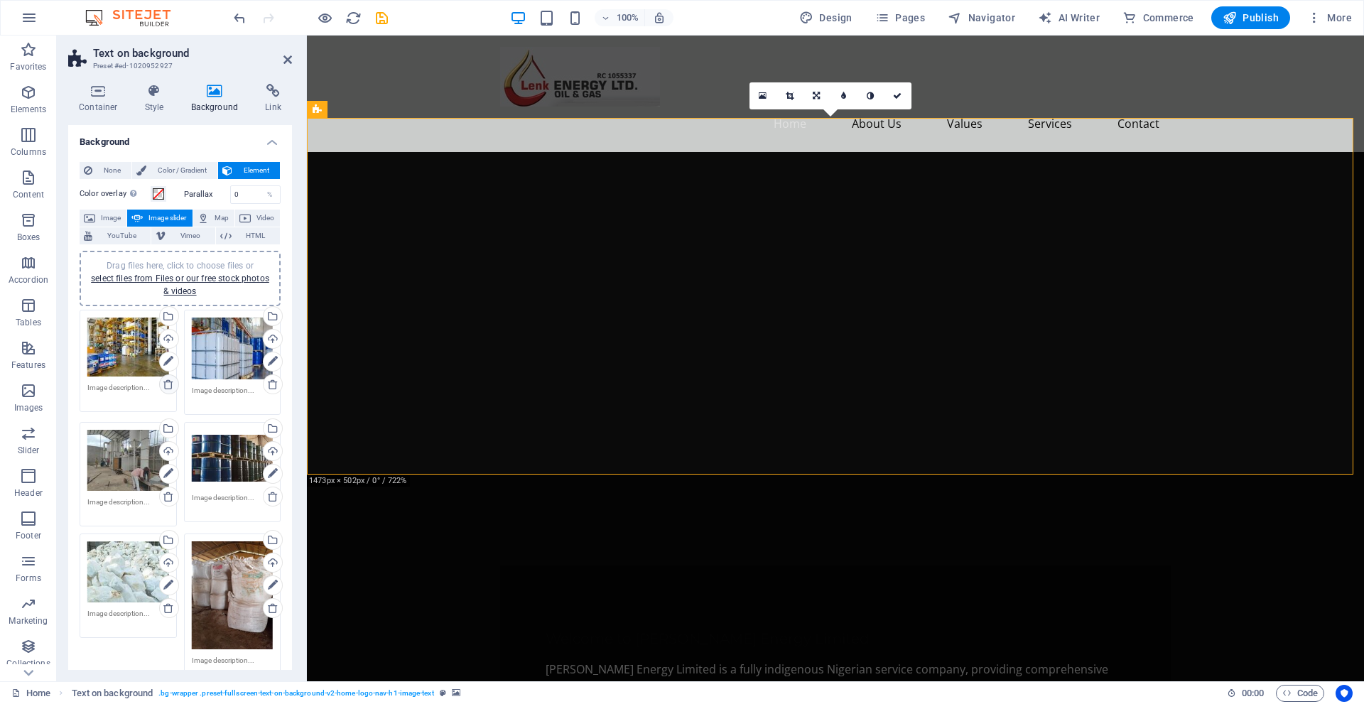
click at [166, 385] on icon at bounding box center [168, 384] width 11 height 11
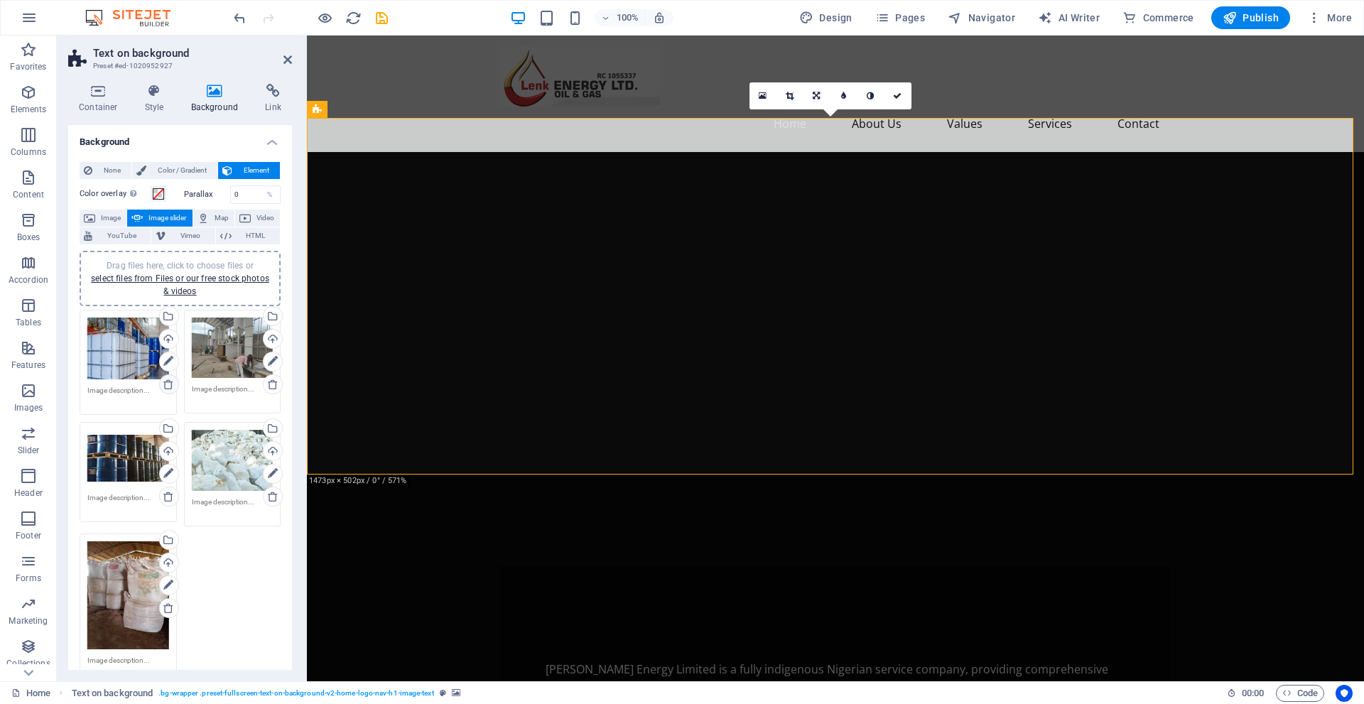
click at [166, 385] on icon at bounding box center [168, 384] width 11 height 11
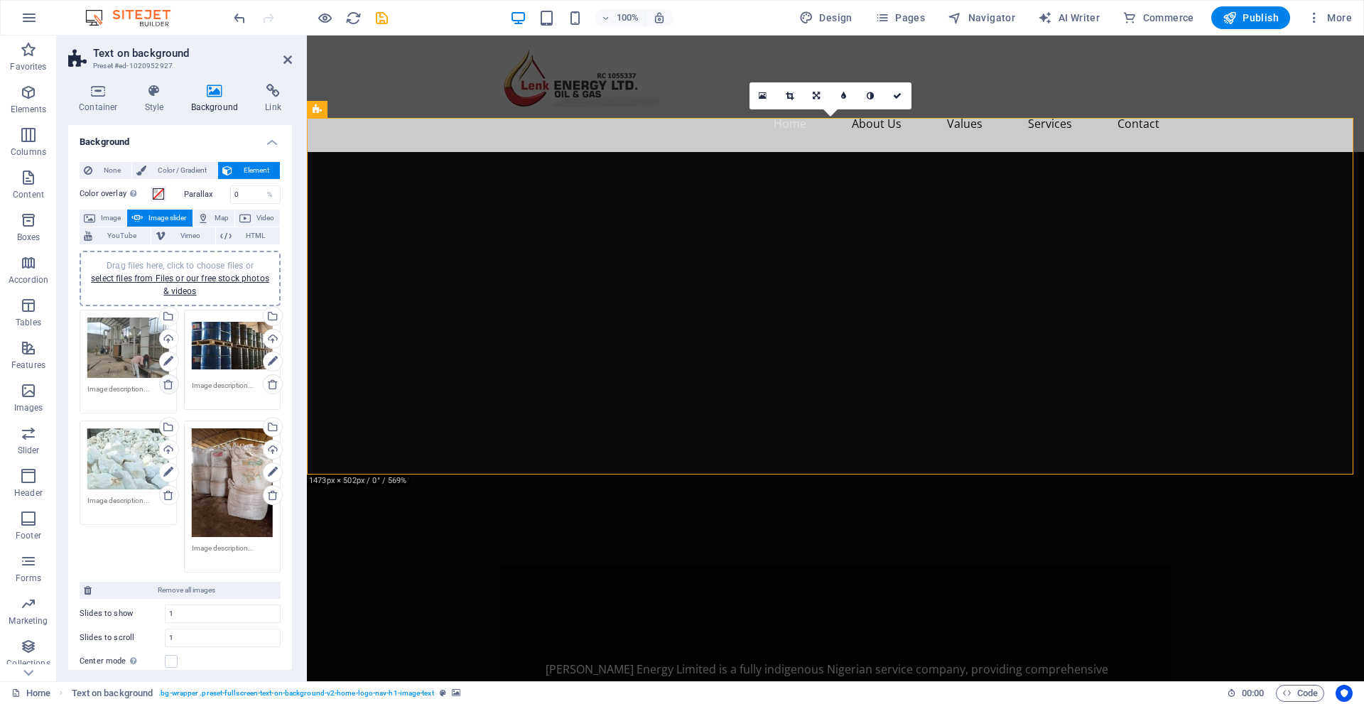
click at [167, 385] on icon at bounding box center [168, 384] width 11 height 11
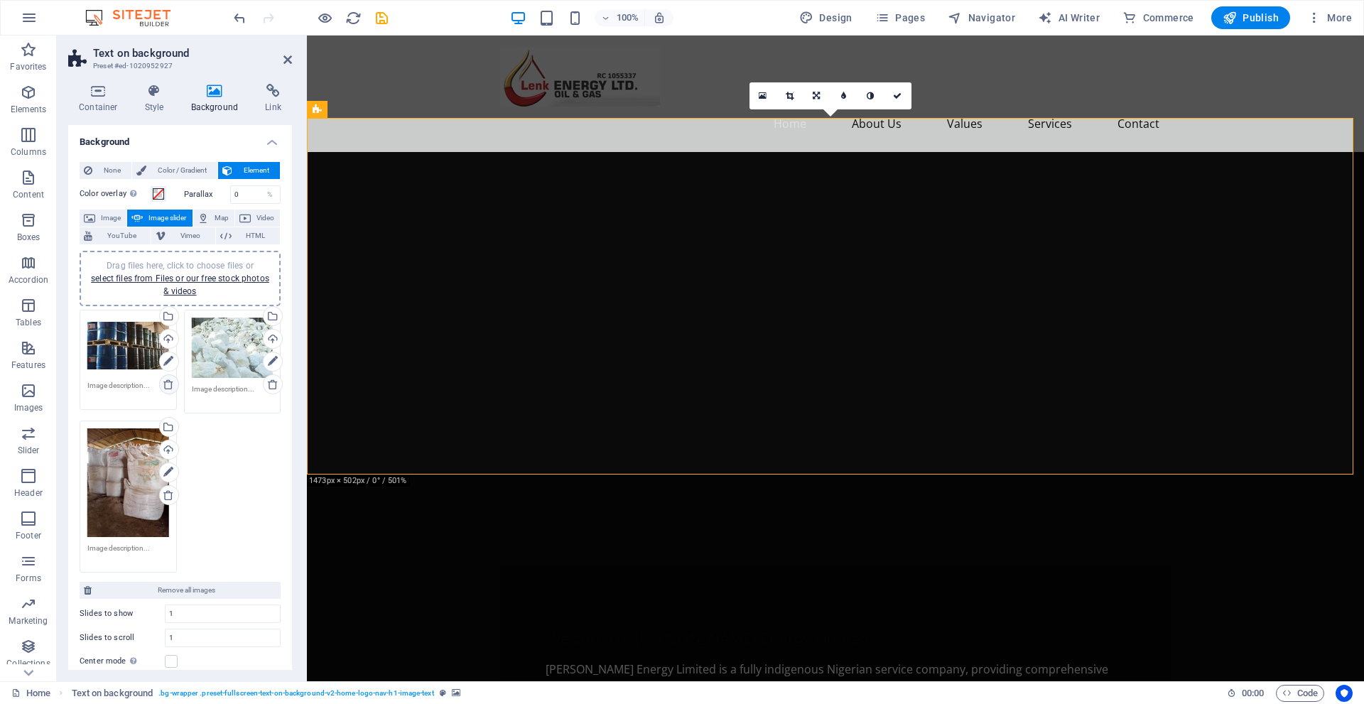
click at [167, 385] on icon at bounding box center [168, 384] width 11 height 11
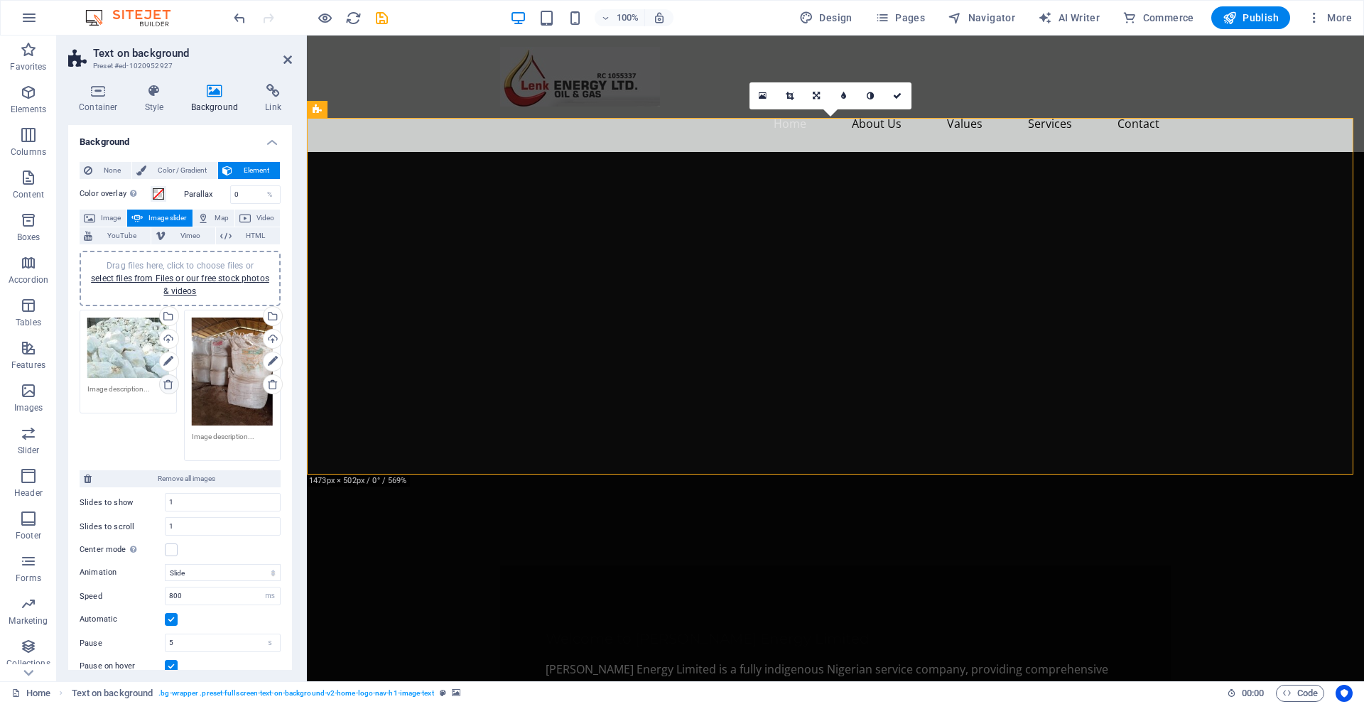
click at [167, 385] on icon at bounding box center [168, 384] width 11 height 11
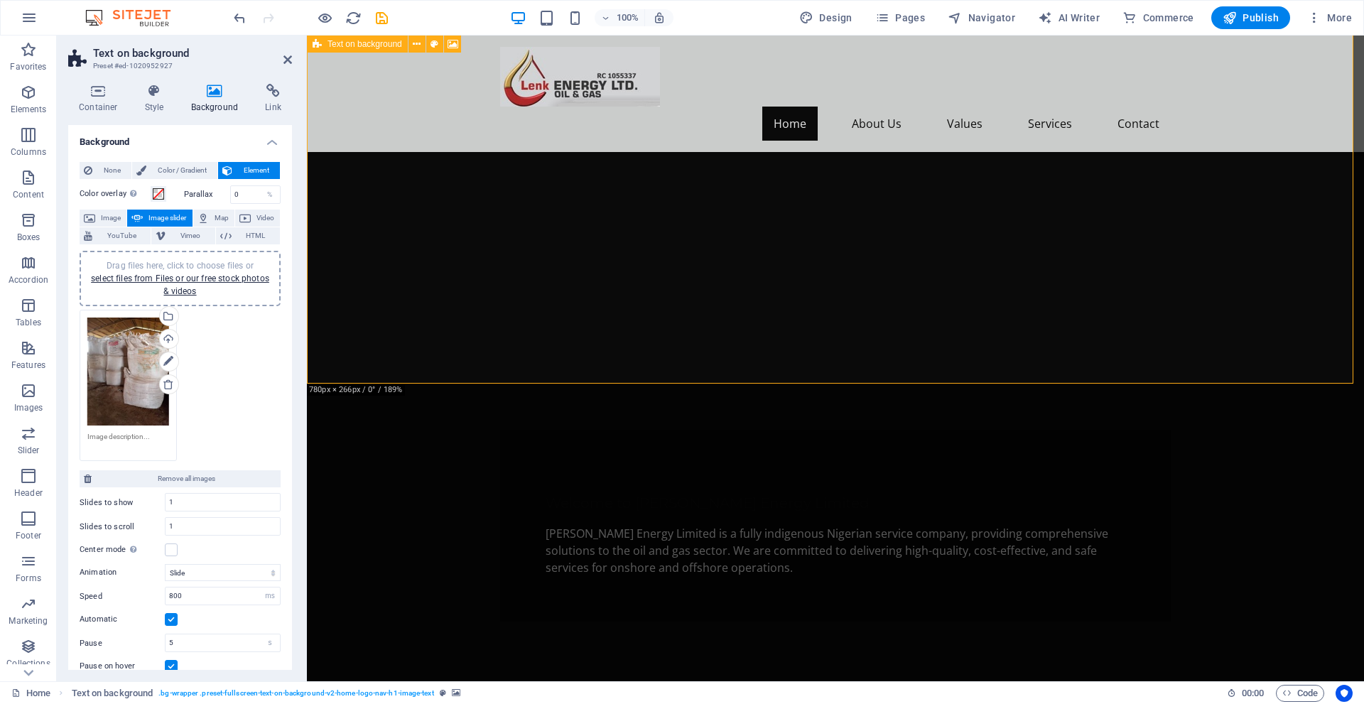
scroll to position [87, 0]
click at [289, 63] on icon at bounding box center [288, 59] width 9 height 11
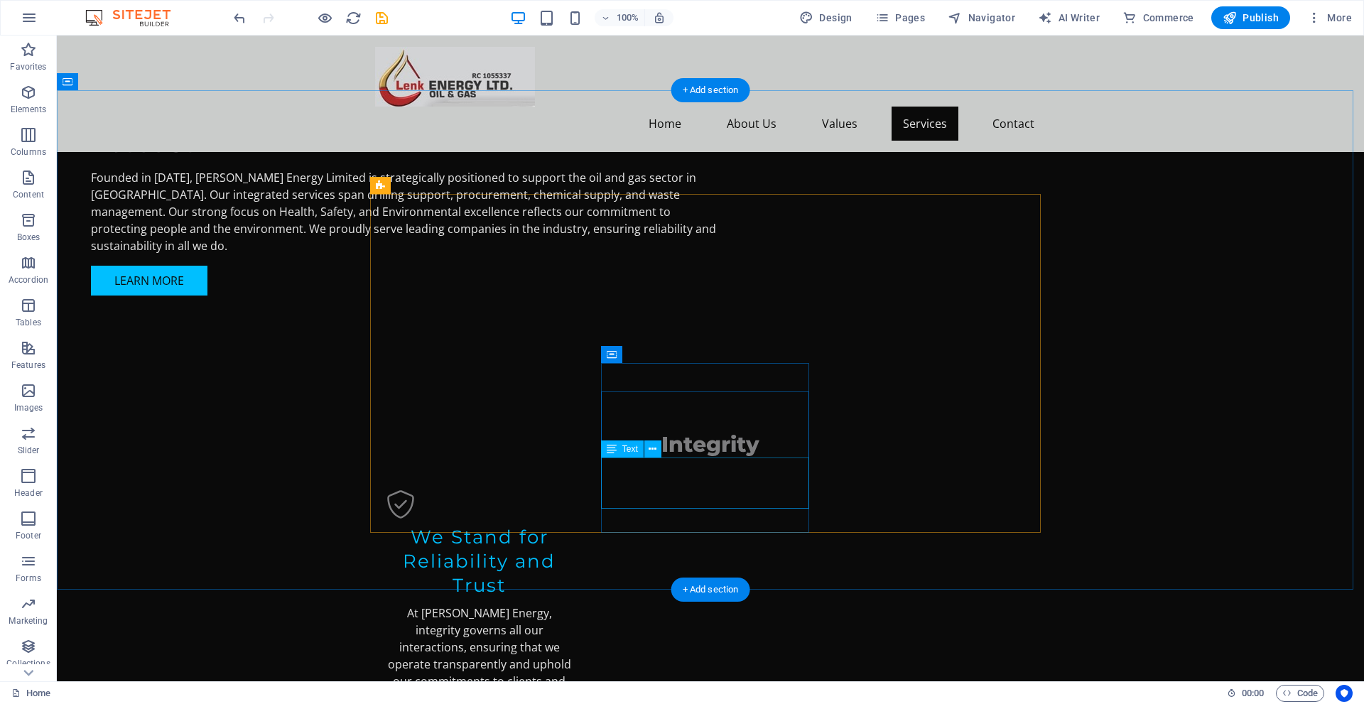
scroll to position [1220, 0]
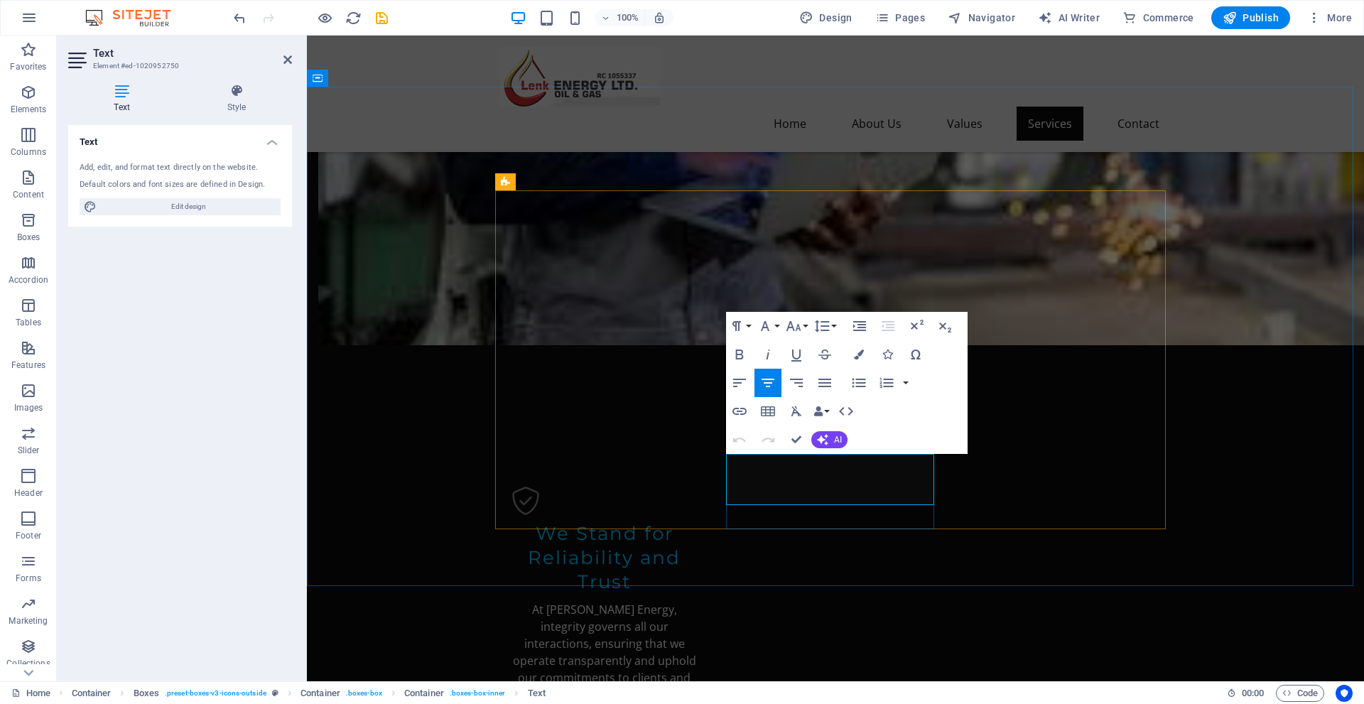
click at [832, 432] on button "AI" at bounding box center [830, 439] width 36 height 17
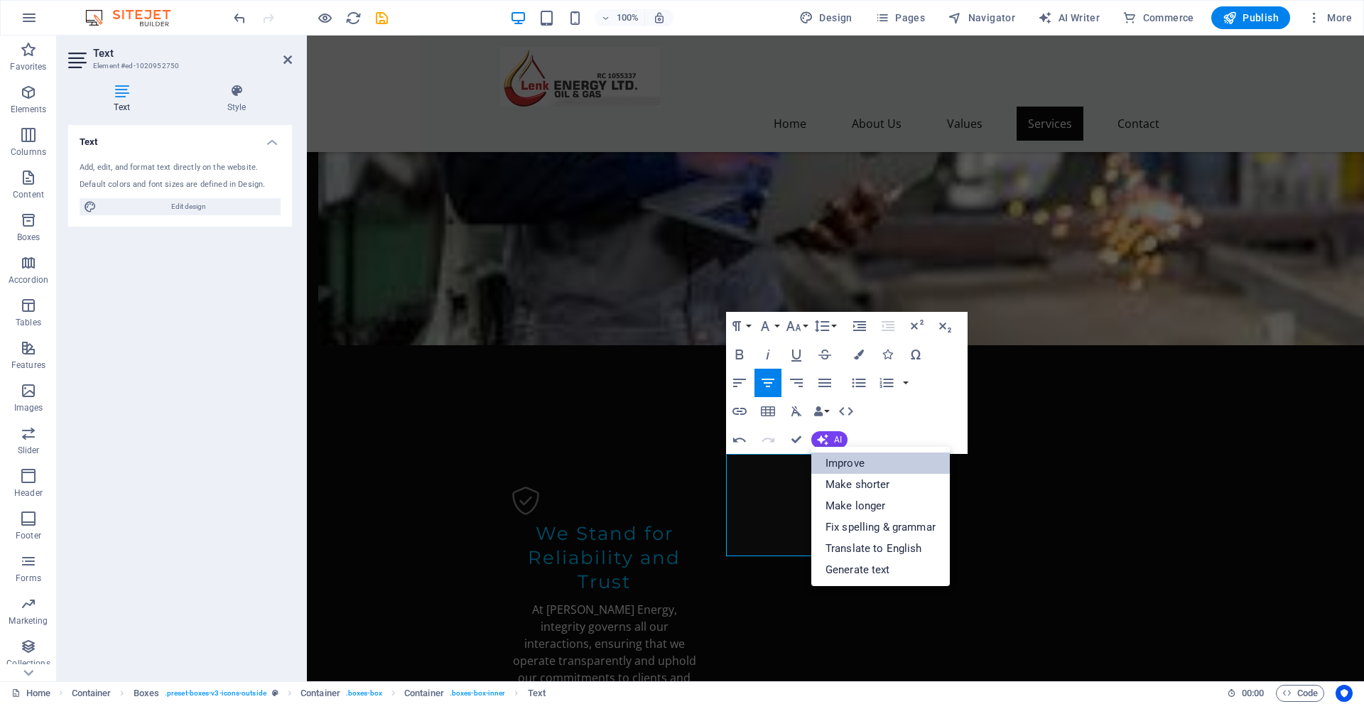
click at [843, 462] on link "Improve" at bounding box center [881, 463] width 139 height 21
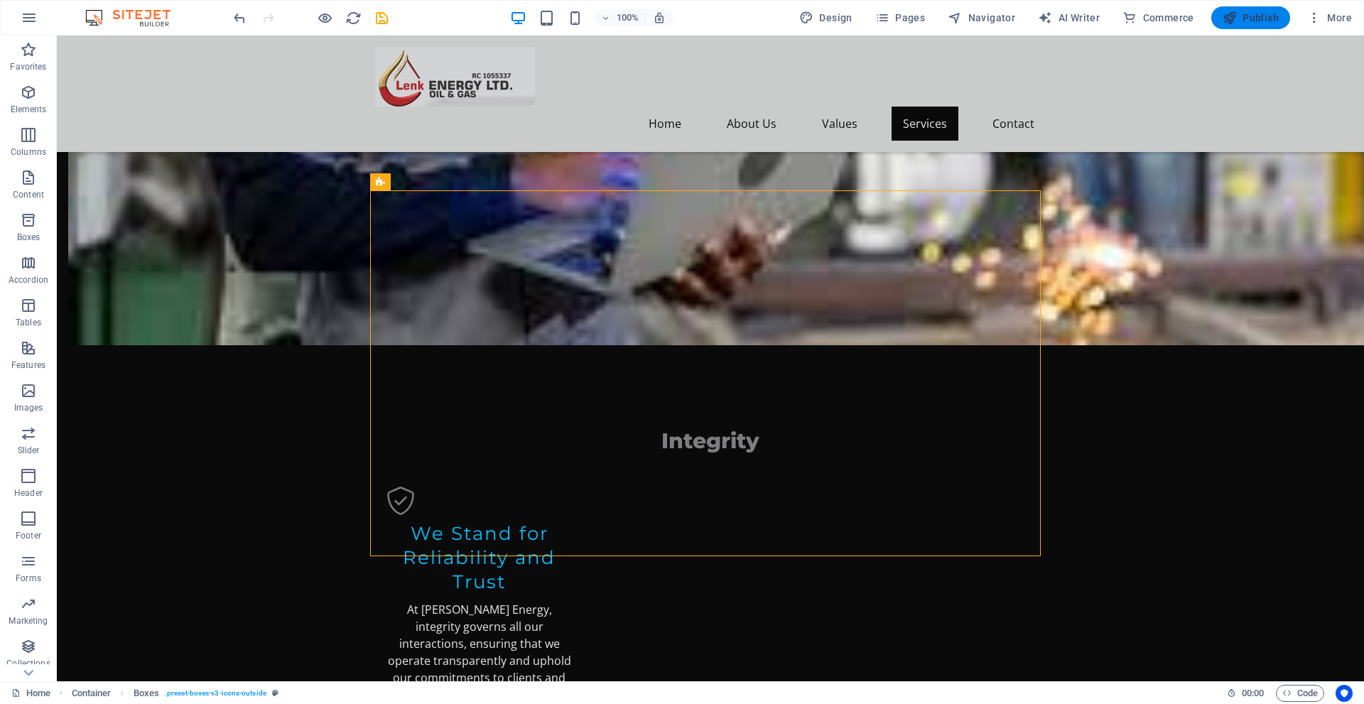
click at [1246, 22] on span "Publish" at bounding box center [1251, 18] width 56 height 14
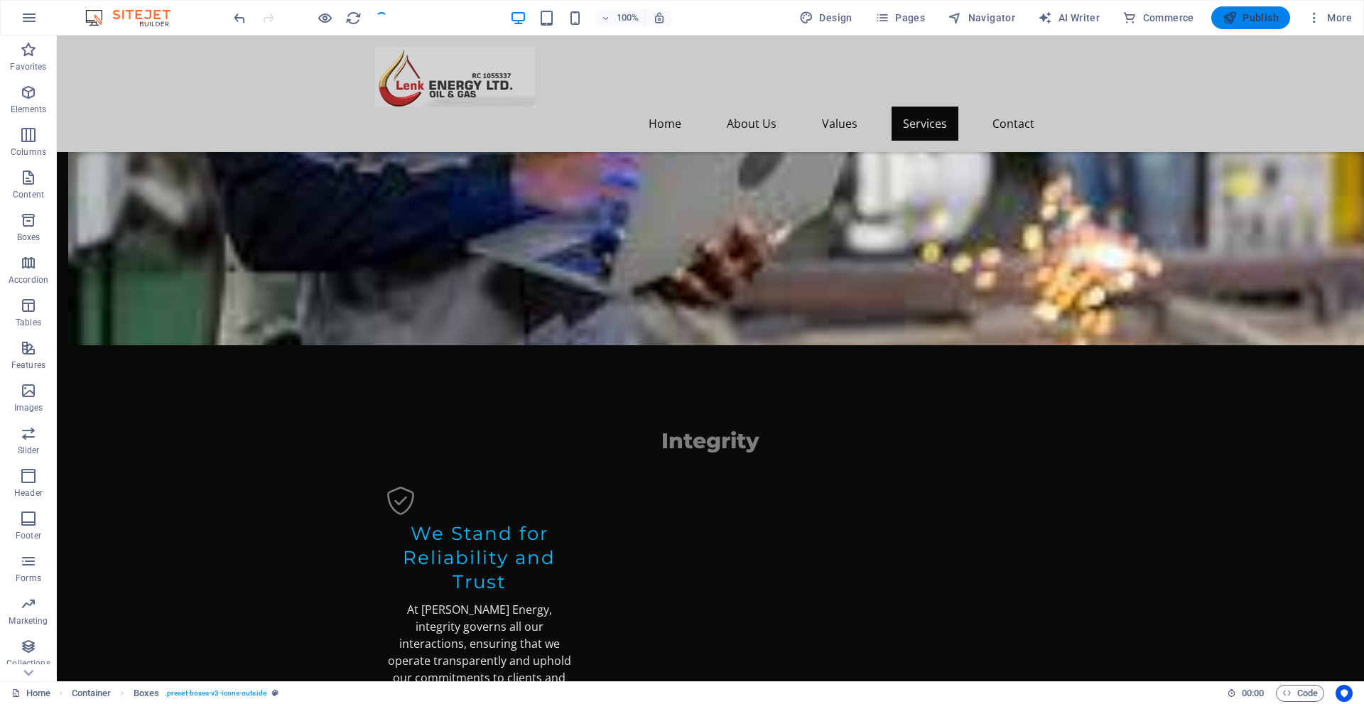
checkbox input "false"
